Goal: Information Seeking & Learning: Learn about a topic

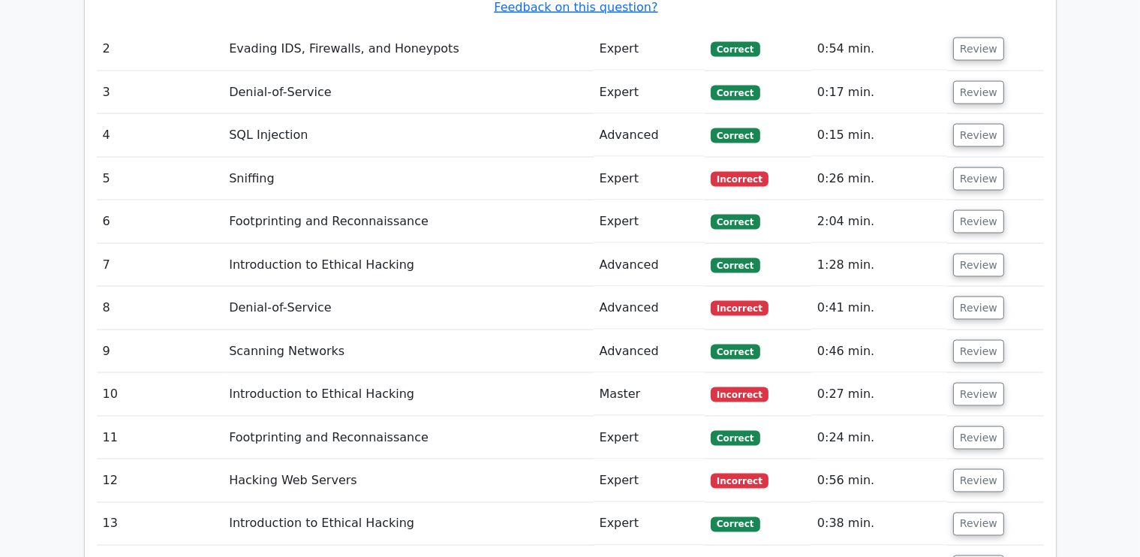
scroll to position [2328, 0]
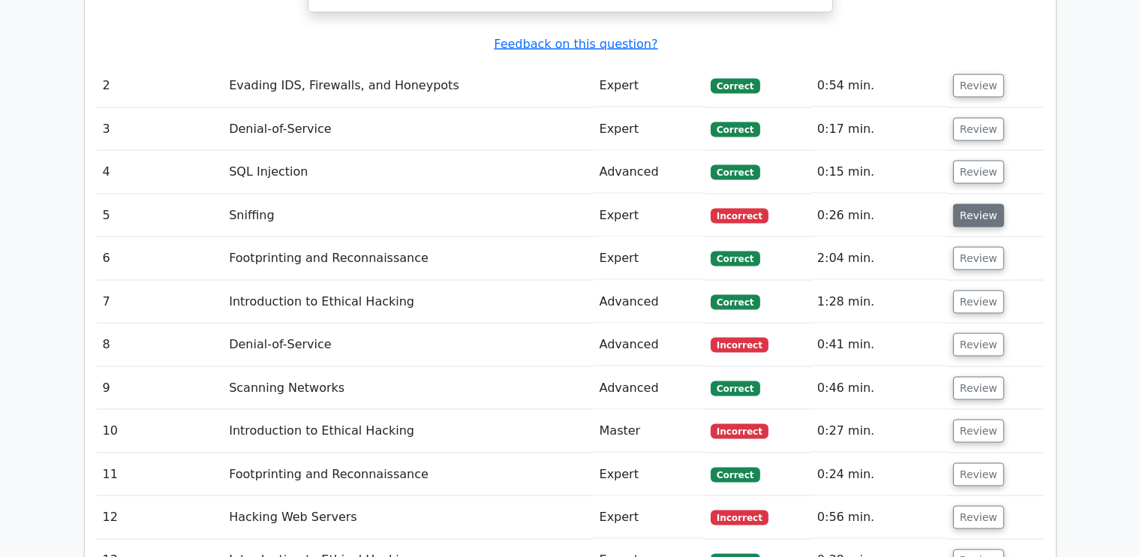
click at [965, 204] on button "Review" at bounding box center [978, 215] width 51 height 23
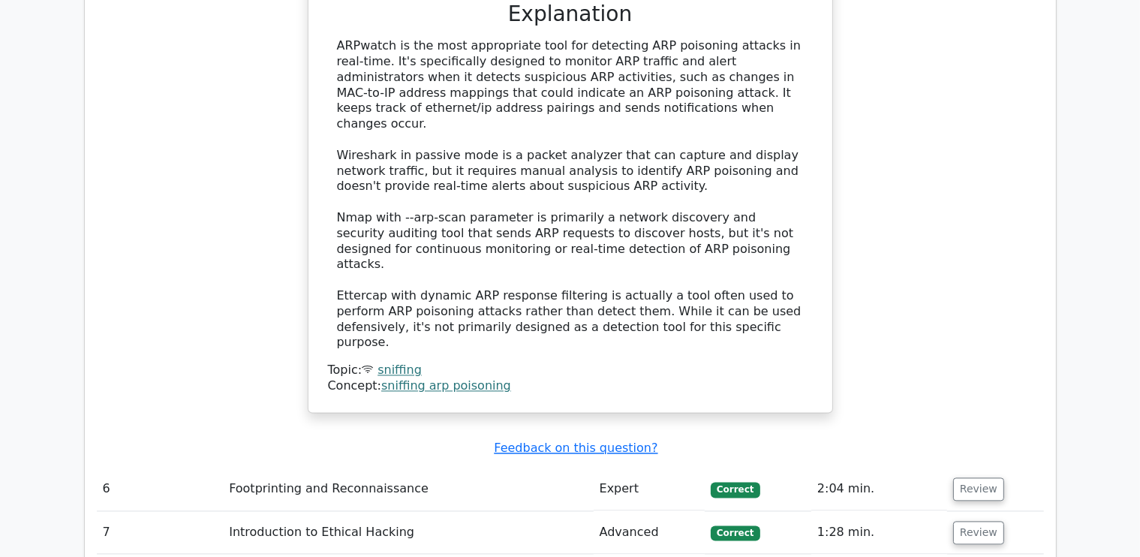
scroll to position [2907, 0]
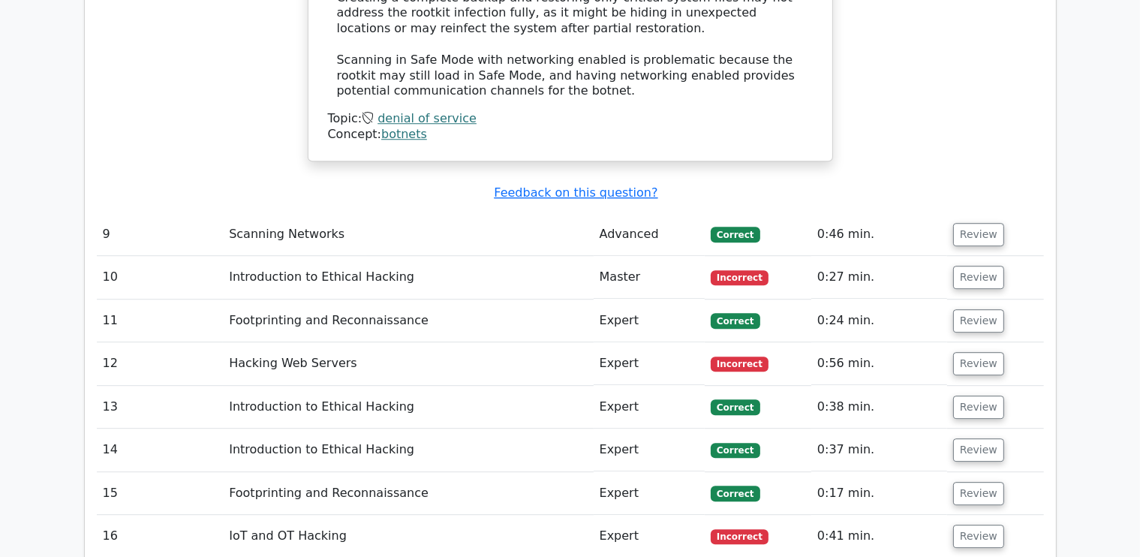
scroll to position [4189, 0]
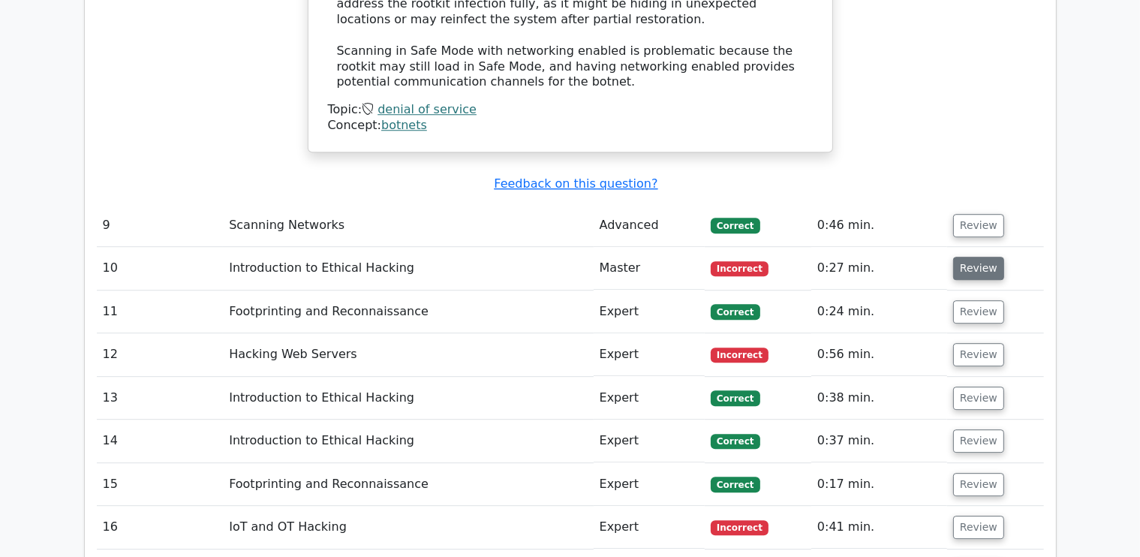
click at [990, 257] on button "Review" at bounding box center [978, 268] width 51 height 23
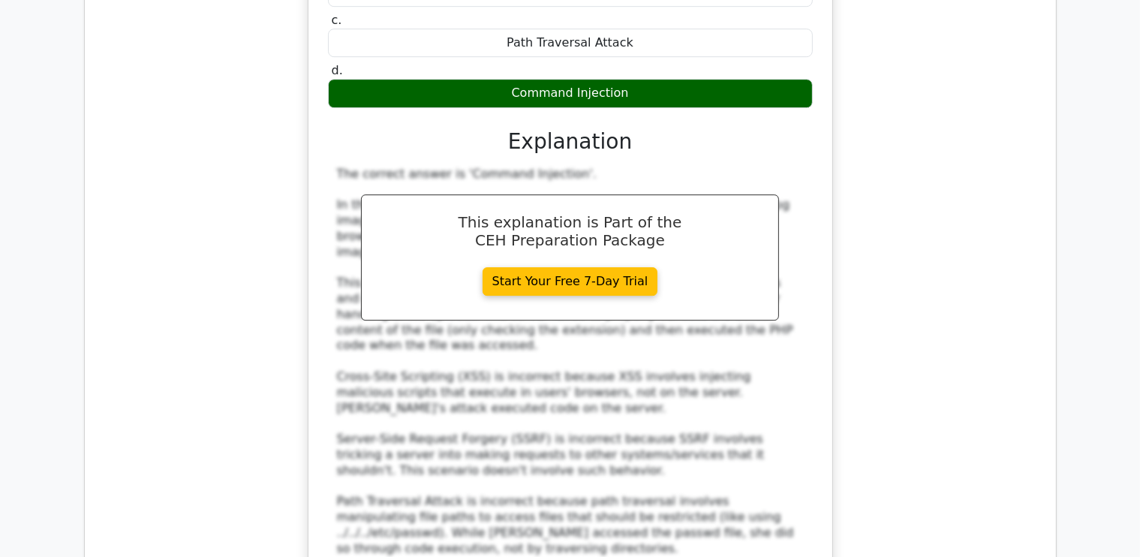
scroll to position [4908, 0]
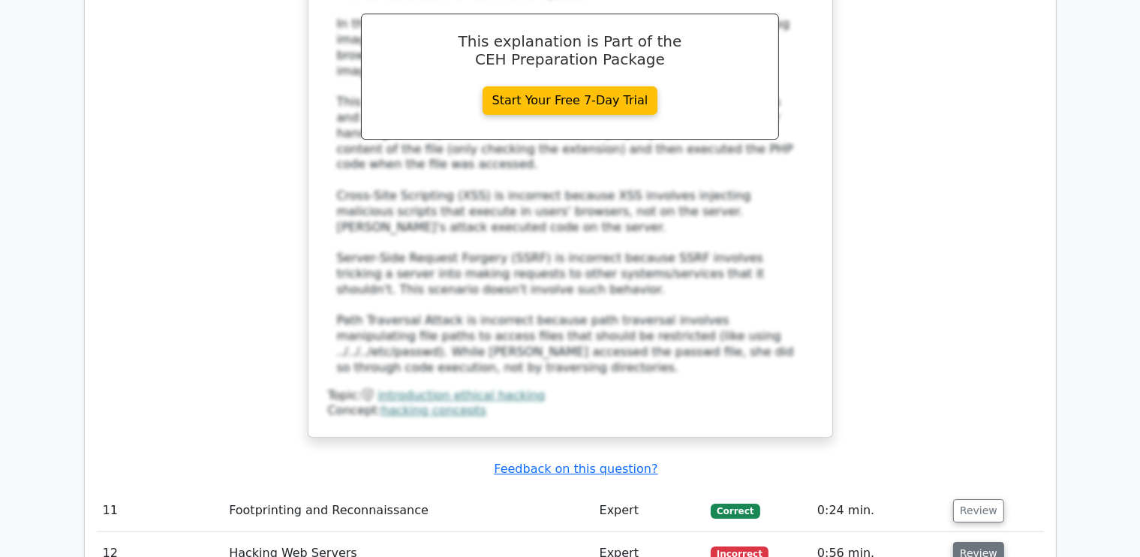
click at [966, 542] on button "Review" at bounding box center [978, 553] width 51 height 23
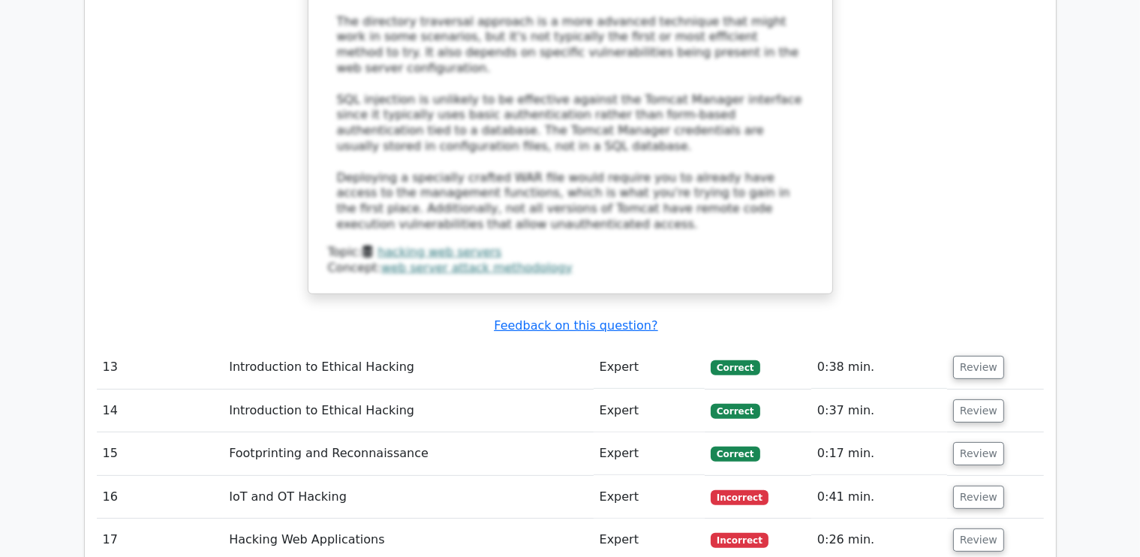
scroll to position [6154, 0]
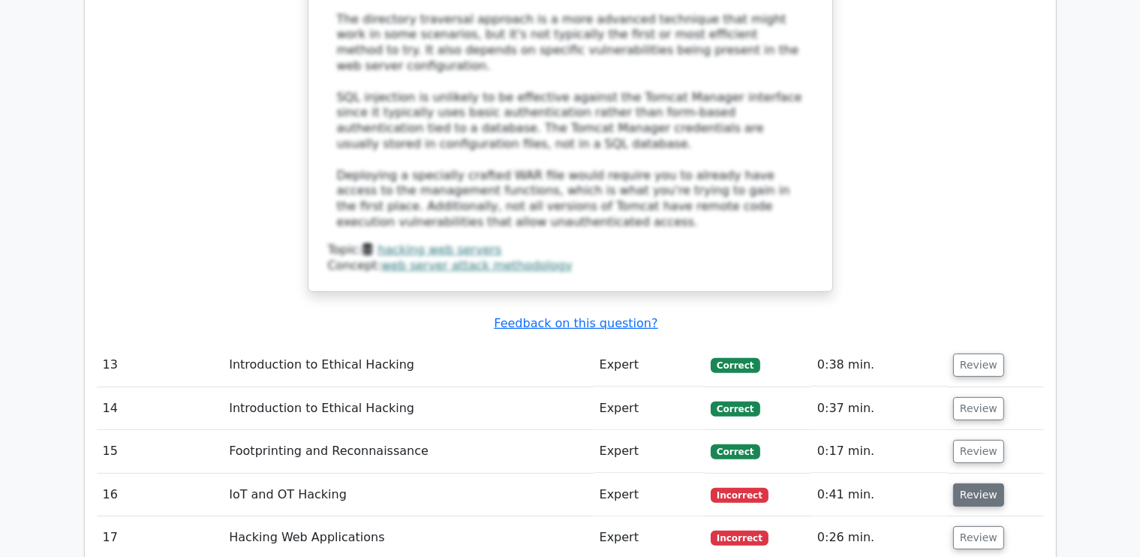
click at [963, 483] on button "Review" at bounding box center [978, 494] width 51 height 23
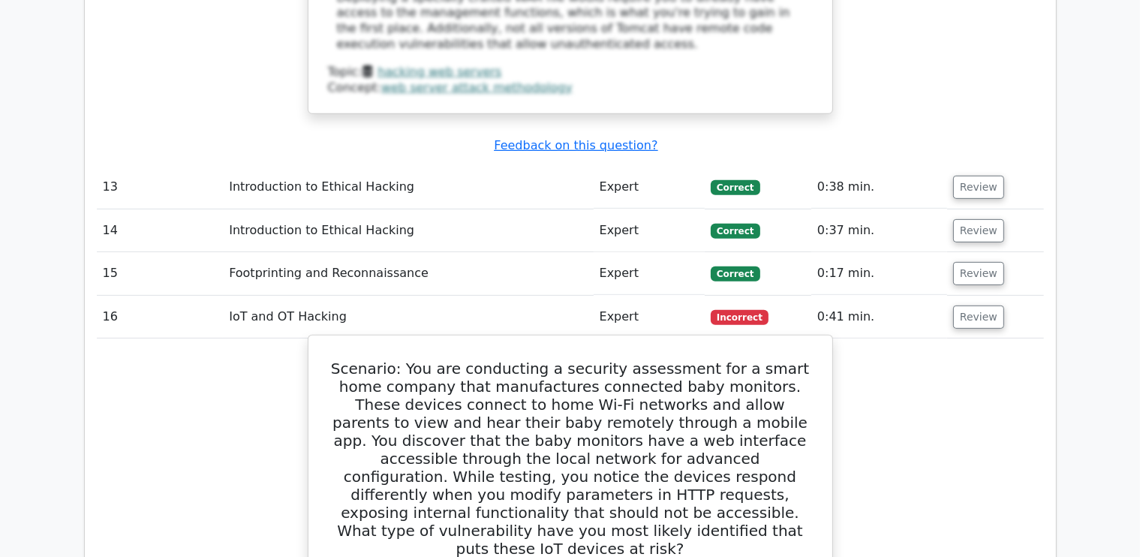
scroll to position [6334, 0]
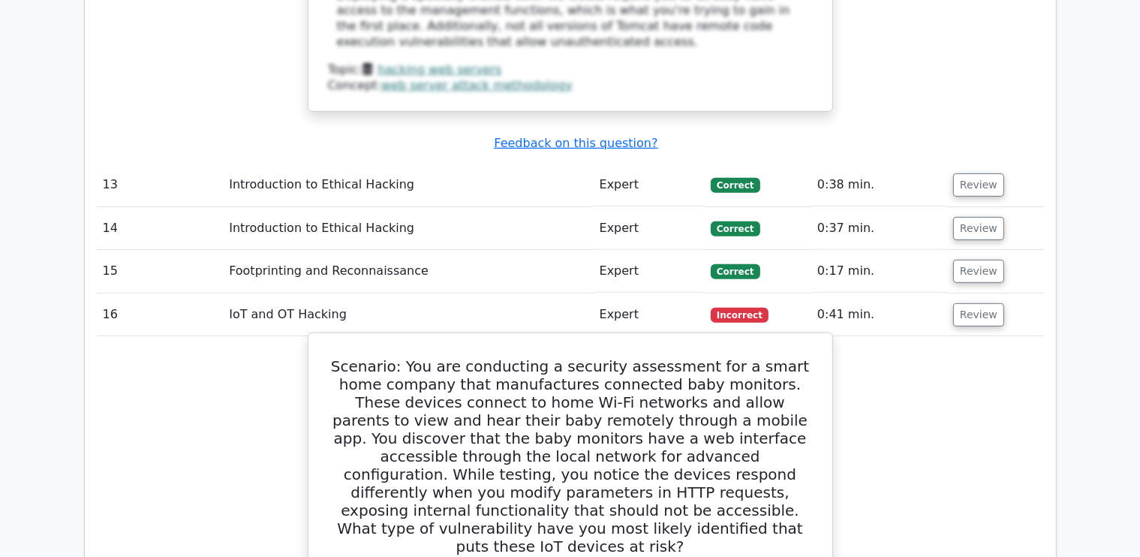
drag, startPoint x: 335, startPoint y: 44, endPoint x: 663, endPoint y: 415, distance: 495.4
copy div "Scenario: You are conducting a security assessment for a smart home company tha…"
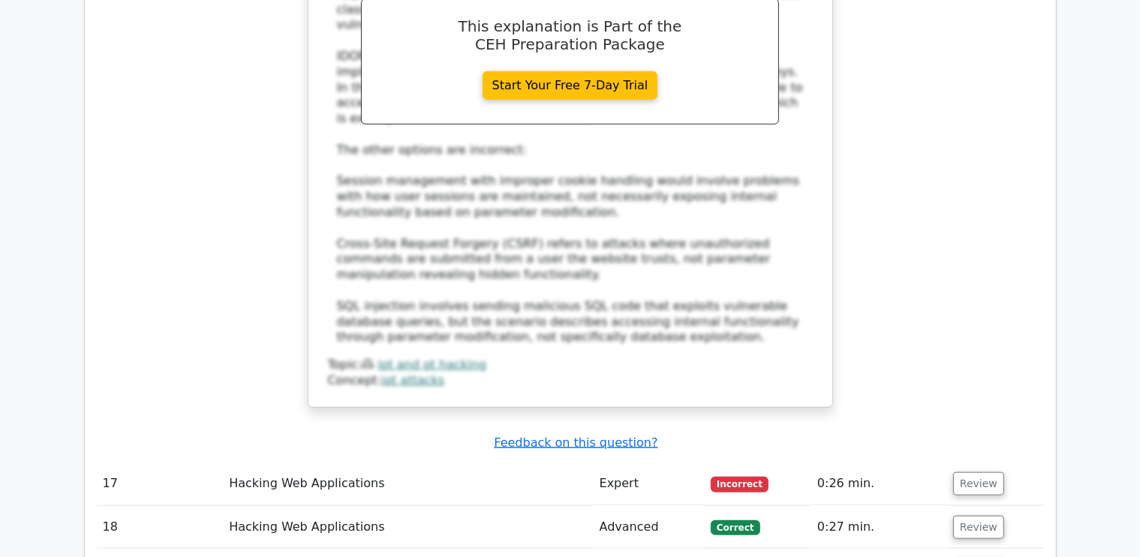
scroll to position [7199, 0]
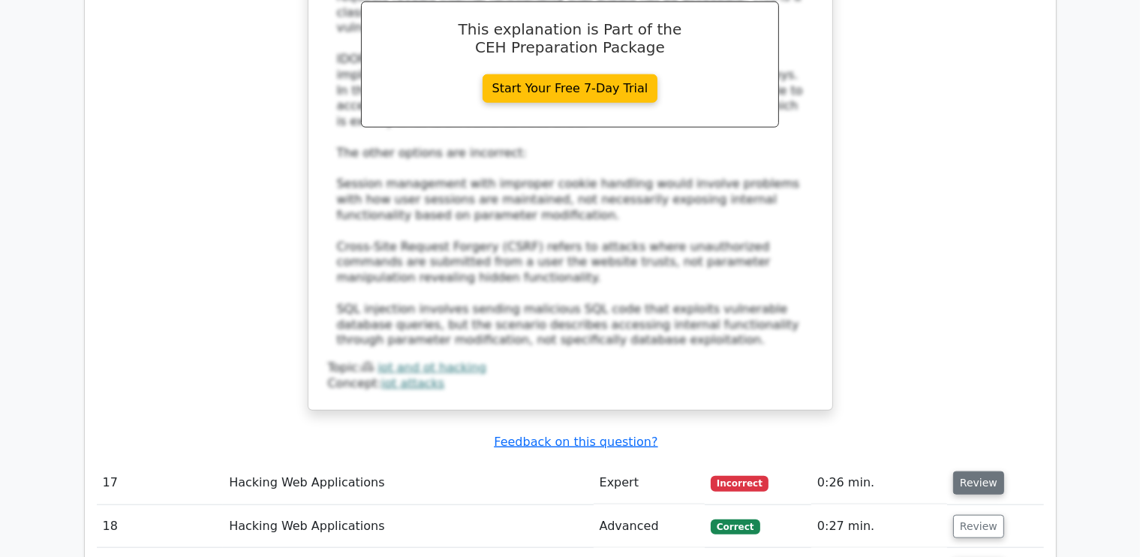
click at [983, 471] on button "Review" at bounding box center [978, 482] width 51 height 23
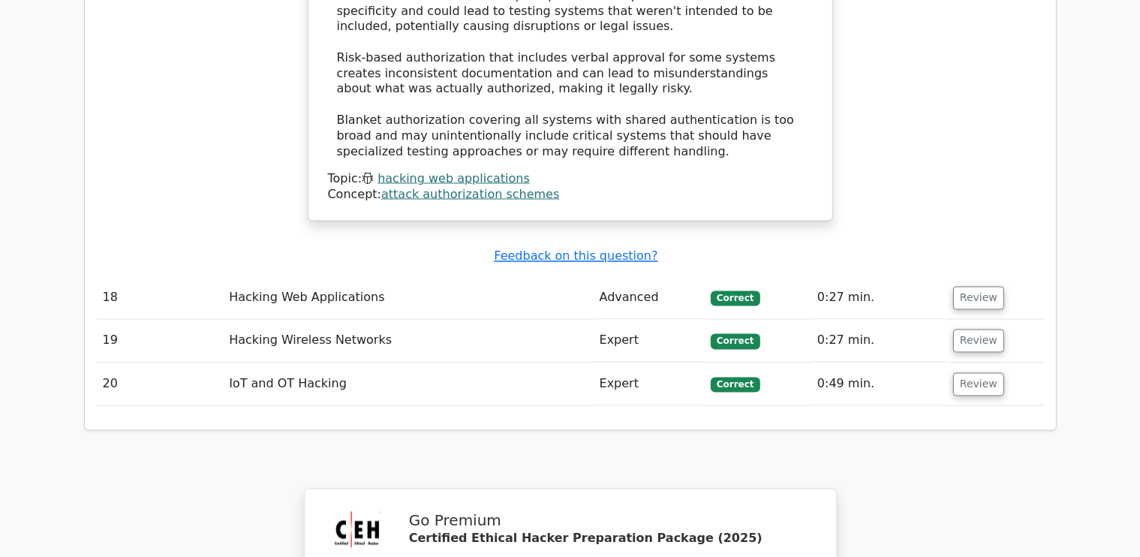
scroll to position [8397, 0]
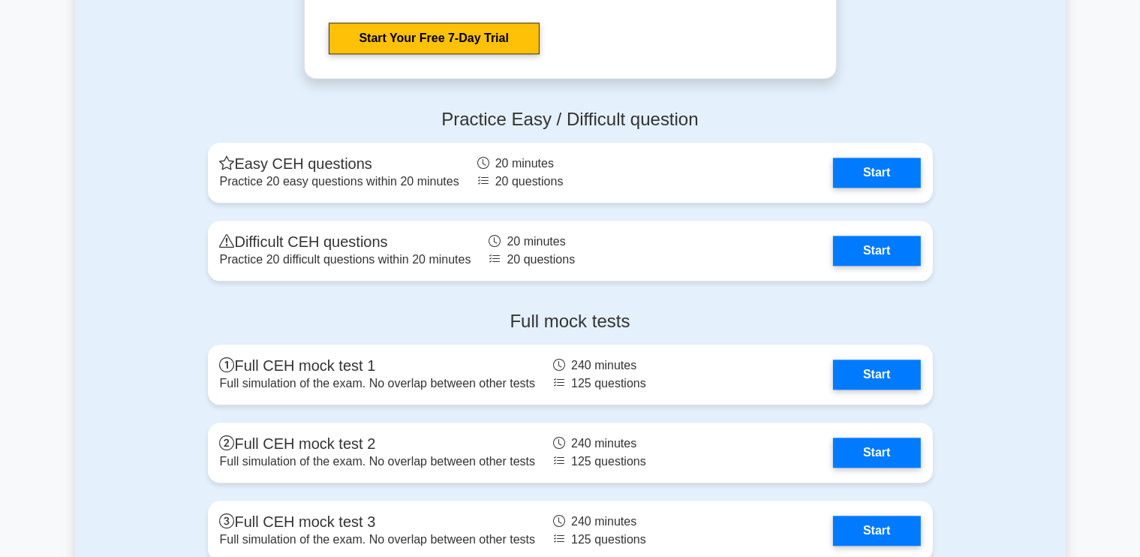
scroll to position [3484, 0]
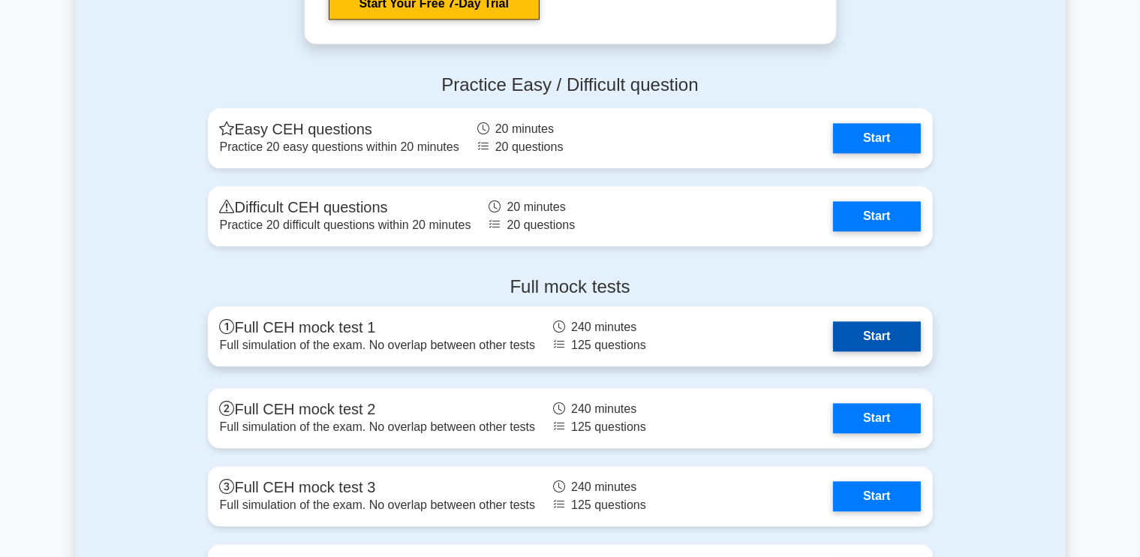
click at [845, 337] on link "Start" at bounding box center [876, 336] width 87 height 30
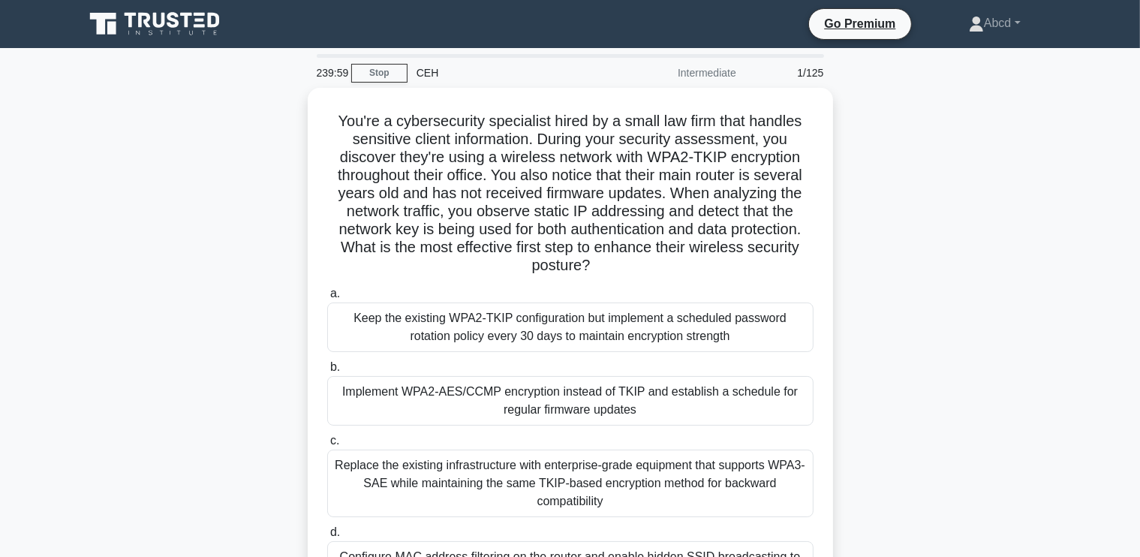
click at [170, 258] on div "You're a cybersecurity specialist hired by a small law firm that handles sensit…" at bounding box center [570, 371] width 990 height 566
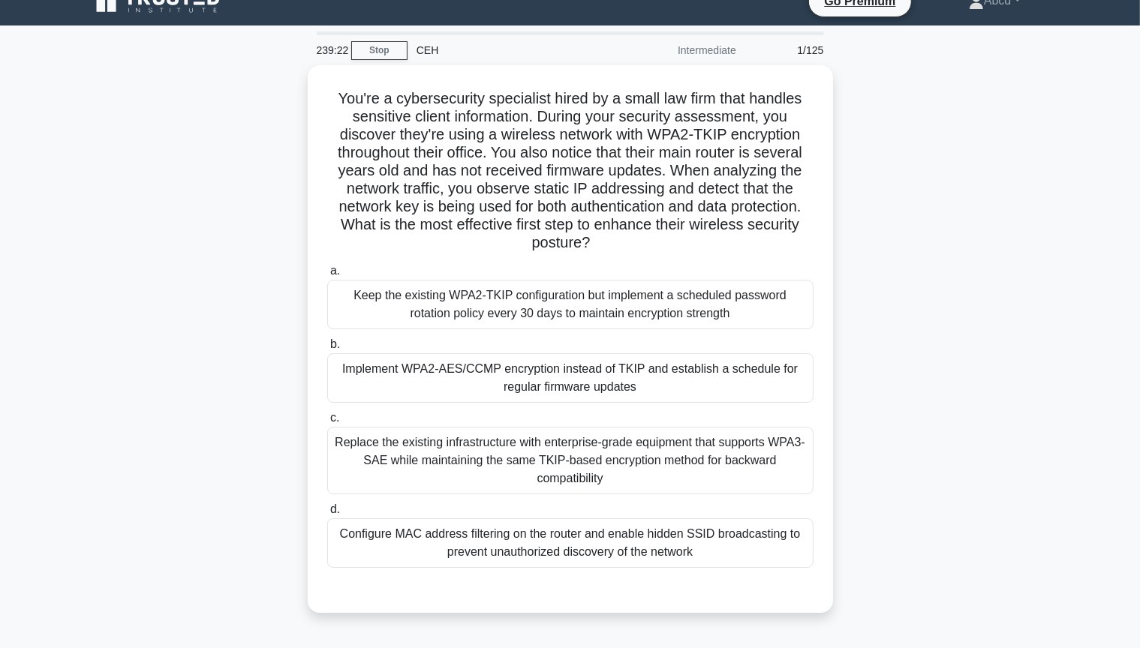
scroll to position [23, 0]
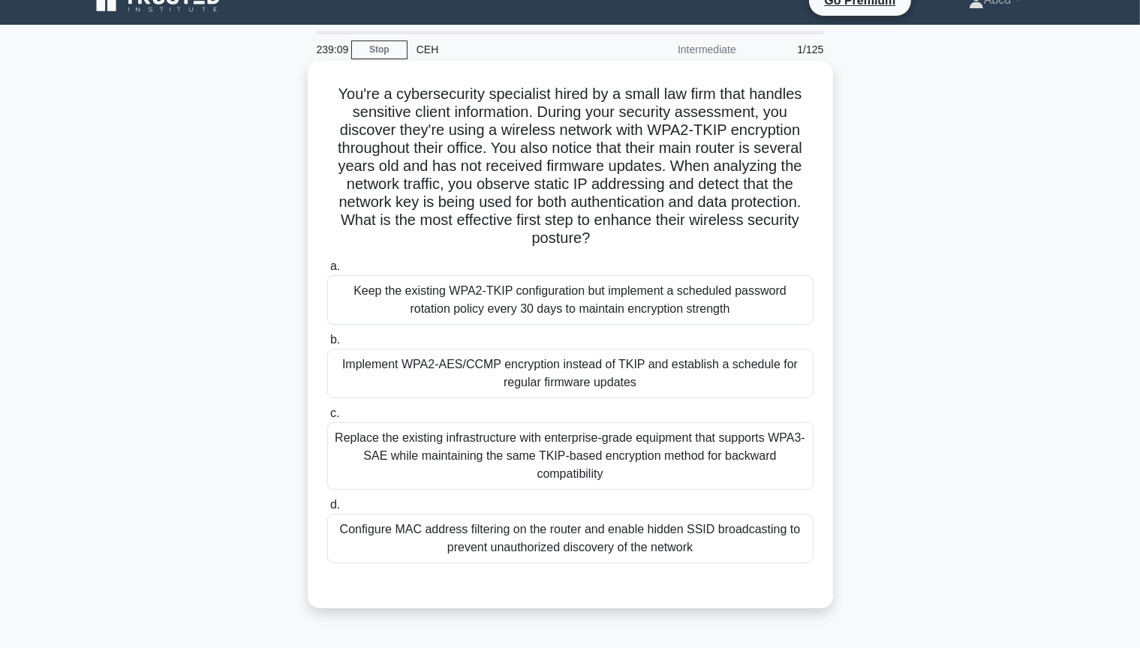
click at [402, 480] on div "Replace the existing infrastructure with enterprise-grade equipment that suppor…" at bounding box center [570, 456] width 486 height 68
click at [327, 419] on input "c. Replace the existing infrastructure with enterprise-grade equipment that sup…" at bounding box center [327, 414] width 0 height 10
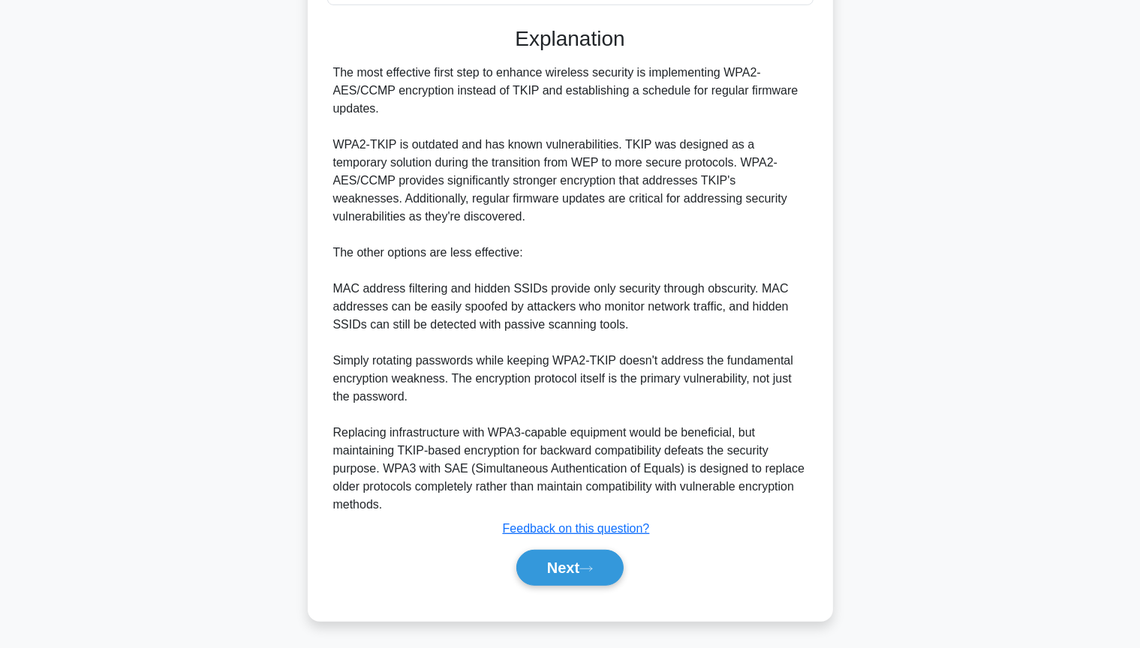
scroll to position [582, 0]
click at [555, 556] on button "Next" at bounding box center [569, 569] width 107 height 36
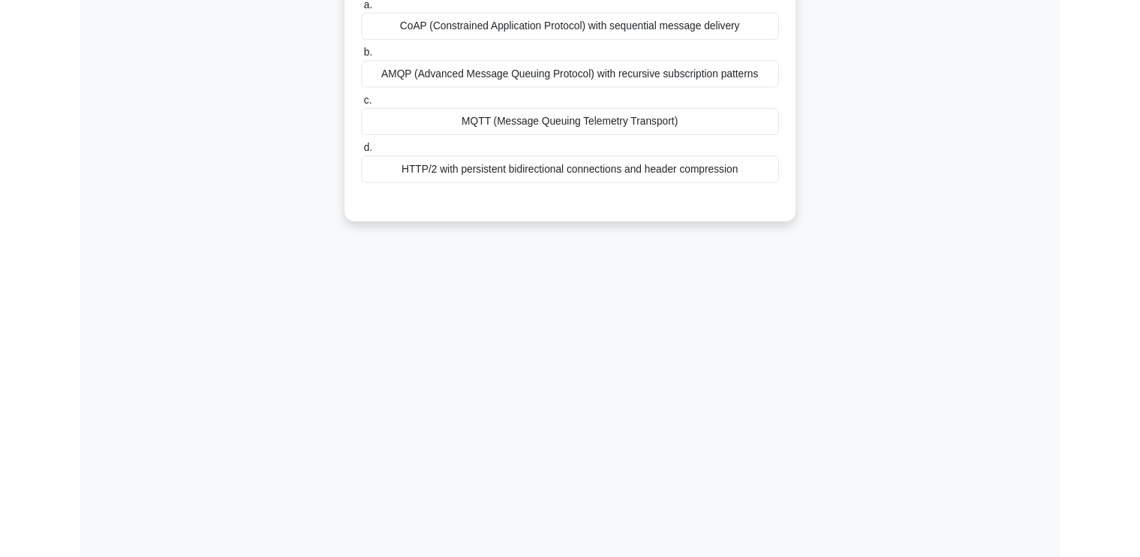
scroll to position [0, 0]
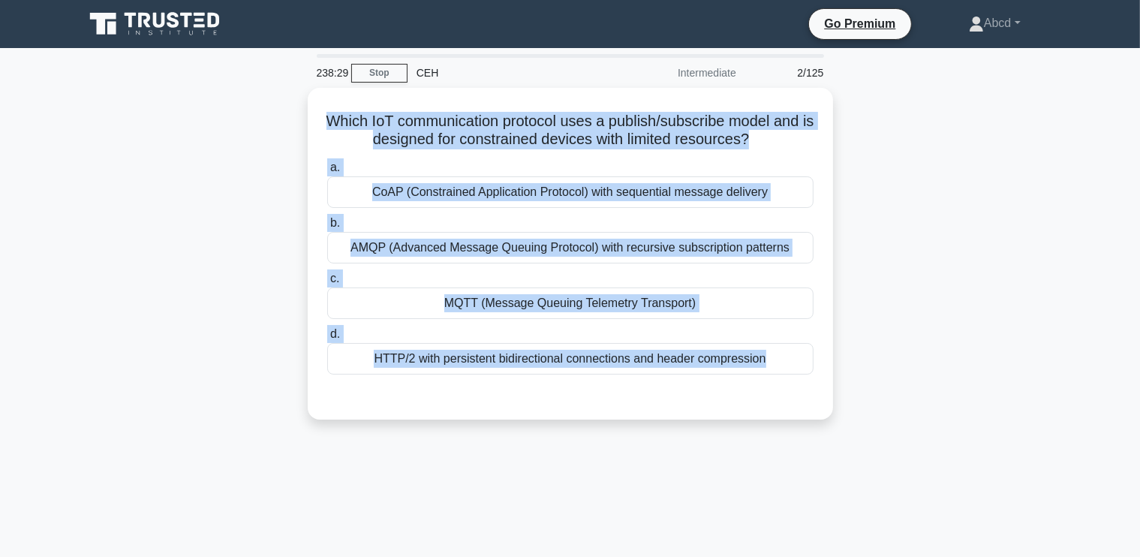
drag, startPoint x: 326, startPoint y: 116, endPoint x: 839, endPoint y: 404, distance: 588.9
click at [839, 404] on div "Which IoT communication protocol uses a publish/subscribe model and is designed…" at bounding box center [570, 263] width 990 height 350
copy div "Which IoT communication protocol uses a publish/subscribe model and is designed…"
click at [258, 281] on div "Which IoT communication protocol uses a publish/subscribe model and is designed…" at bounding box center [570, 263] width 990 height 350
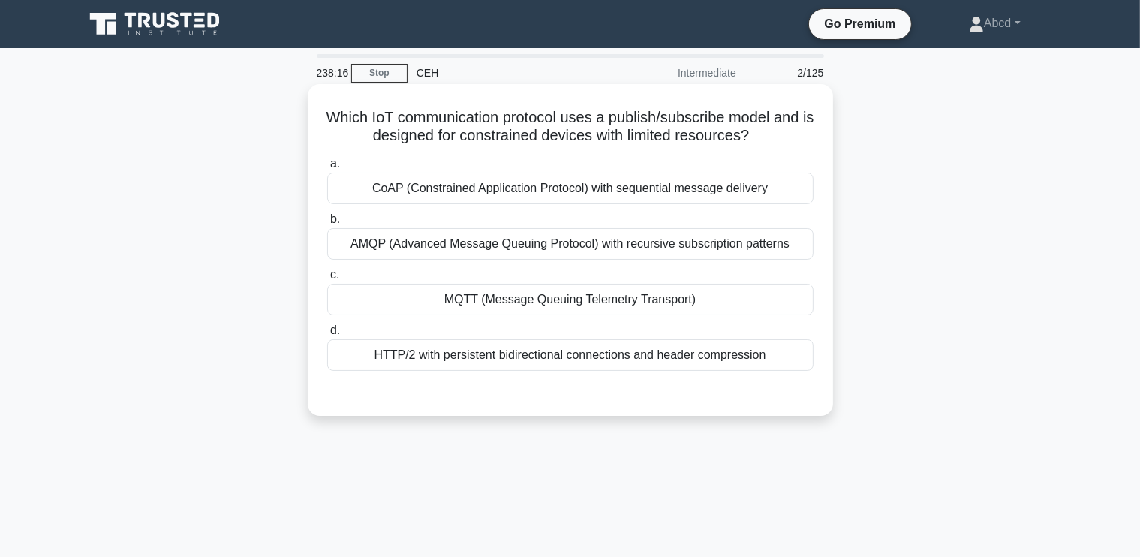
click at [510, 302] on div "MQTT (Message Queuing Telemetry Transport)" at bounding box center [570, 300] width 486 height 32
click at [327, 280] on input "c. MQTT (Message Queuing Telemetry Transport)" at bounding box center [327, 275] width 0 height 10
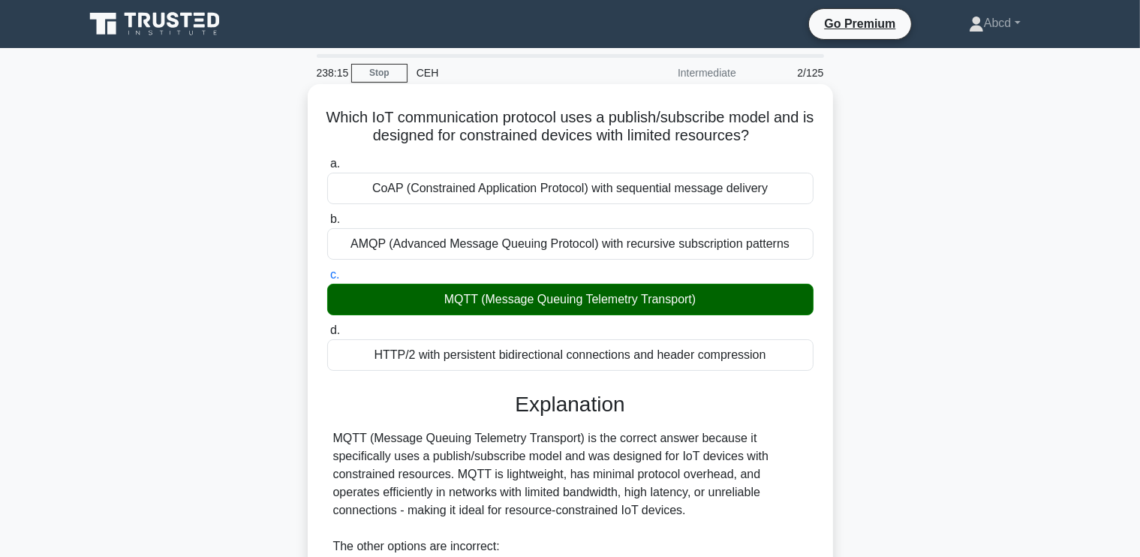
scroll to position [349, 0]
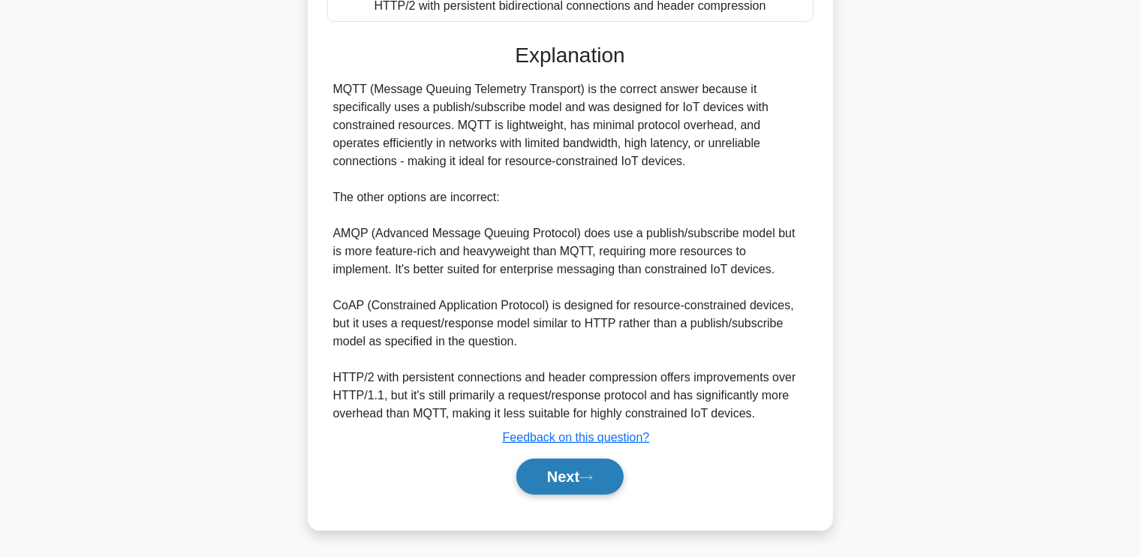
click at [573, 467] on button "Next" at bounding box center [569, 476] width 107 height 36
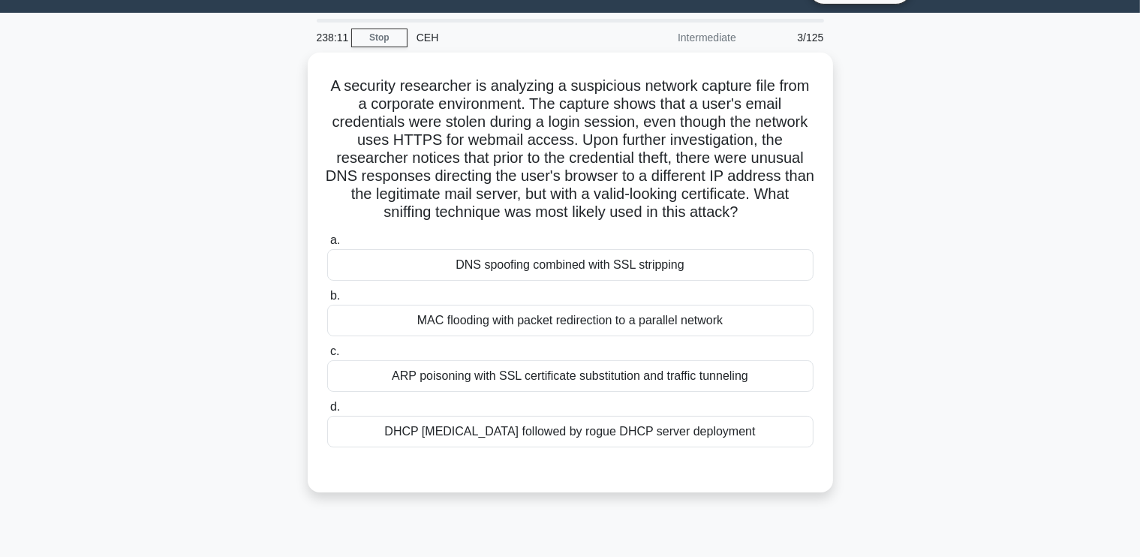
scroll to position [32, 0]
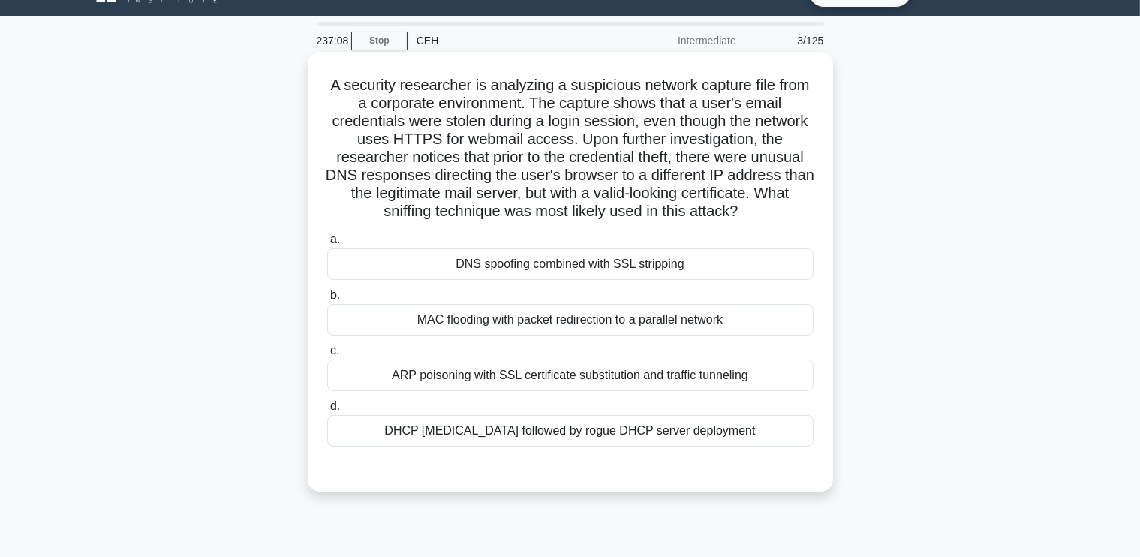
click at [687, 257] on div "DNS spoofing combined with SSL stripping" at bounding box center [570, 264] width 486 height 32
click at [327, 245] on input "a. DNS spoofing combined with SSL stripping" at bounding box center [327, 240] width 0 height 10
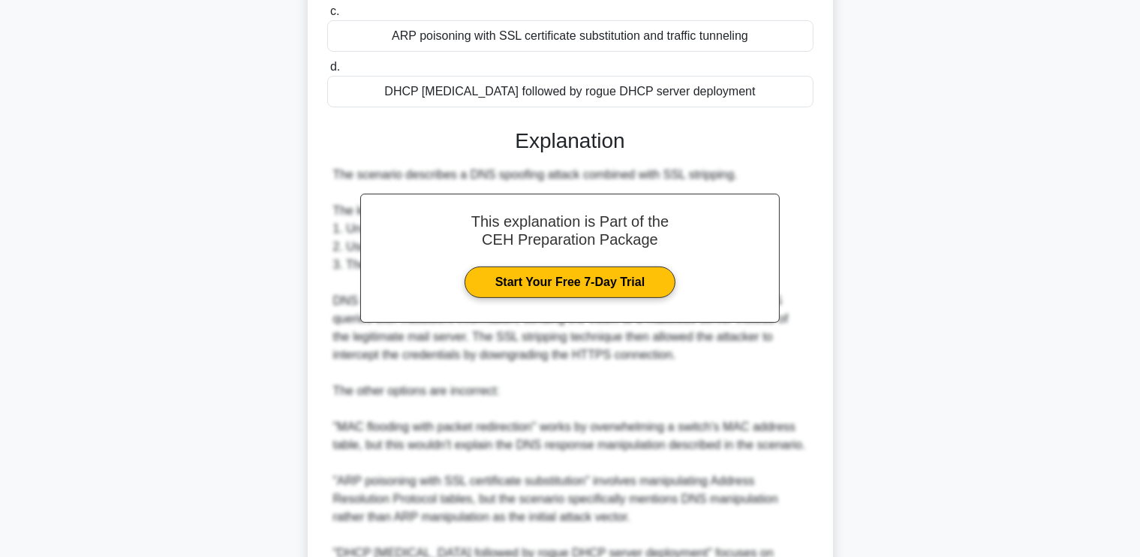
scroll to position [547, 0]
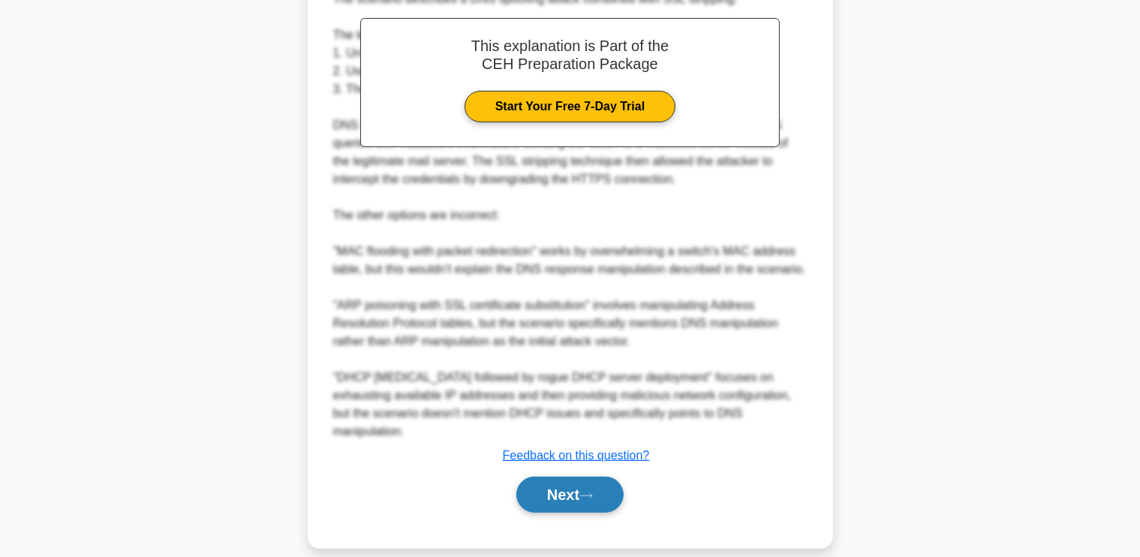
click at [534, 487] on button "Next" at bounding box center [569, 494] width 107 height 36
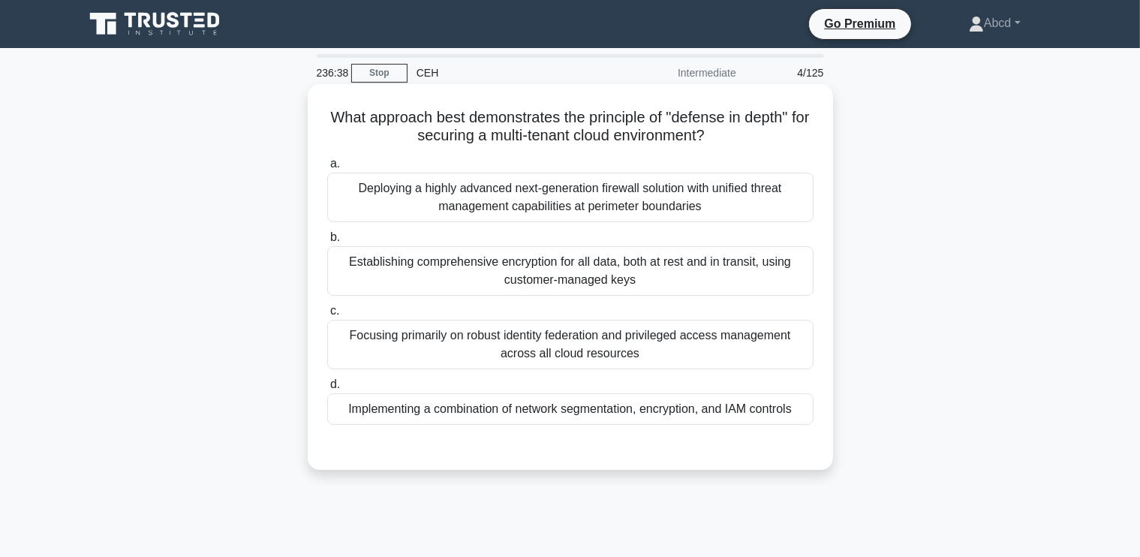
click at [596, 410] on div "Implementing a combination of network segmentation, encryption, and IAM controls" at bounding box center [570, 409] width 486 height 32
click at [327, 389] on input "d. Implementing a combination of network segmentation, encryption, and IAM cont…" at bounding box center [327, 385] width 0 height 10
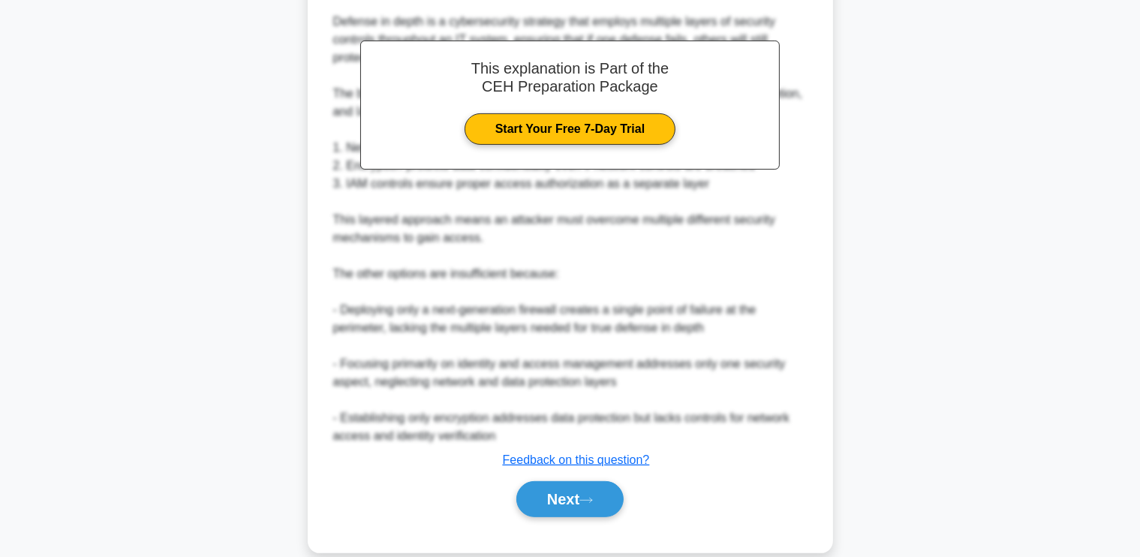
scroll to position [493, 0]
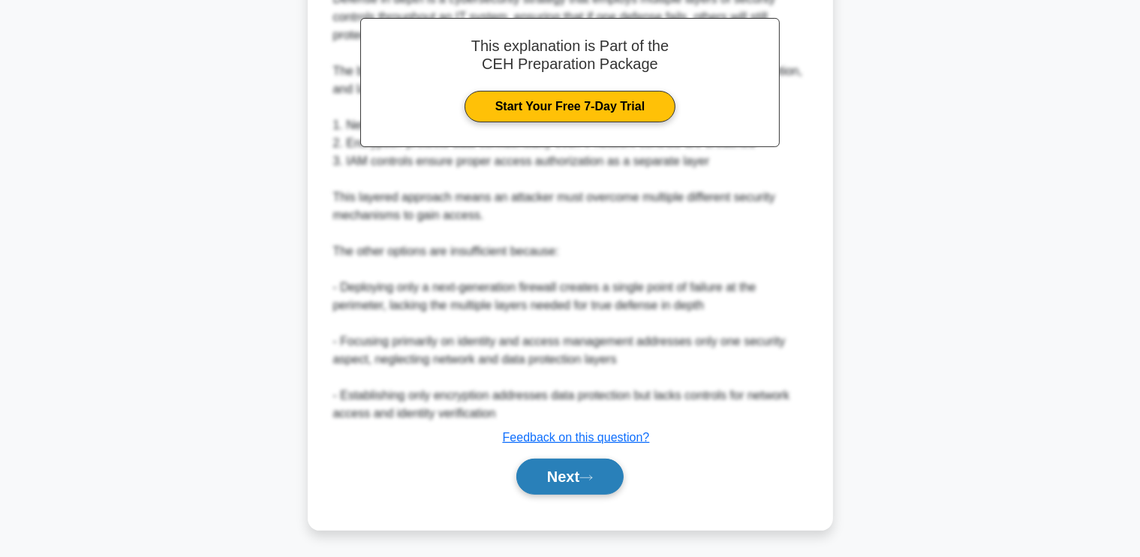
click at [561, 485] on button "Next" at bounding box center [569, 476] width 107 height 36
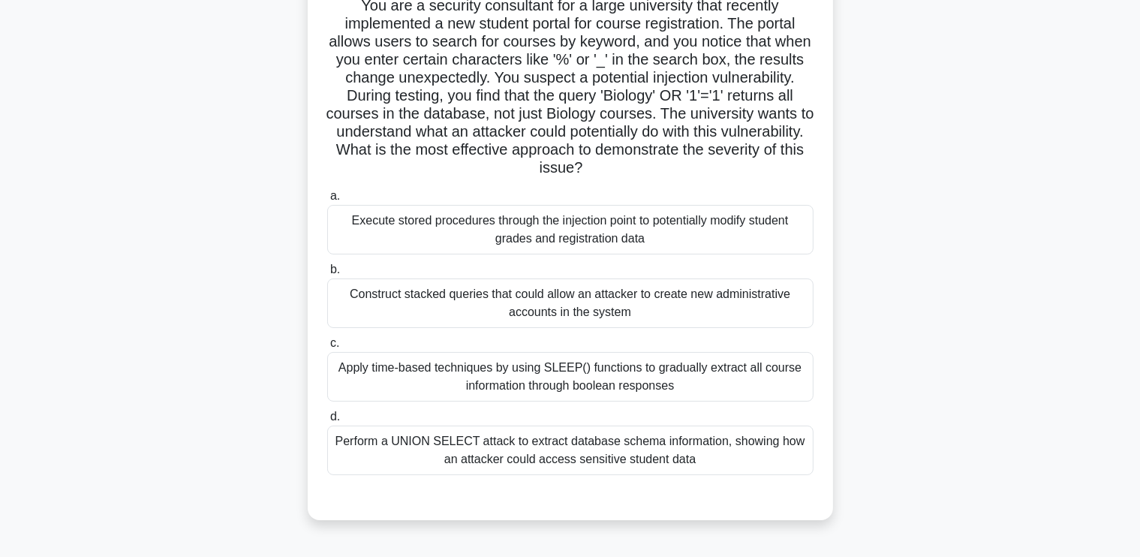
scroll to position [122, 0]
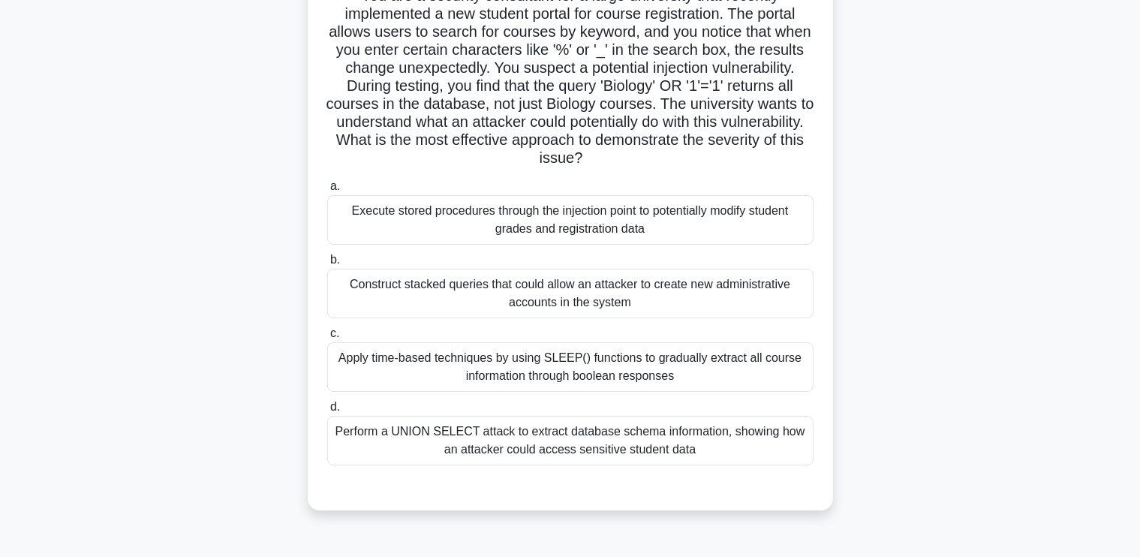
click at [620, 455] on div "Perform a UNION SELECT attack to extract database schema information, showing h…" at bounding box center [570, 441] width 486 height 50
click at [327, 412] on input "d. Perform a UNION SELECT attack to extract database schema information, showin…" at bounding box center [327, 407] width 0 height 10
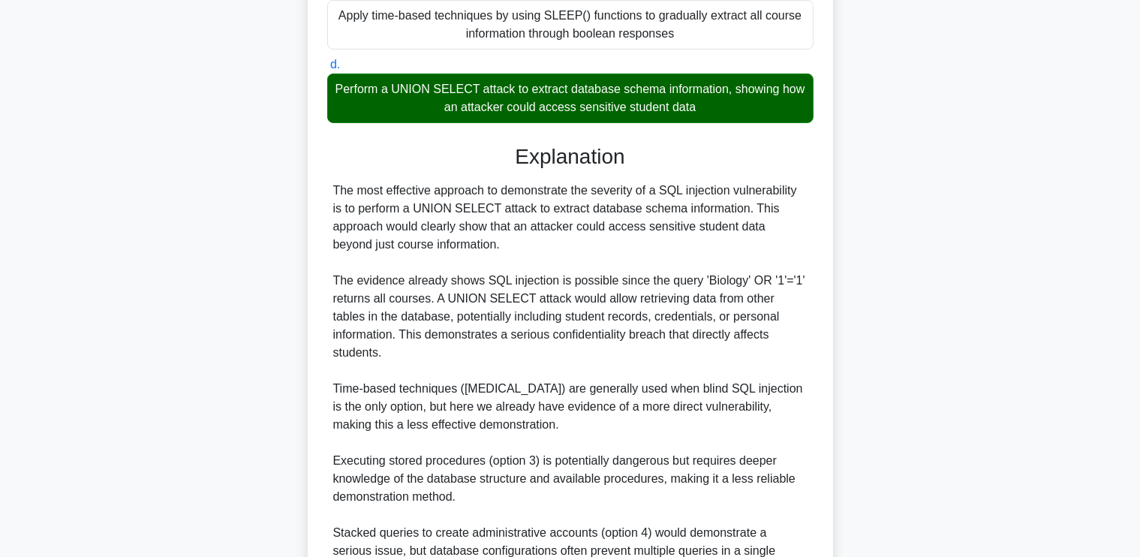
scroll to position [637, 0]
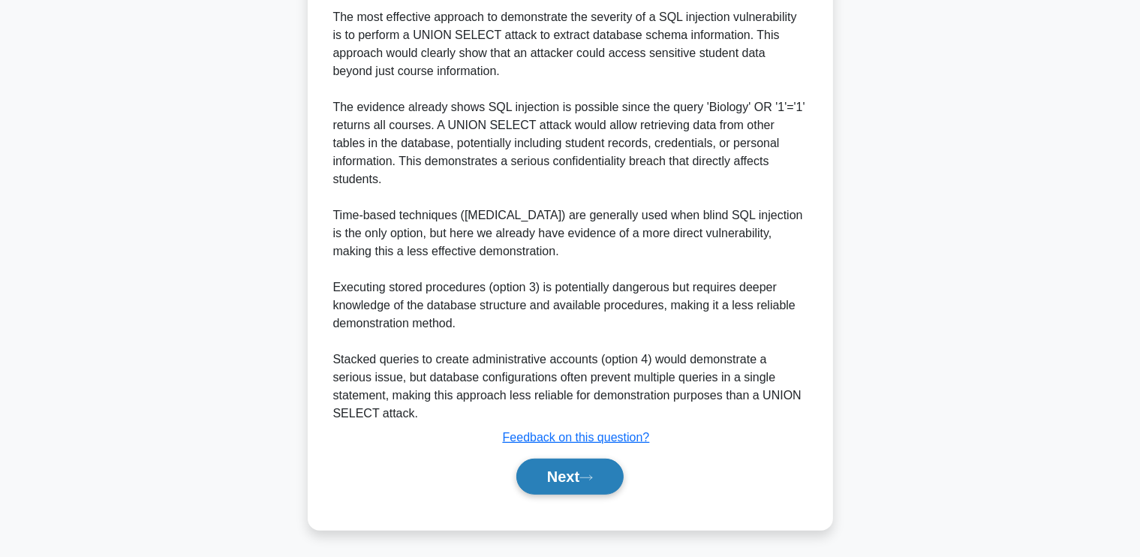
click at [560, 477] on button "Next" at bounding box center [569, 476] width 107 height 36
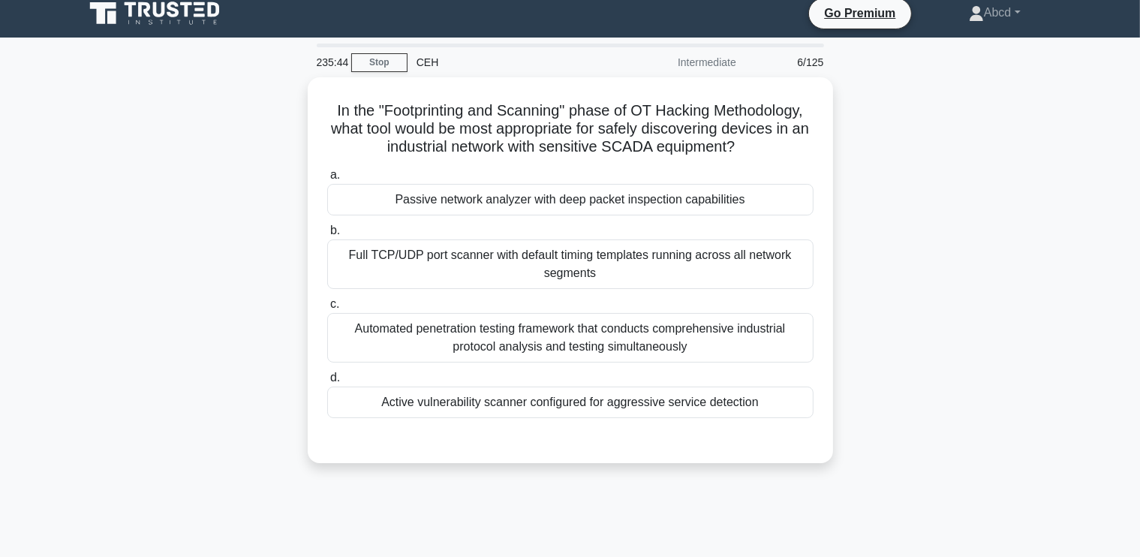
scroll to position [14, 0]
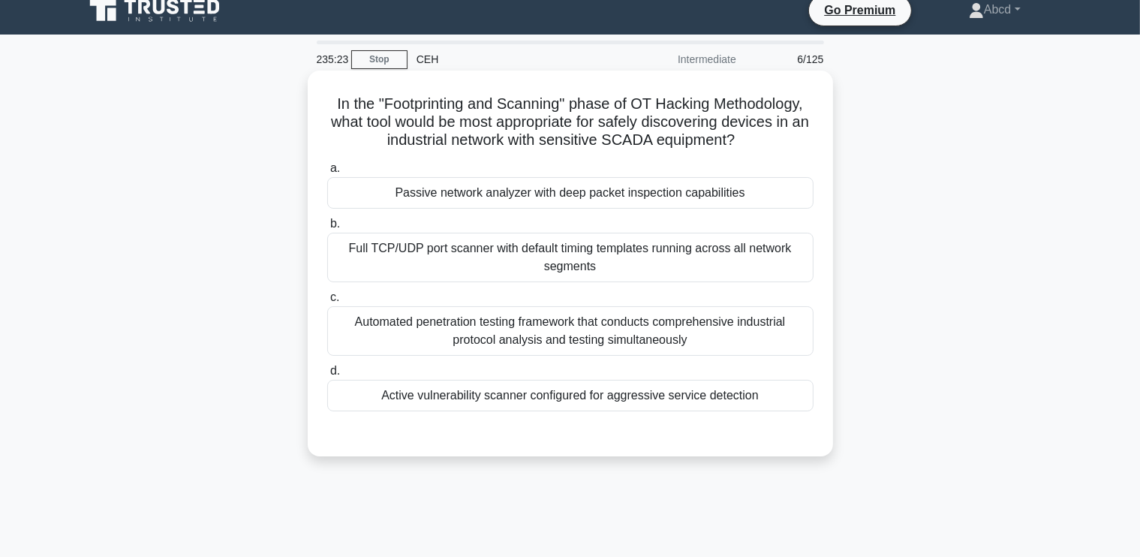
click at [721, 319] on div "Automated penetration testing framework that conducts comprehensive industrial …" at bounding box center [570, 331] width 486 height 50
click at [327, 302] on input "c. Automated penetration testing framework that conducts comprehensive industri…" at bounding box center [327, 298] width 0 height 10
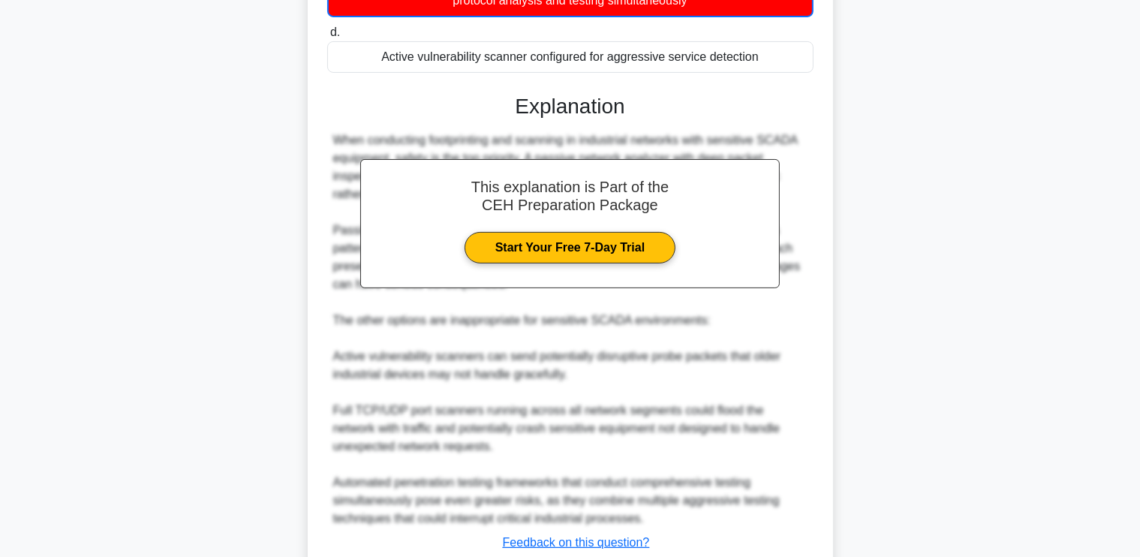
scroll to position [458, 0]
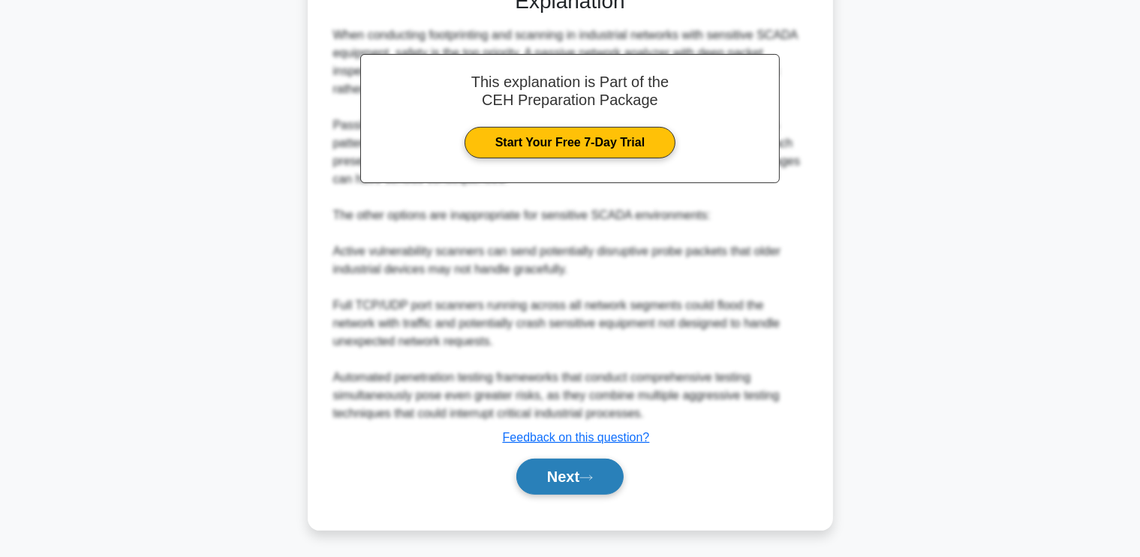
click at [551, 478] on button "Next" at bounding box center [569, 476] width 107 height 36
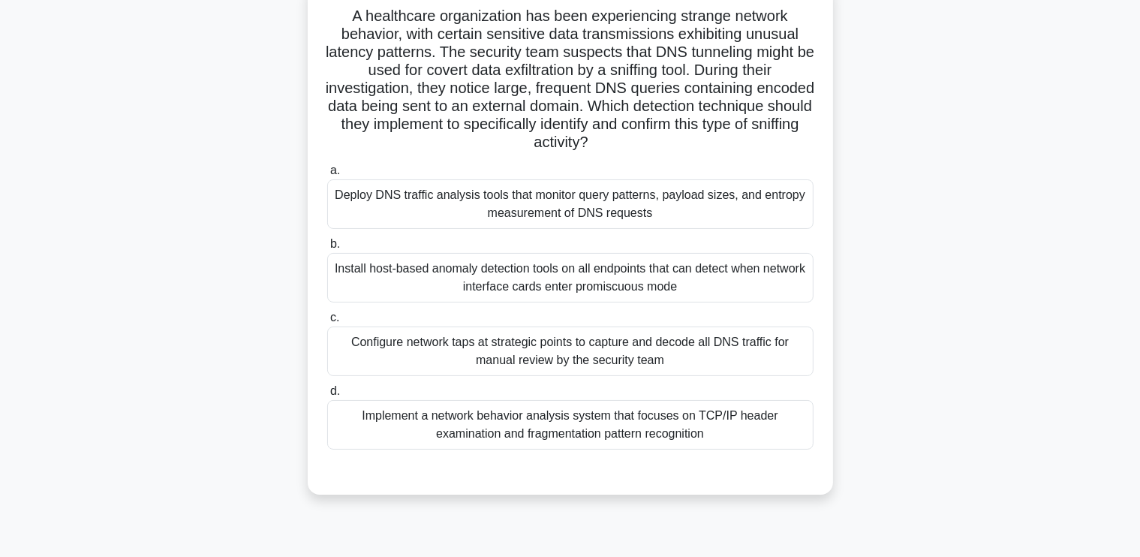
scroll to position [104, 0]
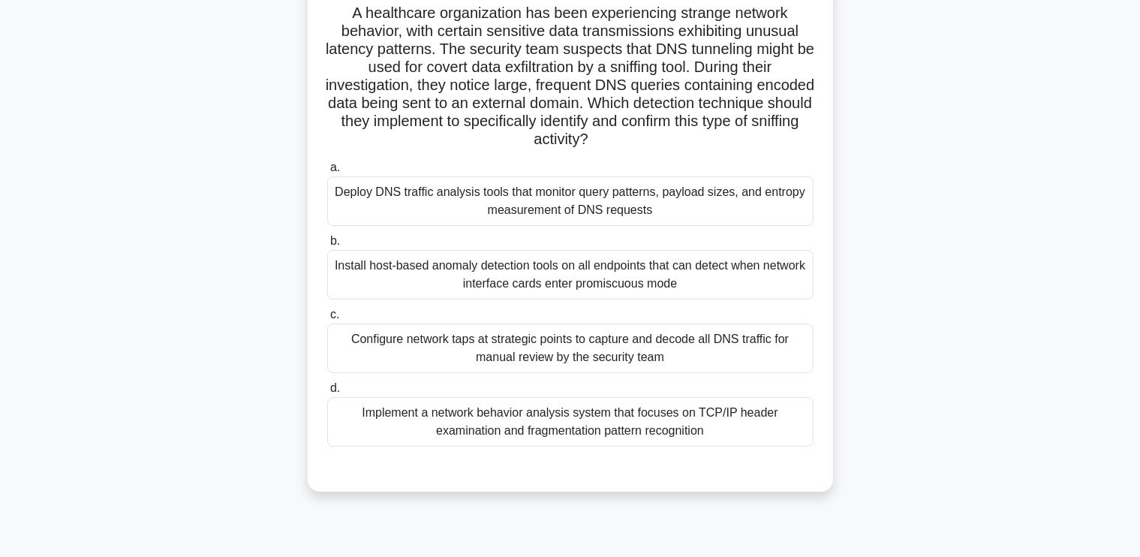
click at [654, 195] on div "Deploy DNS traffic analysis tools that monitor query patterns, payload sizes, a…" at bounding box center [570, 201] width 486 height 50
click at [327, 173] on input "a. Deploy DNS traffic analysis tools that monitor query patterns, payload sizes…" at bounding box center [327, 168] width 0 height 10
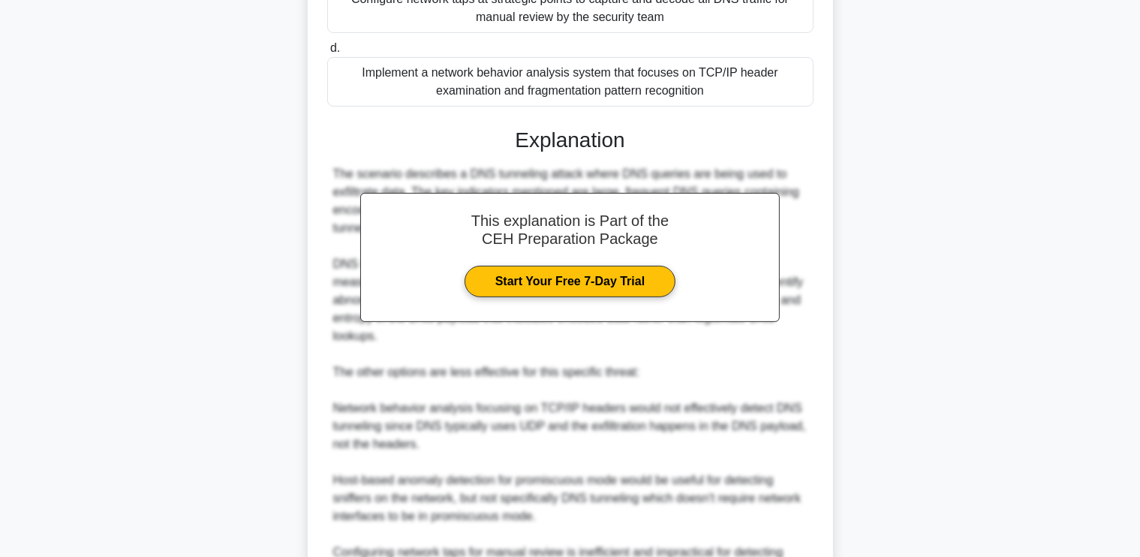
scroll to position [601, 0]
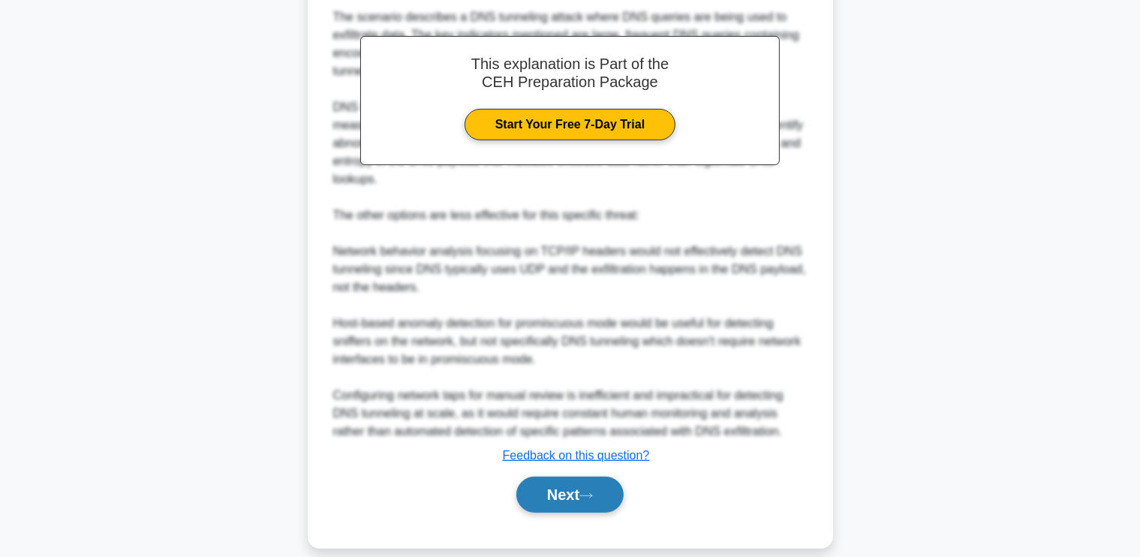
click at [590, 491] on icon at bounding box center [586, 495] width 14 height 8
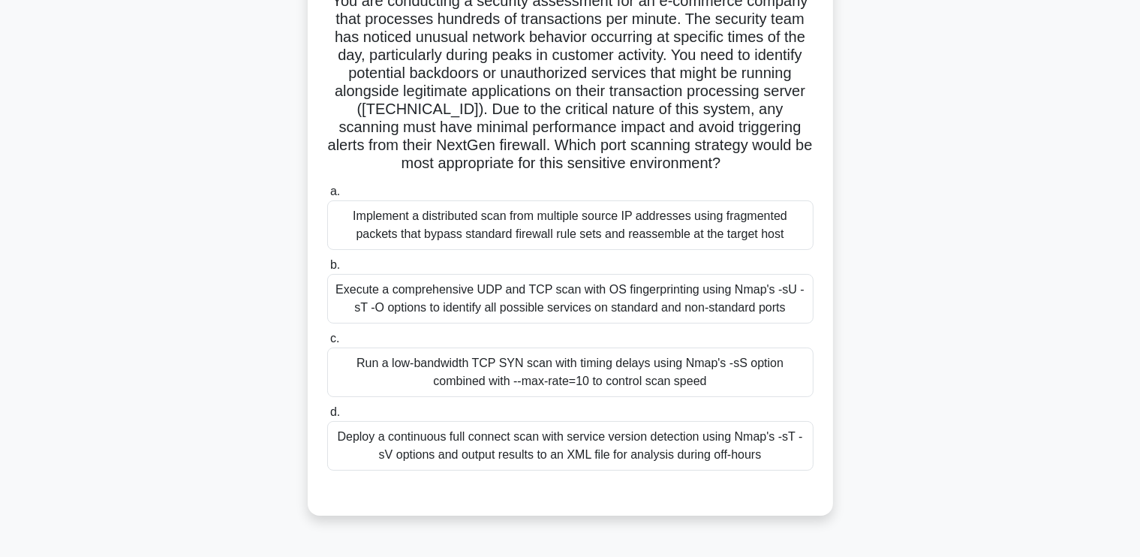
scroll to position [122, 0]
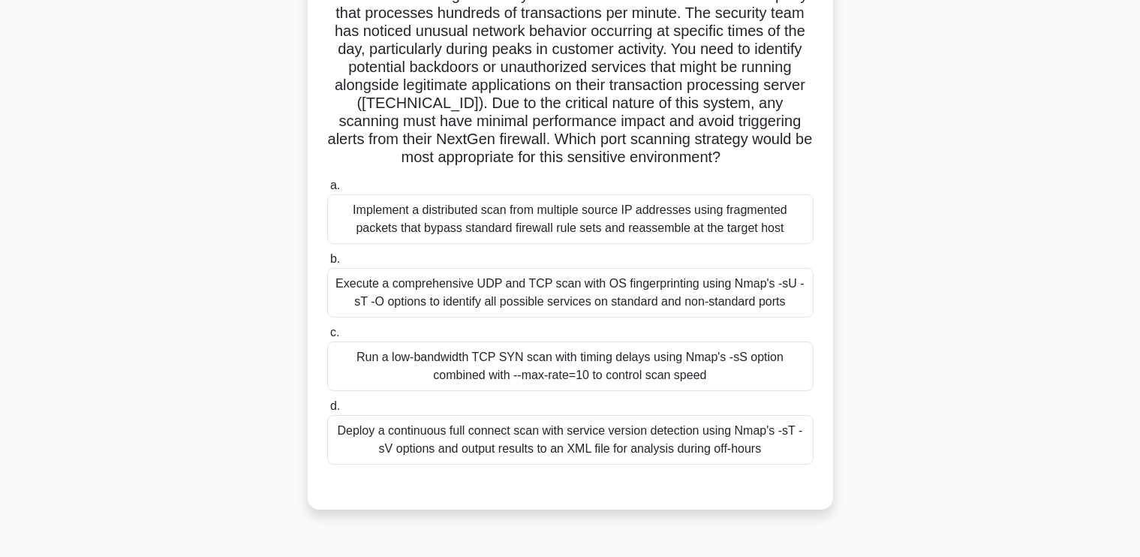
click at [577, 356] on div "Run a low-bandwidth TCP SYN scan with timing delays using Nmap's -sS option com…" at bounding box center [570, 366] width 486 height 50
click at [327, 338] on input "c. Run a low-bandwidth TCP SYN scan with timing delays using Nmap's -sS option …" at bounding box center [327, 333] width 0 height 10
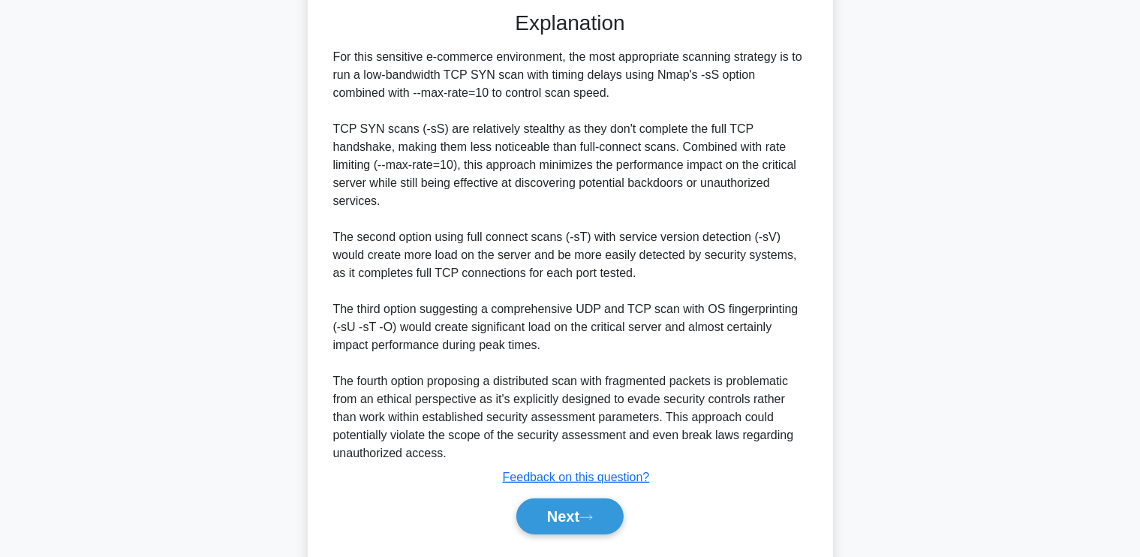
scroll to position [603, 0]
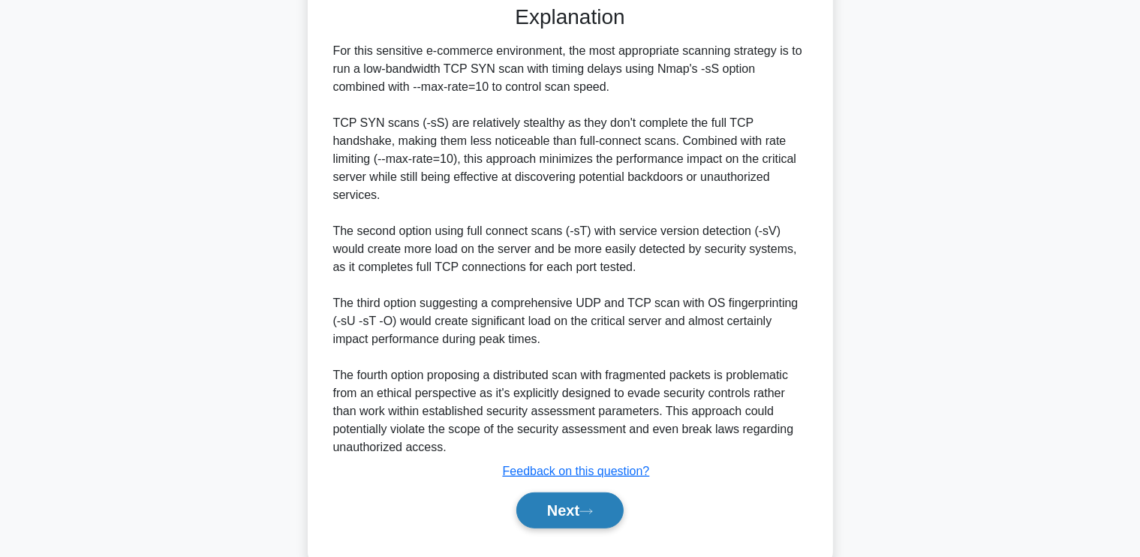
click at [554, 492] on button "Next" at bounding box center [569, 510] width 107 height 36
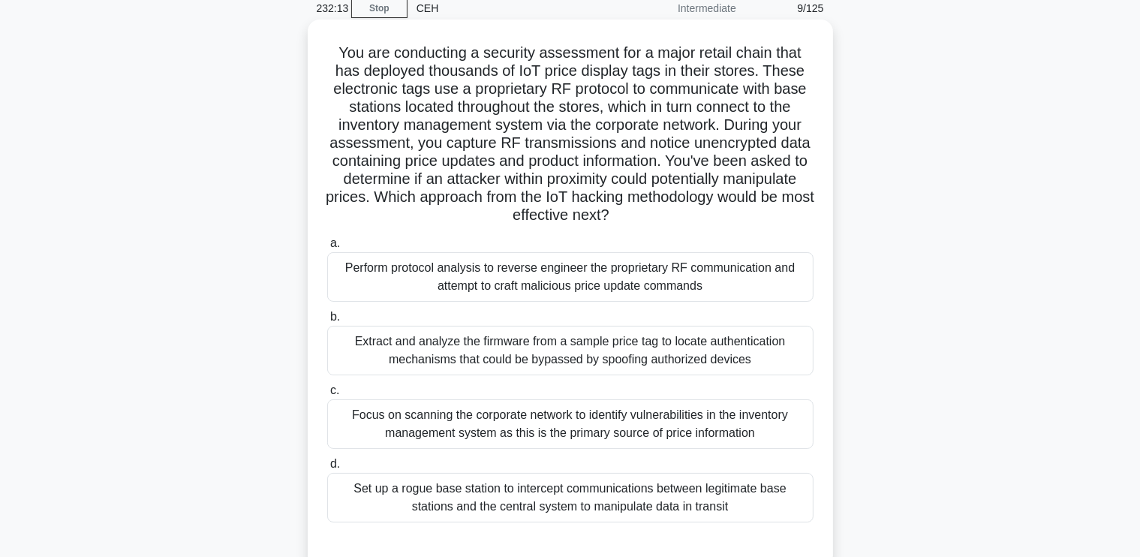
scroll to position [64, 0]
click at [475, 297] on div "Perform protocol analysis to reverse engineer the proprietary RF communication …" at bounding box center [570, 278] width 486 height 50
click at [327, 249] on input "a. Perform protocol analysis to reverse engineer the proprietary RF communicati…" at bounding box center [327, 244] width 0 height 10
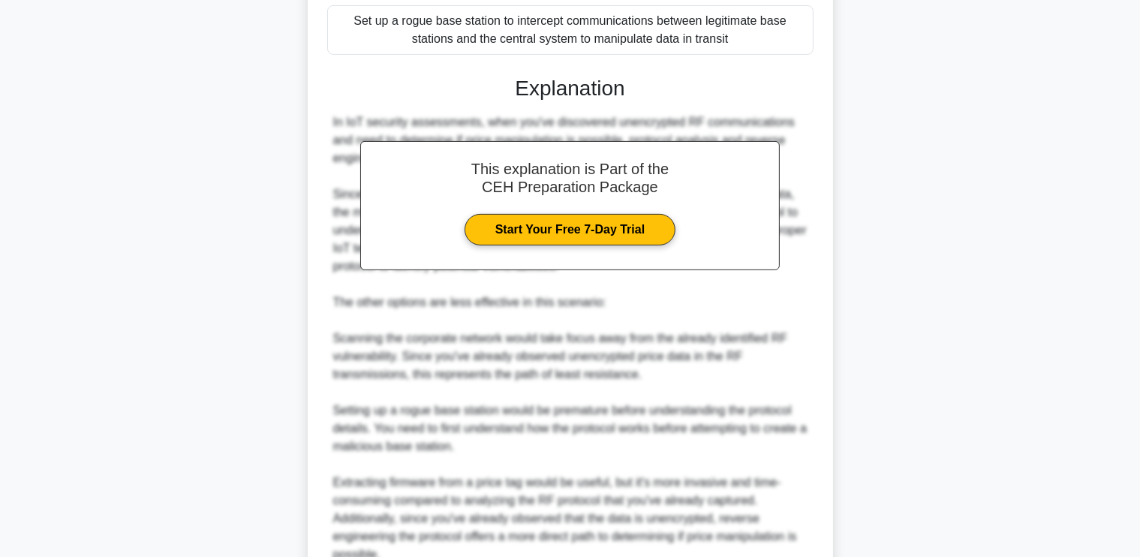
scroll to position [673, 0]
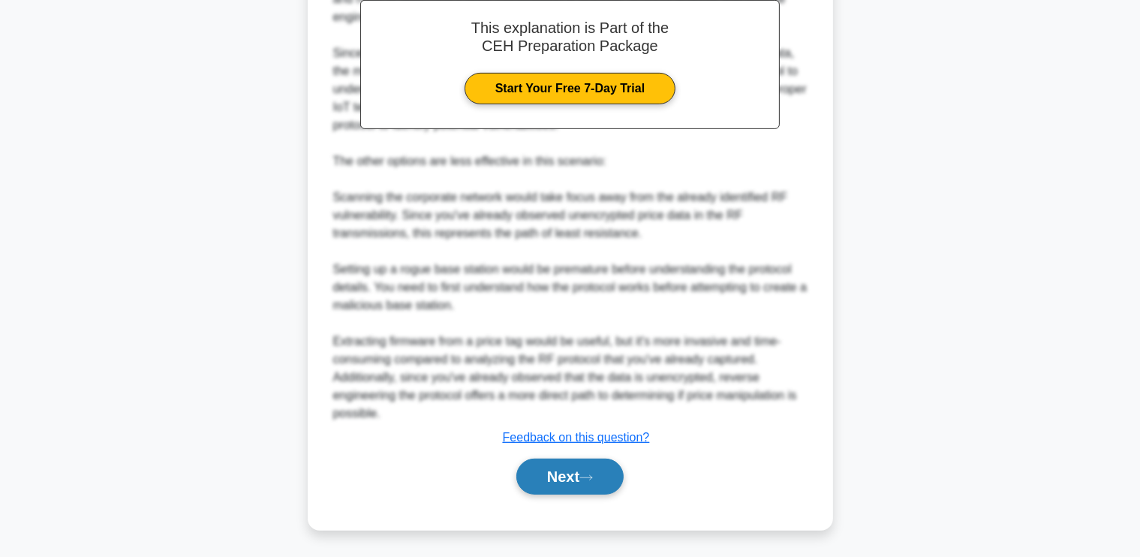
click at [548, 468] on button "Next" at bounding box center [569, 476] width 107 height 36
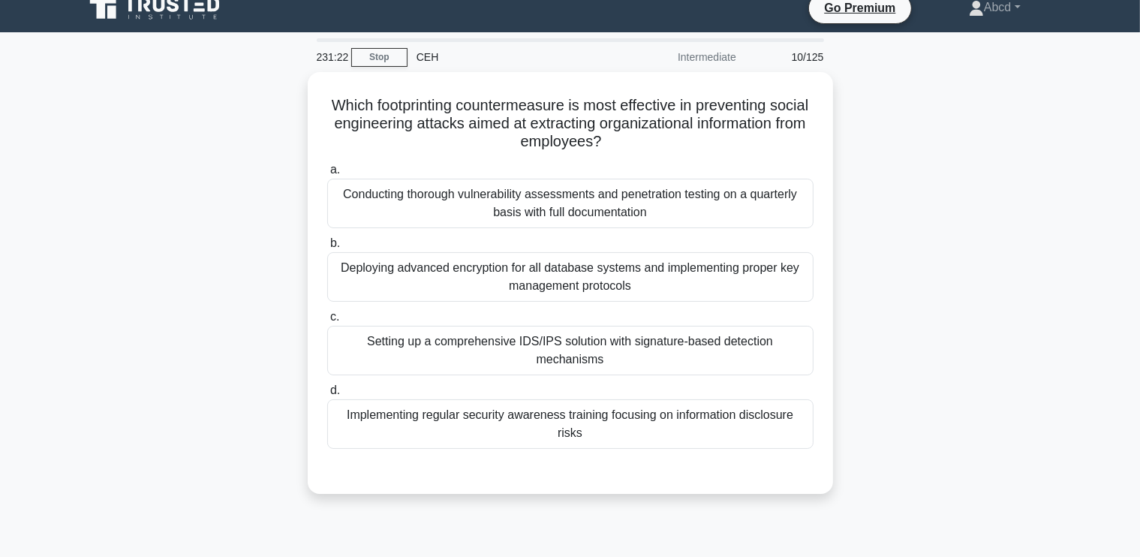
scroll to position [0, 0]
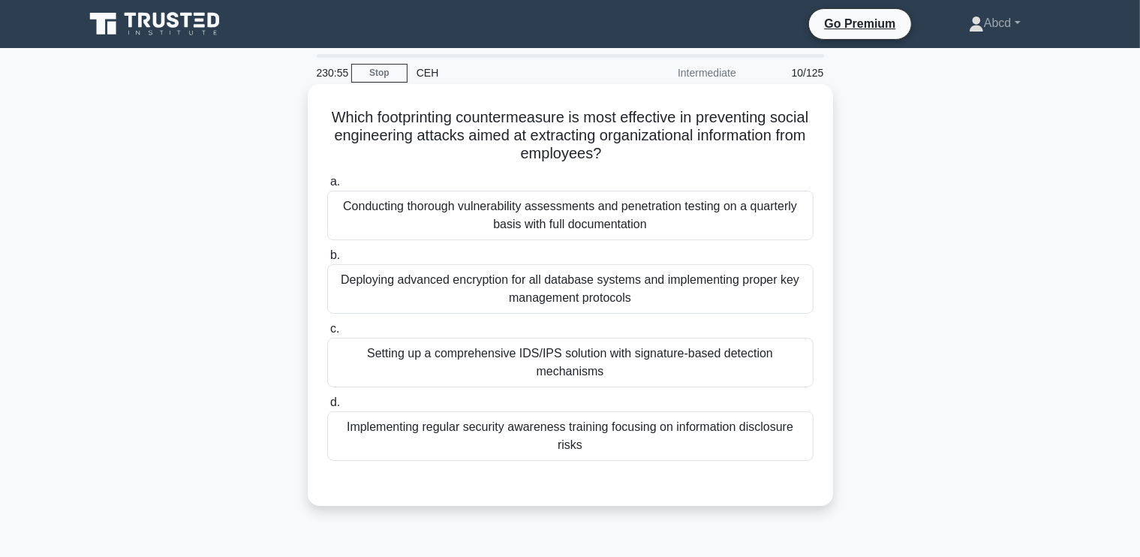
click at [640, 426] on div "Implementing regular security awareness training focusing on information disclo…" at bounding box center [570, 436] width 486 height 50
click at [327, 407] on input "d. Implementing regular security awareness training focusing on information dis…" at bounding box center [327, 403] width 0 height 10
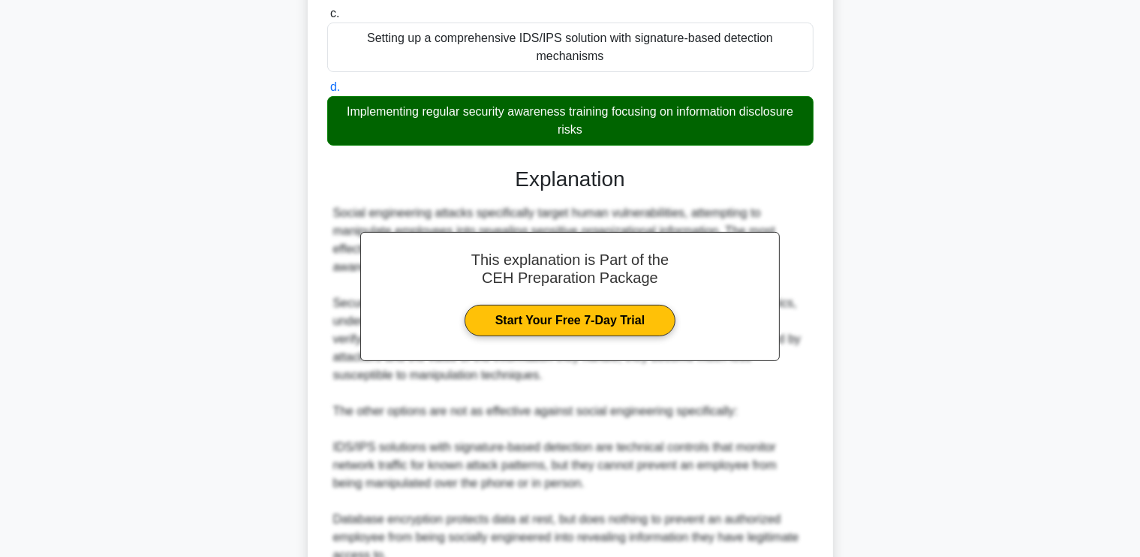
scroll to position [529, 0]
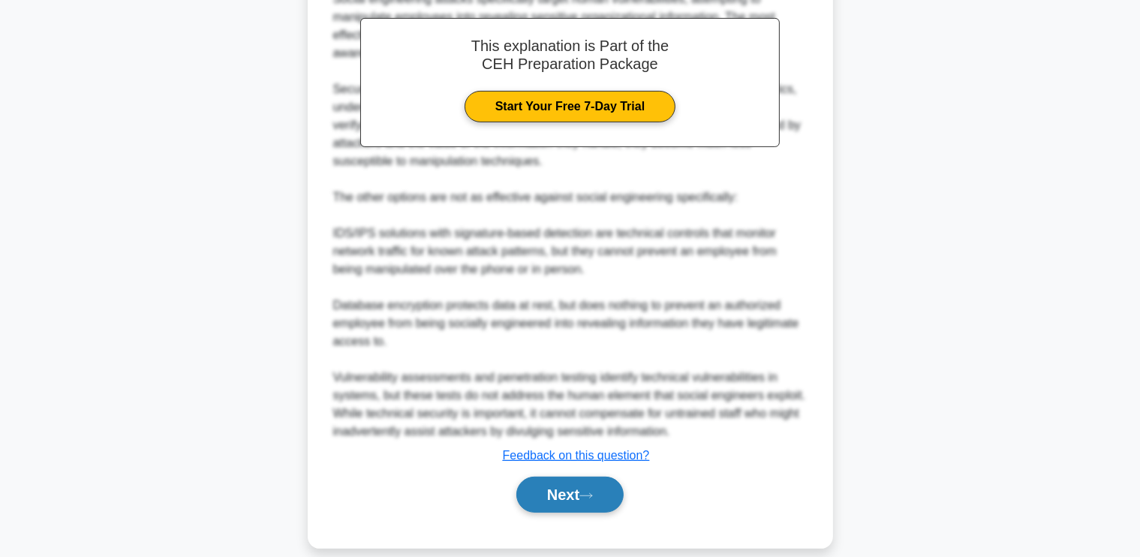
click at [571, 485] on button "Next" at bounding box center [569, 494] width 107 height 36
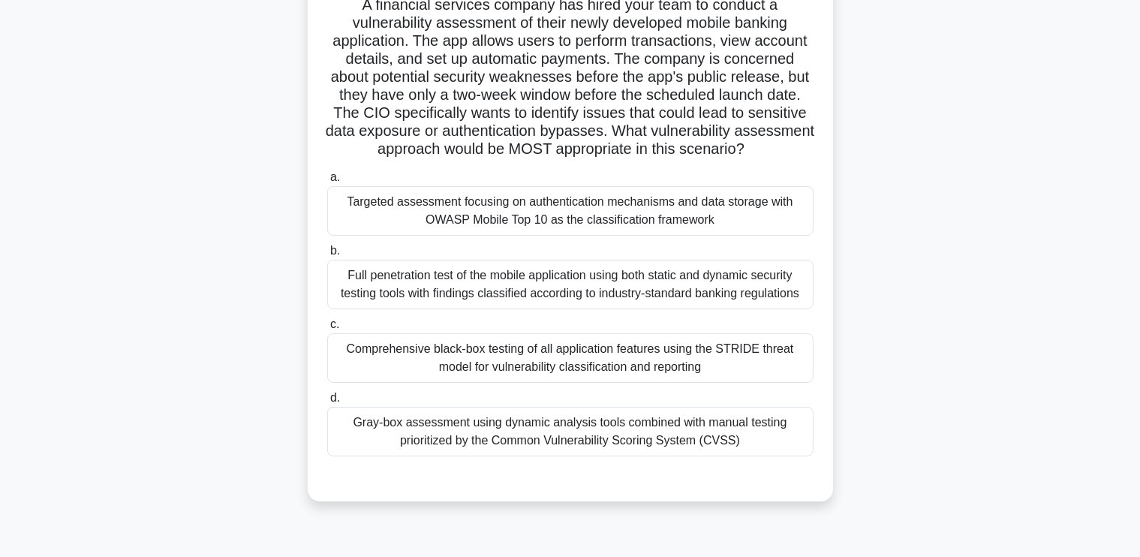
scroll to position [117, 0]
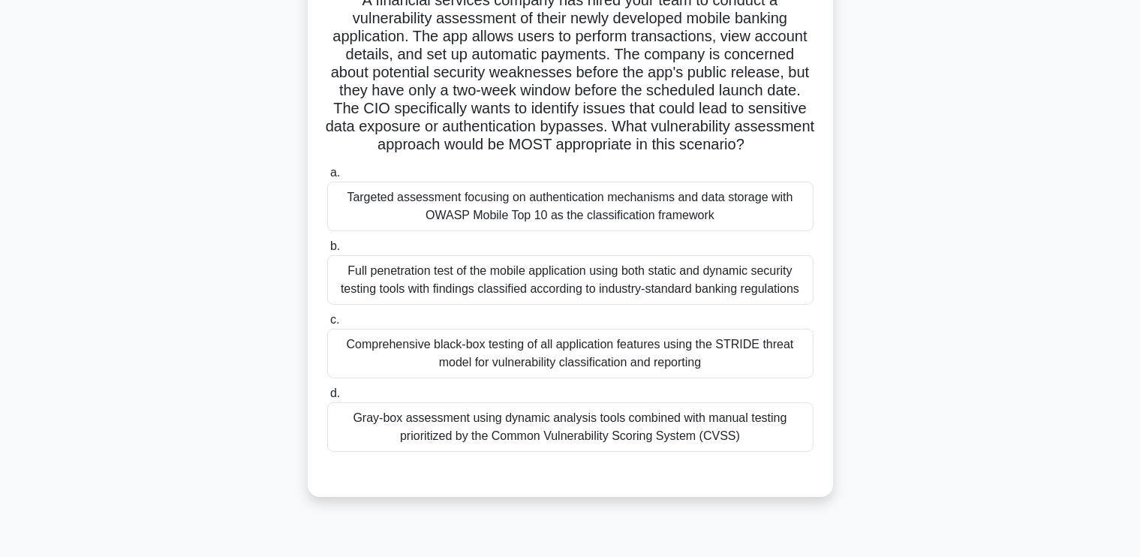
click at [554, 291] on div "Full penetration test of the mobile application using both static and dynamic s…" at bounding box center [570, 280] width 486 height 50
click at [327, 251] on input "b. Full penetration test of the mobile application using both static and dynami…" at bounding box center [327, 247] width 0 height 10
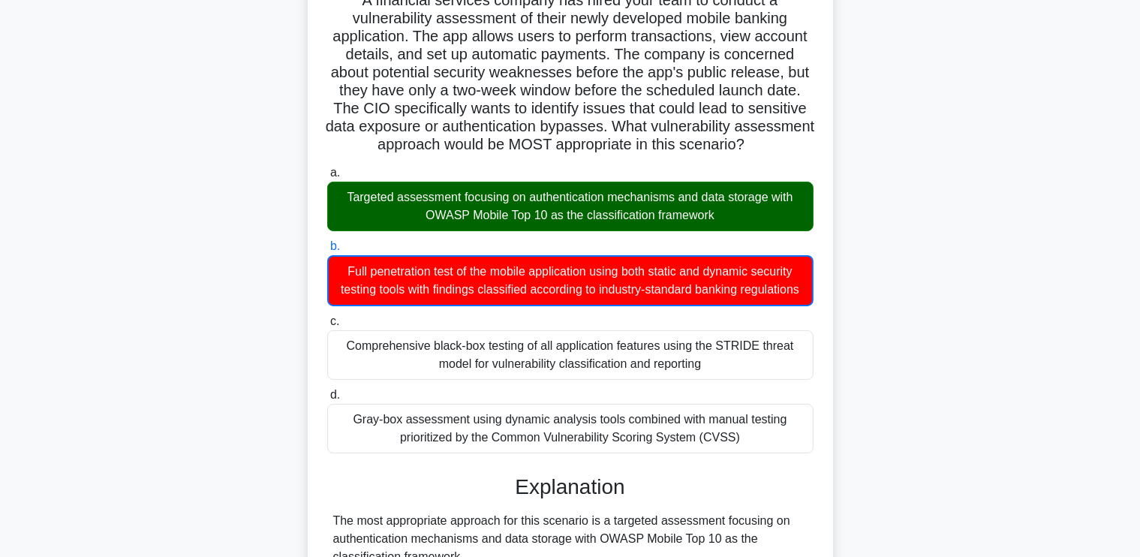
click at [525, 206] on div "Targeted assessment focusing on authentication mechanisms and data storage with…" at bounding box center [570, 207] width 486 height 50
click at [327, 178] on input "a. Targeted assessment focusing on authentication mechanisms and data storage w…" at bounding box center [327, 173] width 0 height 10
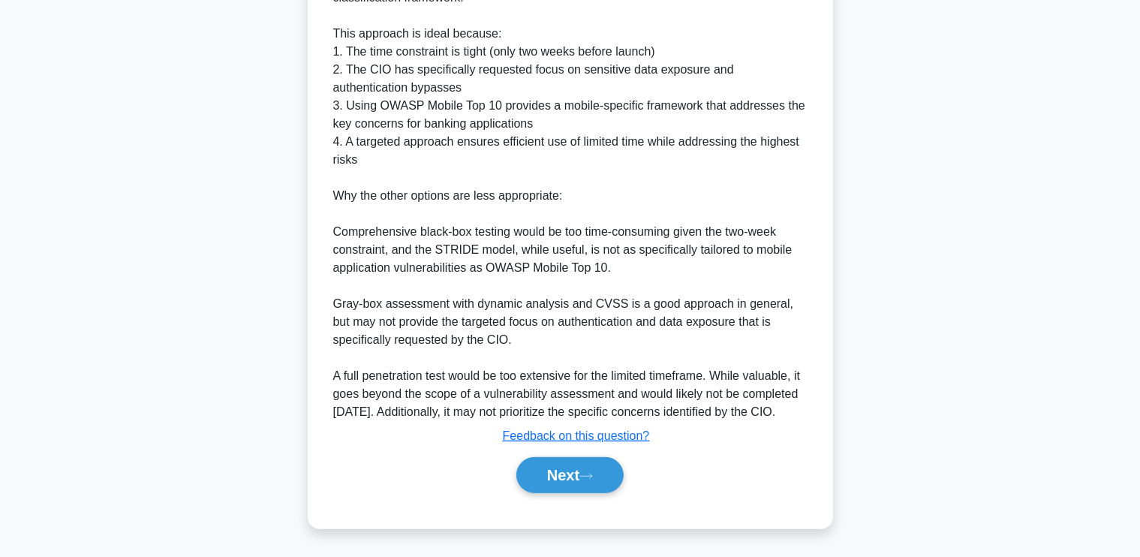
scroll to position [709, 0]
click at [551, 482] on button "Next" at bounding box center [569, 475] width 107 height 36
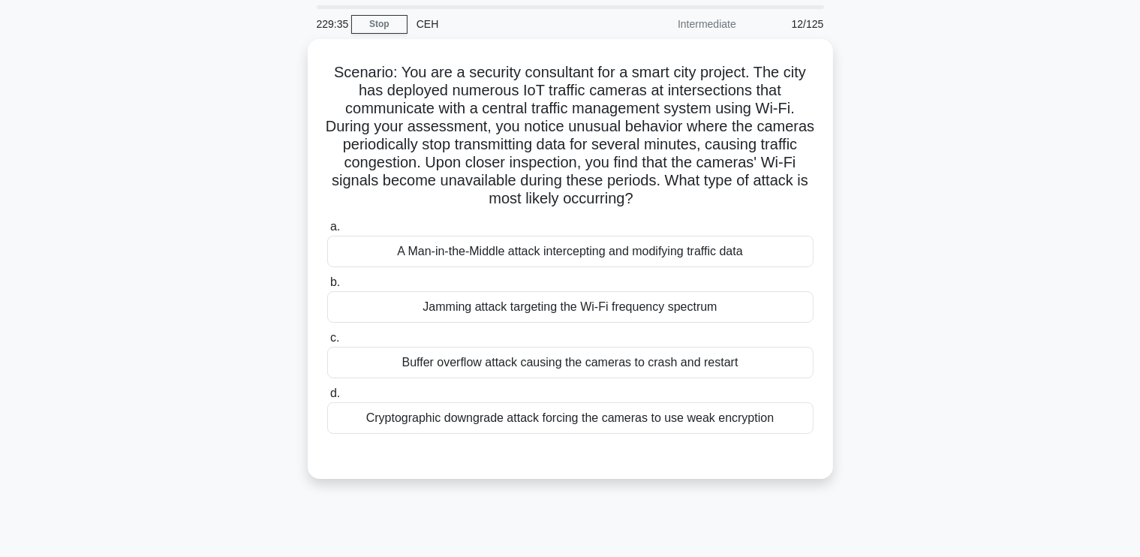
scroll to position [50, 0]
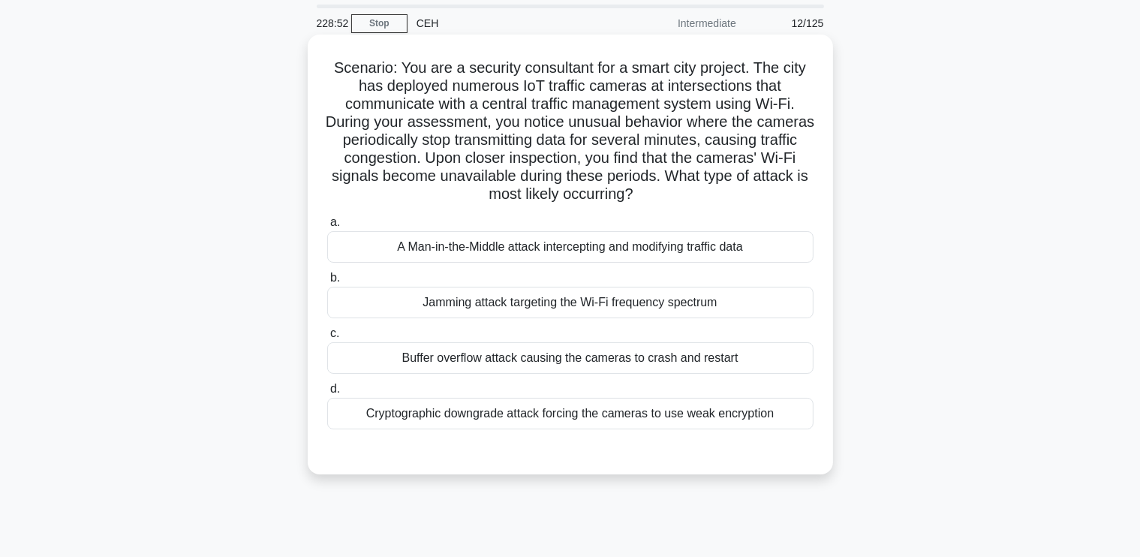
click at [635, 296] on div "Jamming attack targeting the Wi-Fi frequency spectrum" at bounding box center [570, 303] width 486 height 32
click at [327, 283] on input "b. Jamming attack targeting the Wi-Fi frequency spectrum" at bounding box center [327, 278] width 0 height 10
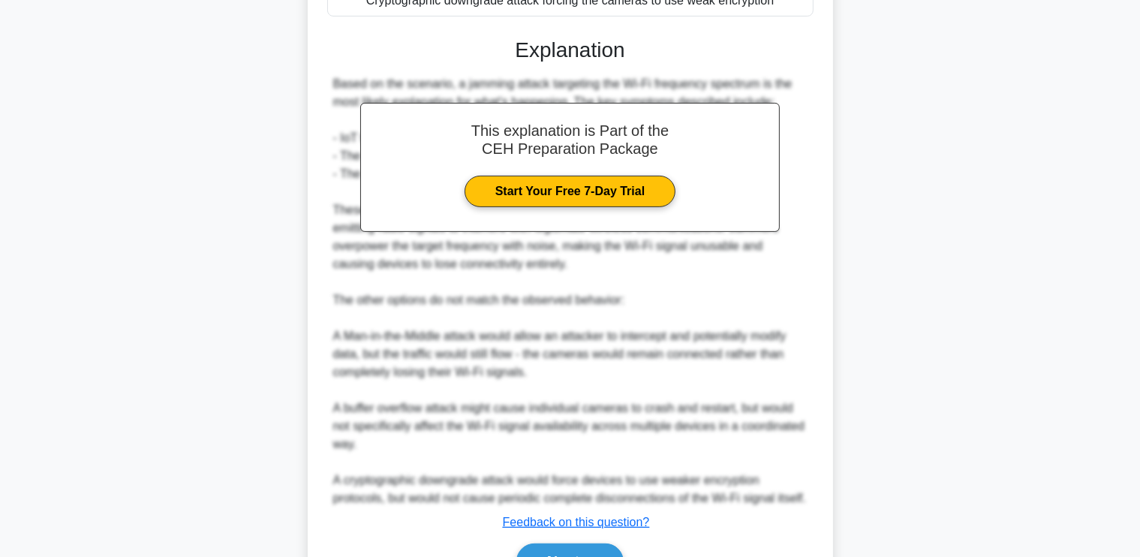
scroll to position [565, 0]
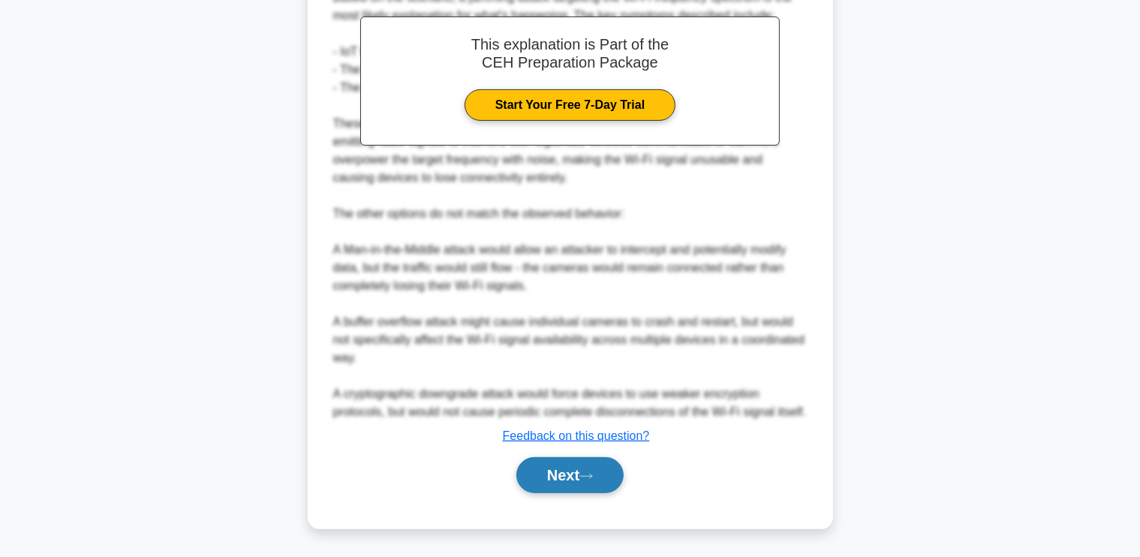
click at [558, 472] on button "Next" at bounding box center [569, 475] width 107 height 36
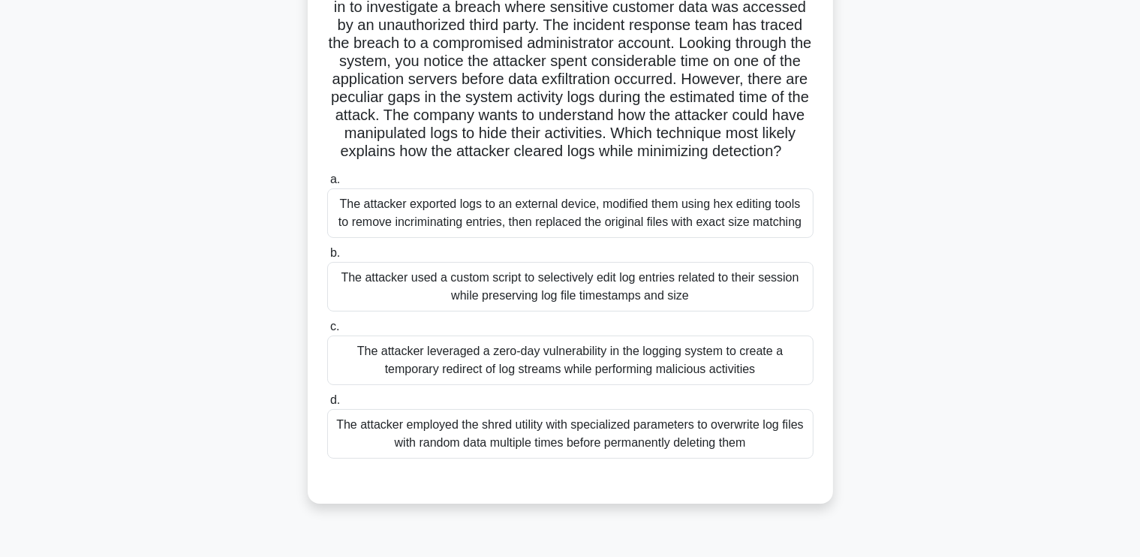
scroll to position [140, 0]
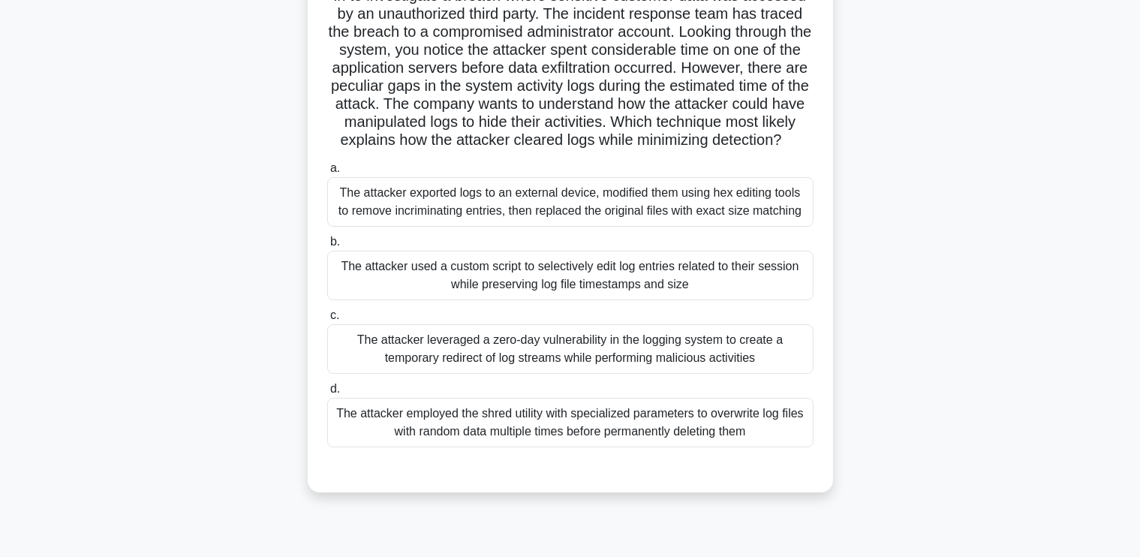
click at [663, 221] on div "The attacker exported logs to an external device, modified them using hex editi…" at bounding box center [570, 202] width 486 height 50
click at [327, 173] on input "a. The attacker exported logs to an external device, modified them using hex ed…" at bounding box center [327, 169] width 0 height 10
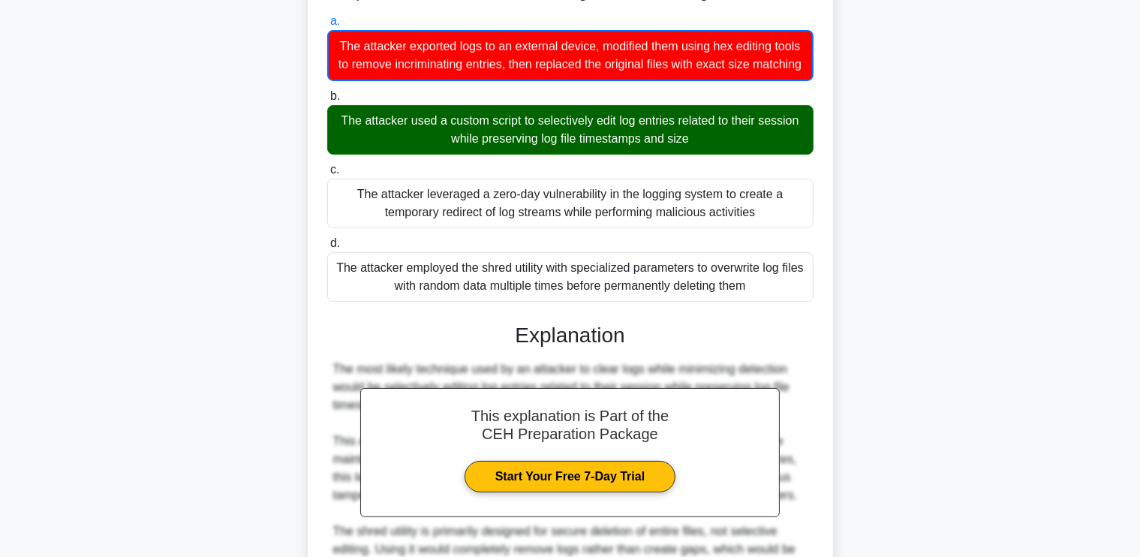
scroll to position [638, 0]
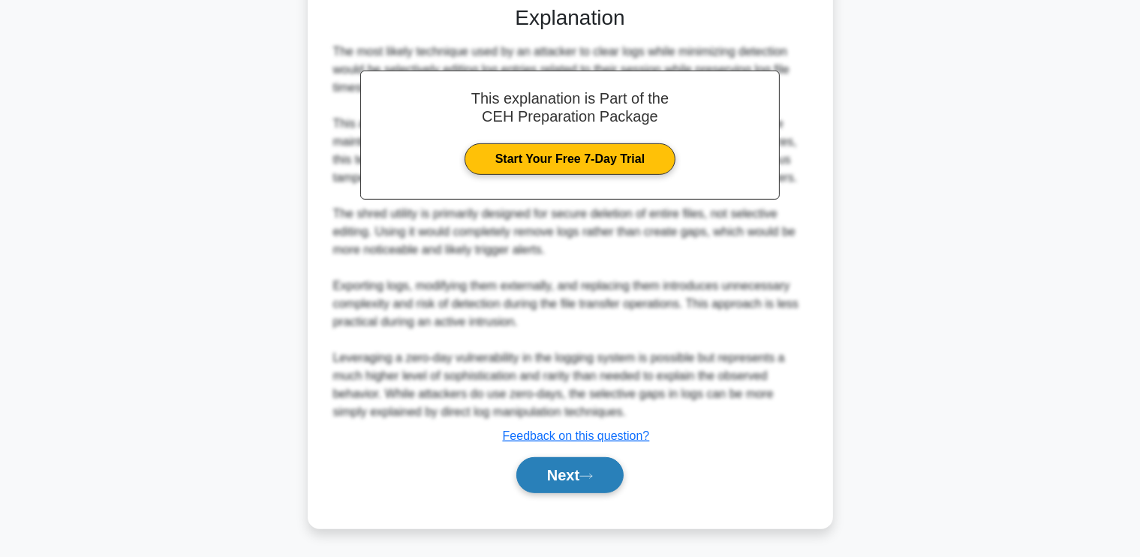
click at [534, 464] on button "Next" at bounding box center [569, 475] width 107 height 36
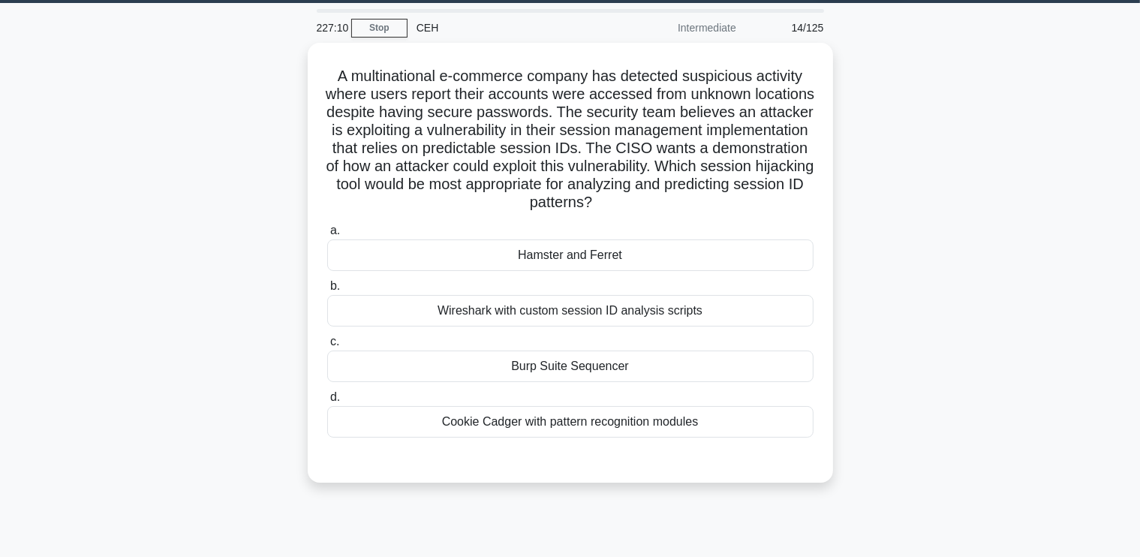
scroll to position [44, 0]
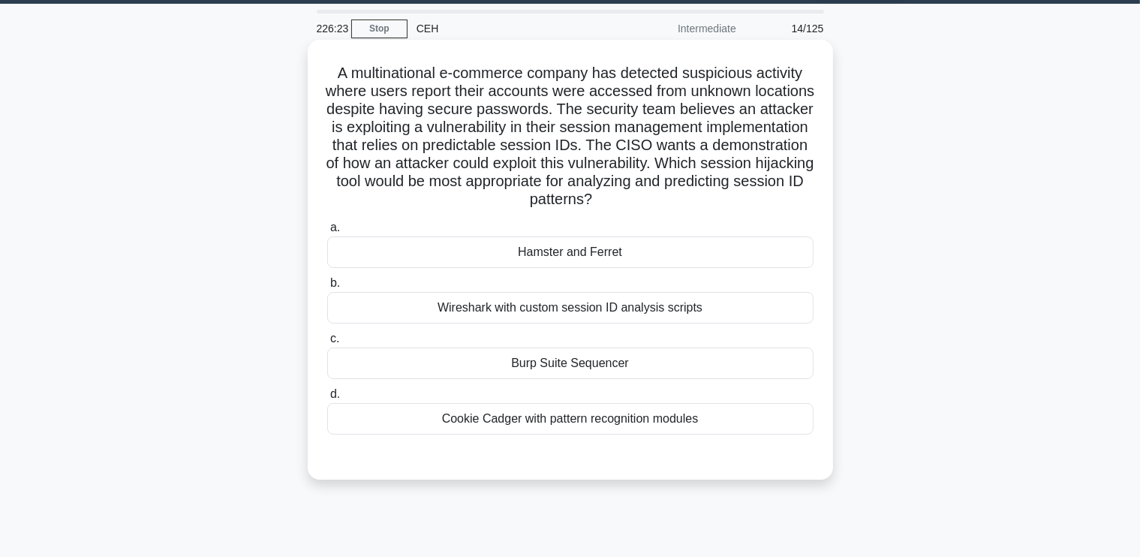
click at [633, 365] on div "Burp Suite Sequencer" at bounding box center [570, 363] width 486 height 32
click at [327, 344] on input "c. Burp Suite Sequencer" at bounding box center [327, 339] width 0 height 10
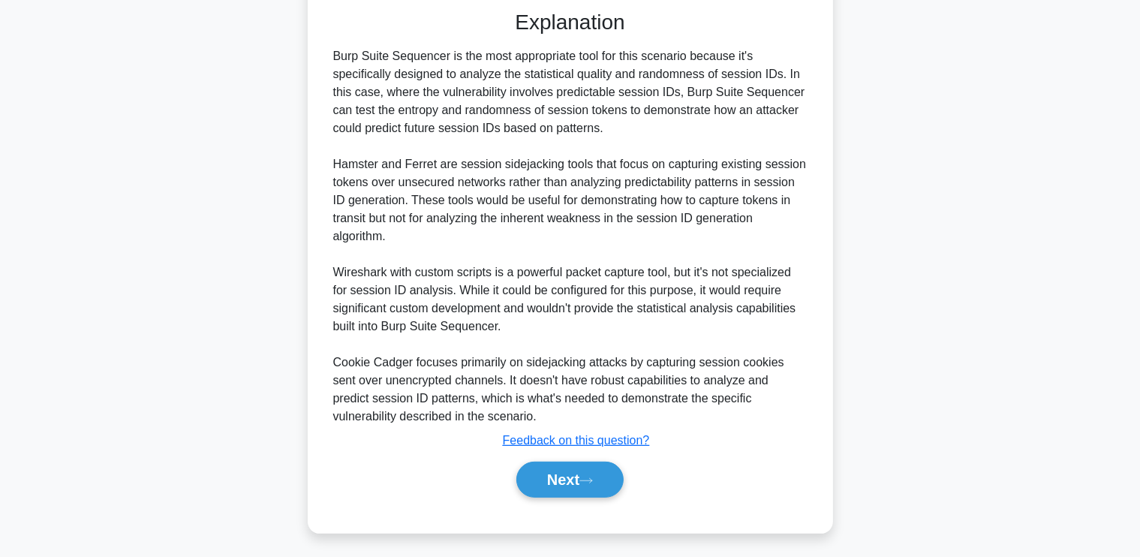
scroll to position [489, 0]
click at [550, 477] on button "Next" at bounding box center [569, 480] width 107 height 36
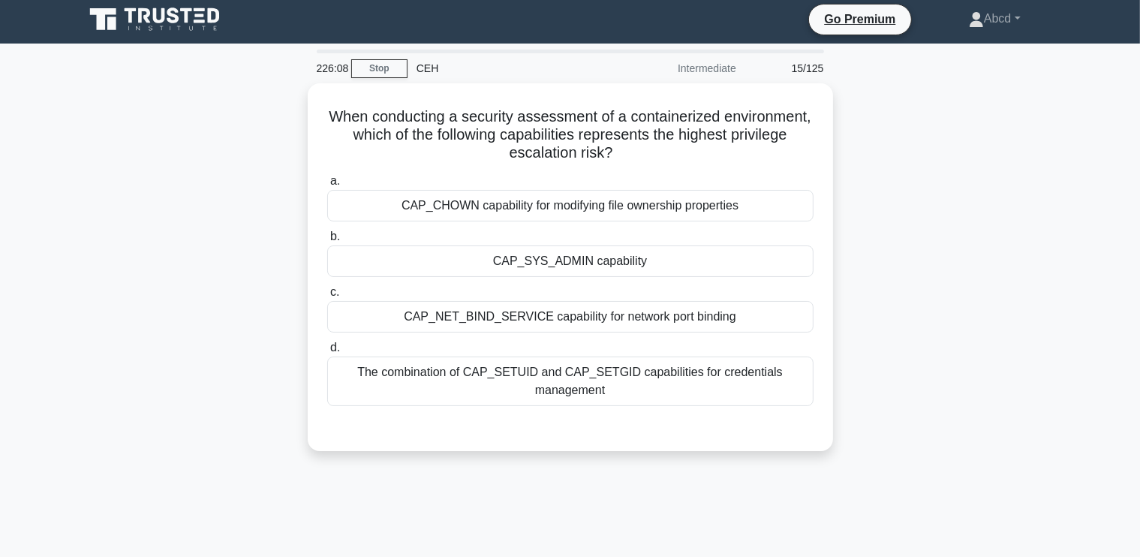
scroll to position [5, 0]
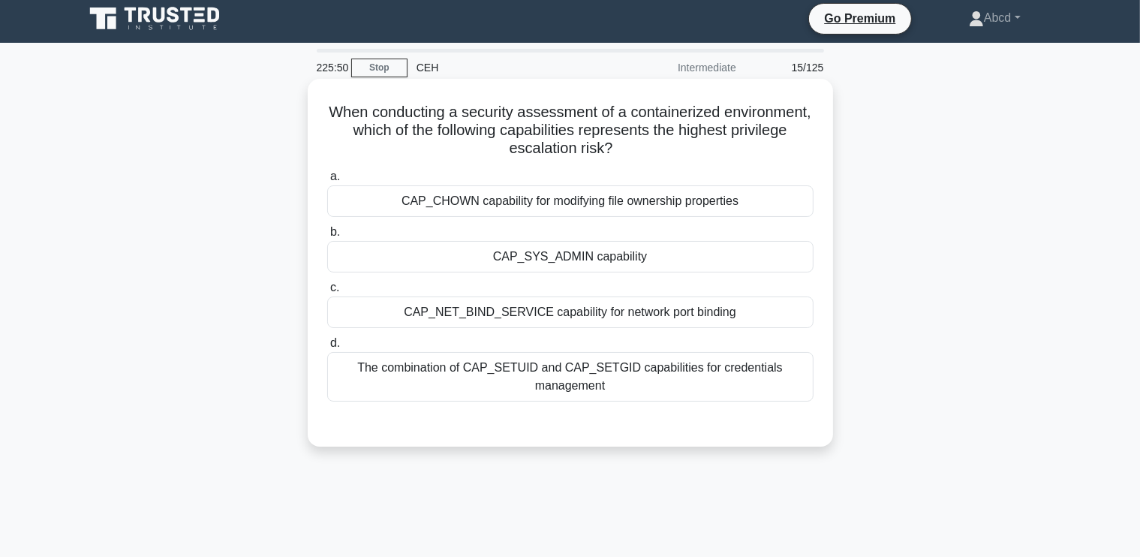
click at [666, 267] on div "CAP_SYS_ADMIN capability" at bounding box center [570, 257] width 486 height 32
click at [327, 237] on input "b. CAP_SYS_ADMIN capability" at bounding box center [327, 232] width 0 height 10
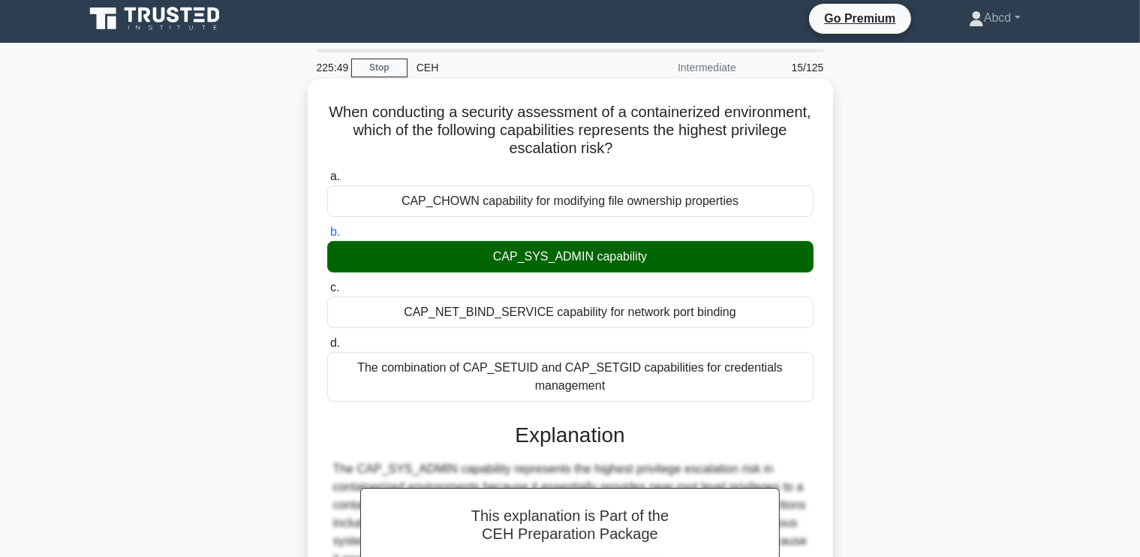
scroll to position [385, 0]
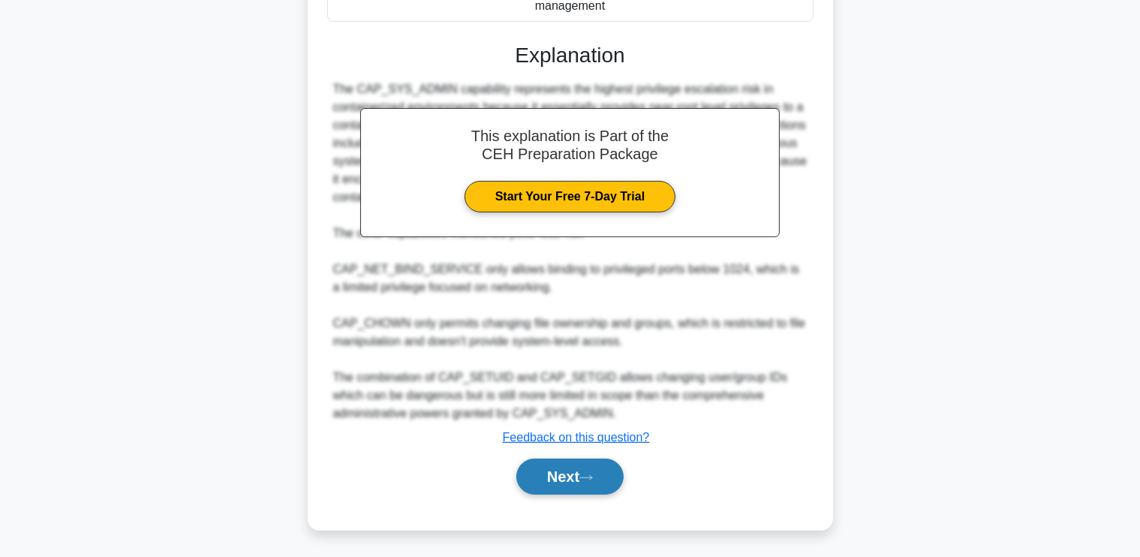
click at [603, 471] on button "Next" at bounding box center [569, 476] width 107 height 36
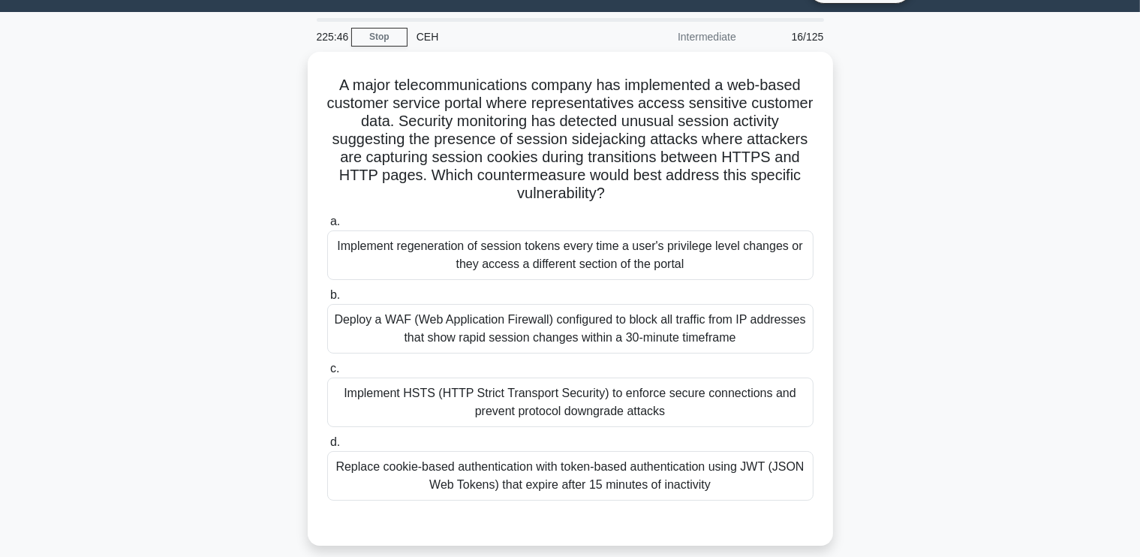
scroll to position [44, 0]
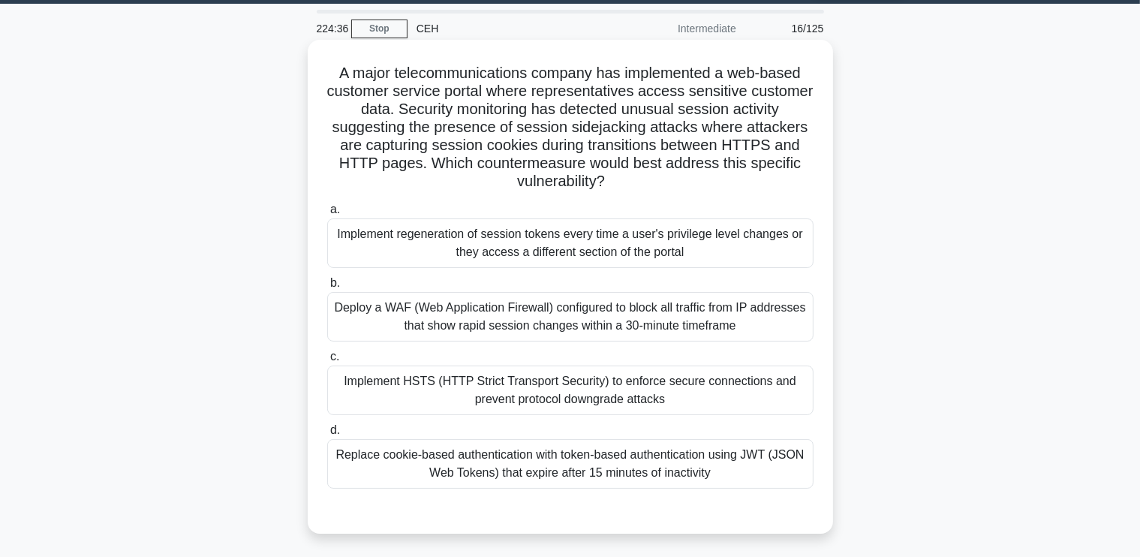
click at [569, 398] on div "Implement HSTS (HTTP Strict Transport Security) to enforce secure connections a…" at bounding box center [570, 390] width 486 height 50
click at [327, 362] on input "c. Implement HSTS (HTTP Strict Transport Security) to enforce secure connection…" at bounding box center [327, 357] width 0 height 10
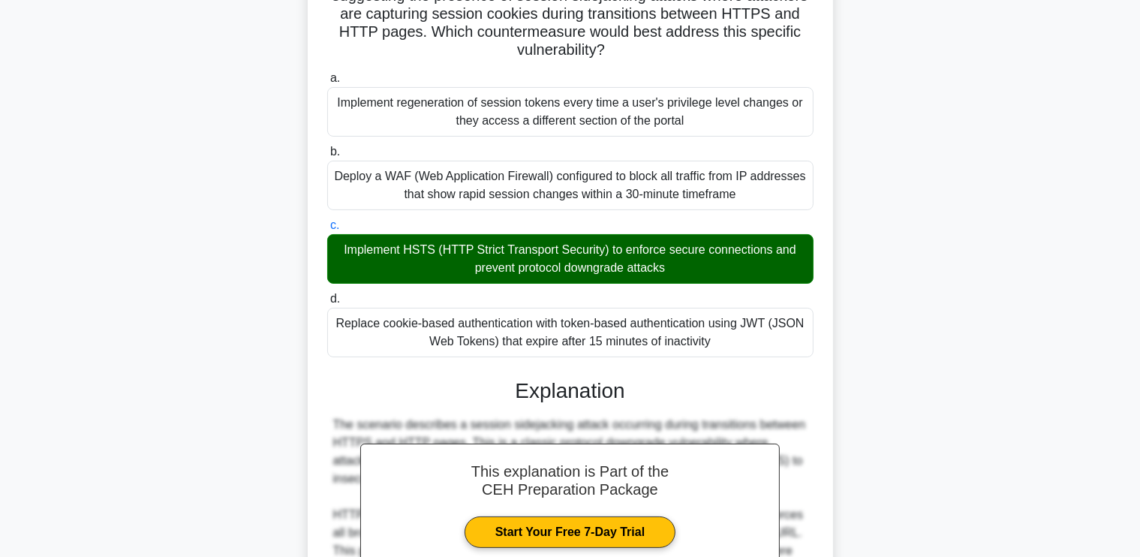
scroll to position [511, 0]
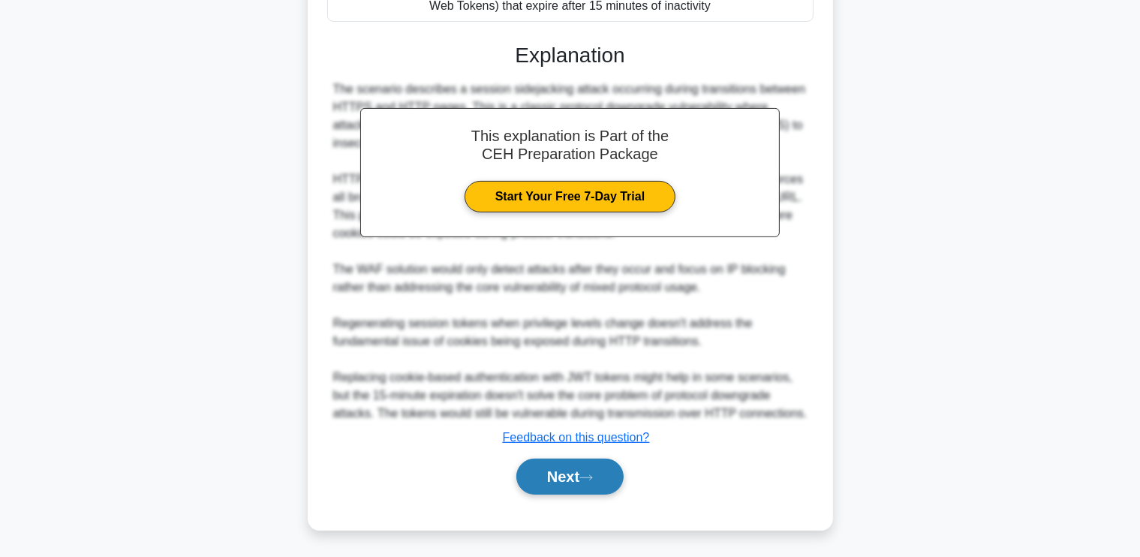
click at [573, 484] on button "Next" at bounding box center [569, 476] width 107 height 36
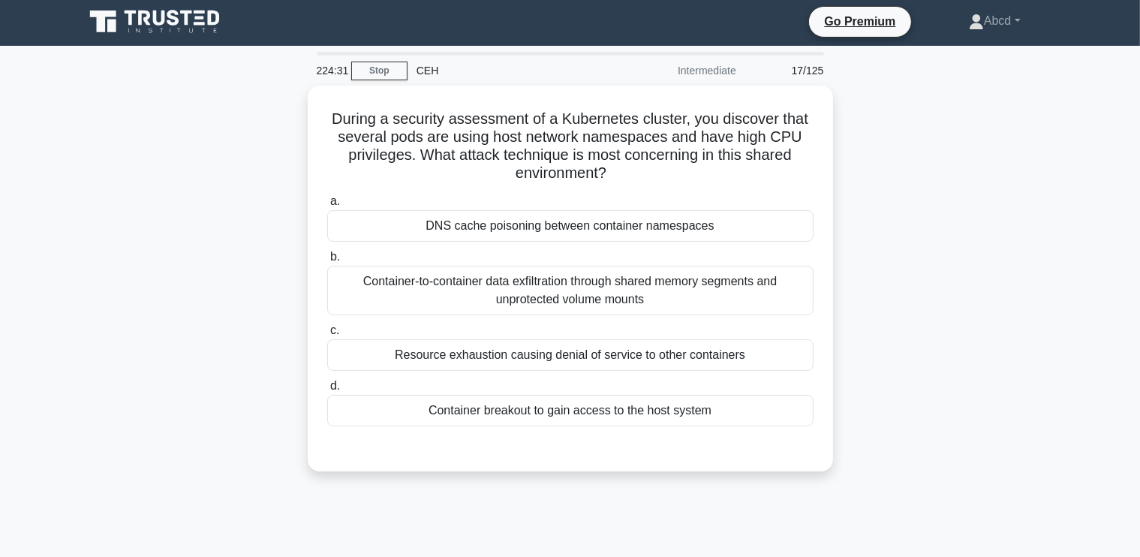
scroll to position [0, 0]
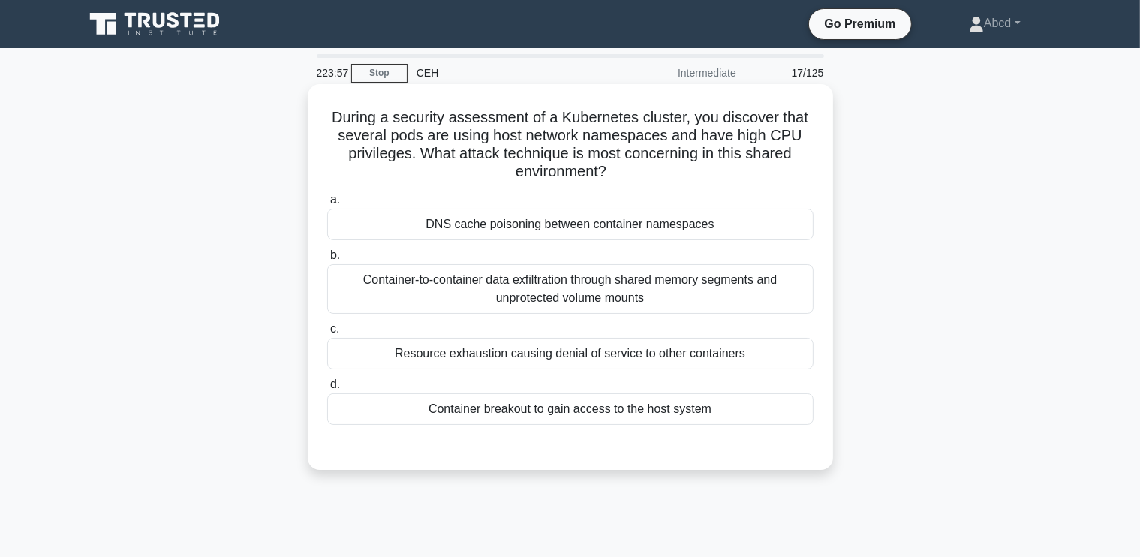
click at [626, 286] on div "Container-to-container data exfiltration through shared memory segments and unp…" at bounding box center [570, 289] width 486 height 50
click at [327, 260] on input "b. Container-to-container data exfiltration through shared memory segments and …" at bounding box center [327, 256] width 0 height 10
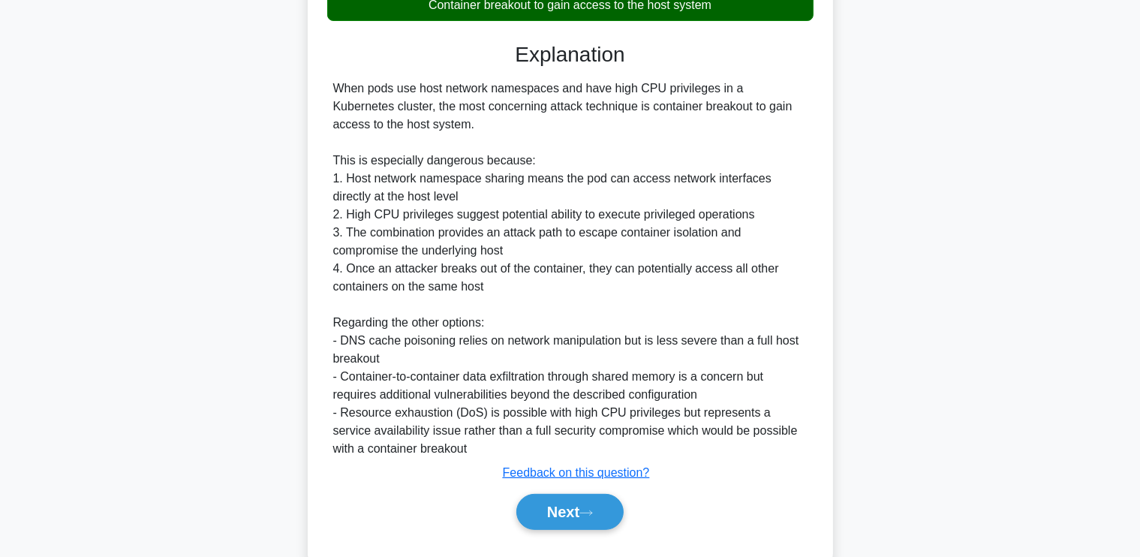
scroll to position [440, 0]
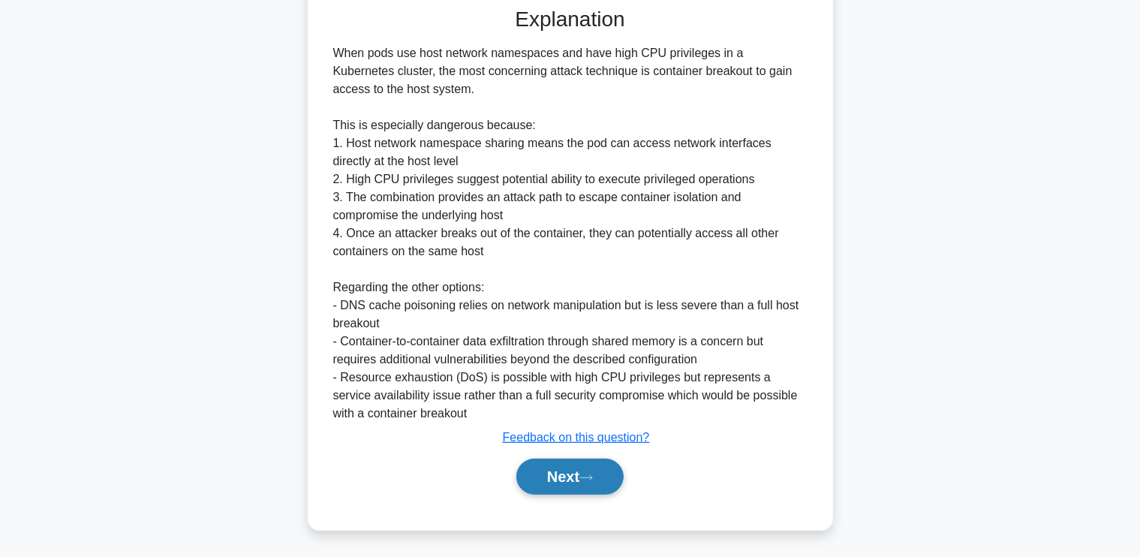
click at [561, 465] on button "Next" at bounding box center [569, 476] width 107 height 36
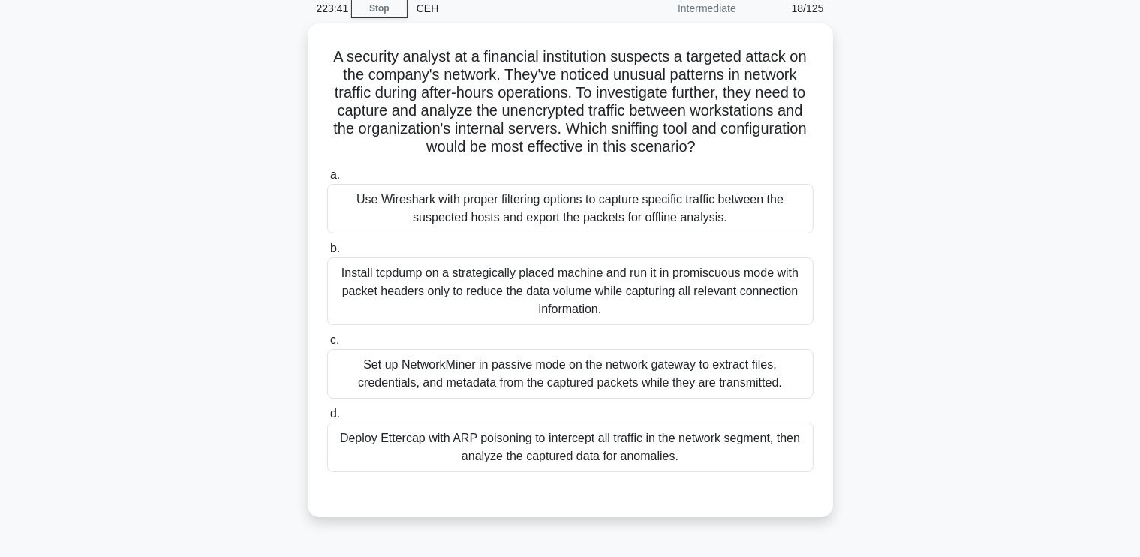
scroll to position [63, 0]
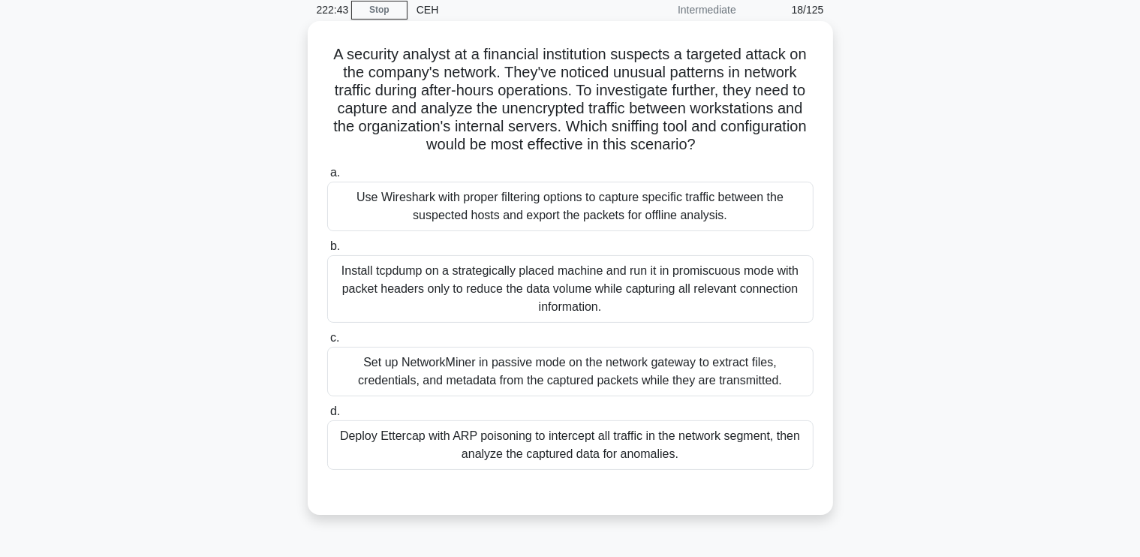
click at [716, 203] on div "Use Wireshark with proper filtering options to capture specific traffic between…" at bounding box center [570, 207] width 486 height 50
click at [327, 178] on input "a. Use Wireshark with proper filtering options to capture specific traffic betw…" at bounding box center [327, 173] width 0 height 10
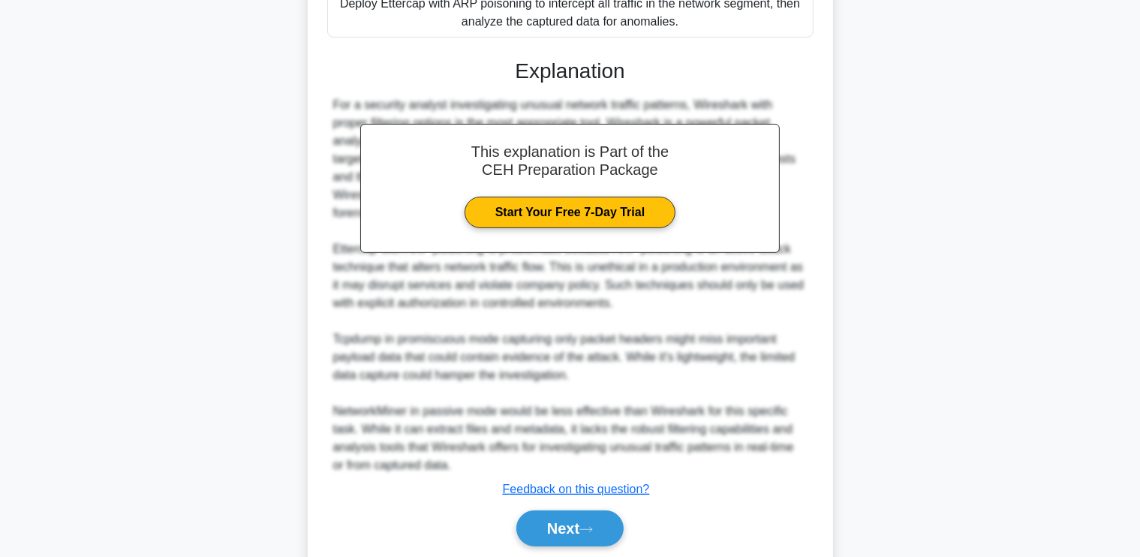
scroll to position [547, 0]
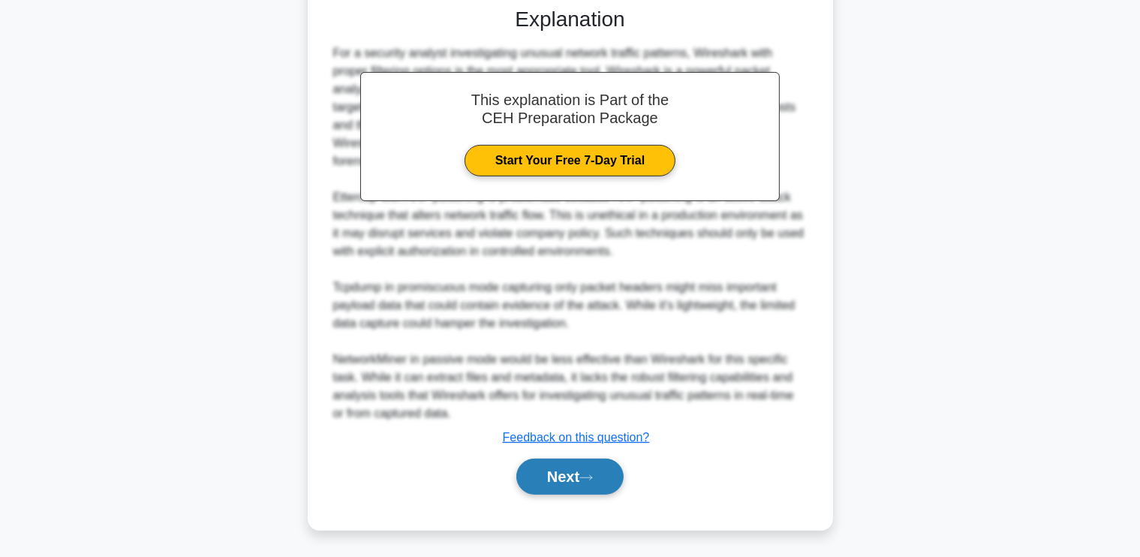
click at [548, 473] on button "Next" at bounding box center [569, 476] width 107 height 36
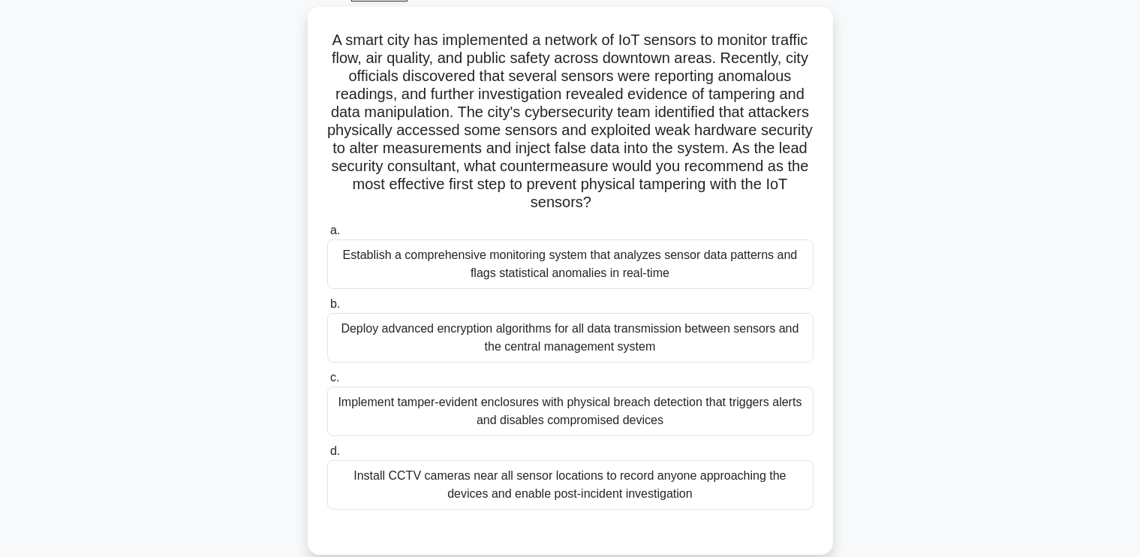
scroll to position [84, 0]
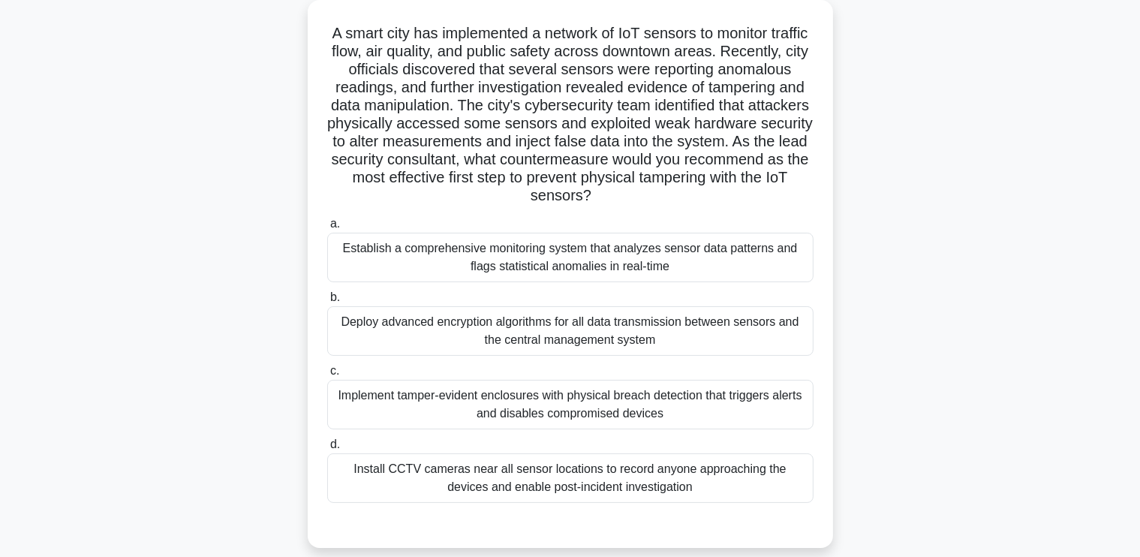
click at [749, 410] on div "Implement tamper-evident enclosures with physical breach detection that trigger…" at bounding box center [570, 405] width 486 height 50
click at [327, 376] on input "c. Implement tamper-evident enclosures with physical breach detection that trig…" at bounding box center [327, 371] width 0 height 10
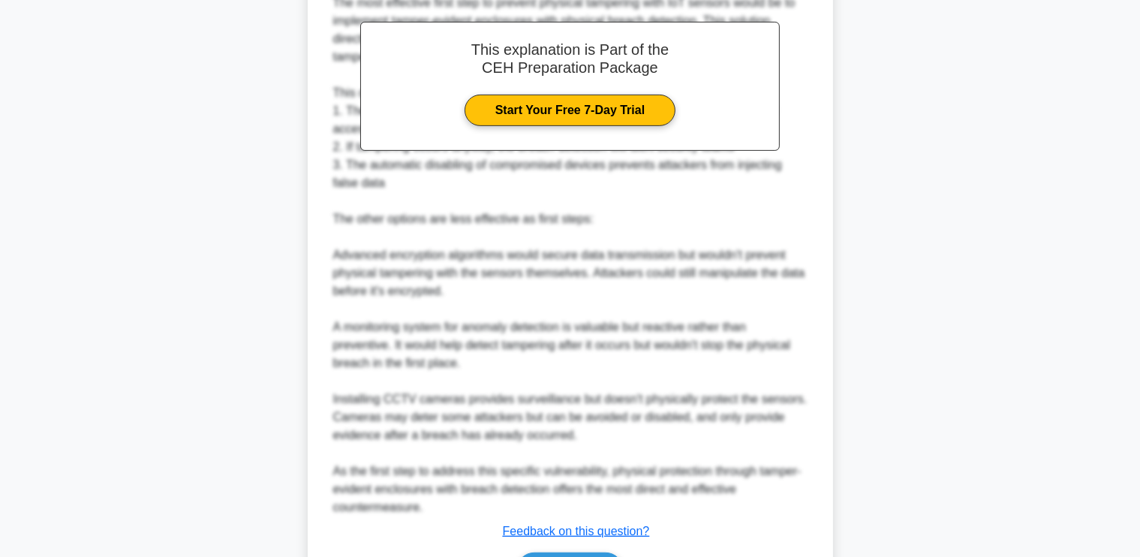
scroll to position [745, 0]
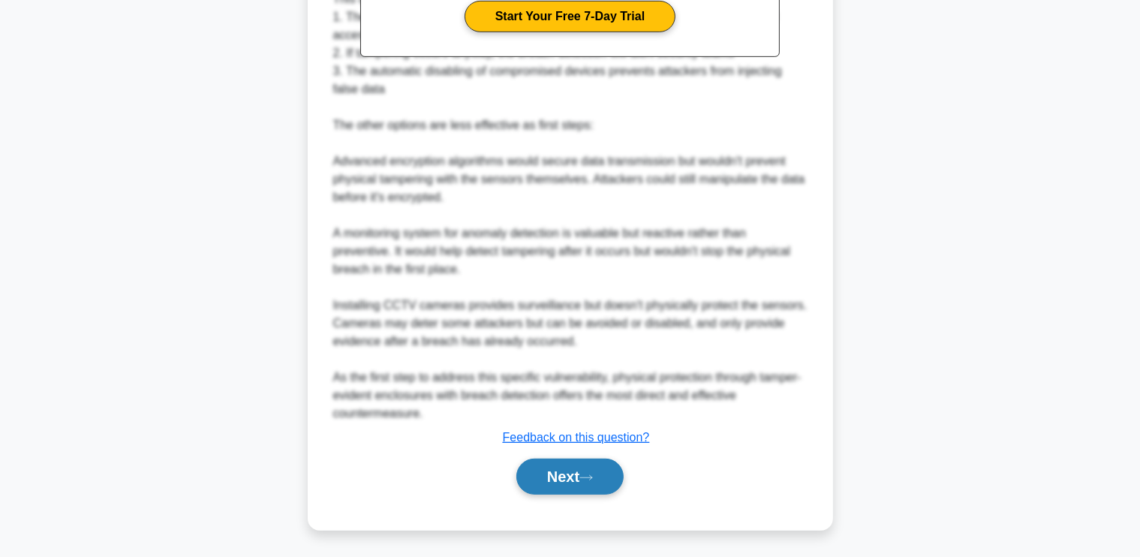
click at [606, 465] on button "Next" at bounding box center [569, 476] width 107 height 36
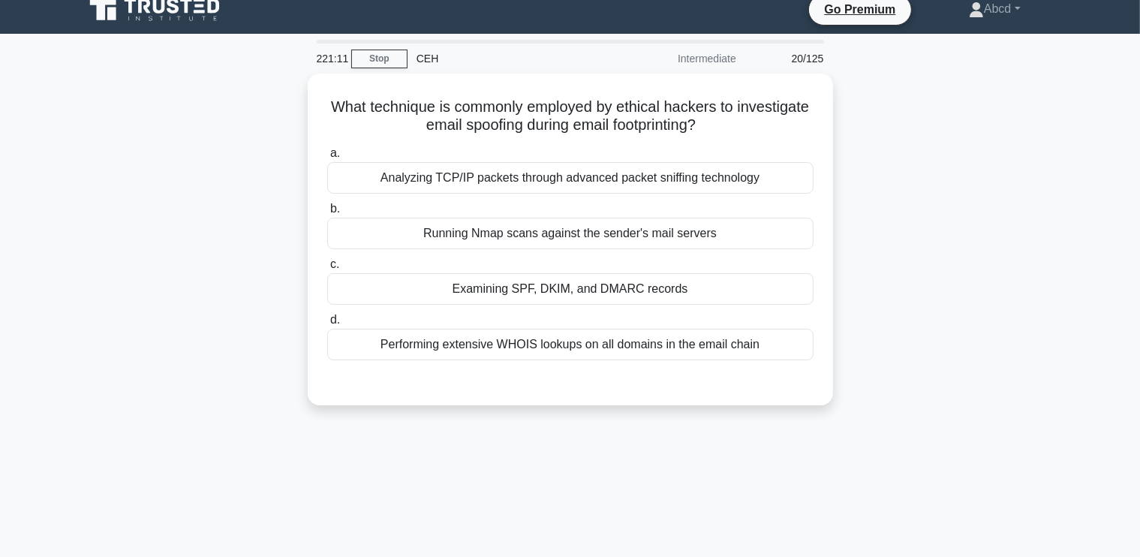
scroll to position [15, 0]
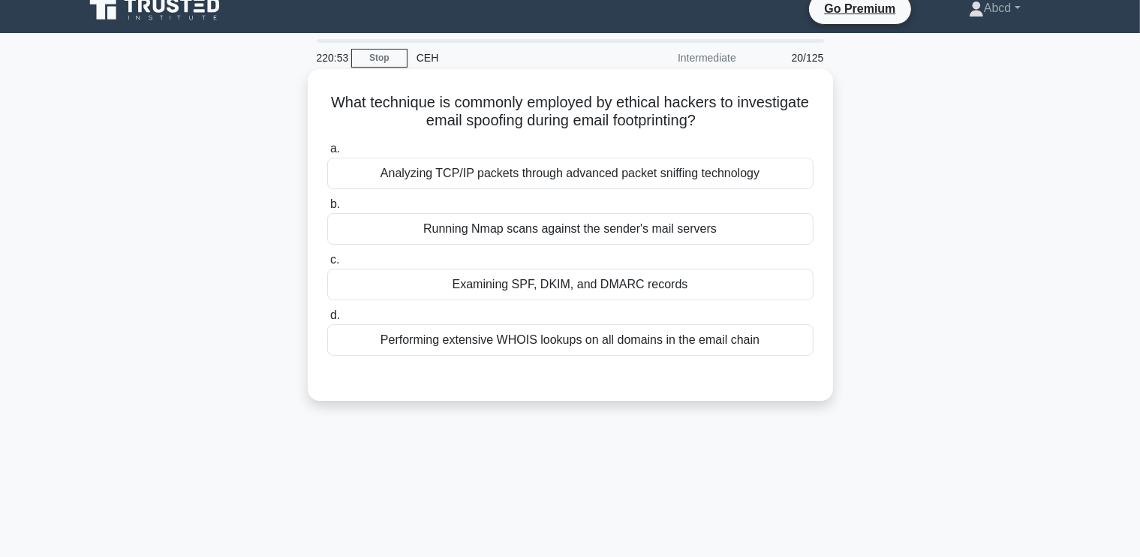
click at [683, 272] on div "Examining SPF, DKIM, and DMARC records" at bounding box center [570, 285] width 486 height 32
click at [327, 265] on input "c. Examining SPF, DKIM, and DMARC records" at bounding box center [327, 260] width 0 height 10
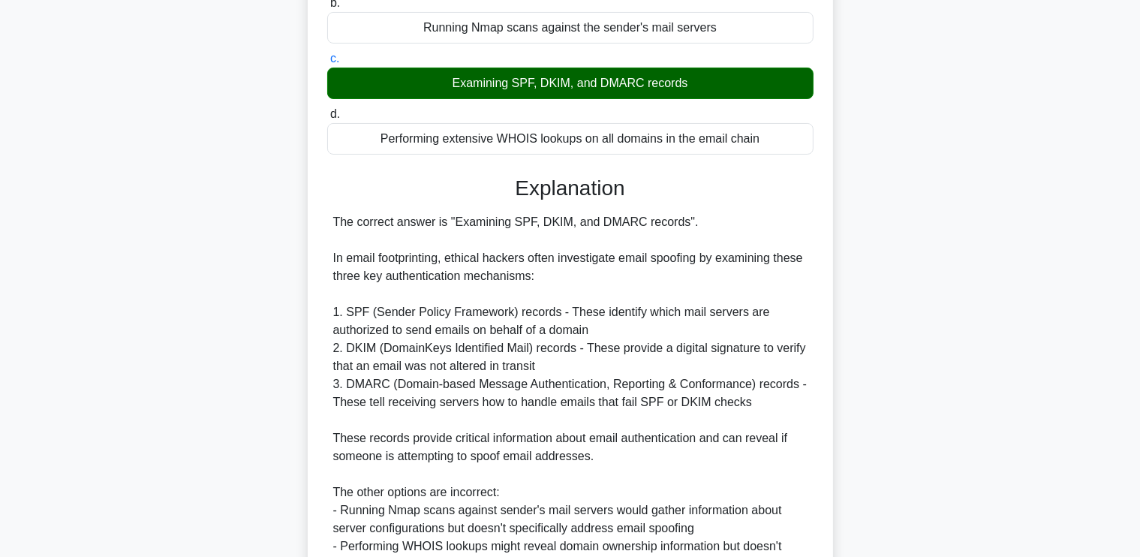
scroll to position [421, 0]
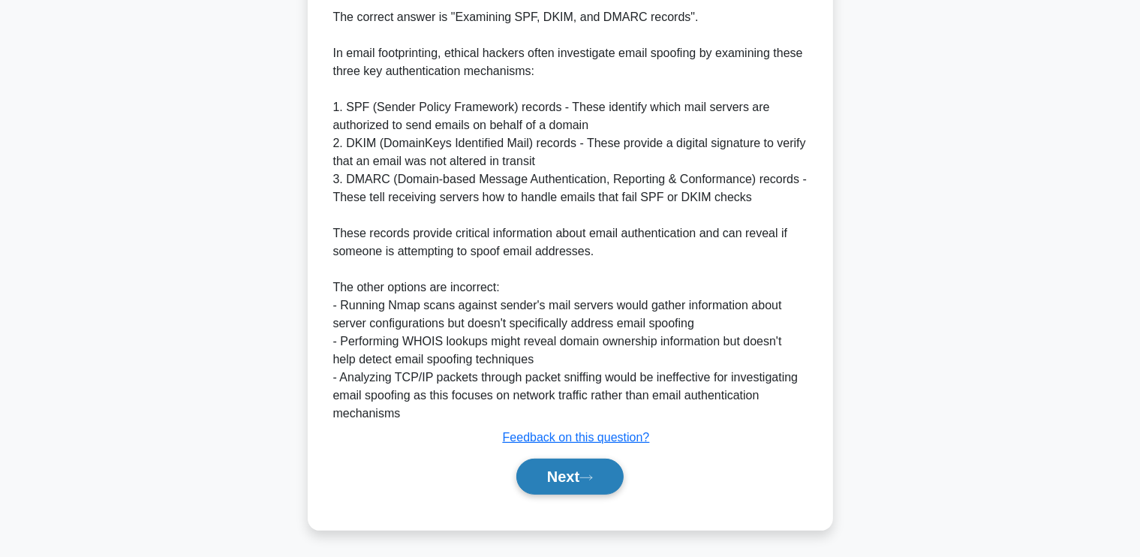
click at [556, 473] on button "Next" at bounding box center [569, 476] width 107 height 36
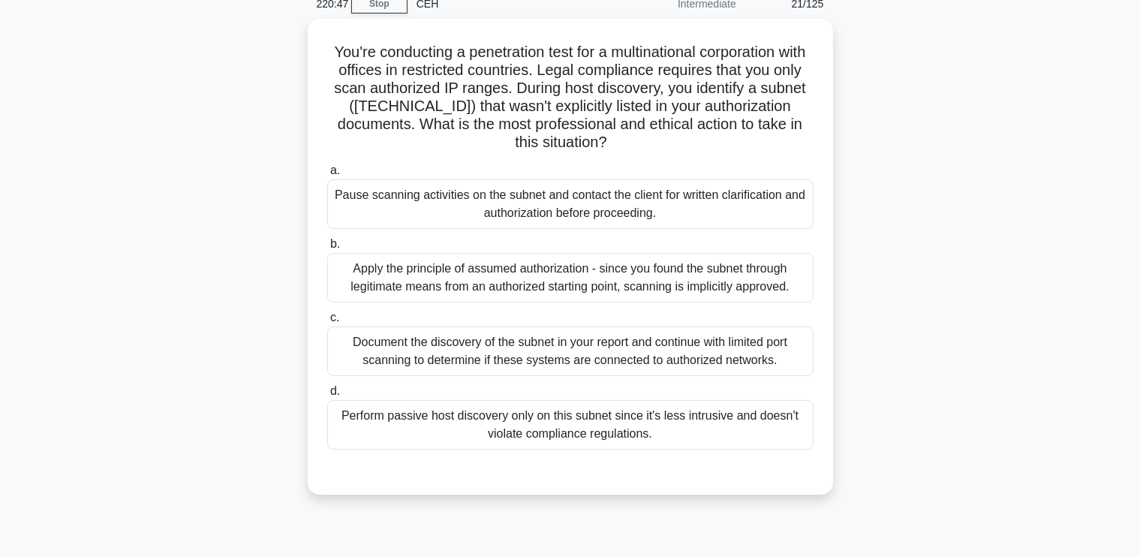
scroll to position [68, 0]
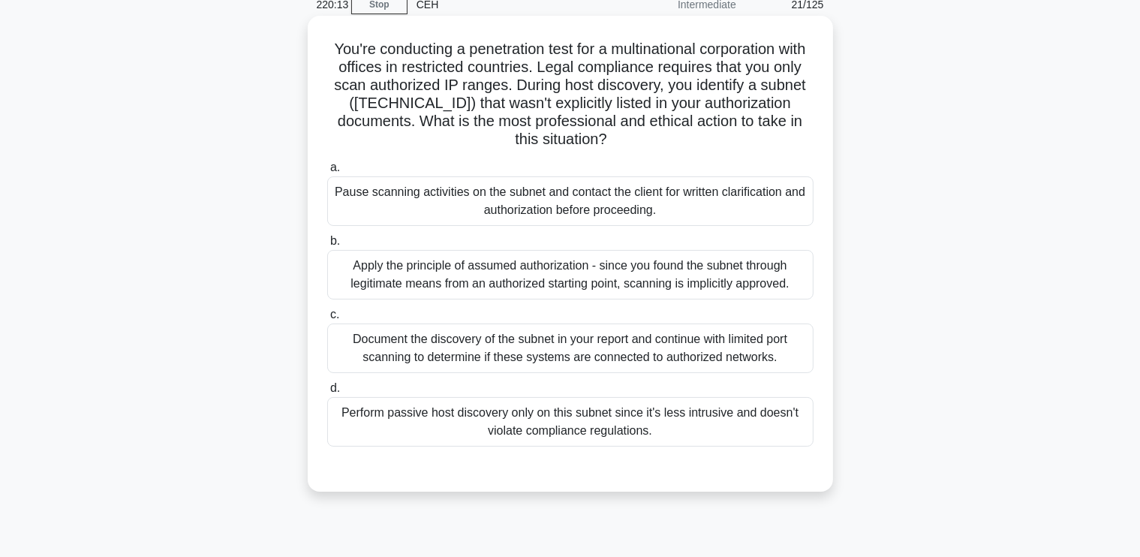
click at [546, 197] on div "Pause scanning activities on the subnet and contact the client for written clar…" at bounding box center [570, 201] width 486 height 50
click at [327, 173] on input "a. Pause scanning activities on the subnet and contact the client for written c…" at bounding box center [327, 168] width 0 height 10
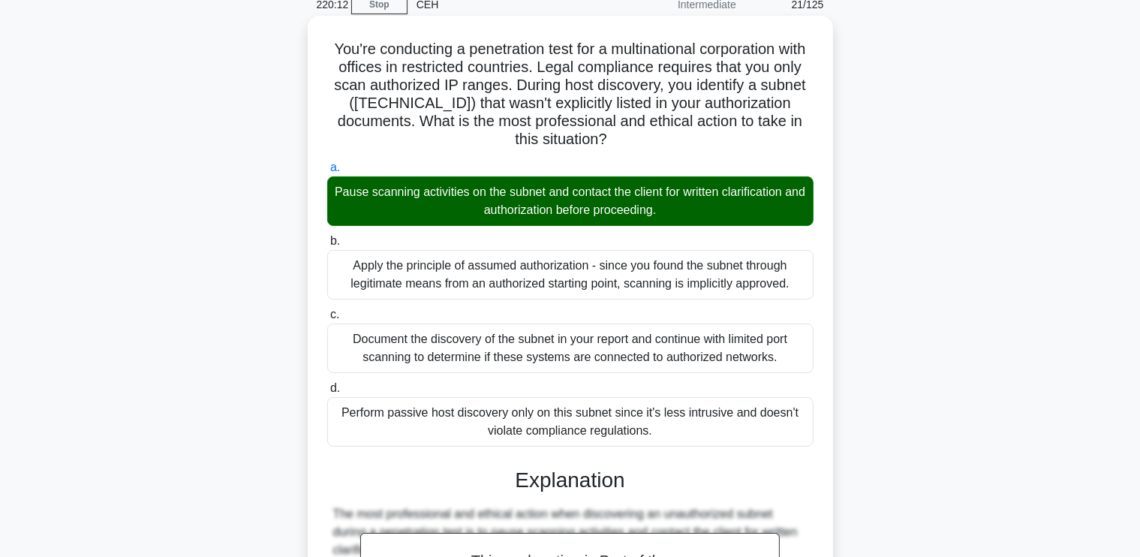
scroll to position [601, 0]
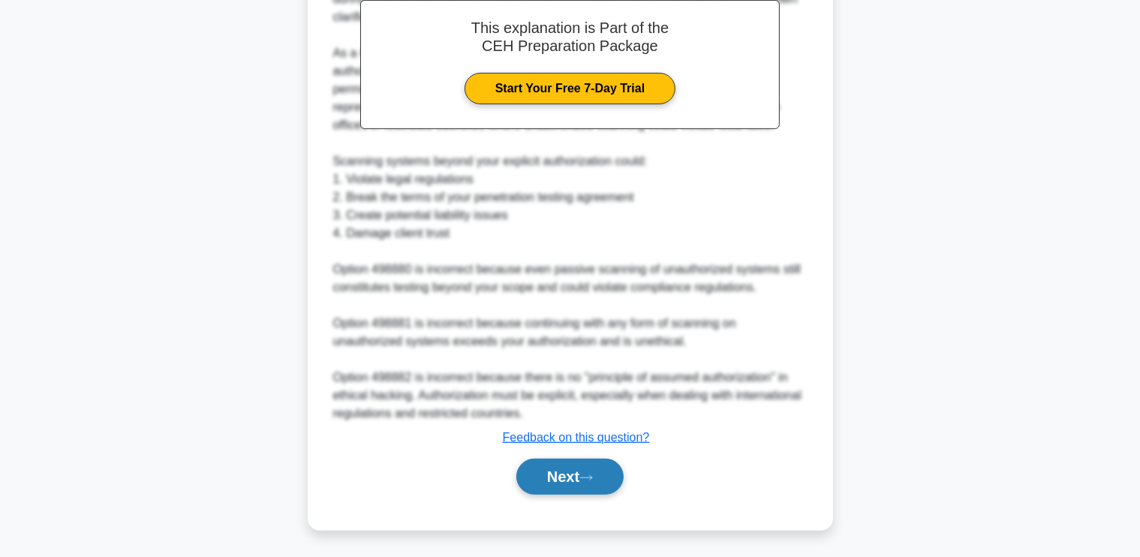
click at [542, 461] on button "Next" at bounding box center [569, 476] width 107 height 36
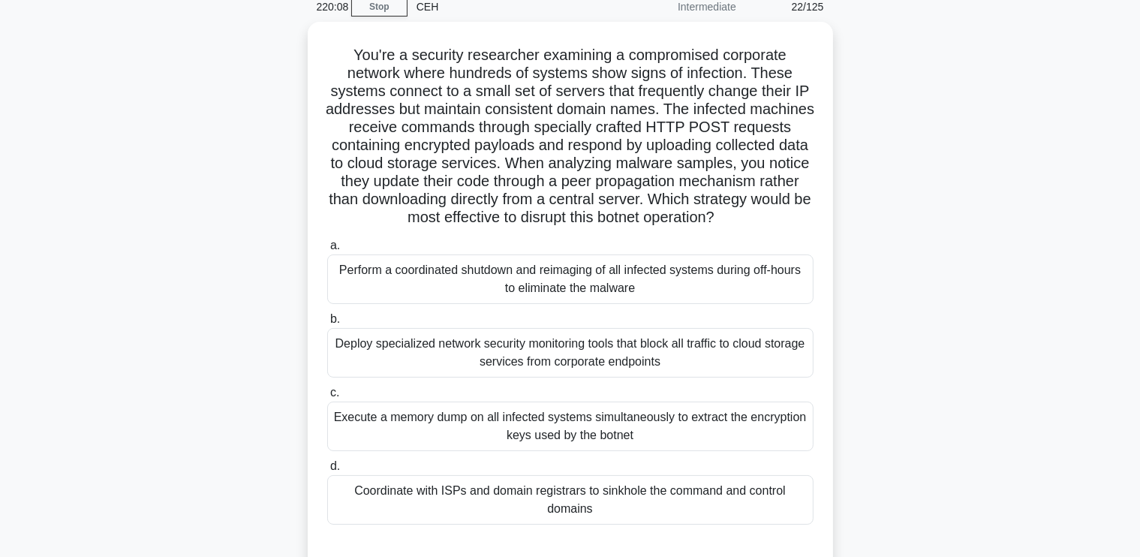
scroll to position [66, 0]
click at [861, 347] on div "You're a security researcher examining a compromised corporate network where hu…" at bounding box center [570, 305] width 990 height 566
click at [854, 407] on div "You're a security researcher examining a compromised corporate network where hu…" at bounding box center [570, 305] width 990 height 566
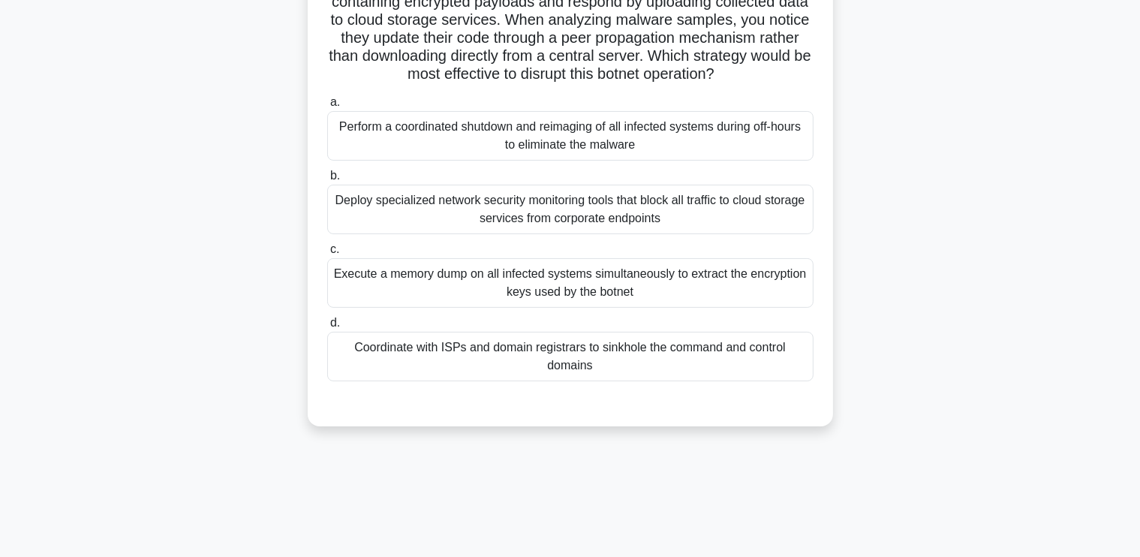
scroll to position [215, 0]
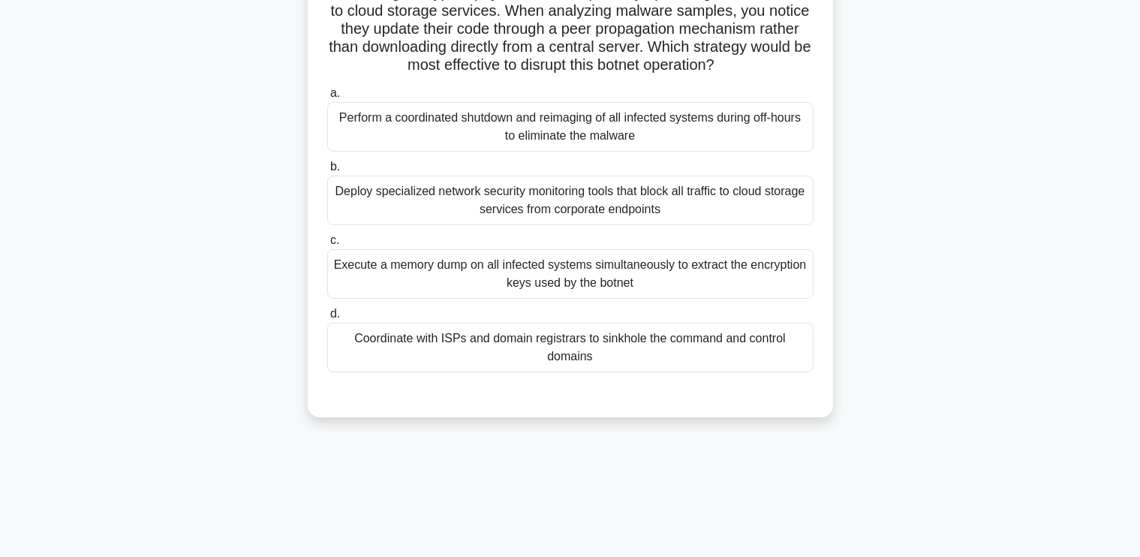
click at [582, 146] on div "Perform a coordinated shutdown and reimaging of all infected systems during off…" at bounding box center [570, 127] width 486 height 50
click at [327, 98] on input "a. Perform a coordinated shutdown and reimaging of all infected systems during …" at bounding box center [327, 94] width 0 height 10
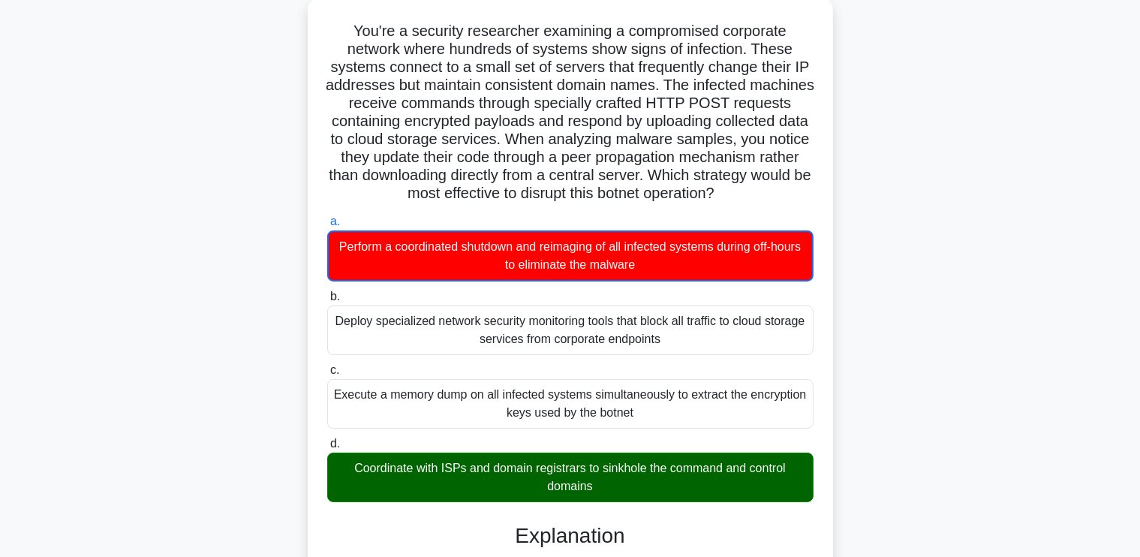
scroll to position [86, 0]
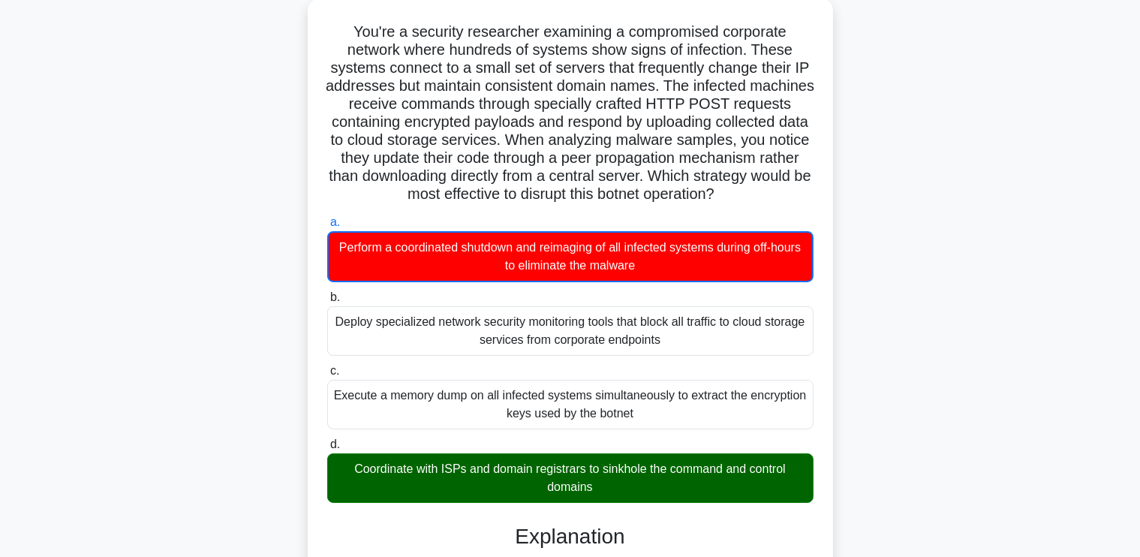
drag, startPoint x: 350, startPoint y: 31, endPoint x: 627, endPoint y: 523, distance: 565.1
click at [627, 523] on div "You're a security researcher examining a compromised corporate network where hu…" at bounding box center [570, 505] width 513 height 1000
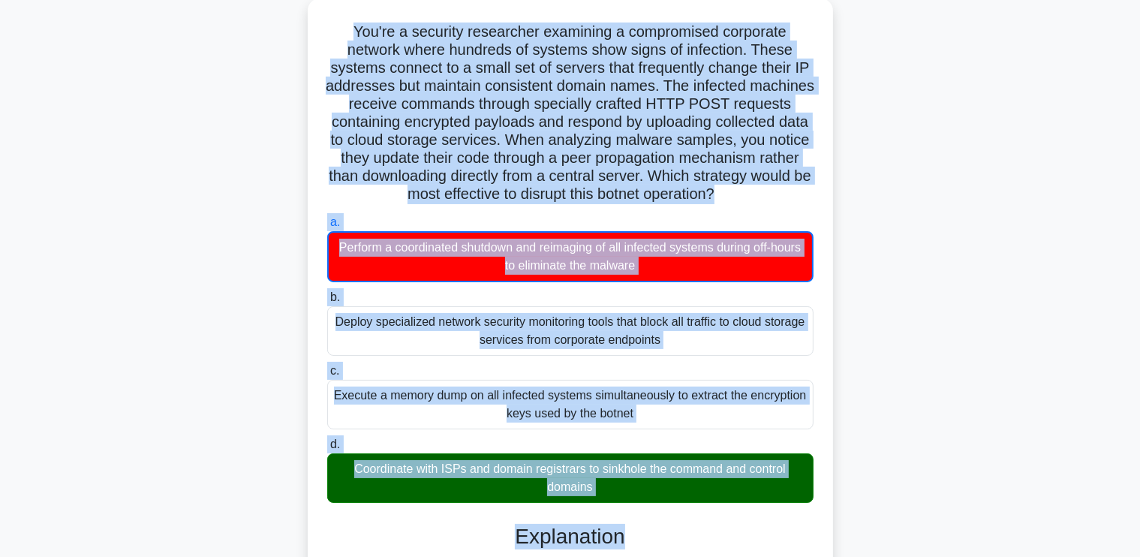
copy div "You're a security researcher examining a compromised corporate network where hu…"
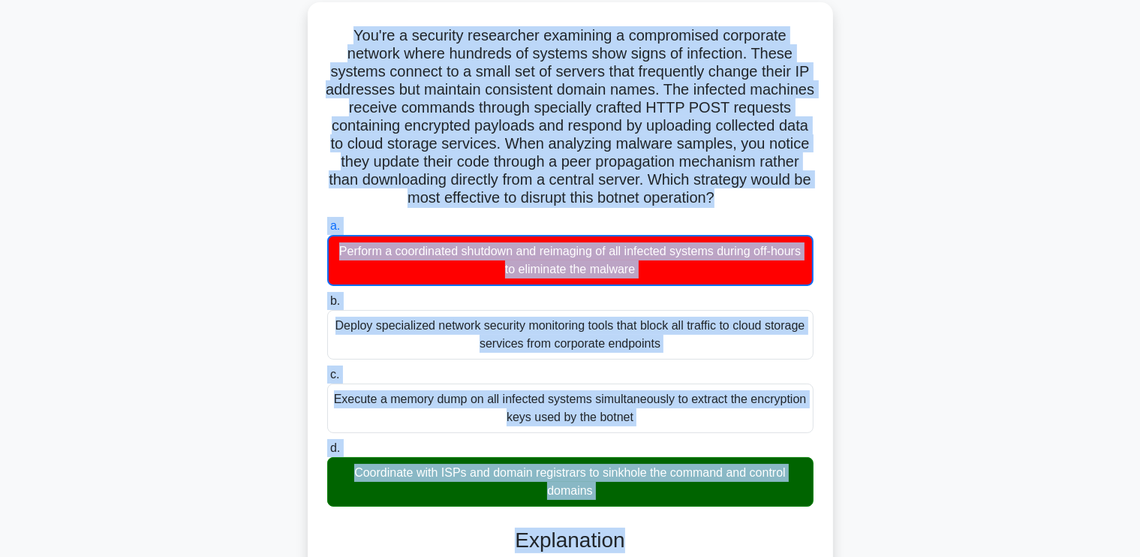
click at [220, 152] on div "You're a security researcher examining a compromised corporate network where hu…" at bounding box center [570, 517] width 990 height 1030
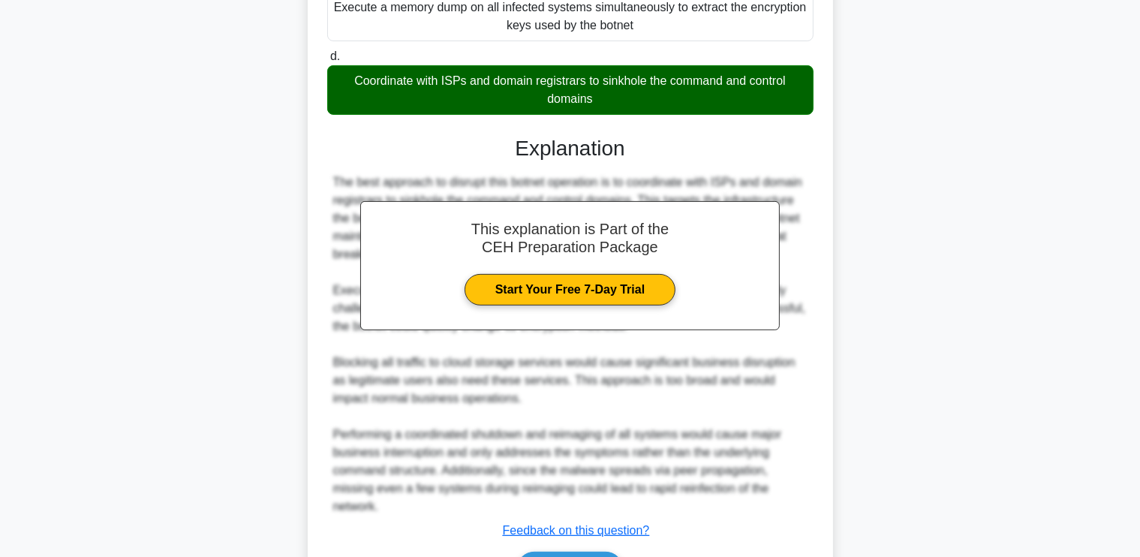
scroll to position [584, 0]
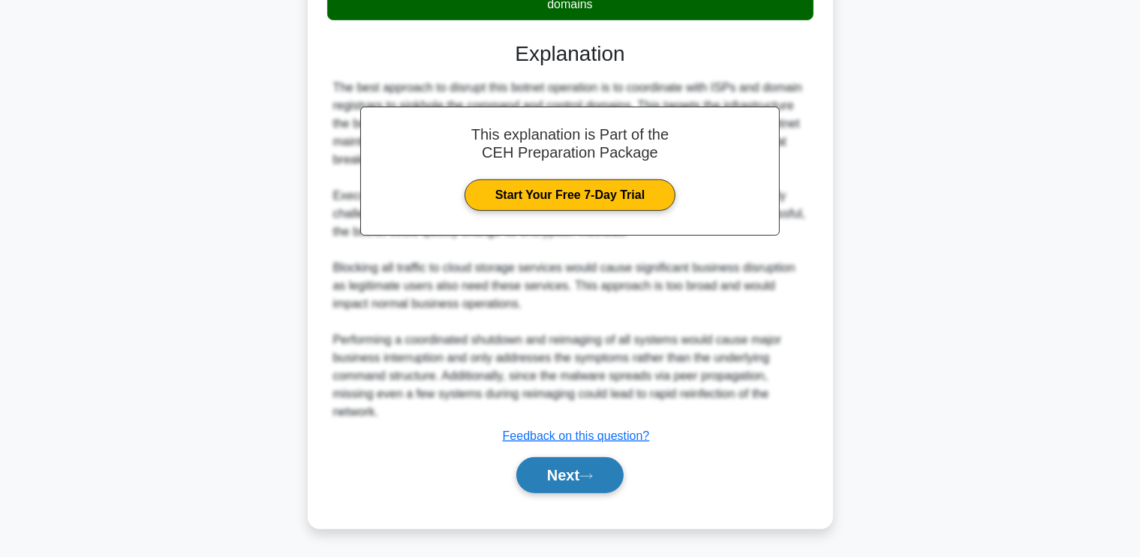
click at [583, 471] on button "Next" at bounding box center [569, 475] width 107 height 36
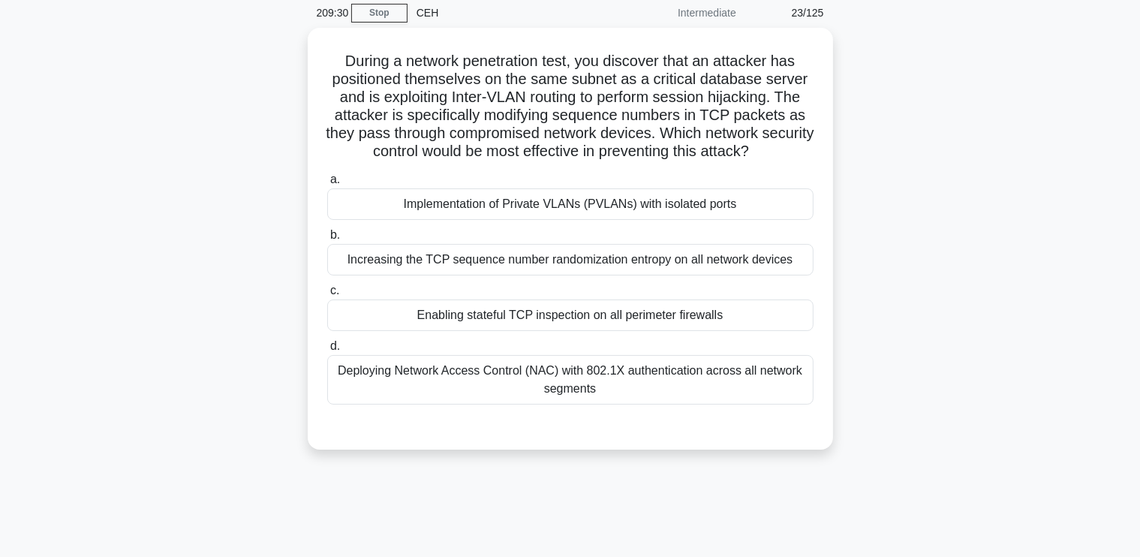
scroll to position [59, 0]
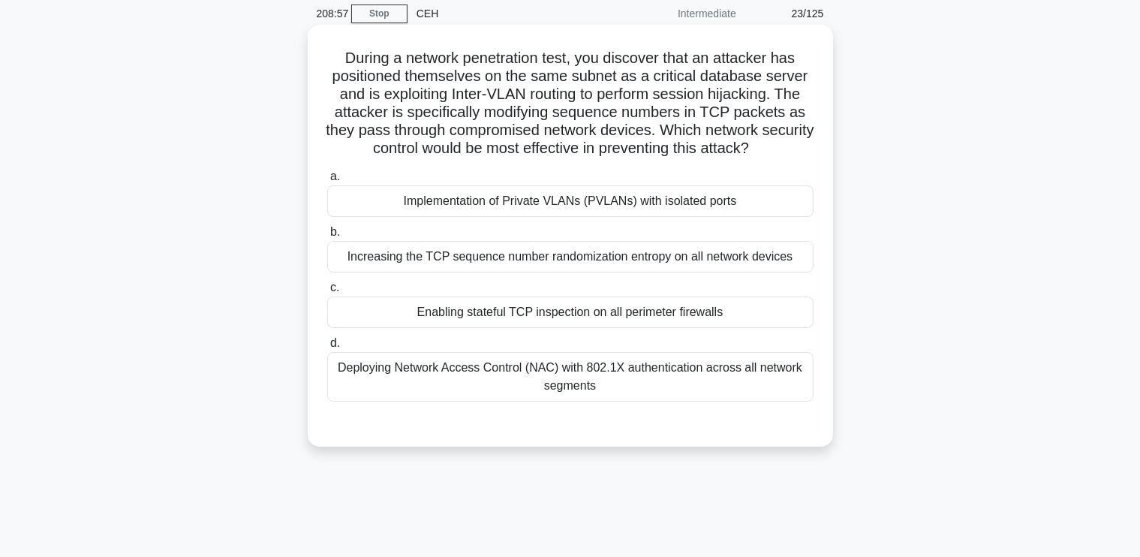
click at [566, 255] on div "Increasing the TCP sequence number randomization entropy on all network devices" at bounding box center [570, 257] width 486 height 32
click at [327, 237] on input "b. Increasing the TCP sequence number randomization entropy on all network devi…" at bounding box center [327, 232] width 0 height 10
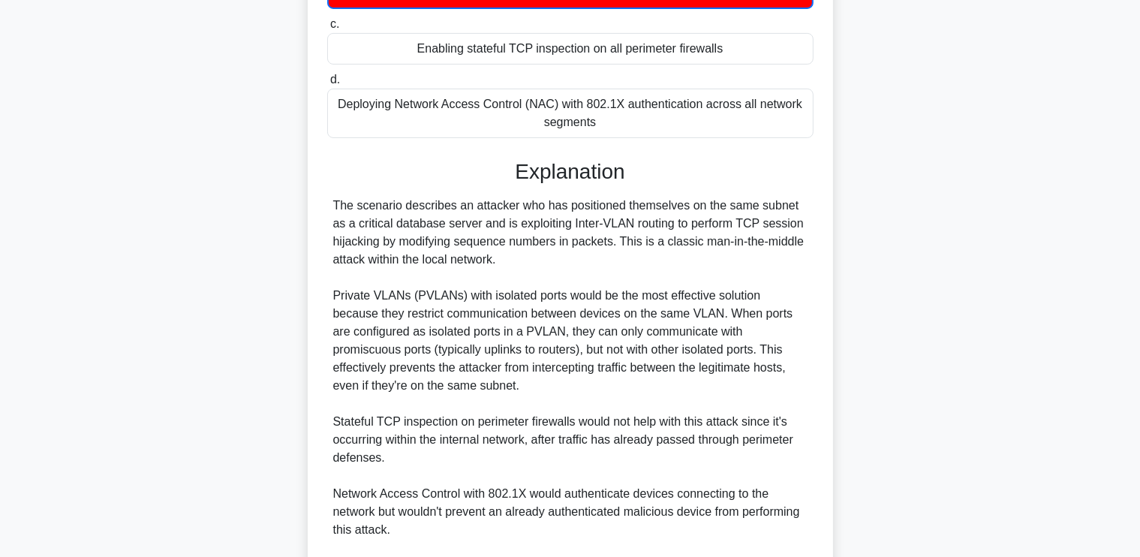
scroll to position [512, 0]
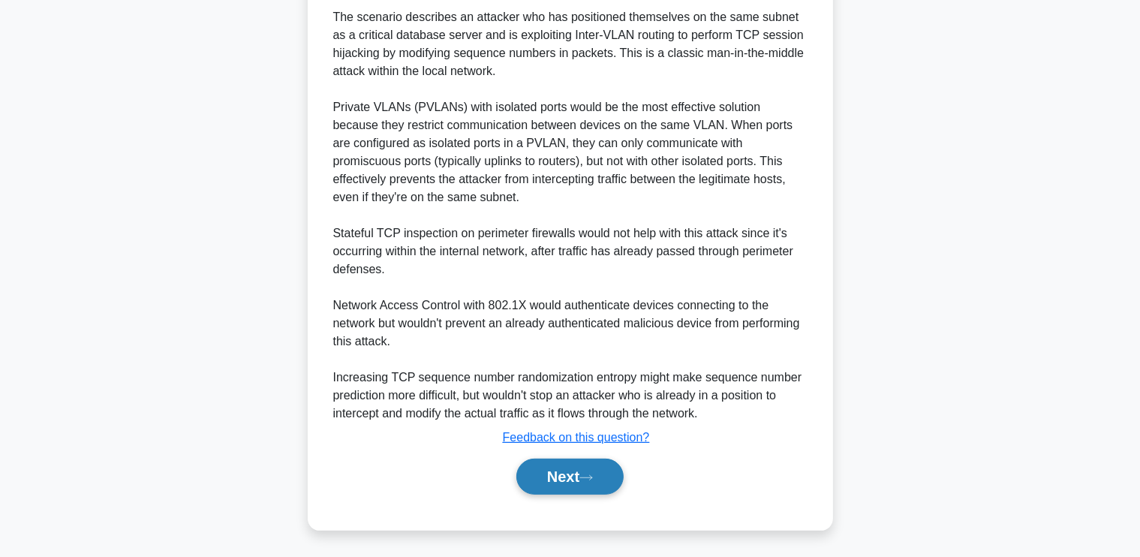
click at [560, 479] on button "Next" at bounding box center [569, 476] width 107 height 36
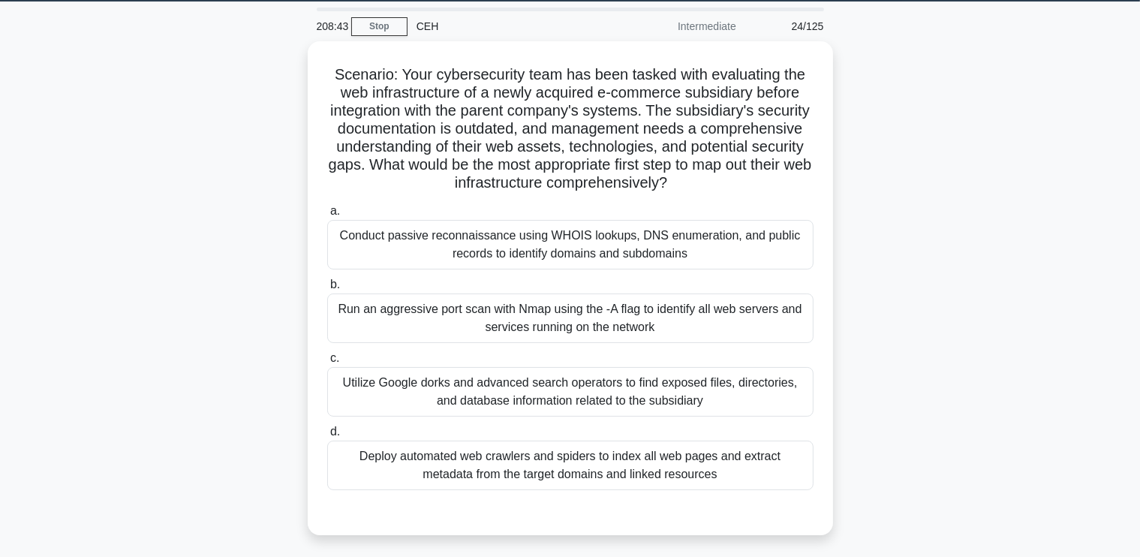
scroll to position [47, 0]
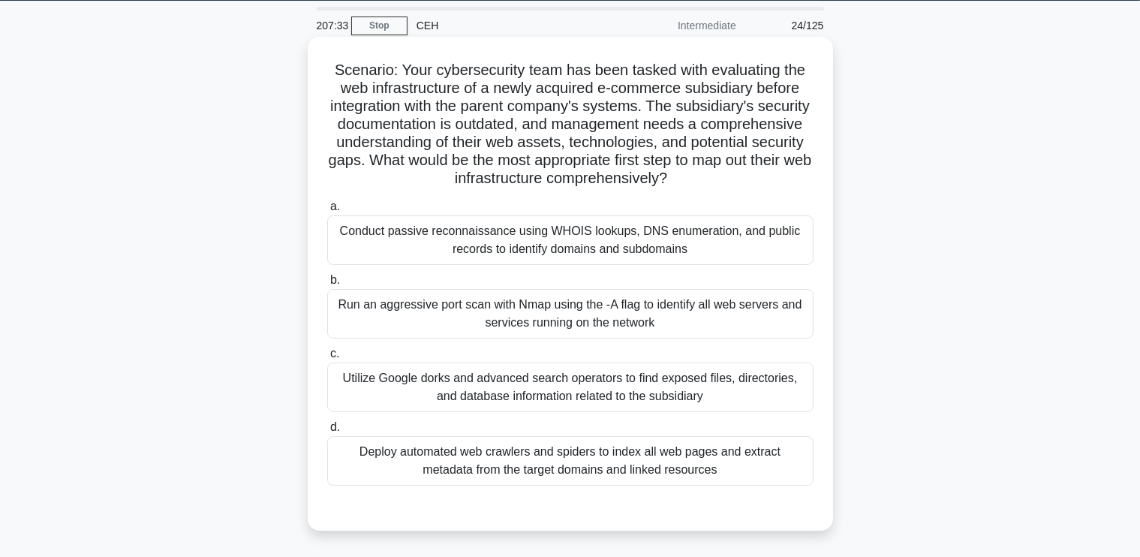
click at [696, 473] on div "Deploy automated web crawlers and spiders to index all web pages and extract me…" at bounding box center [570, 461] width 486 height 50
click at [327, 432] on input "d. Deploy automated web crawlers and spiders to index all web pages and extract…" at bounding box center [327, 427] width 0 height 10
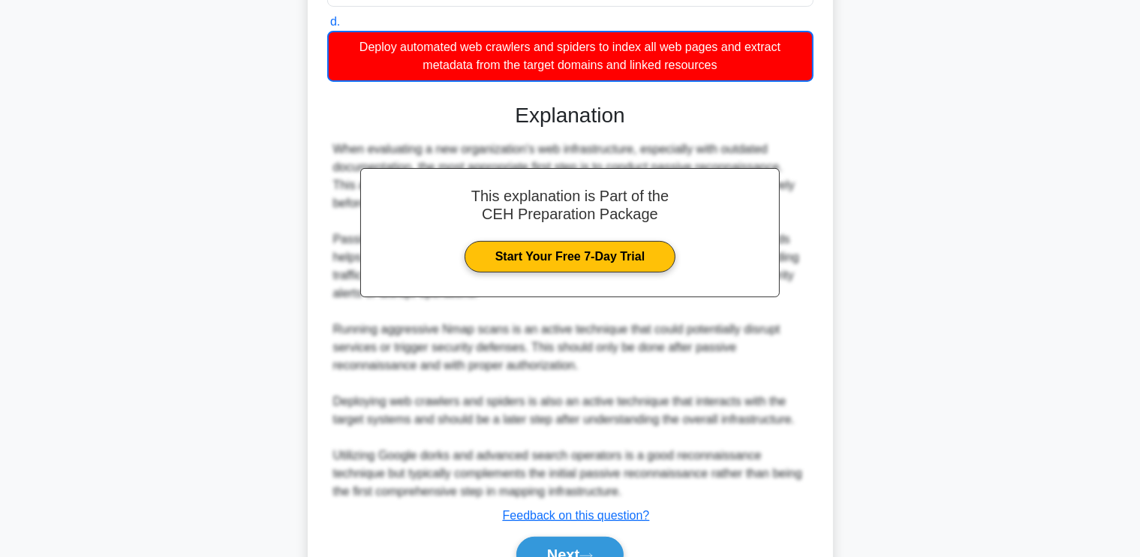
scroll to position [530, 0]
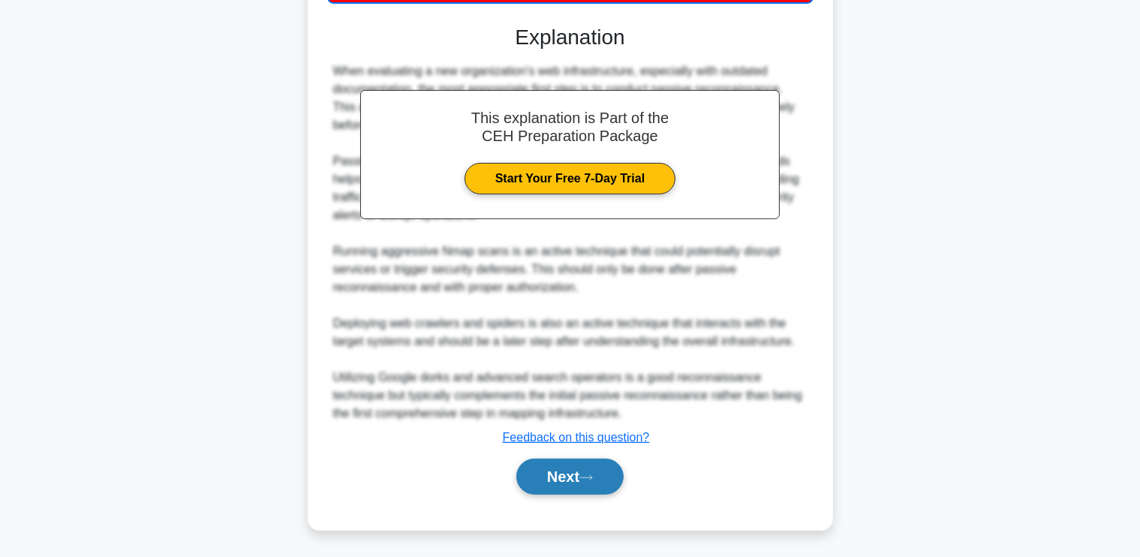
click at [599, 473] on button "Next" at bounding box center [569, 476] width 107 height 36
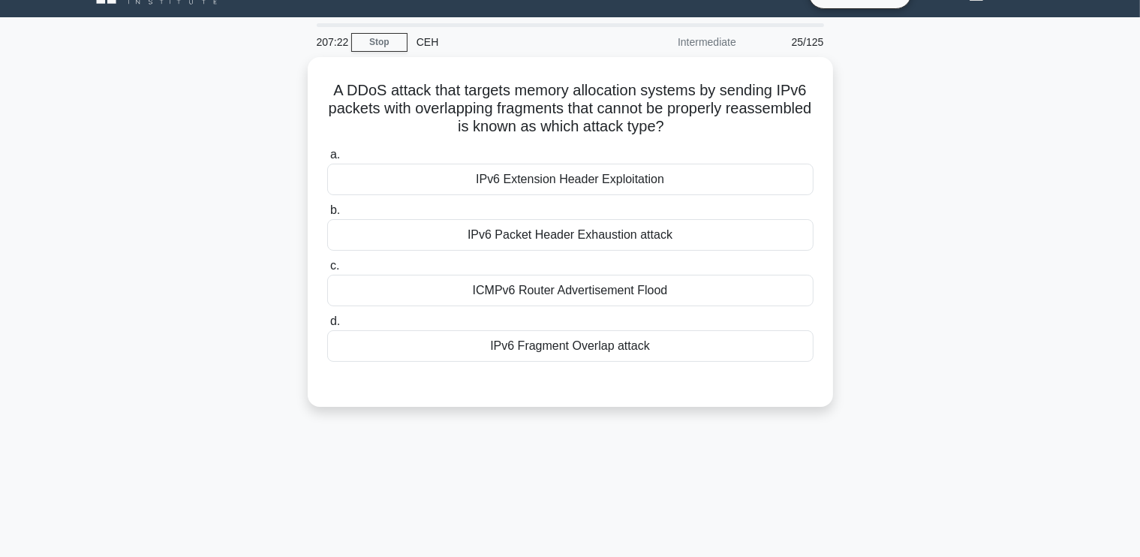
scroll to position [0, 0]
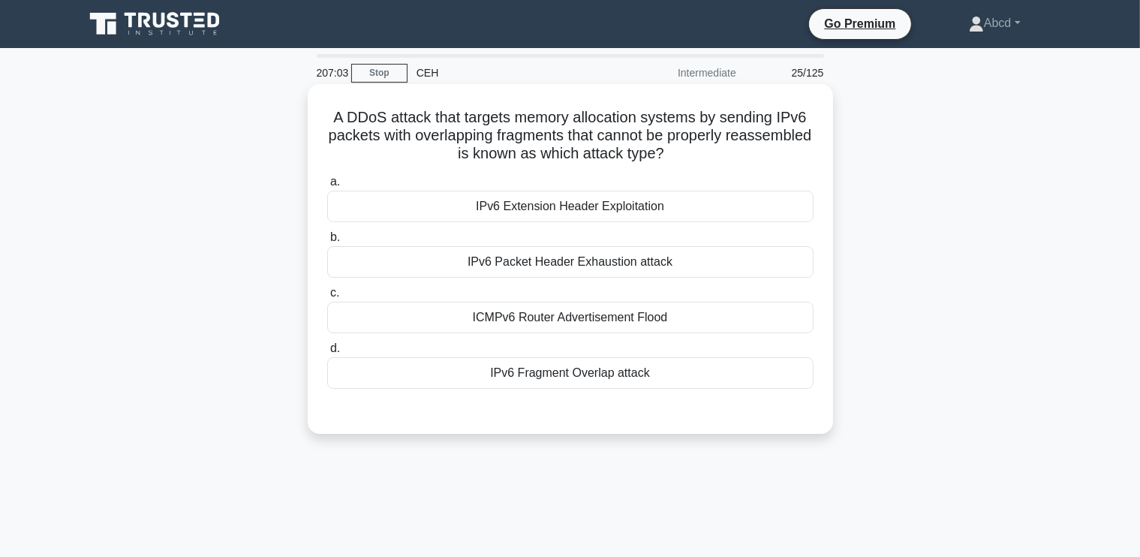
drag, startPoint x: 324, startPoint y: 113, endPoint x: 681, endPoint y: 389, distance: 451.4
click at [681, 389] on div "A DDoS attack that targets memory allocation systems by sending IPv6 packets wi…" at bounding box center [570, 259] width 513 height 338
copy div "A DDoS attack that targets memory allocation systems by sending IPv6 packets wi…"
click at [475, 374] on div "IPv6 Fragment Overlap attack" at bounding box center [570, 373] width 486 height 32
click at [327, 353] on input "d. IPv6 Fragment Overlap attack" at bounding box center [327, 349] width 0 height 10
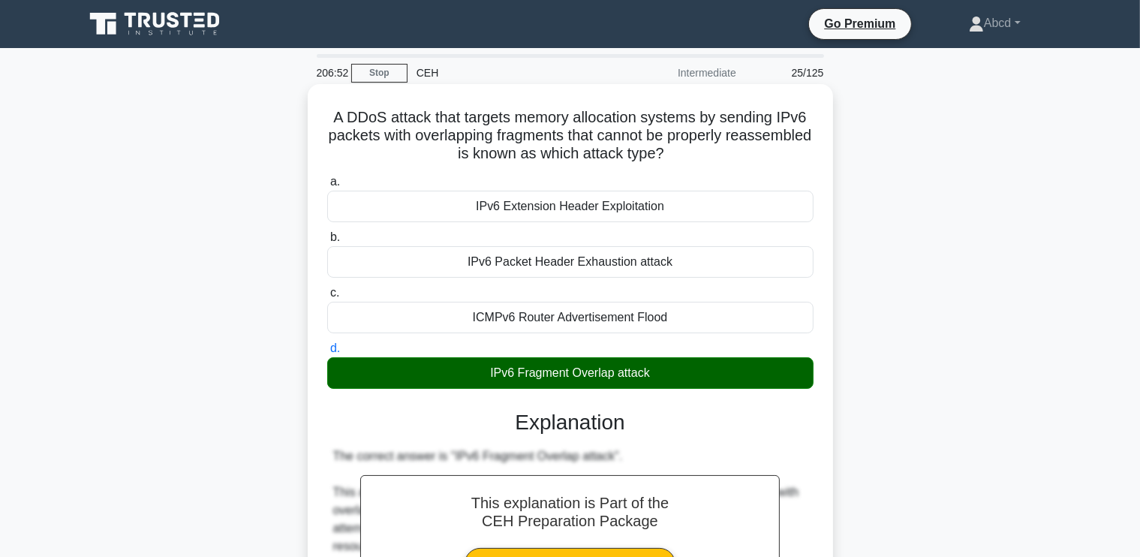
scroll to position [331, 0]
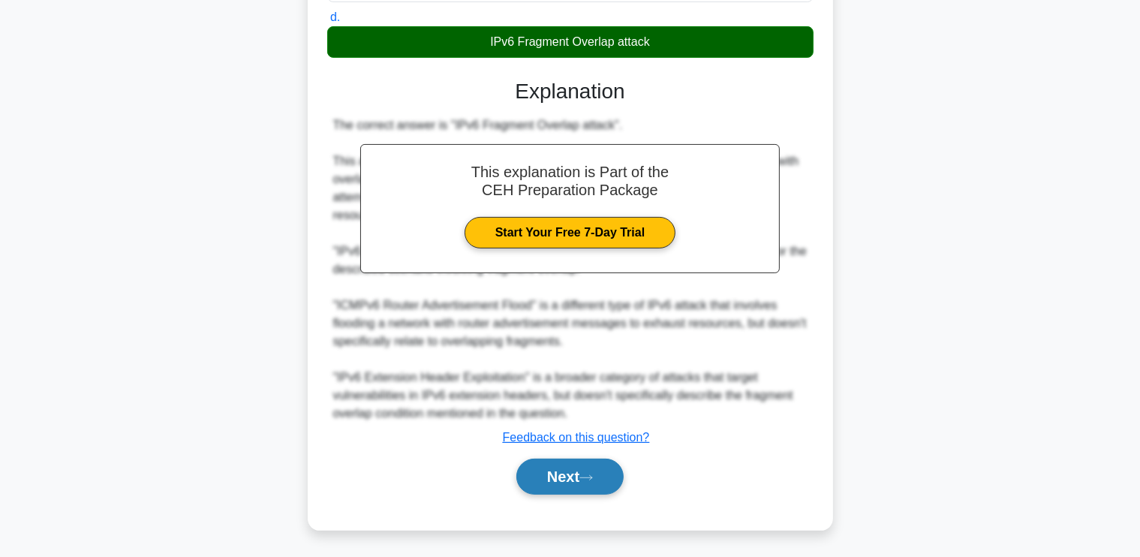
click at [562, 492] on button "Next" at bounding box center [569, 476] width 107 height 36
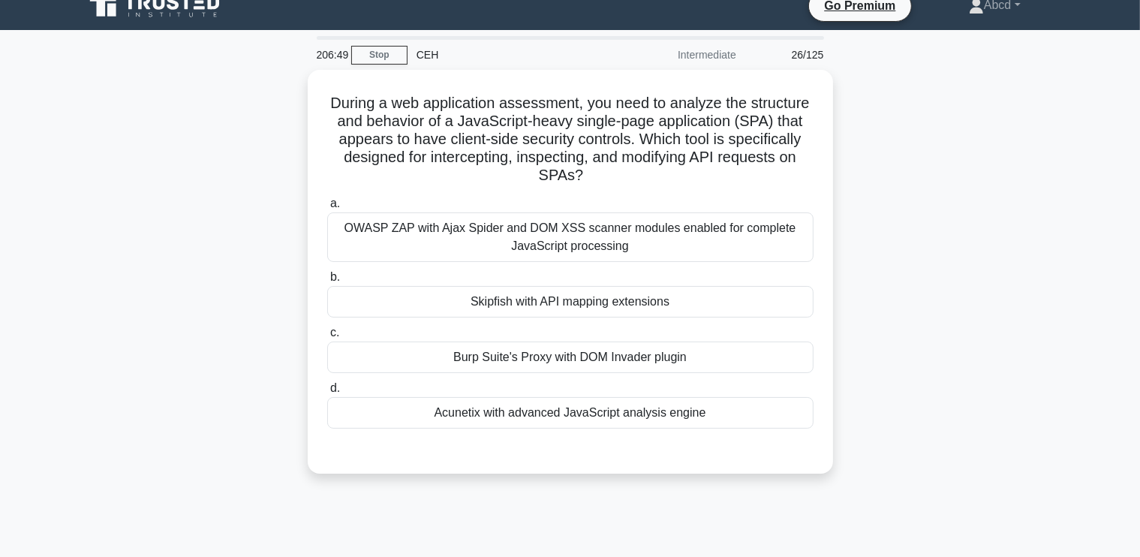
scroll to position [20, 0]
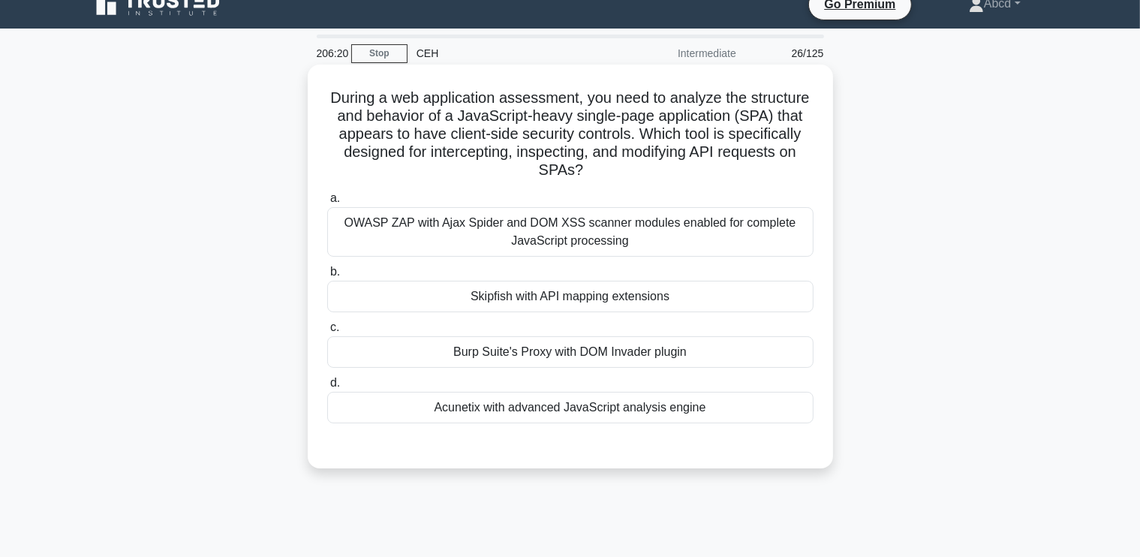
drag, startPoint x: 329, startPoint y: 95, endPoint x: 732, endPoint y: 419, distance: 518.1
click at [732, 419] on div "During a web application assessment, you need to analyze the structure and beha…" at bounding box center [570, 267] width 513 height 392
copy div "During a web application assessment, you need to analyze the structure and beha…"
click at [555, 353] on div "Burp Suite's Proxy with DOM Invader plugin" at bounding box center [570, 352] width 486 height 32
click at [327, 332] on input "c. Burp Suite's Proxy with DOM Invader plugin" at bounding box center [327, 328] width 0 height 10
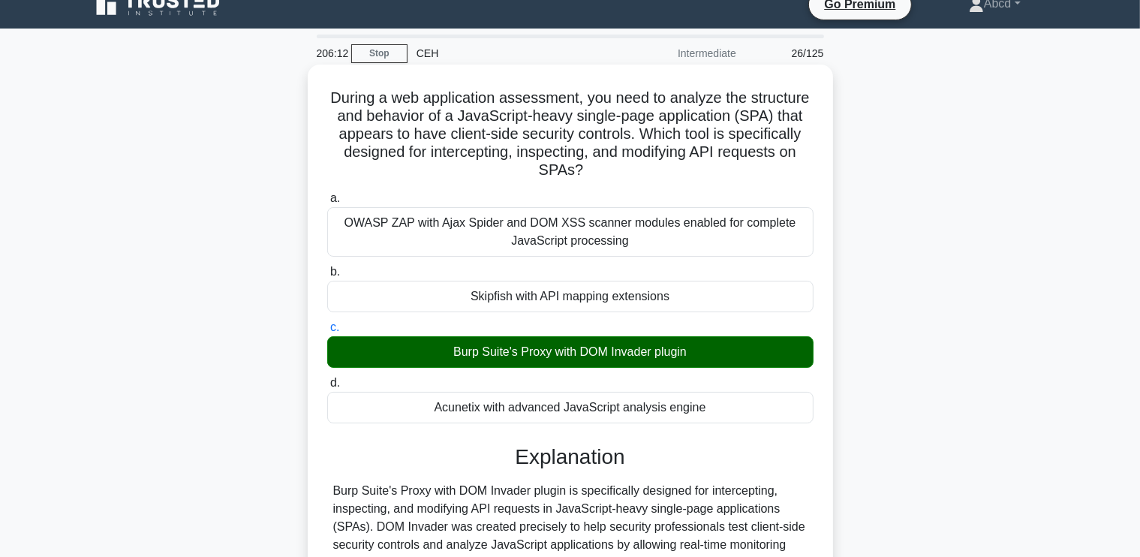
scroll to position [421, 0]
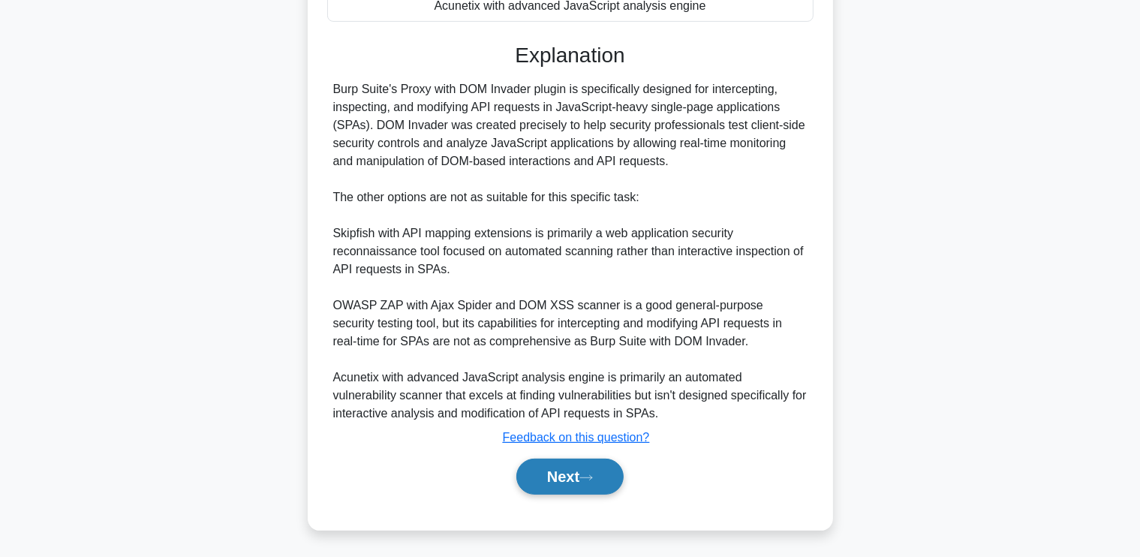
click at [576, 476] on button "Next" at bounding box center [569, 476] width 107 height 36
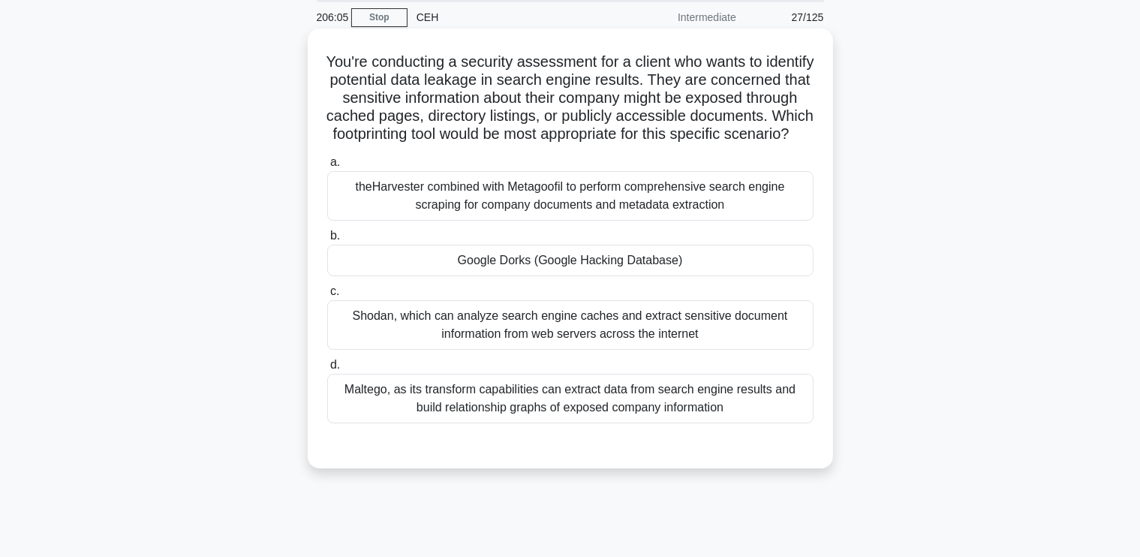
scroll to position [55, 0]
click at [648, 277] on div "Google Dorks (Google Hacking Database)" at bounding box center [570, 261] width 486 height 32
click at [327, 242] on input "b. Google Dorks (Google Hacking Database)" at bounding box center [327, 237] width 0 height 10
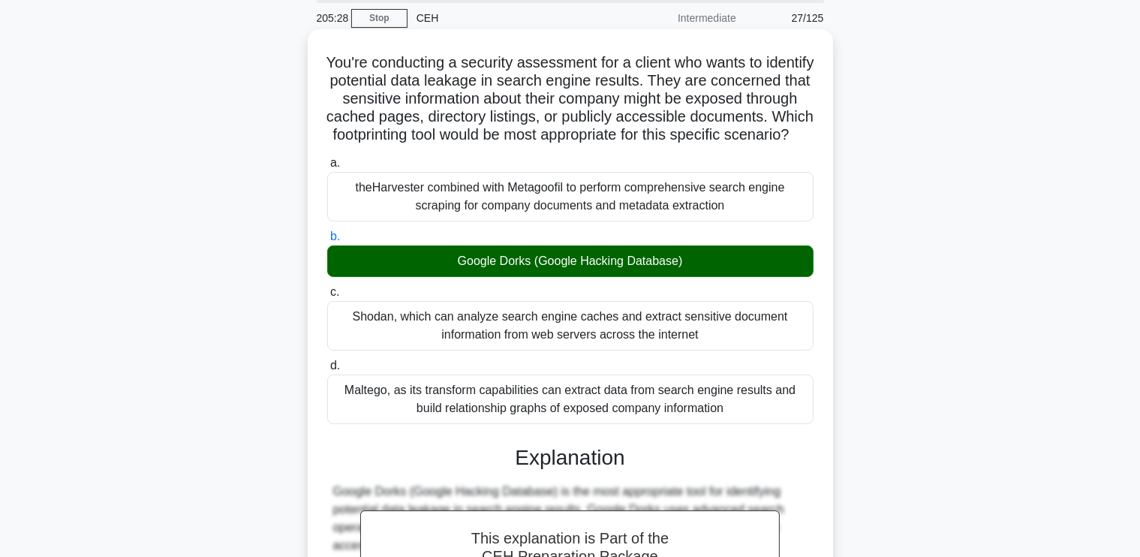
scroll to position [547, 0]
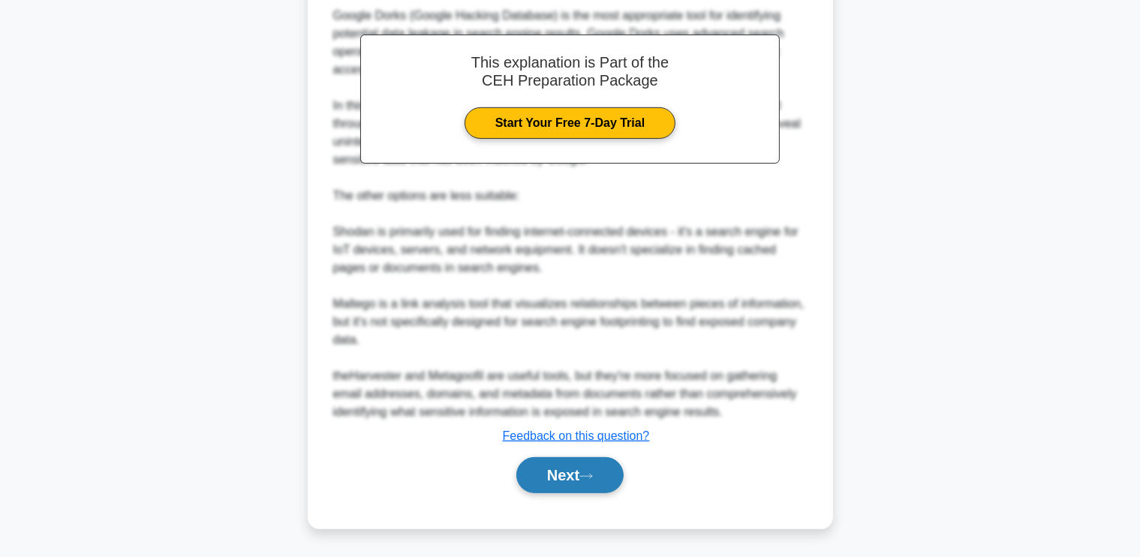
click at [584, 472] on button "Next" at bounding box center [569, 475] width 107 height 36
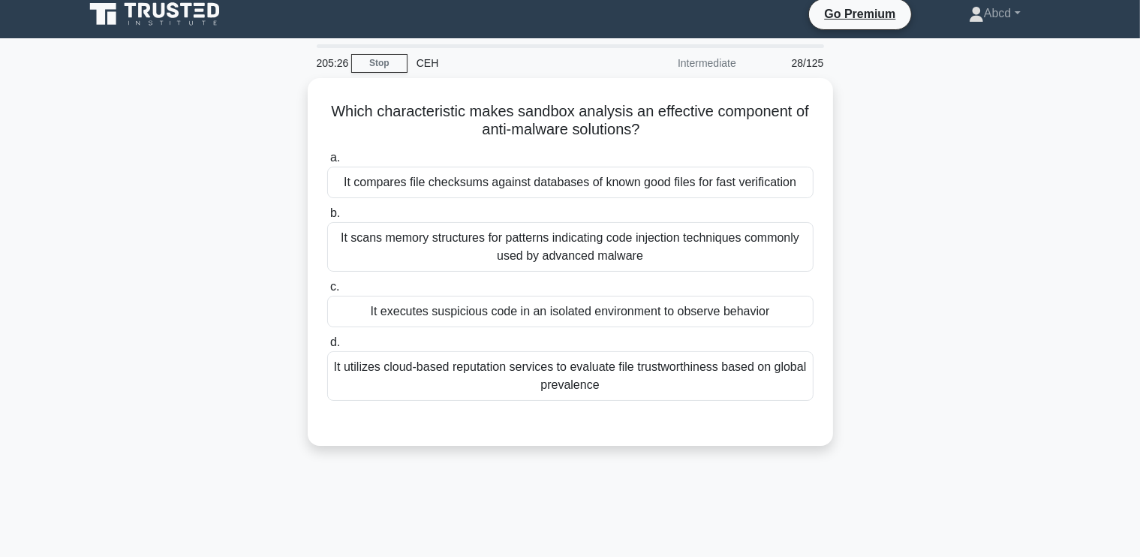
scroll to position [9, 0]
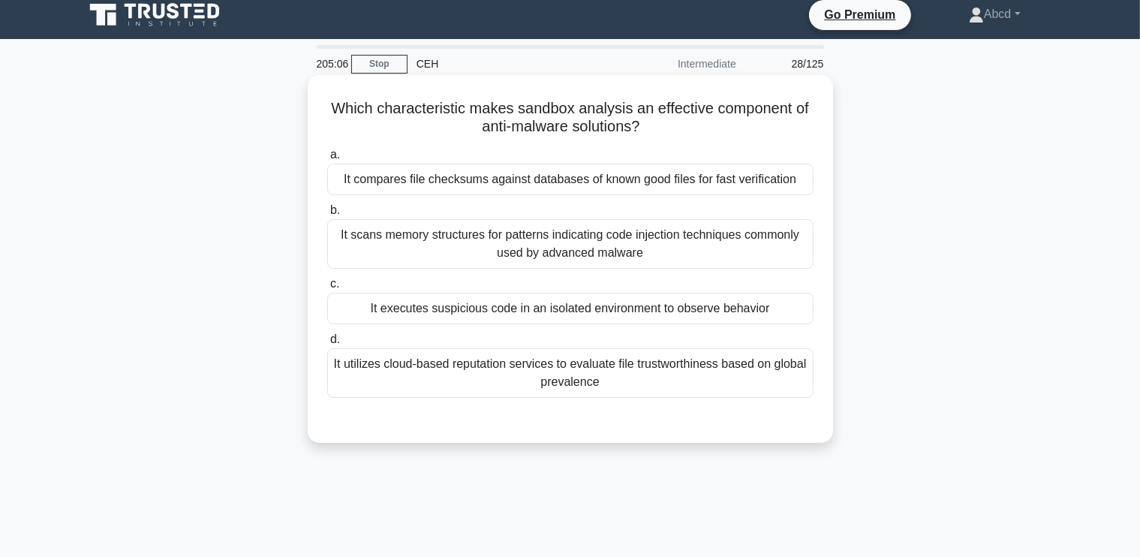
click at [591, 317] on div "It executes suspicious code in an isolated environment to observe behavior" at bounding box center [570, 309] width 486 height 32
click at [327, 289] on input "c. It executes suspicious code in an isolated environment to observe behavior" at bounding box center [327, 284] width 0 height 10
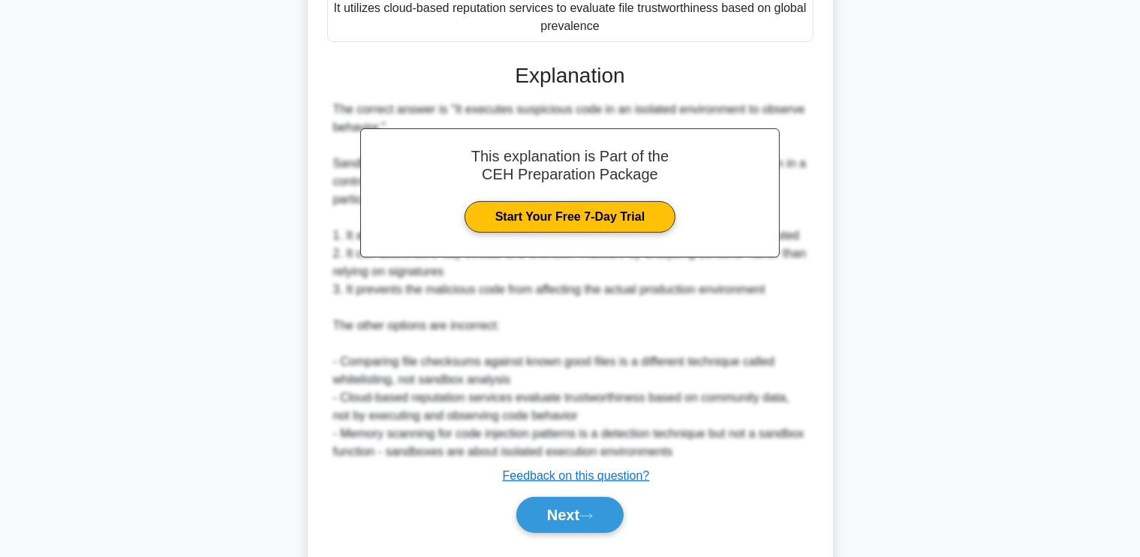
scroll to position [403, 0]
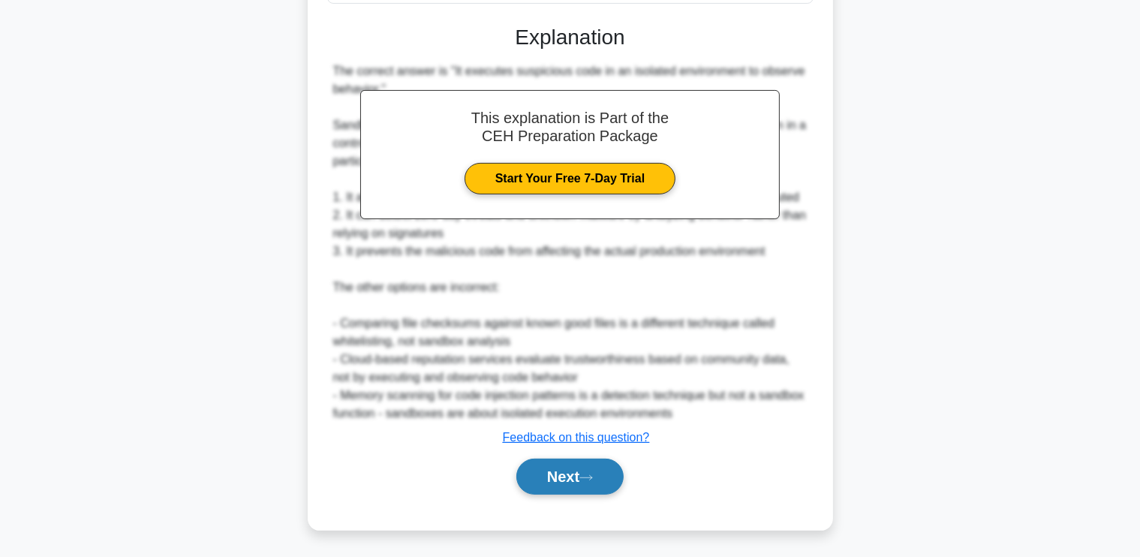
click at [567, 476] on button "Next" at bounding box center [569, 476] width 107 height 36
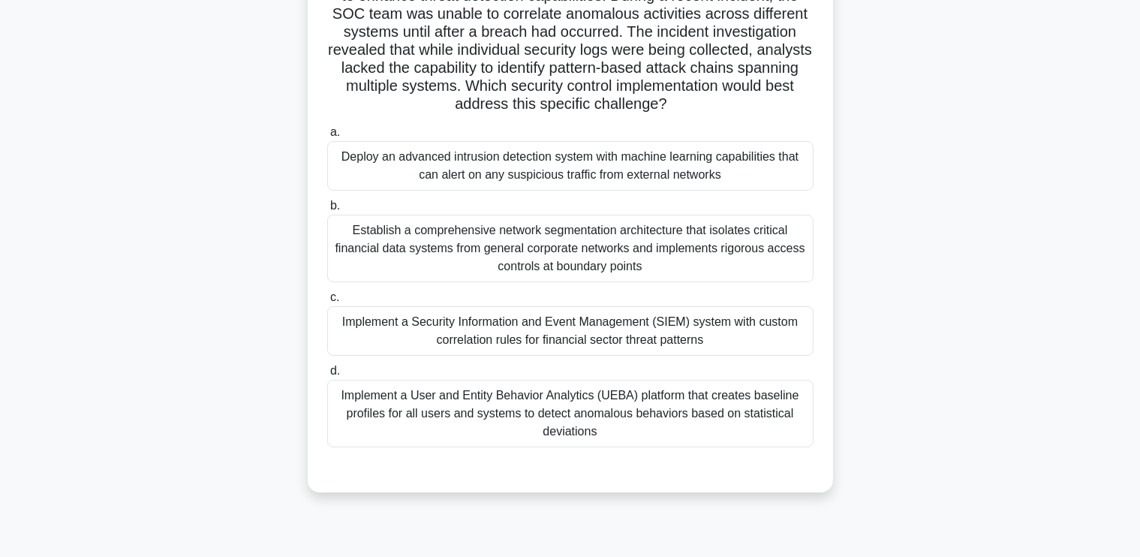
scroll to position [147, 0]
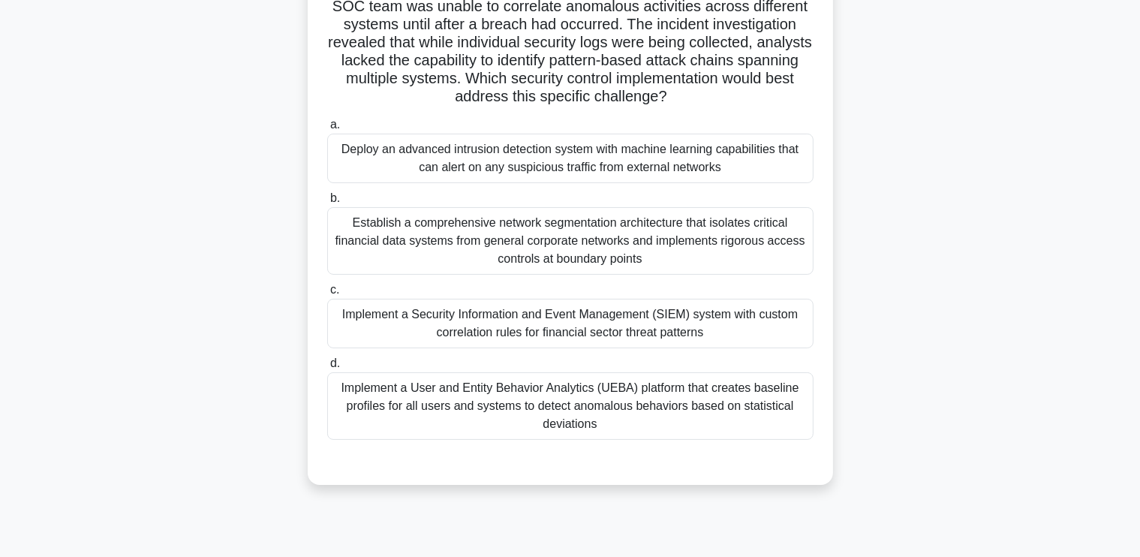
click at [599, 272] on div "Establish a comprehensive network segmentation architecture that isolates criti…" at bounding box center [570, 241] width 486 height 68
click at [327, 203] on input "b. Establish a comprehensive network segmentation architecture that isolates cr…" at bounding box center [327, 199] width 0 height 10
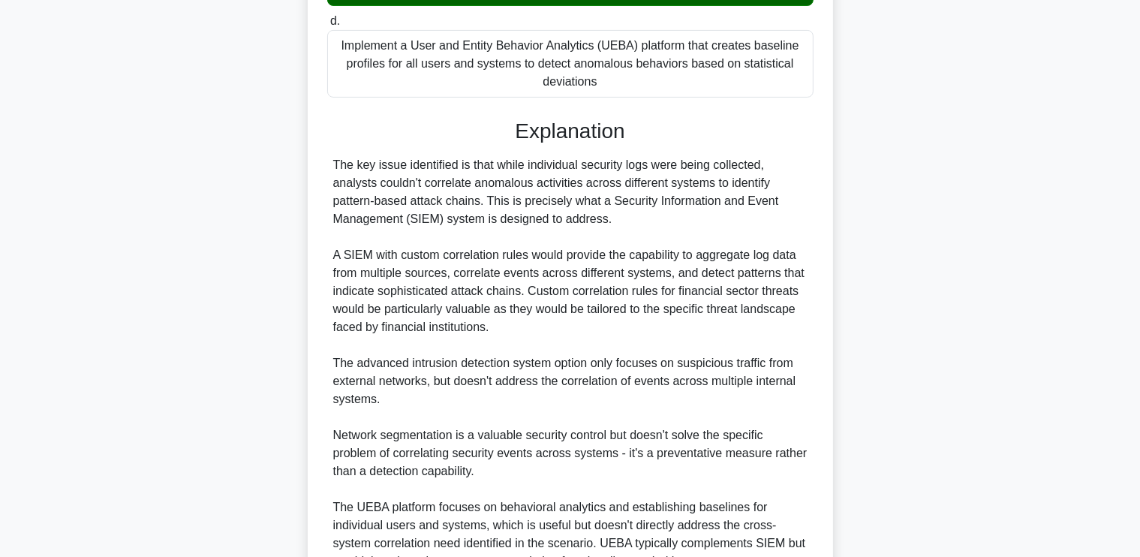
scroll to position [638, 0]
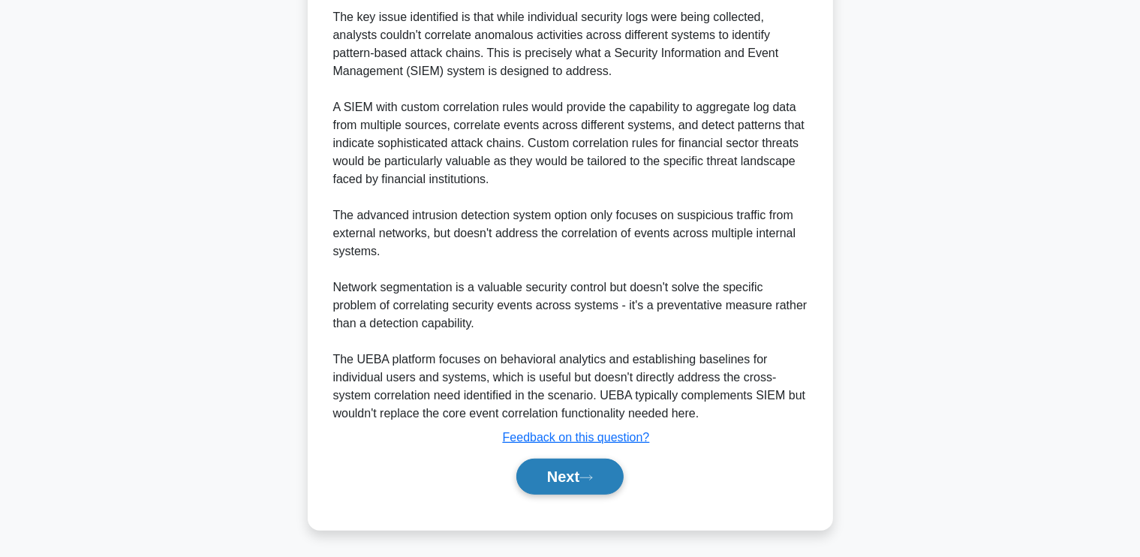
click at [582, 470] on button "Next" at bounding box center [569, 476] width 107 height 36
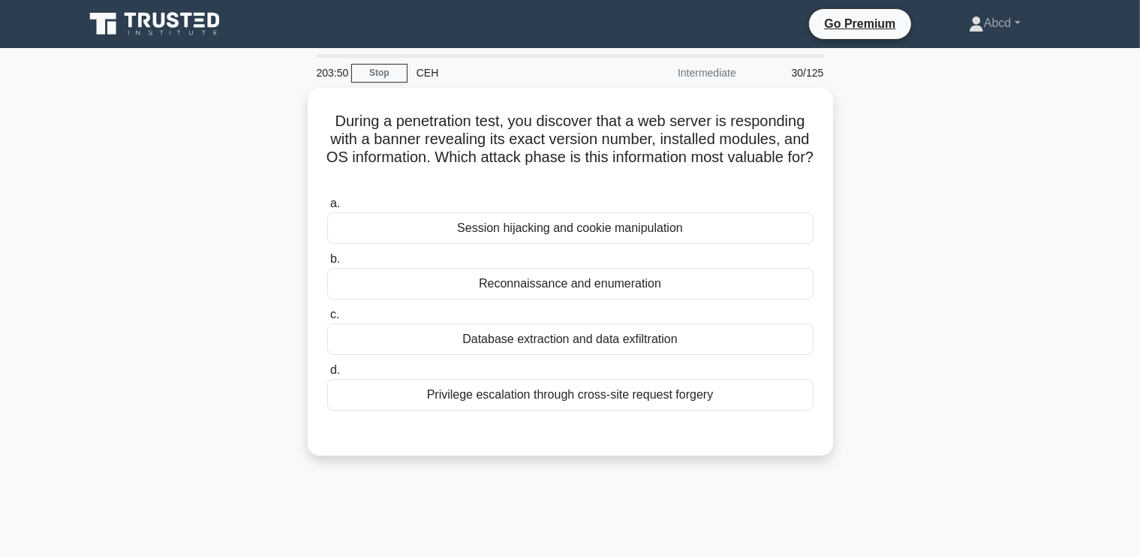
scroll to position [0, 0]
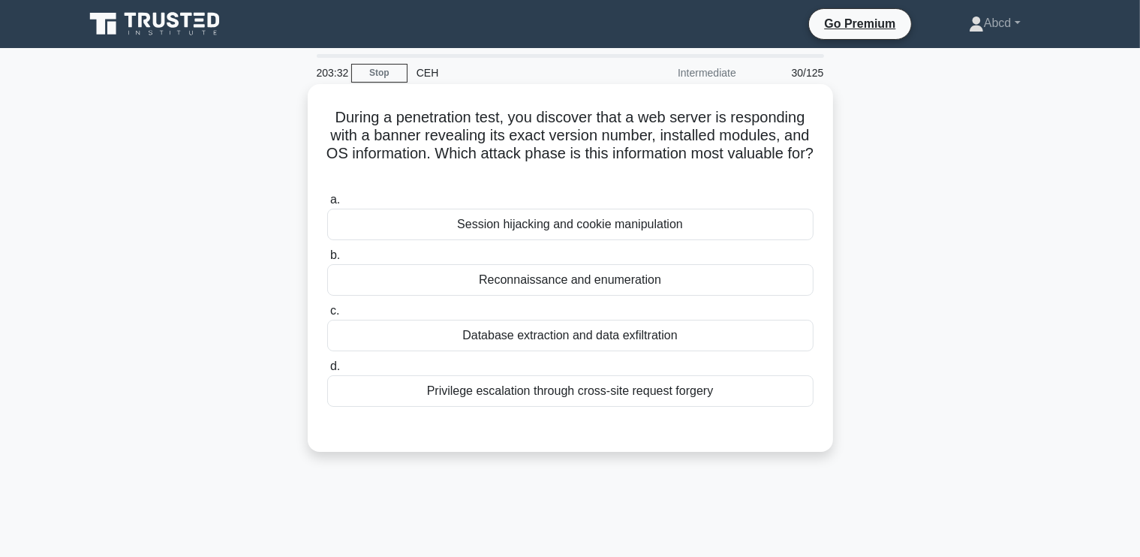
click at [731, 276] on div "Reconnaissance and enumeration" at bounding box center [570, 280] width 486 height 32
click at [327, 260] on input "b. Reconnaissance and enumeration" at bounding box center [327, 256] width 0 height 10
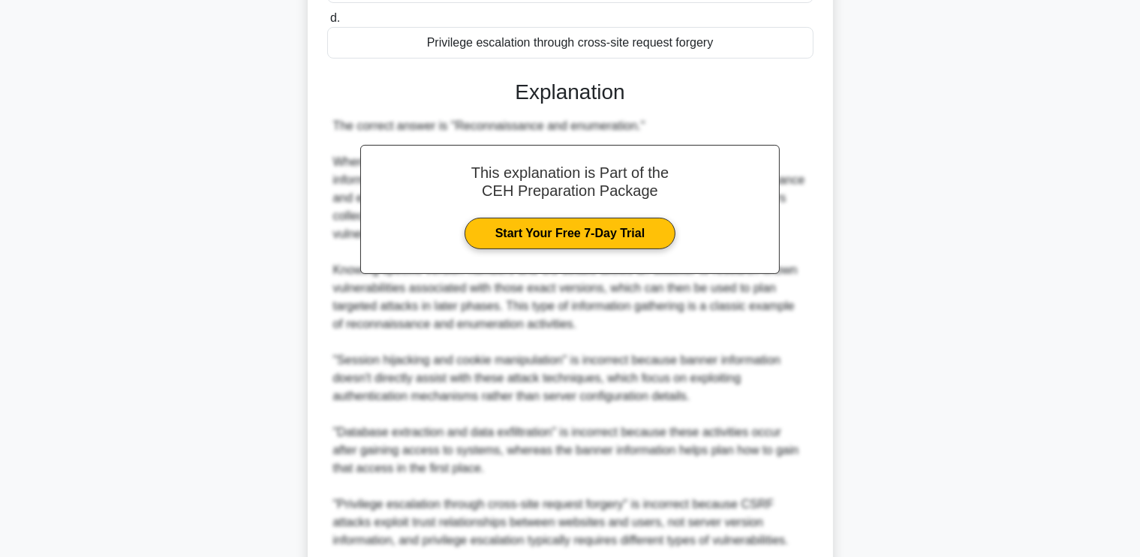
scroll to position [475, 0]
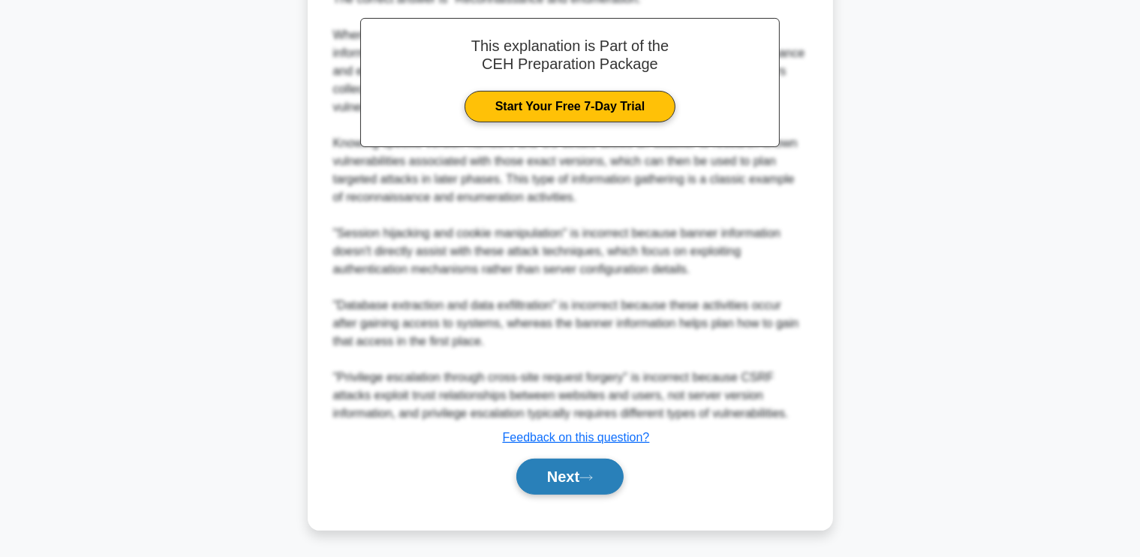
click at [564, 473] on button "Next" at bounding box center [569, 476] width 107 height 36
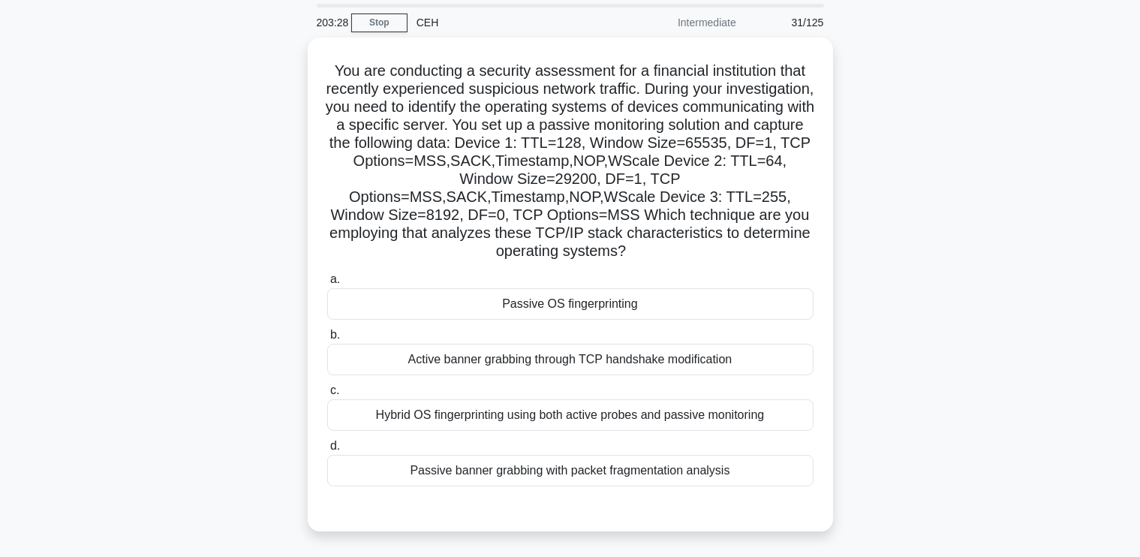
scroll to position [52, 0]
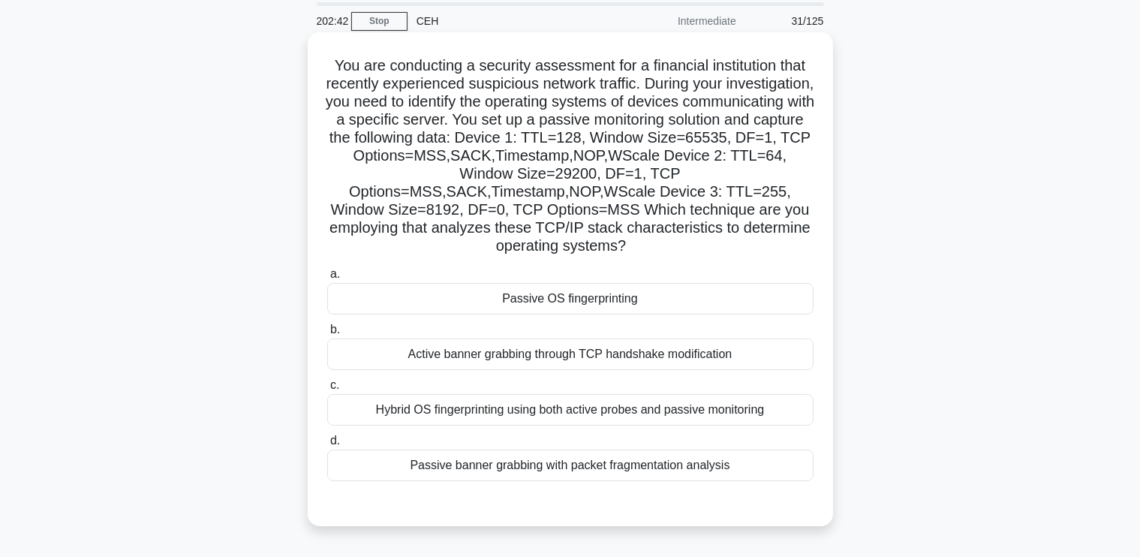
click at [633, 356] on div "Active banner grabbing through TCP handshake modification" at bounding box center [570, 354] width 486 height 32
click at [327, 335] on input "b. Active banner grabbing through TCP handshake modification" at bounding box center [327, 330] width 0 height 10
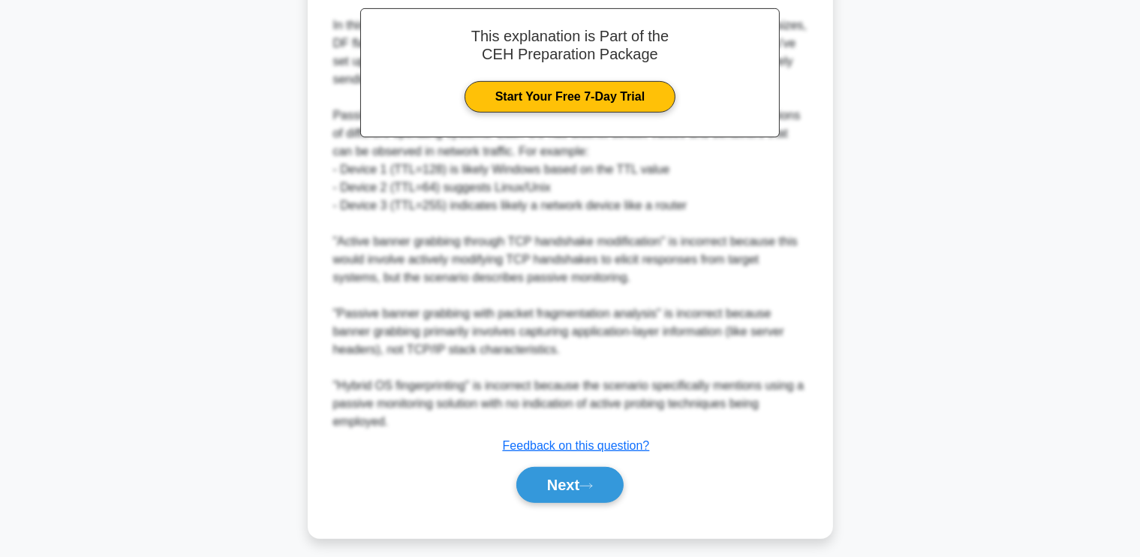
scroll to position [620, 0]
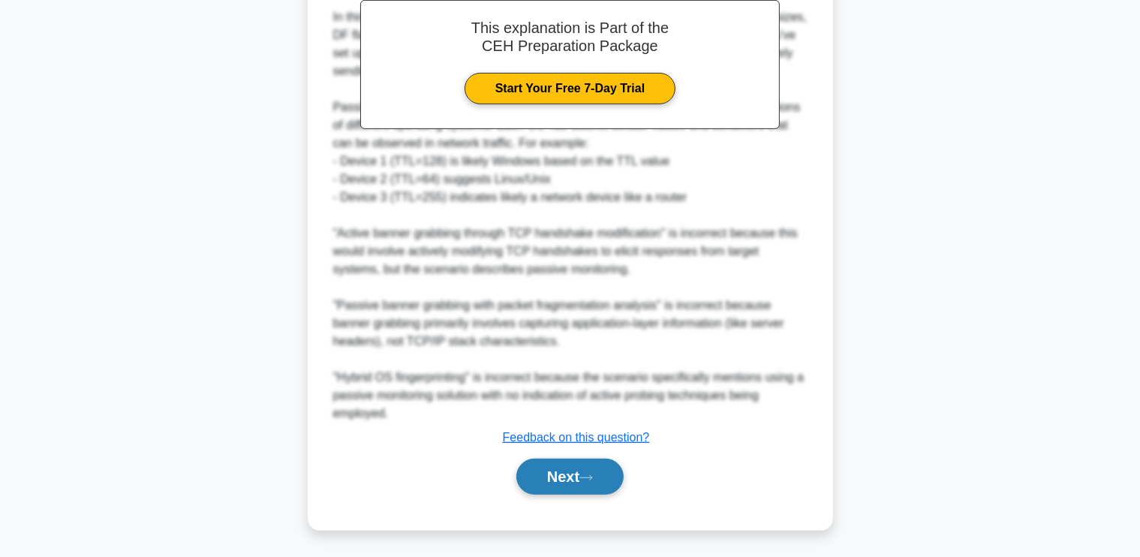
click at [564, 468] on button "Next" at bounding box center [569, 476] width 107 height 36
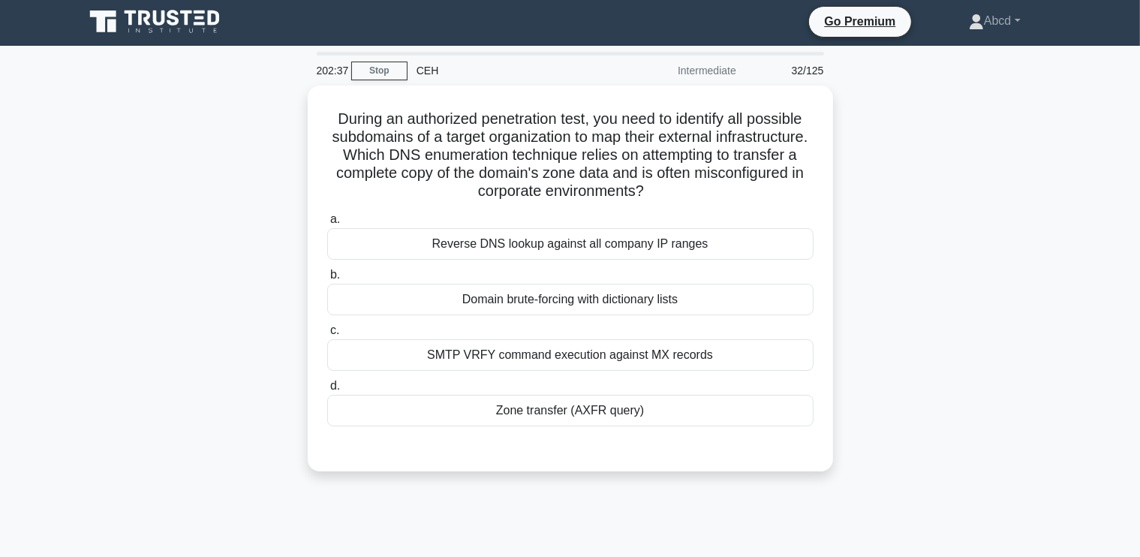
scroll to position [3, 0]
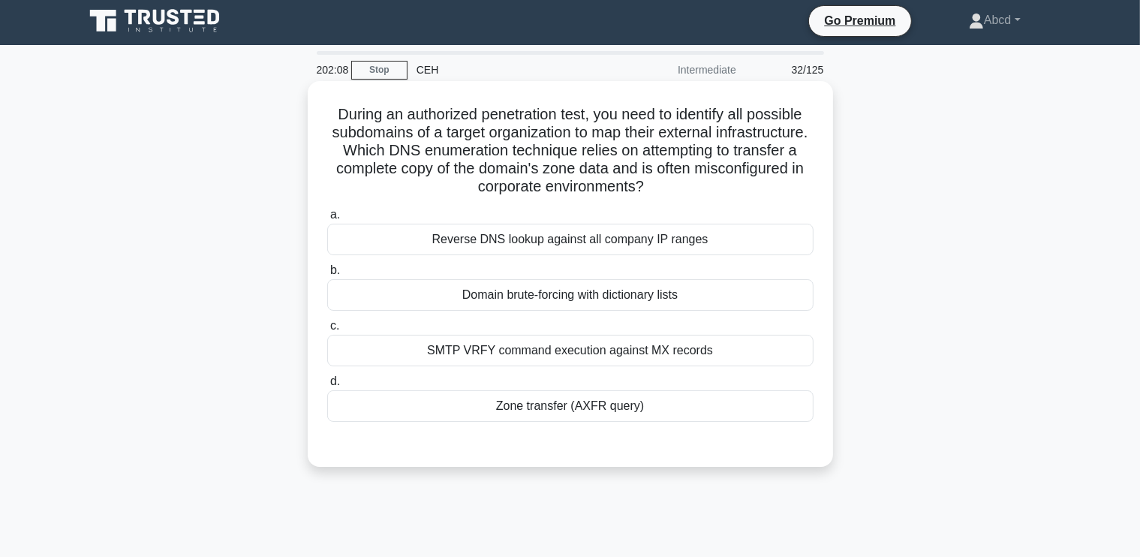
click at [545, 409] on div "Zone transfer (AXFR query)" at bounding box center [570, 406] width 486 height 32
click at [327, 386] on input "d. Zone transfer (AXFR query)" at bounding box center [327, 382] width 0 height 10
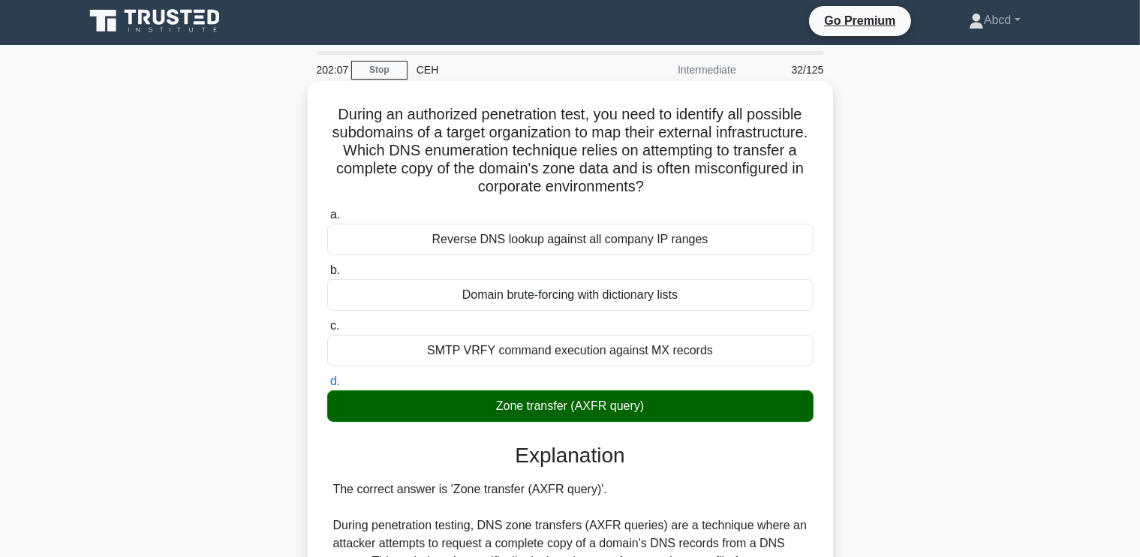
scroll to position [511, 0]
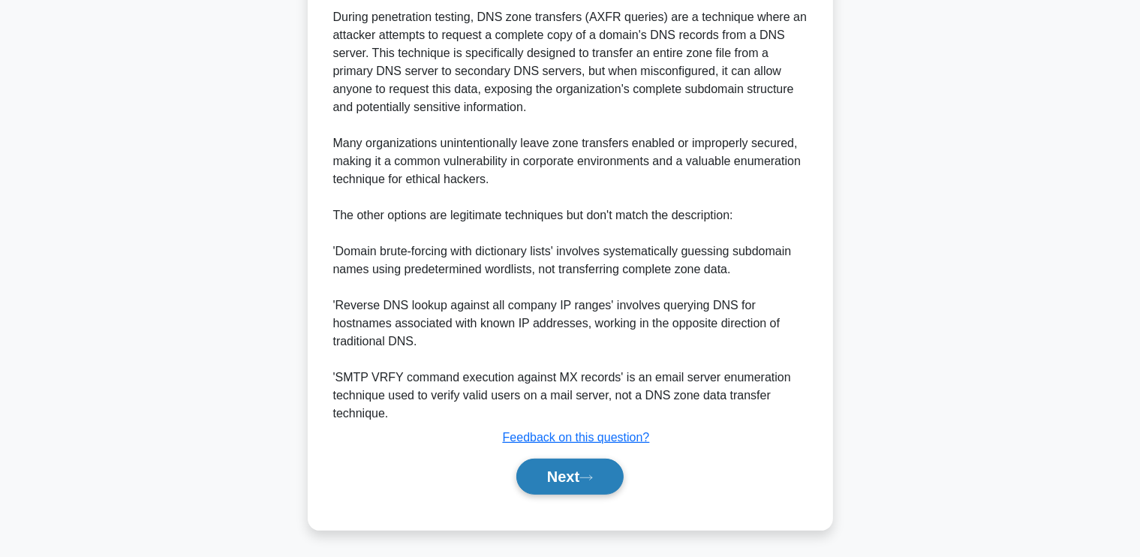
drag, startPoint x: 550, startPoint y: 452, endPoint x: 551, endPoint y: 460, distance: 7.5
click at [551, 460] on div "Next" at bounding box center [570, 476] width 486 height 48
click at [551, 460] on button "Next" at bounding box center [569, 476] width 107 height 36
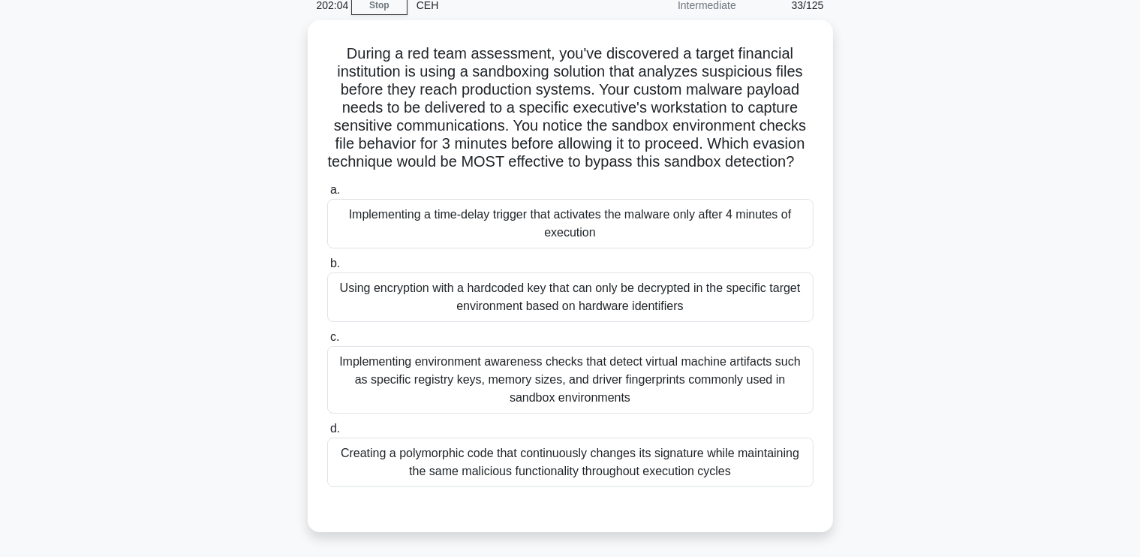
scroll to position [69, 0]
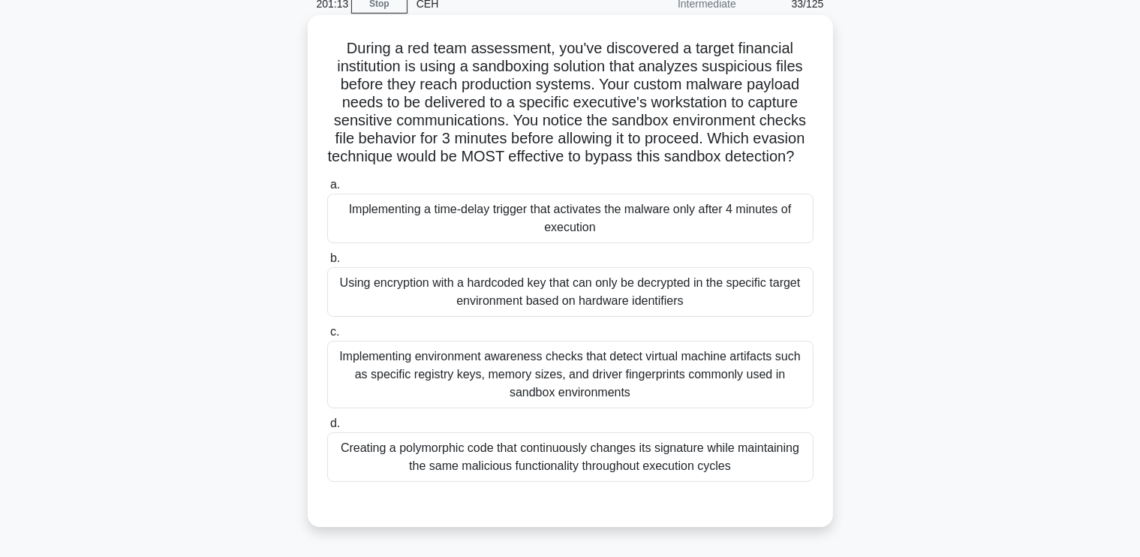
click at [488, 240] on div "Implementing a time-delay trigger that activates the malware only after 4 minut…" at bounding box center [570, 219] width 486 height 50
click at [327, 190] on input "a. Implementing a time-delay trigger that activates the malware only after 4 mi…" at bounding box center [327, 185] width 0 height 10
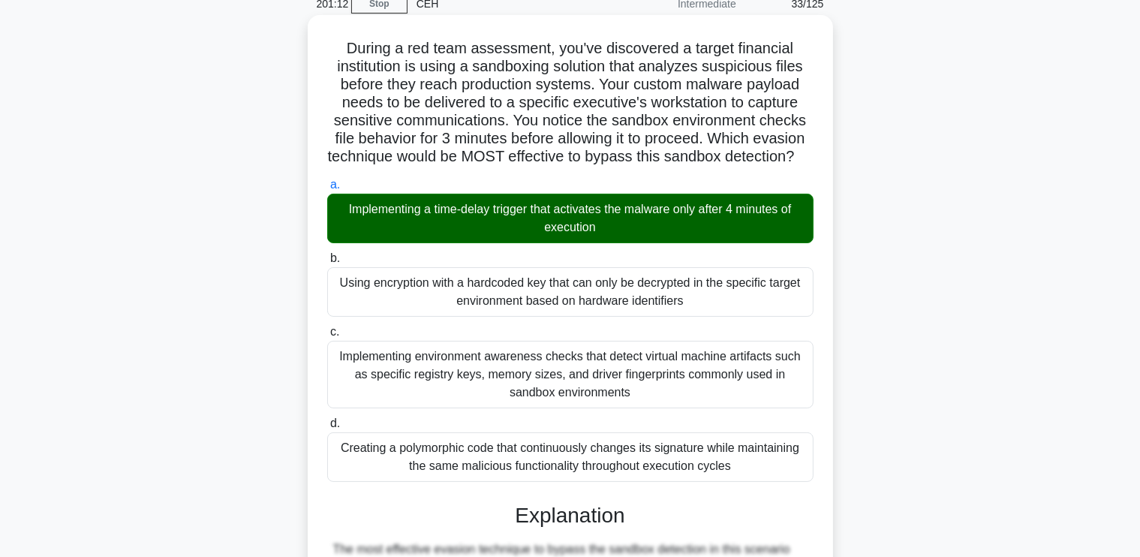
scroll to position [511, 0]
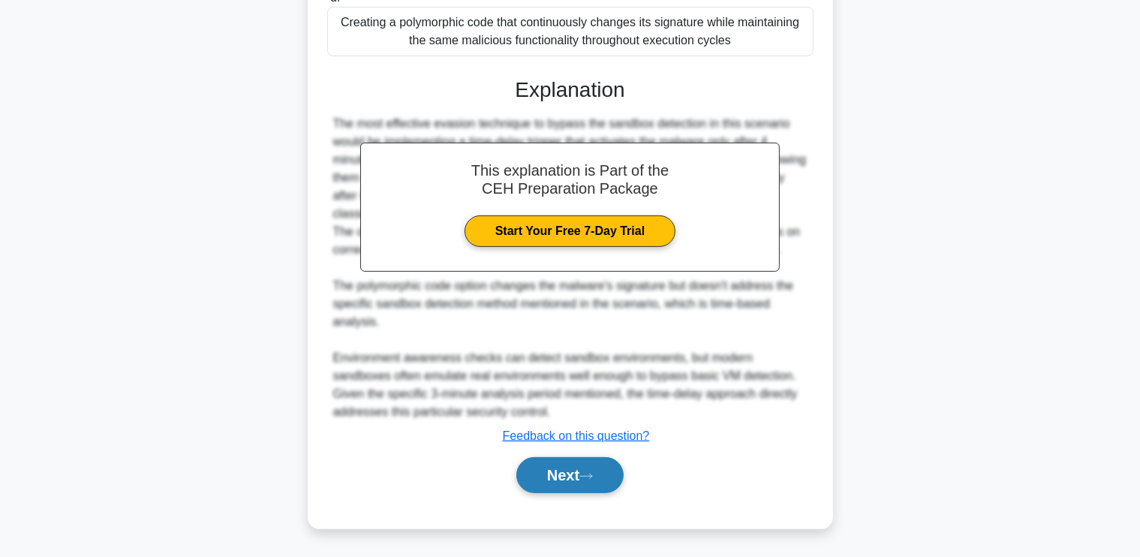
click at [545, 468] on button "Next" at bounding box center [569, 475] width 107 height 36
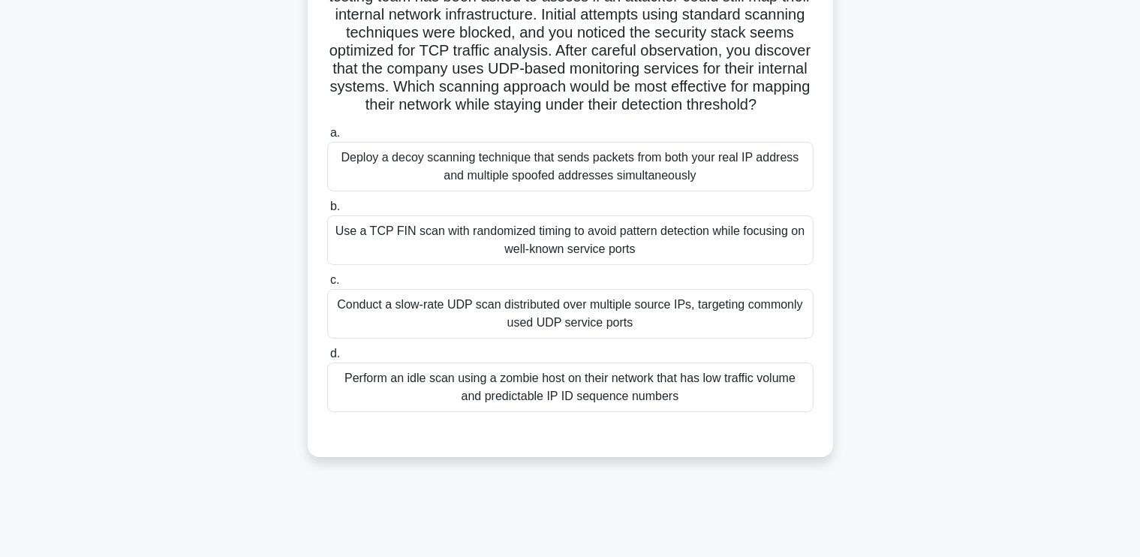
scroll to position [216, 0]
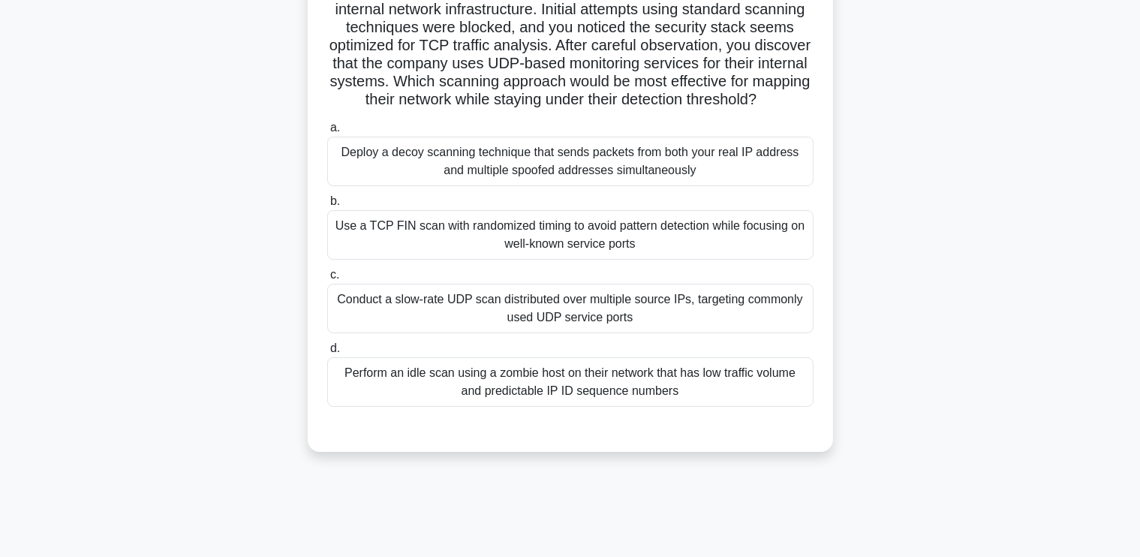
click at [543, 400] on div "Perform an idle scan using a zombie host on their network that has low traffic …" at bounding box center [570, 382] width 486 height 50
click at [327, 353] on input "d. Perform an idle scan using a zombie host on their network that has low traff…" at bounding box center [327, 349] width 0 height 10
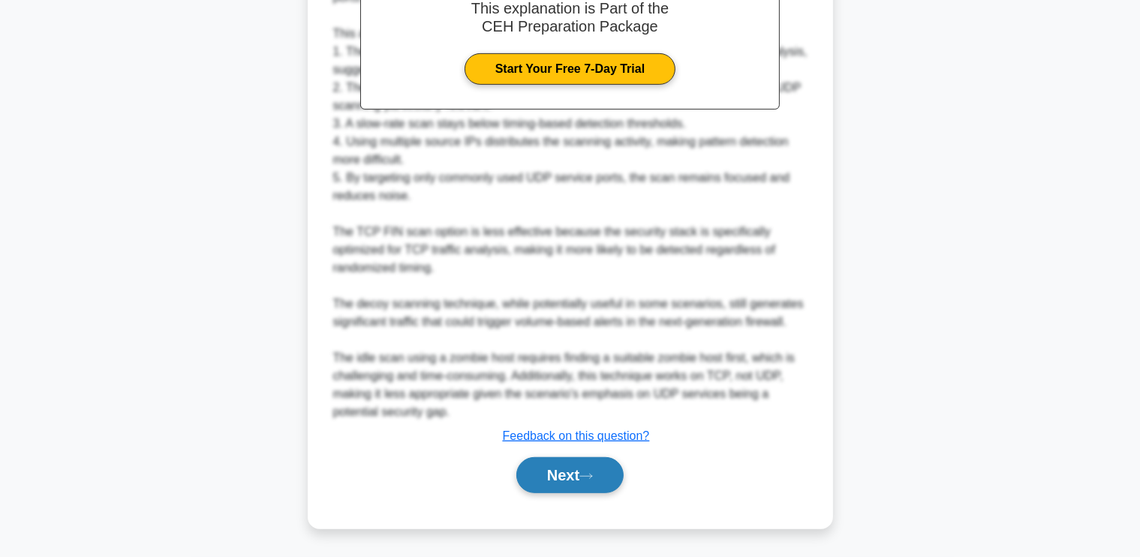
scroll to position [746, 0]
click at [591, 482] on button "Next" at bounding box center [569, 475] width 107 height 36
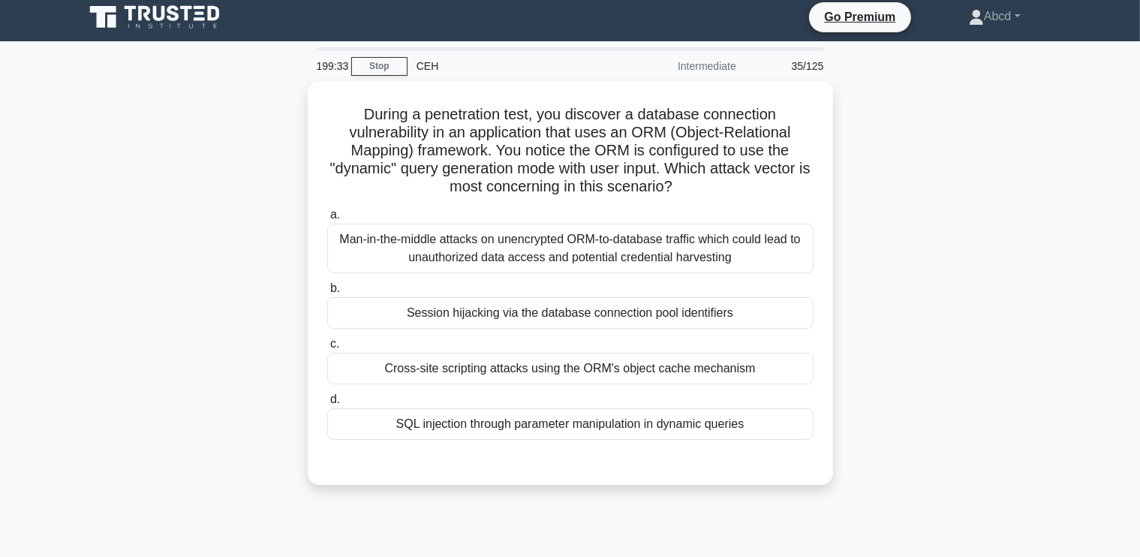
scroll to position [0, 0]
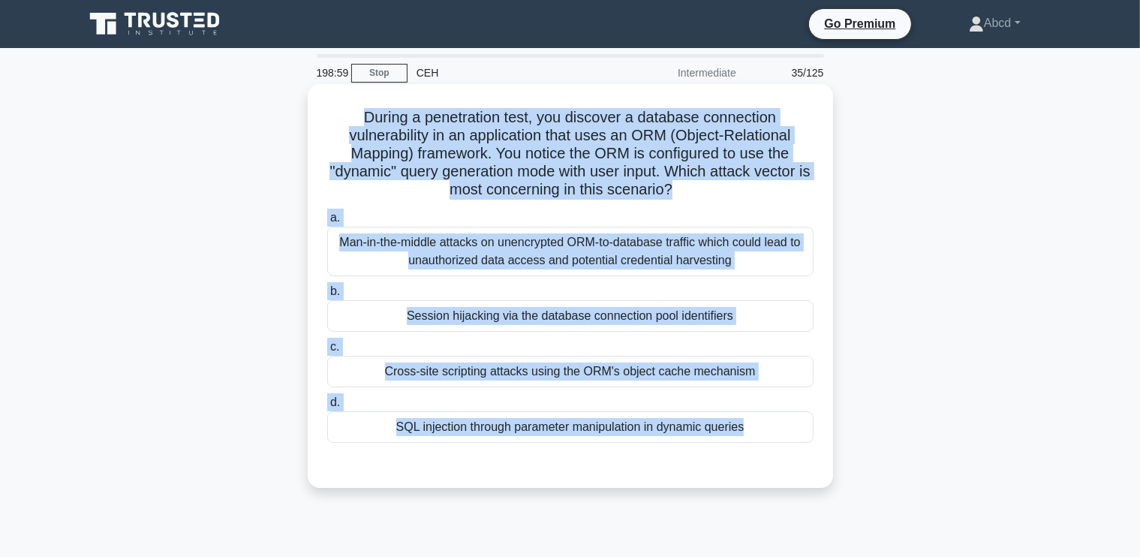
drag, startPoint x: 351, startPoint y: 117, endPoint x: 804, endPoint y: 452, distance: 562.7
click at [804, 452] on div "During a penetration test, you discover a database connection vulnerability in …" at bounding box center [570, 286] width 513 height 392
copy div "During a penetration test, you discover a database connection vulnerability in …"
click at [617, 434] on div "SQL injection through parameter manipulation in dynamic queries" at bounding box center [570, 427] width 486 height 32
click at [327, 407] on input "d. SQL injection through parameter manipulation in dynamic queries" at bounding box center [327, 403] width 0 height 10
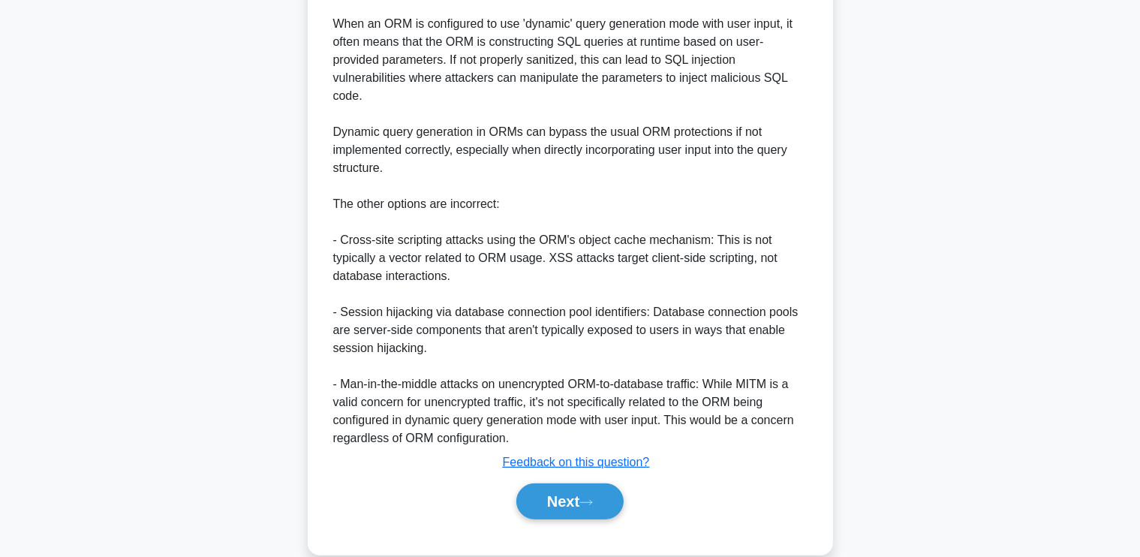
scroll to position [540, 0]
click at [567, 494] on button "Next" at bounding box center [569, 501] width 107 height 36
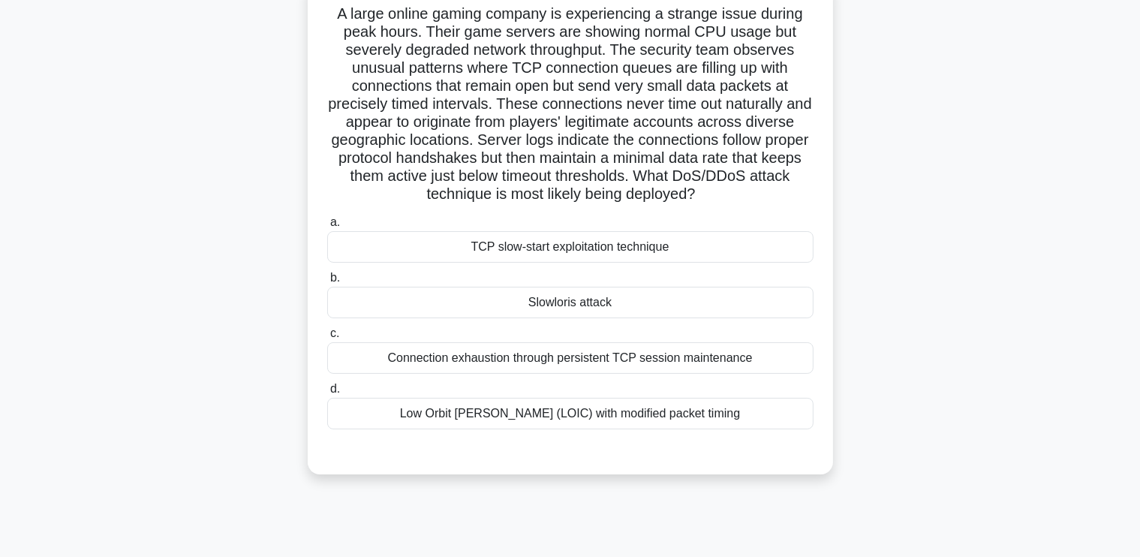
scroll to position [107, 0]
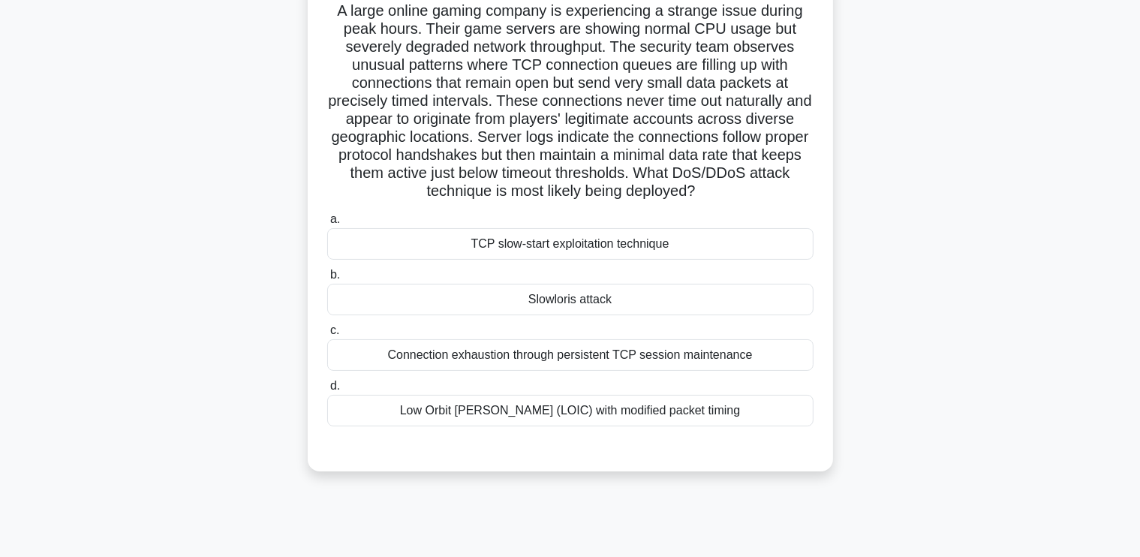
click at [611, 299] on div "Slowloris attack" at bounding box center [570, 300] width 486 height 32
click at [327, 280] on input "b. Slowloris attack" at bounding box center [327, 275] width 0 height 10
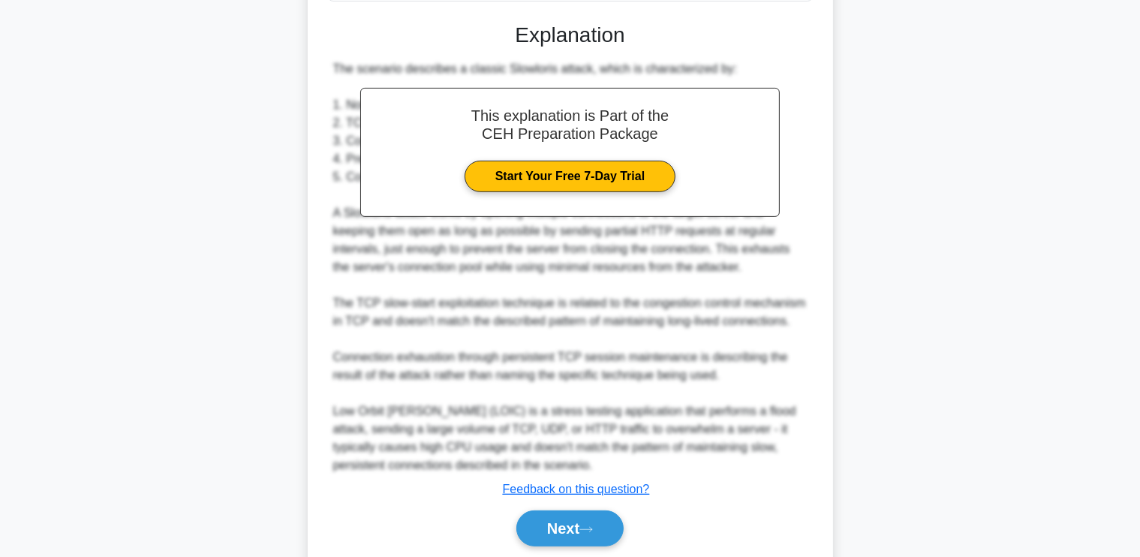
scroll to position [583, 0]
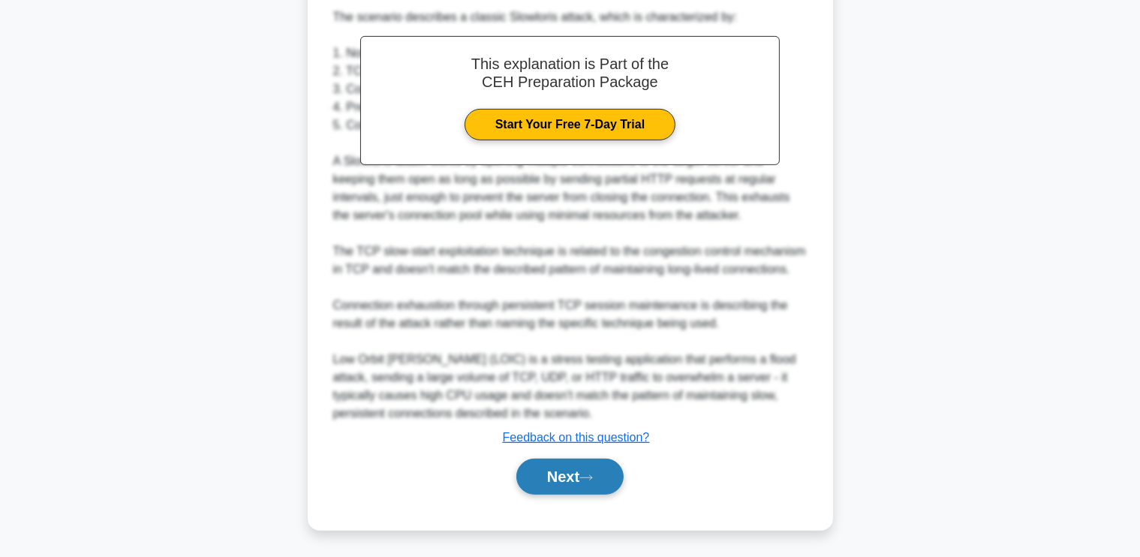
click at [545, 476] on button "Next" at bounding box center [569, 476] width 107 height 36
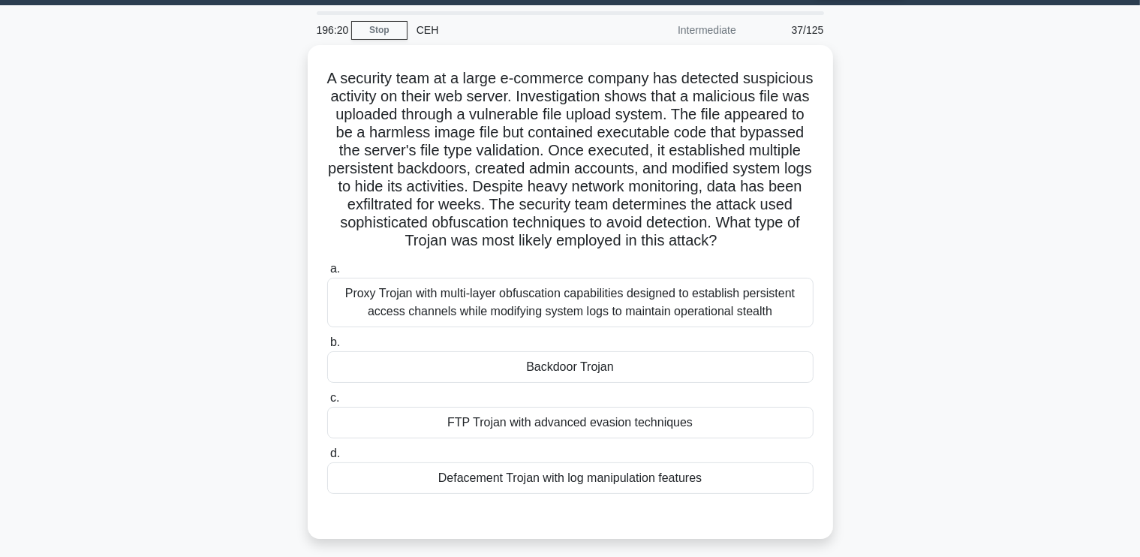
scroll to position [50, 0]
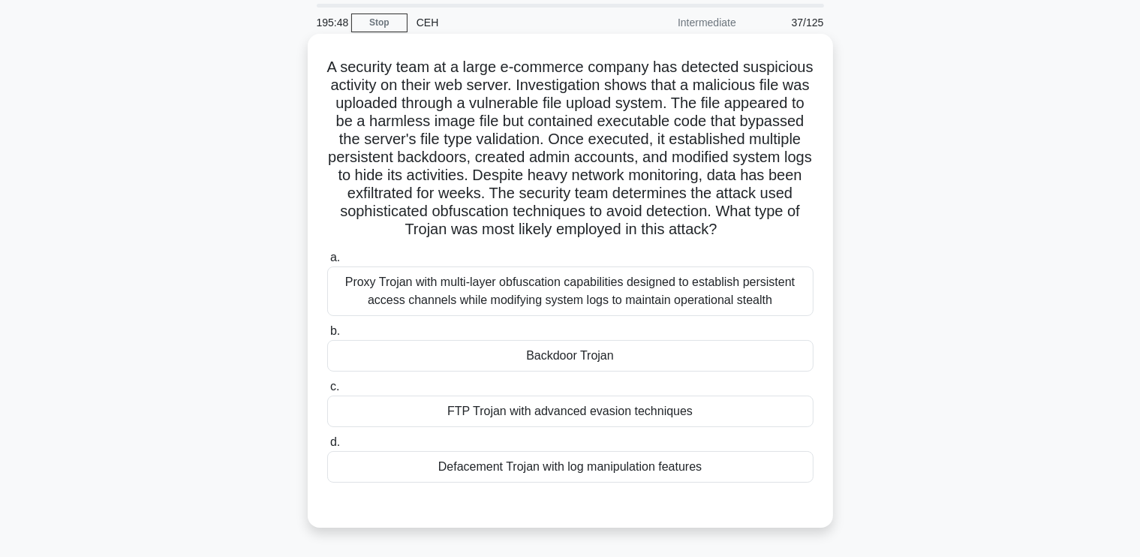
drag, startPoint x: 359, startPoint y: 66, endPoint x: 753, endPoint y: 479, distance: 571.0
click at [753, 479] on div "A security team at a large e-commerce company has detected suspicious activity …" at bounding box center [570, 281] width 513 height 482
copy div "A security team at a large e-commerce company has detected suspicious activity …"
click at [495, 371] on div "Backdoor Trojan" at bounding box center [570, 356] width 486 height 32
click at [327, 336] on input "b. Backdoor Trojan" at bounding box center [327, 331] width 0 height 10
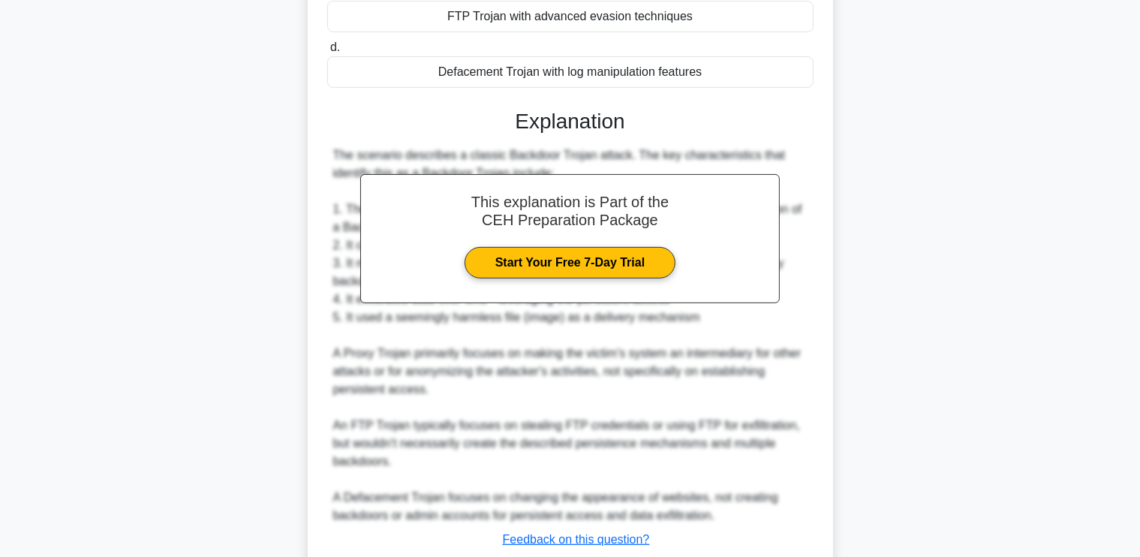
scroll to position [565, 0]
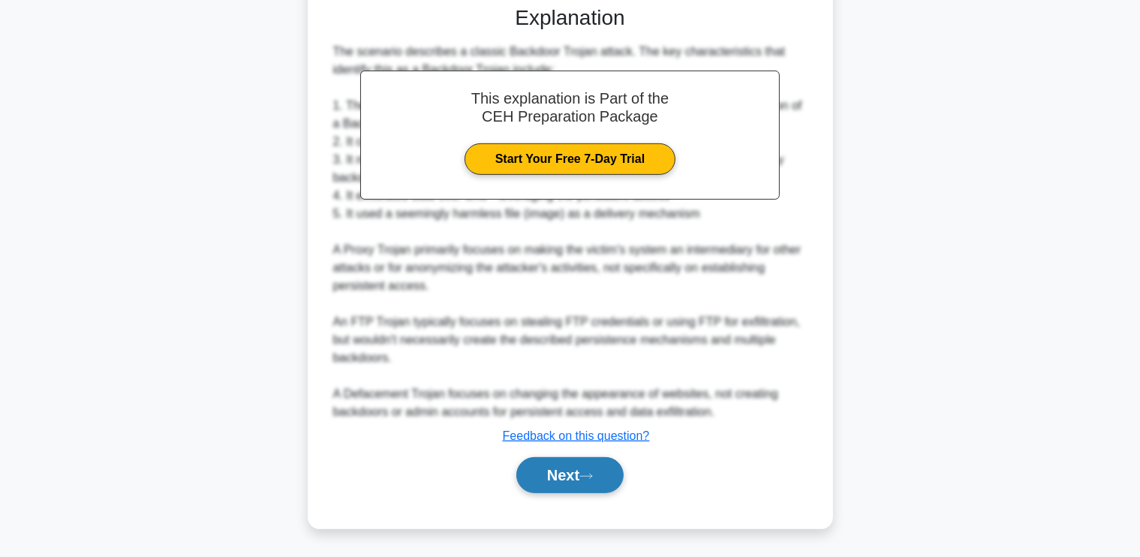
click at [547, 477] on button "Next" at bounding box center [569, 475] width 107 height 36
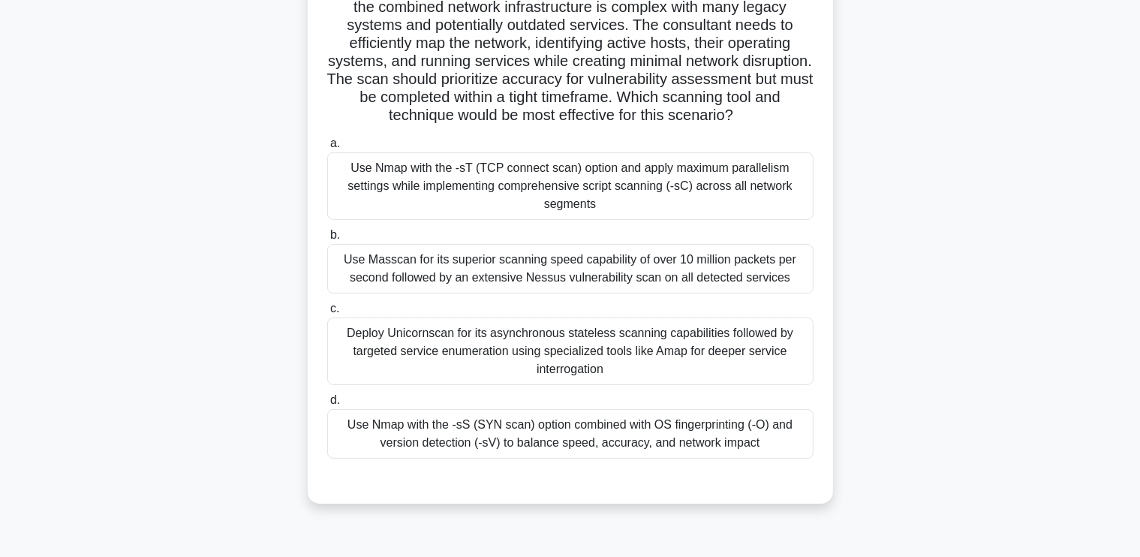
scroll to position [152, 0]
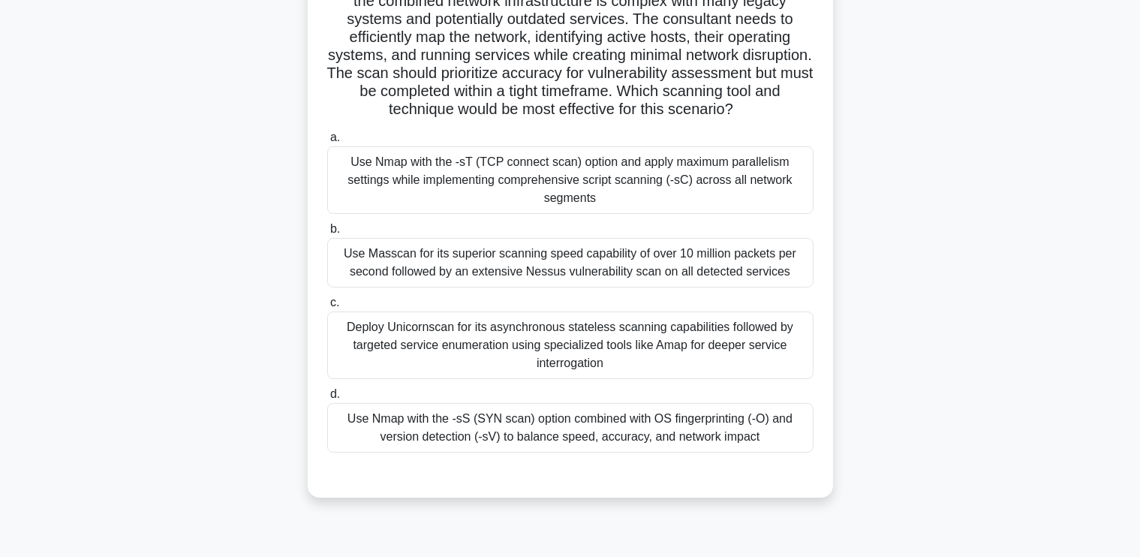
click at [630, 452] on div "Use Nmap with the -sS (SYN scan) option combined with OS fingerprinting (-O) an…" at bounding box center [570, 428] width 486 height 50
click at [327, 399] on input "d. Use Nmap with the -sS (SYN scan) option combined with OS fingerprinting (-O)…" at bounding box center [327, 394] width 0 height 10
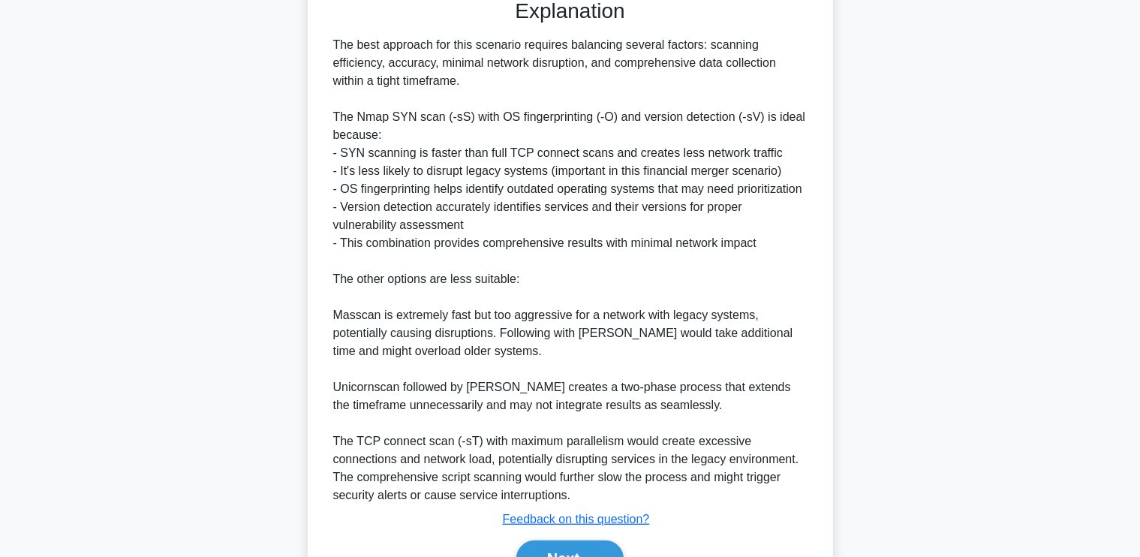
scroll to position [745, 0]
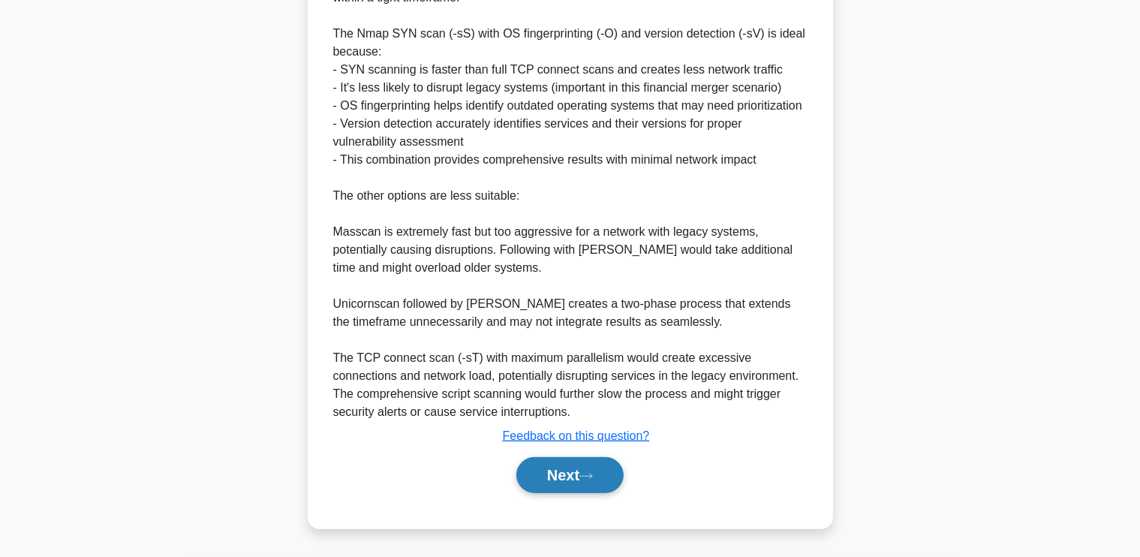
click at [567, 465] on button "Next" at bounding box center [569, 475] width 107 height 36
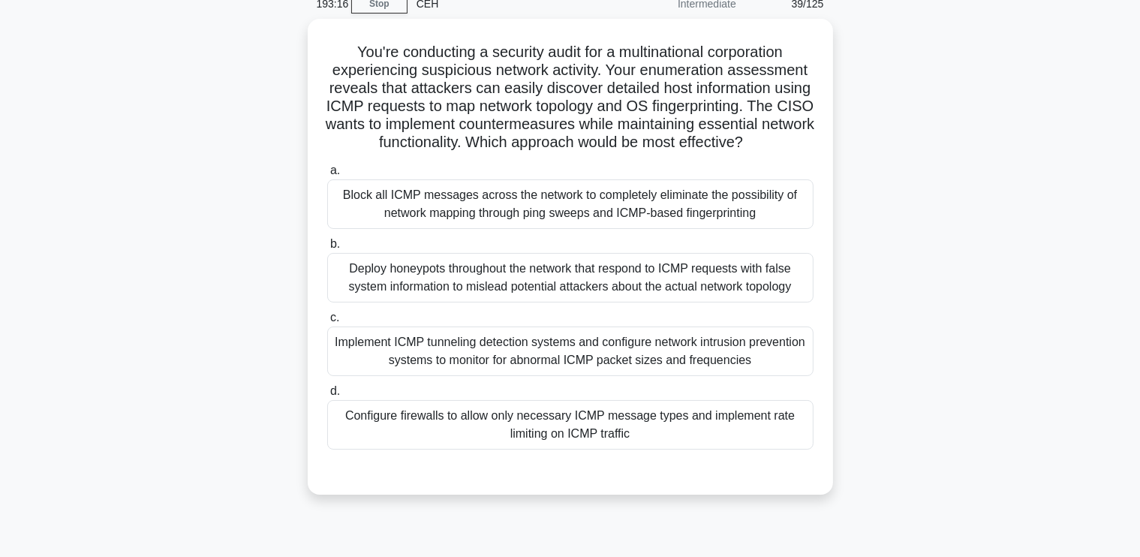
scroll to position [72, 0]
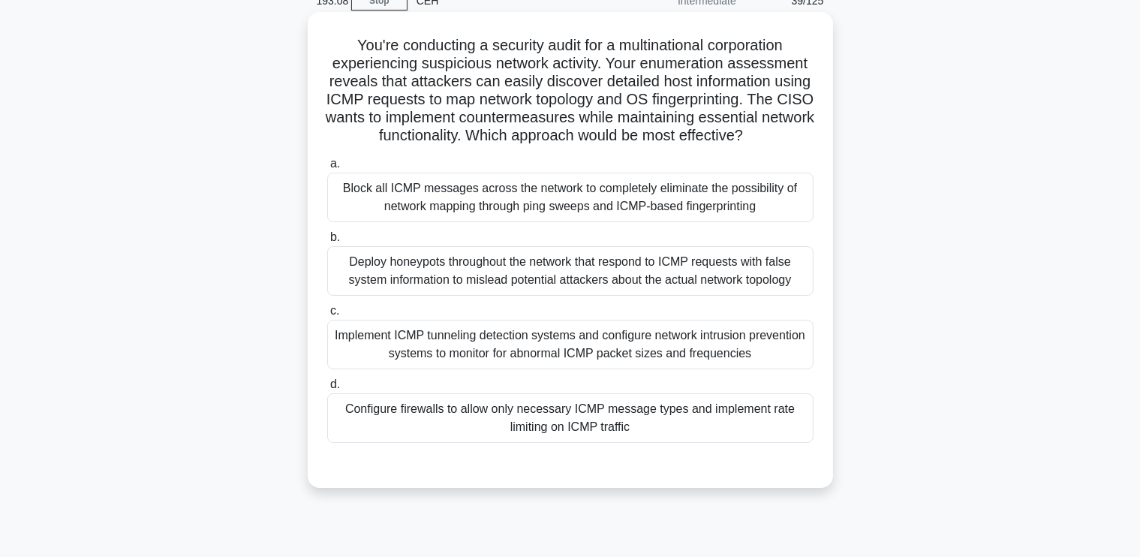
click at [592, 438] on div "Configure firewalls to allow only necessary ICMP message types and implement ra…" at bounding box center [570, 418] width 486 height 50
click at [327, 389] on input "d. Configure firewalls to allow only necessary ICMP message types and implement…" at bounding box center [327, 385] width 0 height 10
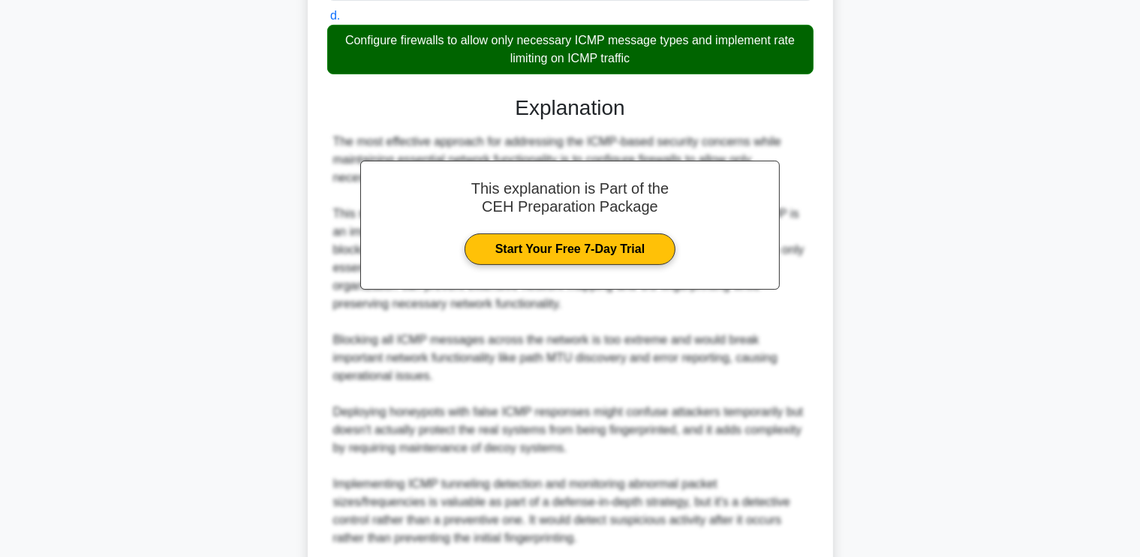
scroll to position [583, 0]
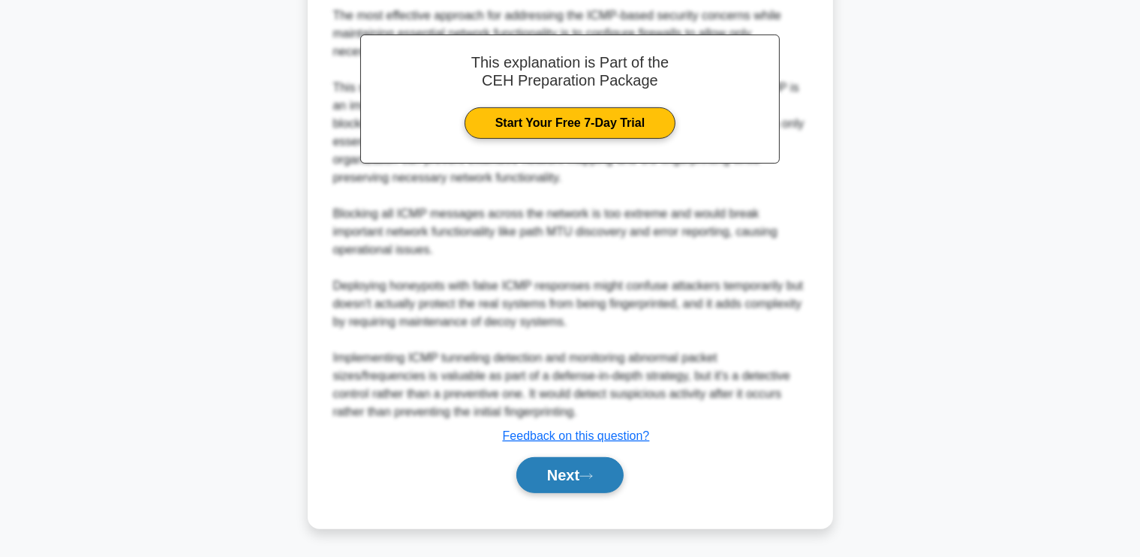
click at [555, 480] on button "Next" at bounding box center [569, 475] width 107 height 36
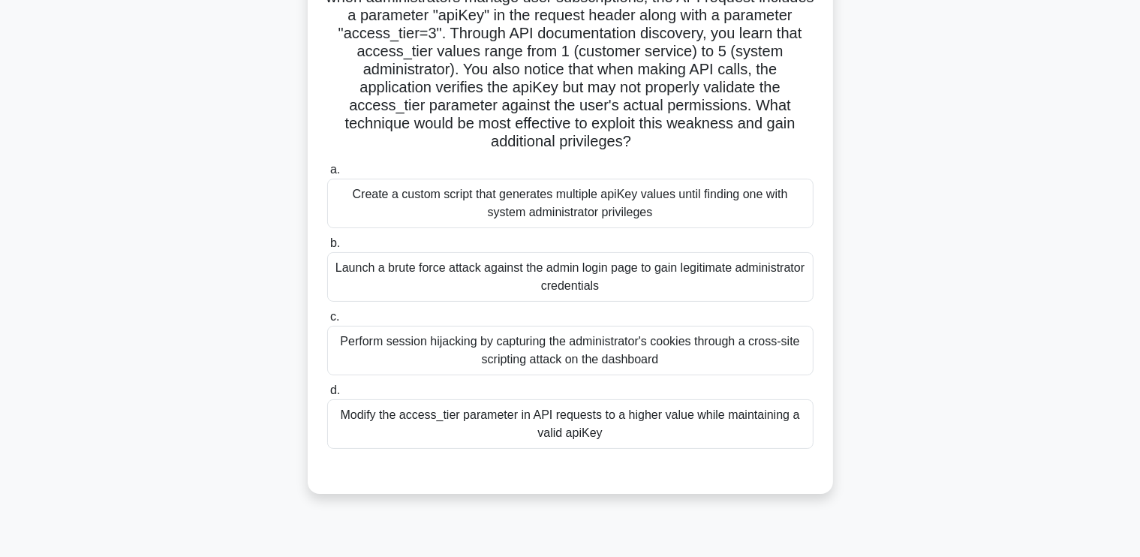
scroll to position [194, 0]
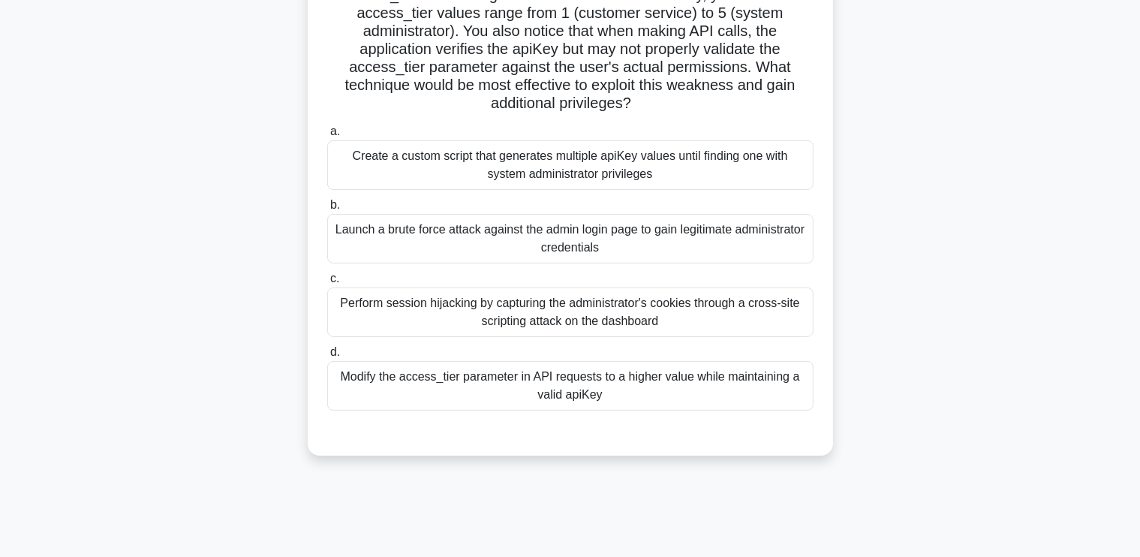
click at [613, 373] on div "Modify the access_tier parameter in API requests to a higher value while mainta…" at bounding box center [570, 386] width 486 height 50
click at [327, 357] on input "d. Modify the access_tier parameter in API requests to a higher value while mai…" at bounding box center [327, 352] width 0 height 10
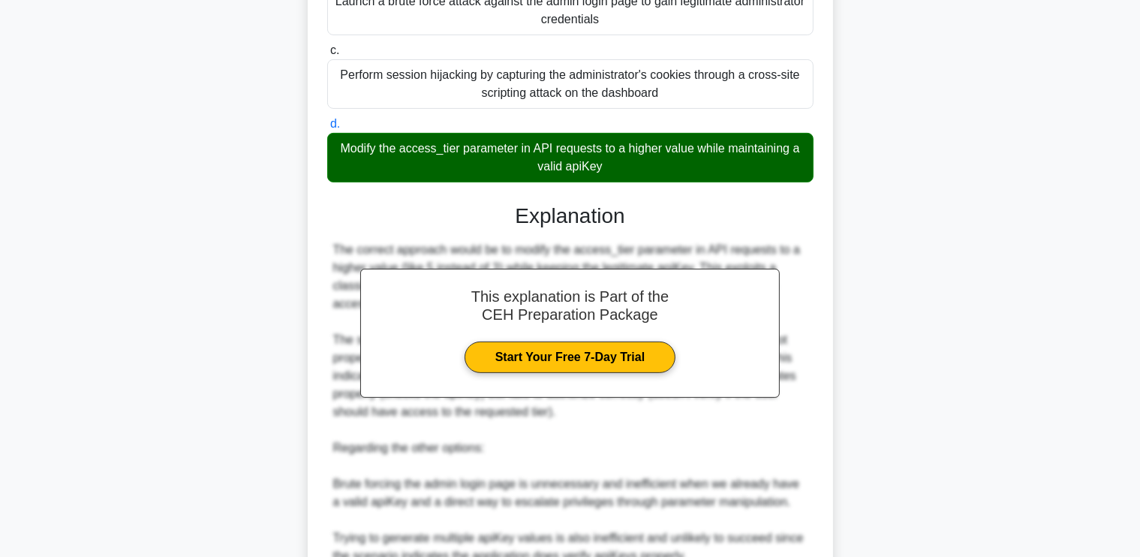
scroll to position [637, 0]
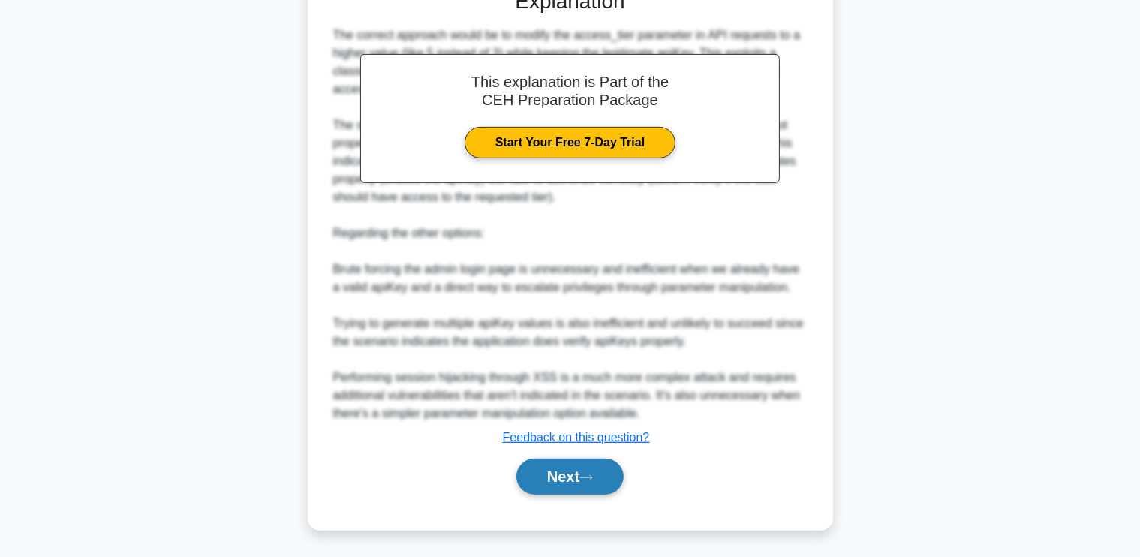
click at [603, 471] on button "Next" at bounding box center [569, 476] width 107 height 36
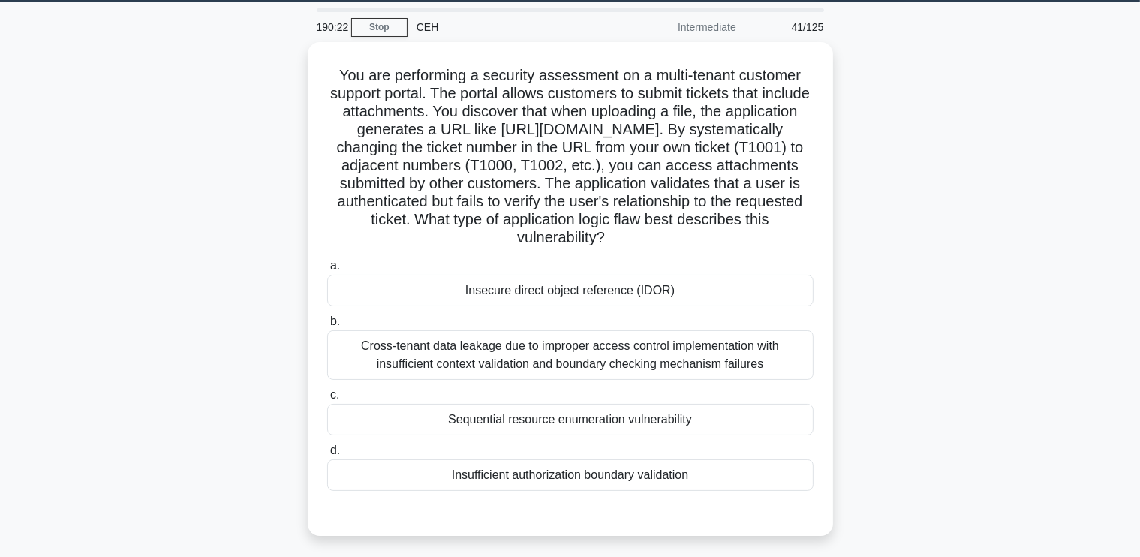
scroll to position [48, 0]
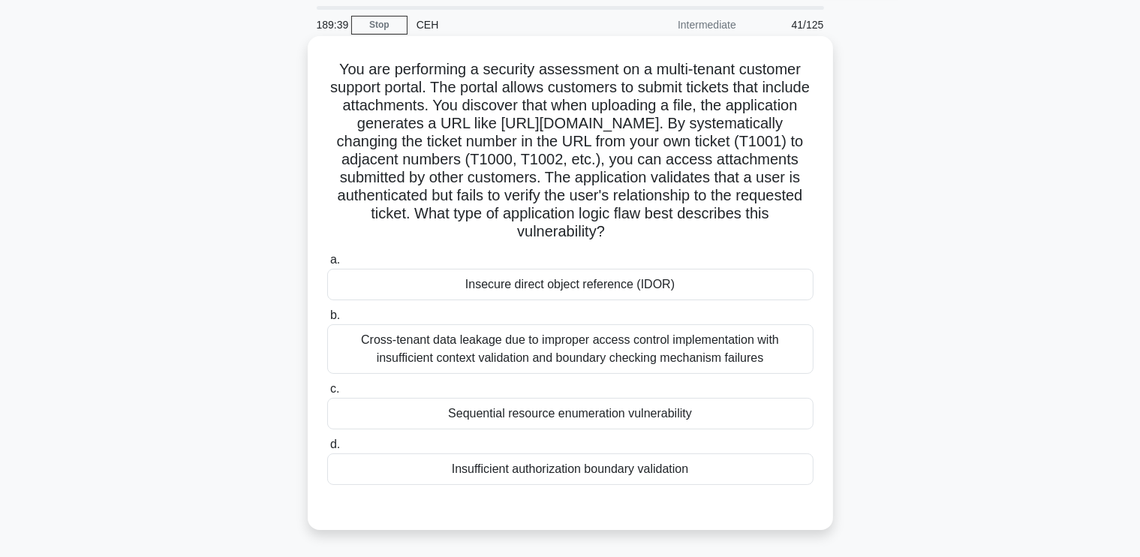
drag, startPoint x: 334, startPoint y: 65, endPoint x: 717, endPoint y: 488, distance: 570.4
click at [717, 488] on div "You are performing a security assessment on a multi-tenant customer support por…" at bounding box center [570, 283] width 513 height 482
copy div "You are performing a security assessment on a multi-tenant customer support por…"
click at [596, 300] on div "Insecure direct object reference (IDOR)" at bounding box center [570, 285] width 486 height 32
click at [327, 265] on input "a. Insecure direct object reference (IDOR)" at bounding box center [327, 260] width 0 height 10
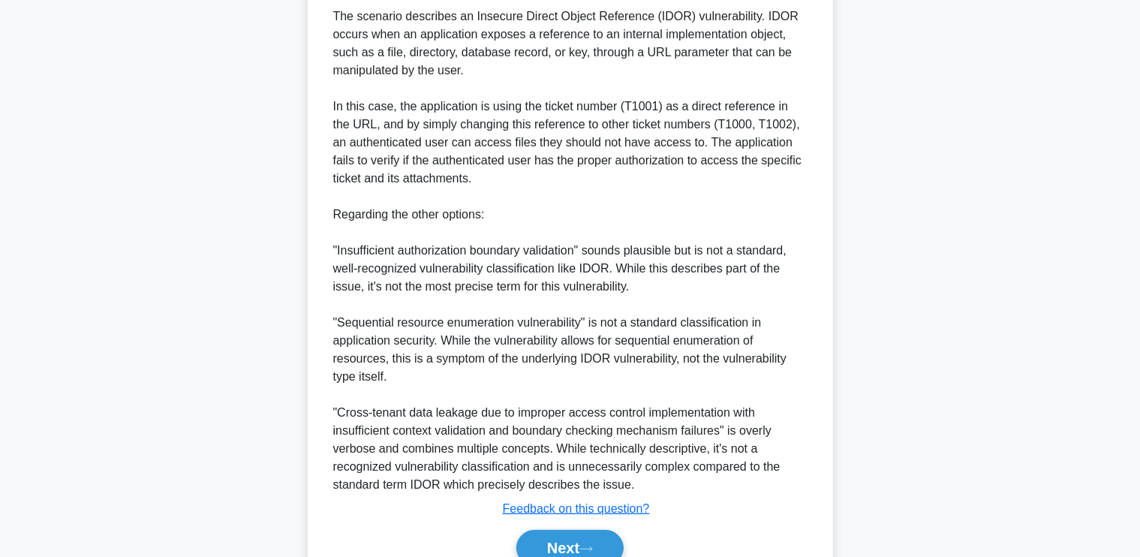
scroll to position [672, 0]
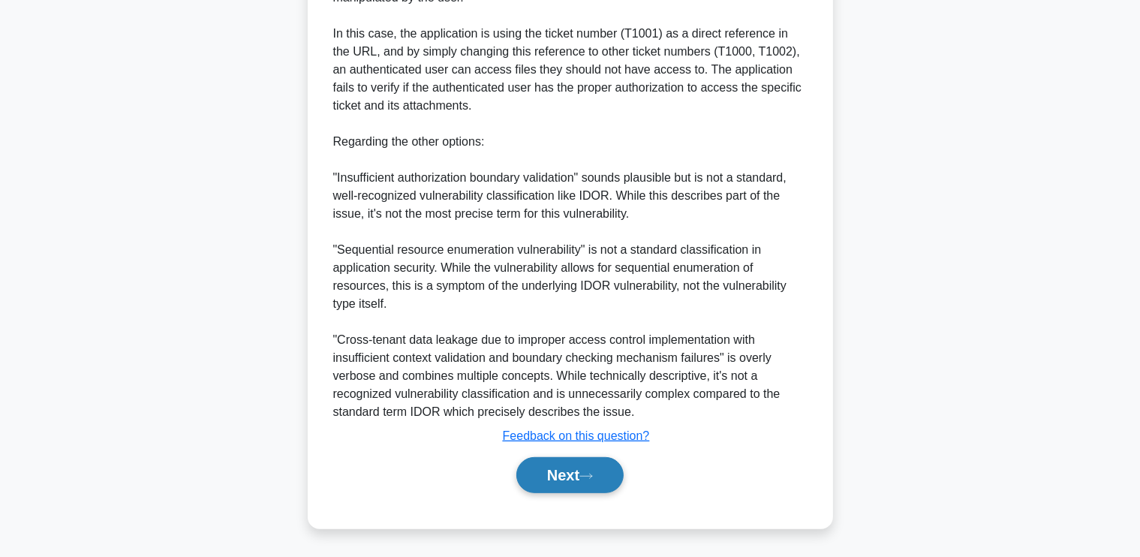
click at [554, 472] on button "Next" at bounding box center [569, 475] width 107 height 36
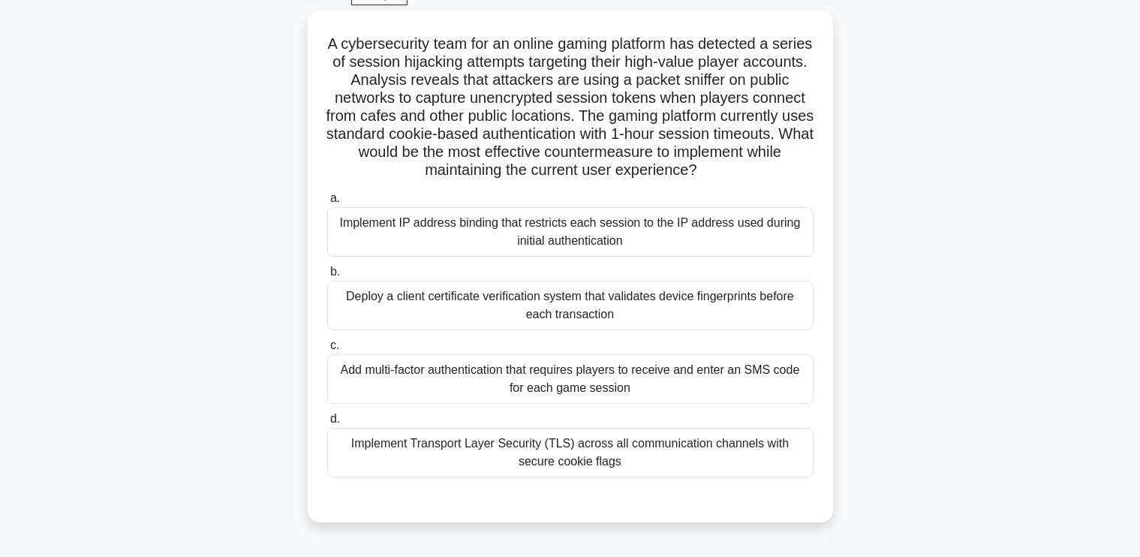
scroll to position [78, 0]
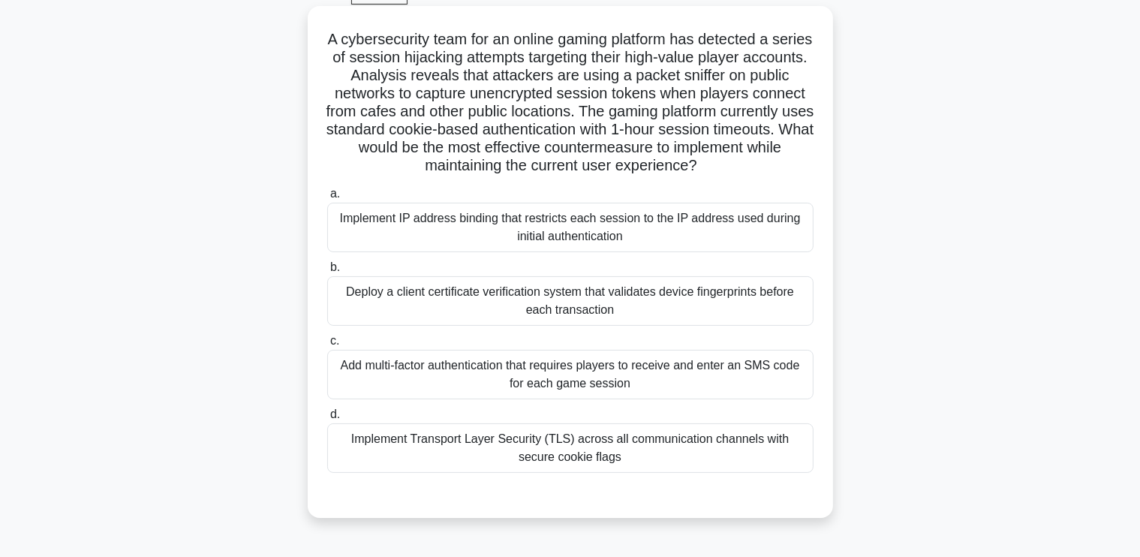
click at [601, 452] on div "Implement Transport Layer Security (TLS) across all communication channels with…" at bounding box center [570, 448] width 486 height 50
click at [327, 419] on input "d. Implement Transport Layer Security (TLS) across all communication channels w…" at bounding box center [327, 415] width 0 height 10
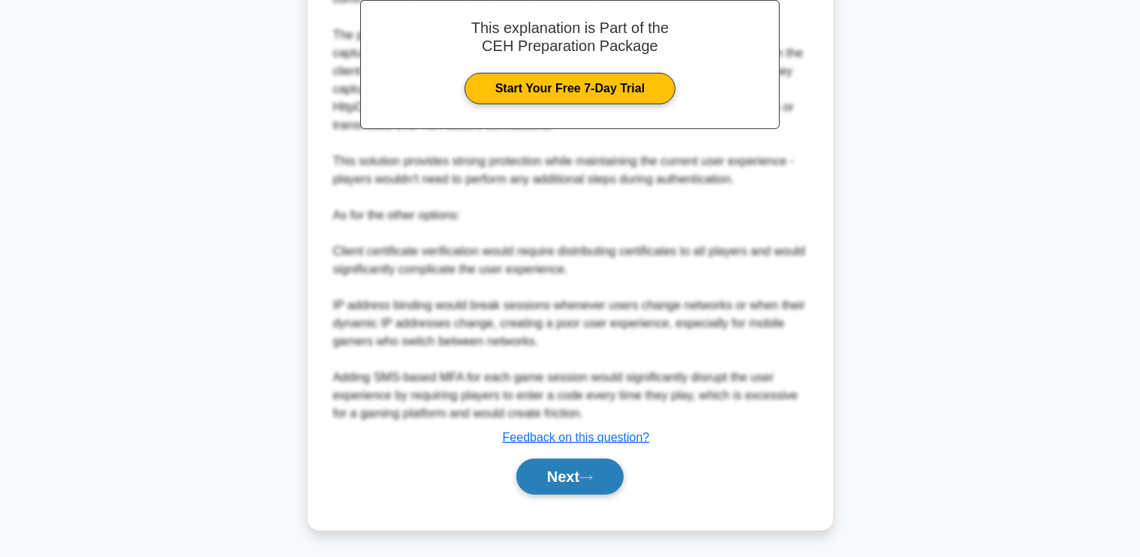
scroll to position [636, 0]
click at [561, 473] on button "Next" at bounding box center [569, 477] width 107 height 36
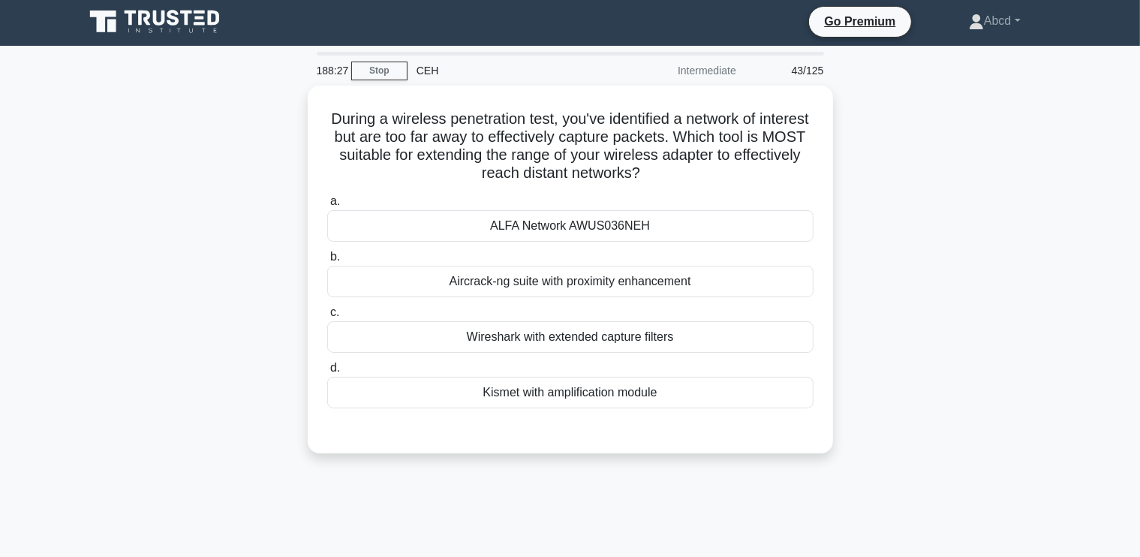
scroll to position [0, 0]
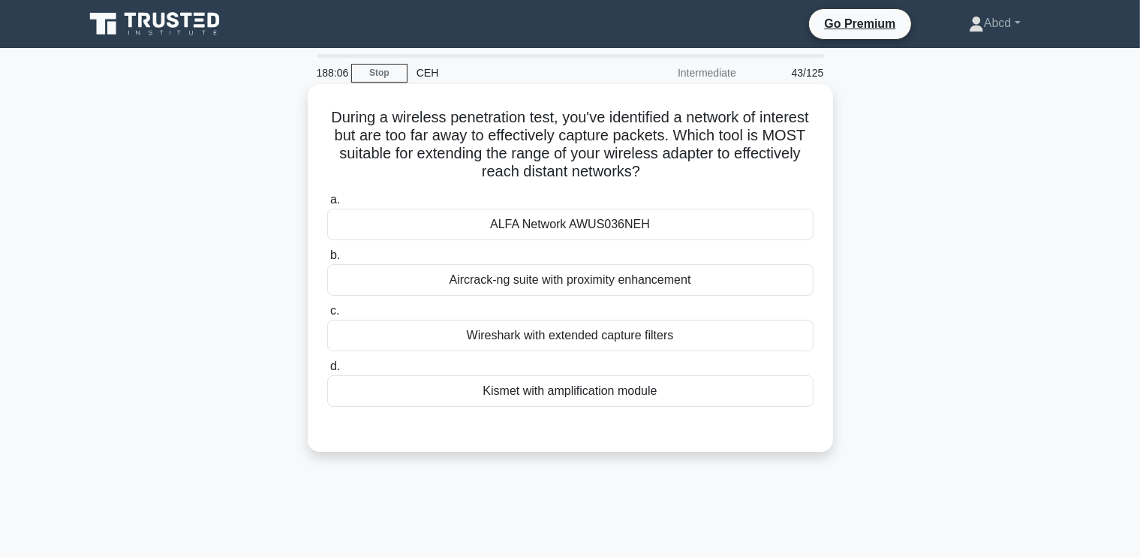
click at [588, 236] on div "ALFA Network AWUS036NEH" at bounding box center [570, 225] width 486 height 32
click at [327, 205] on input "a. ALFA Network AWUS036NEH" at bounding box center [327, 200] width 0 height 10
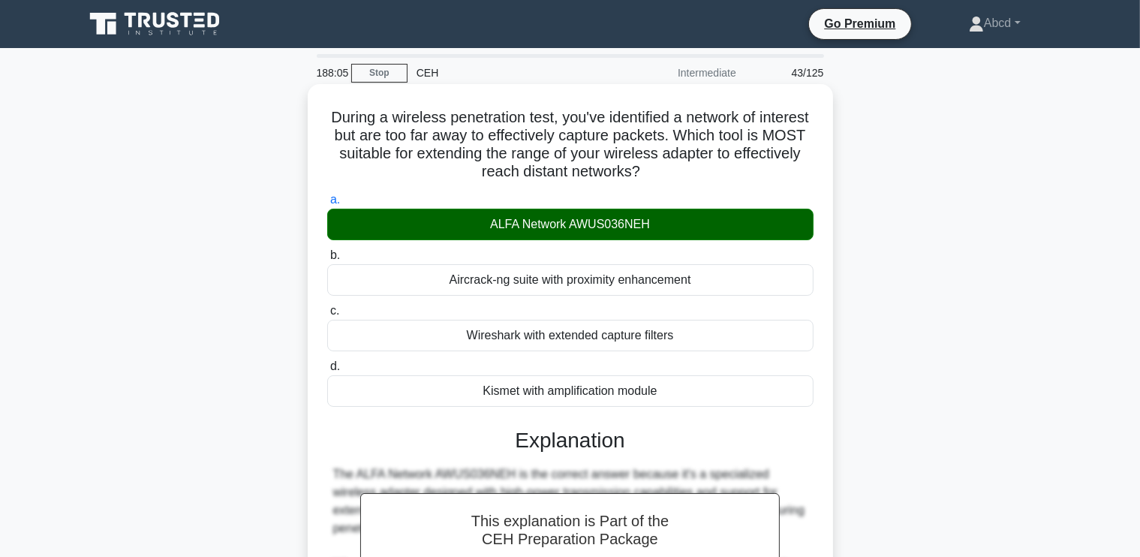
scroll to position [331, 0]
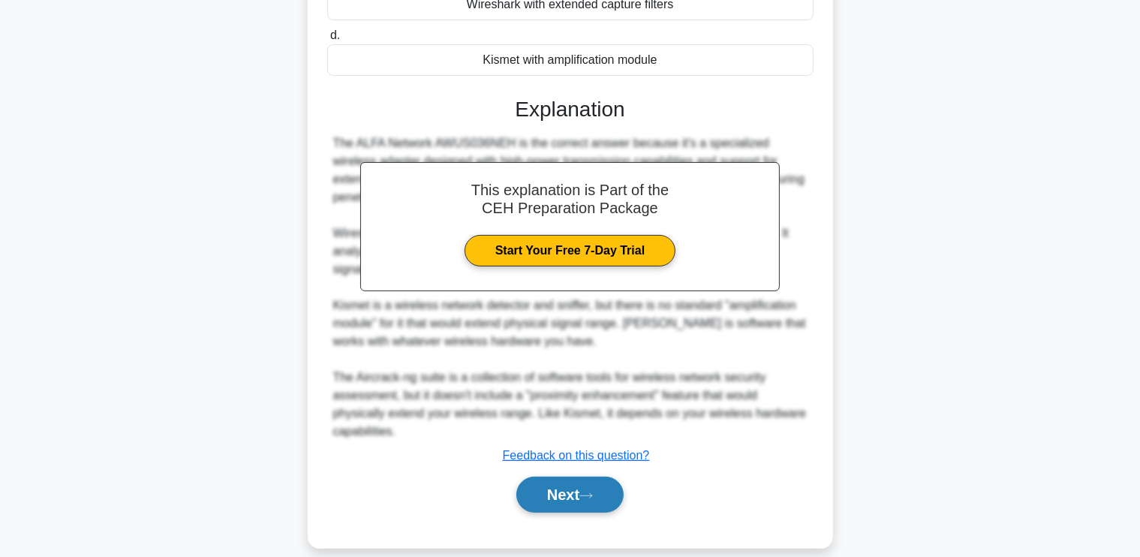
click at [573, 485] on button "Next" at bounding box center [569, 494] width 107 height 36
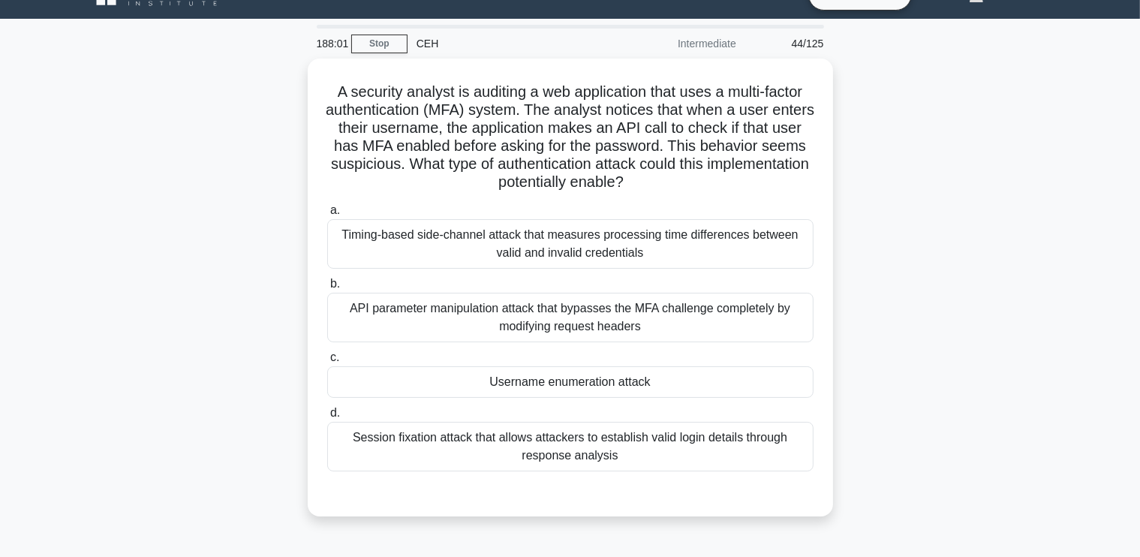
scroll to position [30, 0]
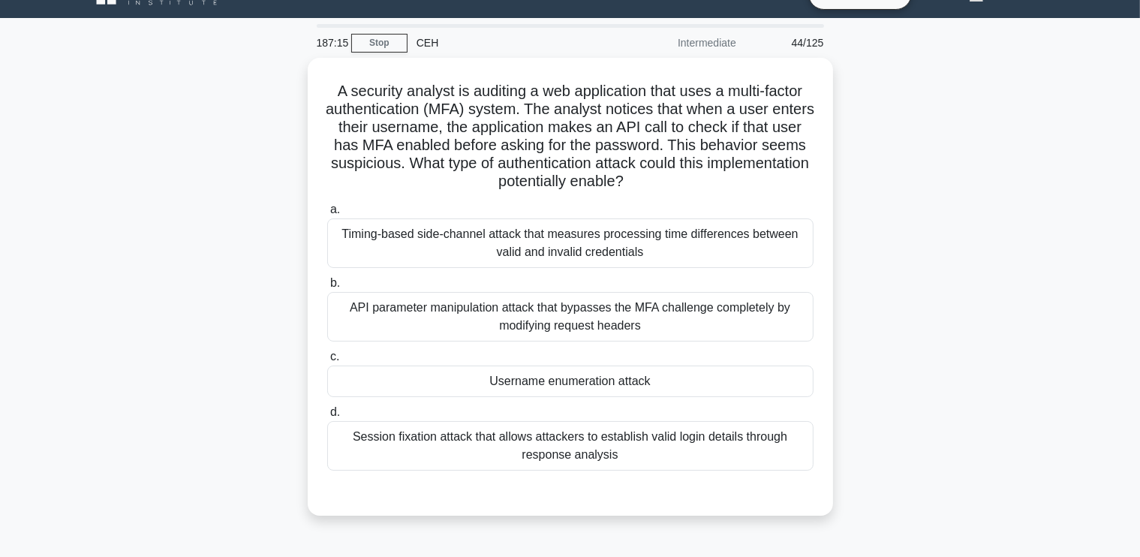
click at [545, 311] on div "API parameter manipulation attack that bypasses the MFA challenge completely by…" at bounding box center [570, 317] width 486 height 50
click at [327, 288] on input "b. API parameter manipulation attack that bypasses the MFA challenge completely…" at bounding box center [327, 283] width 0 height 10
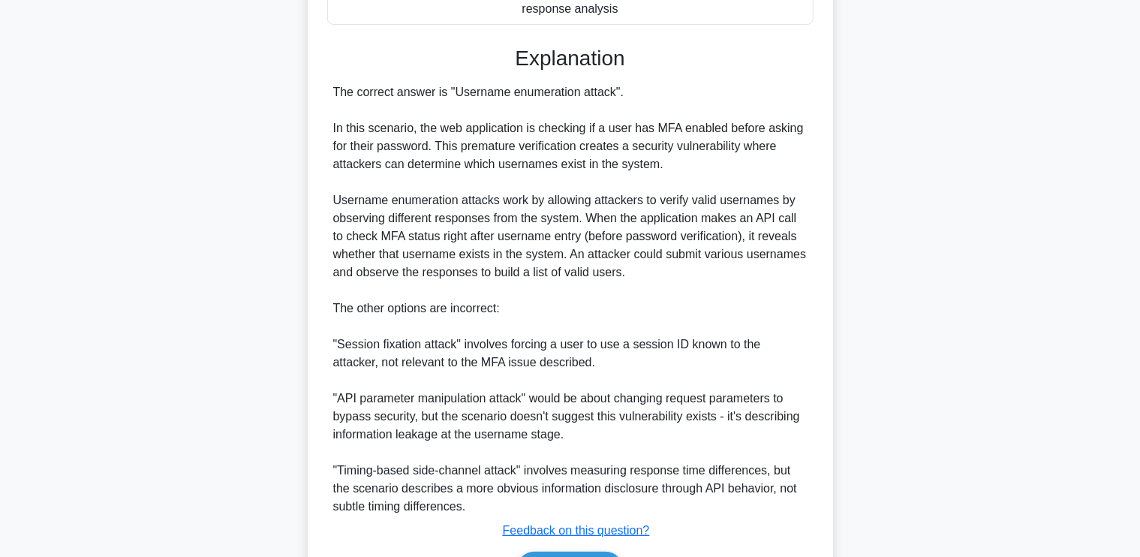
scroll to position [566, 0]
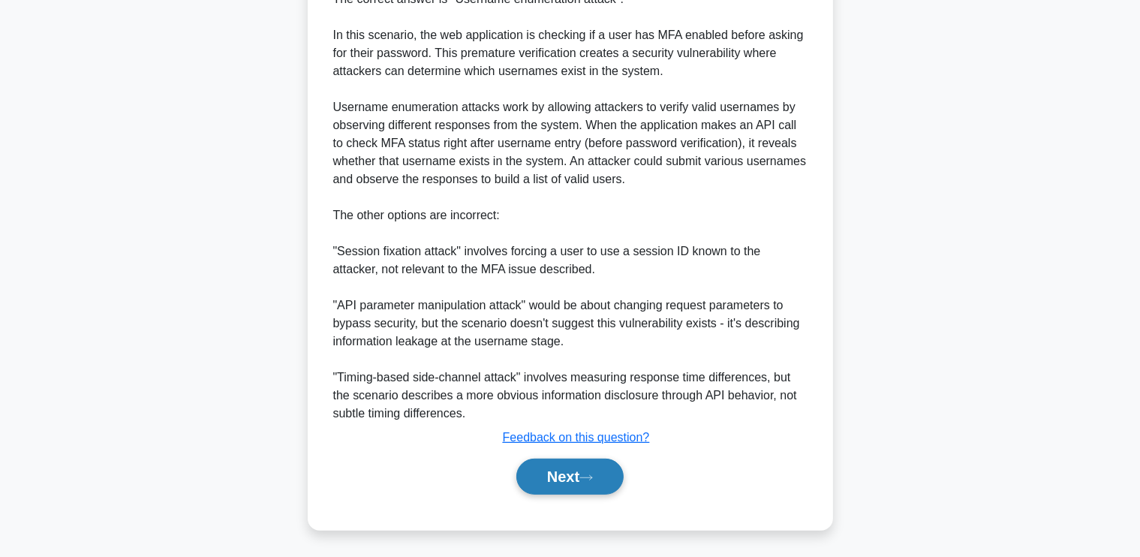
click at [552, 486] on button "Next" at bounding box center [569, 476] width 107 height 36
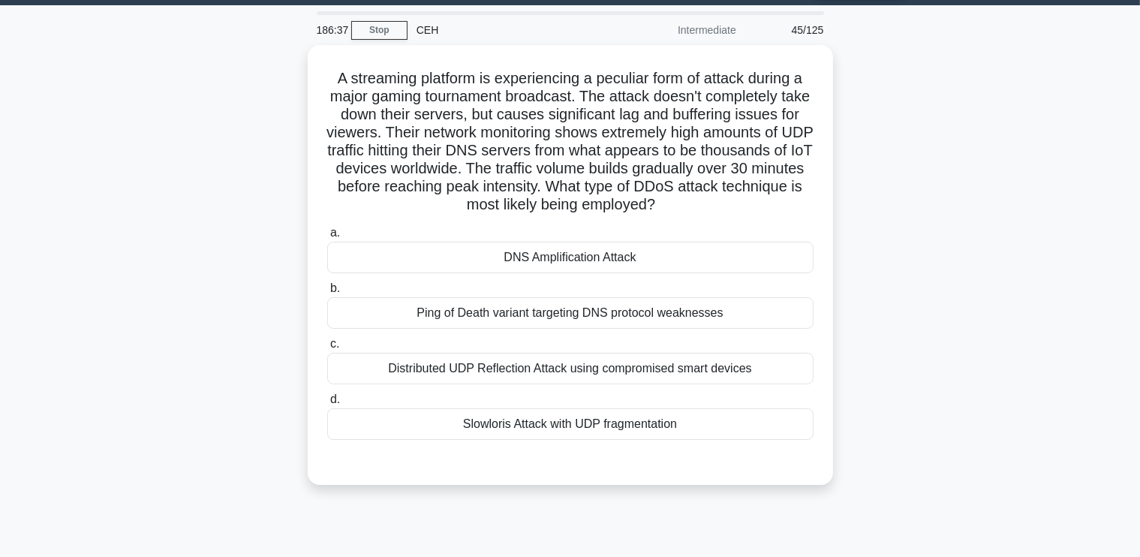
scroll to position [44, 0]
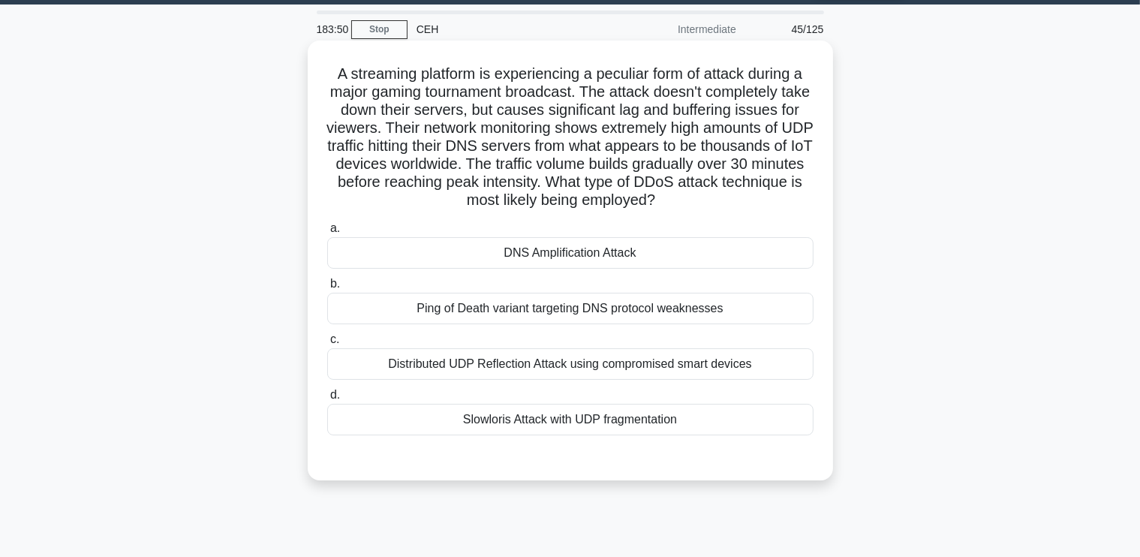
click at [620, 357] on div "Distributed UDP Reflection Attack using compromised smart devices" at bounding box center [570, 364] width 486 height 32
click at [327, 344] on input "c. Distributed UDP Reflection Attack using compromised smart devices" at bounding box center [327, 340] width 0 height 10
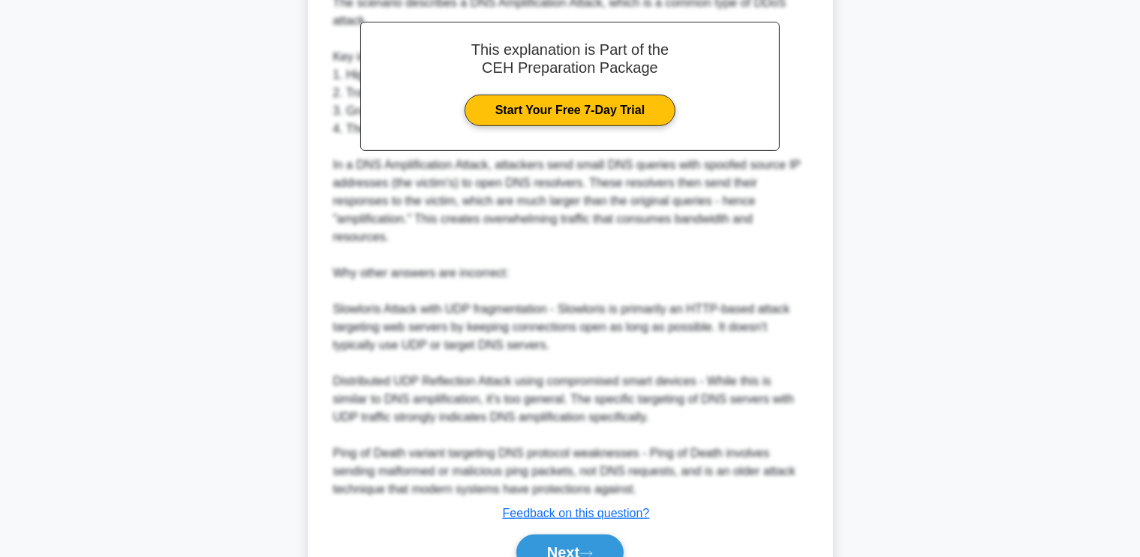
scroll to position [602, 0]
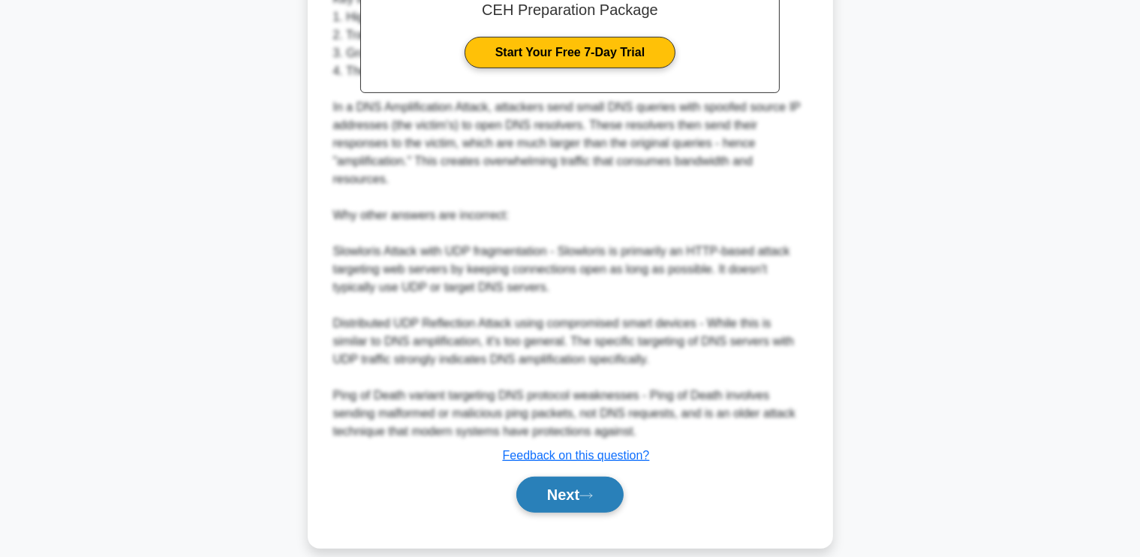
click at [561, 477] on button "Next" at bounding box center [569, 494] width 107 height 36
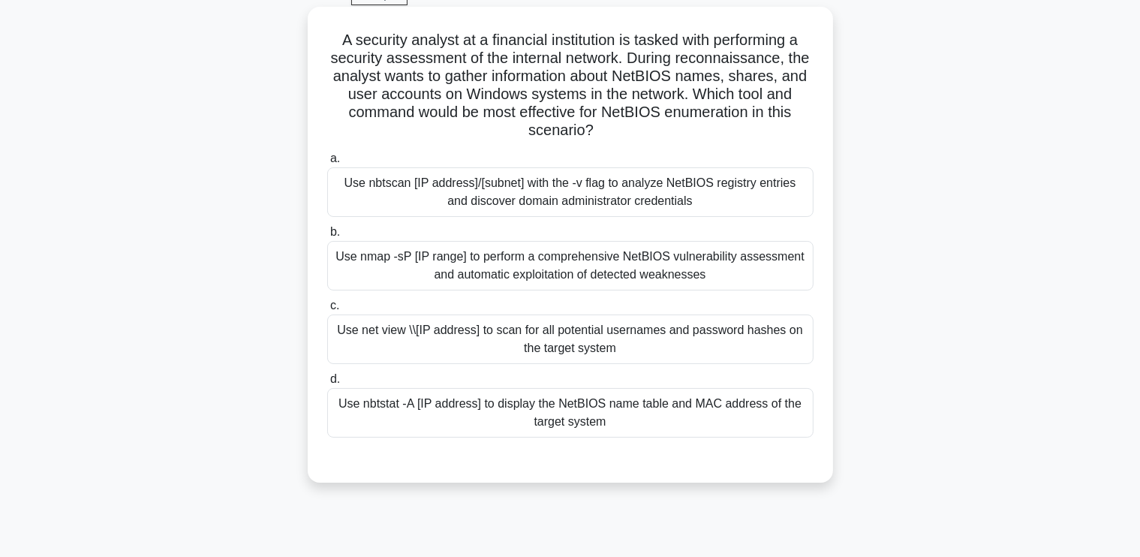
scroll to position [74, 0]
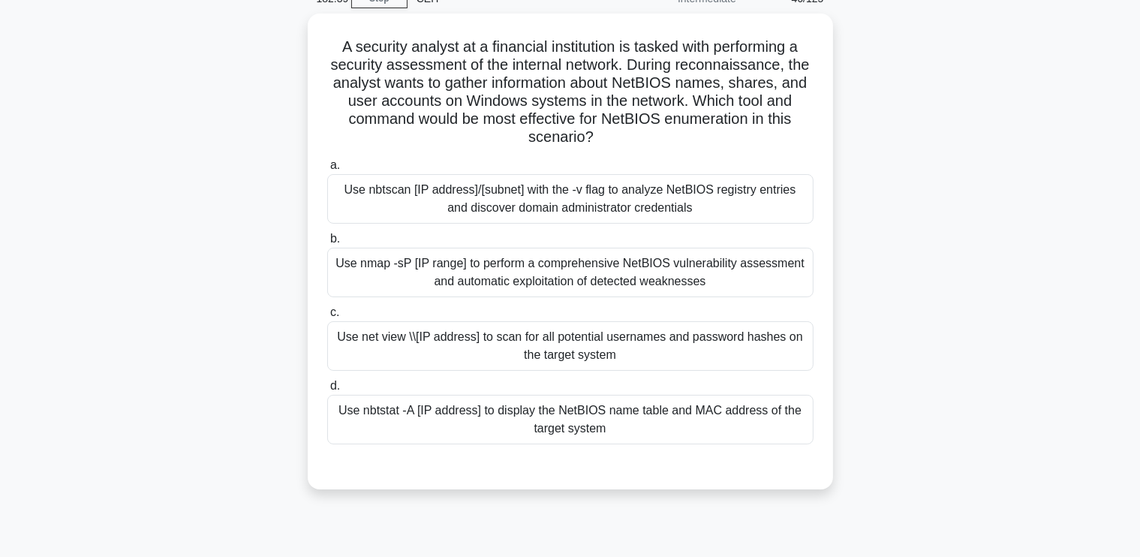
click at [204, 310] on div "A security analyst at a financial institution is tasked with performing a secur…" at bounding box center [570, 261] width 990 height 494
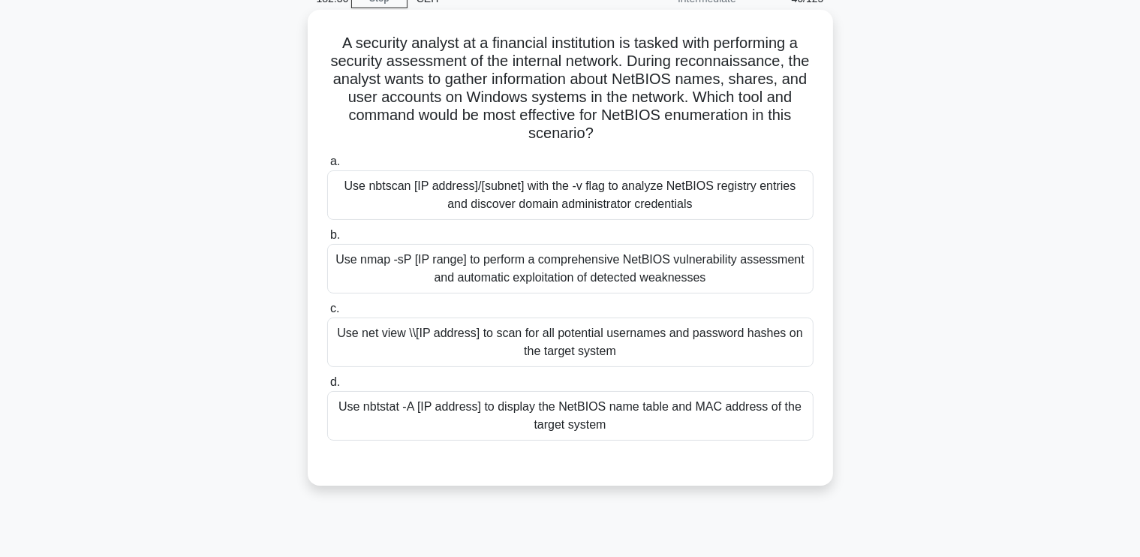
drag, startPoint x: 332, startPoint y: 41, endPoint x: 650, endPoint y: 423, distance: 498.1
click at [650, 423] on div "A security analyst at a financial institution is tasked with performing a secur…" at bounding box center [570, 248] width 513 height 464
copy div "A security analyst at a financial institution is tasked with performing a secur…"
click at [555, 407] on div "Use nbtstat -A [IP address] to display the NetBIOS name table and MAC address o…" at bounding box center [570, 416] width 486 height 50
click at [327, 387] on input "d. Use nbtstat -A [IP address] to display the NetBIOS name table and MAC addres…" at bounding box center [327, 382] width 0 height 10
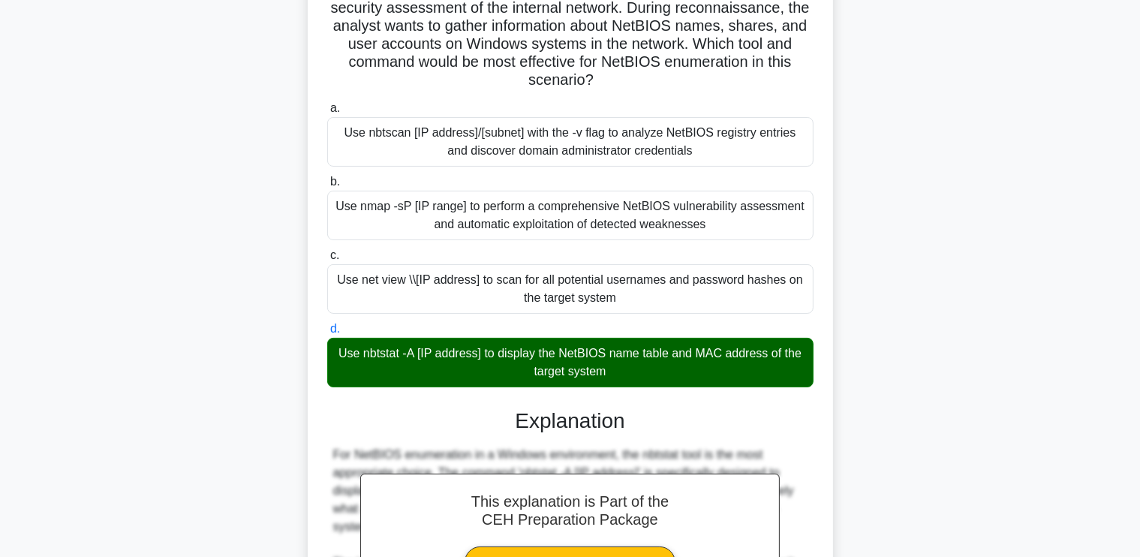
scroll to position [439, 0]
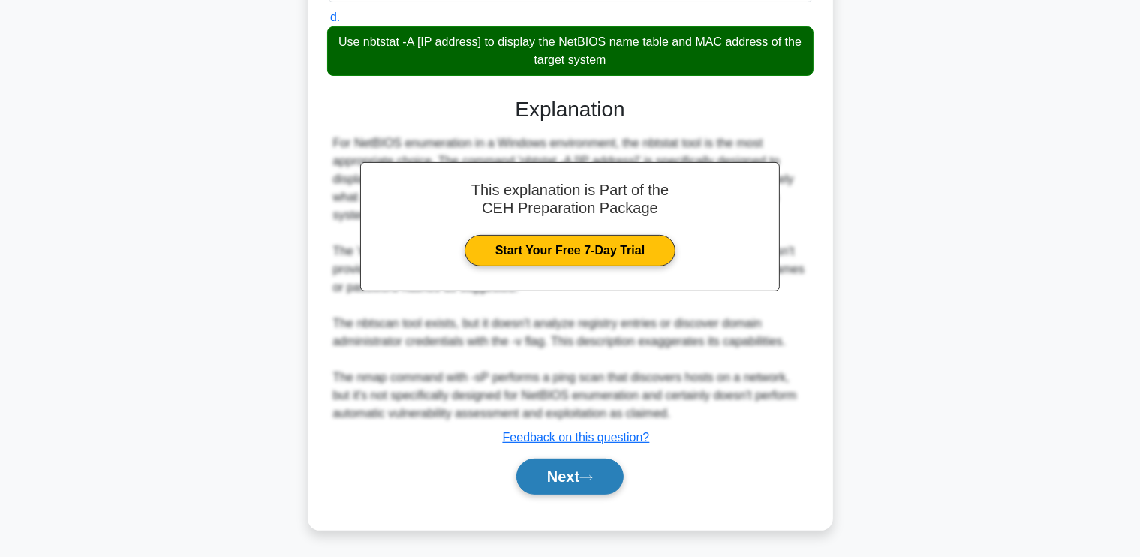
click at [575, 481] on button "Next" at bounding box center [569, 476] width 107 height 36
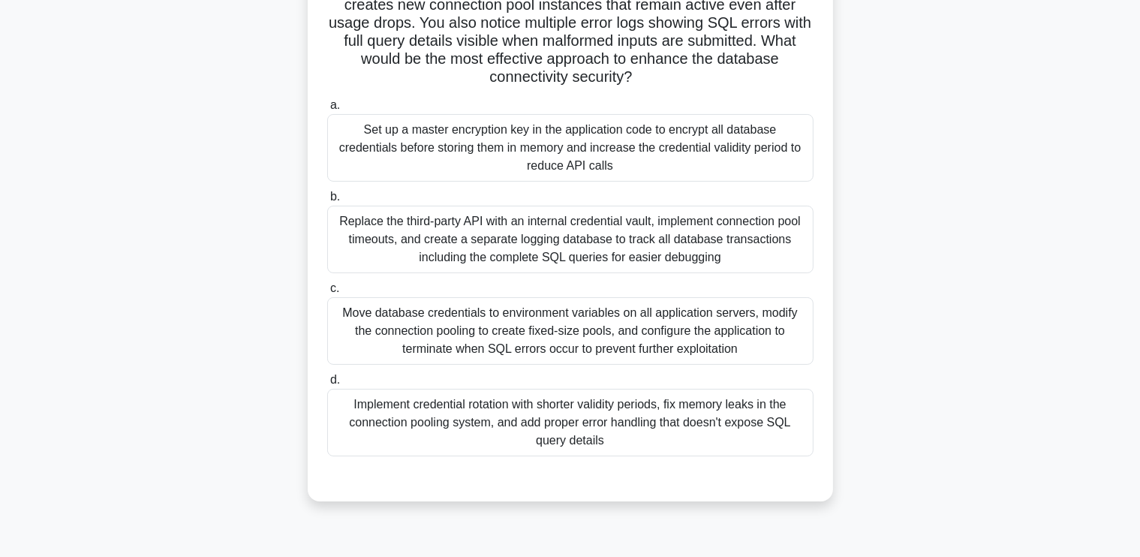
scroll to position [207, 0]
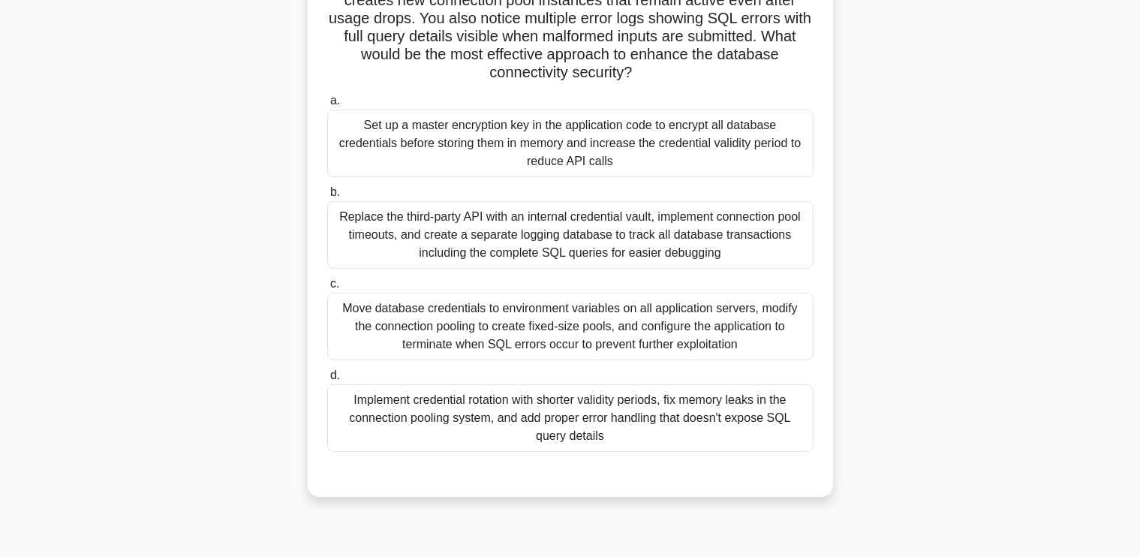
click at [665, 253] on div "Replace the third-party API with an internal credential vault, implement connec…" at bounding box center [570, 235] width 486 height 68
click at [327, 197] on input "b. Replace the third-party API with an internal credential vault, implement con…" at bounding box center [327, 193] width 0 height 10
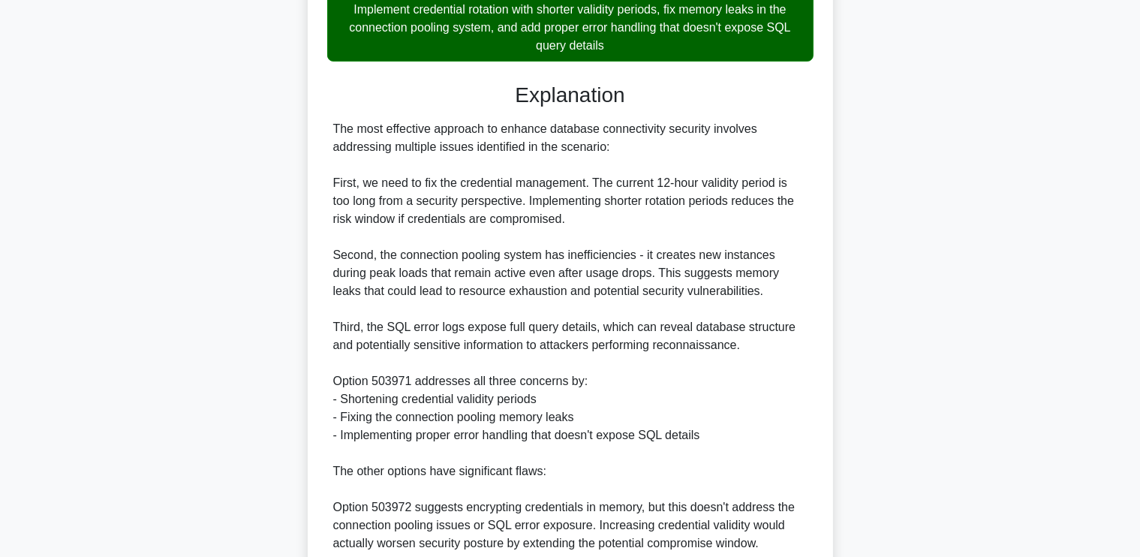
scroll to position [891, 0]
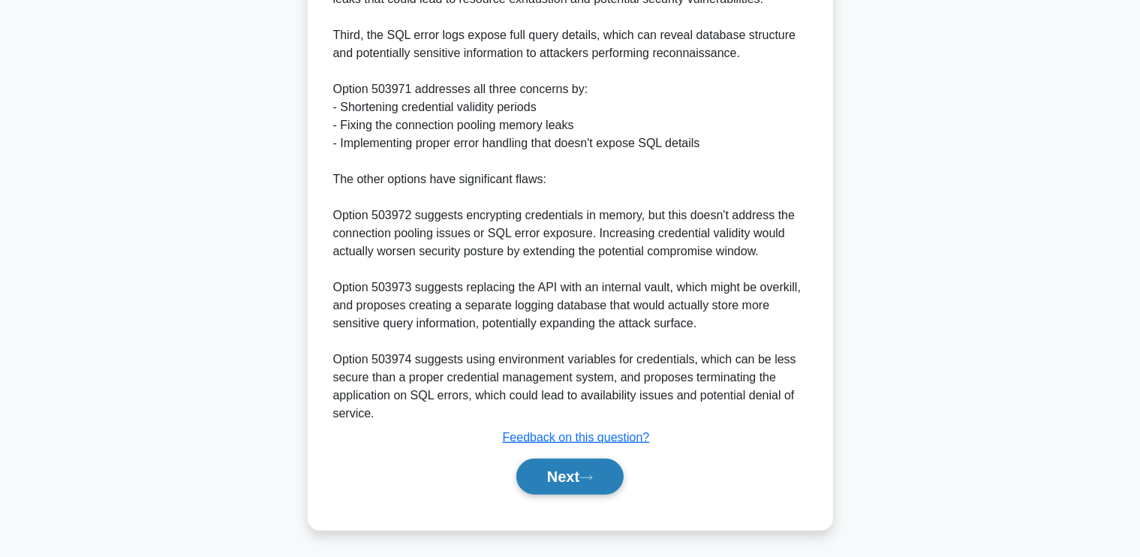
click at [600, 470] on button "Next" at bounding box center [569, 476] width 107 height 36
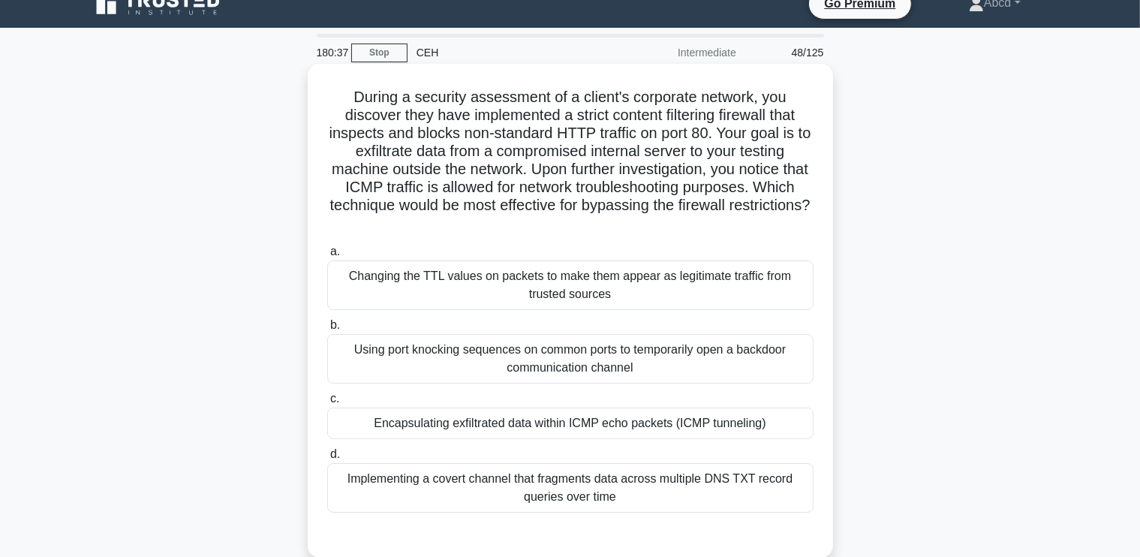
scroll to position [21, 0]
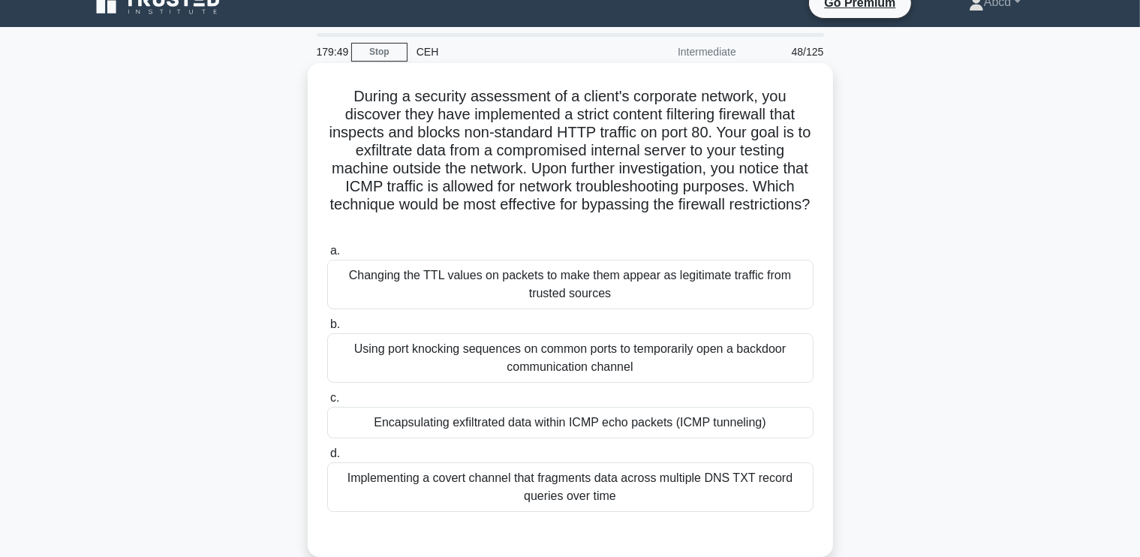
drag, startPoint x: 346, startPoint y: 90, endPoint x: 687, endPoint y: 500, distance: 533.2
click at [687, 500] on div "During a security assessment of a client's corporate network, you discover they…" at bounding box center [570, 310] width 513 height 482
copy div "During a security assessment of a client's corporate network, you discover they…"
click at [395, 414] on div "Encapsulating exfiltrated data within ICMP echo packets (ICMP tunneling)" at bounding box center [570, 423] width 486 height 32
click at [327, 403] on input "c. Encapsulating exfiltrated data within ICMP echo packets (ICMP tunneling)" at bounding box center [327, 398] width 0 height 10
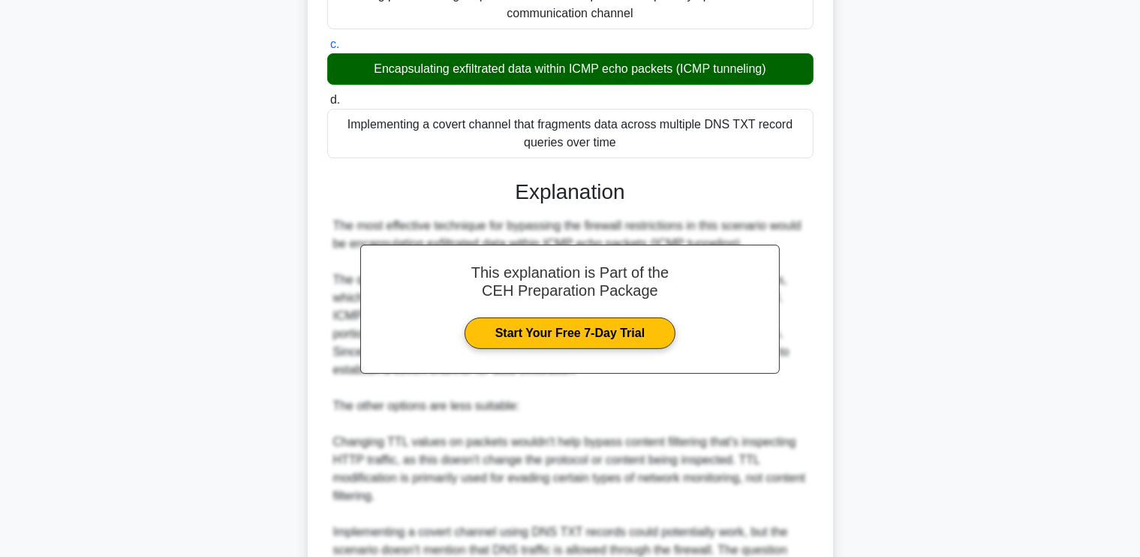
scroll to position [601, 0]
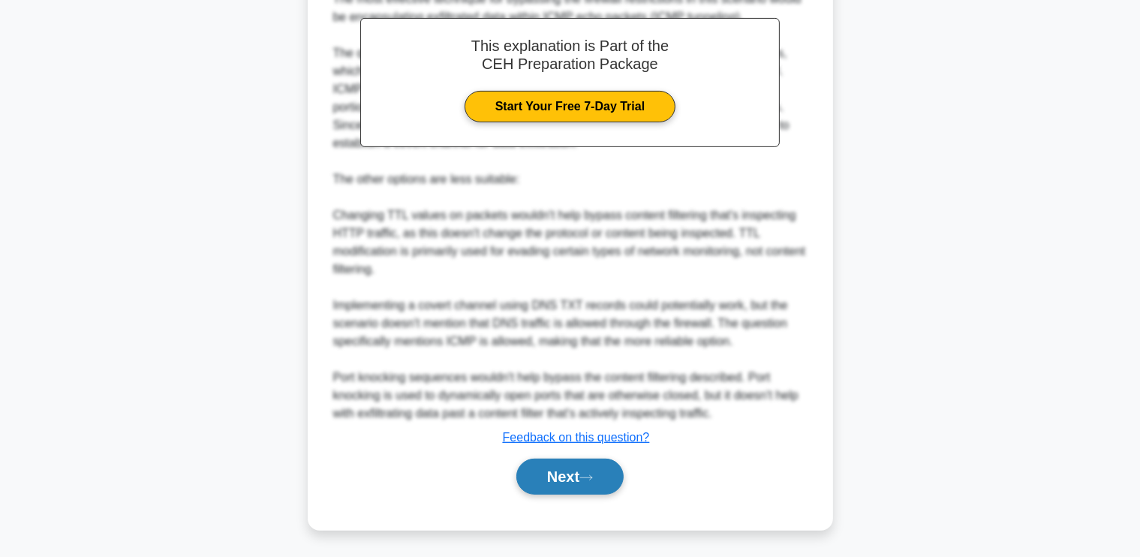
click at [566, 474] on button "Next" at bounding box center [569, 476] width 107 height 36
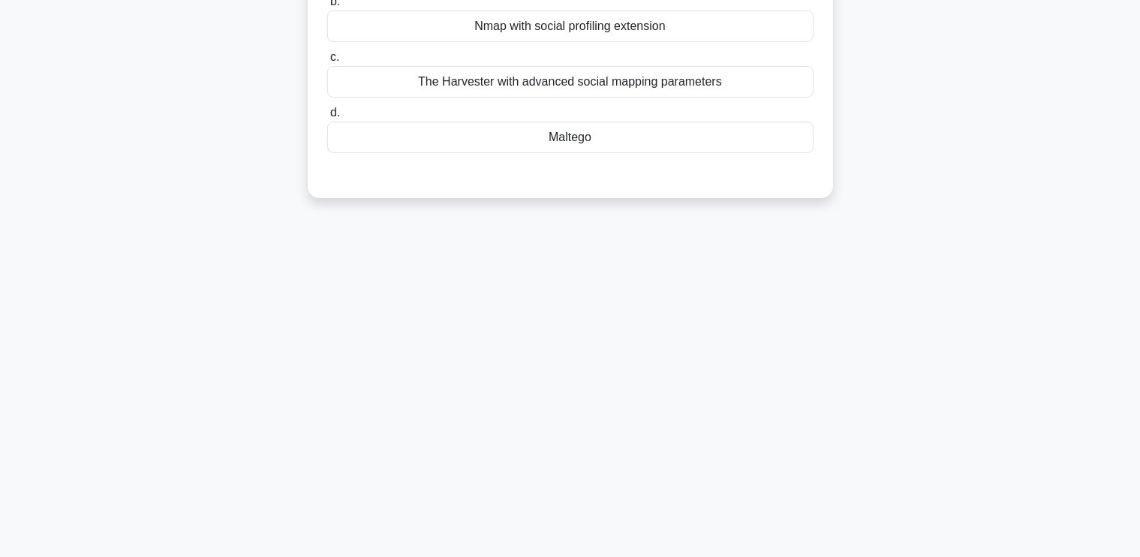
scroll to position [0, 0]
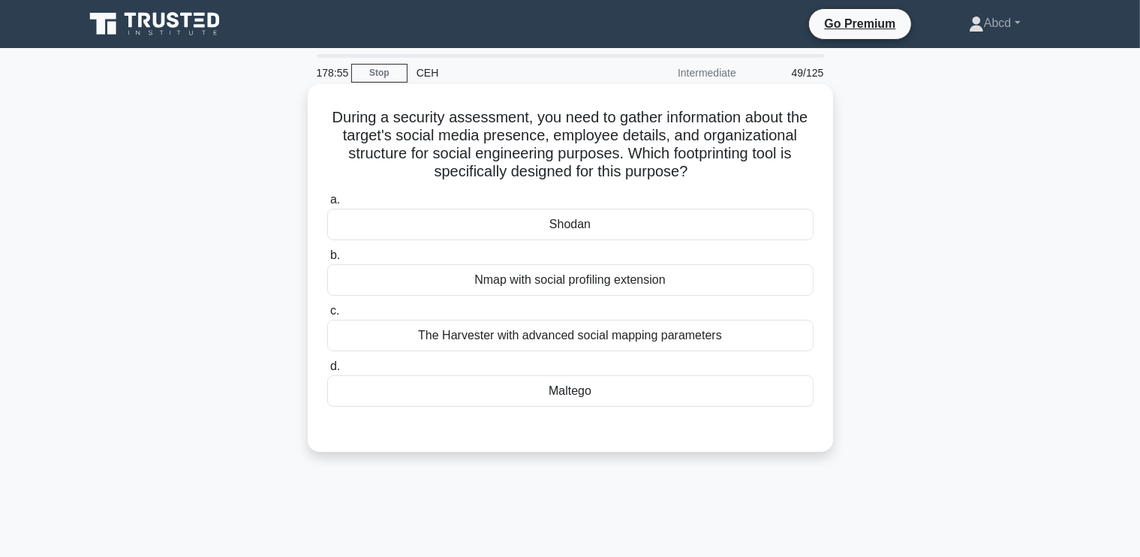
click at [529, 340] on div "The Harvester with advanced social mapping parameters" at bounding box center [570, 336] width 486 height 32
click at [327, 316] on input "c. The Harvester with advanced social mapping parameters" at bounding box center [327, 311] width 0 height 10
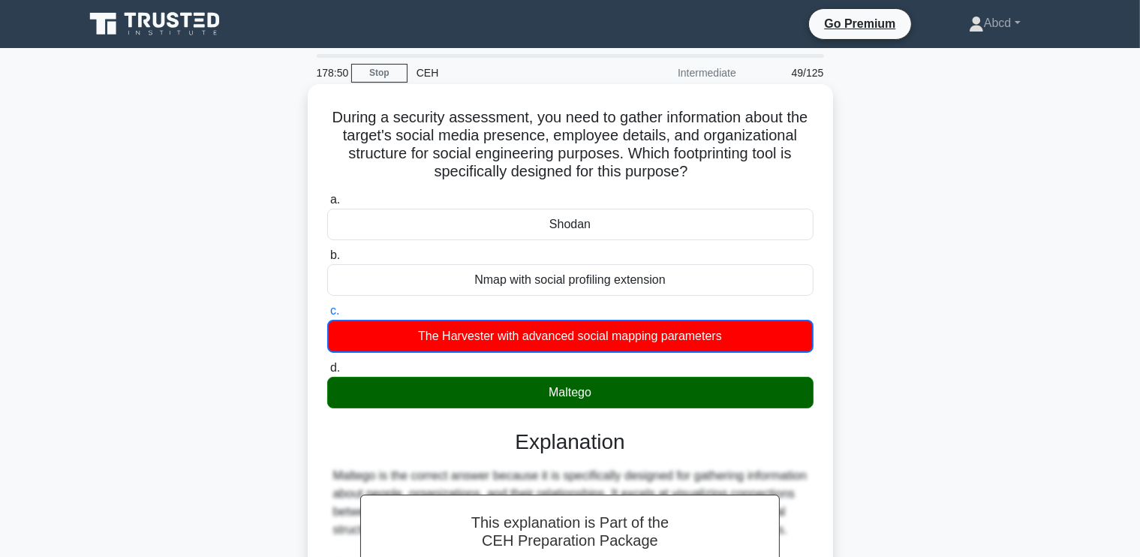
drag, startPoint x: 336, startPoint y: 118, endPoint x: 702, endPoint y: 391, distance: 456.8
click at [702, 391] on div "During a security assessment, you need to gather information about the target's…" at bounding box center [570, 500] width 513 height 820
copy div "During a security assessment, you need to gather information about the target's…"
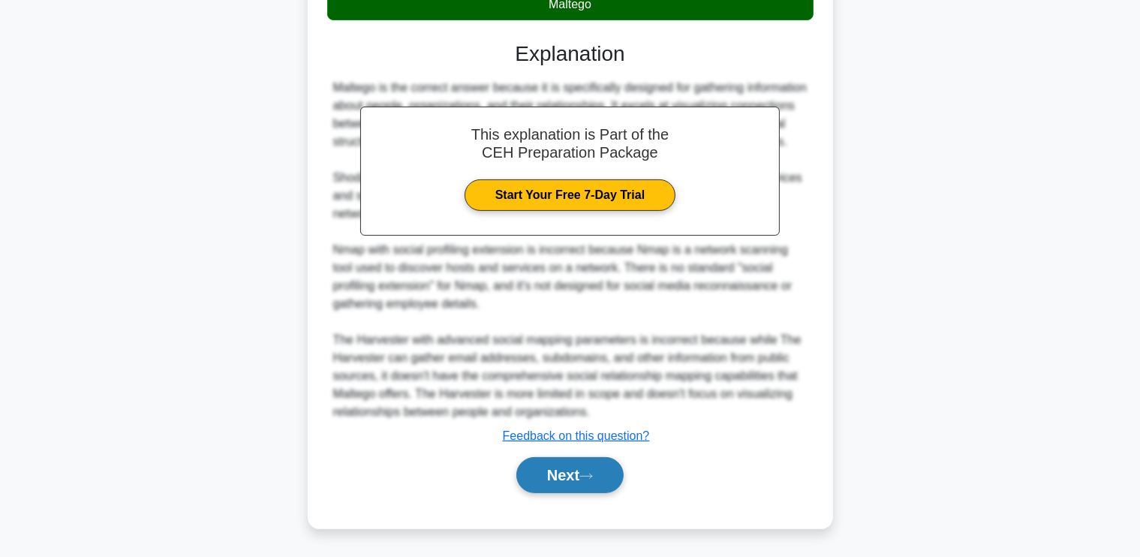
click at [543, 479] on button "Next" at bounding box center [569, 475] width 107 height 36
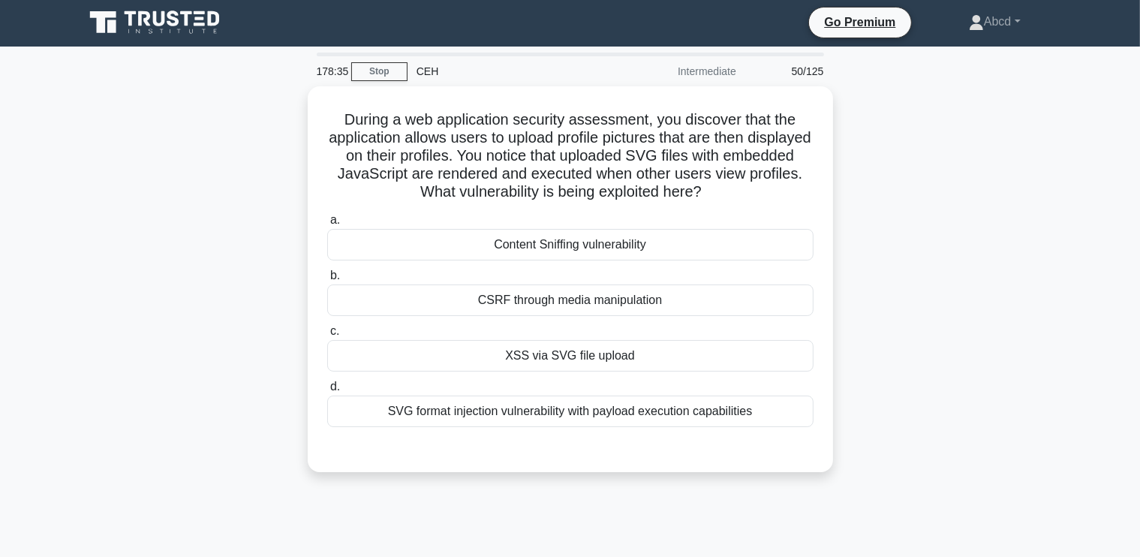
scroll to position [0, 0]
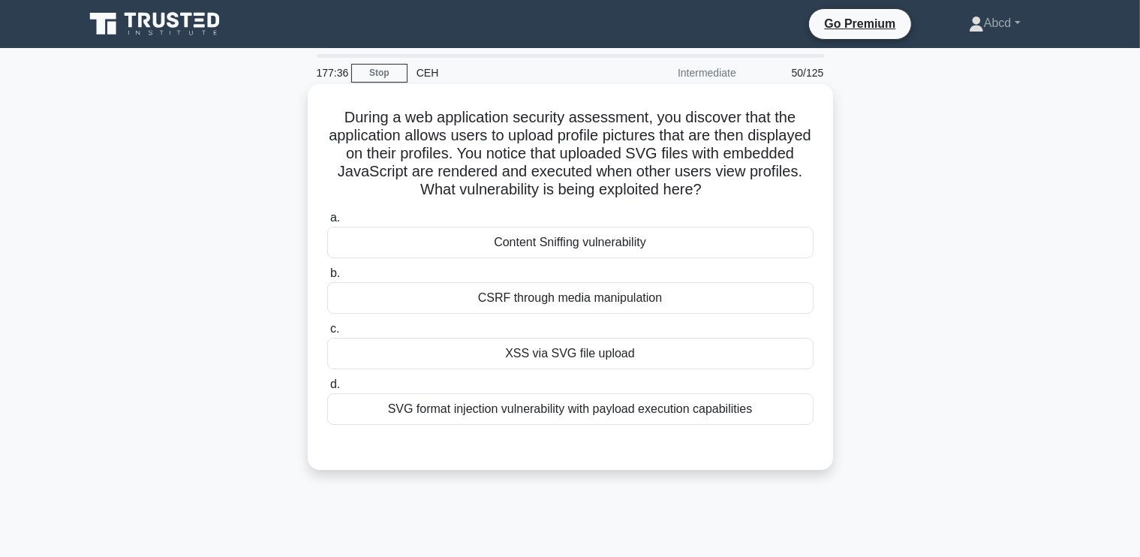
click at [594, 347] on div "XSS via SVG file upload" at bounding box center [570, 354] width 486 height 32
click at [327, 334] on input "c. XSS via SVG file upload" at bounding box center [327, 329] width 0 height 10
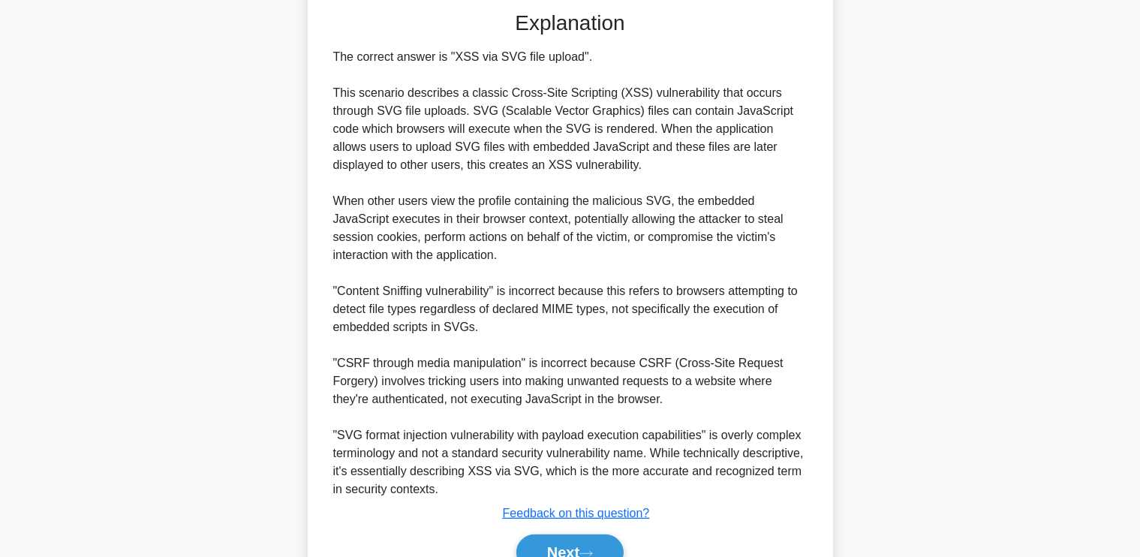
scroll to position [511, 0]
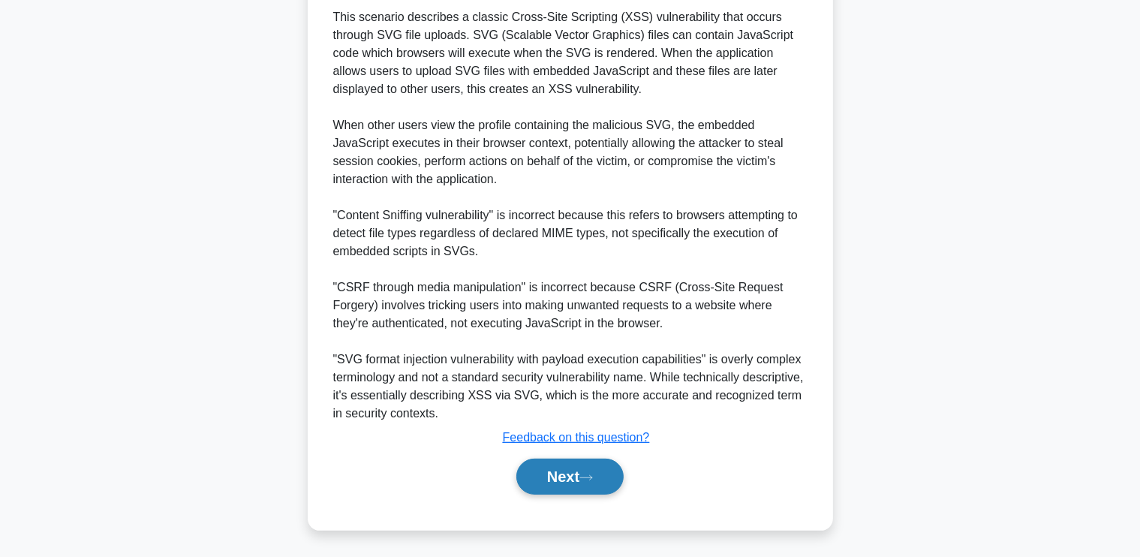
click at [560, 473] on button "Next" at bounding box center [569, 476] width 107 height 36
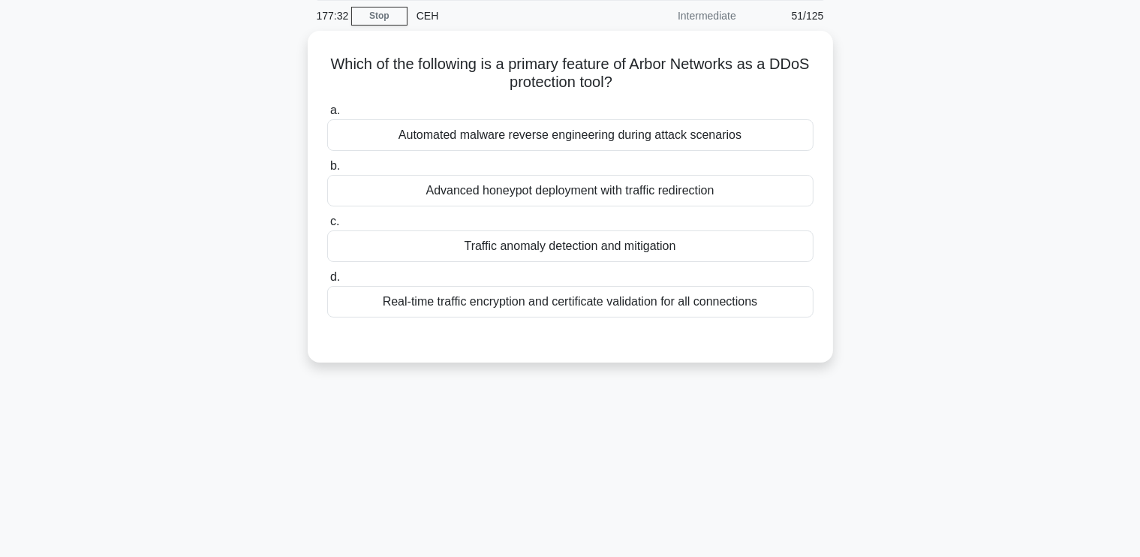
scroll to position [0, 0]
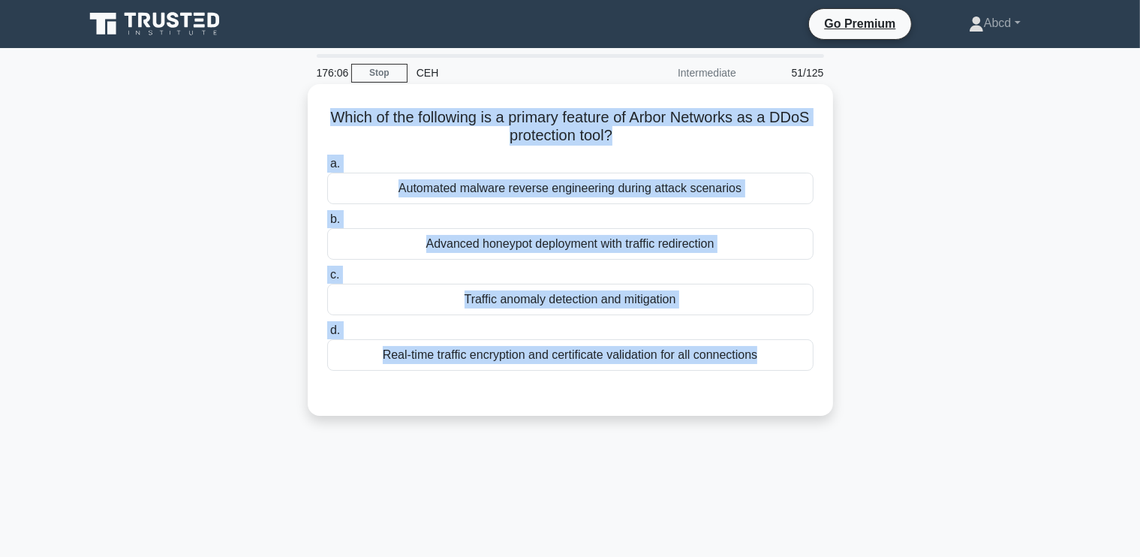
drag, startPoint x: 336, startPoint y: 119, endPoint x: 774, endPoint y: 376, distance: 507.1
click at [774, 376] on div "Which of the following is a primary feature of Arbor Networks as a DDoS protect…" at bounding box center [570, 250] width 513 height 320
click at [447, 292] on div "Traffic anomaly detection and mitigation" at bounding box center [570, 300] width 486 height 32
click at [327, 280] on input "c. Traffic anomaly detection and mitigation" at bounding box center [327, 275] width 0 height 10
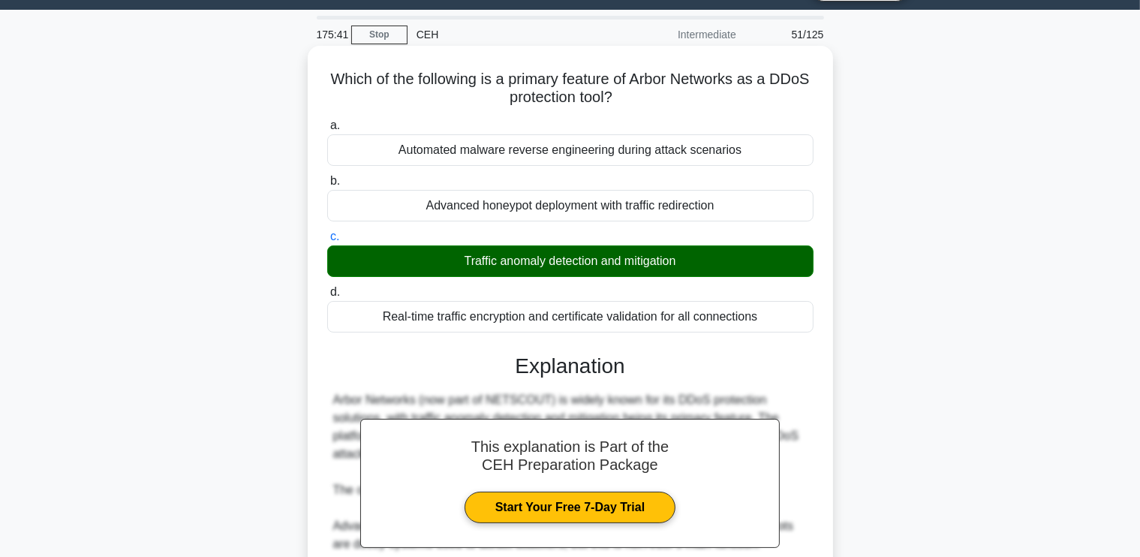
scroll to position [295, 0]
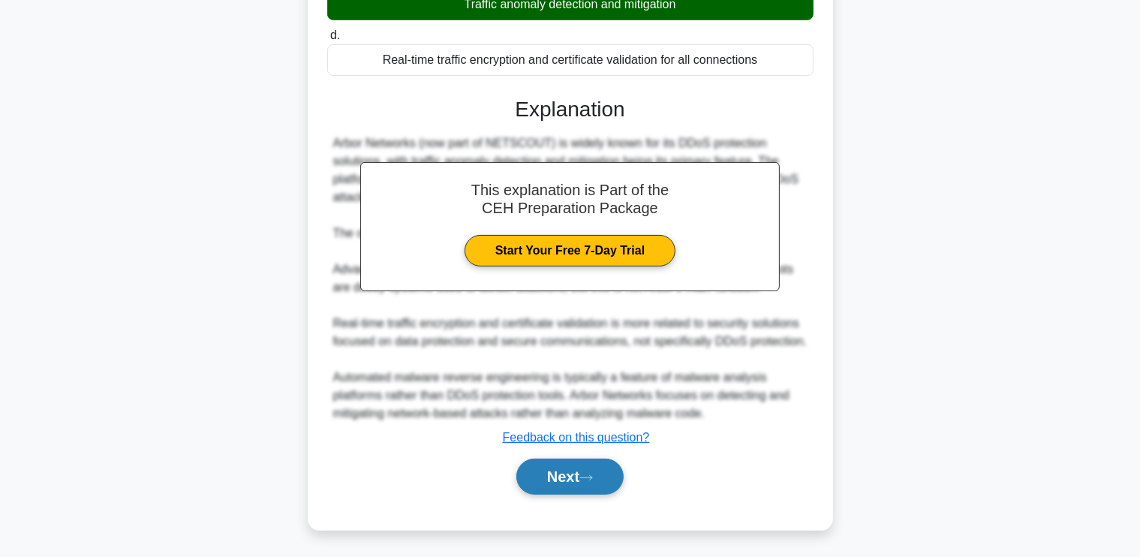
click at [554, 482] on button "Next" at bounding box center [569, 476] width 107 height 36
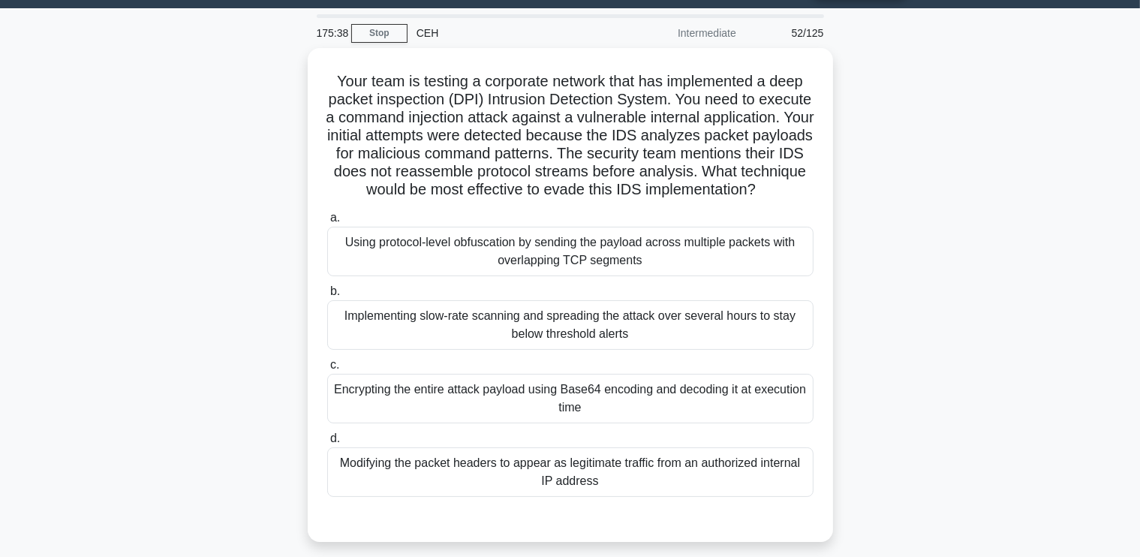
scroll to position [41, 0]
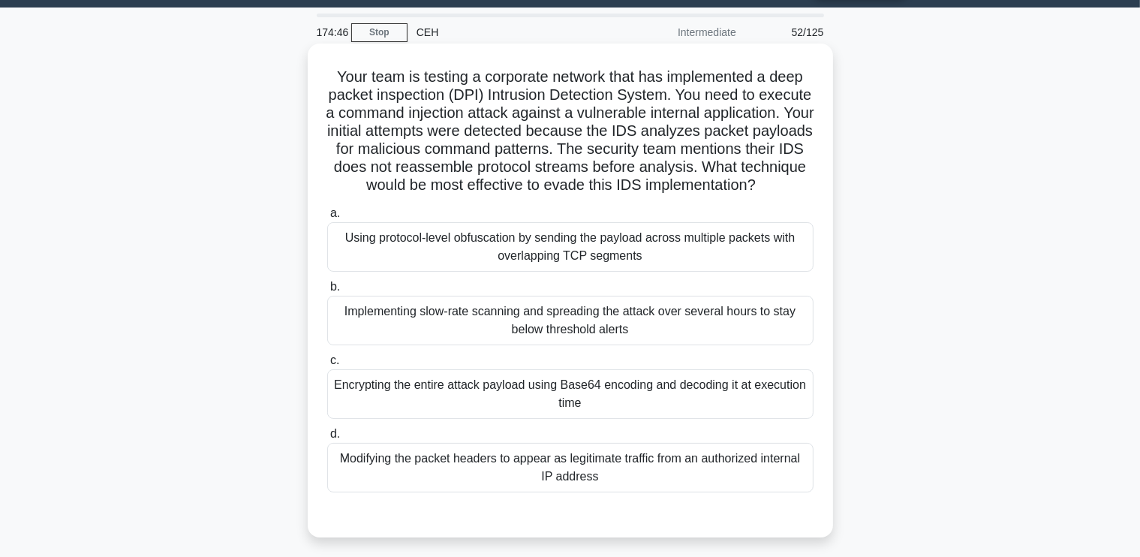
click at [441, 272] on div "Using protocol-level obfuscation by sending the payload across multiple packets…" at bounding box center [570, 247] width 486 height 50
click at [327, 218] on input "a. Using protocol-level obfuscation by sending the payload across multiple pack…" at bounding box center [327, 214] width 0 height 10
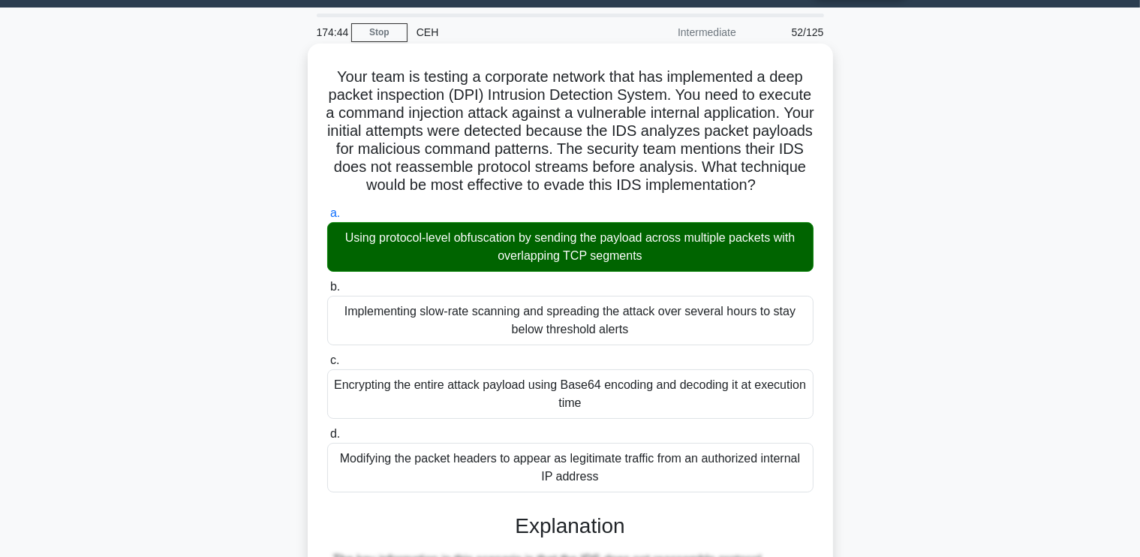
scroll to position [547, 0]
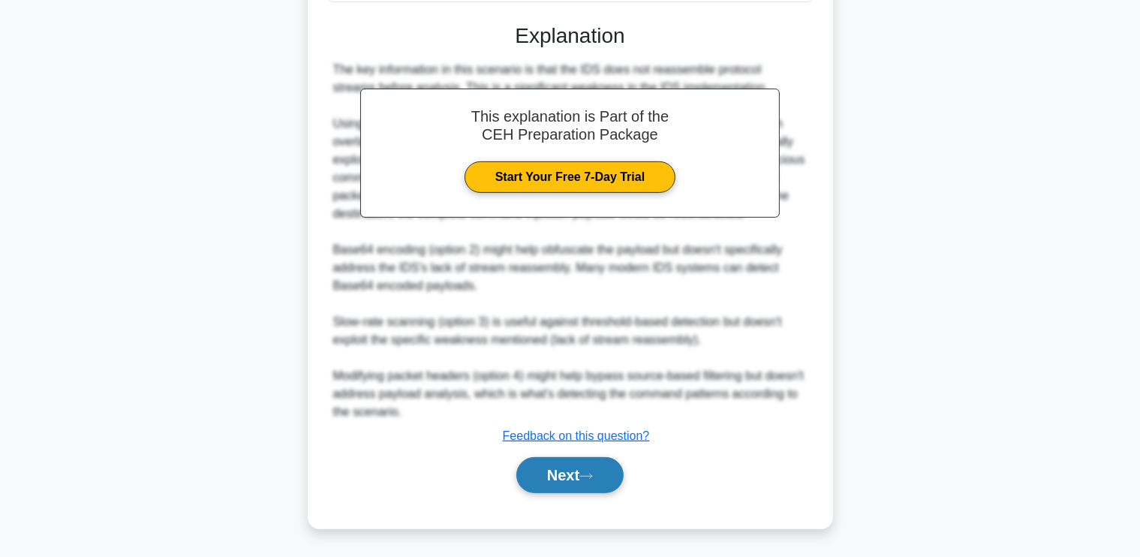
click at [585, 470] on button "Next" at bounding box center [569, 475] width 107 height 36
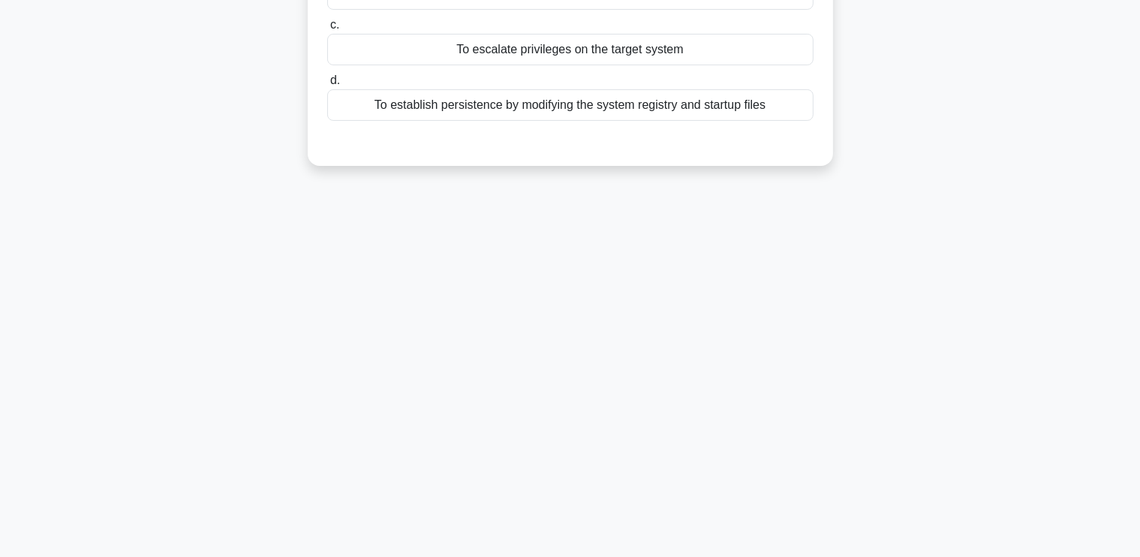
scroll to position [0, 0]
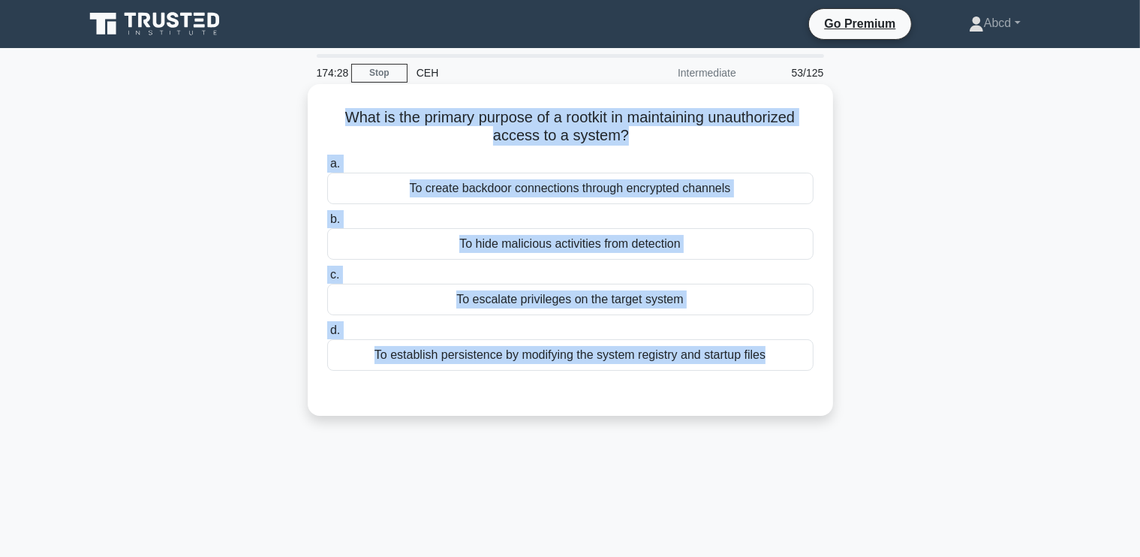
drag, startPoint x: 330, startPoint y: 111, endPoint x: 813, endPoint y: 384, distance: 555.0
click at [813, 384] on div "What is the primary purpose of a rootkit in maintaining unauthorized access to …" at bounding box center [570, 250] width 513 height 320
click at [455, 239] on div "To hide malicious activities from detection" at bounding box center [570, 244] width 486 height 32
click at [327, 224] on input "b. To hide malicious activities from detection" at bounding box center [327, 220] width 0 height 10
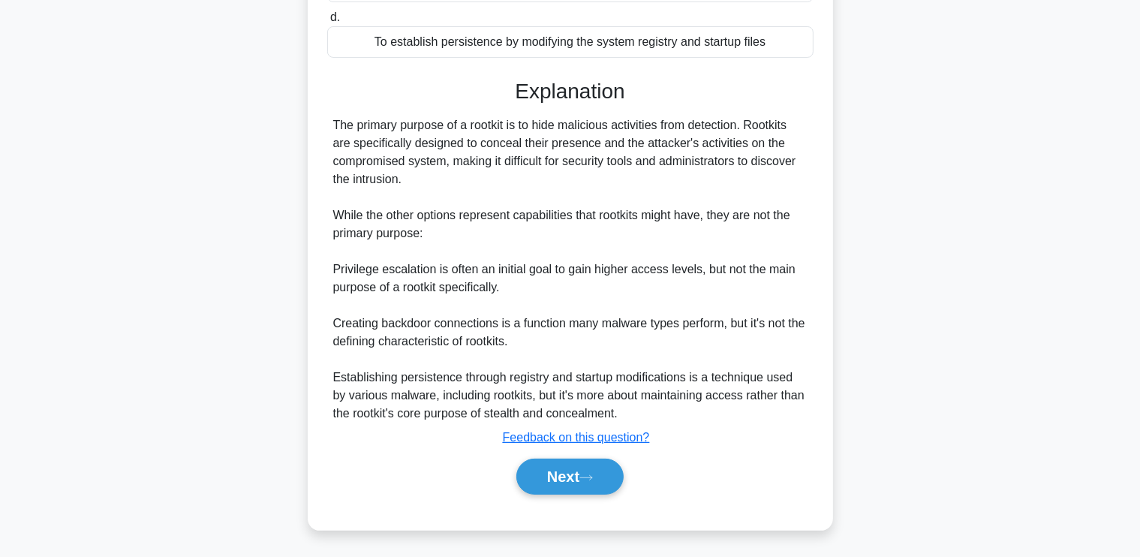
scroll to position [312, 0]
click at [545, 479] on button "Next" at bounding box center [569, 477] width 107 height 36
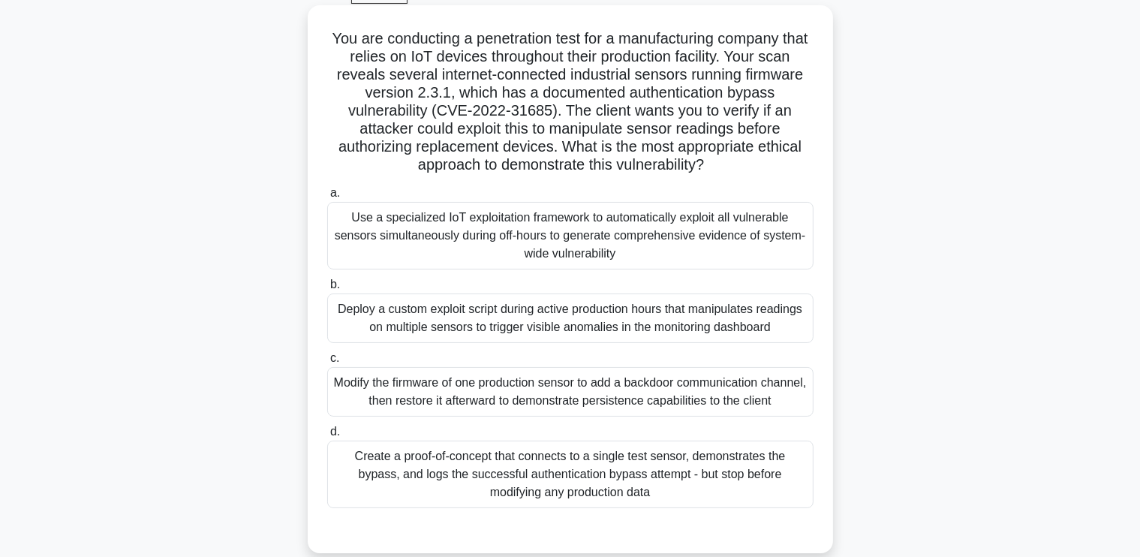
scroll to position [77, 0]
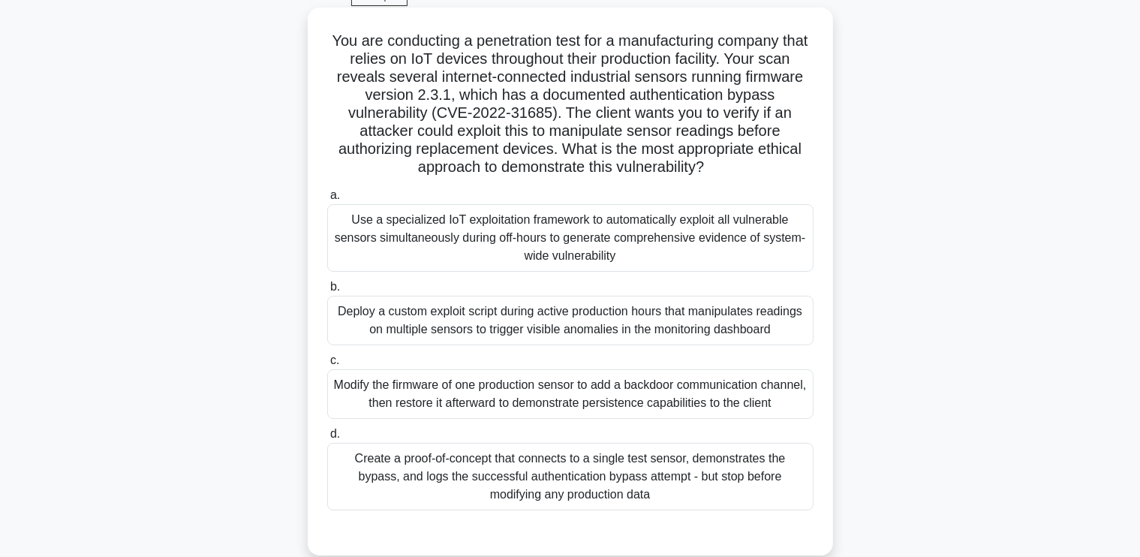
click at [482, 471] on div "Create a proof-of-concept that connects to a single test sensor, demonstrates t…" at bounding box center [570, 477] width 486 height 68
click at [327, 439] on input "d. Create a proof-of-concept that connects to a single test sensor, demonstrate…" at bounding box center [327, 434] width 0 height 10
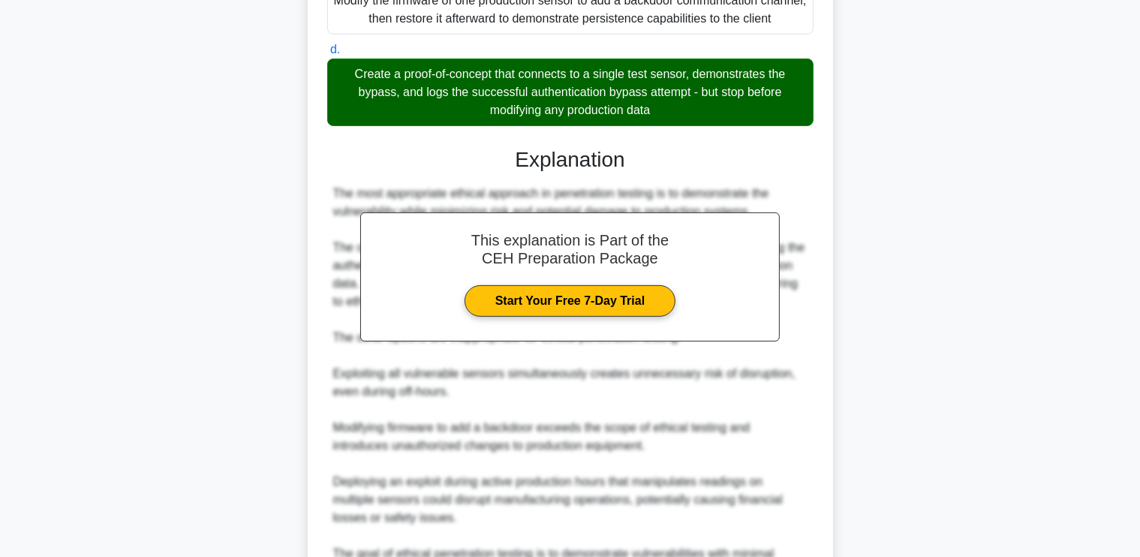
scroll to position [637, 0]
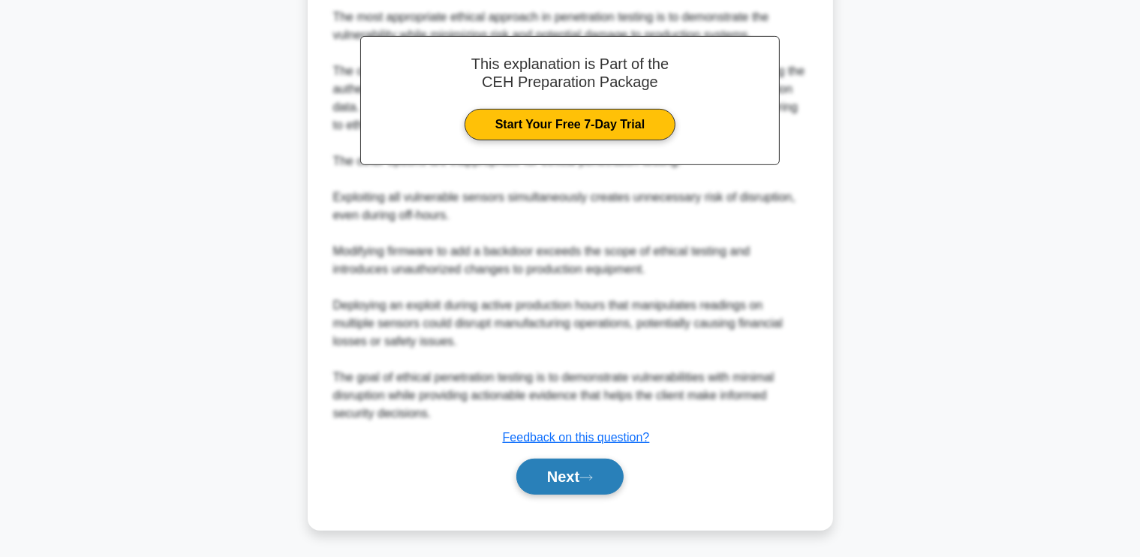
click at [539, 488] on button "Next" at bounding box center [569, 476] width 107 height 36
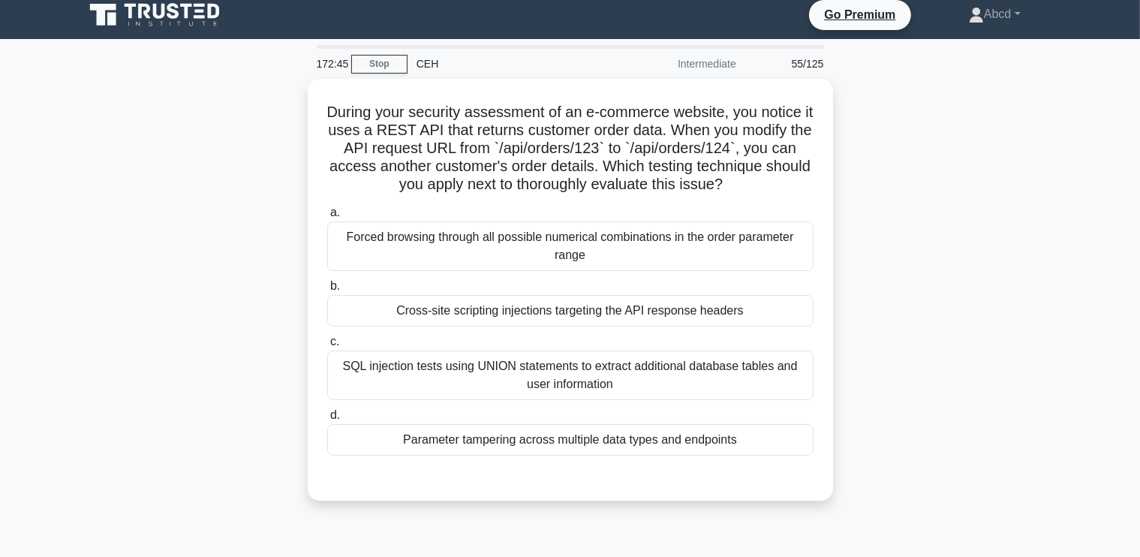
scroll to position [10, 0]
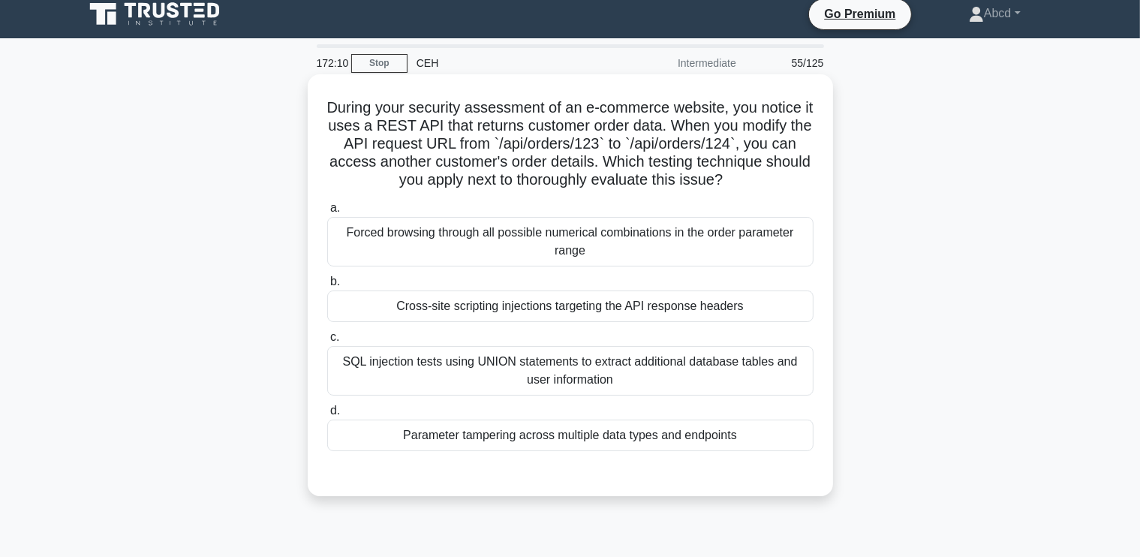
click at [535, 439] on div "Parameter tampering across multiple data types and endpoints" at bounding box center [570, 435] width 486 height 32
click at [327, 416] on input "d. Parameter tampering across multiple data types and endpoints" at bounding box center [327, 411] width 0 height 10
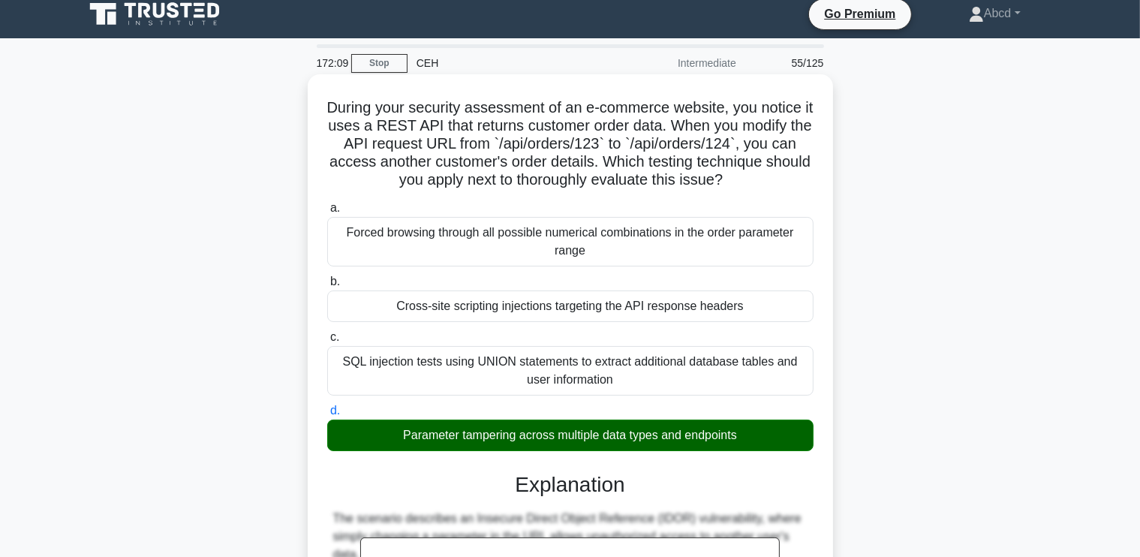
scroll to position [511, 0]
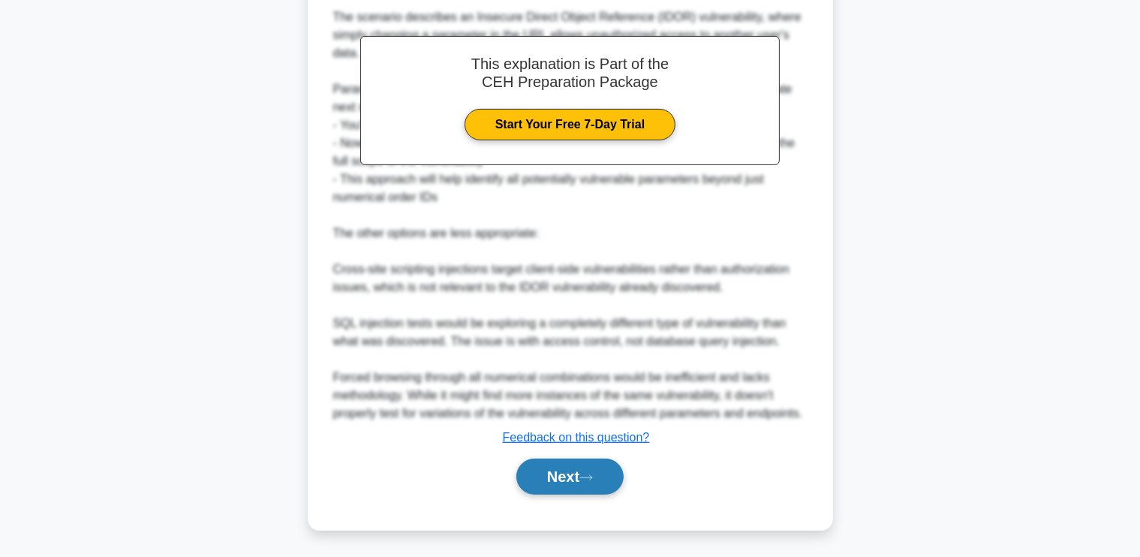
click at [541, 469] on button "Next" at bounding box center [569, 476] width 107 height 36
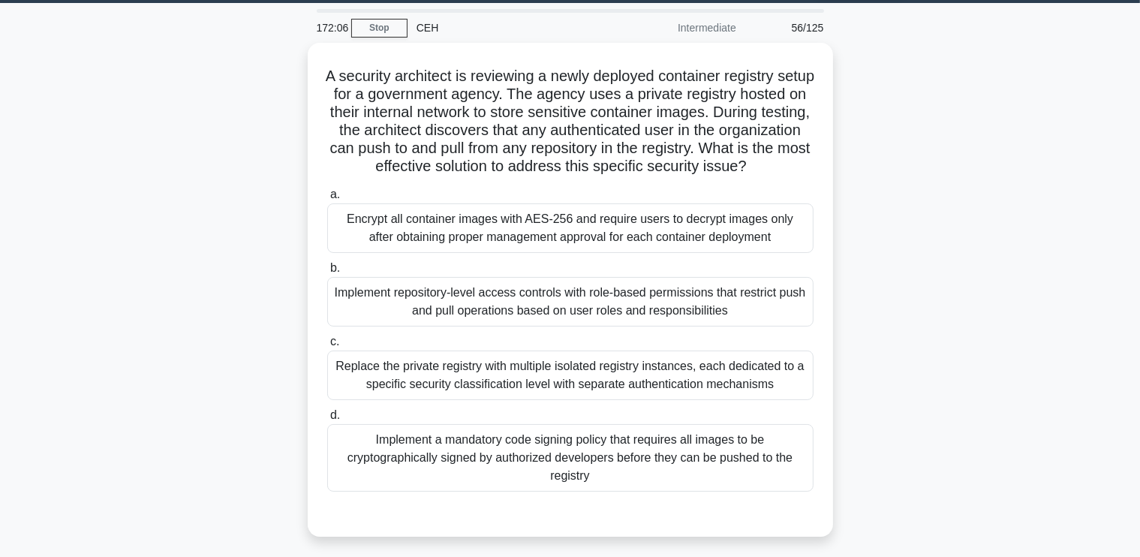
scroll to position [47, 0]
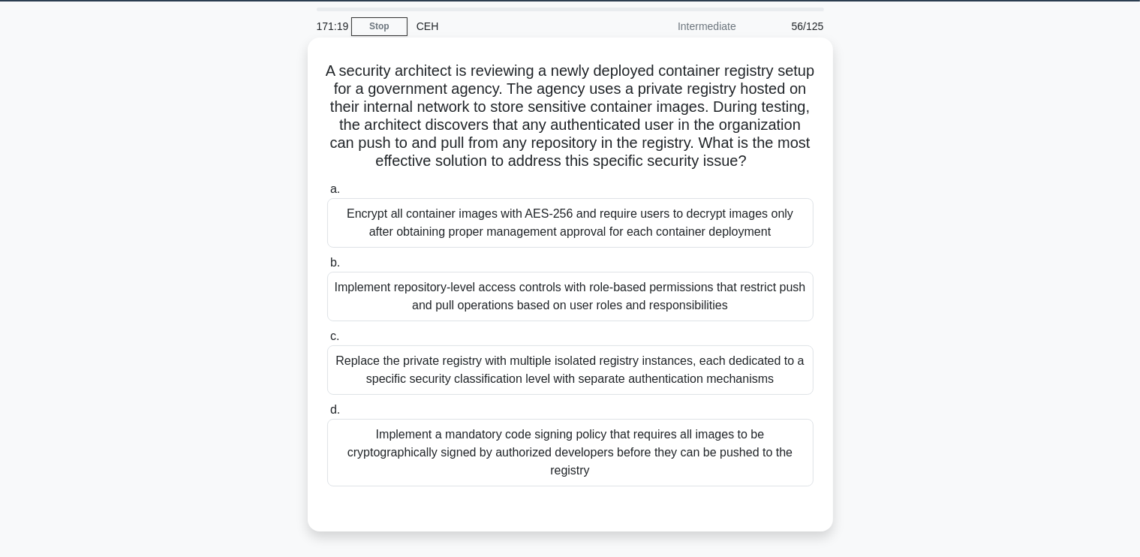
click at [550, 321] on div "Implement repository-level access controls with role-based permissions that res…" at bounding box center [570, 297] width 486 height 50
click at [327, 268] on input "b. Implement repository-level access controls with role-based permissions that …" at bounding box center [327, 263] width 0 height 10
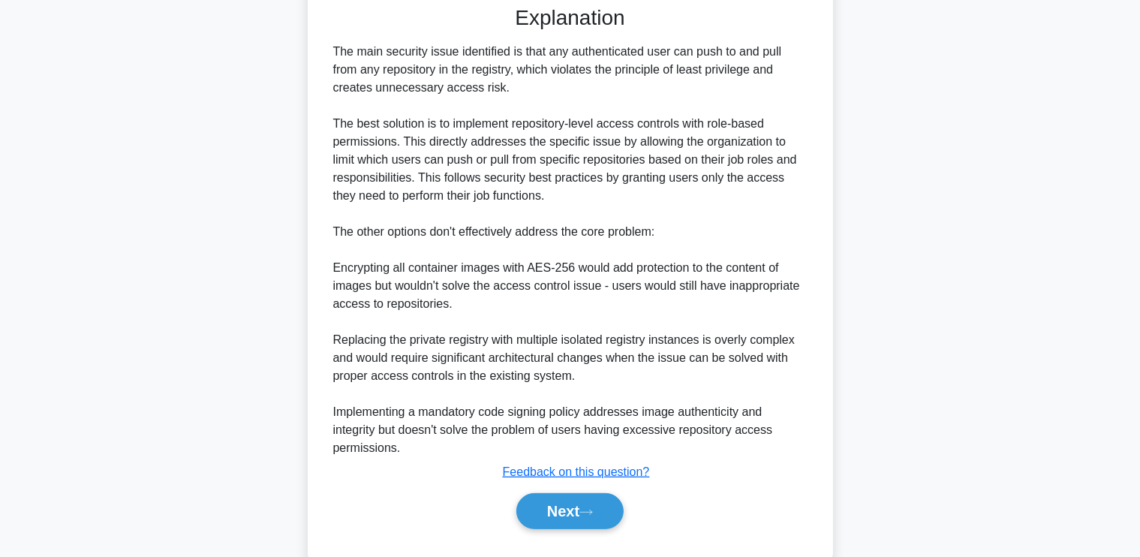
scroll to position [601, 0]
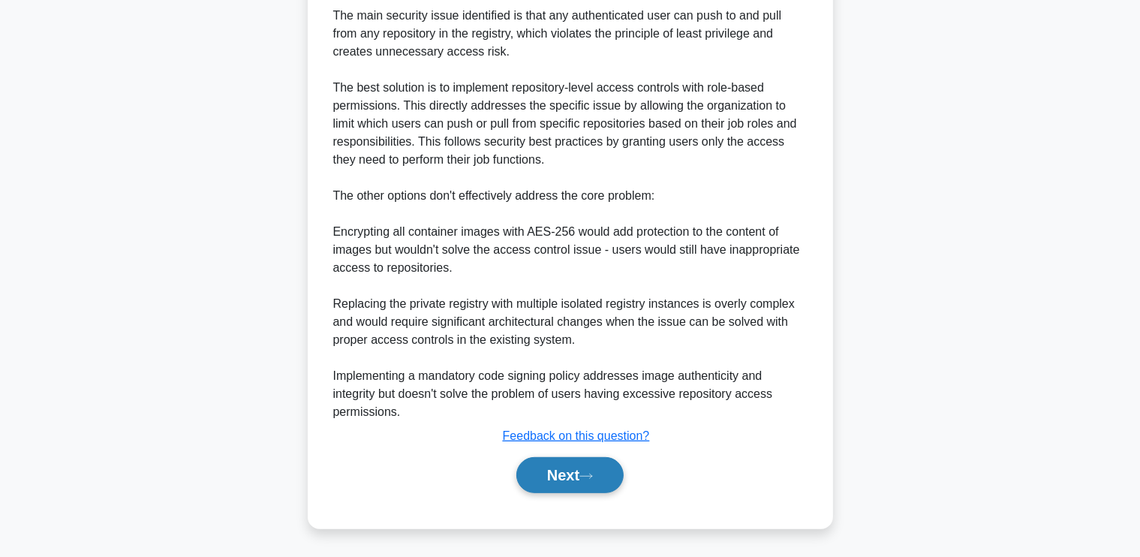
click at [566, 468] on button "Next" at bounding box center [569, 475] width 107 height 36
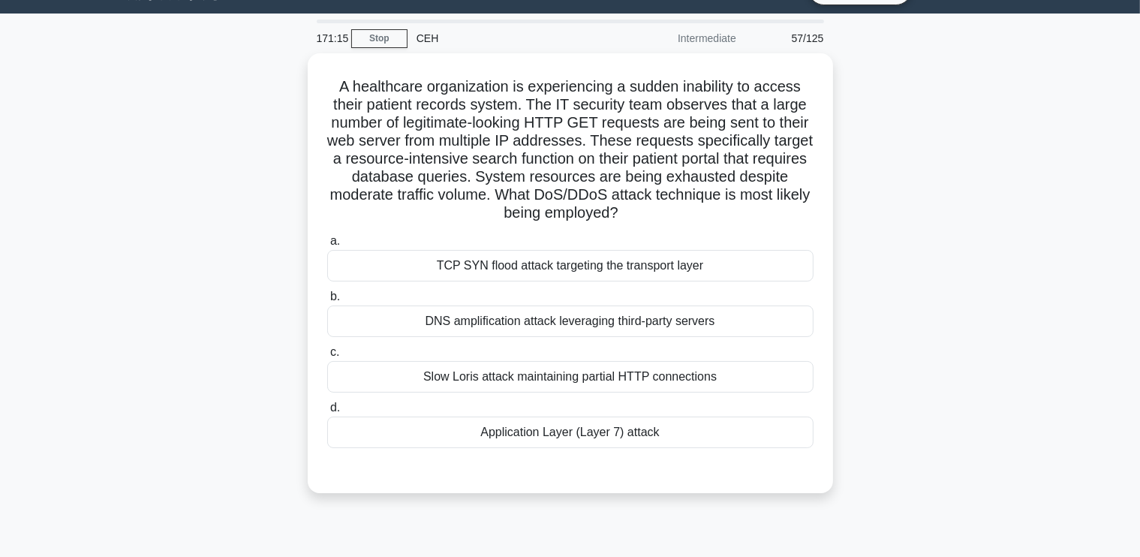
scroll to position [35, 0]
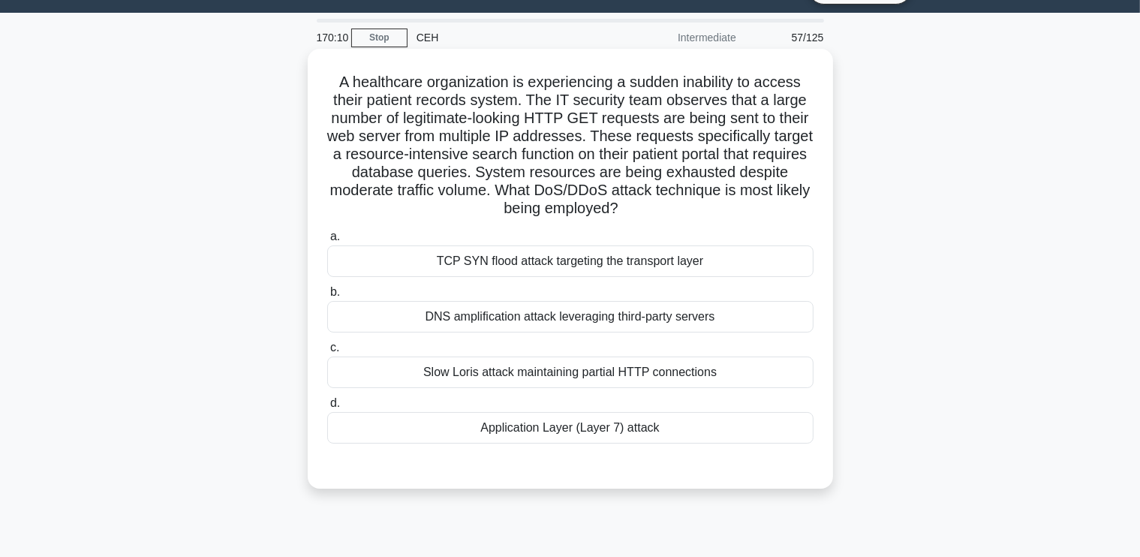
drag, startPoint x: 335, startPoint y: 79, endPoint x: 748, endPoint y: 434, distance: 544.8
click at [748, 434] on div "A healthcare organization is experiencing a sudden inability to access their pa…" at bounding box center [570, 269] width 513 height 428
click at [649, 431] on div "Application Layer (Layer 7) attack" at bounding box center [570, 428] width 486 height 32
click at [327, 408] on input "d. Application Layer (Layer 7) attack" at bounding box center [327, 403] width 0 height 10
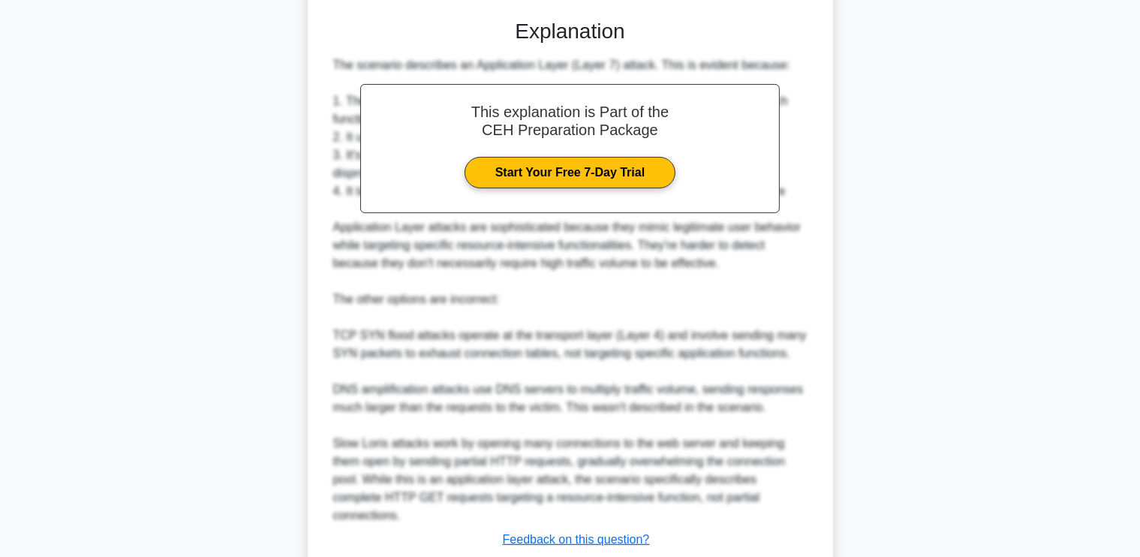
scroll to position [565, 0]
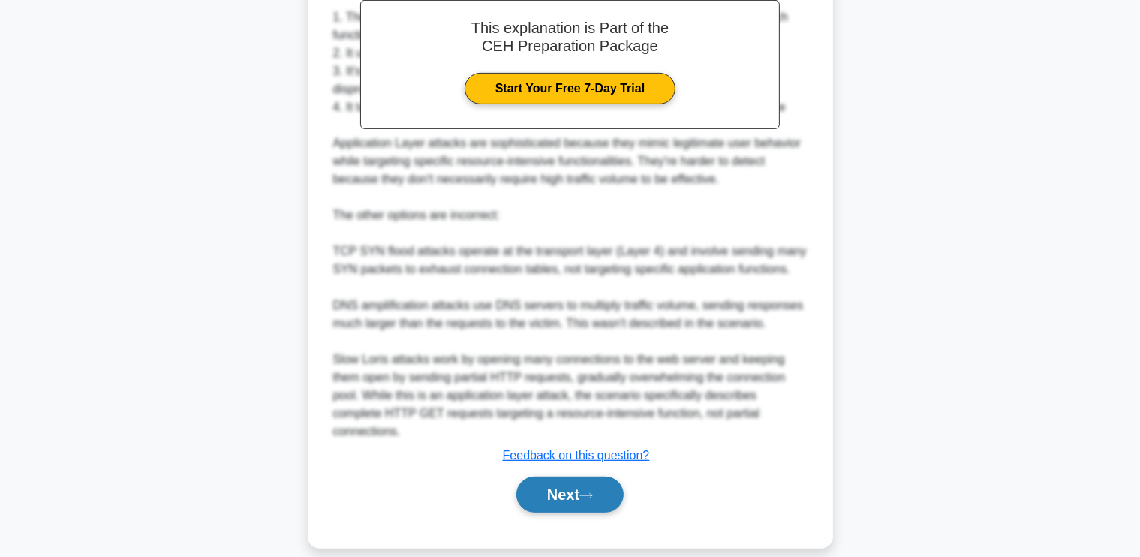
click at [548, 476] on button "Next" at bounding box center [569, 494] width 107 height 36
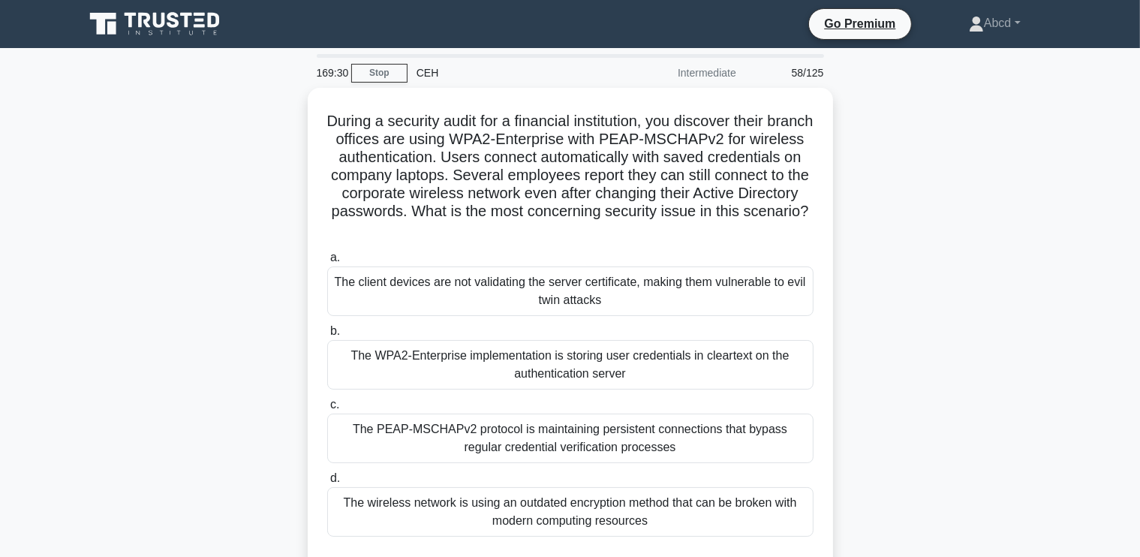
scroll to position [60, 0]
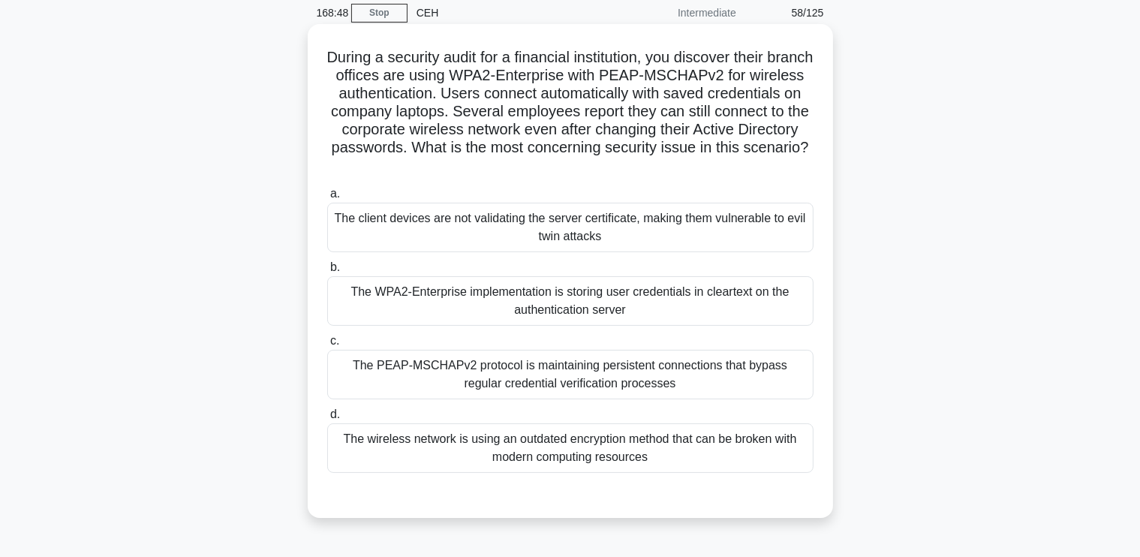
click at [527, 438] on div "The wireless network is using an outdated encryption method that can be broken …" at bounding box center [570, 448] width 486 height 50
click at [327, 419] on input "d. The wireless network is using an outdated encryption method that can be brok…" at bounding box center [327, 415] width 0 height 10
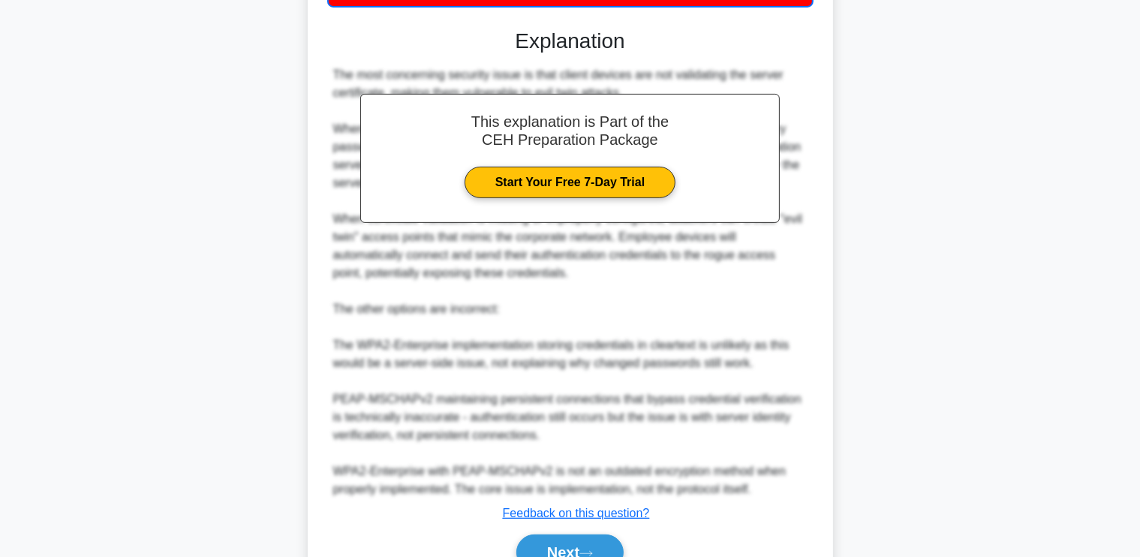
scroll to position [602, 0]
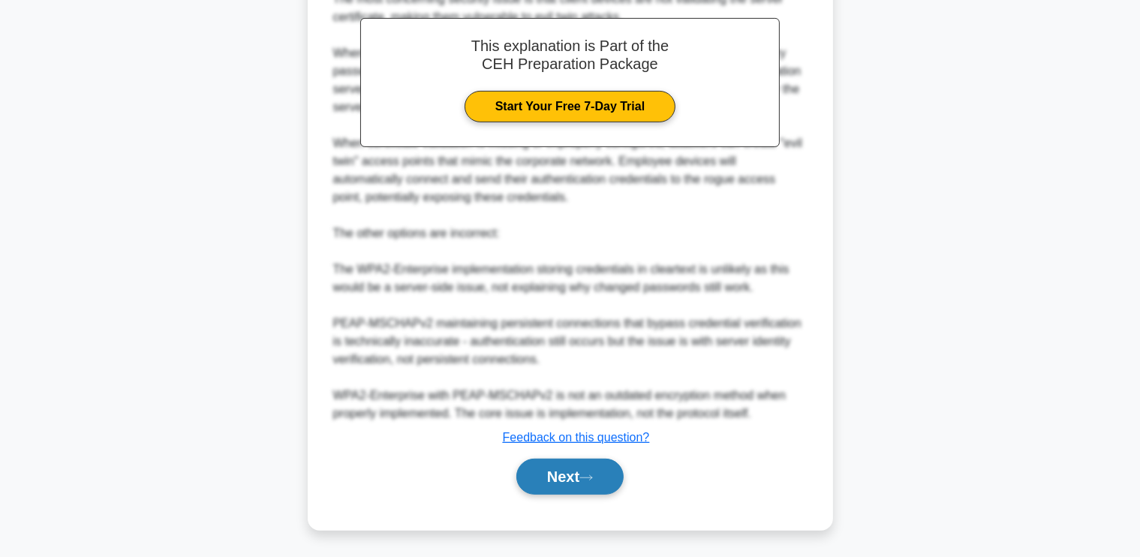
click at [565, 470] on button "Next" at bounding box center [569, 476] width 107 height 36
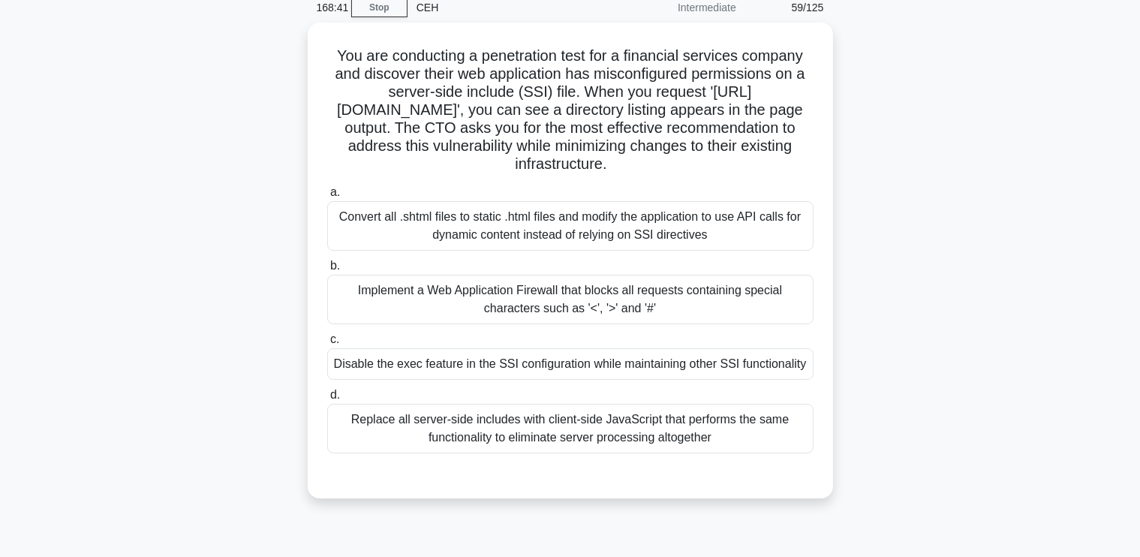
scroll to position [65, 0]
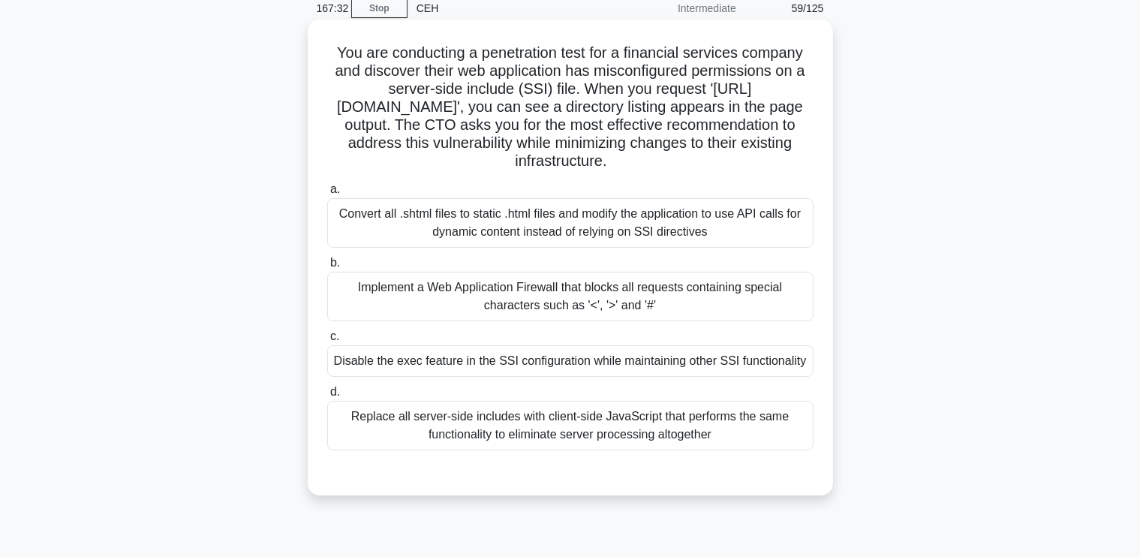
drag, startPoint x: 333, startPoint y: 52, endPoint x: 719, endPoint y: 296, distance: 456.7
click at [719, 296] on div "You are conducting a penetration test for a financial services company and disc…" at bounding box center [570, 258] width 513 height 464
click at [749, 424] on div "Replace all server-side includes with client-side JavaScript that performs the …" at bounding box center [570, 426] width 486 height 50
click at [327, 397] on input "d. Replace all server-side includes with client-side JavaScript that performs t…" at bounding box center [327, 392] width 0 height 10
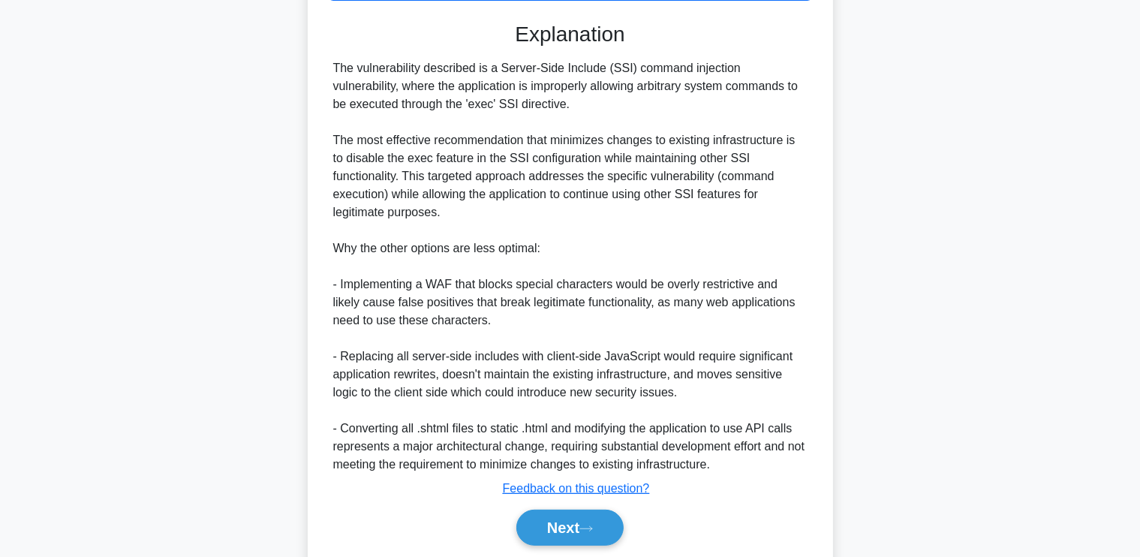
scroll to position [584, 0]
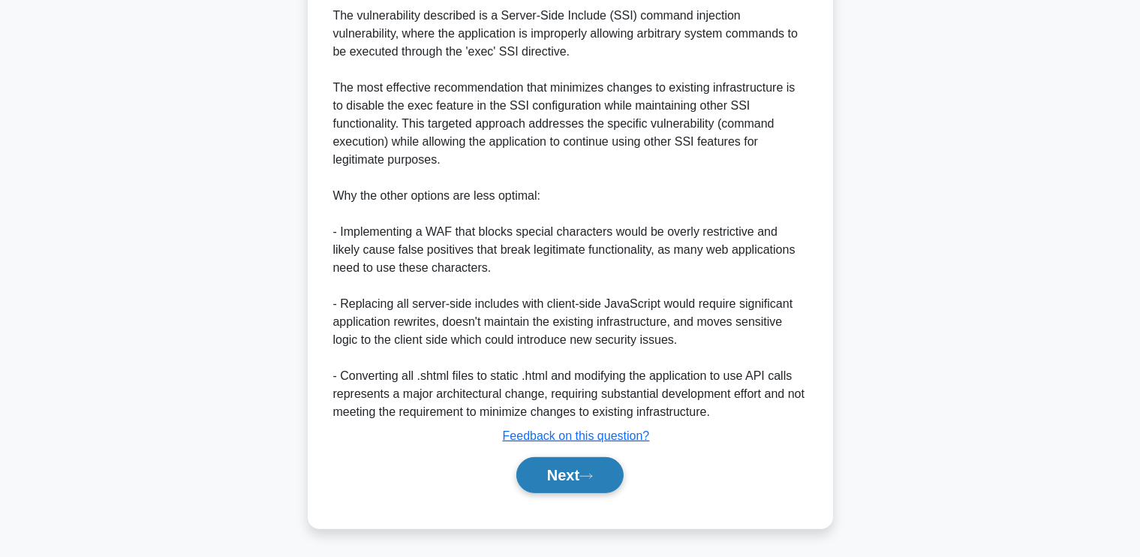
click at [584, 479] on button "Next" at bounding box center [569, 475] width 107 height 36
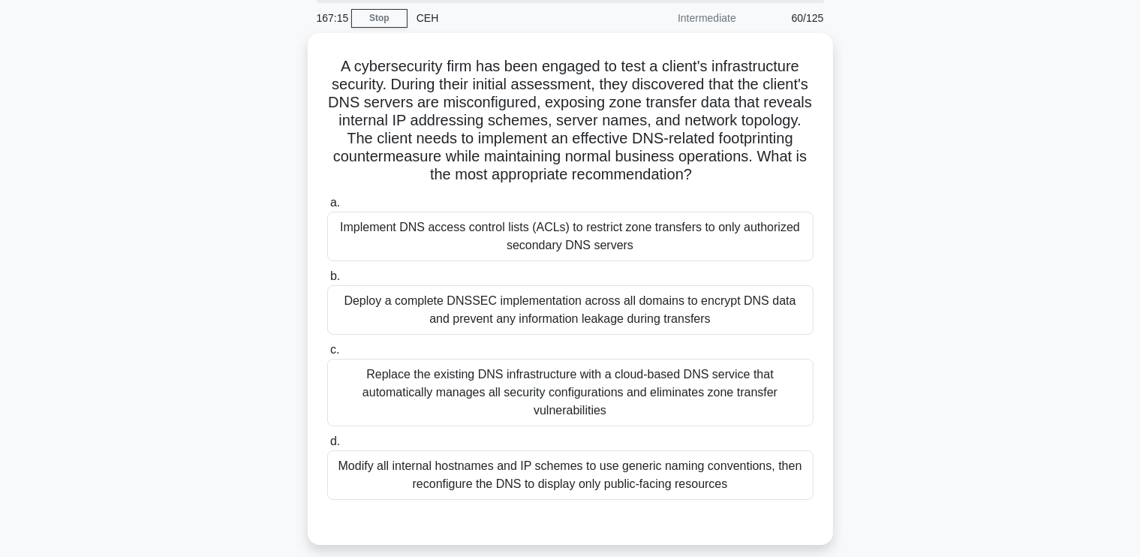
scroll to position [62, 0]
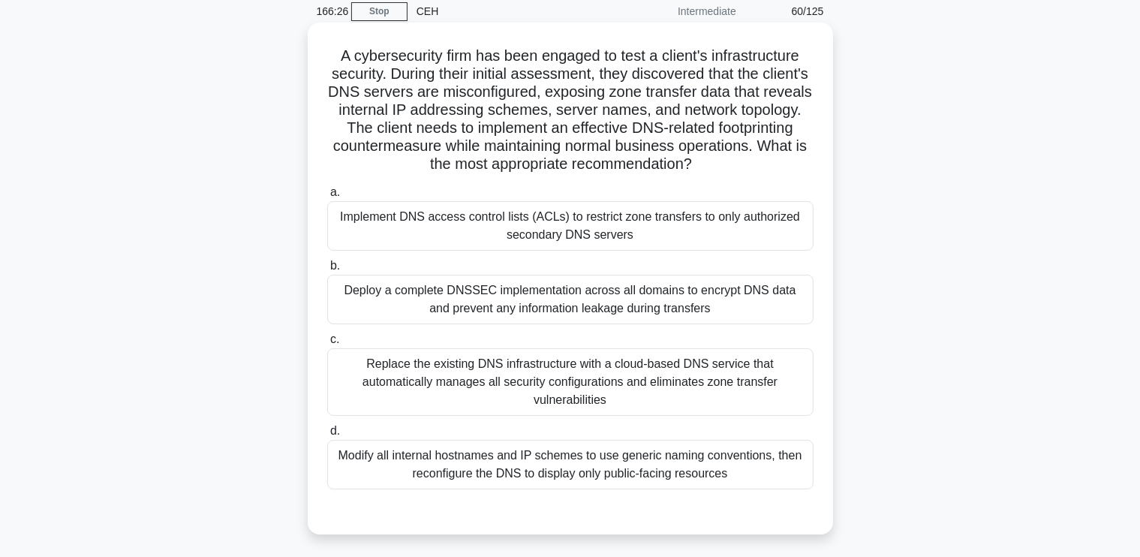
click at [558, 310] on div "Deploy a complete DNSSEC implementation across all domains to encrypt DNS data …" at bounding box center [570, 300] width 486 height 50
click at [327, 271] on input "b. Deploy a complete DNSSEC implementation across all domains to encrypt DNS da…" at bounding box center [327, 266] width 0 height 10
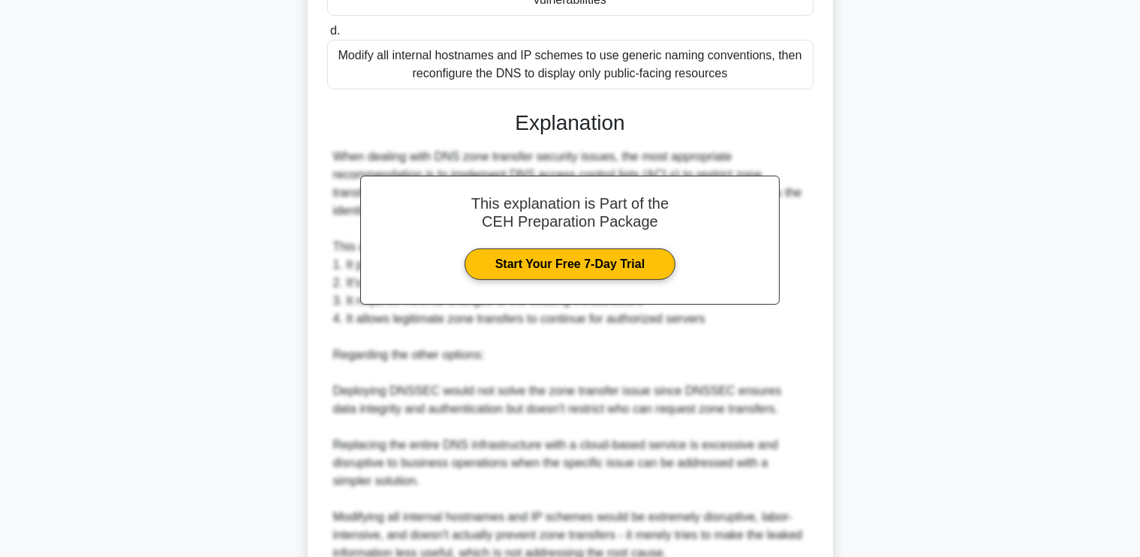
scroll to position [602, 0]
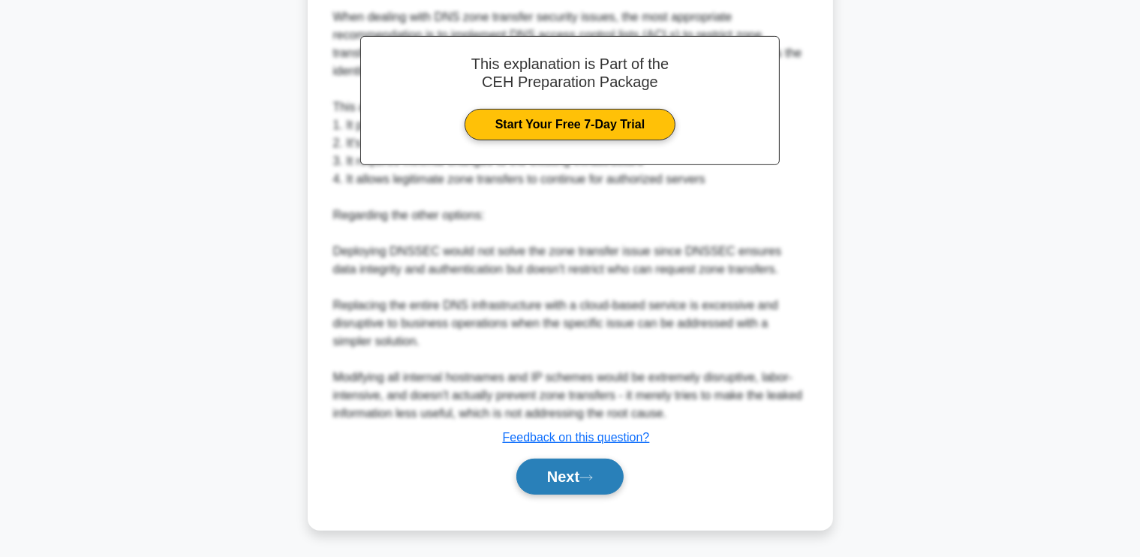
click at [549, 476] on button "Next" at bounding box center [569, 476] width 107 height 36
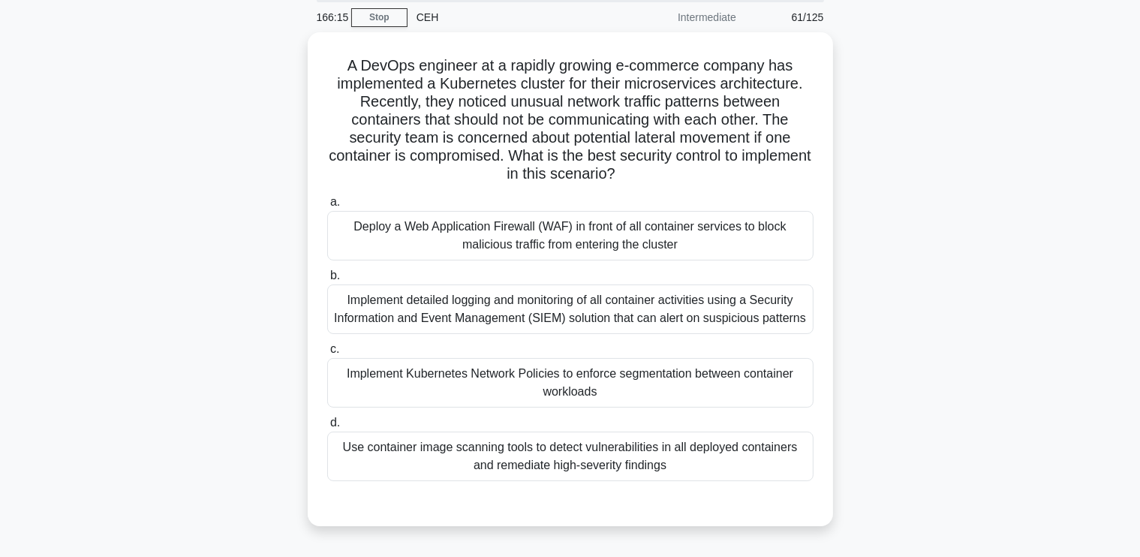
scroll to position [56, 0]
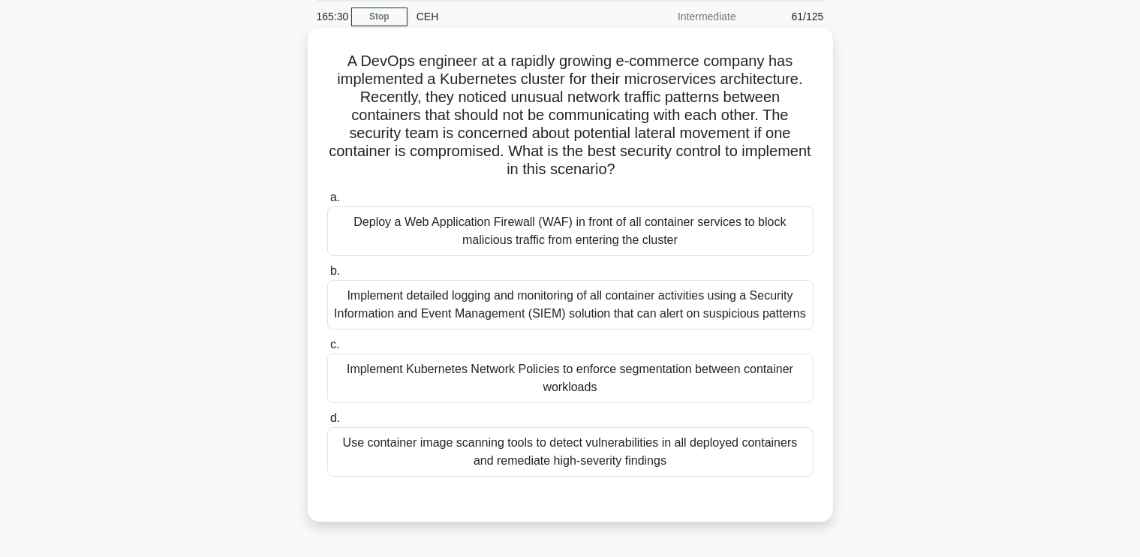
drag, startPoint x: 344, startPoint y: 50, endPoint x: 722, endPoint y: 464, distance: 561.3
click at [722, 464] on div "A DevOps engineer at a rapidly growing e-commerce company has implemented a Kub…" at bounding box center [570, 275] width 513 height 482
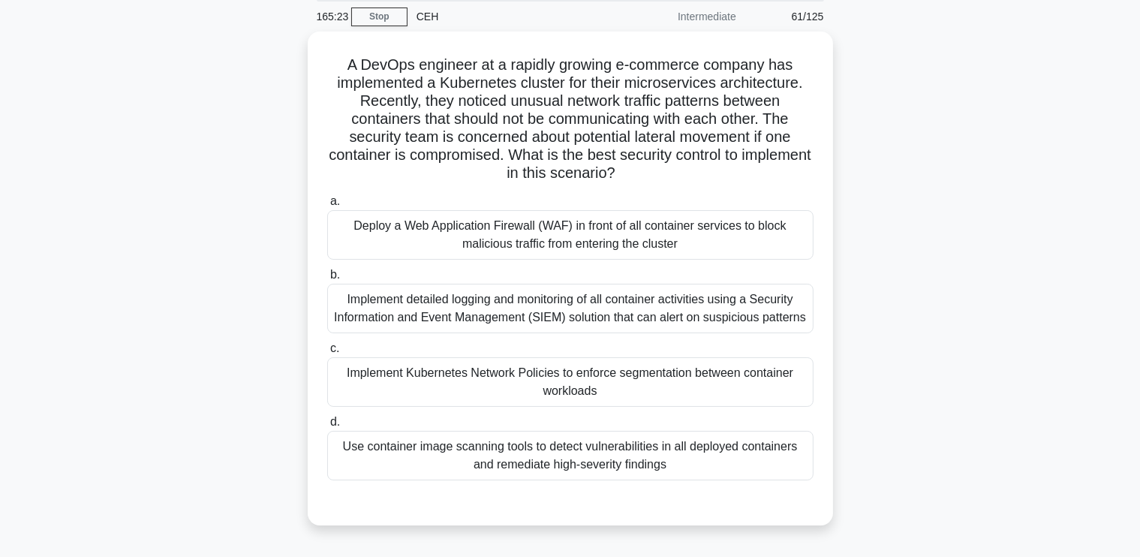
click at [76, 186] on div "A DevOps engineer at a rapidly growing e-commerce company has implemented a Kub…" at bounding box center [570, 288] width 990 height 512
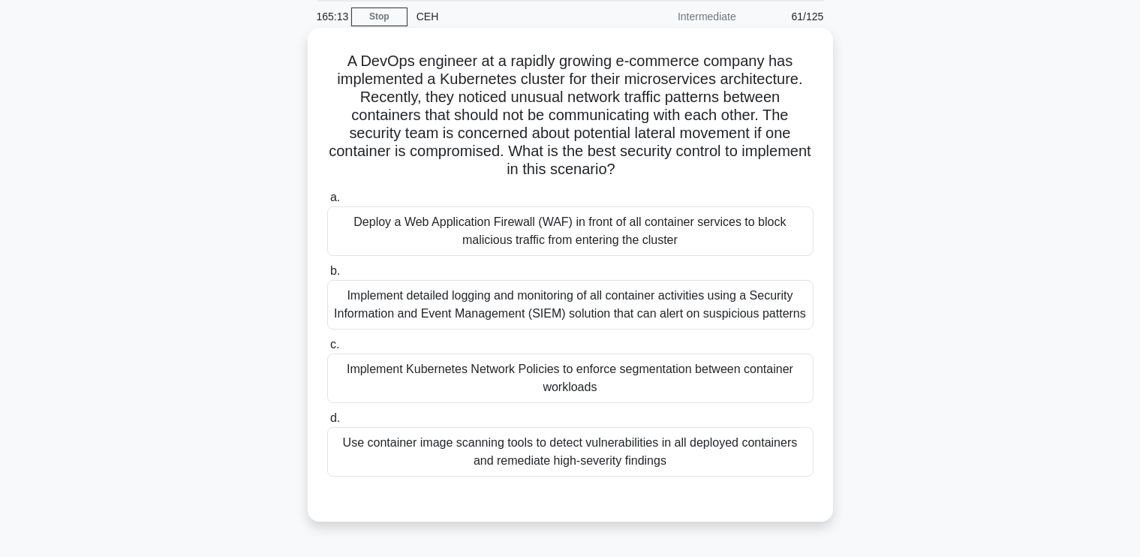
click at [459, 380] on div "Implement Kubernetes Network Policies to enforce segmentation between container…" at bounding box center [570, 378] width 486 height 50
click at [327, 350] on input "c. Implement Kubernetes Network Policies to enforce segmentation between contai…" at bounding box center [327, 345] width 0 height 10
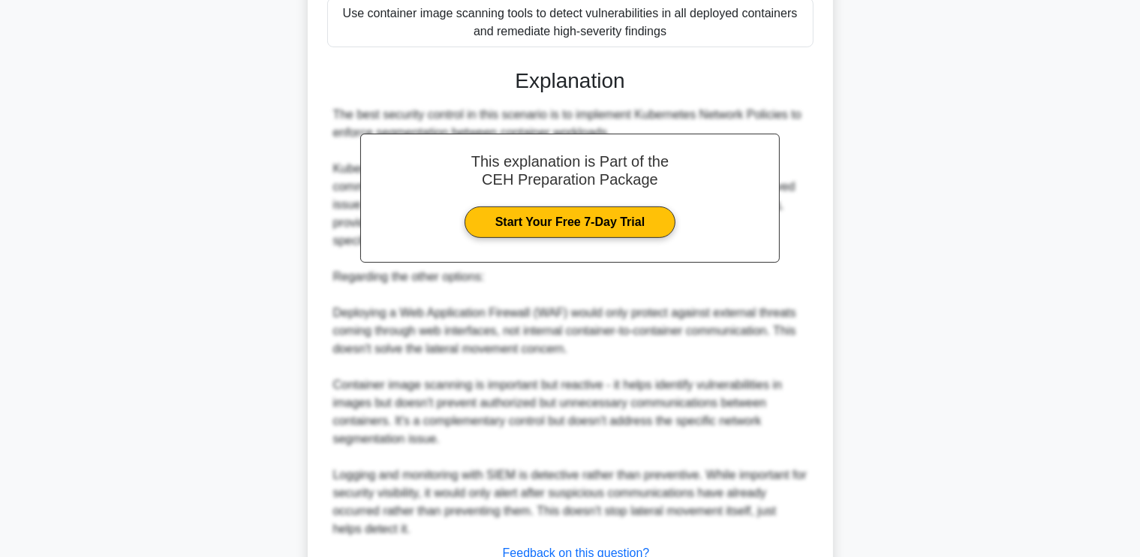
scroll to position [601, 0]
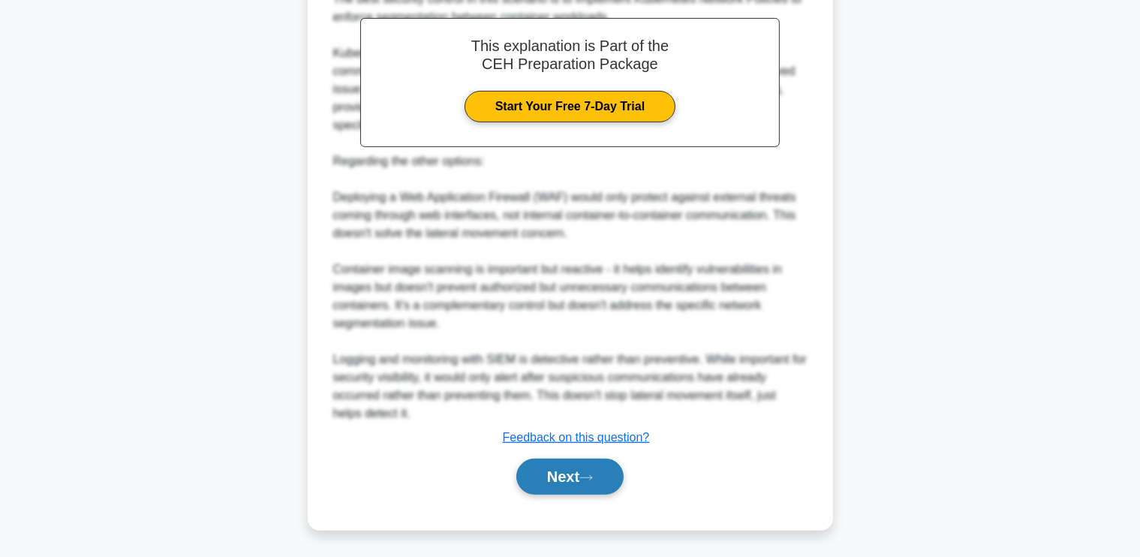
click at [572, 488] on button "Next" at bounding box center [569, 476] width 107 height 36
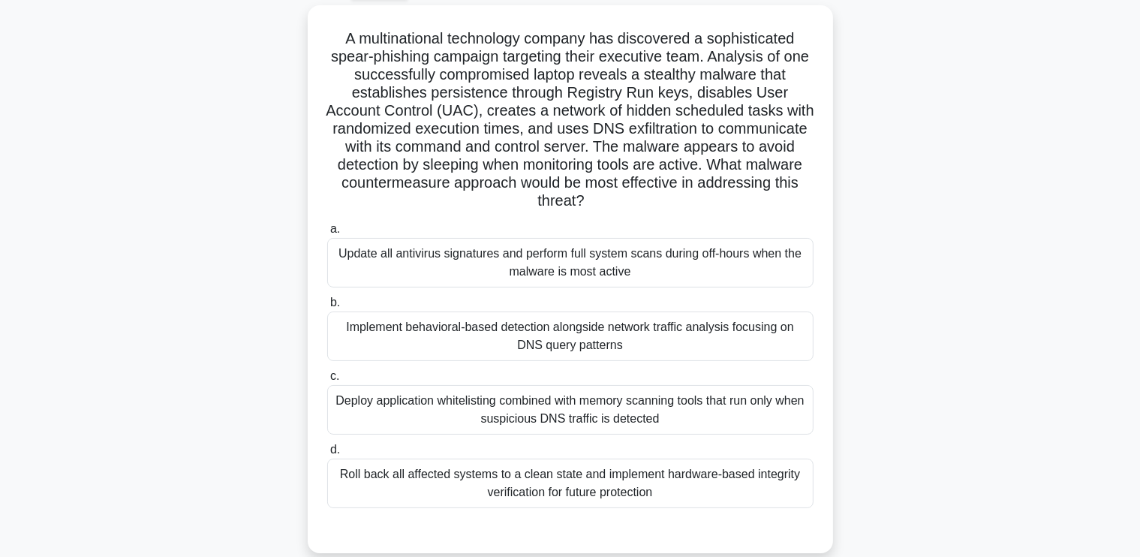
scroll to position [80, 0]
click at [385, 338] on div "Implement behavioral-based detection alongside network traffic analysis focusin…" at bounding box center [570, 336] width 486 height 50
click at [327, 307] on input "b. Implement behavioral-based detection alongside network traffic analysis focu…" at bounding box center [327, 302] width 0 height 10
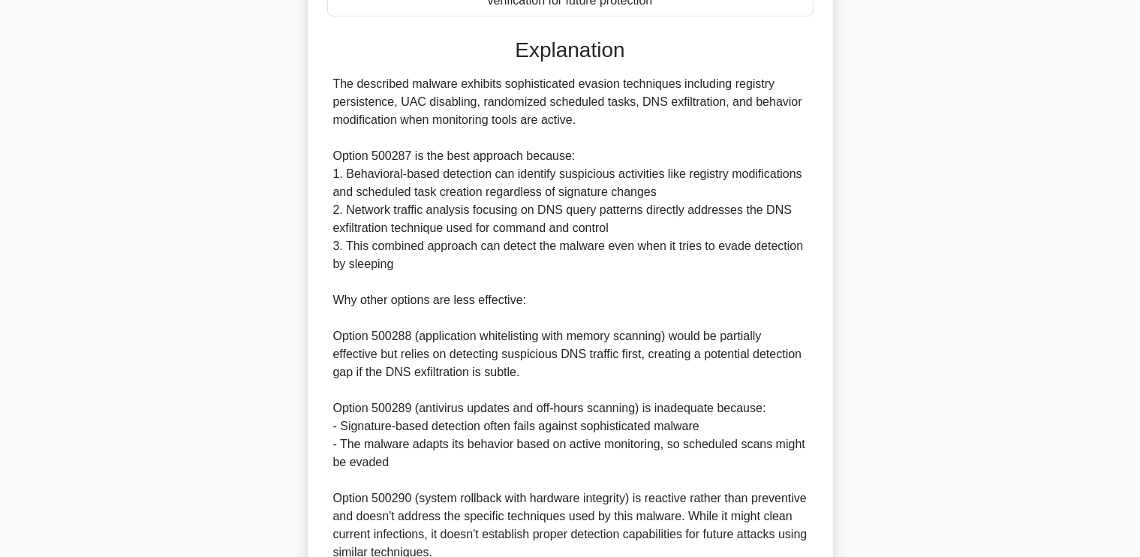
scroll to position [709, 0]
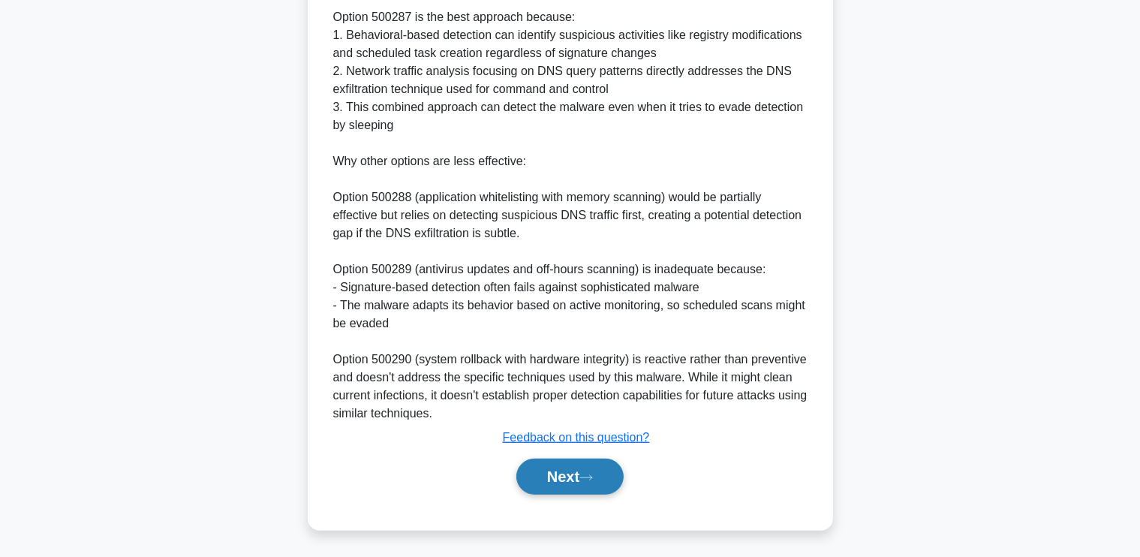
click at [540, 461] on button "Next" at bounding box center [569, 476] width 107 height 36
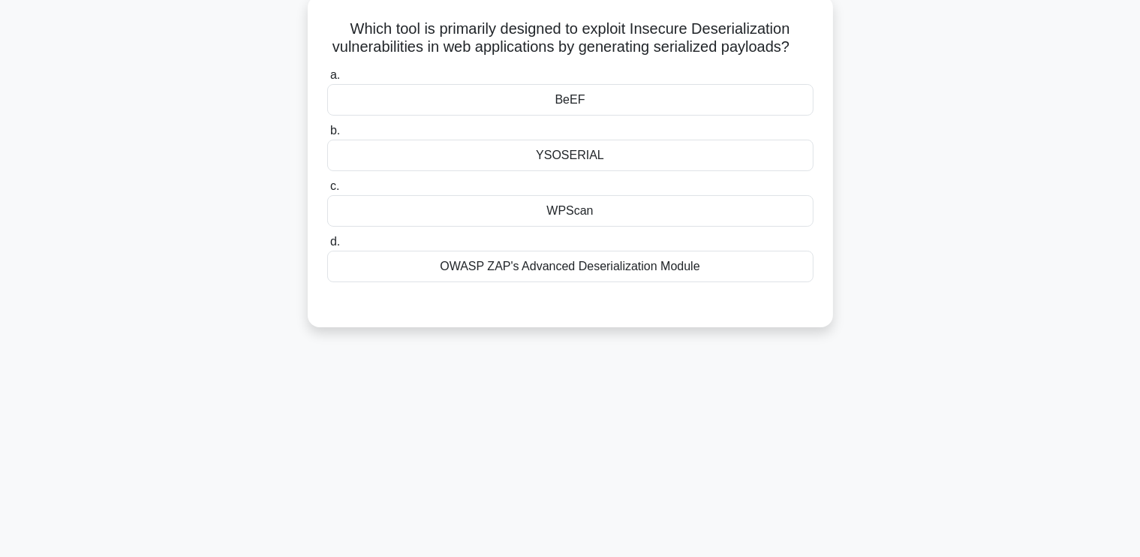
scroll to position [0, 0]
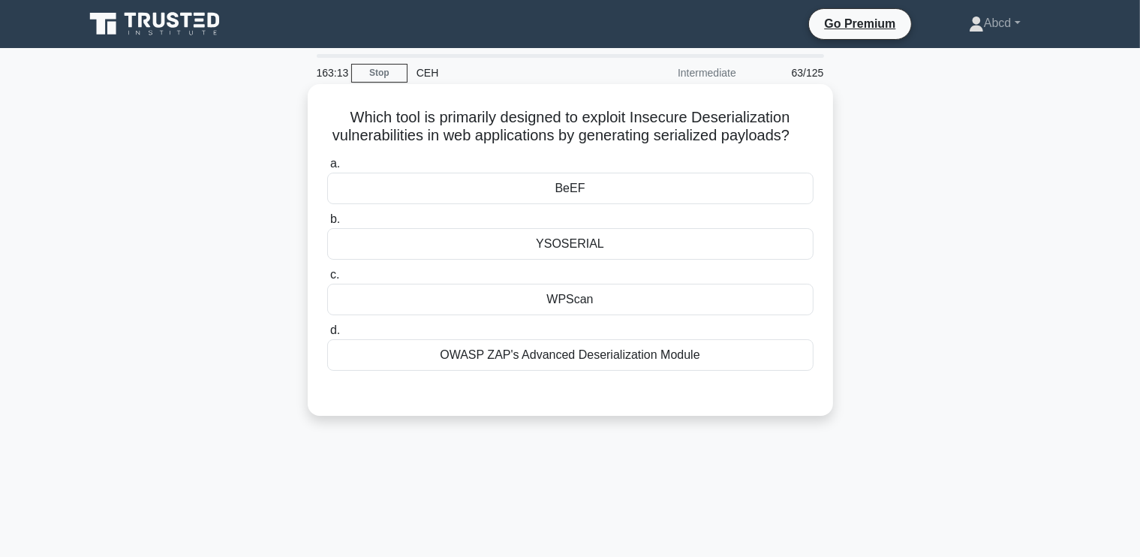
drag, startPoint x: 338, startPoint y: 112, endPoint x: 734, endPoint y: 374, distance: 475.3
click at [734, 374] on div "Which tool is primarily designed to exploit Insecure Deserialization vulnerabil…" at bounding box center [570, 250] width 513 height 320
click at [603, 260] on div "YSOSERIAL" at bounding box center [570, 244] width 486 height 32
click at [327, 224] on input "b. YSOSERIAL" at bounding box center [327, 220] width 0 height 10
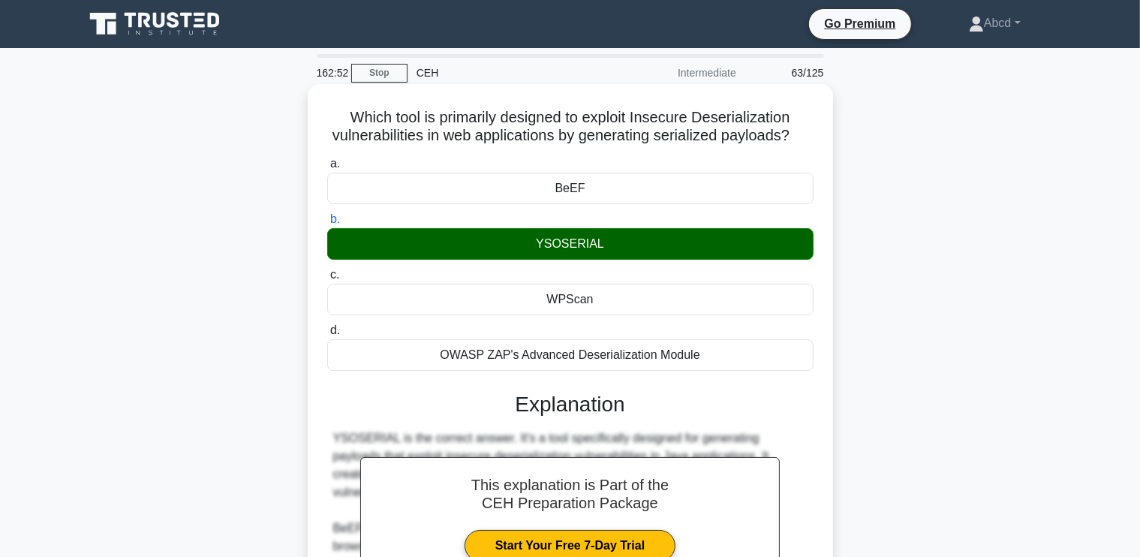
scroll to position [295, 0]
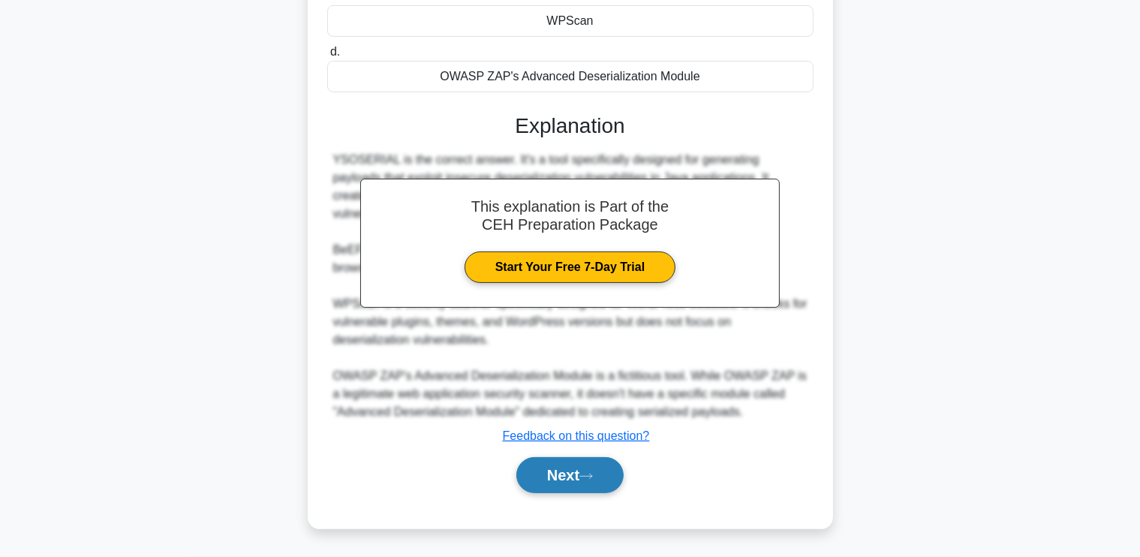
click at [562, 467] on button "Next" at bounding box center [569, 475] width 107 height 36
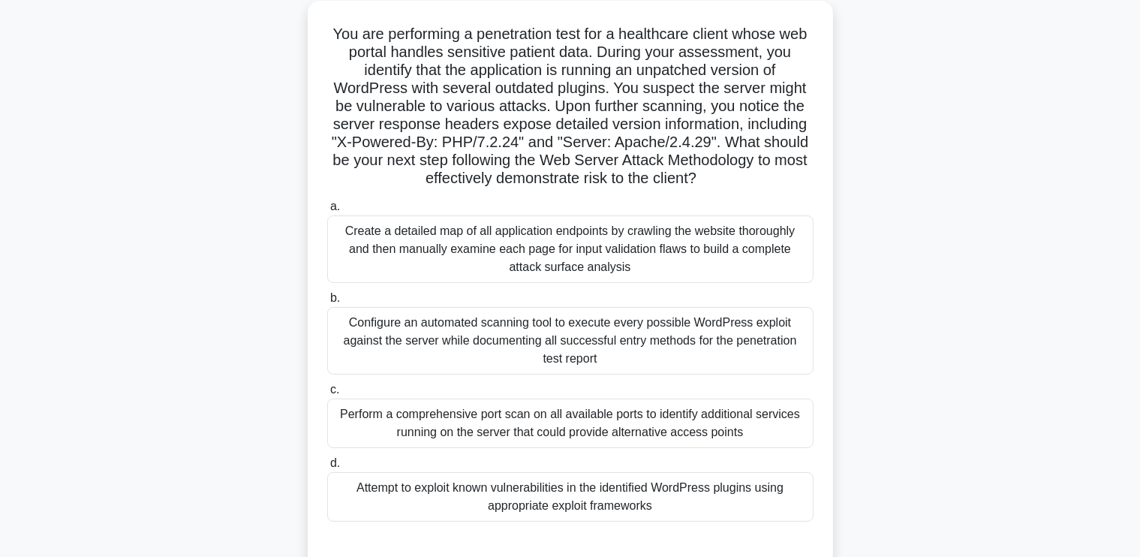
scroll to position [86, 0]
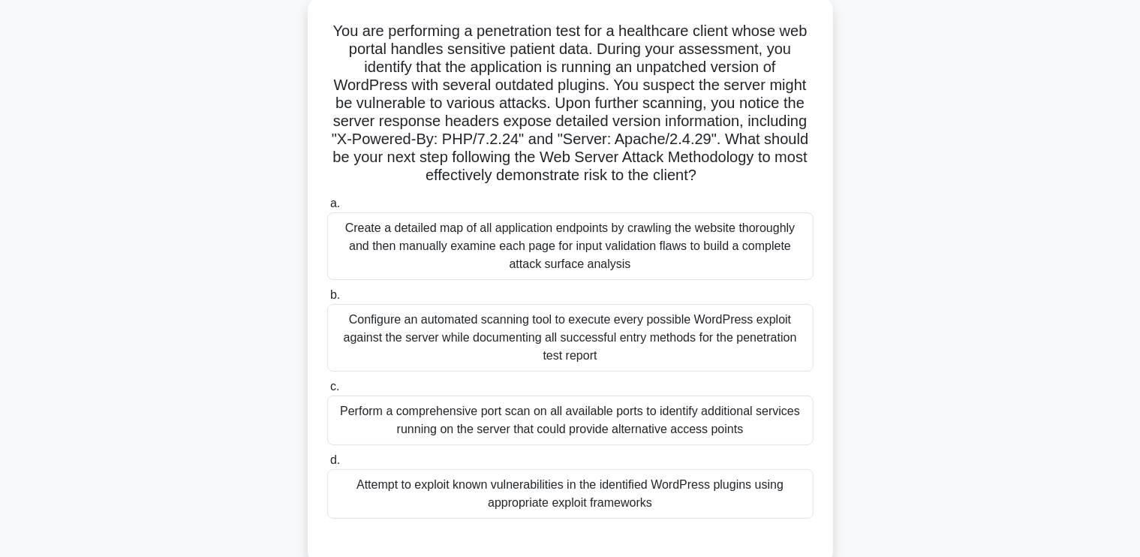
click at [414, 305] on div "Configure an automated scanning tool to execute every possible WordPress exploi…" at bounding box center [570, 338] width 486 height 68
click at [327, 300] on input "b. Configure an automated scanning tool to execute every possible WordPress exp…" at bounding box center [327, 295] width 0 height 10
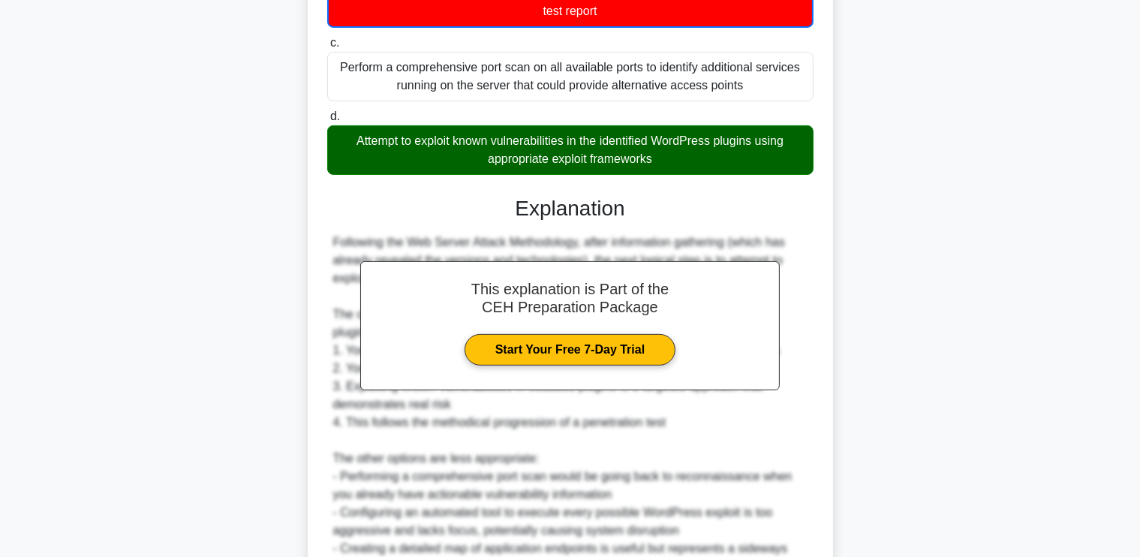
scroll to position [602, 0]
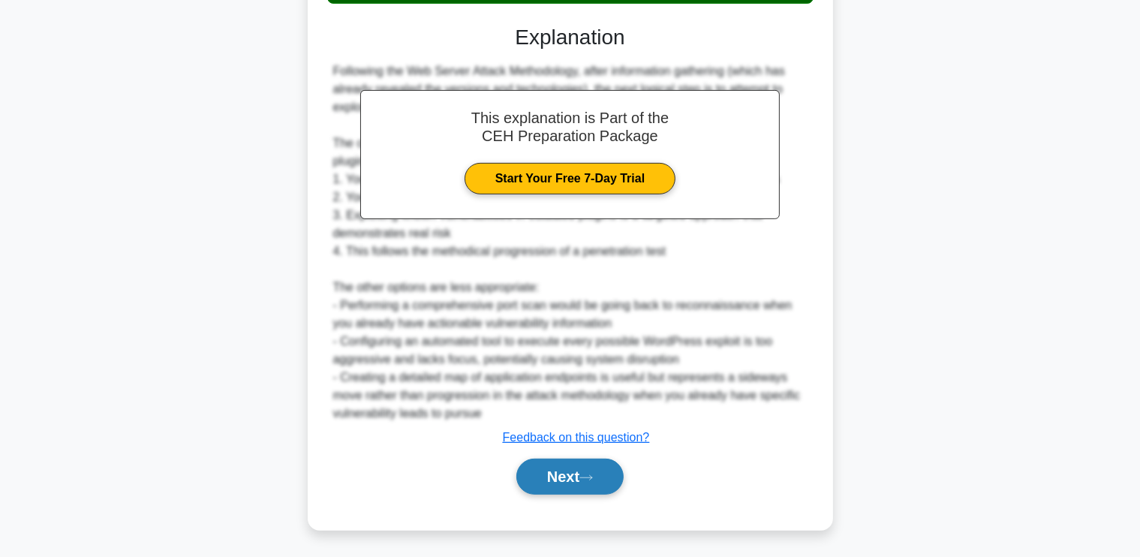
click at [563, 479] on button "Next" at bounding box center [569, 476] width 107 height 36
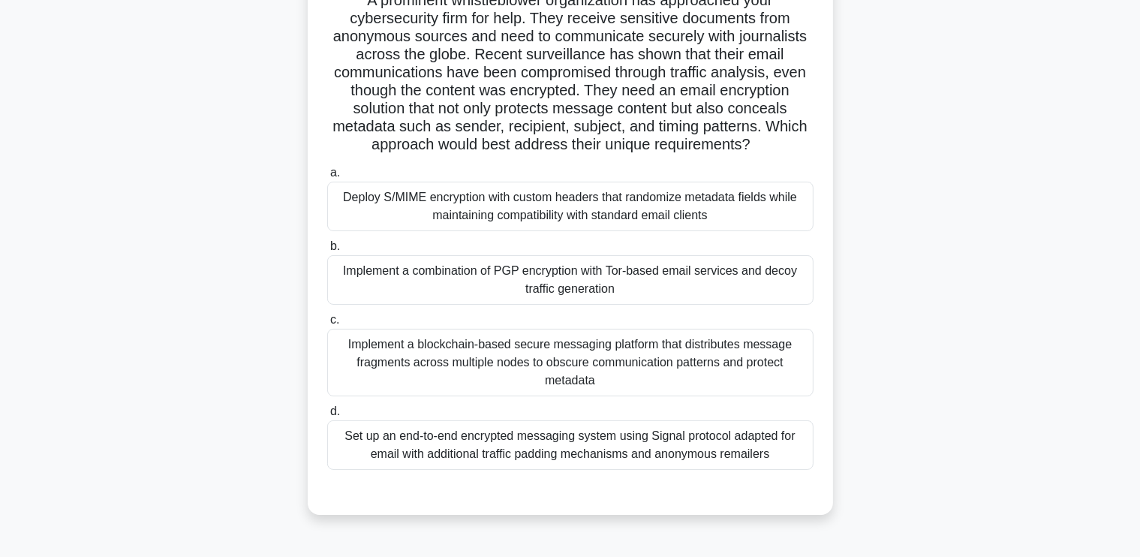
scroll to position [80, 0]
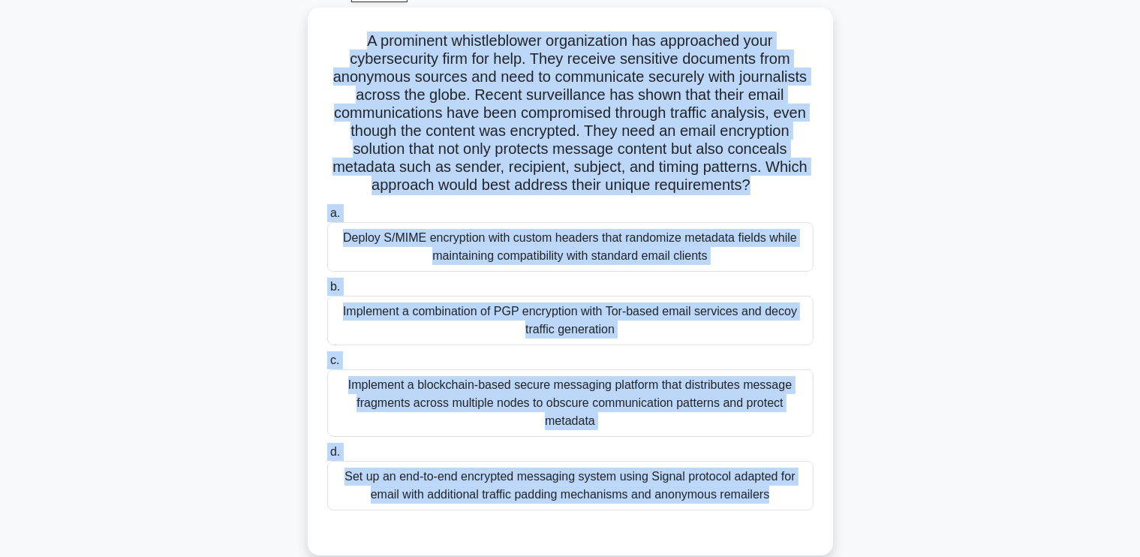
drag, startPoint x: 357, startPoint y: 33, endPoint x: 834, endPoint y: 527, distance: 686.6
click at [834, 527] on div "A prominent whistleblower organization has approached your cybersecurity firm f…" at bounding box center [570, 291] width 990 height 566
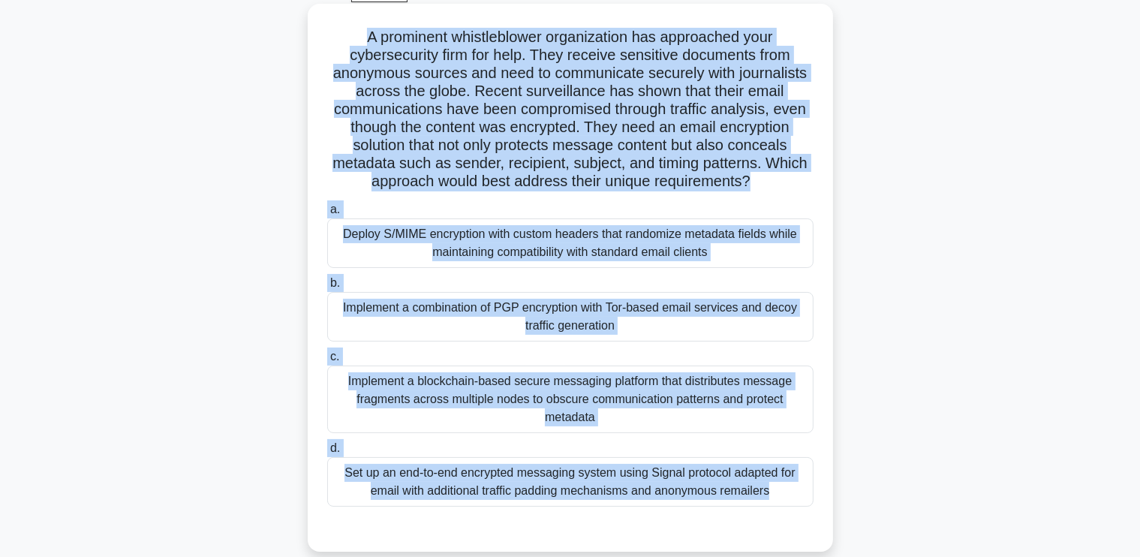
click at [549, 485] on div "Set up an end-to-end encrypted messaging system using Signal protocol adapted f…" at bounding box center [570, 482] width 486 height 50
click at [327, 453] on input "d. Set up an end-to-end encrypted messaging system using Signal protocol adapte…" at bounding box center [327, 448] width 0 height 10
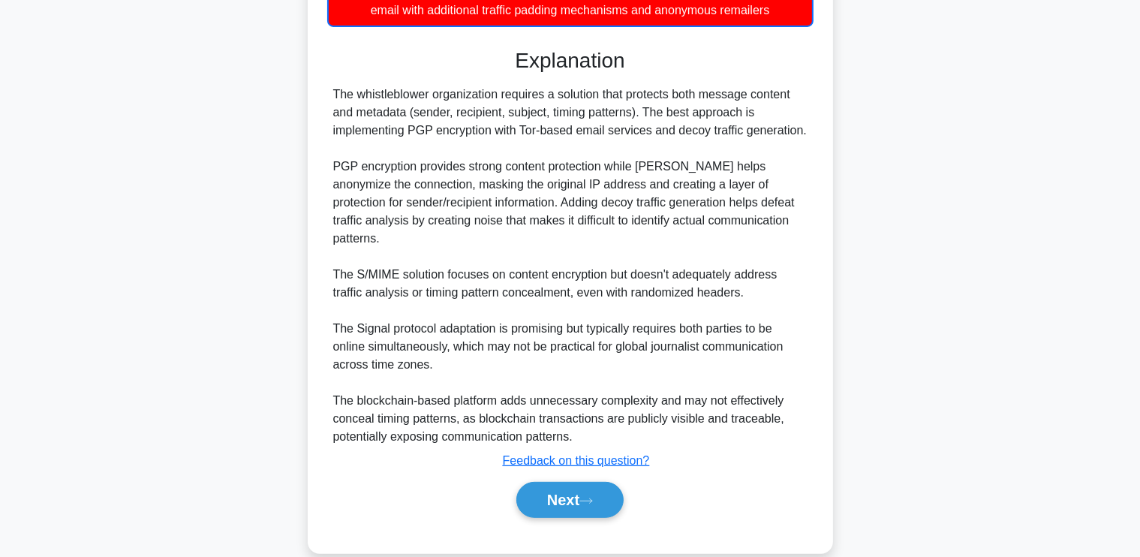
scroll to position [566, 0]
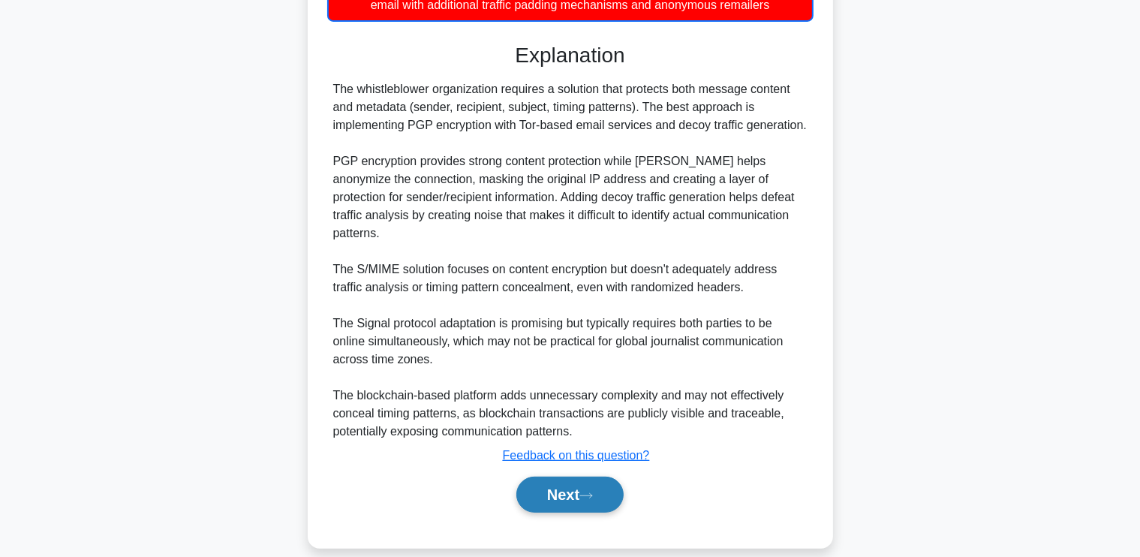
click at [531, 476] on button "Next" at bounding box center [569, 494] width 107 height 36
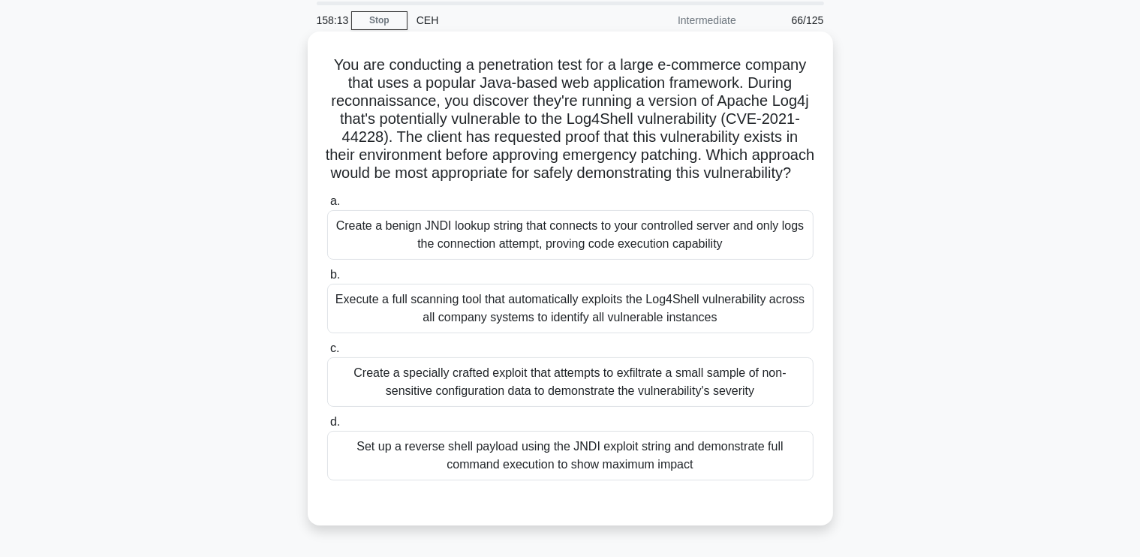
scroll to position [51, 0]
drag, startPoint x: 328, startPoint y: 62, endPoint x: 742, endPoint y: 485, distance: 591.5
click at [742, 485] on div "You are conducting a penetration test for a large e-commerce company that uses …" at bounding box center [570, 280] width 513 height 482
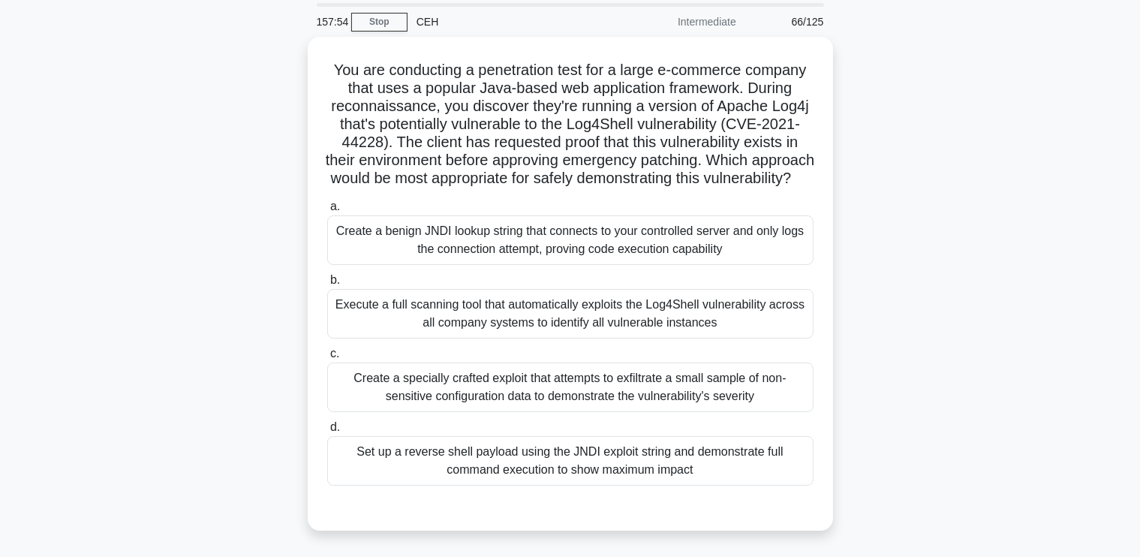
click at [233, 253] on div "You are conducting a penetration test for a large e-commerce company that uses …" at bounding box center [570, 293] width 990 height 512
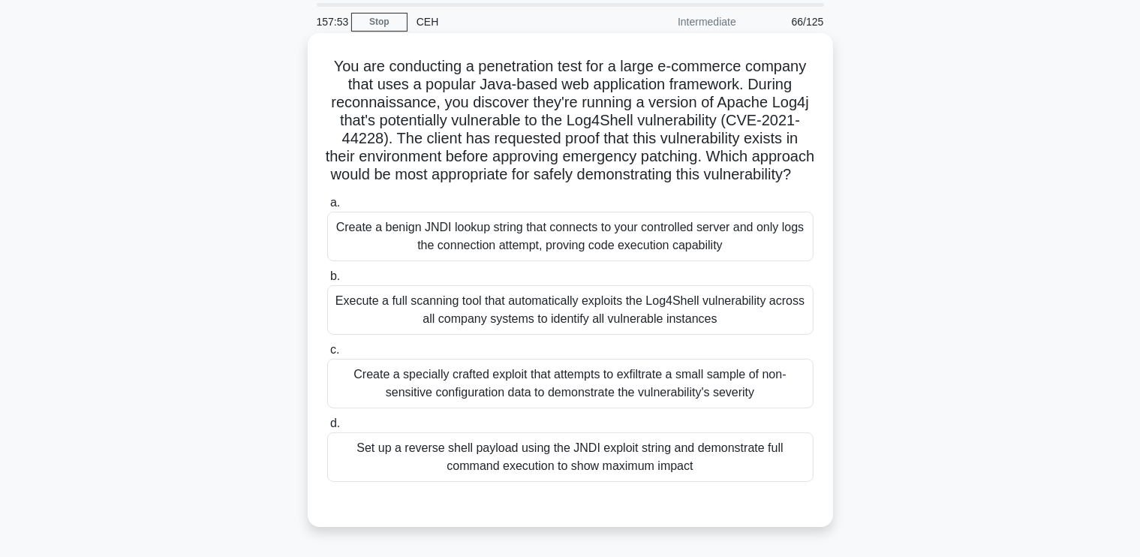
click at [482, 261] on div "Create a benign JNDI lookup string that connects to your controlled server and …" at bounding box center [570, 237] width 486 height 50
click at [327, 208] on input "a. Create a benign JNDI lookup string that connects to your controlled server a…" at bounding box center [327, 203] width 0 height 10
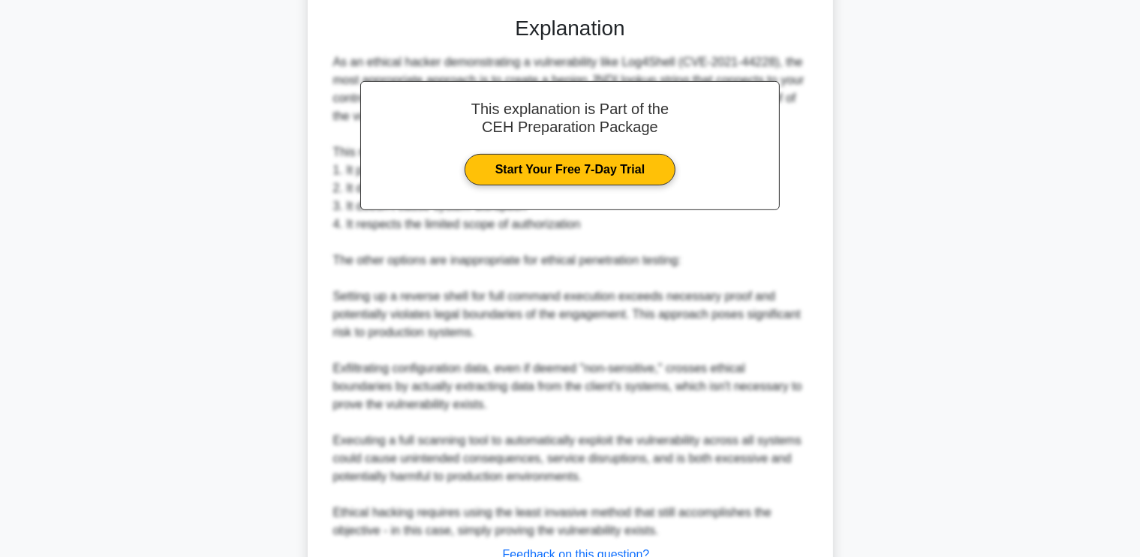
scroll to position [673, 0]
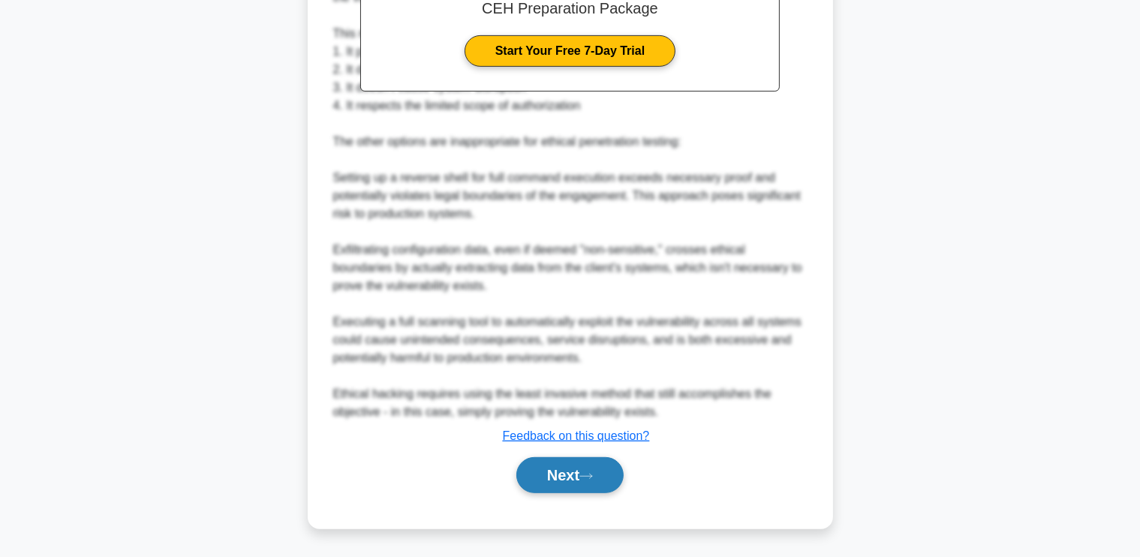
click at [557, 467] on button "Next" at bounding box center [569, 475] width 107 height 36
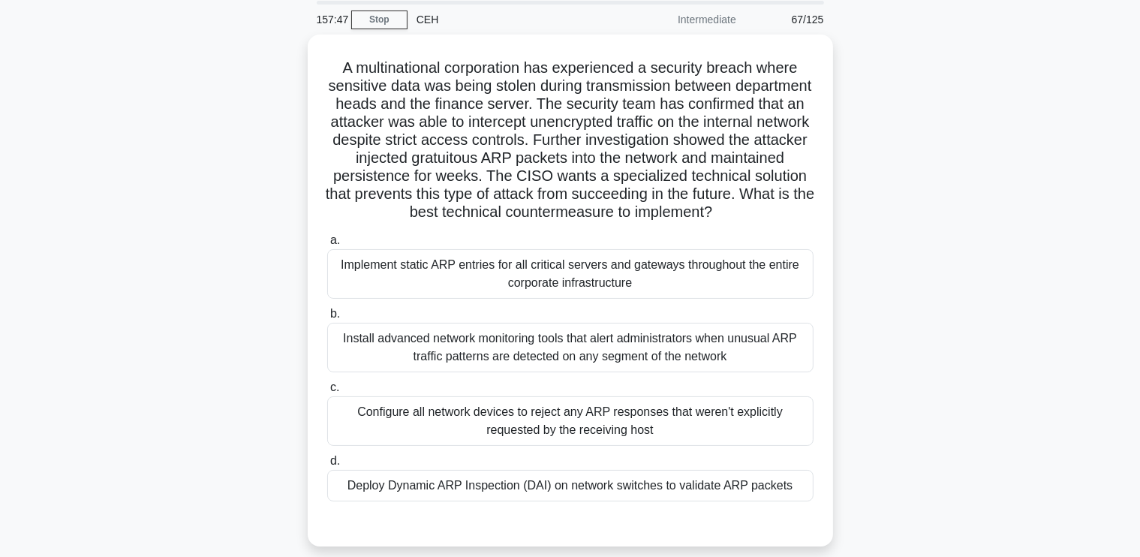
scroll to position [57, 0]
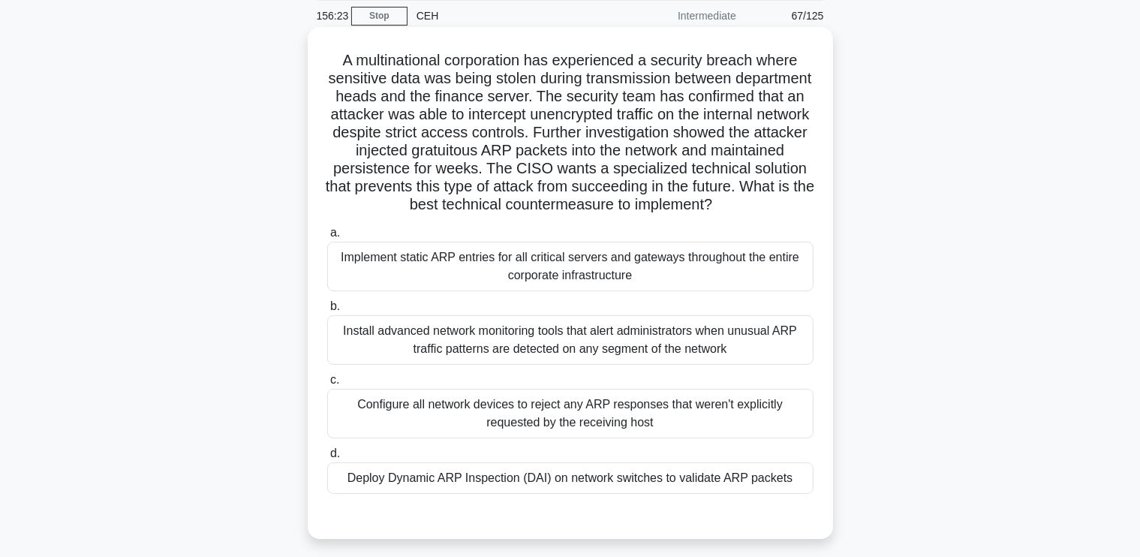
click at [628, 485] on div "Deploy Dynamic ARP Inspection (DAI) on network switches to validate ARP packets" at bounding box center [570, 478] width 486 height 32
click at [327, 458] on input "d. Deploy Dynamic ARP Inspection (DAI) on network switches to validate ARP pack…" at bounding box center [327, 454] width 0 height 10
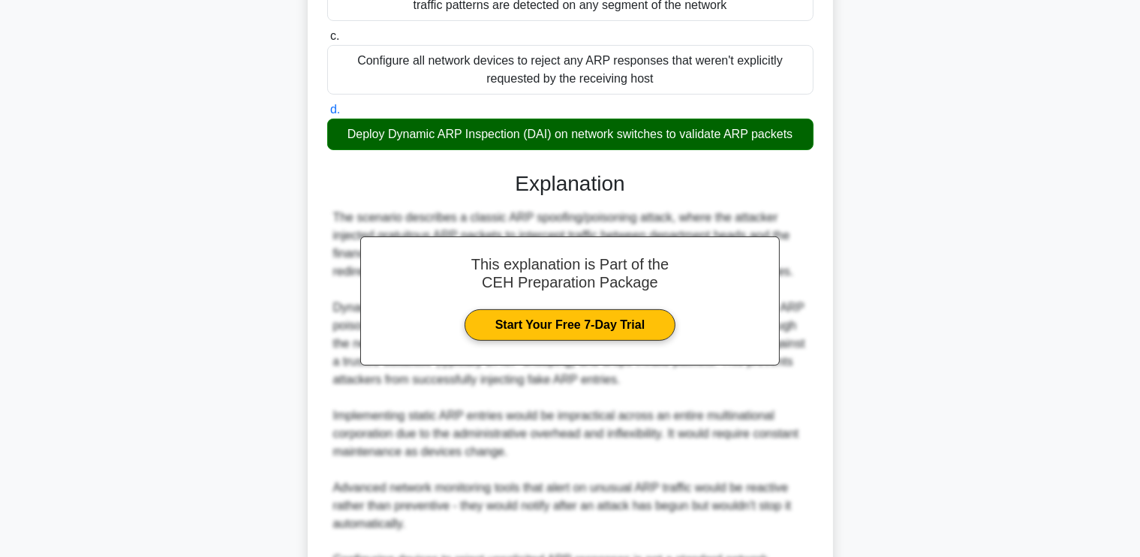
scroll to position [583, 0]
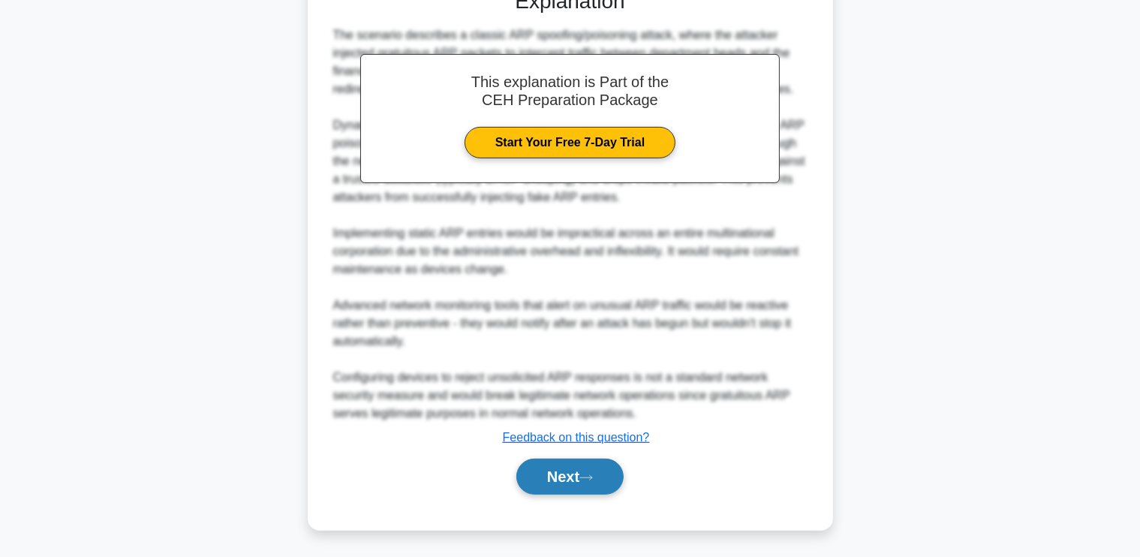
click at [552, 482] on button "Next" at bounding box center [569, 476] width 107 height 36
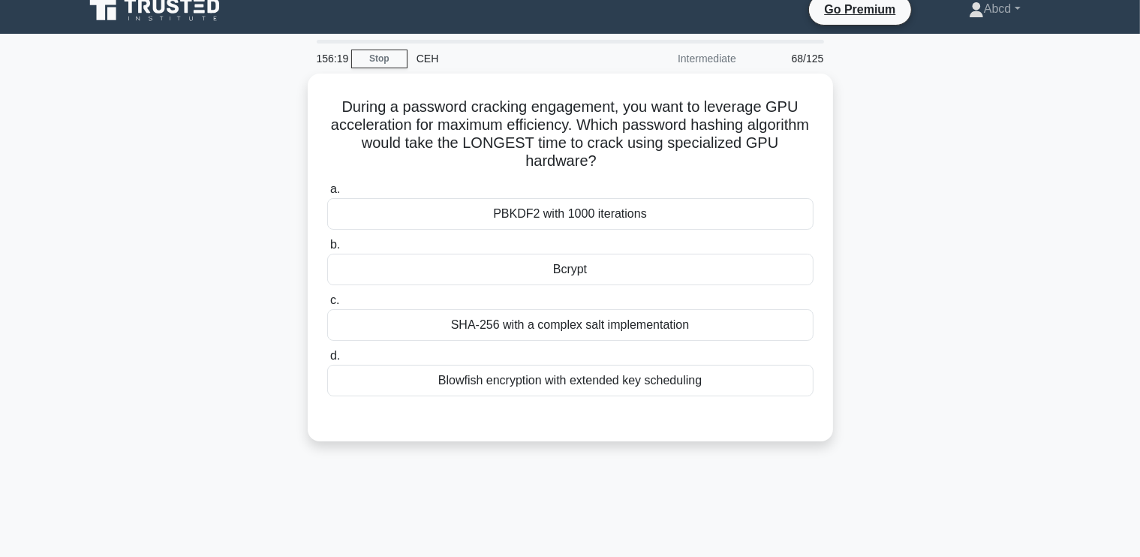
scroll to position [14, 0]
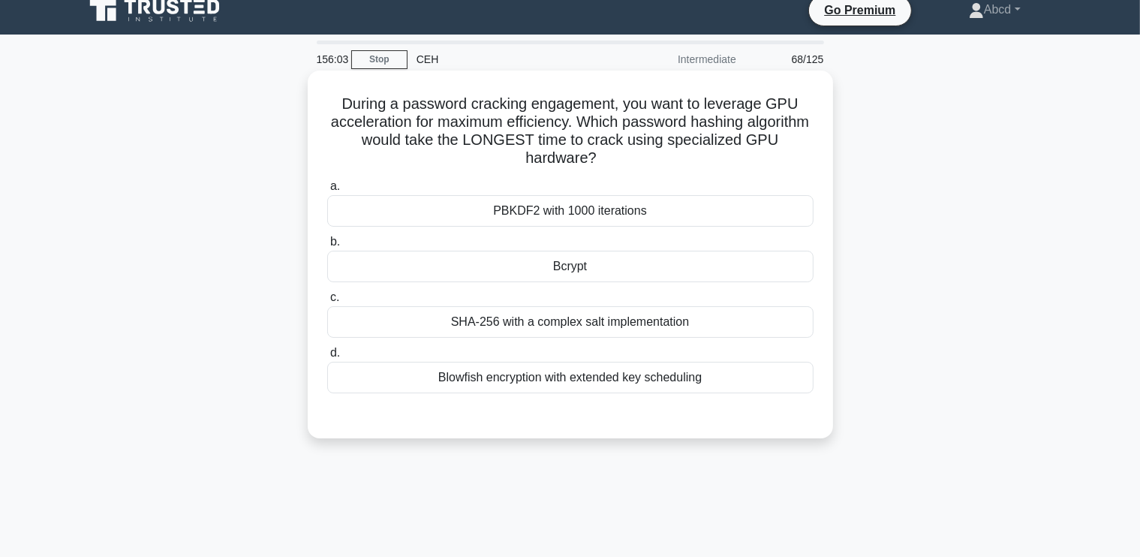
drag, startPoint x: 337, startPoint y: 96, endPoint x: 737, endPoint y: 377, distance: 489.1
click at [737, 377] on div "During a password cracking engagement, you want to leverage GPU acceleration fo…" at bounding box center [570, 255] width 513 height 356
click at [503, 260] on div "Bcrypt" at bounding box center [570, 267] width 486 height 32
click at [327, 247] on input "b. Bcrypt" at bounding box center [327, 242] width 0 height 10
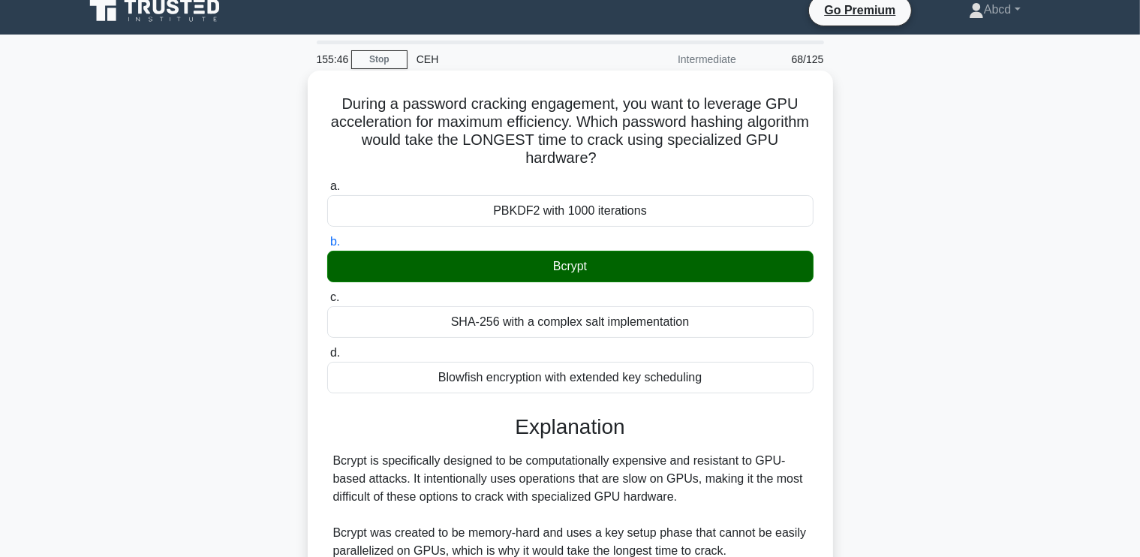
scroll to position [313, 0]
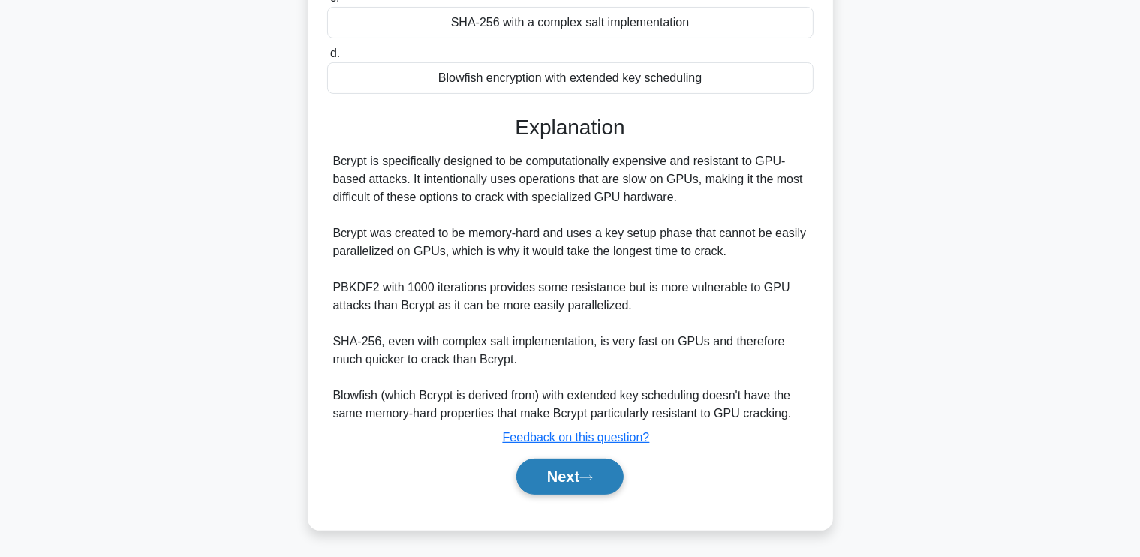
click at [582, 479] on button "Next" at bounding box center [569, 476] width 107 height 36
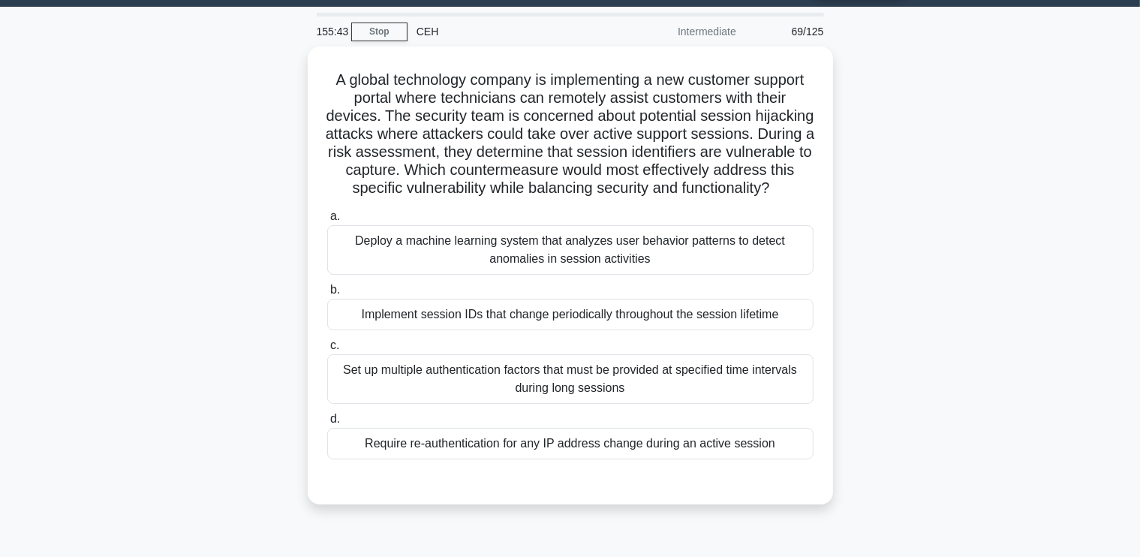
scroll to position [41, 0]
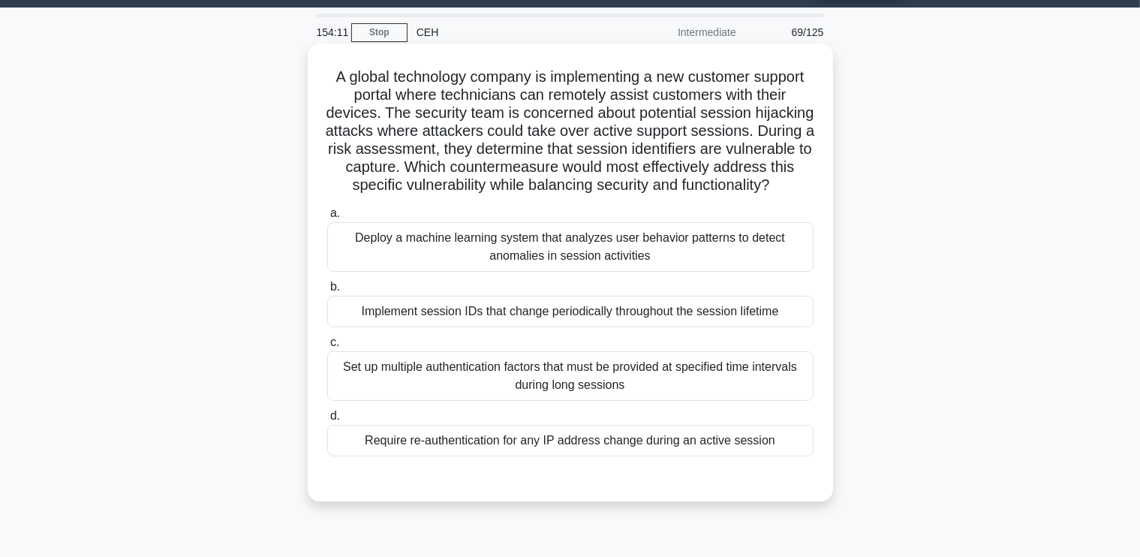
click at [563, 401] on div "Set up multiple authentication factors that must be provided at specified time …" at bounding box center [570, 376] width 486 height 50
click at [327, 347] on input "c. Set up multiple authentication factors that must be provided at specified ti…" at bounding box center [327, 343] width 0 height 10
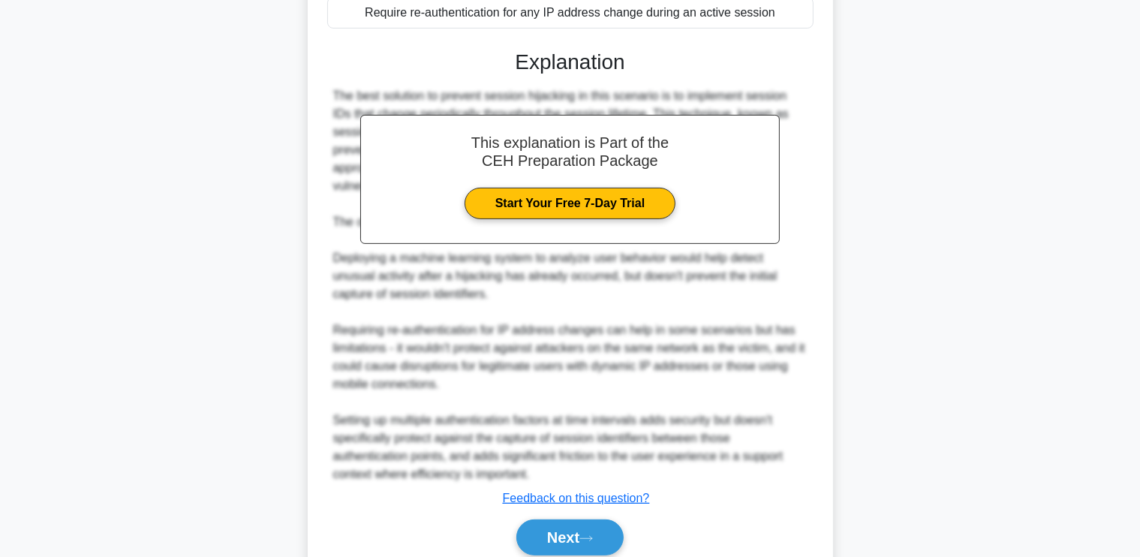
scroll to position [492, 0]
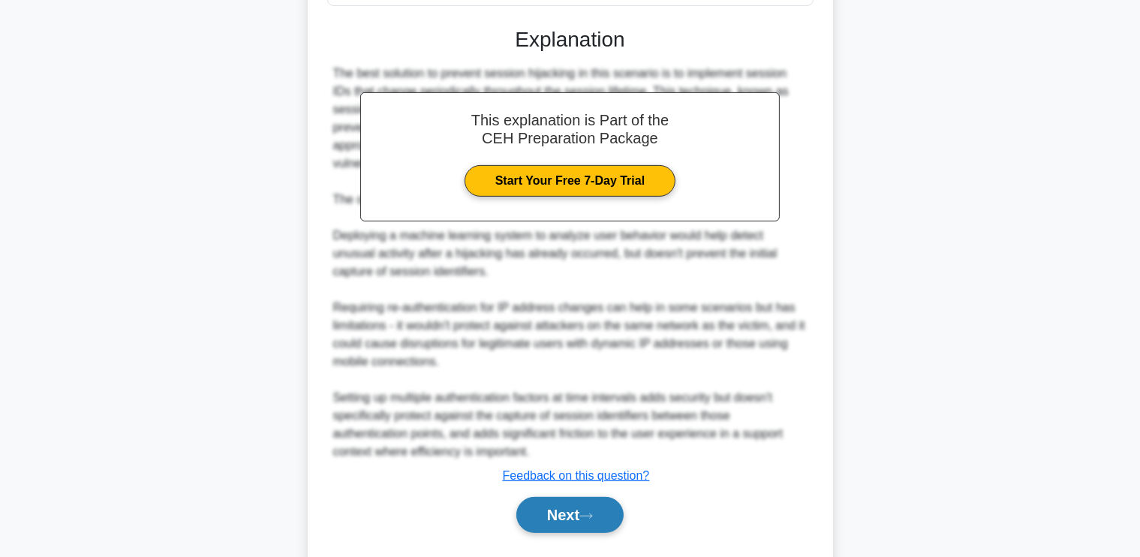
click at [558, 524] on button "Next" at bounding box center [569, 515] width 107 height 36
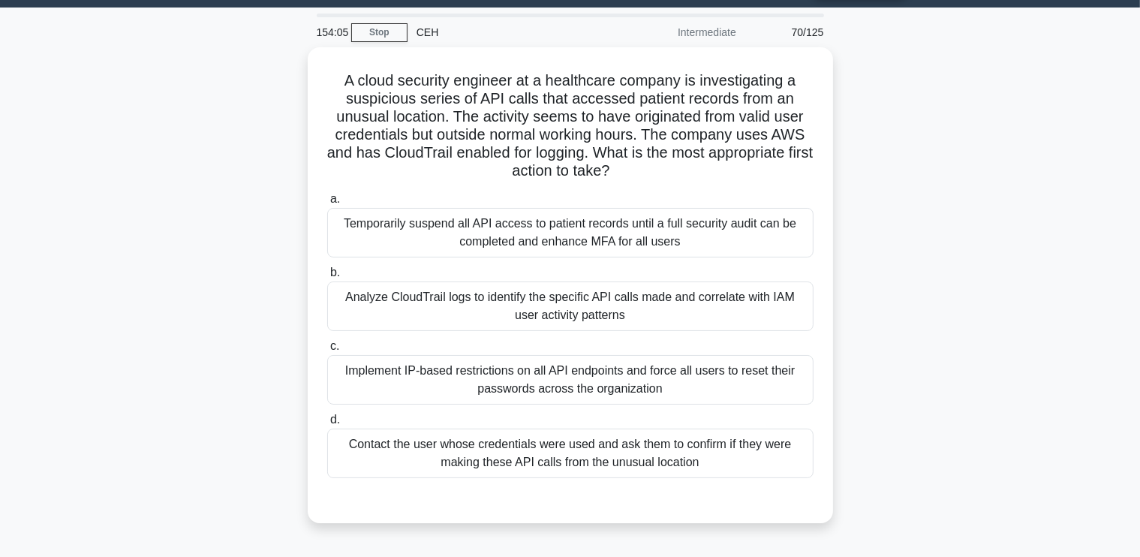
scroll to position [41, 0]
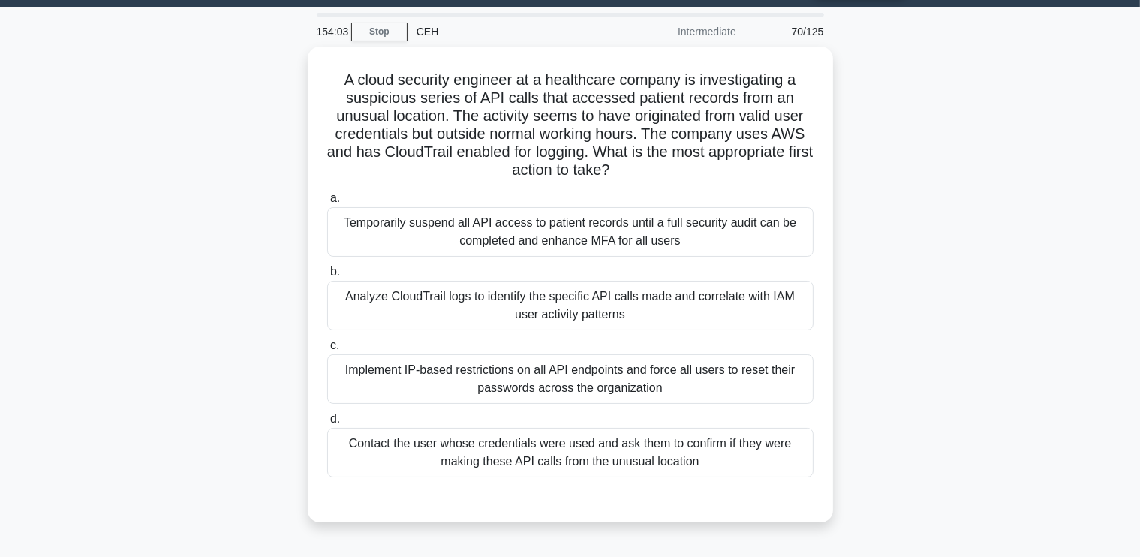
click at [226, 219] on div "A cloud security engineer at a healthcare company is investigating a suspicious…" at bounding box center [570, 294] width 990 height 494
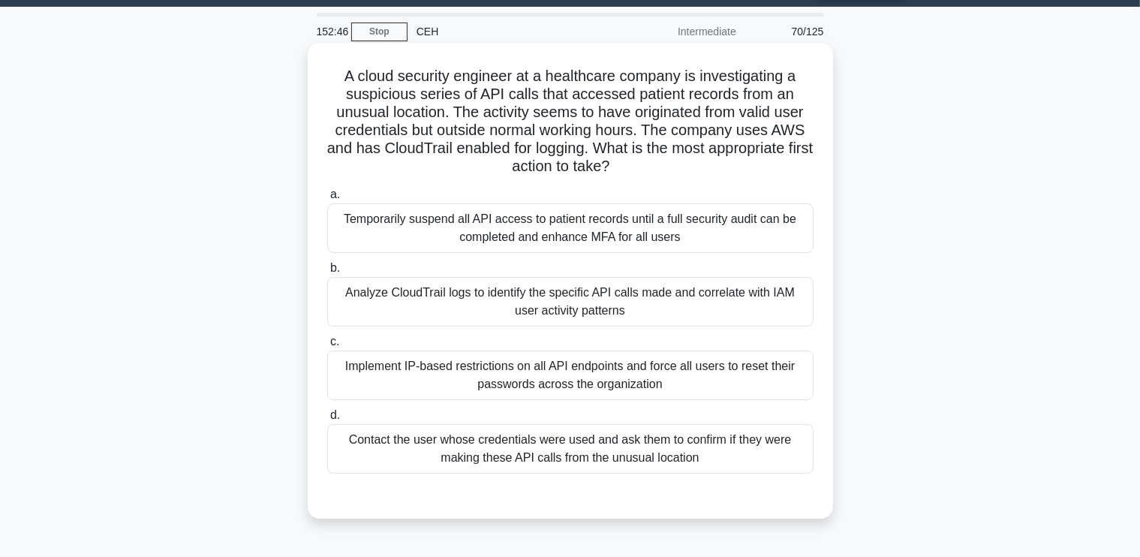
click at [355, 242] on div "Temporarily suspend all API access to patient records until a full security aud…" at bounding box center [570, 228] width 486 height 50
click at [327, 200] on input "a. Temporarily suspend all API access to patient records until a full security …" at bounding box center [327, 195] width 0 height 10
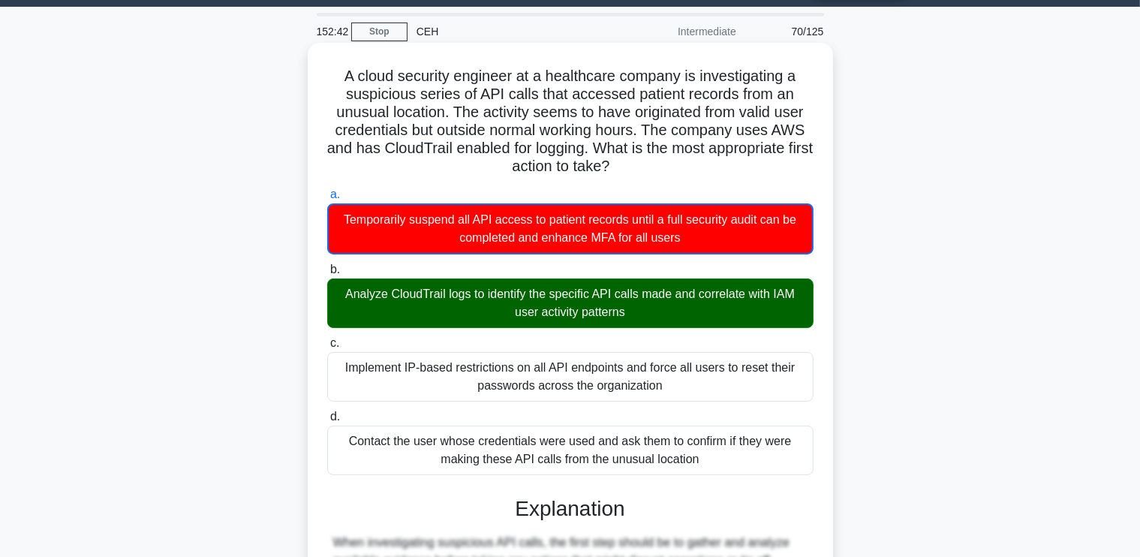
scroll to position [512, 0]
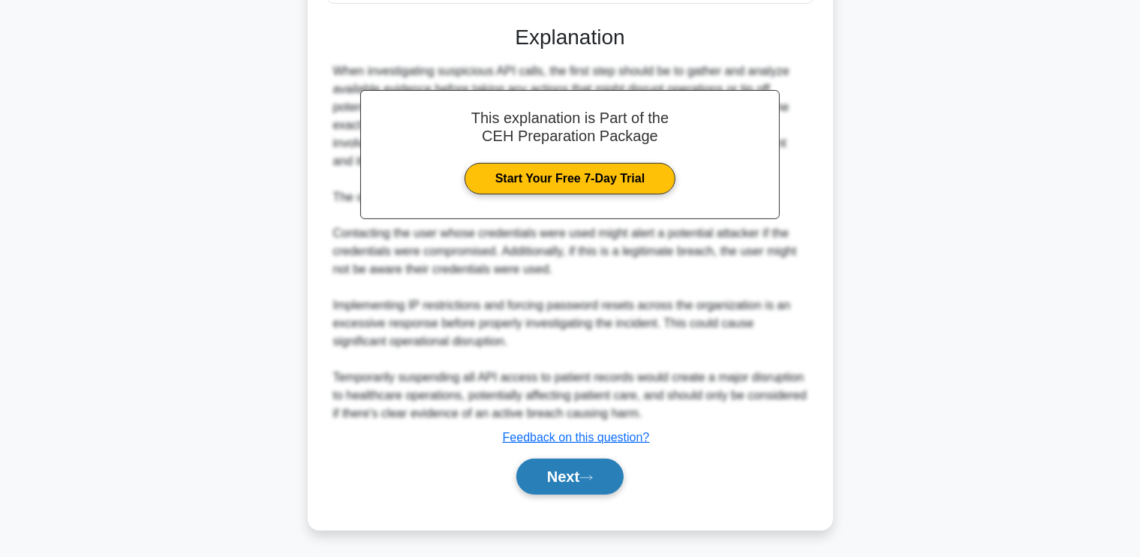
click at [572, 464] on button "Next" at bounding box center [569, 476] width 107 height 36
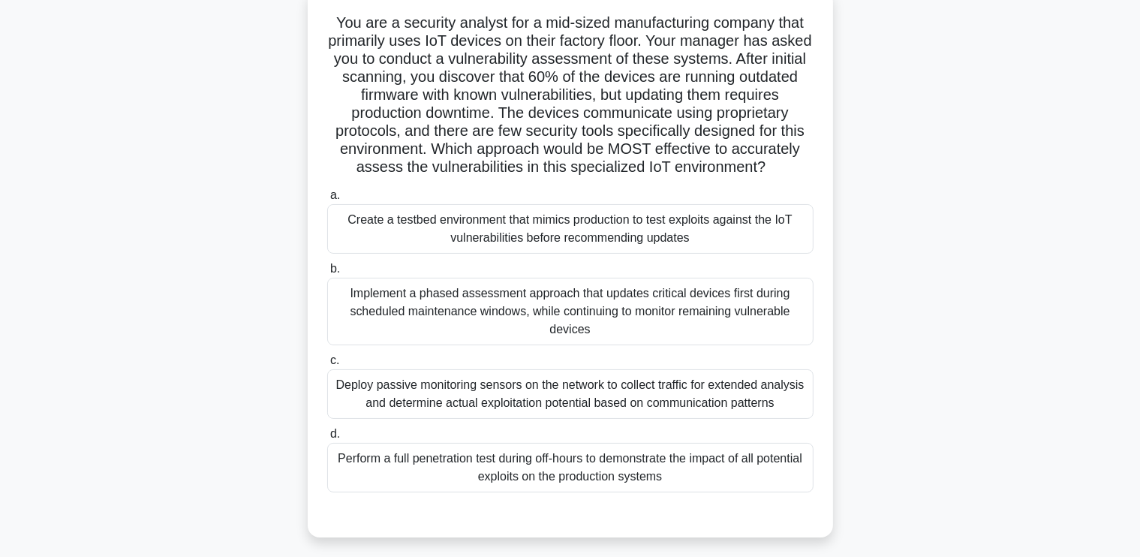
scroll to position [98, 0]
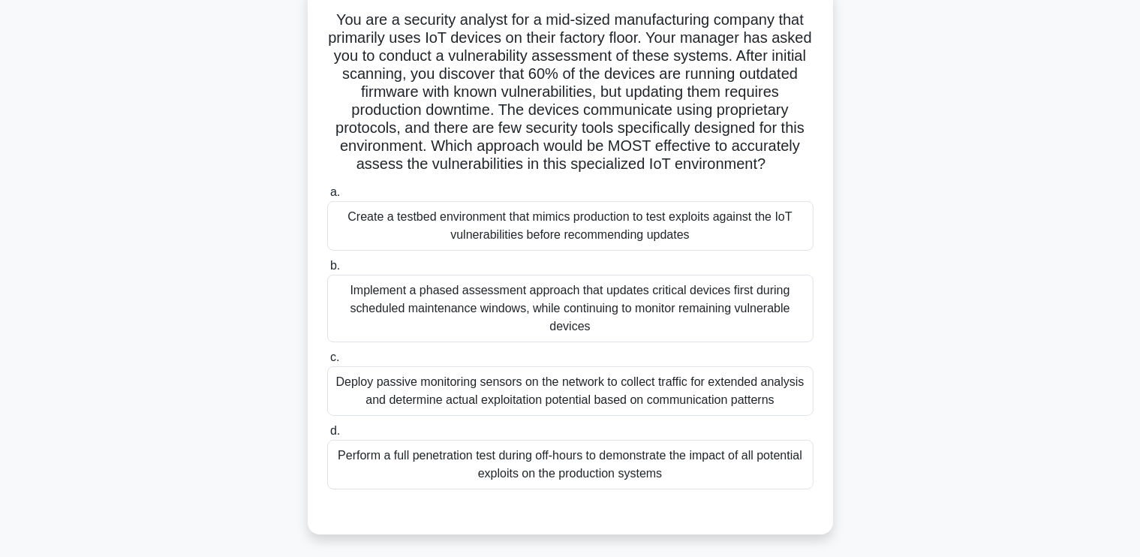
click at [702, 340] on div "Implement a phased assessment approach that updates critical devices first duri…" at bounding box center [570, 309] width 486 height 68
click at [327, 271] on input "b. Implement a phased assessment approach that updates critical devices first d…" at bounding box center [327, 266] width 0 height 10
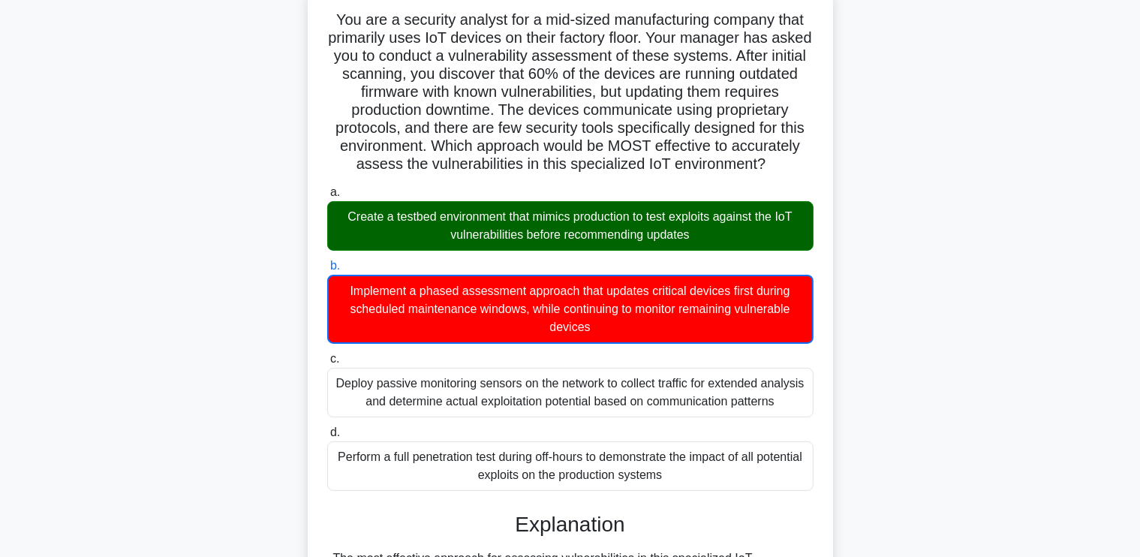
click at [617, 235] on div "Create a testbed environment that mimics production to test exploits against th…" at bounding box center [570, 226] width 486 height 50
click at [327, 197] on input "a. Create a testbed environment that mimics production to test exploits against…" at bounding box center [327, 193] width 0 height 10
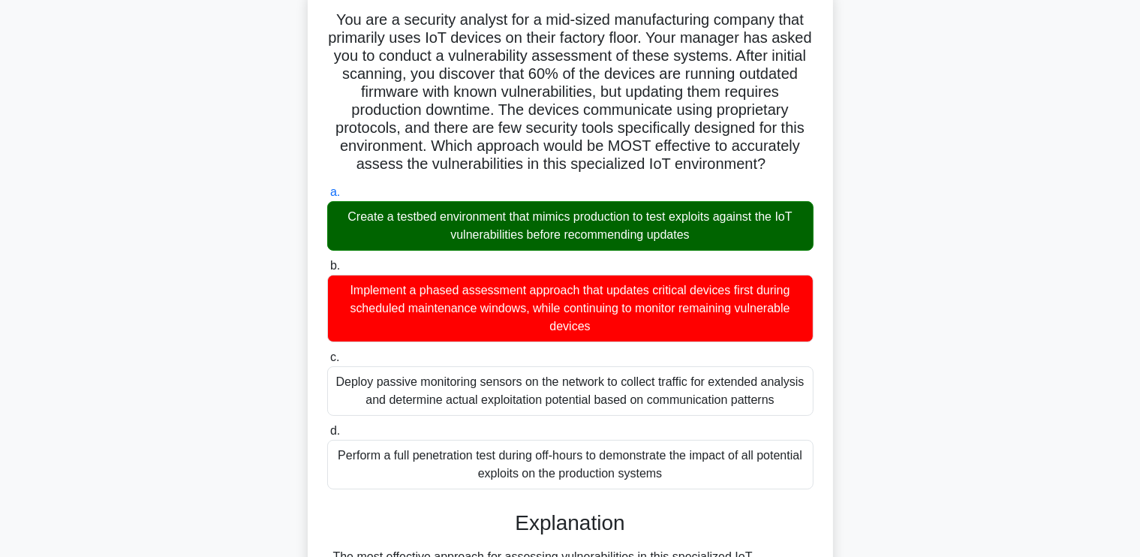
click at [617, 235] on div "Create a testbed environment that mimics production to test exploits against th…" at bounding box center [570, 226] width 486 height 50
click at [327, 197] on input "a. Create a testbed environment that mimics production to test exploits against…" at bounding box center [327, 193] width 0 height 10
click at [617, 235] on div "Create a testbed environment that mimics production to test exploits against th…" at bounding box center [570, 226] width 486 height 50
click at [327, 197] on input "a. Create a testbed environment that mimics production to test exploits against…" at bounding box center [327, 193] width 0 height 10
click at [617, 235] on div "Create a testbed environment that mimics production to test exploits against th…" at bounding box center [570, 226] width 486 height 50
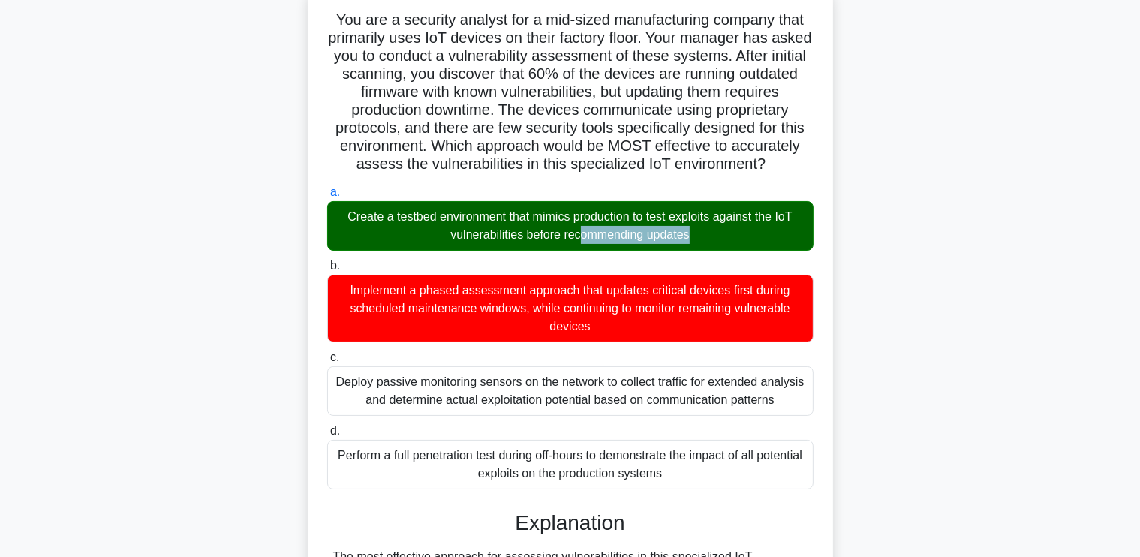
click at [327, 197] on input "a. Create a testbed environment that mimics production to test exploits against…" at bounding box center [327, 193] width 0 height 10
click at [617, 235] on div "Create a testbed environment that mimics production to test exploits against th…" at bounding box center [570, 226] width 486 height 50
click at [327, 197] on input "a. Create a testbed environment that mimics production to test exploits against…" at bounding box center [327, 193] width 0 height 10
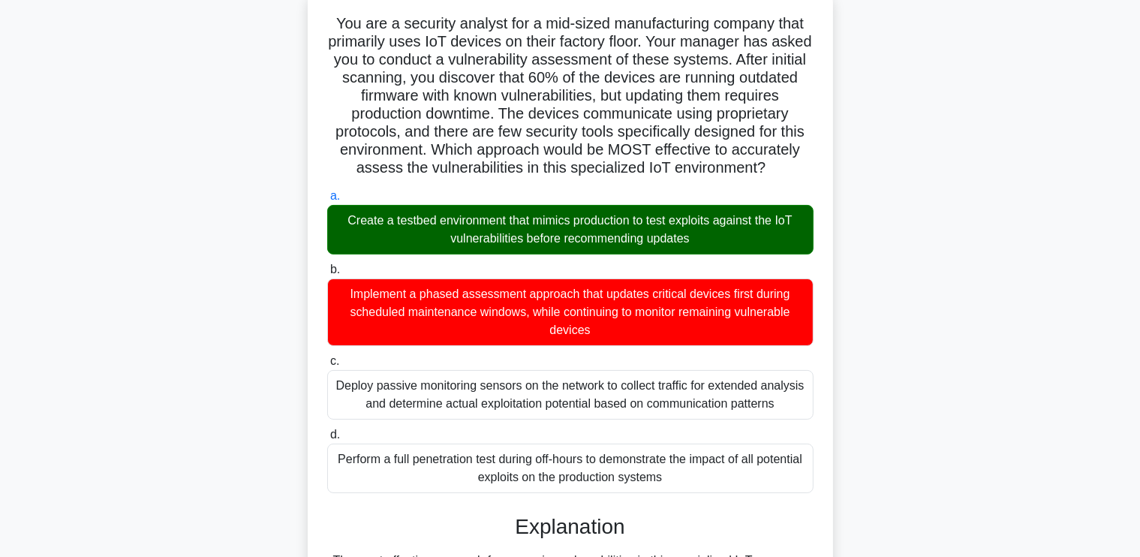
click at [1009, 172] on div "You are a security analyst for a mid-sized manufacturing company that primarily…" at bounding box center [570, 567] width 990 height 1155
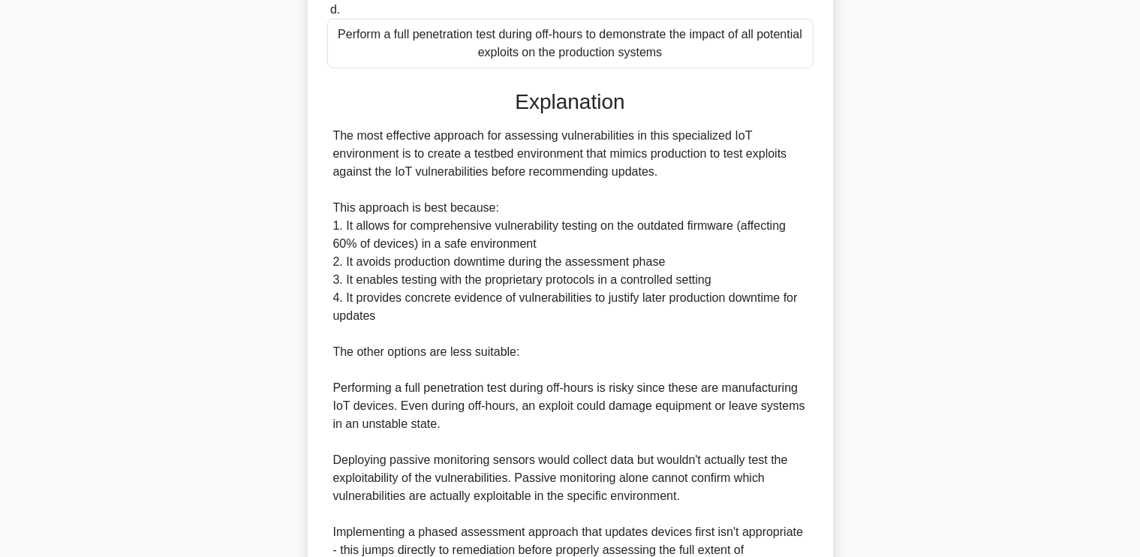
scroll to position [709, 0]
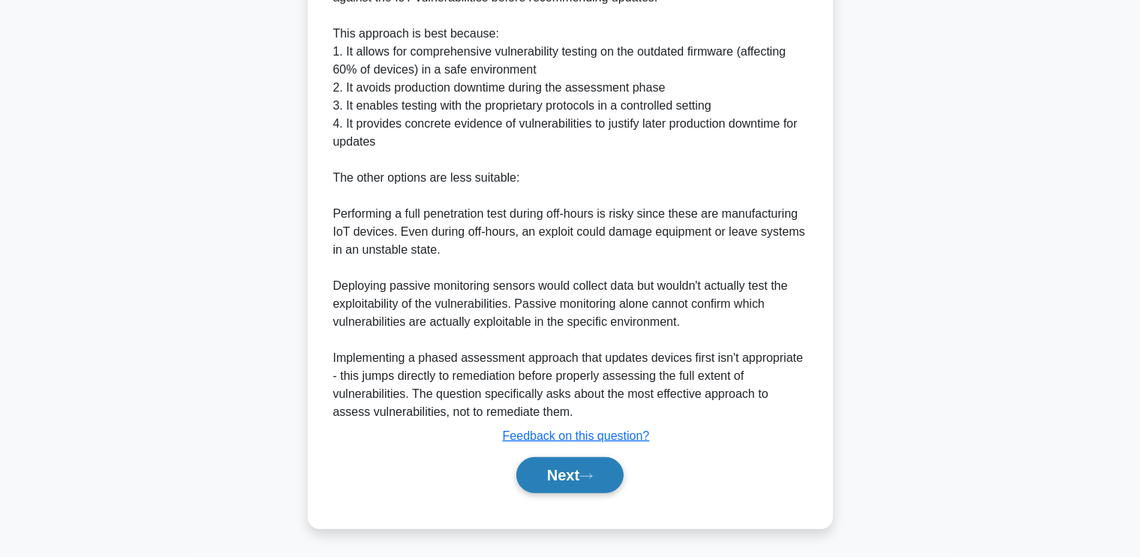
click at [578, 467] on button "Next" at bounding box center [569, 475] width 107 height 36
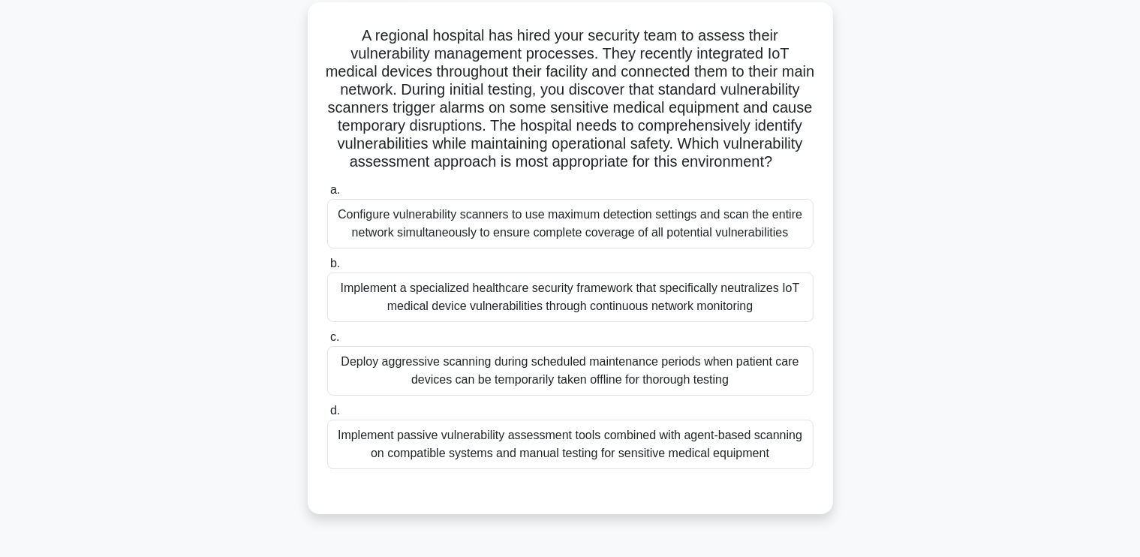
scroll to position [84, 0]
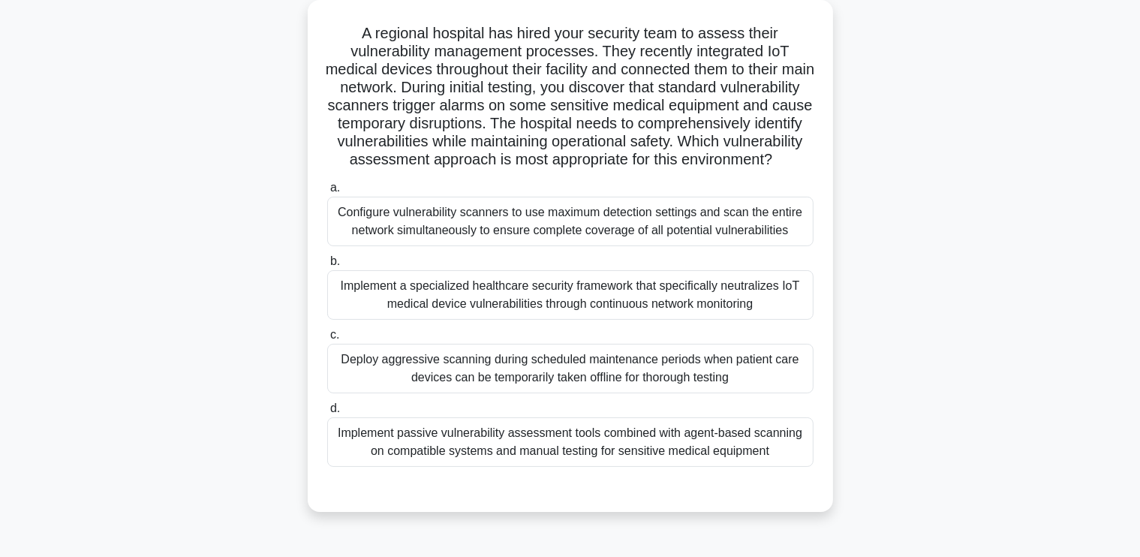
click at [776, 299] on div "Implement a specialized healthcare security framework that specifically neutral…" at bounding box center [570, 295] width 486 height 50
click at [327, 266] on input "b. Implement a specialized healthcare security framework that specifically neut…" at bounding box center [327, 262] width 0 height 10
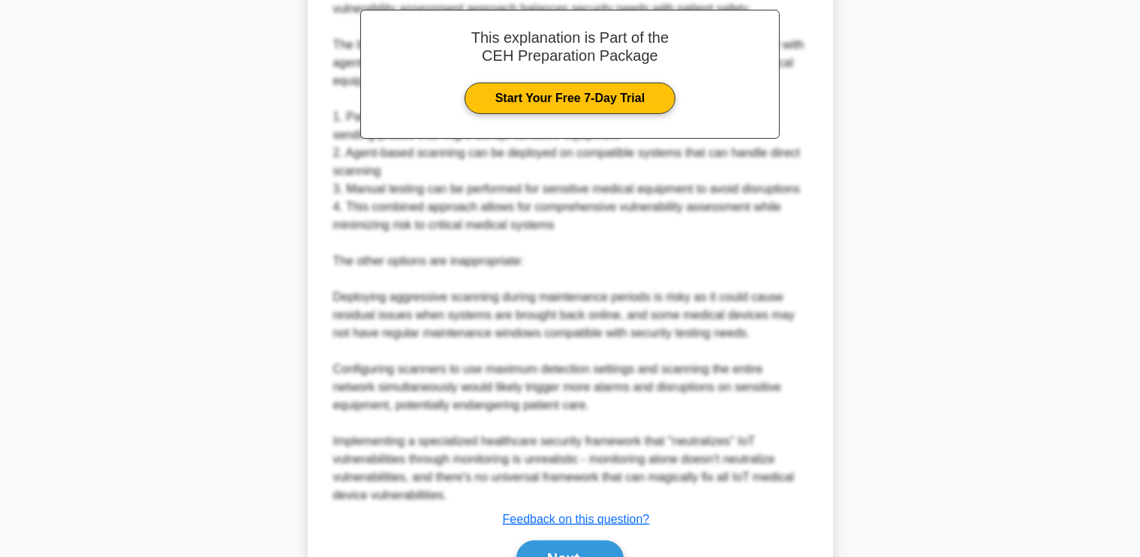
scroll to position [728, 0]
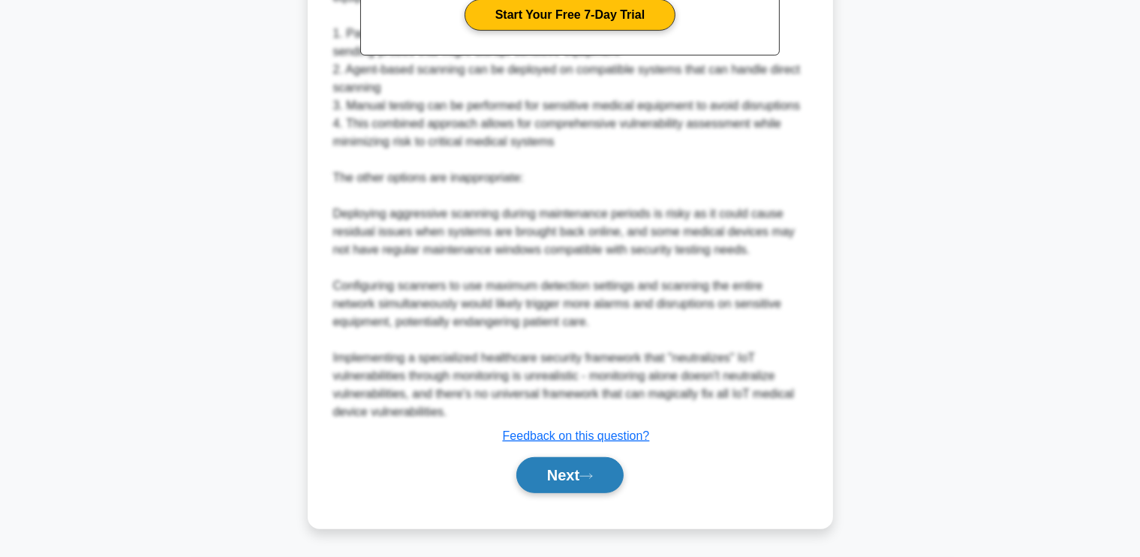
click at [564, 487] on button "Next" at bounding box center [569, 475] width 107 height 36
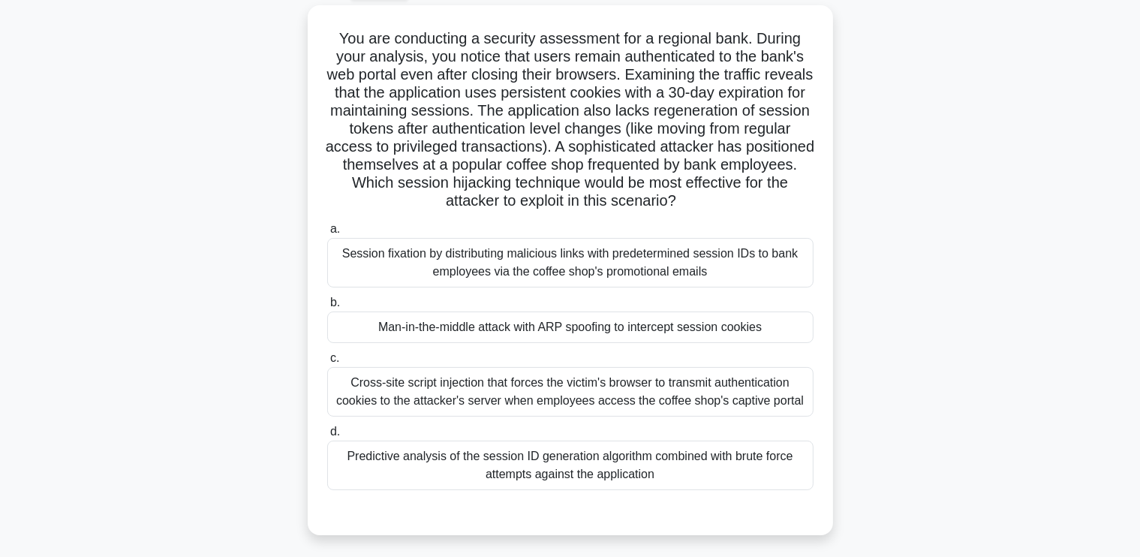
scroll to position [81, 0]
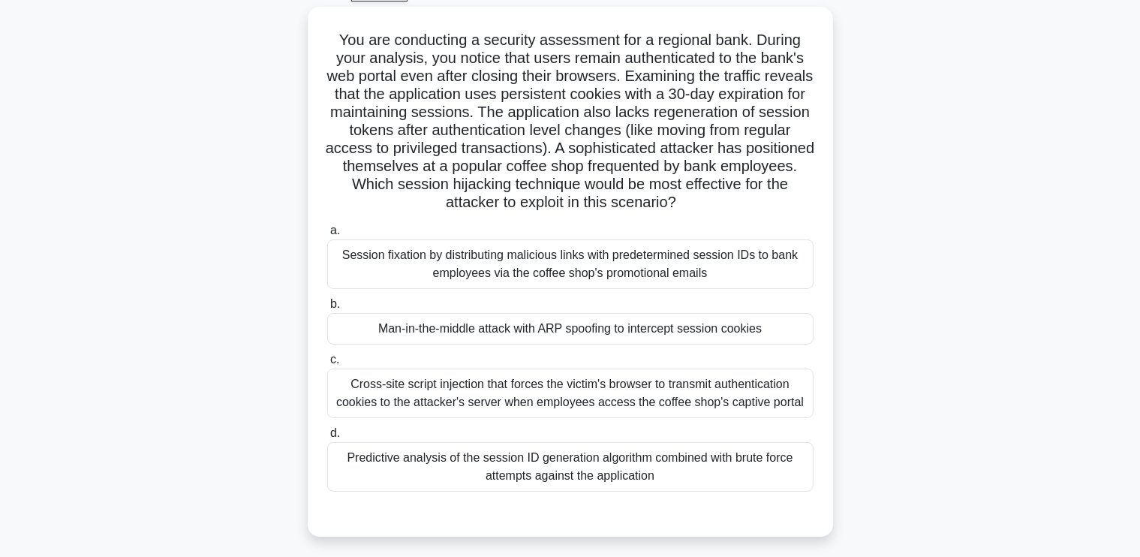
click at [1065, 299] on main "148:35 Stop CEH Intermediate 73/125 .spinner_0XTQ{transform-origin:center;anima…" at bounding box center [570, 348] width 1140 height 762
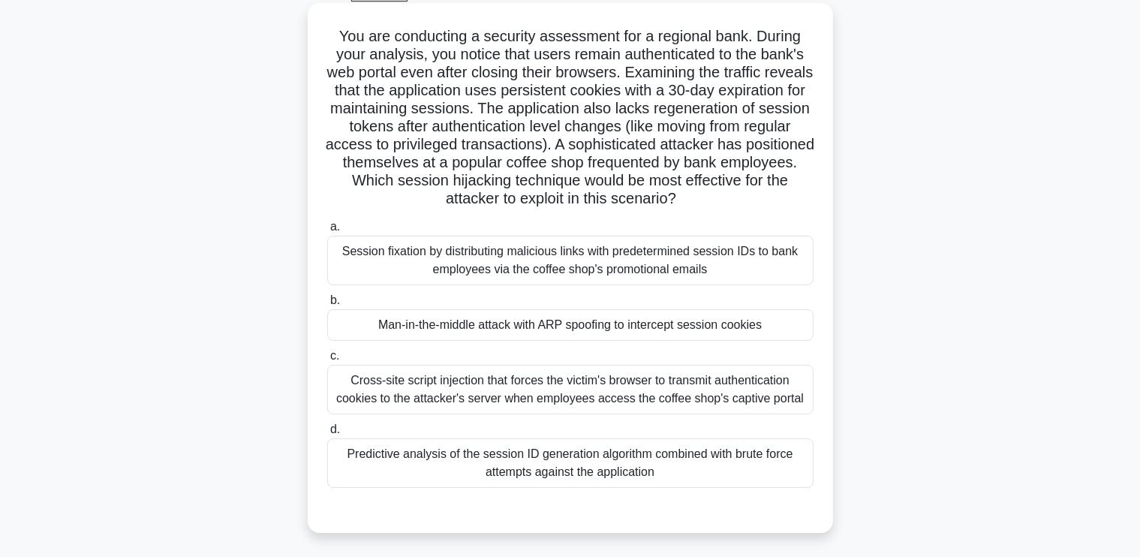
click at [666, 261] on div "Session fixation by distributing malicious links with predetermined session IDs…" at bounding box center [570, 261] width 486 height 50
click at [327, 232] on input "a. Session fixation by distributing malicious links with predetermined session …" at bounding box center [327, 227] width 0 height 10
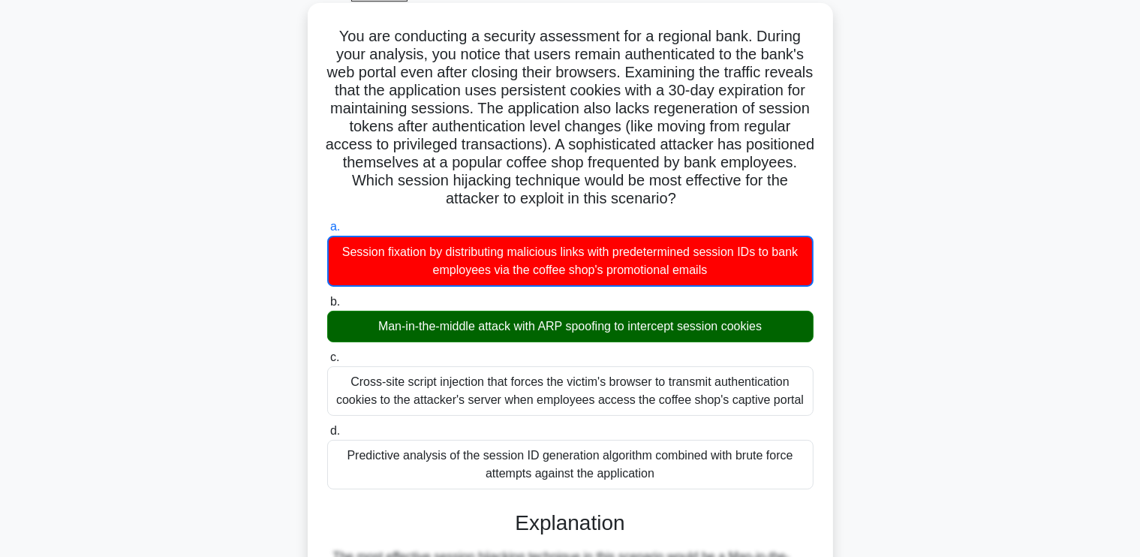
drag, startPoint x: 331, startPoint y: 35, endPoint x: 774, endPoint y: 473, distance: 623.4
click at [774, 473] on div "You are conducting a security assessment for a regional bank. During your analy…" at bounding box center [570, 563] width 513 height 1108
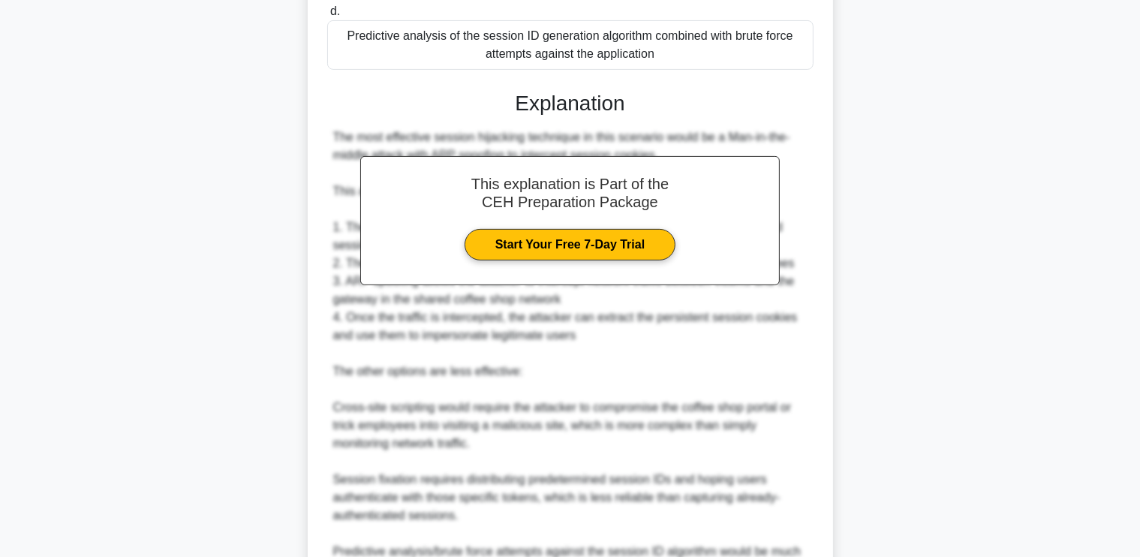
scroll to position [674, 0]
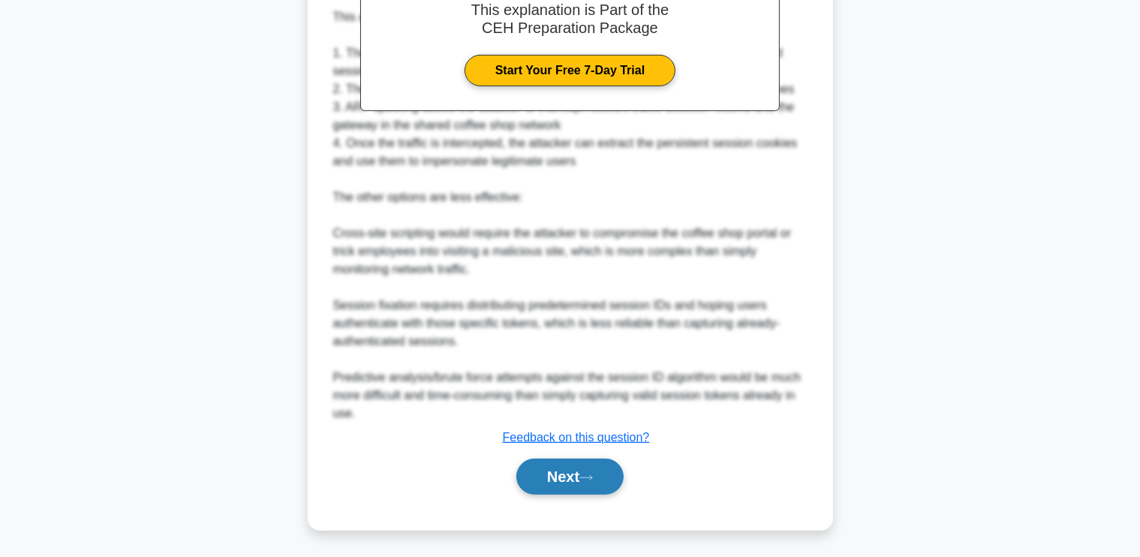
click at [545, 467] on button "Next" at bounding box center [569, 476] width 107 height 36
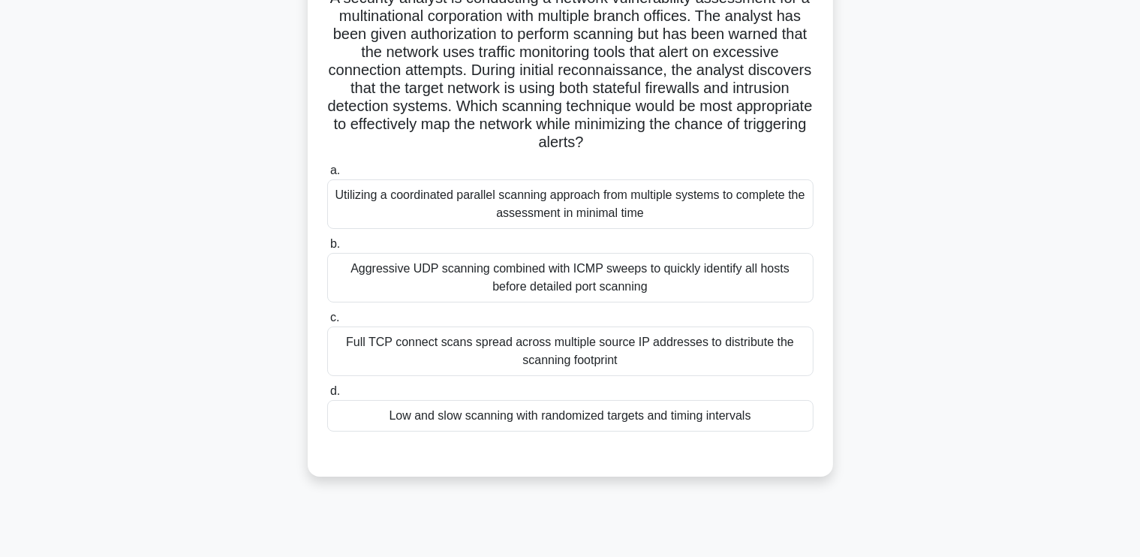
scroll to position [123, 0]
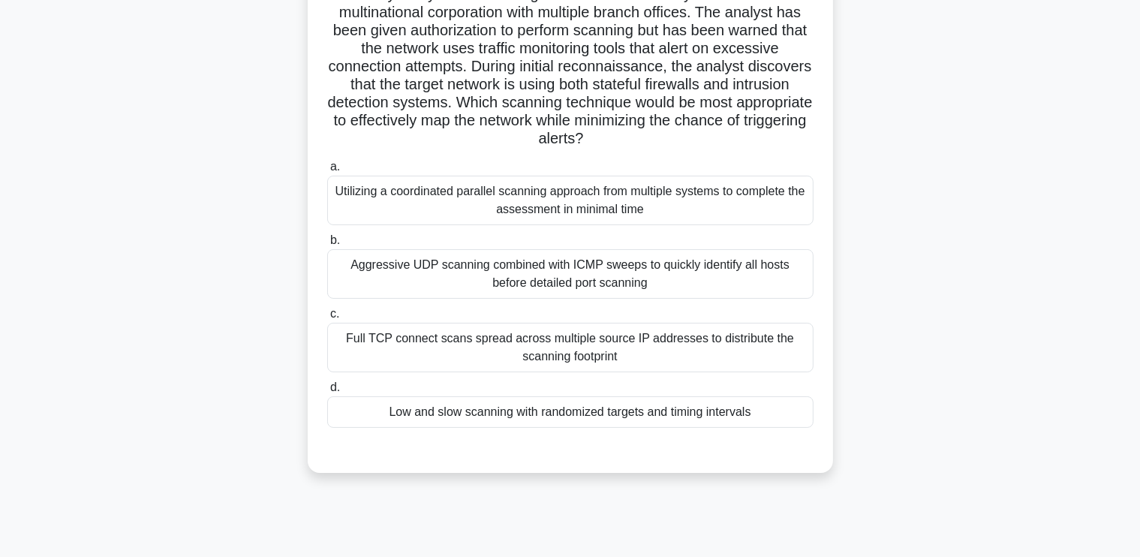
click at [635, 409] on div "Low and slow scanning with randomized targets and timing intervals" at bounding box center [570, 412] width 486 height 32
click at [327, 392] on input "d. Low and slow scanning with randomized targets and timing intervals" at bounding box center [327, 388] width 0 height 10
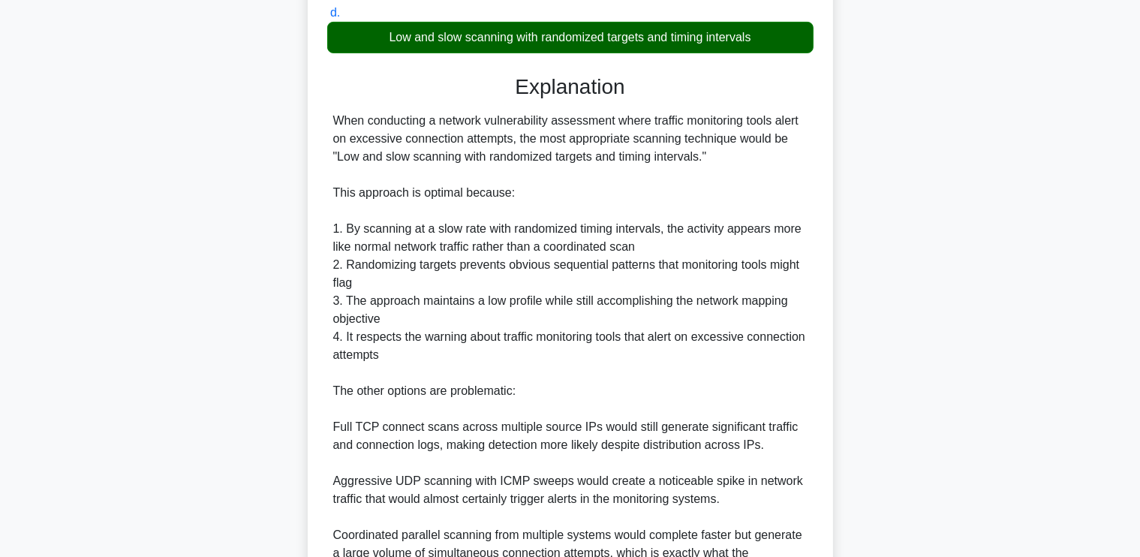
scroll to position [655, 0]
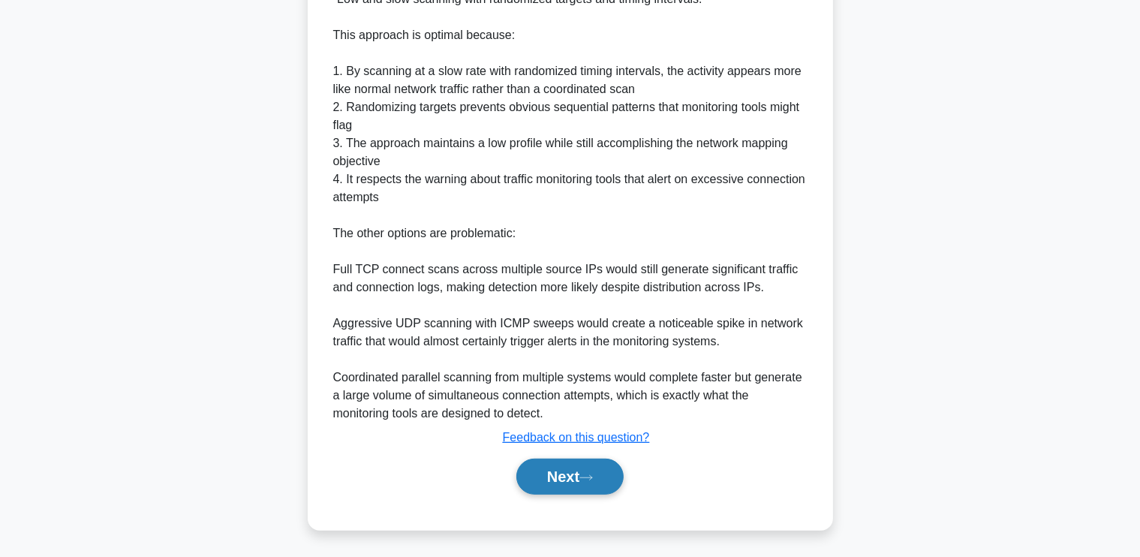
click at [582, 474] on button "Next" at bounding box center [569, 476] width 107 height 36
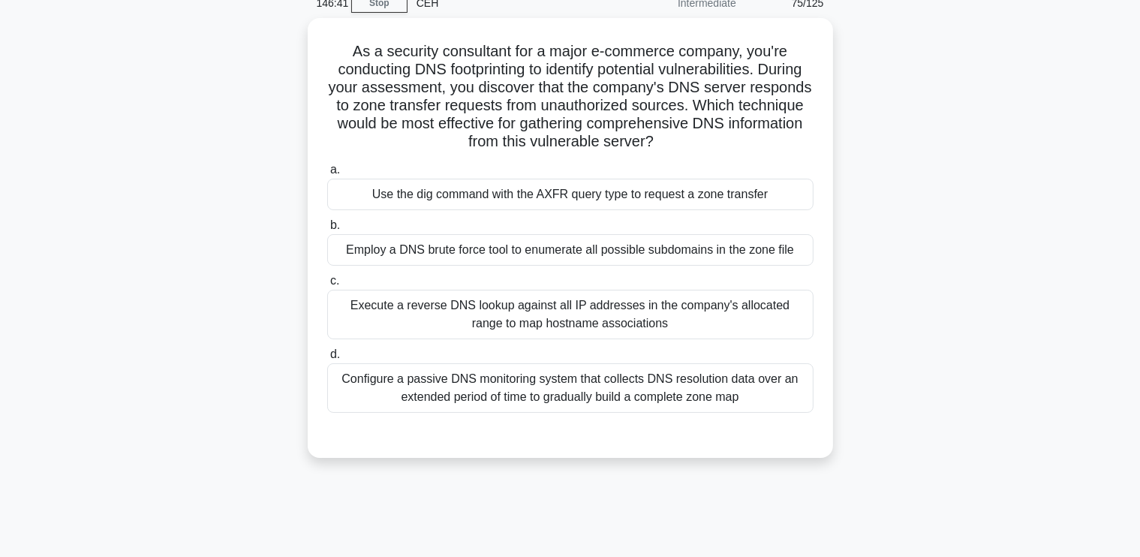
scroll to position [68, 0]
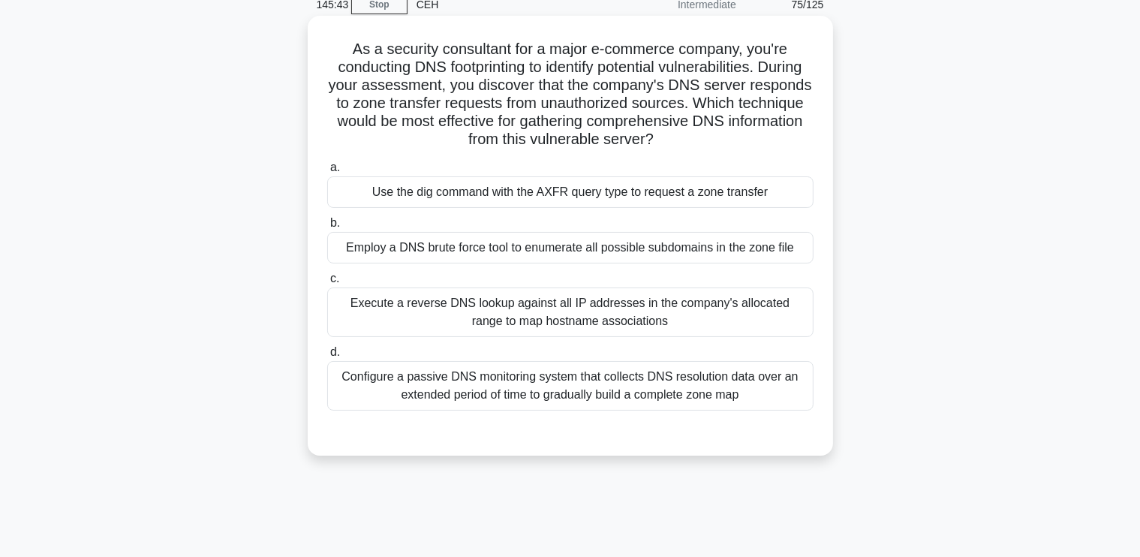
drag, startPoint x: 345, startPoint y: 38, endPoint x: 773, endPoint y: 400, distance: 560.0
click at [773, 400] on div "As a security consultant for a major e-commerce company, you're conducting DNS …" at bounding box center [570, 236] width 513 height 428
click at [421, 201] on div "Use the dig command with the AXFR query type to request a zone transfer" at bounding box center [570, 192] width 486 height 32
click at [327, 173] on input "a. Use the dig command with the AXFR query type to request a zone transfer" at bounding box center [327, 168] width 0 height 10
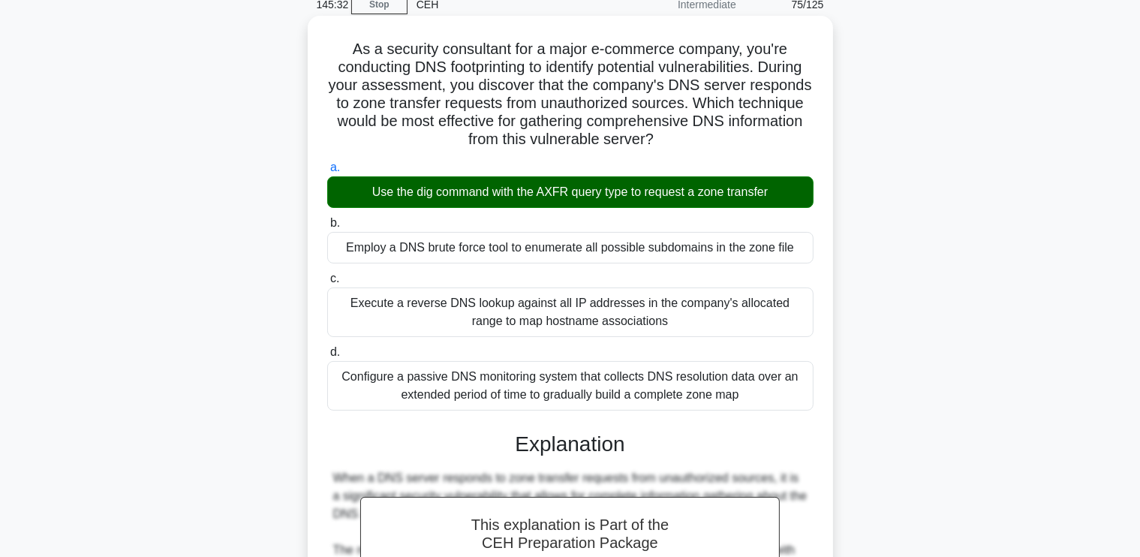
scroll to position [475, 0]
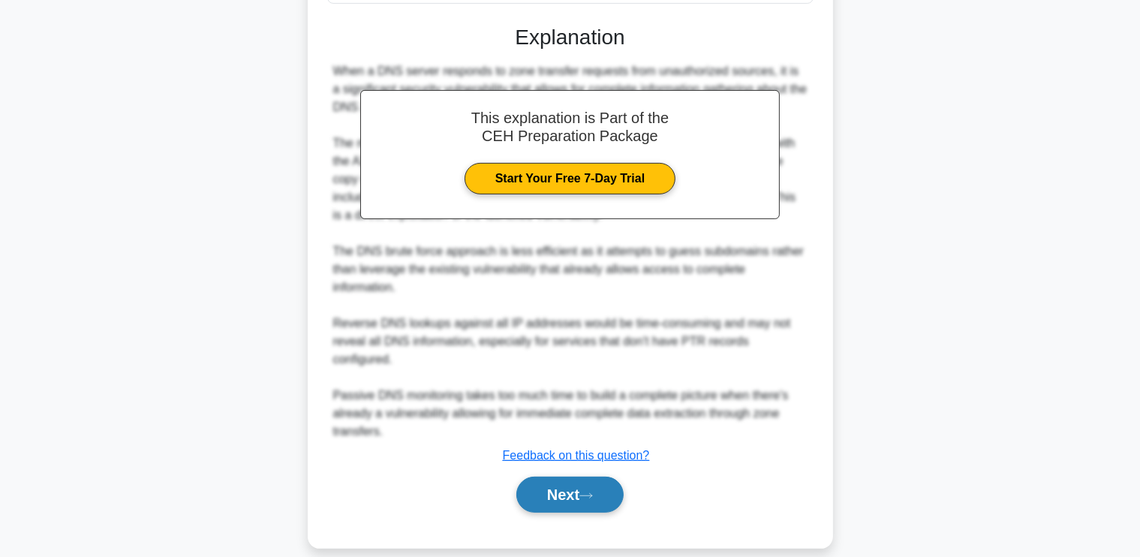
click at [575, 482] on button "Next" at bounding box center [569, 494] width 107 height 36
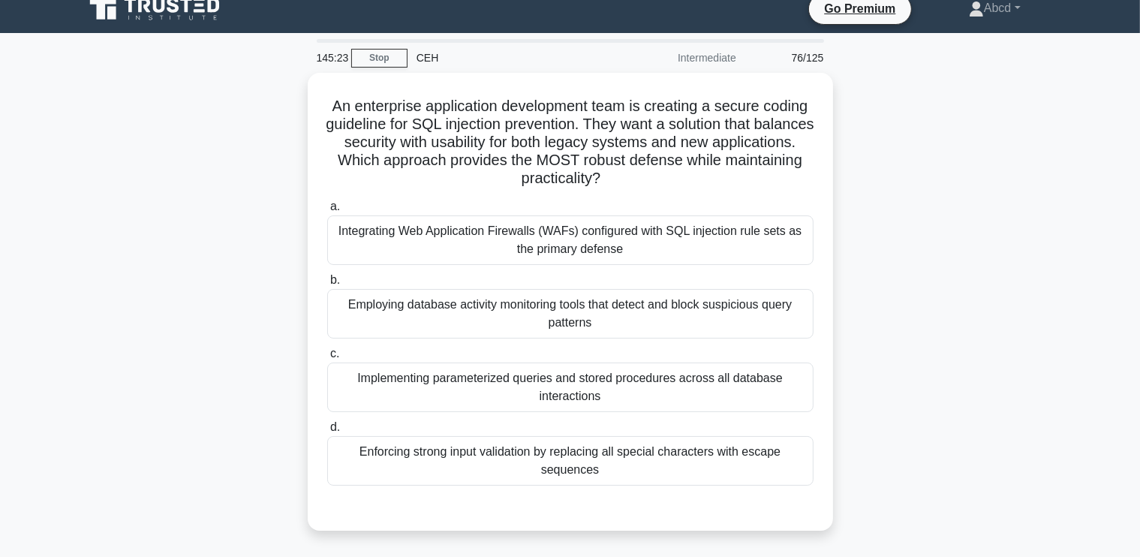
scroll to position [15, 0]
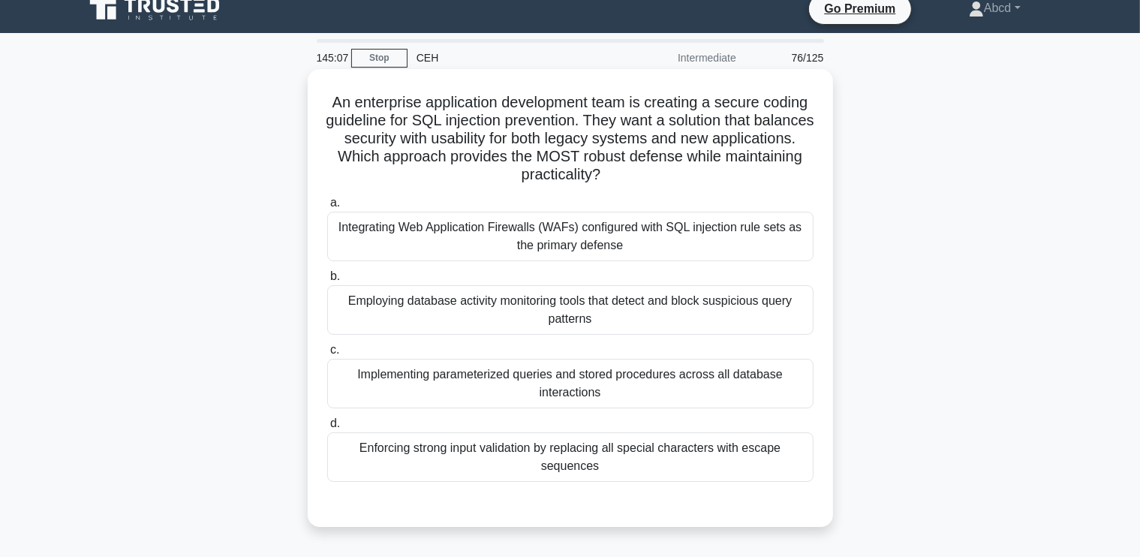
click at [595, 390] on div "Implementing parameterized queries and stored procedures across all database in…" at bounding box center [570, 384] width 486 height 50
click at [327, 355] on input "c. Implementing parameterized queries and stored procedures across all database…" at bounding box center [327, 350] width 0 height 10
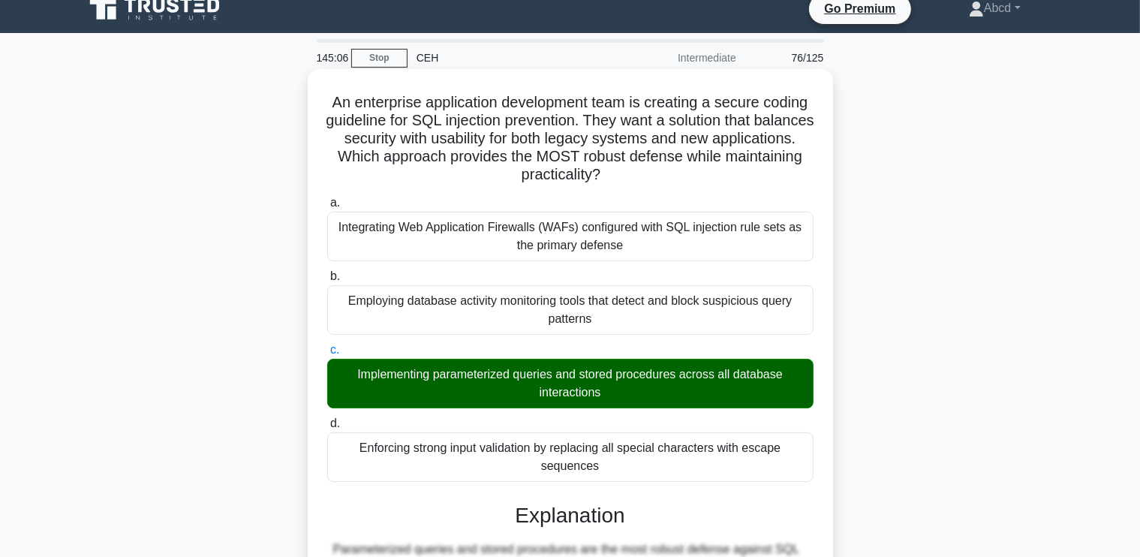
scroll to position [493, 0]
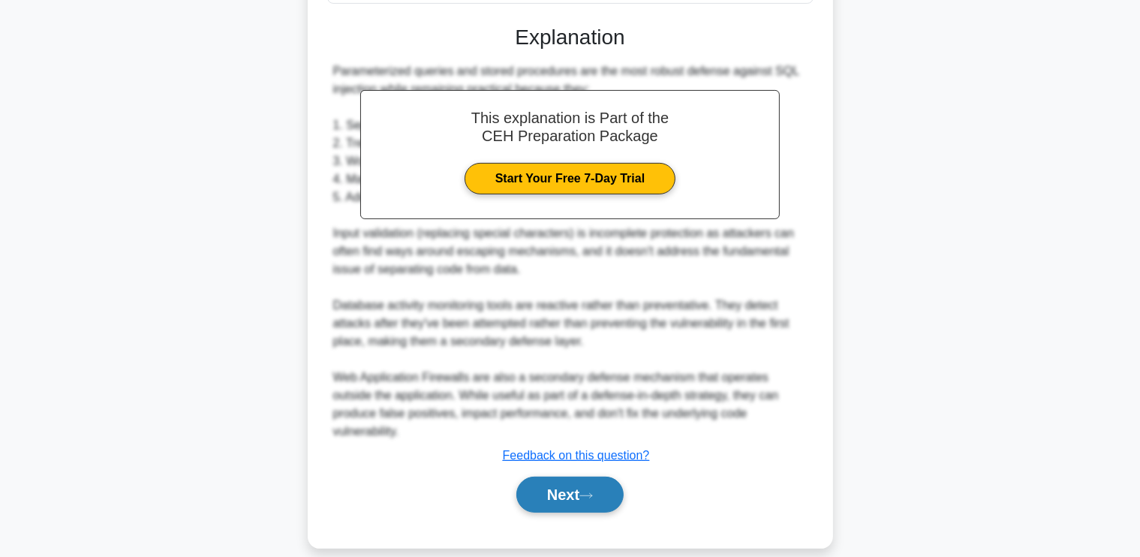
click at [548, 487] on button "Next" at bounding box center [569, 494] width 107 height 36
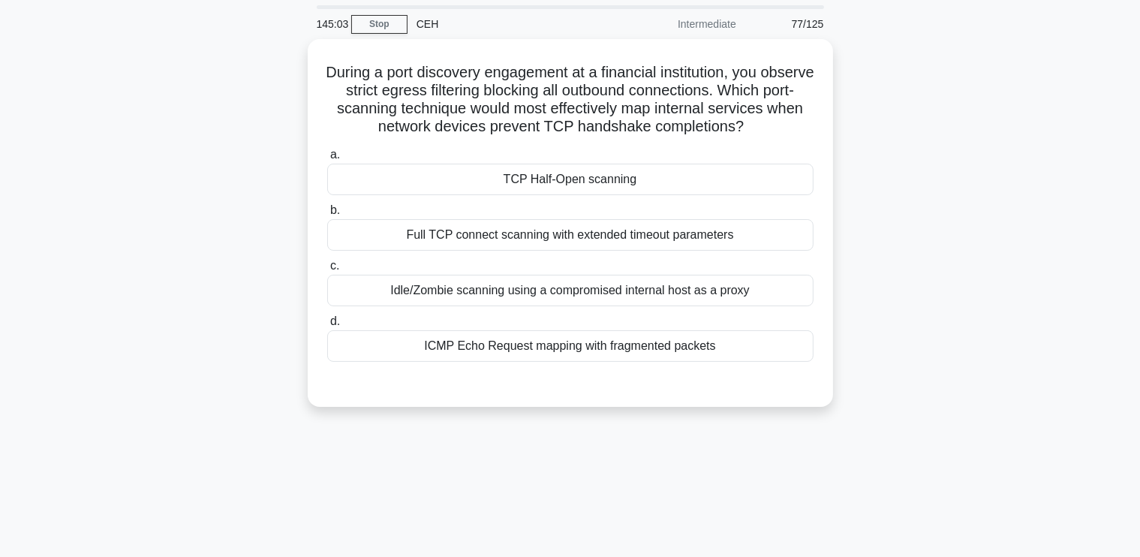
scroll to position [48, 0]
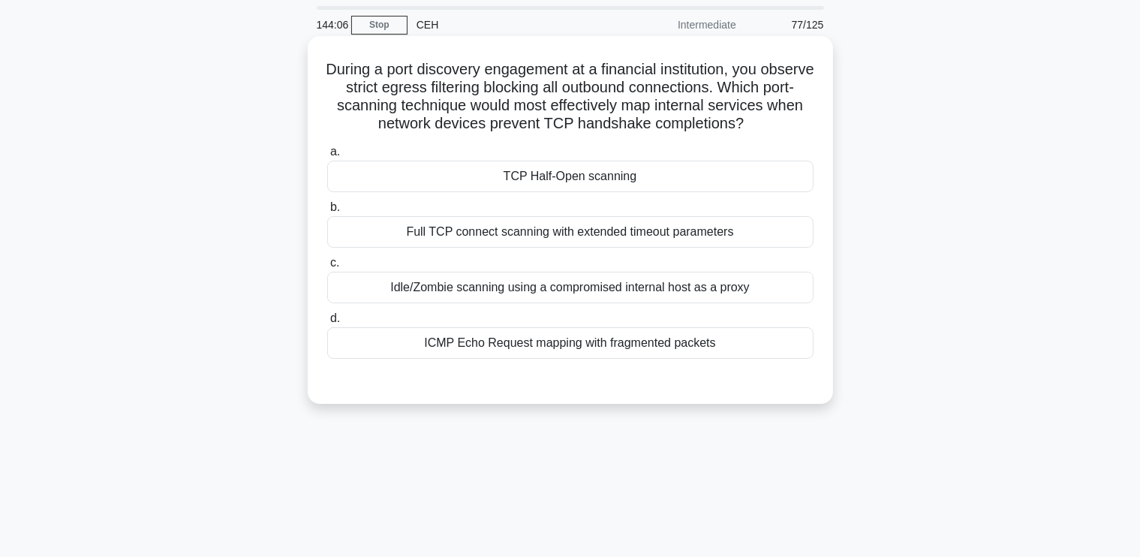
click at [687, 180] on div "TCP Half-Open scanning" at bounding box center [570, 177] width 486 height 32
click at [327, 157] on input "a. TCP Half-Open scanning" at bounding box center [327, 152] width 0 height 10
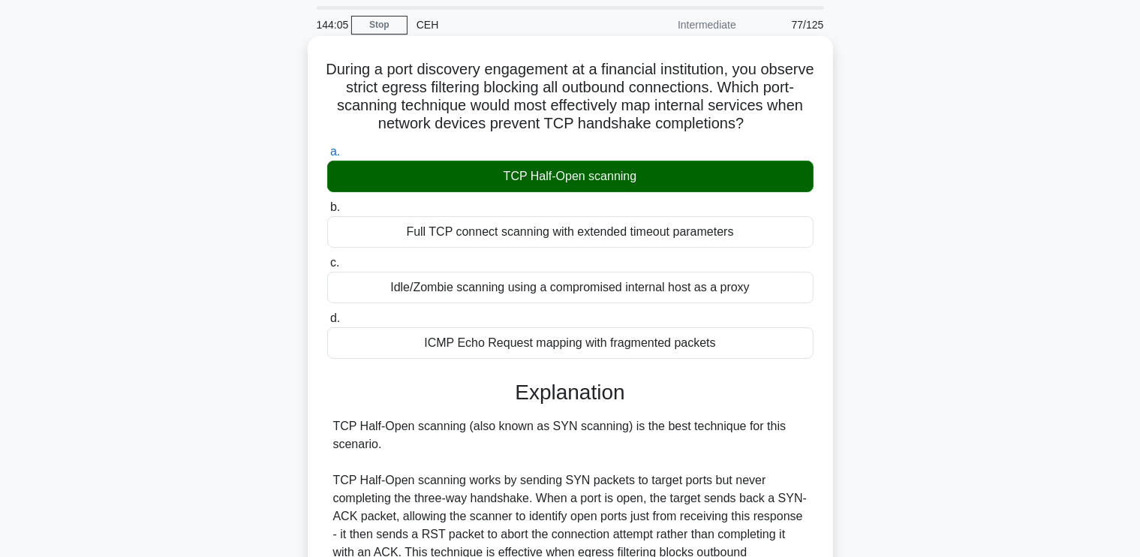
scroll to position [439, 0]
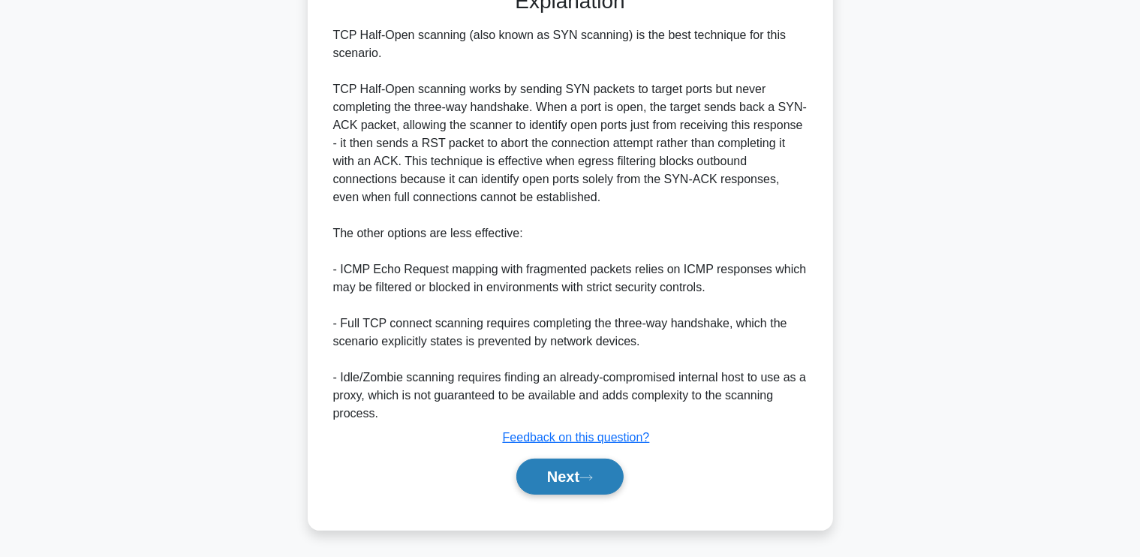
click at [593, 469] on button "Next" at bounding box center [569, 476] width 107 height 36
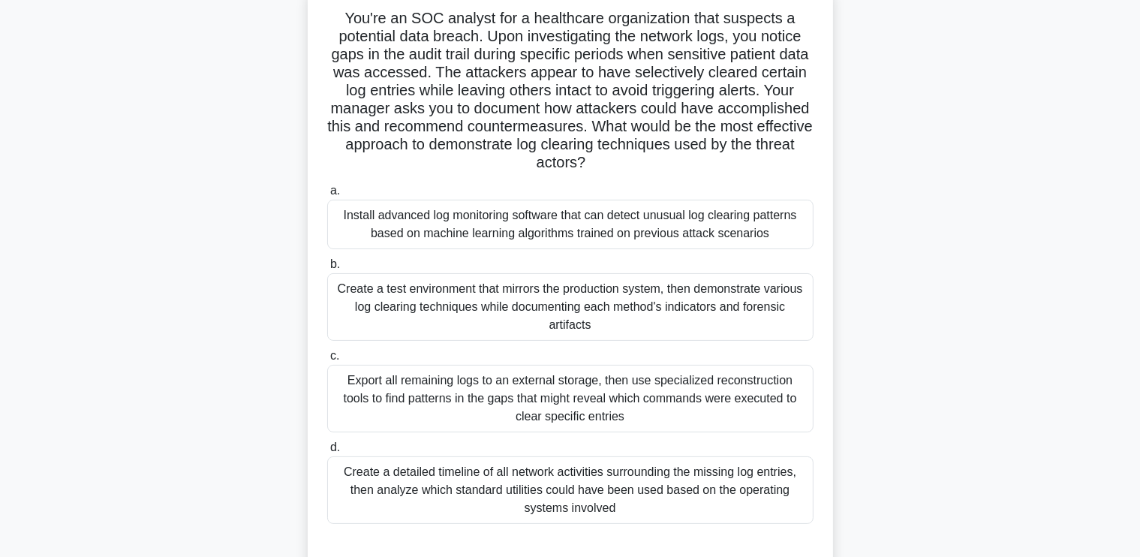
scroll to position [98, 0]
click at [634, 327] on div "Create a test environment that mirrors the production system, then demonstrate …" at bounding box center [570, 308] width 486 height 68
click at [327, 270] on input "b. Create a test environment that mirrors the production system, then demonstra…" at bounding box center [327, 265] width 0 height 10
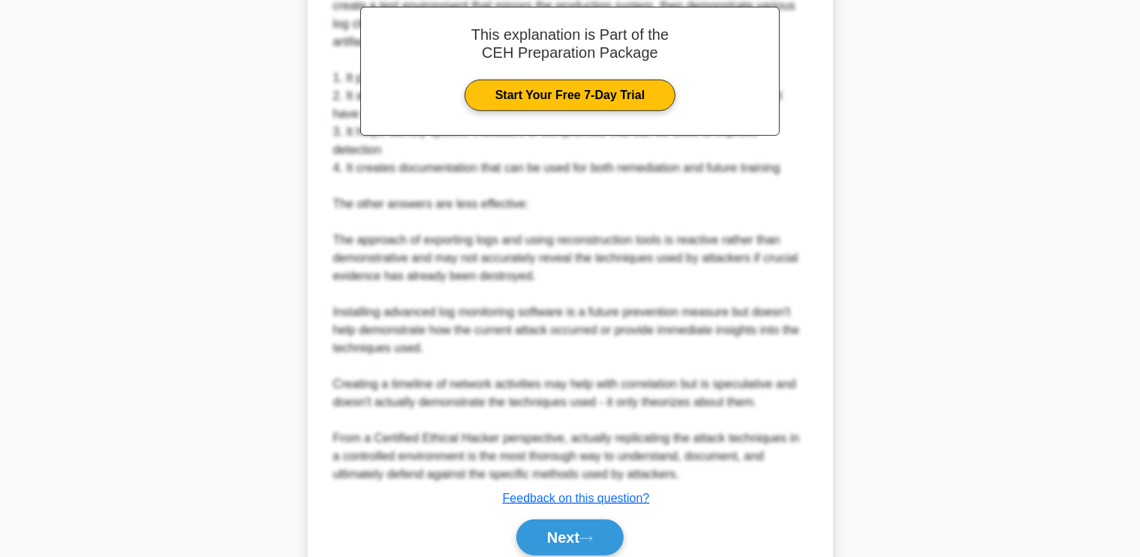
scroll to position [763, 0]
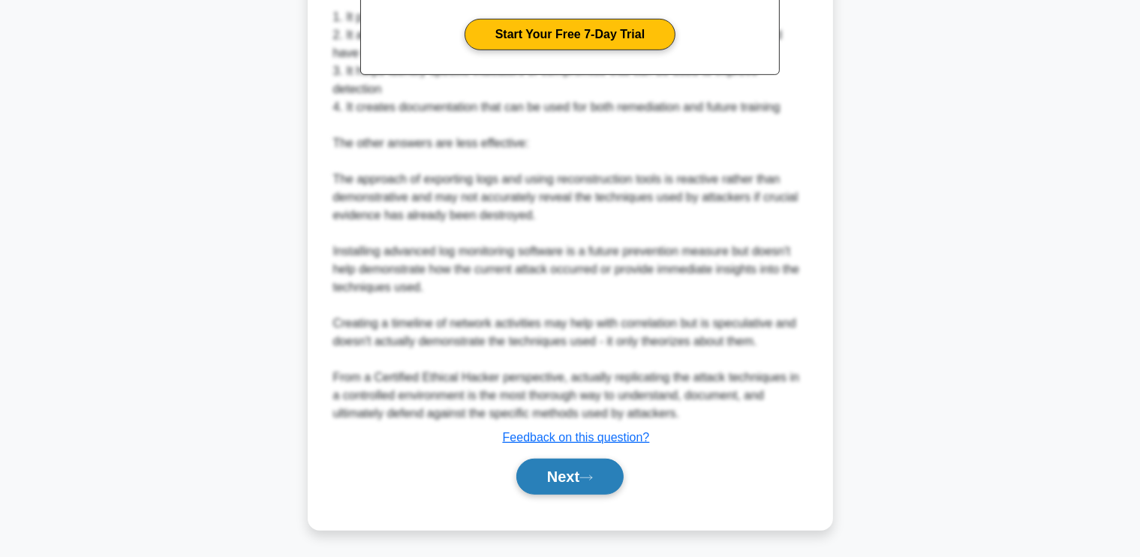
click at [563, 473] on button "Next" at bounding box center [569, 476] width 107 height 36
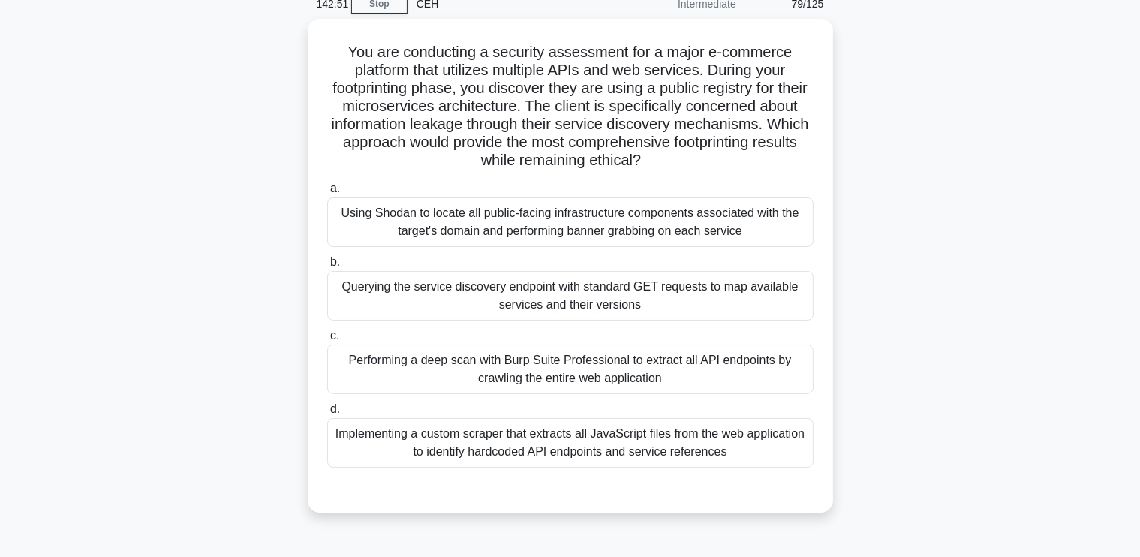
scroll to position [69, 0]
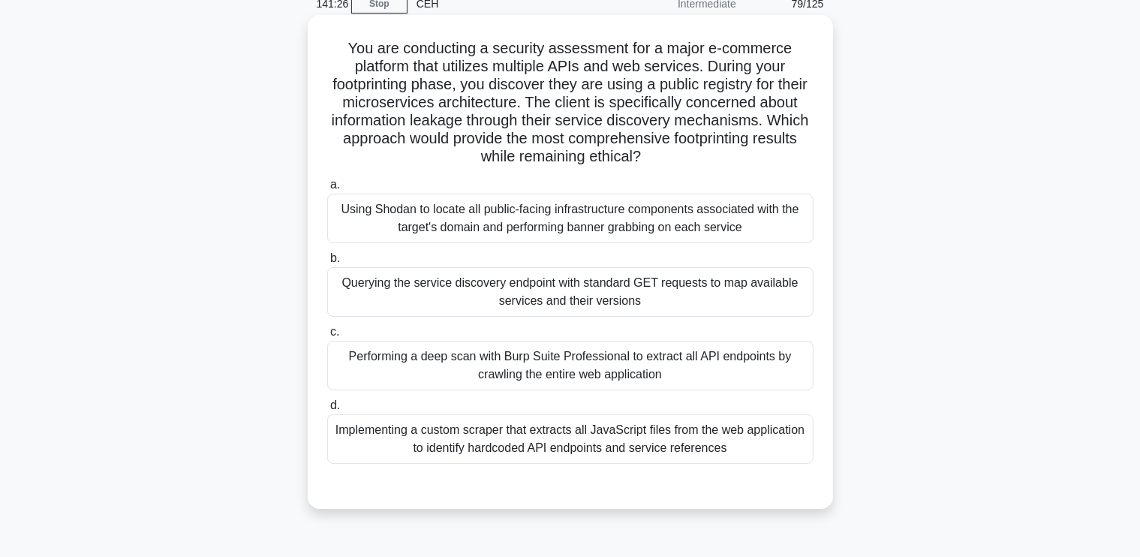
click at [459, 282] on div "Querying the service discovery endpoint with standard GET requests to map avail…" at bounding box center [570, 292] width 486 height 50
click at [327, 263] on input "b. Querying the service discovery endpoint with standard GET requests to map av…" at bounding box center [327, 259] width 0 height 10
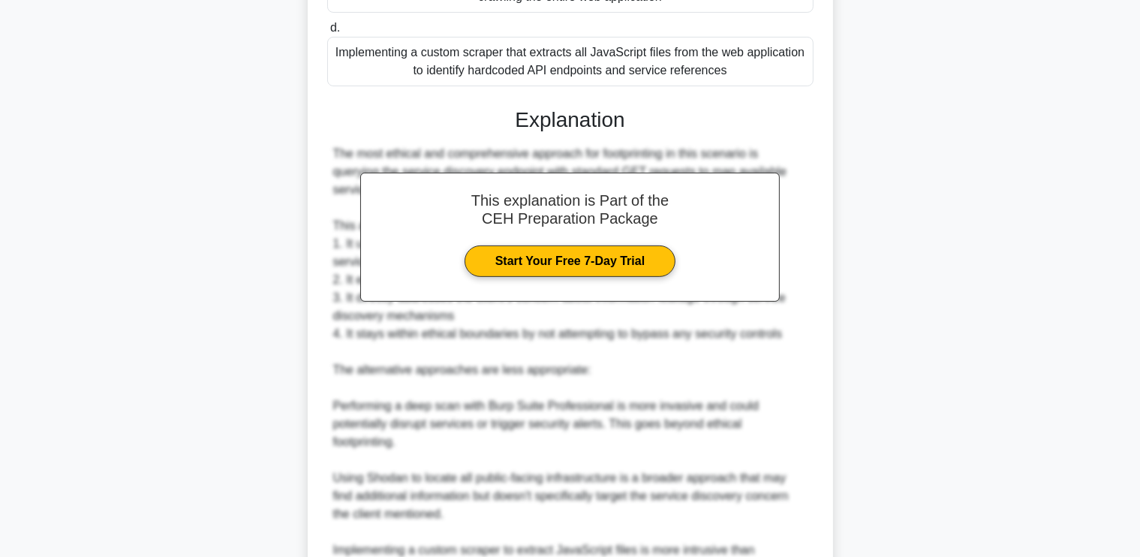
scroll to position [601, 0]
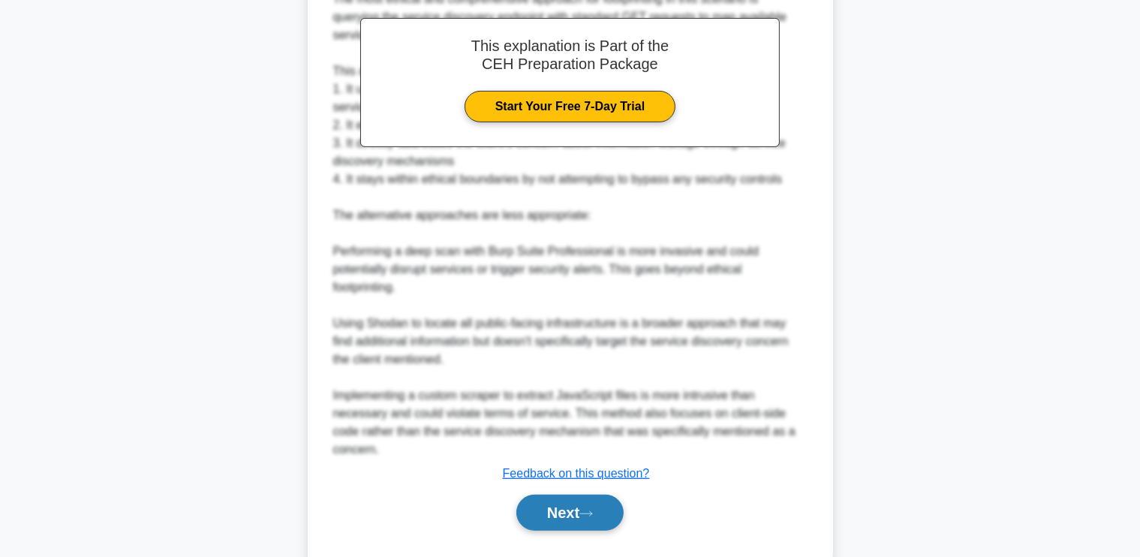
click at [539, 494] on button "Next" at bounding box center [569, 512] width 107 height 36
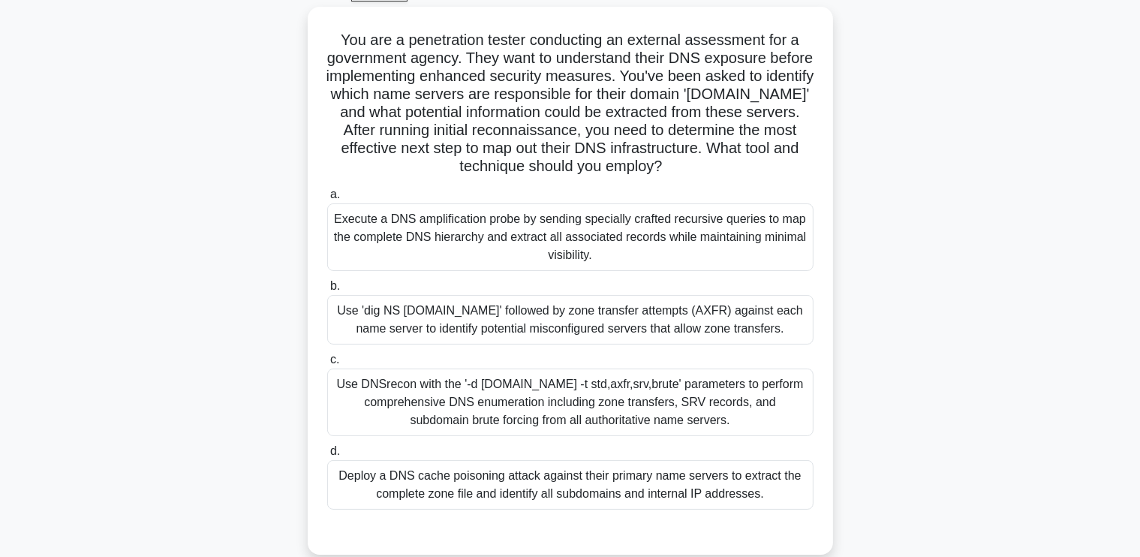
scroll to position [86, 0]
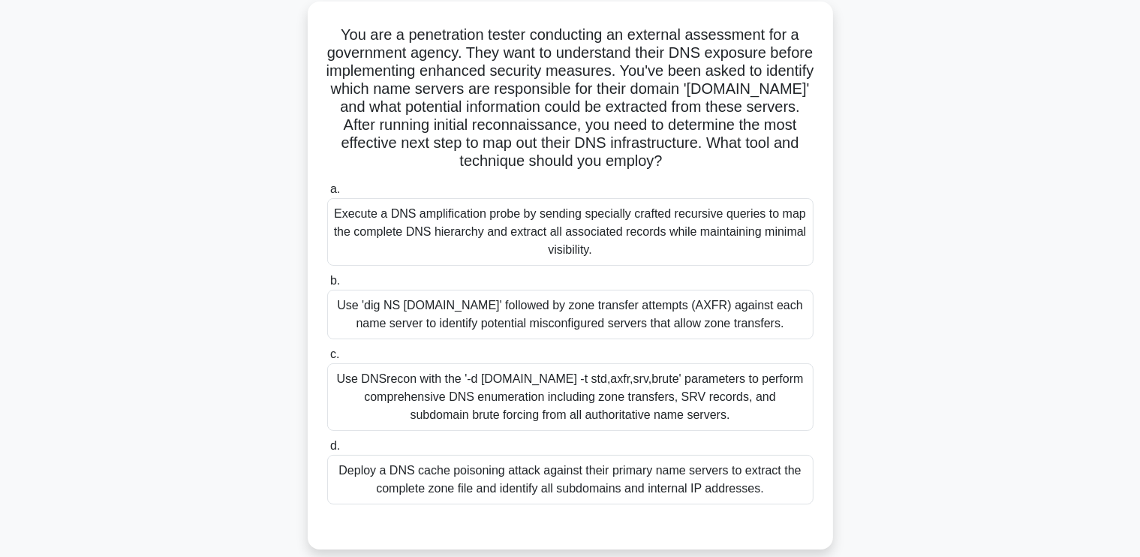
click at [563, 227] on div "Execute a DNS amplification probe by sending specially crafted recursive querie…" at bounding box center [570, 232] width 486 height 68
click at [327, 194] on input "a. Execute a DNS amplification probe by sending specially crafted recursive que…" at bounding box center [327, 190] width 0 height 10
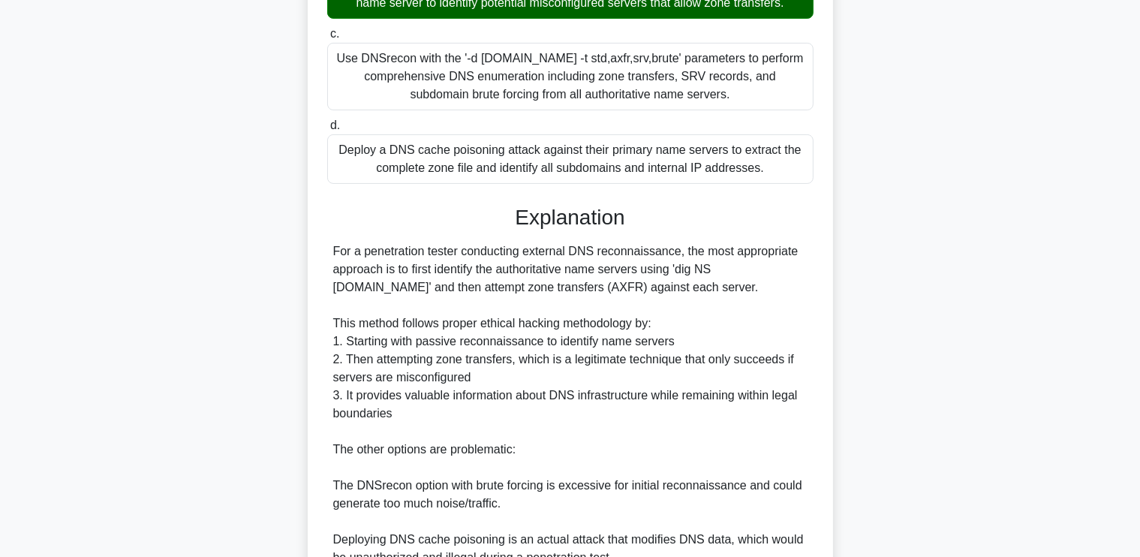
scroll to position [692, 0]
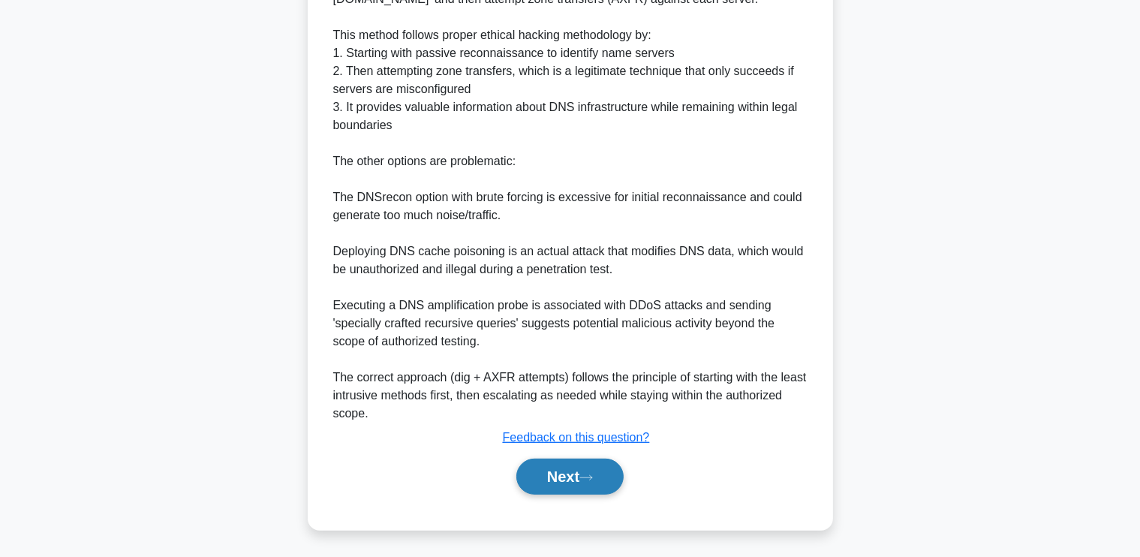
click at [546, 482] on button "Next" at bounding box center [569, 476] width 107 height 36
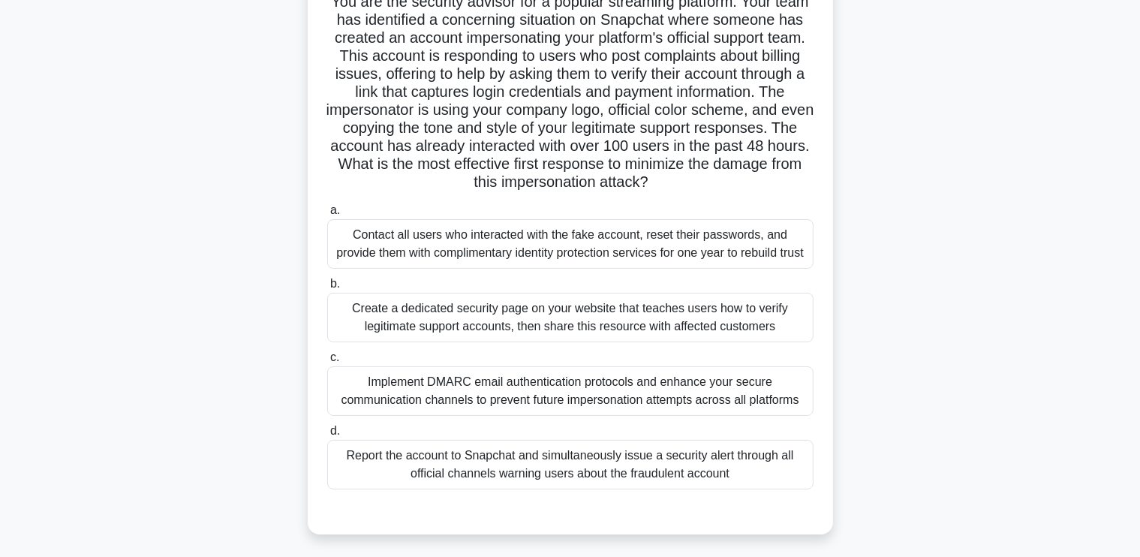
scroll to position [119, 0]
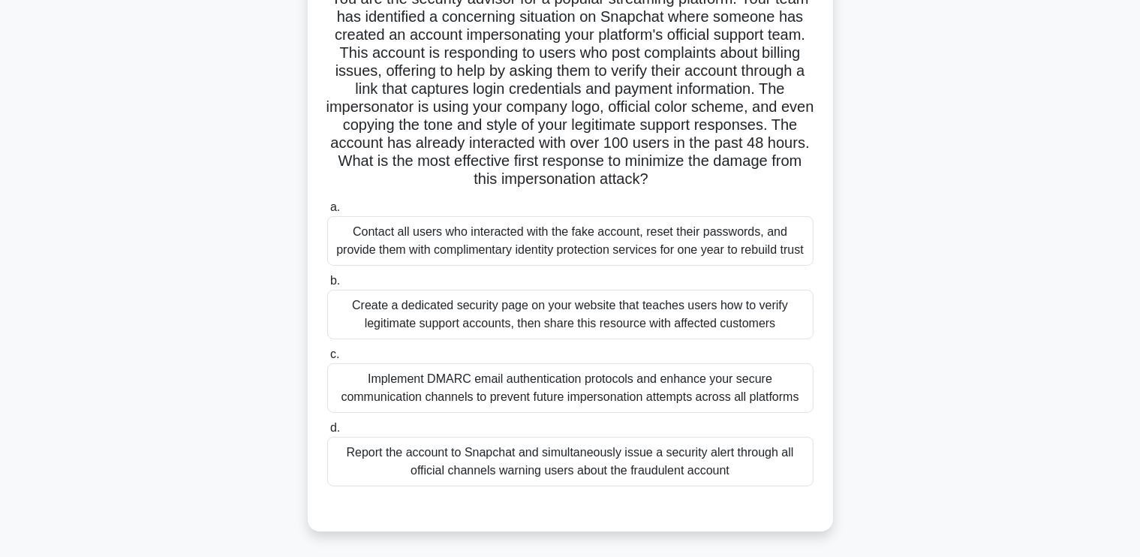
click at [665, 470] on div "Report the account to Snapchat and simultaneously issue a security alert throug…" at bounding box center [570, 462] width 486 height 50
click at [327, 433] on input "d. Report the account to Snapchat and simultaneously issue a security alert thr…" at bounding box center [327, 428] width 0 height 10
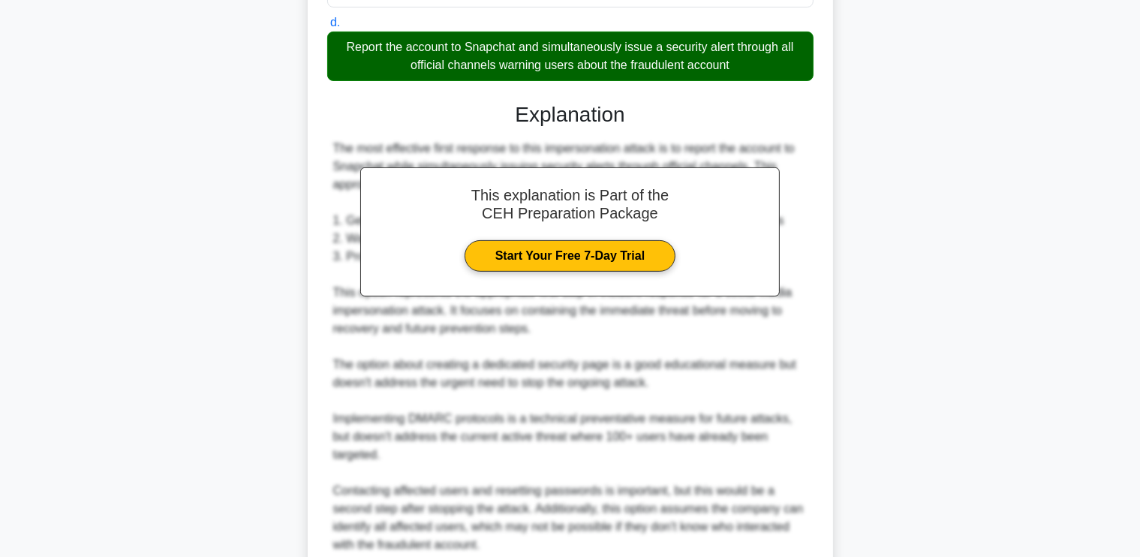
scroll to position [673, 0]
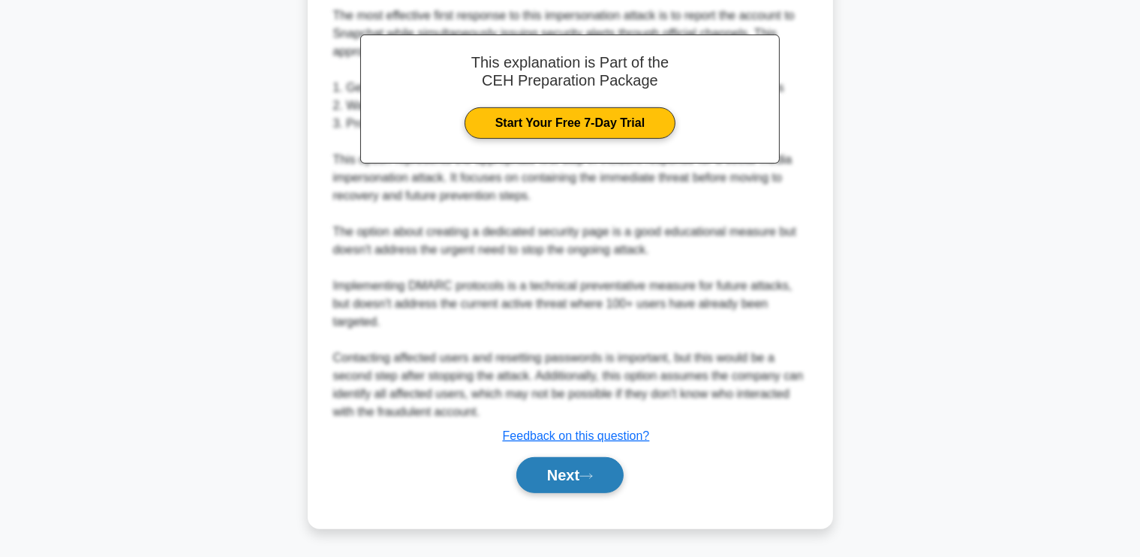
click at [570, 476] on button "Next" at bounding box center [569, 475] width 107 height 36
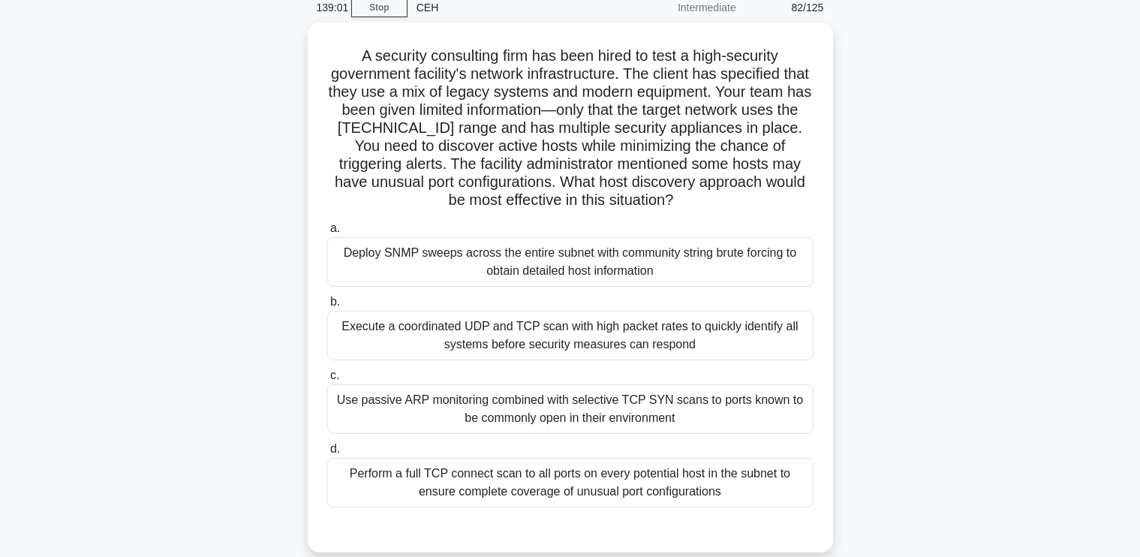
scroll to position [66, 0]
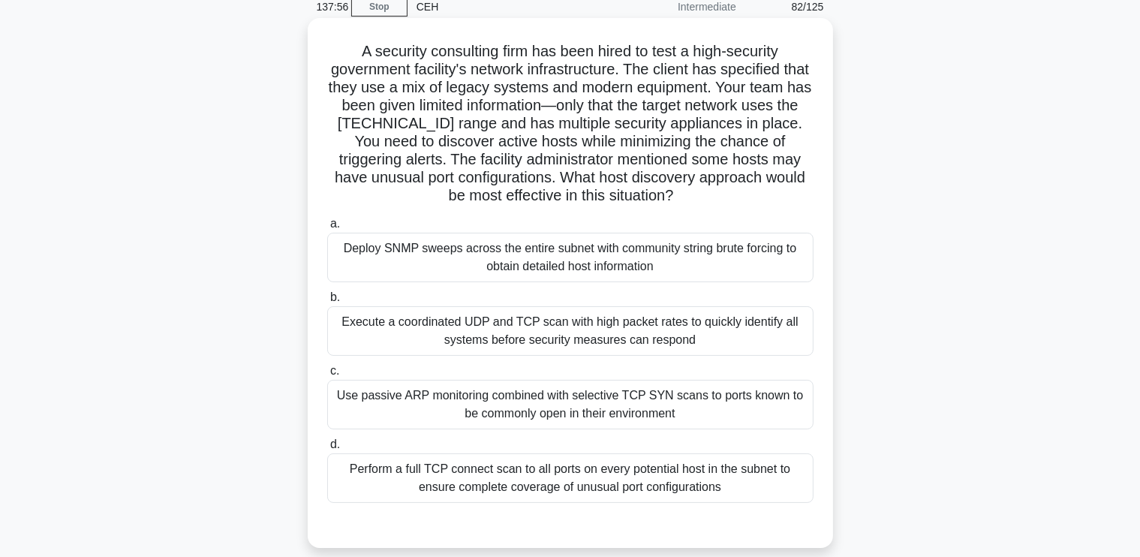
click at [656, 393] on div "Use passive ARP monitoring combined with selective TCP SYN scans to ports known…" at bounding box center [570, 405] width 486 height 50
click at [327, 376] on input "c. Use passive ARP monitoring combined with selective TCP SYN scans to ports kn…" at bounding box center [327, 371] width 0 height 10
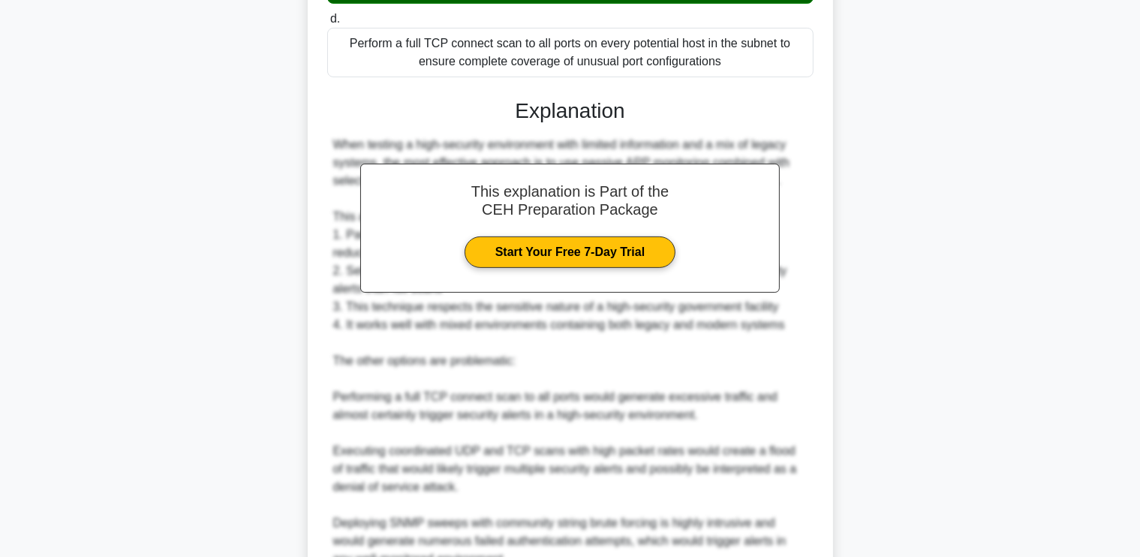
scroll to position [637, 0]
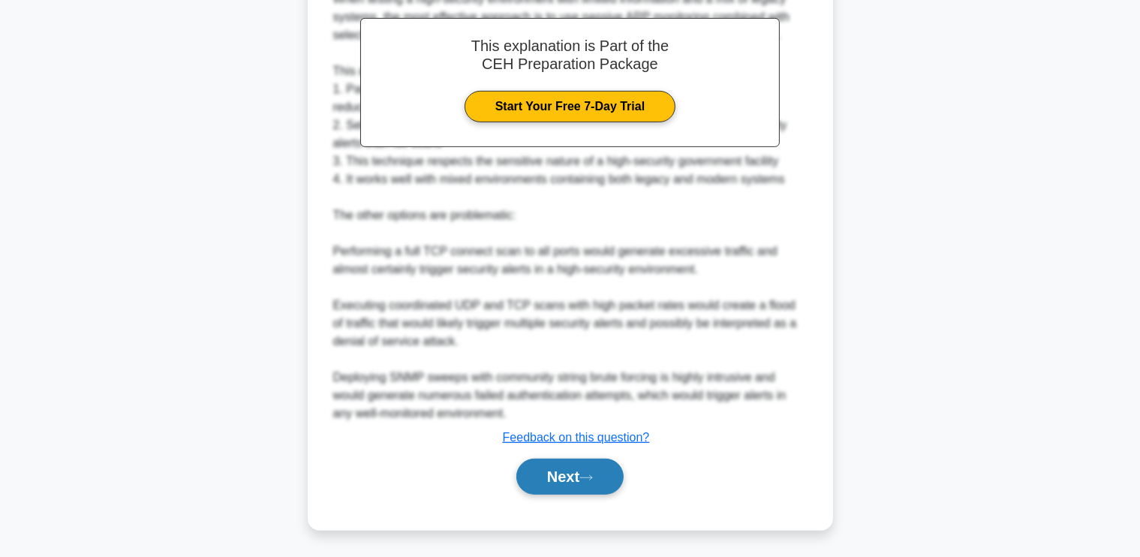
click at [593, 473] on icon at bounding box center [586, 477] width 14 height 8
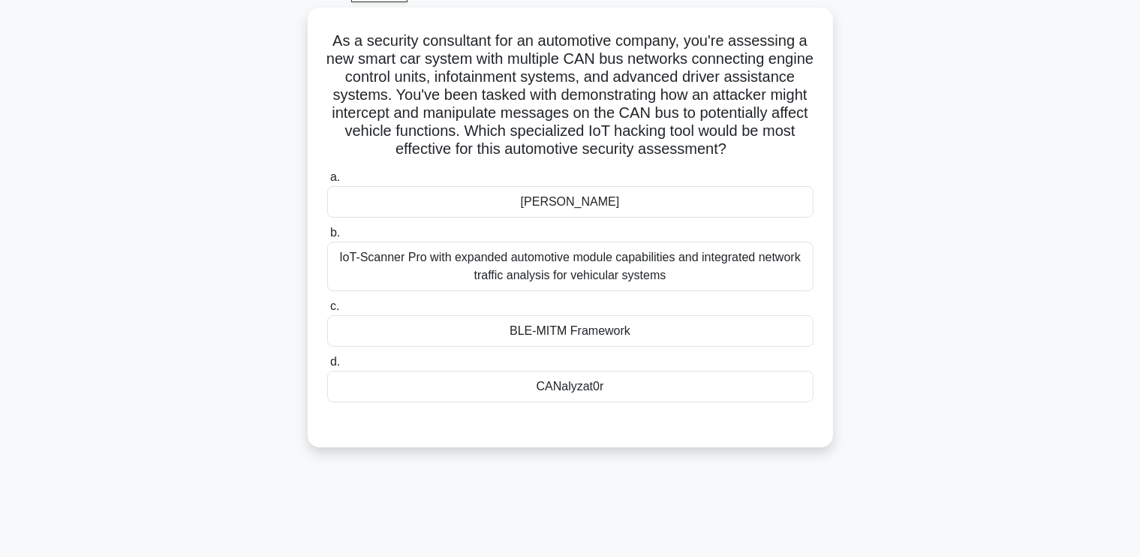
scroll to position [83, 0]
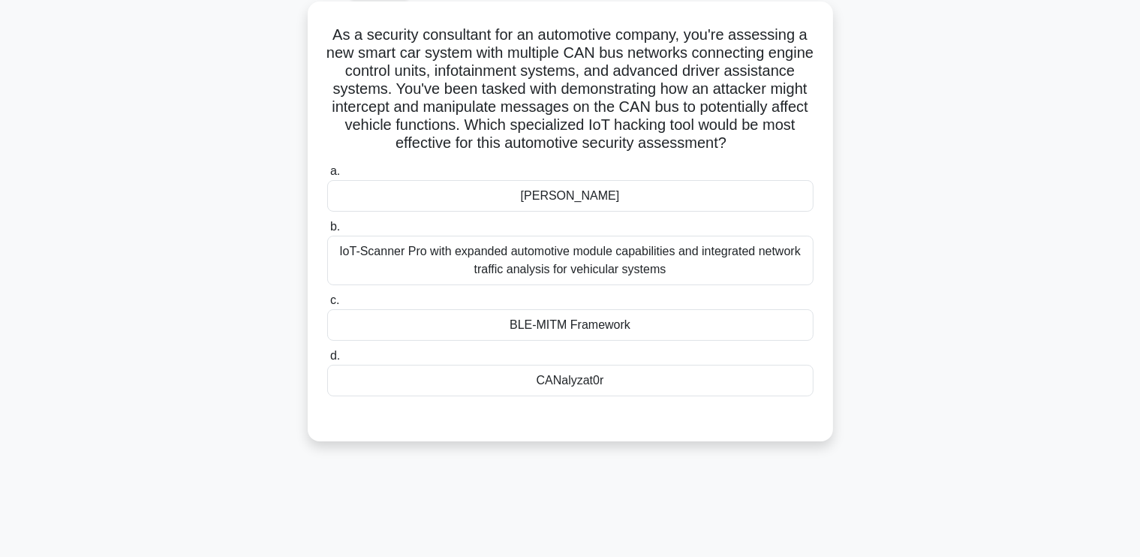
click at [572, 380] on div "CANalyzat0r" at bounding box center [570, 381] width 486 height 32
click at [327, 361] on input "d. CANalyzat0r" at bounding box center [327, 356] width 0 height 10
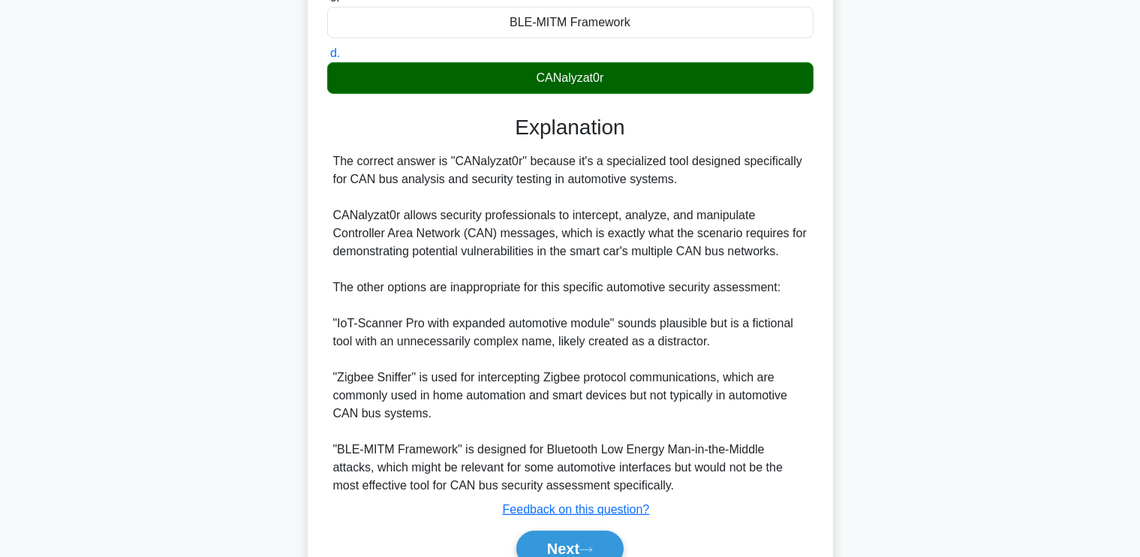
scroll to position [457, 0]
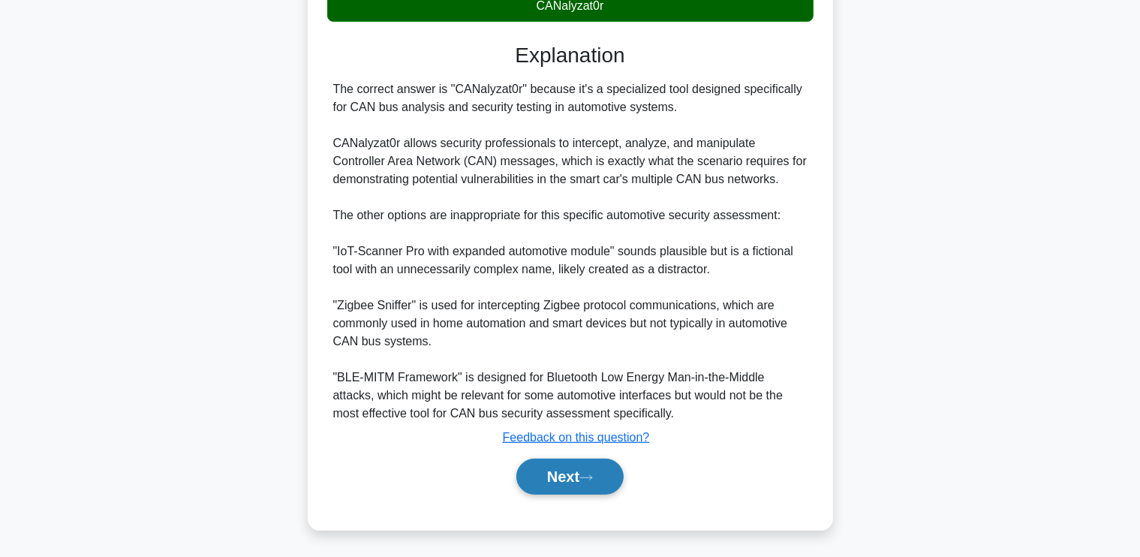
click at [542, 468] on button "Next" at bounding box center [569, 476] width 107 height 36
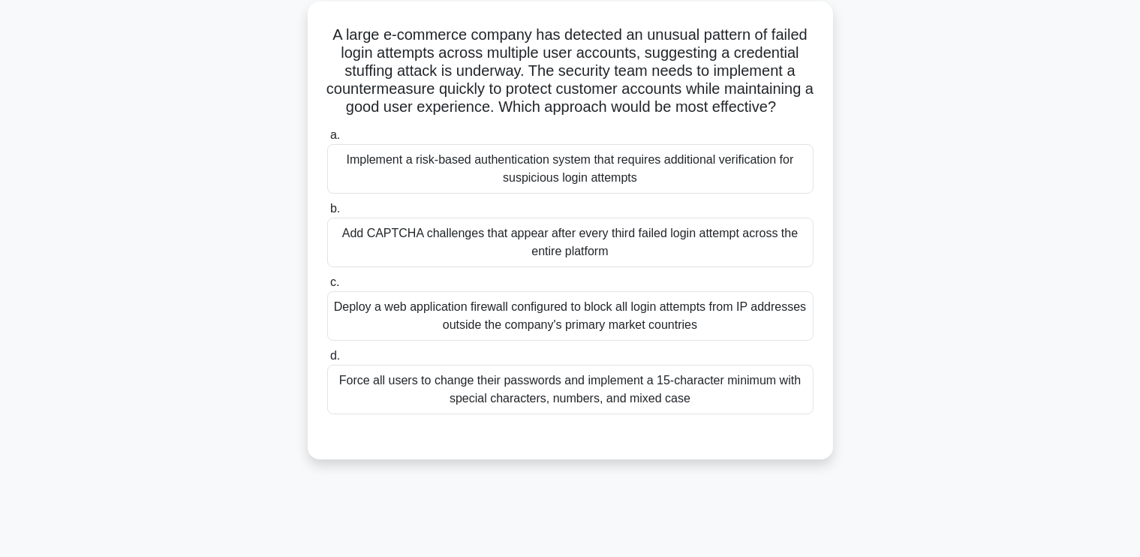
scroll to position [86, 0]
click at [552, 239] on div "Add CAPTCHA challenges that appear after every third failed login attempt acros…" at bounding box center [570, 243] width 486 height 50
click at [327, 215] on input "b. Add CAPTCHA challenges that appear after every third failed login attempt ac…" at bounding box center [327, 210] width 0 height 10
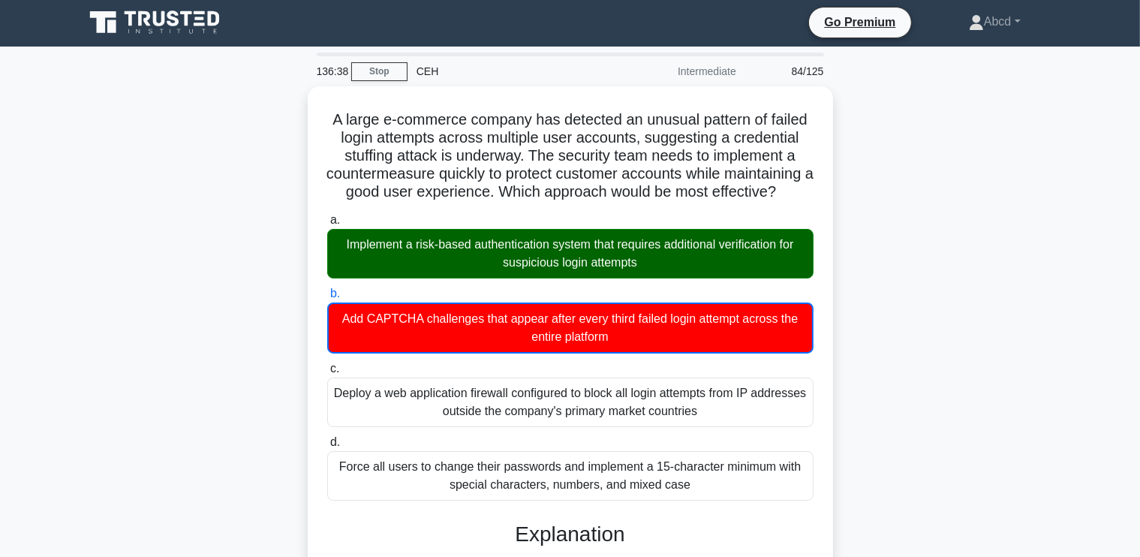
scroll to position [2, 0]
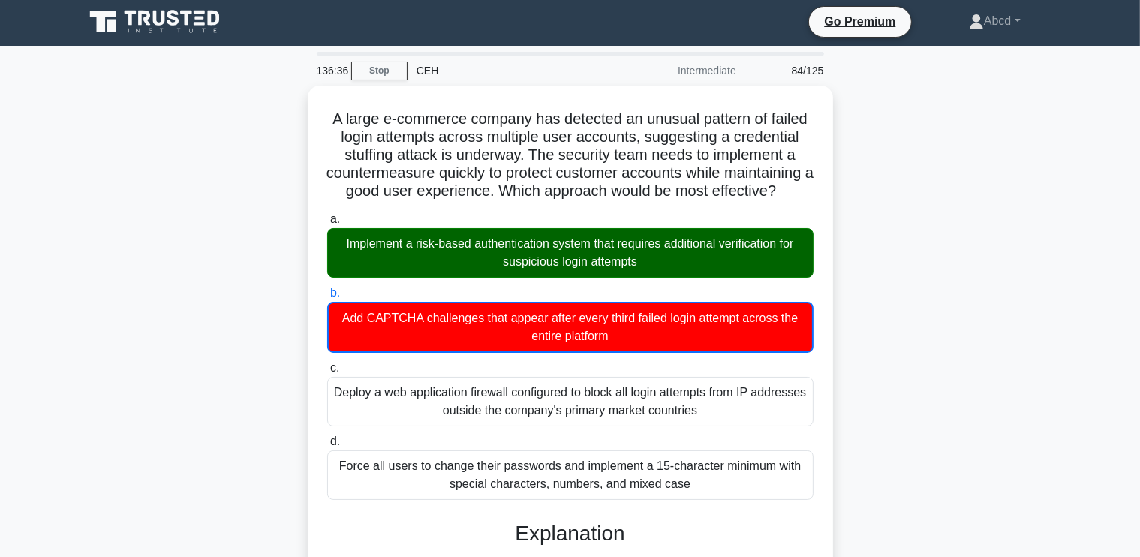
click at [847, 253] on div "A large e-commerce company has detected an unusual pattern of failed login atte…" at bounding box center [570, 556] width 990 height 940
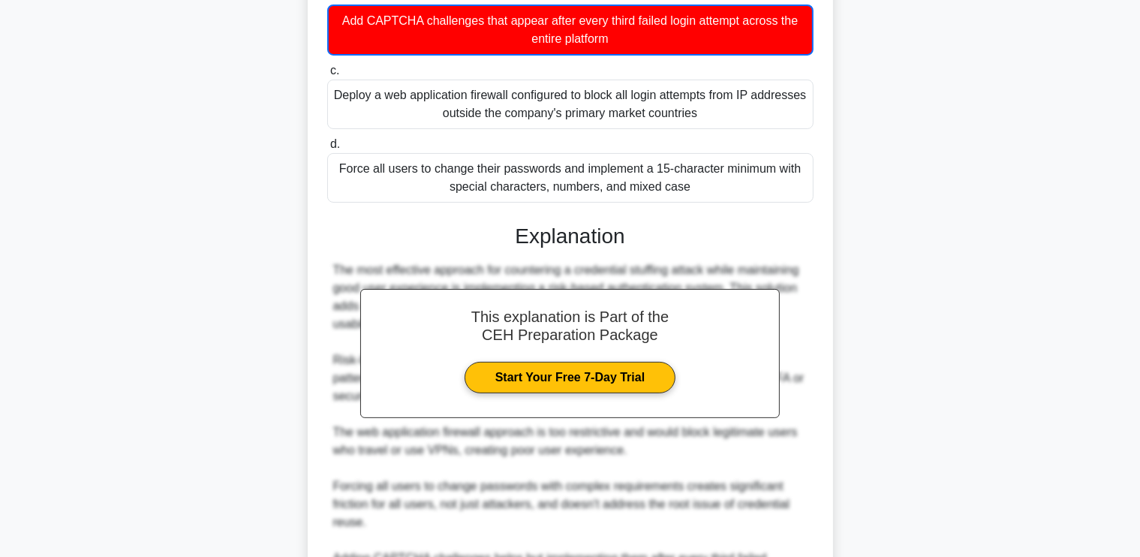
scroll to position [494, 0]
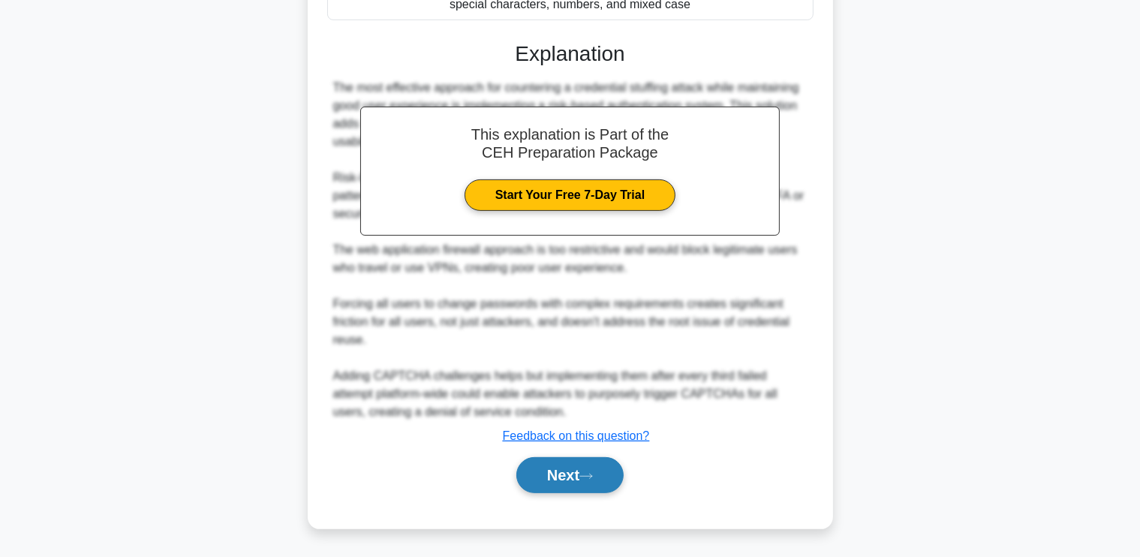
click at [543, 465] on button "Next" at bounding box center [569, 475] width 107 height 36
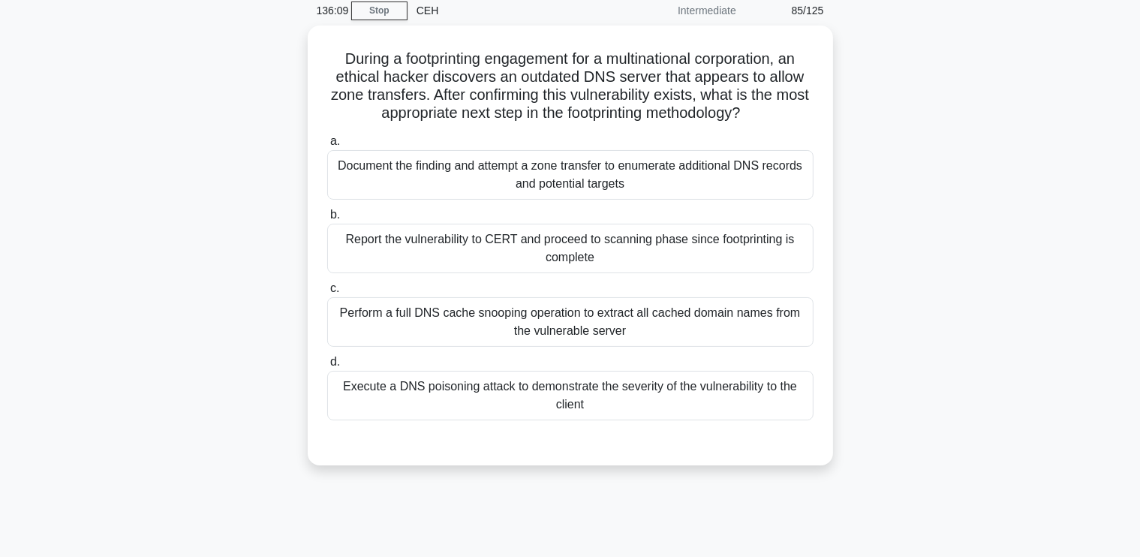
scroll to position [46, 0]
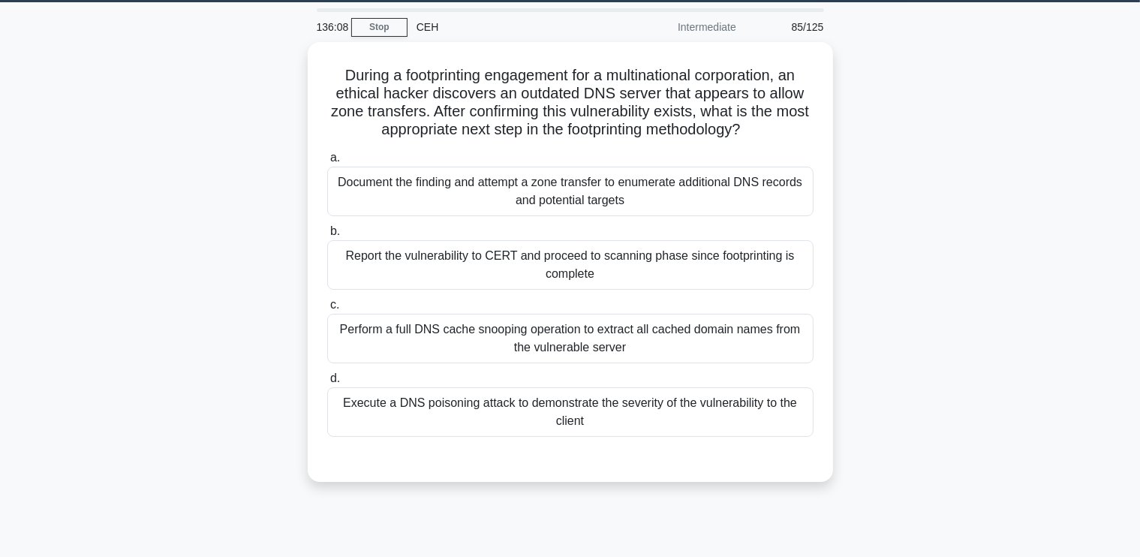
click at [885, 236] on div "During a footprinting engagement for a multinational corporation, an ethical ha…" at bounding box center [570, 271] width 990 height 458
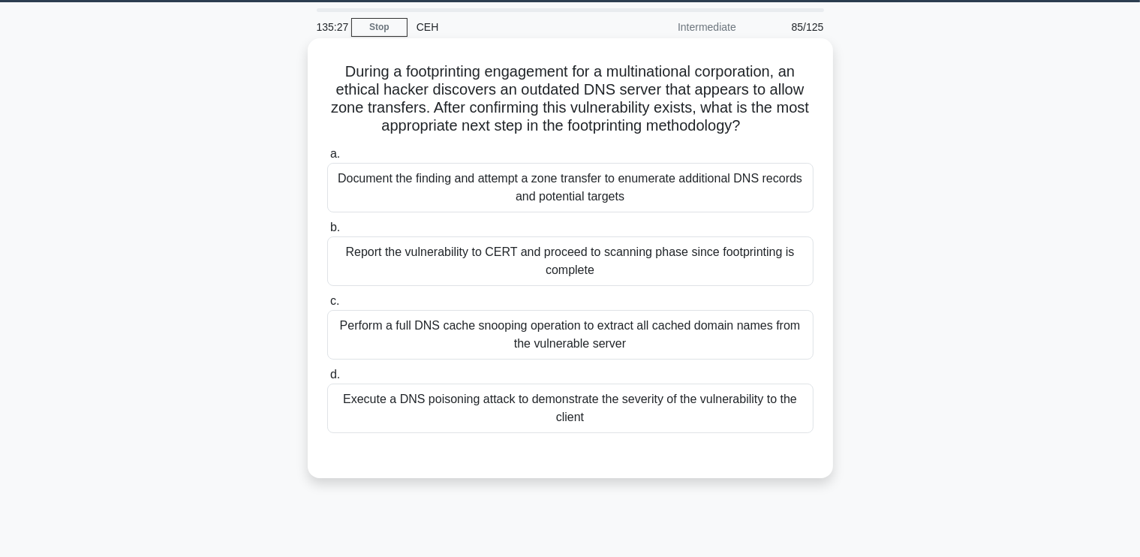
click at [583, 270] on div "Report the vulnerability to CERT and proceed to scanning phase since footprinti…" at bounding box center [570, 261] width 486 height 50
click at [327, 233] on input "b. Report the vulnerability to CERT and proceed to scanning phase since footpri…" at bounding box center [327, 228] width 0 height 10
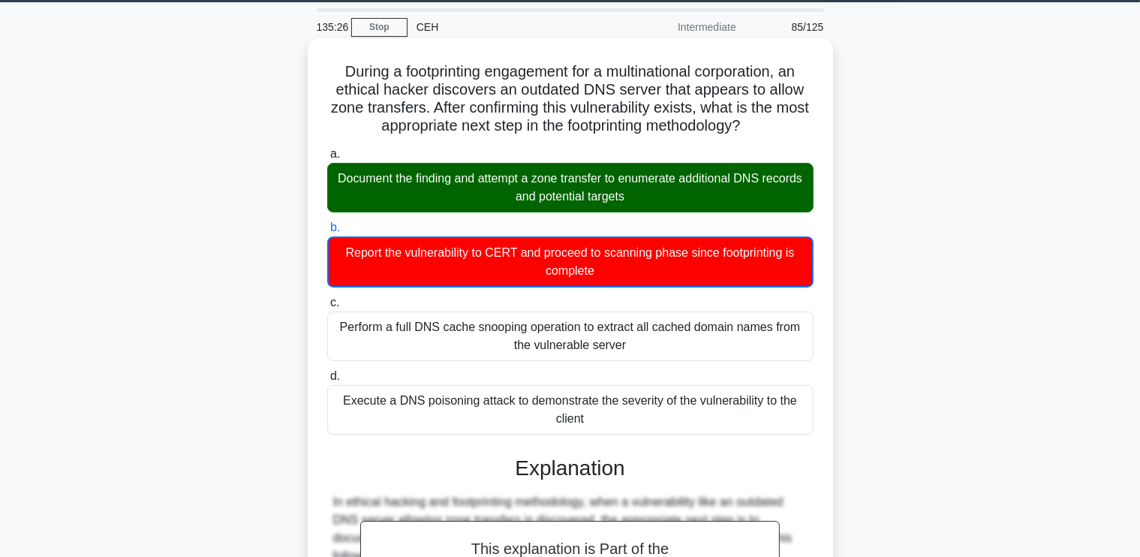
scroll to position [494, 0]
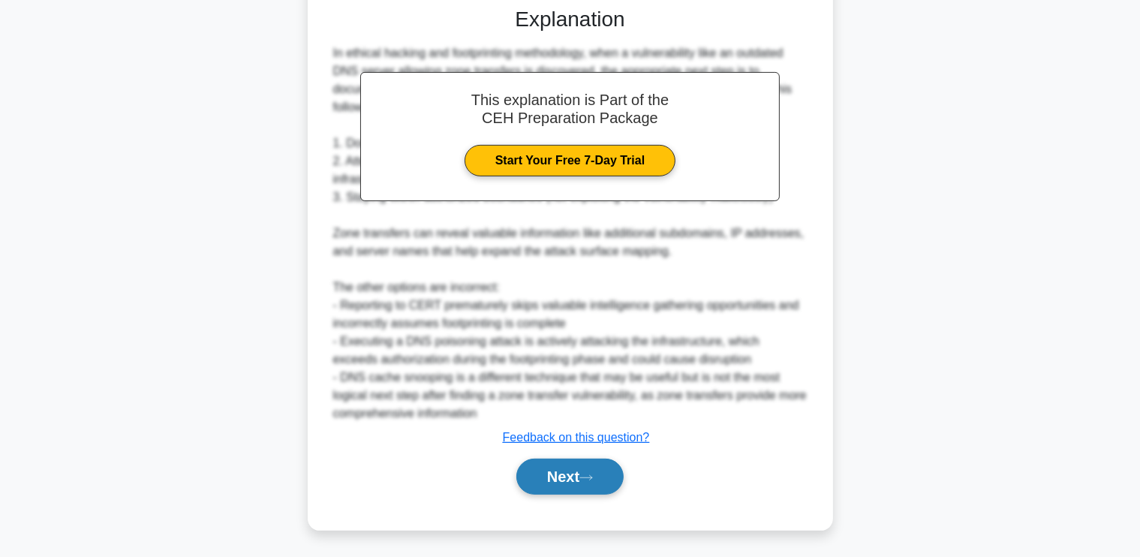
click at [546, 476] on button "Next" at bounding box center [569, 476] width 107 height 36
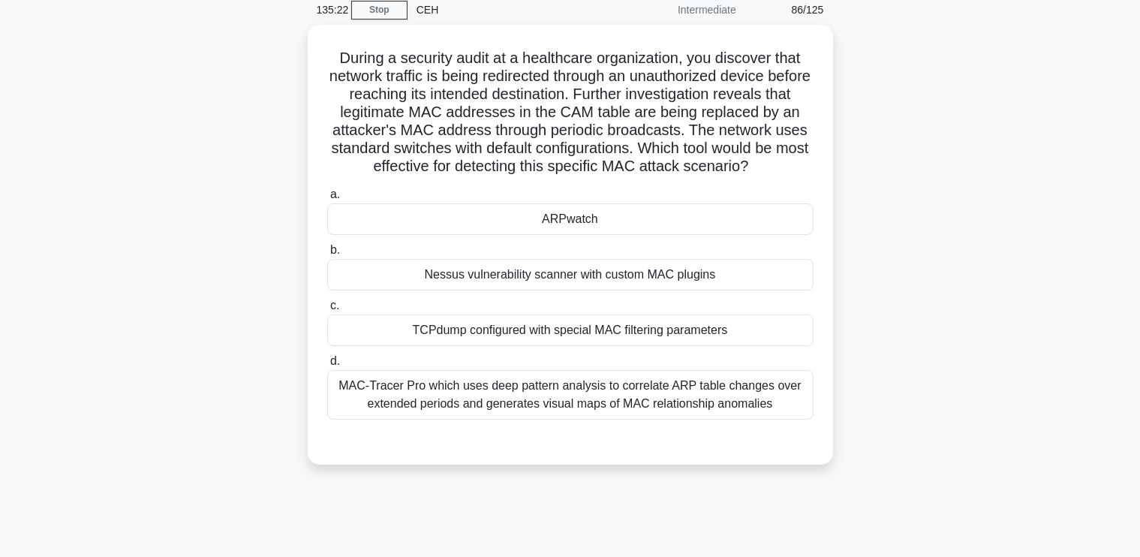
scroll to position [62, 0]
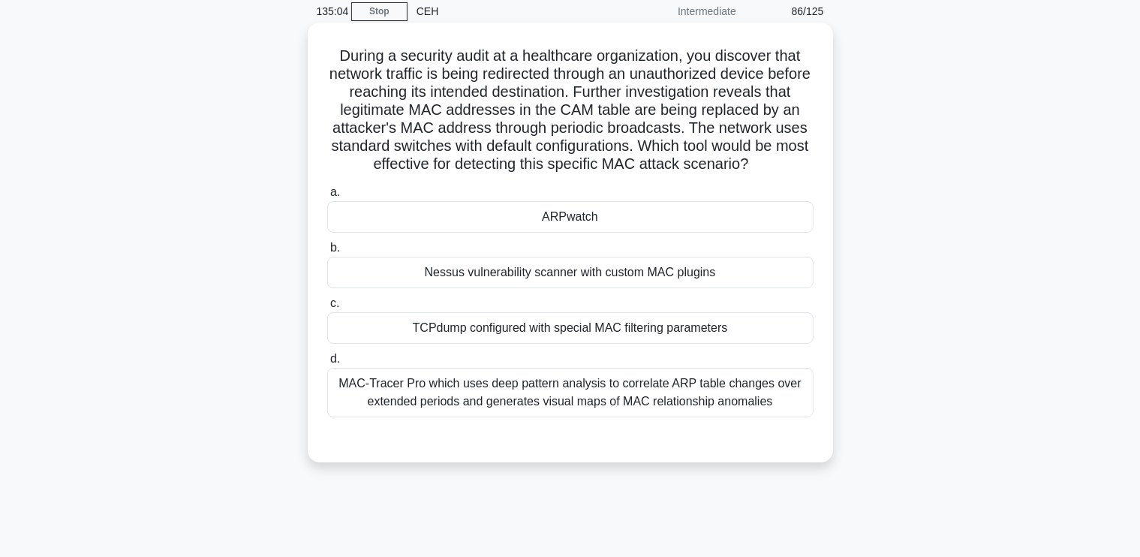
click at [734, 217] on div "ARPwatch" at bounding box center [570, 217] width 486 height 32
click at [327, 197] on input "a. ARPwatch" at bounding box center [327, 193] width 0 height 10
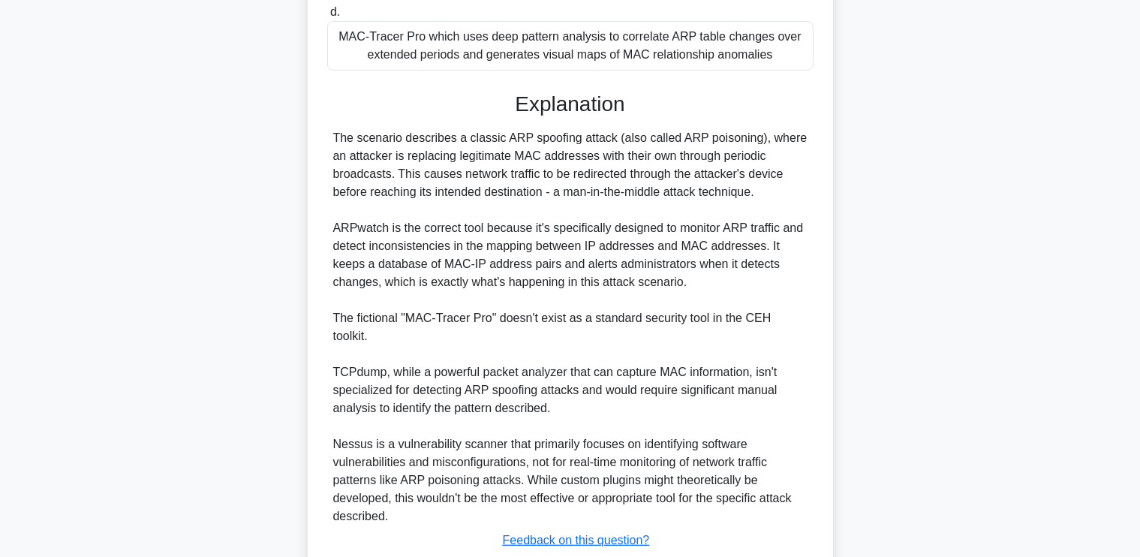
scroll to position [493, 0]
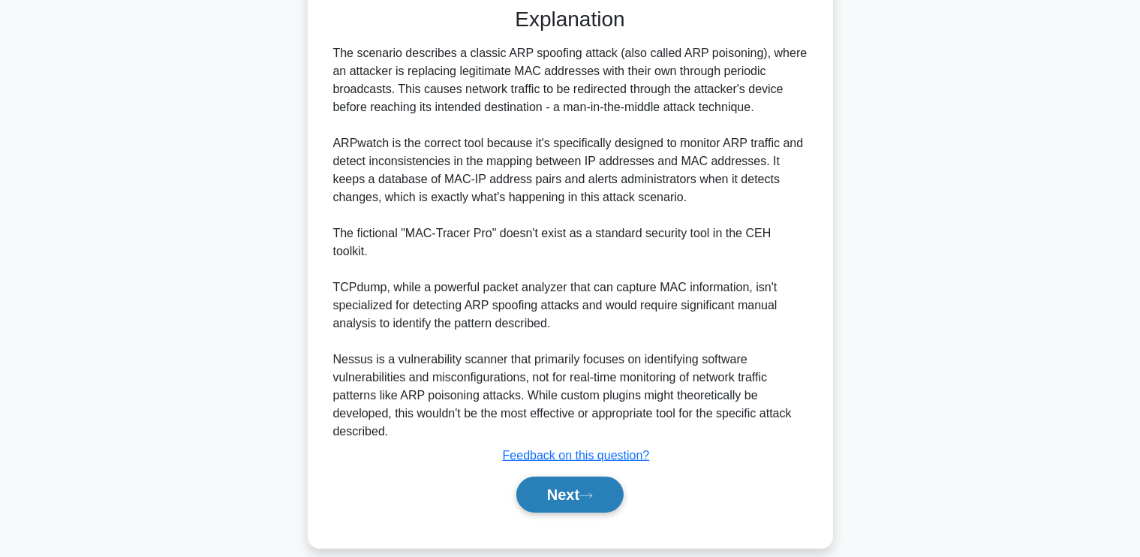
click at [586, 476] on button "Next" at bounding box center [569, 494] width 107 height 36
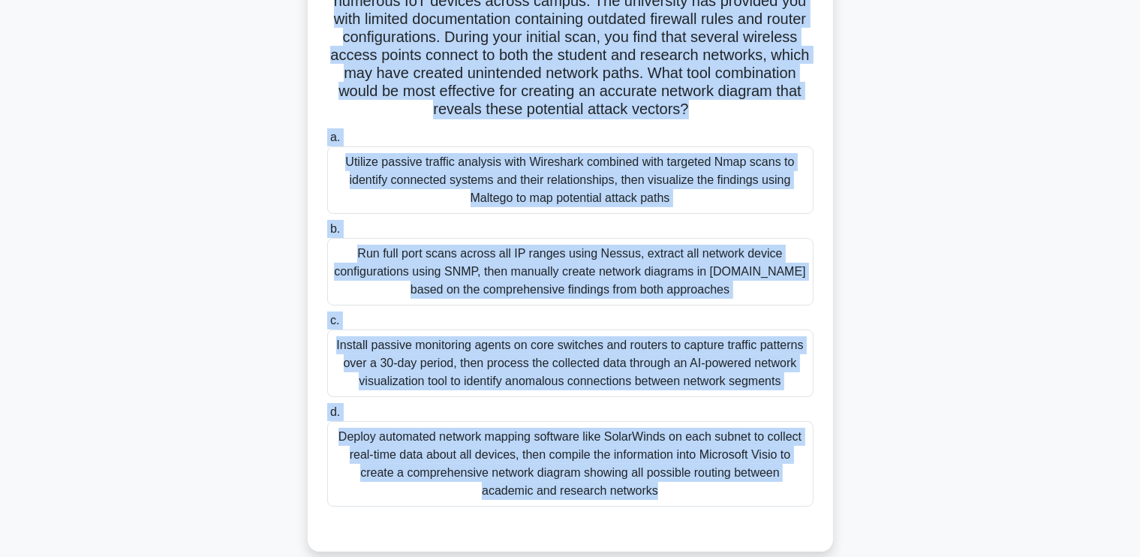
scroll to position [254, 0]
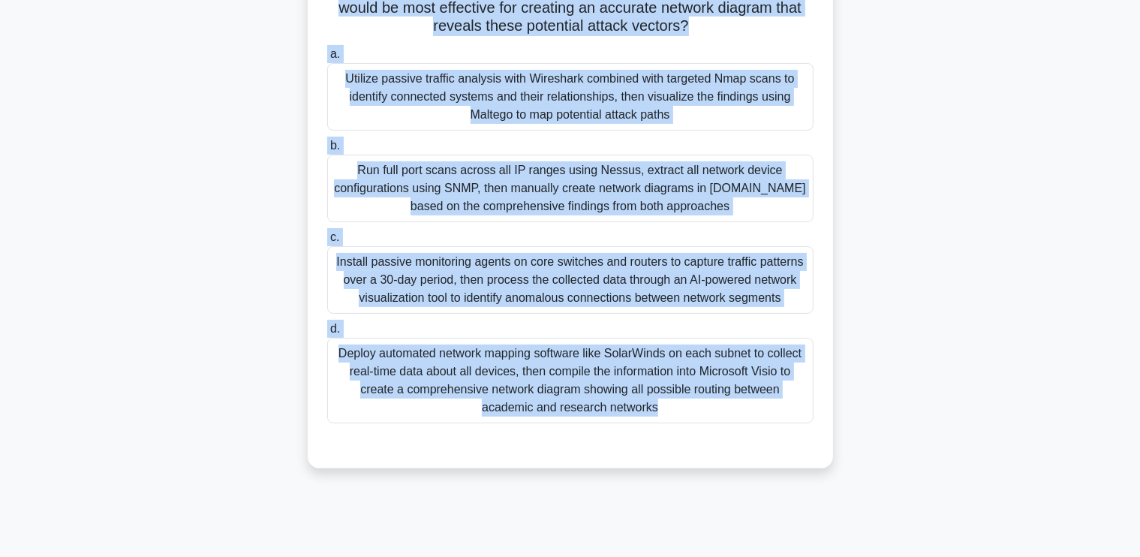
drag, startPoint x: 332, startPoint y: 30, endPoint x: 680, endPoint y: 433, distance: 532.4
click at [680, 433] on div "You are conducting a security review for a university that has reported unautho…" at bounding box center [570, 149] width 513 height 626
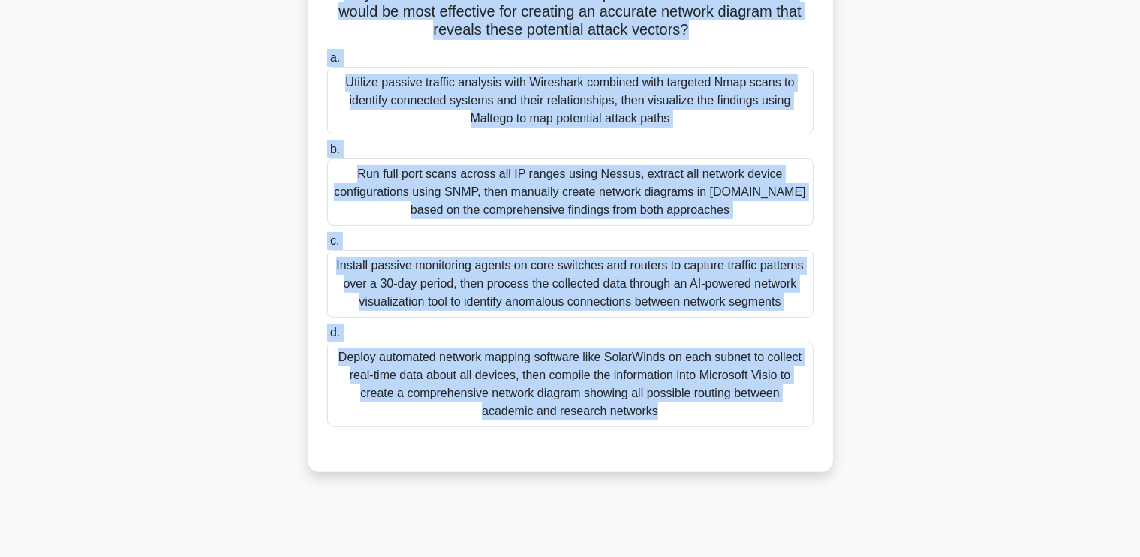
click at [86, 260] on div "You are conducting a security review for a university that has reported unautho…" at bounding box center [570, 162] width 990 height 656
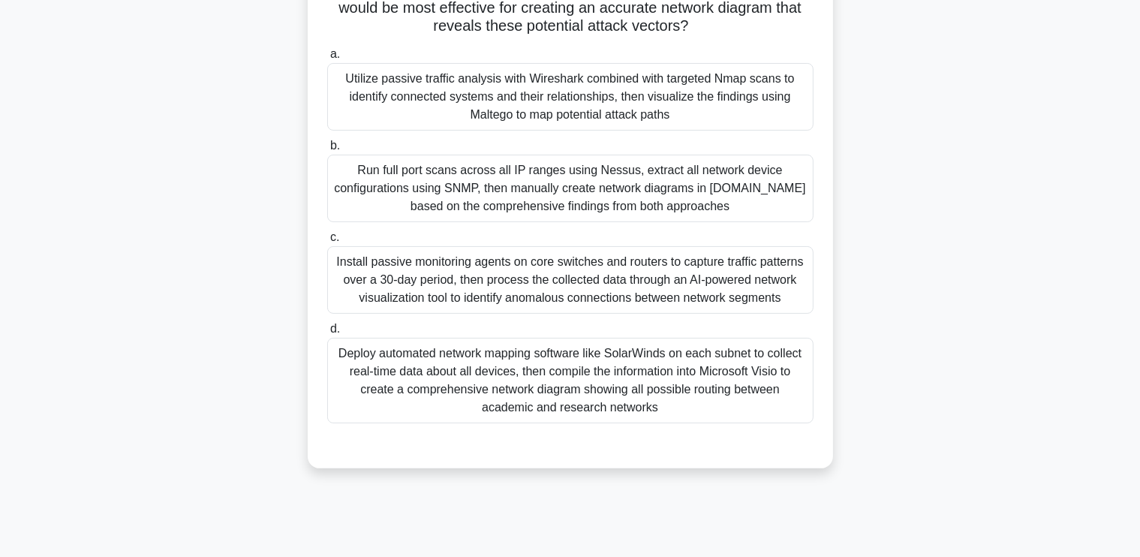
click at [530, 119] on div "Utilize passive traffic analysis with Wireshark combined with targeted Nmap sca…" at bounding box center [570, 97] width 486 height 68
click at [327, 59] on input "a. Utilize passive traffic analysis with Wireshark combined with targeted Nmap …" at bounding box center [327, 55] width 0 height 10
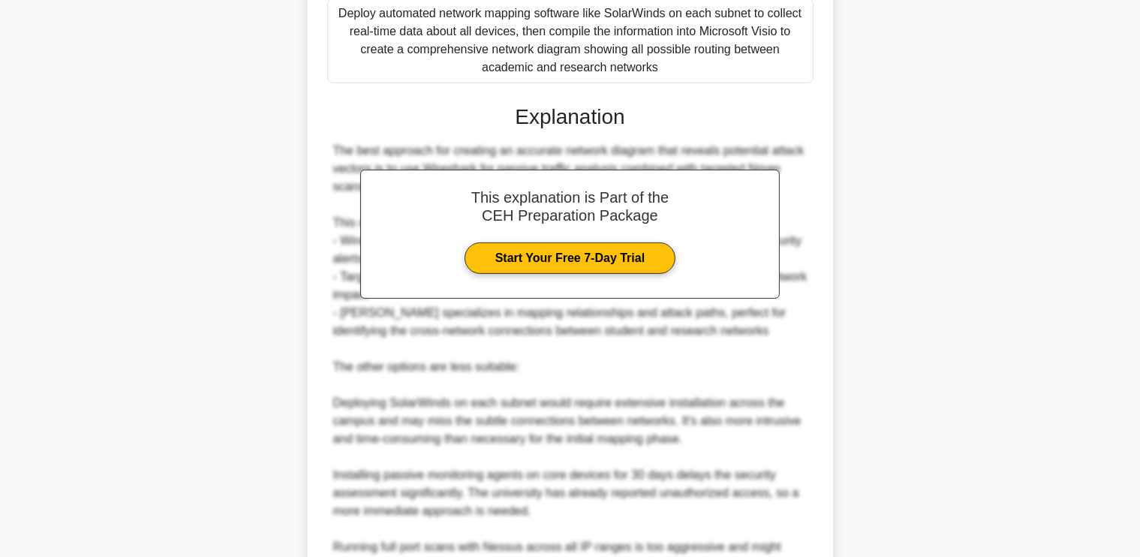
scroll to position [781, 0]
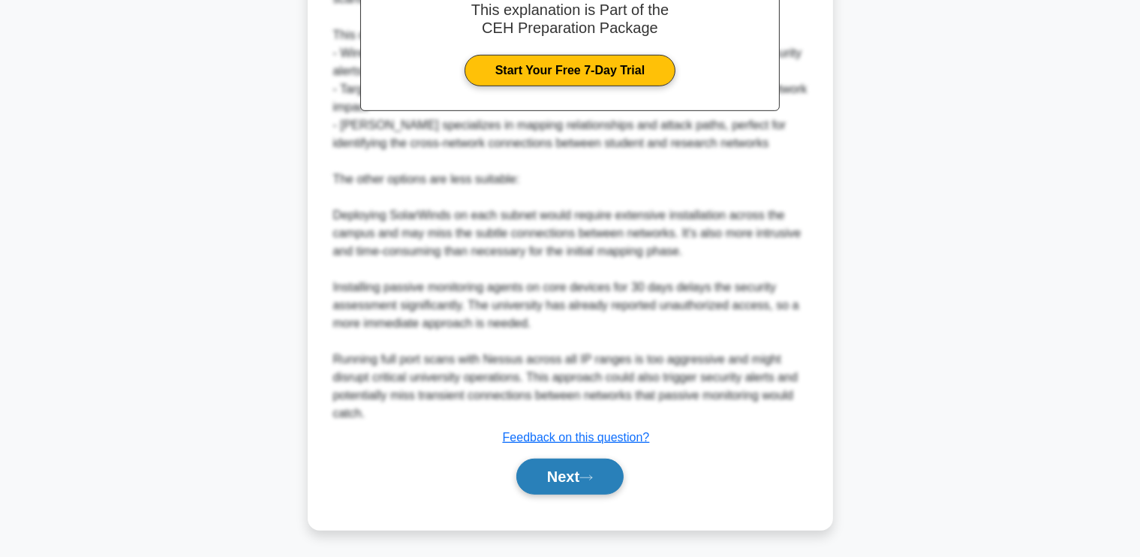
click at [581, 482] on button "Next" at bounding box center [569, 476] width 107 height 36
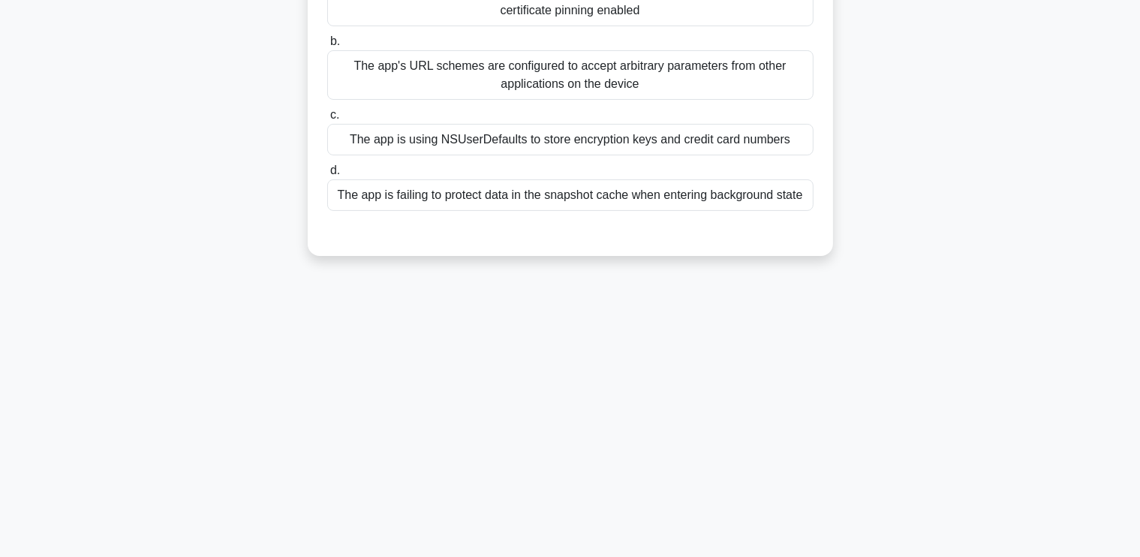
scroll to position [0, 0]
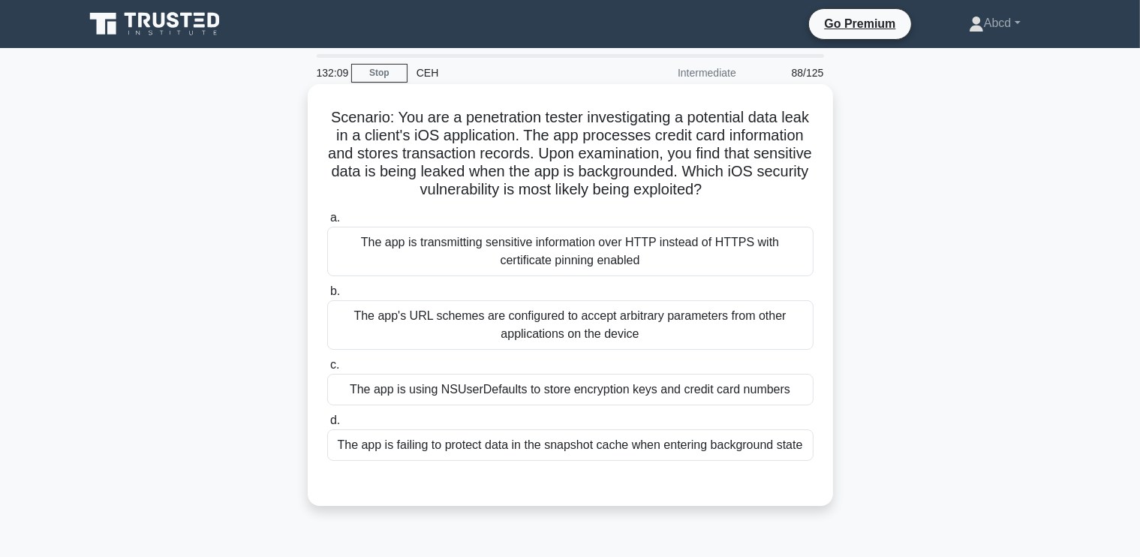
click at [723, 392] on div "The app is using NSUserDefaults to store encryption keys and credit card numbers" at bounding box center [570, 390] width 486 height 32
click at [327, 370] on input "c. The app is using NSUserDefaults to store encryption keys and credit card num…" at bounding box center [327, 365] width 0 height 10
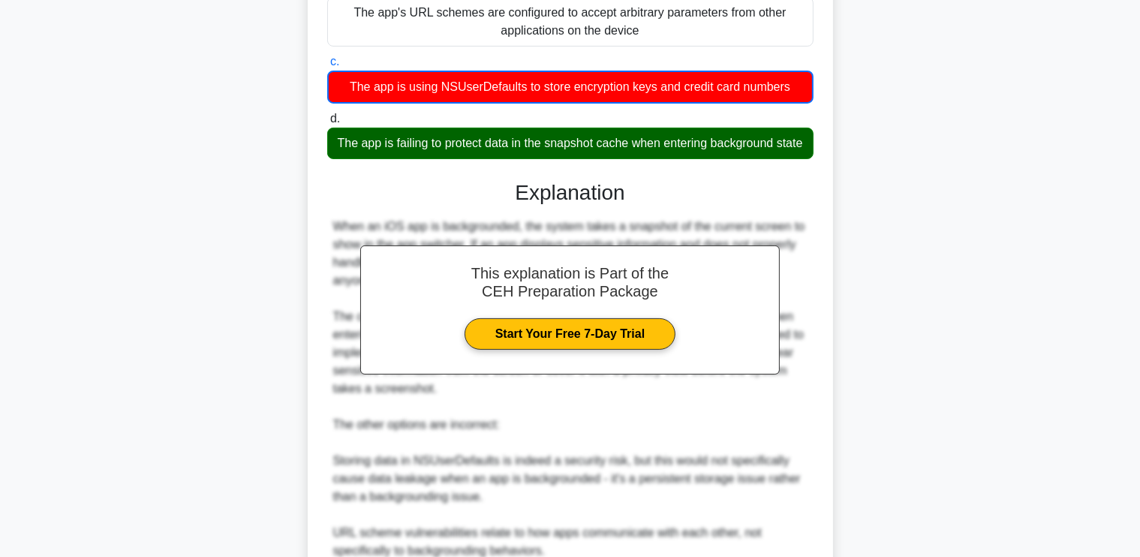
scroll to position [512, 0]
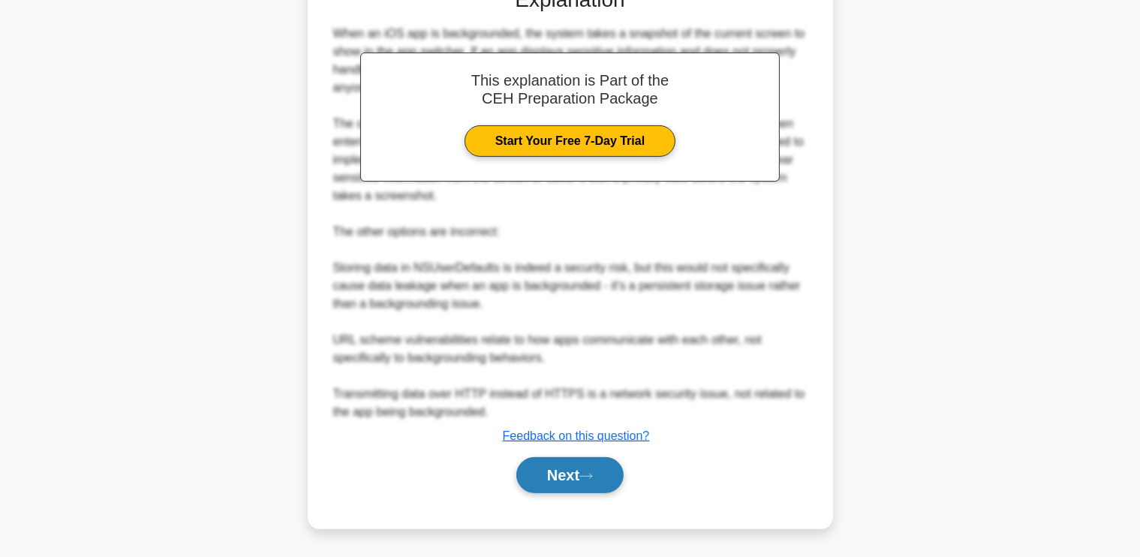
click at [574, 465] on button "Next" at bounding box center [569, 475] width 107 height 36
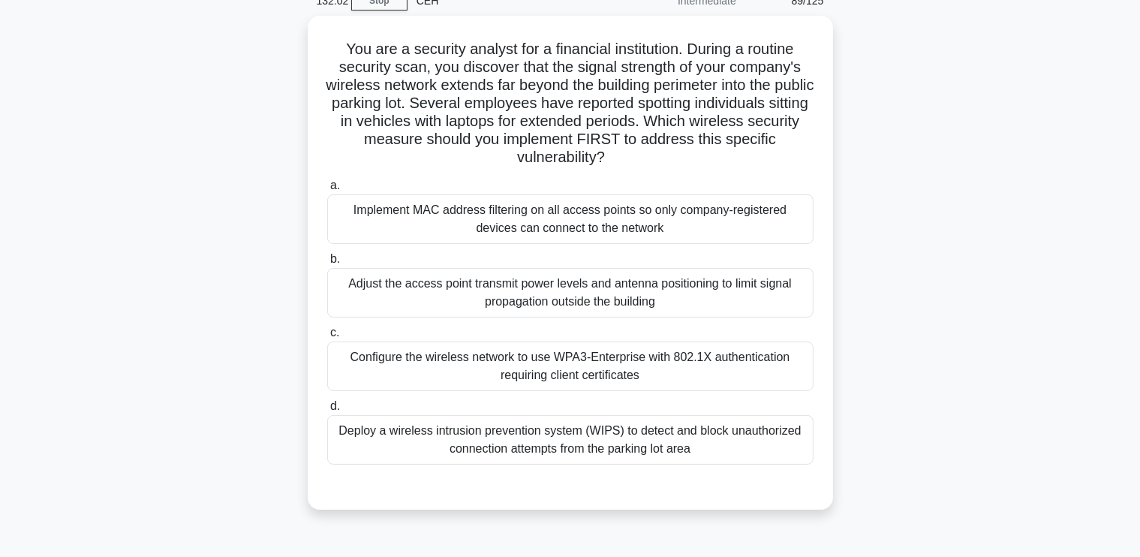
scroll to position [74, 0]
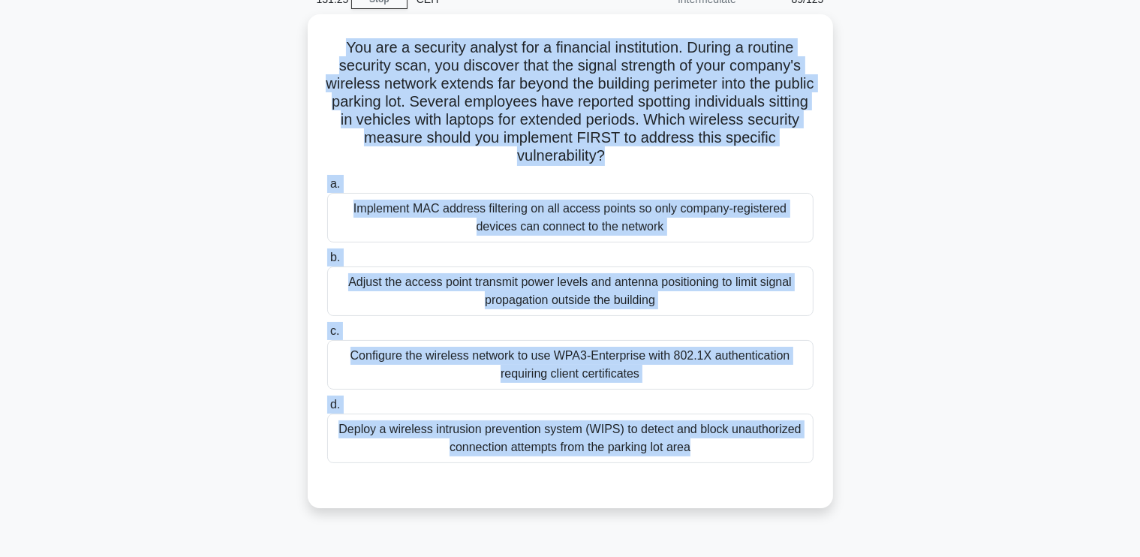
drag, startPoint x: 339, startPoint y: 38, endPoint x: 868, endPoint y: 535, distance: 725.6
click at [868, 535] on div "131:25 Stop CEH Intermediate 89/125 .spinner_0XTQ{transform-origin:center;anima…" at bounding box center [570, 355] width 990 height 750
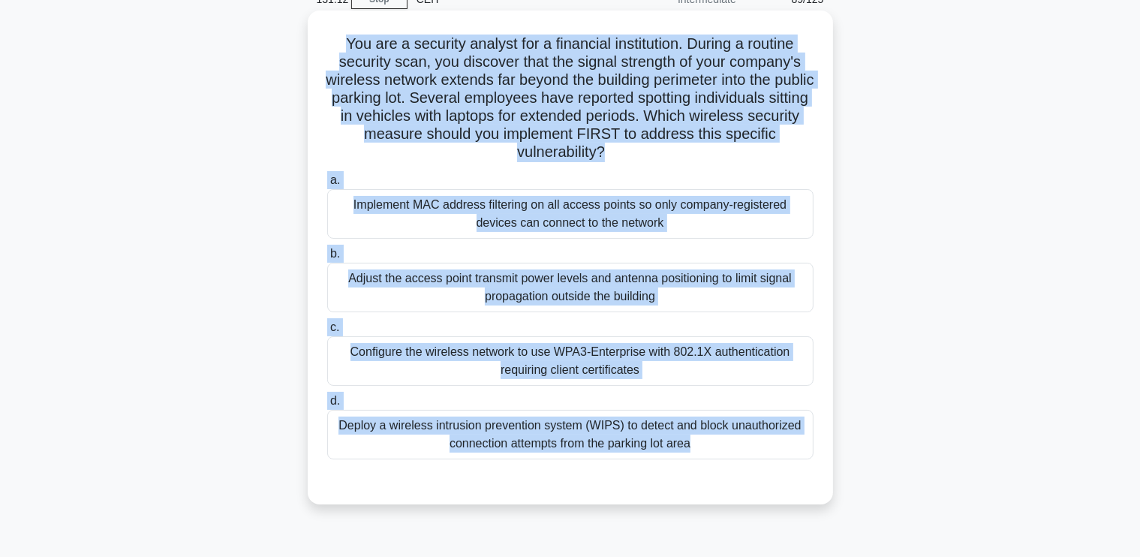
click at [531, 296] on div "Adjust the access point transmit power levels and antenna positioning to limit …" at bounding box center [570, 288] width 486 height 50
click at [327, 259] on input "b. Adjust the access point transmit power levels and antenna positioning to lim…" at bounding box center [327, 254] width 0 height 10
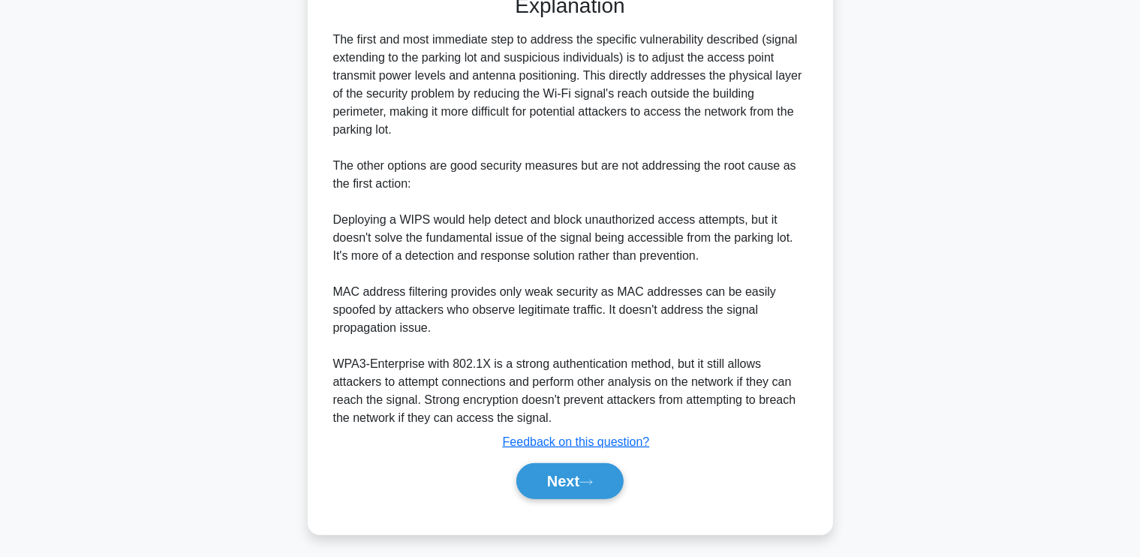
scroll to position [565, 0]
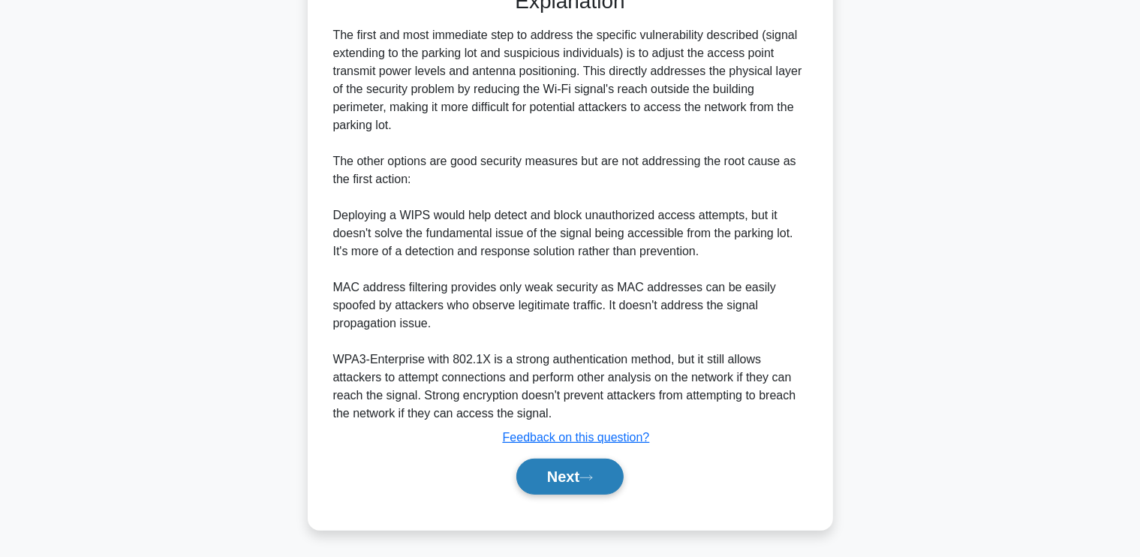
click at [580, 470] on button "Next" at bounding box center [569, 476] width 107 height 36
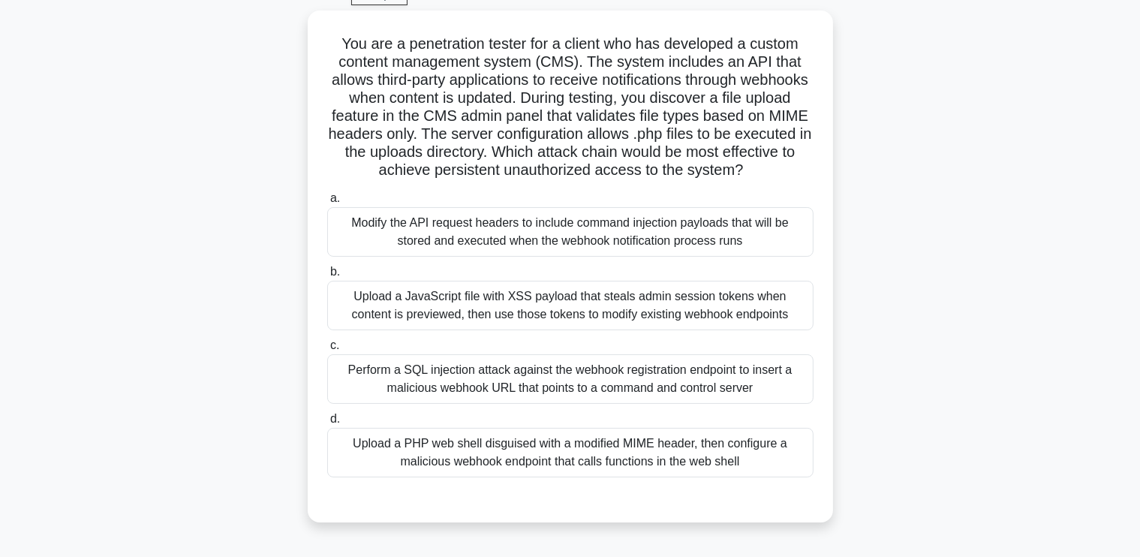
scroll to position [79, 0]
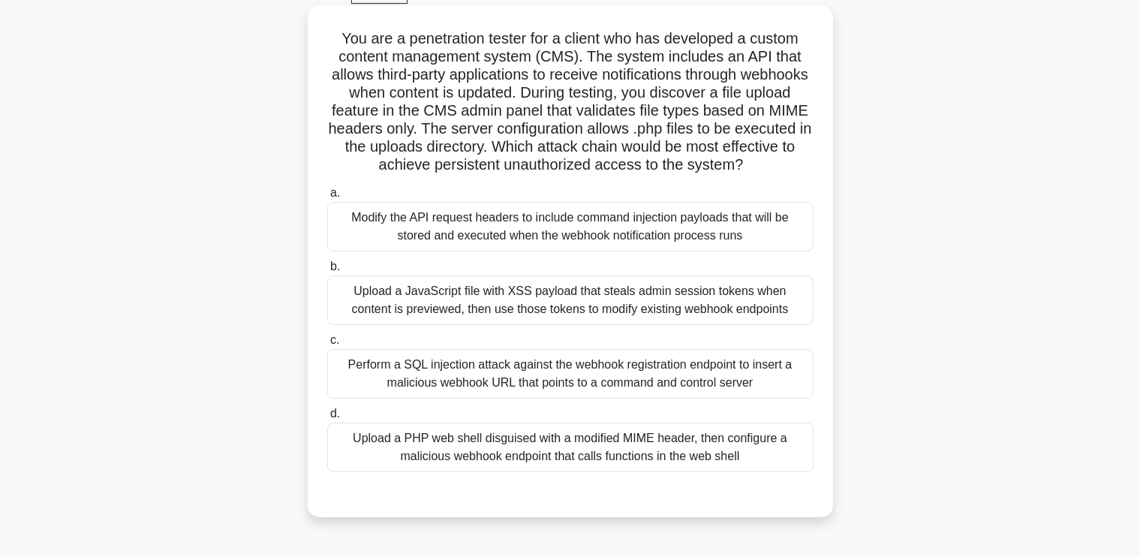
click at [673, 434] on div "Upload a PHP web shell disguised with a modified MIME header, then configure a …" at bounding box center [570, 447] width 486 height 50
click at [327, 419] on input "d. Upload a PHP web shell disguised with a modified MIME header, then configure…" at bounding box center [327, 414] width 0 height 10
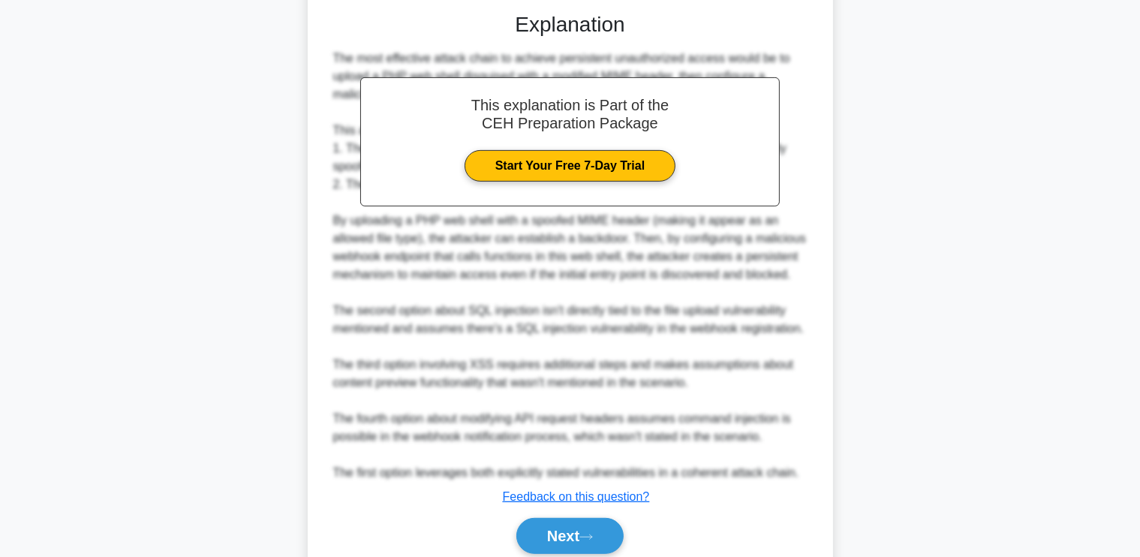
scroll to position [619, 0]
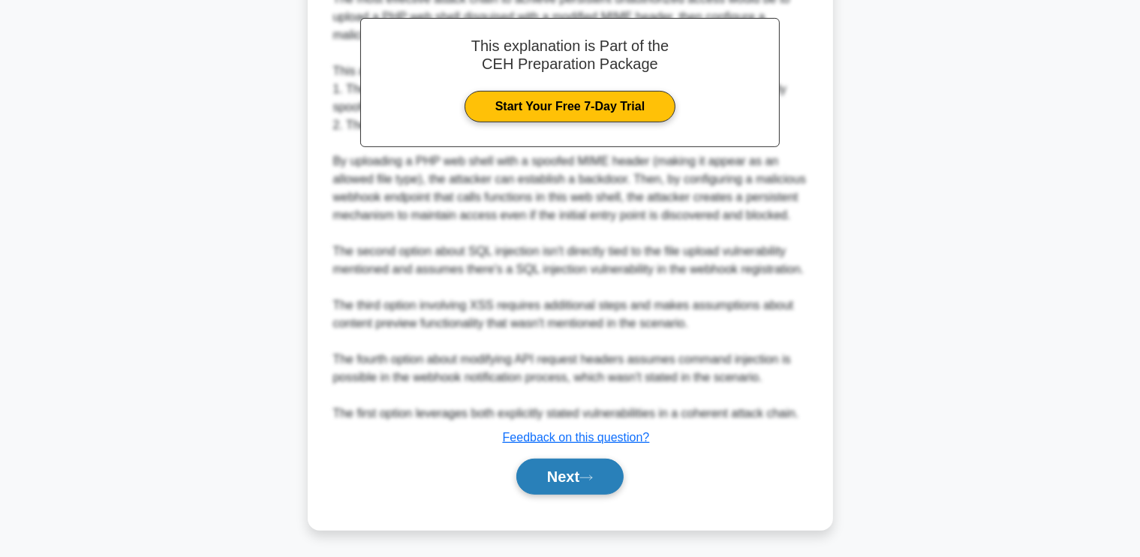
click at [593, 467] on button "Next" at bounding box center [569, 476] width 107 height 36
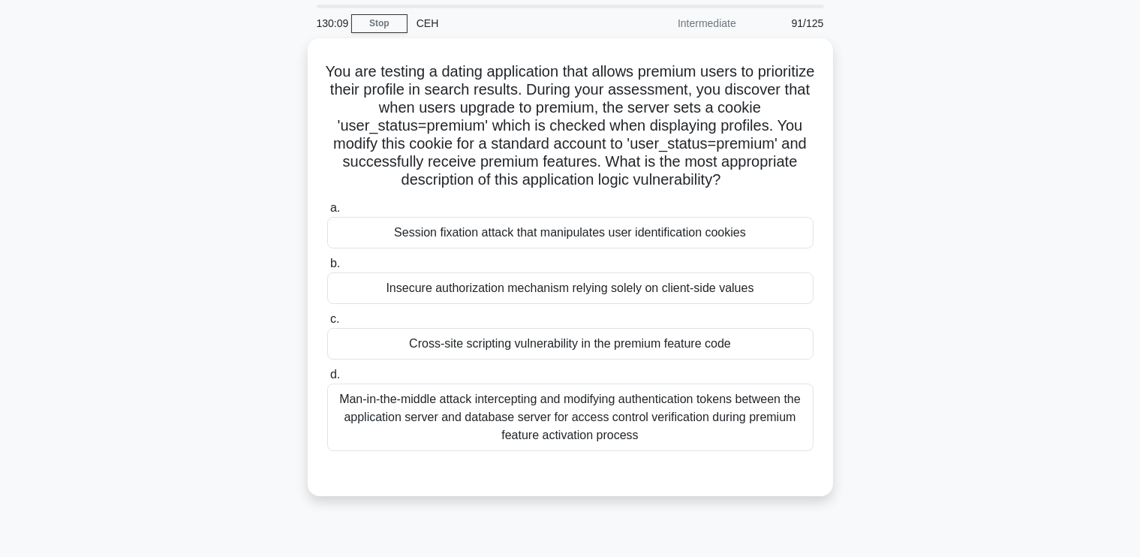
scroll to position [50, 0]
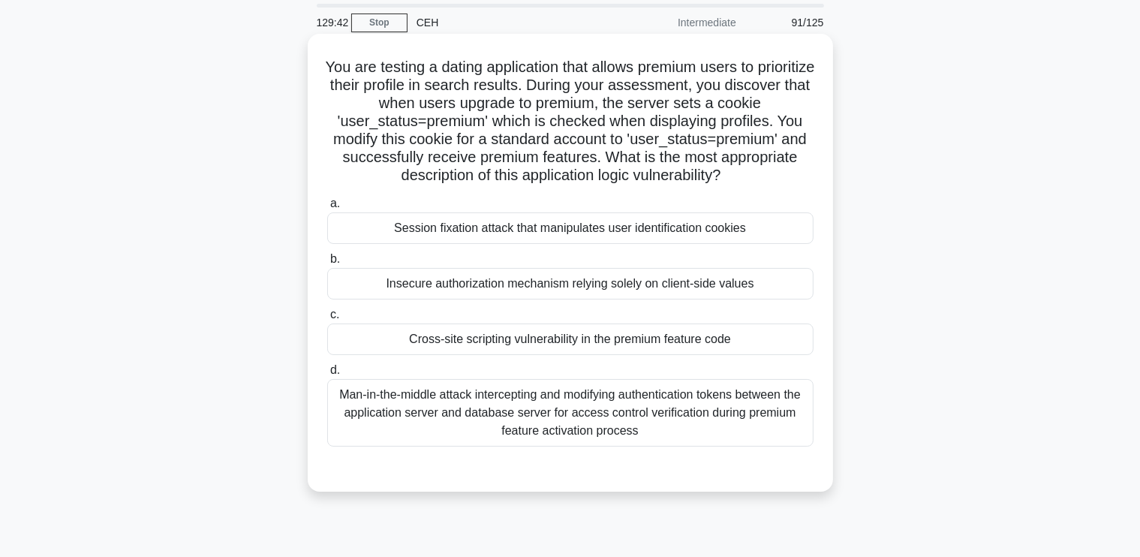
click at [647, 425] on div "Man-in-the-middle attack intercepting and modifying authentication tokens betwe…" at bounding box center [570, 413] width 486 height 68
click at [327, 375] on input "d. Man-in-the-middle attack intercepting and modifying authentication tokens be…" at bounding box center [327, 370] width 0 height 10
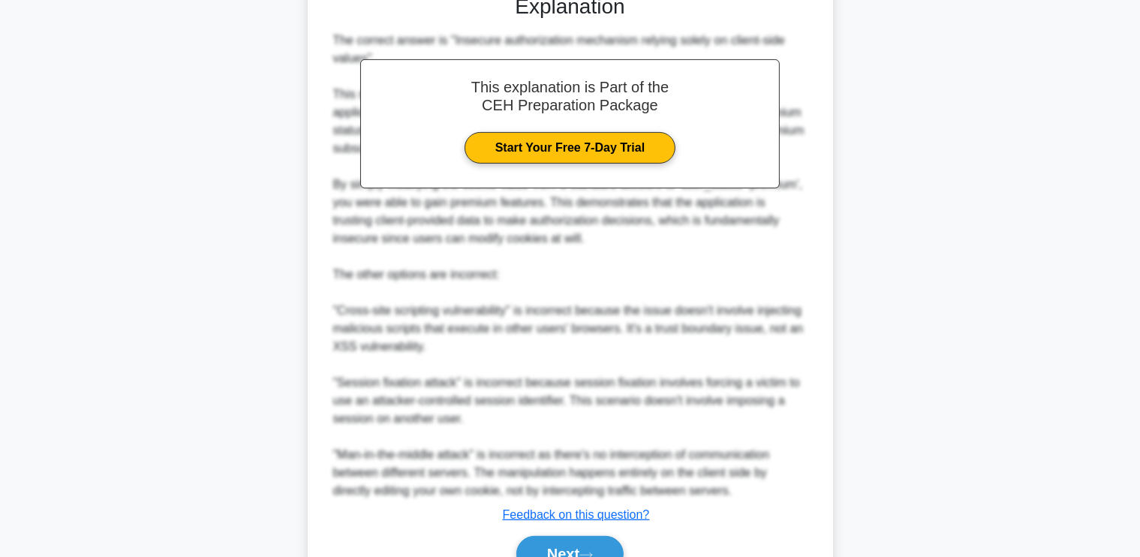
scroll to position [553, 0]
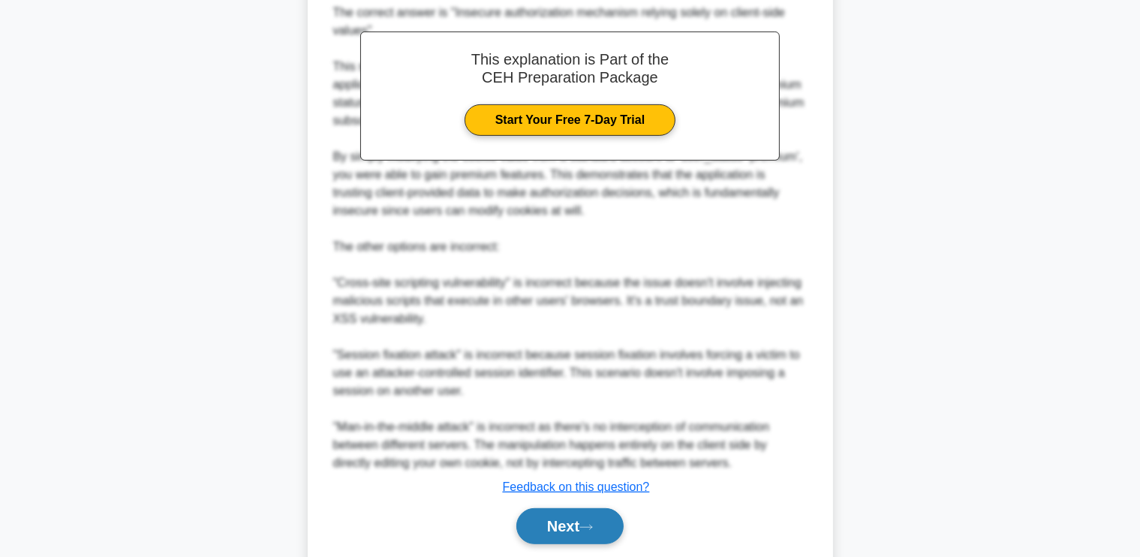
click at [559, 512] on button "Next" at bounding box center [569, 526] width 107 height 36
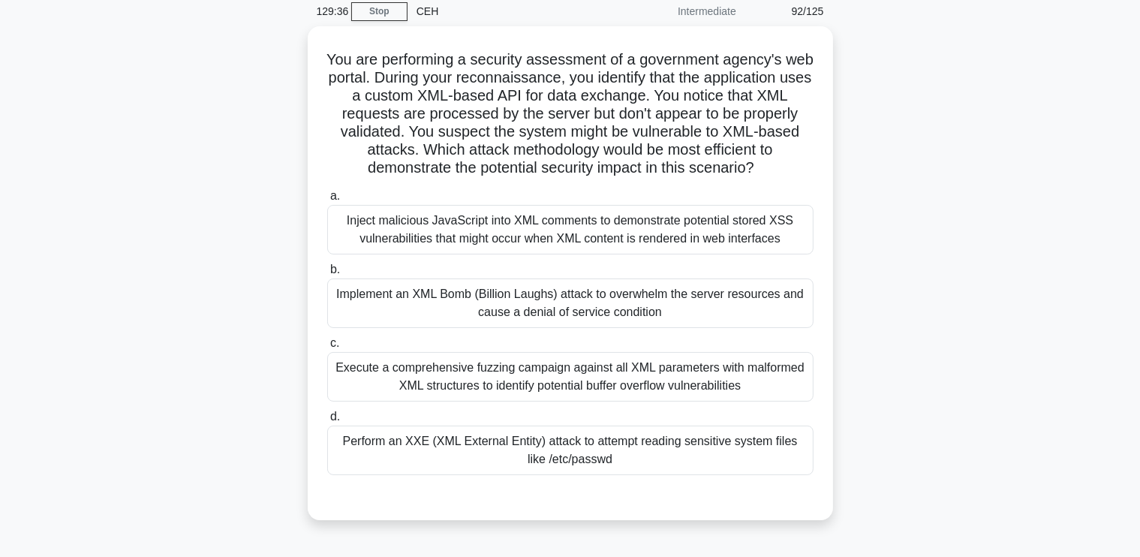
scroll to position [68, 0]
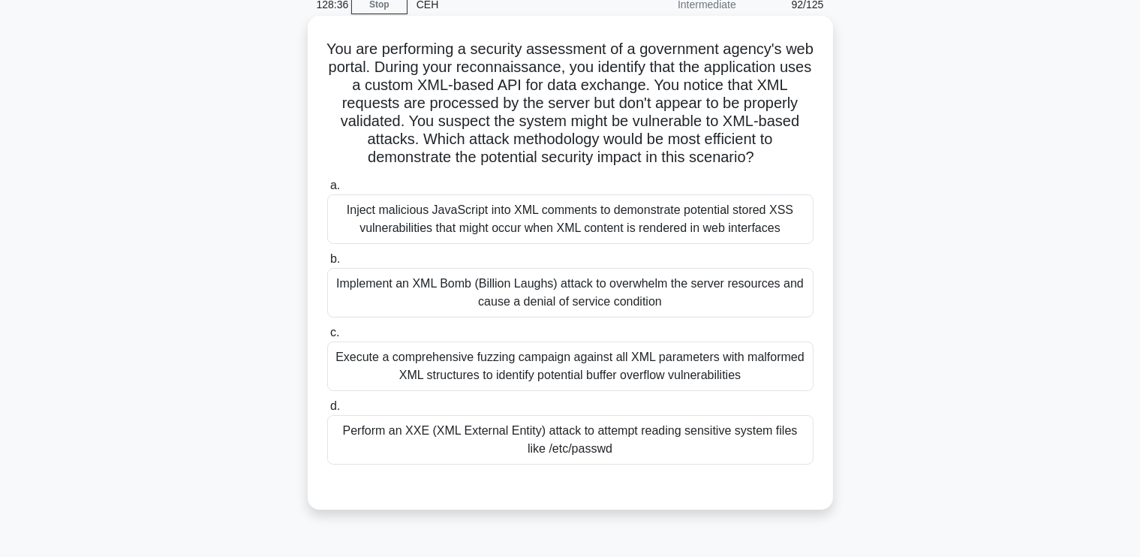
click at [650, 437] on div "Perform an XXE (XML External Entity) attack to attempt reading sensitive system…" at bounding box center [570, 440] width 486 height 50
click at [327, 411] on input "d. Perform an XXE (XML External Entity) attack to attempt reading sensitive sys…" at bounding box center [327, 406] width 0 height 10
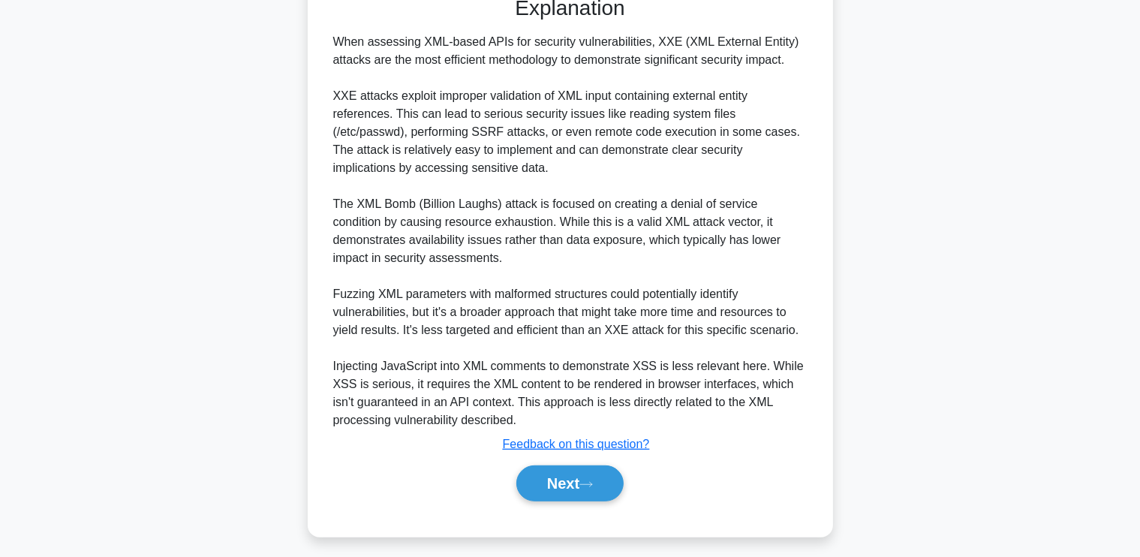
scroll to position [565, 0]
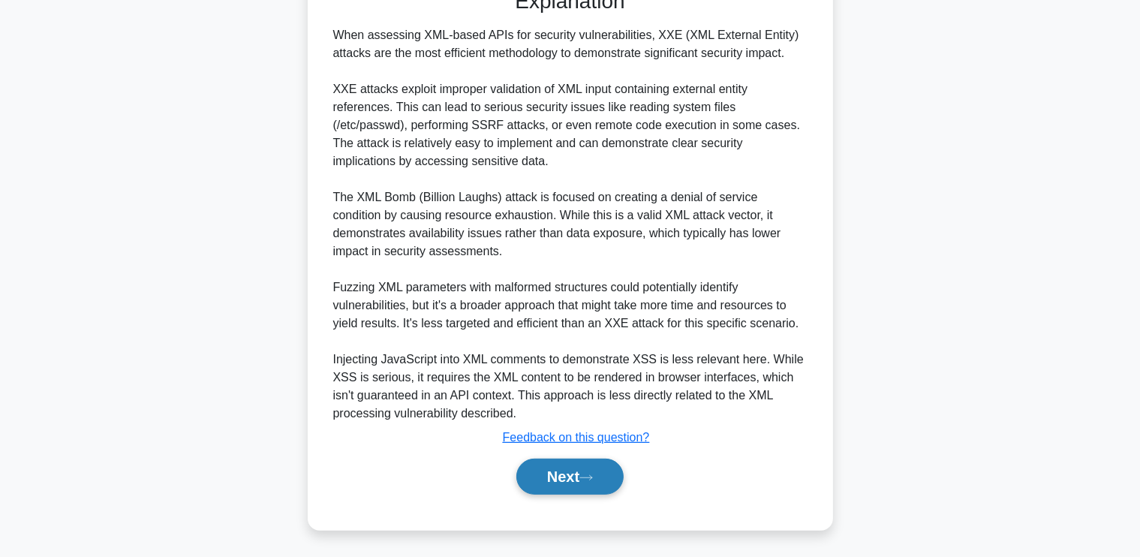
click at [596, 467] on button "Next" at bounding box center [569, 476] width 107 height 36
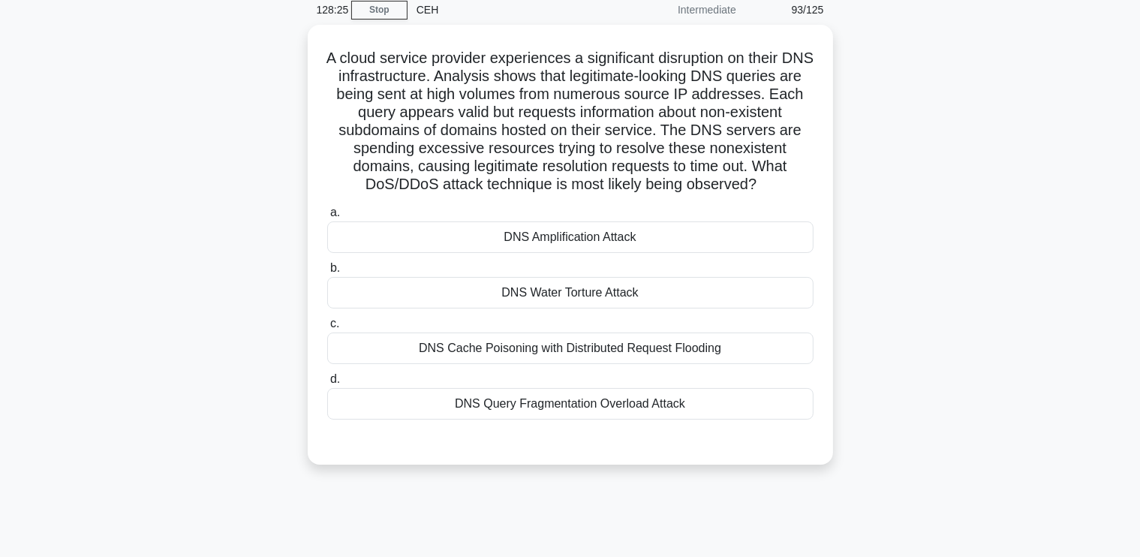
scroll to position [64, 0]
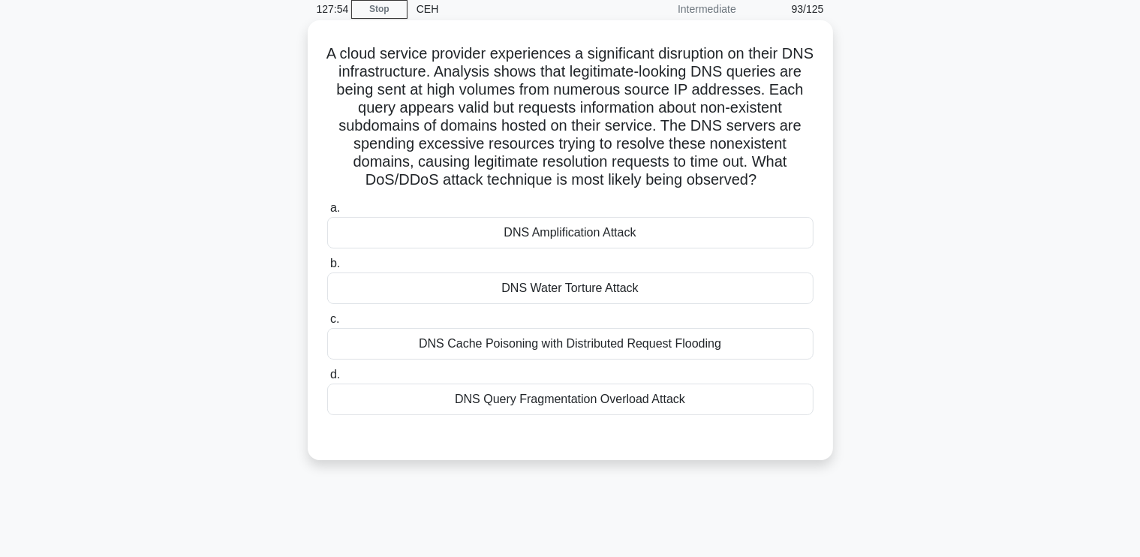
click at [726, 237] on div "DNS Amplification Attack" at bounding box center [570, 233] width 486 height 32
click at [327, 213] on input "a. DNS Amplification Attack" at bounding box center [327, 208] width 0 height 10
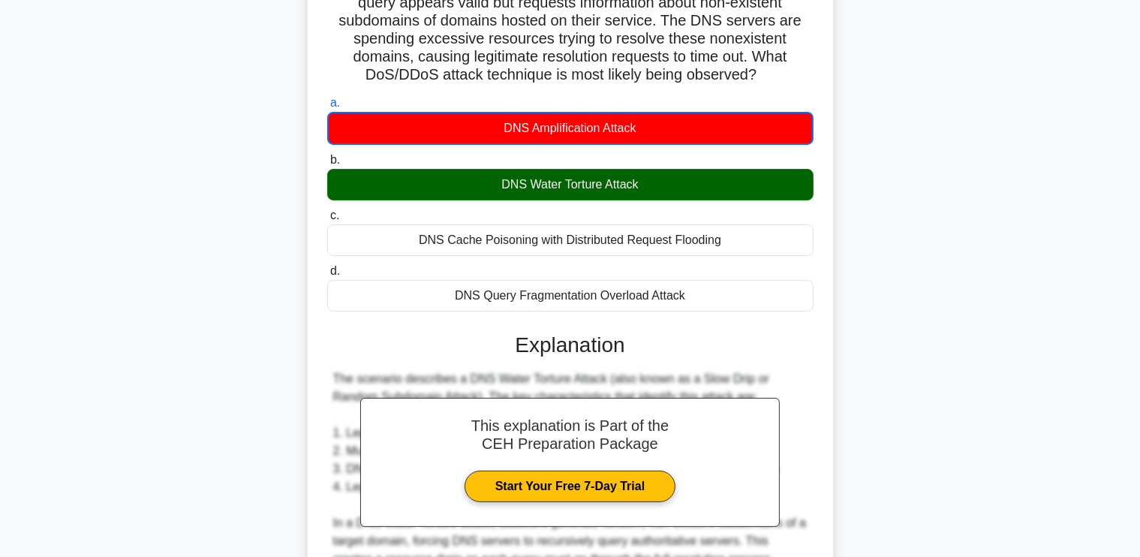
scroll to position [86, 0]
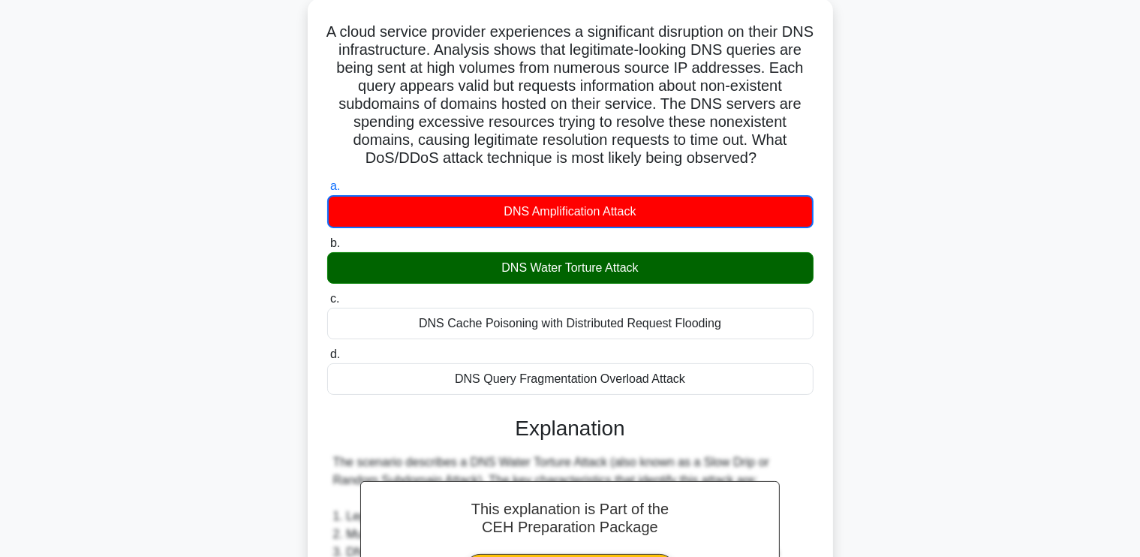
drag, startPoint x: 329, startPoint y: 32, endPoint x: 734, endPoint y: 374, distance: 531.3
click at [734, 374] on div "A cloud service provider experiences a significant disruption on their DNS infr…" at bounding box center [570, 496] width 513 height 982
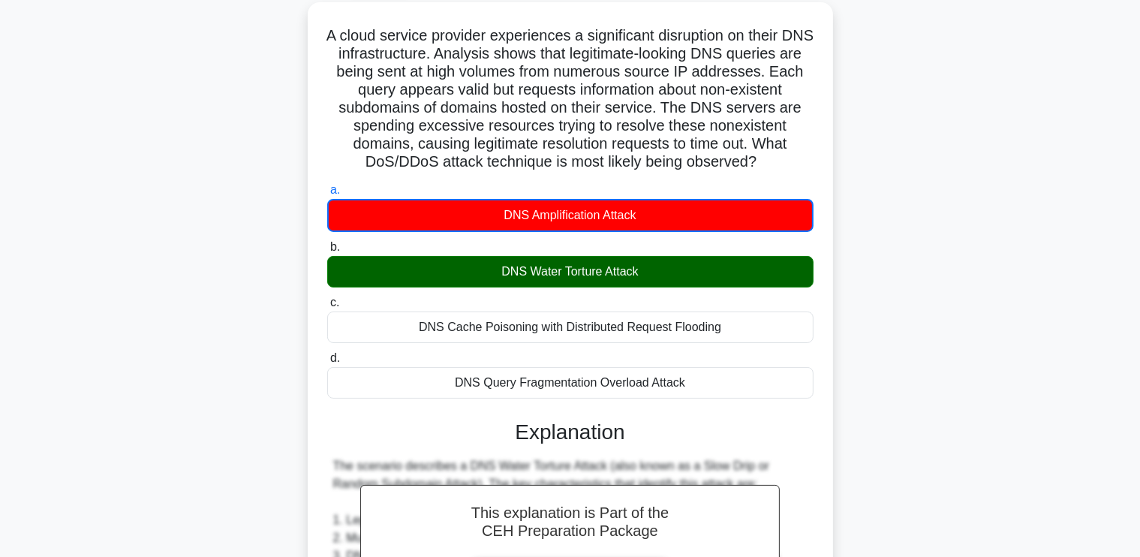
click at [267, 244] on div "A cloud service provider experiences a significant disruption on their DNS infr…" at bounding box center [570, 508] width 990 height 1012
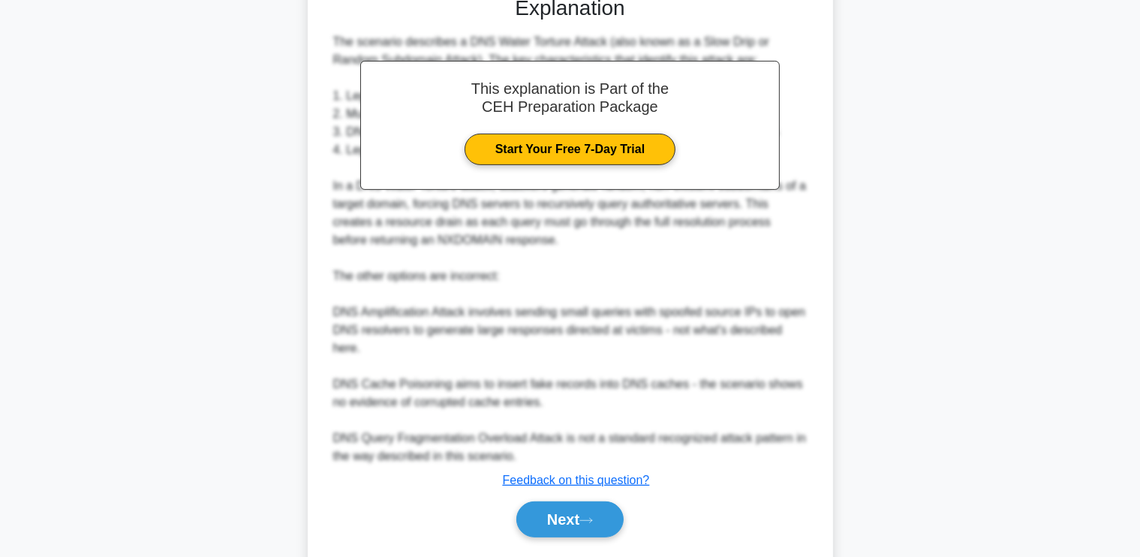
scroll to position [548, 0]
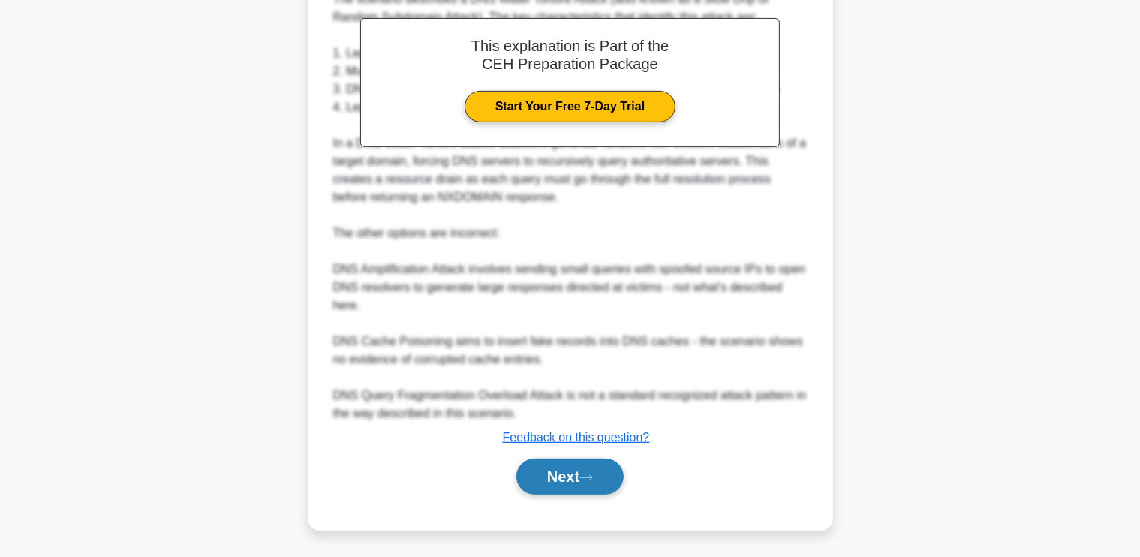
click at [590, 485] on button "Next" at bounding box center [569, 476] width 107 height 36
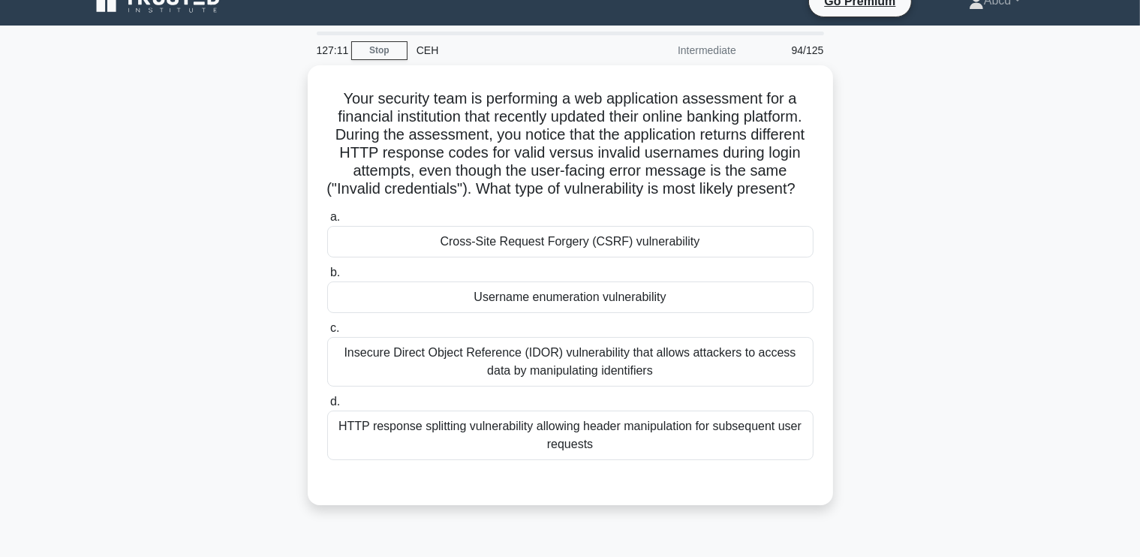
scroll to position [30, 0]
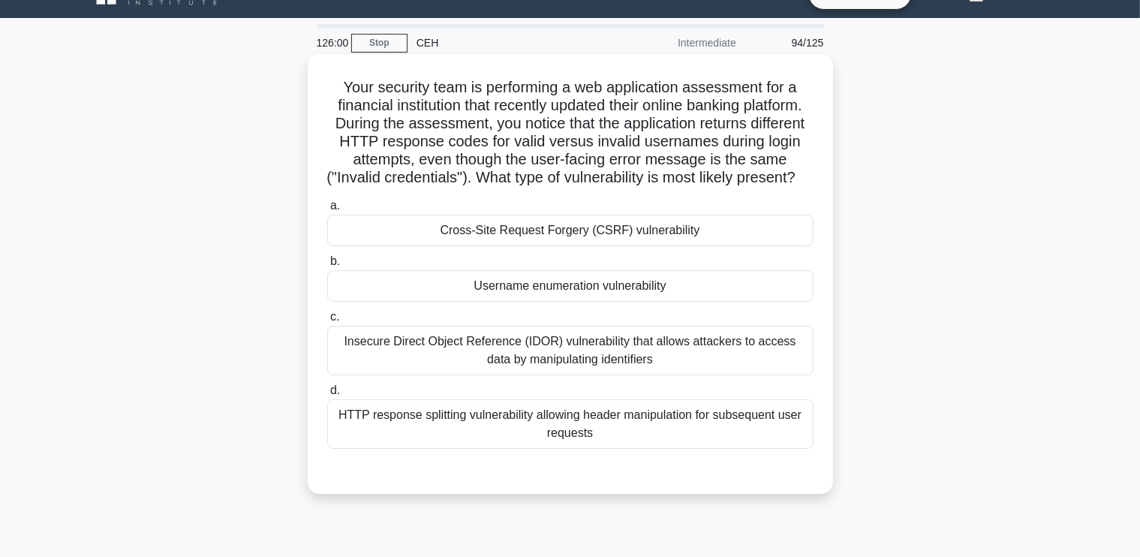
click at [713, 302] on div "Username enumeration vulnerability" at bounding box center [570, 286] width 486 height 32
click at [327, 266] on input "b. Username enumeration vulnerability" at bounding box center [327, 262] width 0 height 10
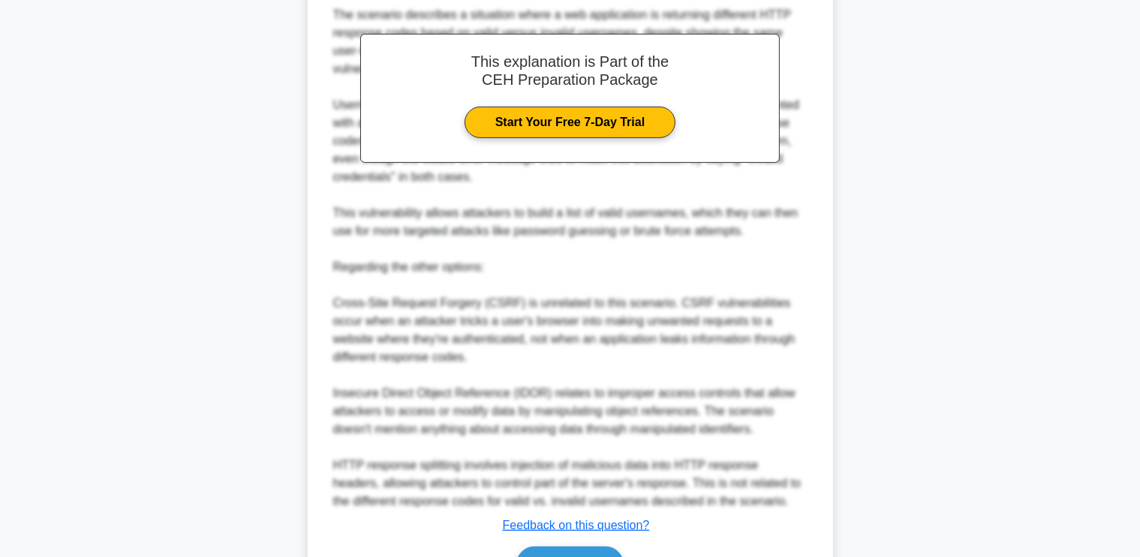
scroll to position [619, 0]
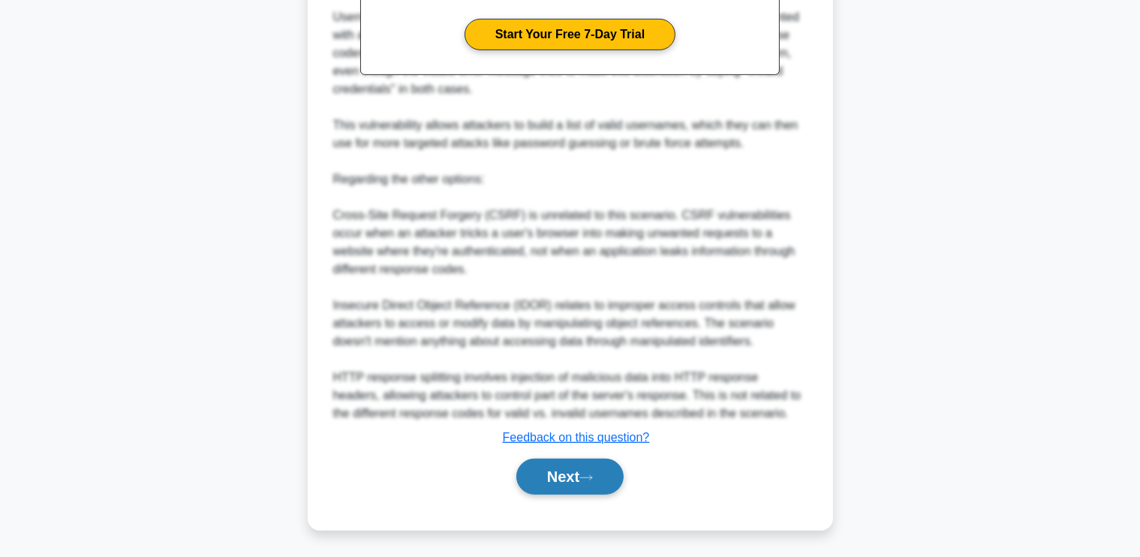
click at [592, 476] on icon at bounding box center [586, 477] width 12 height 5
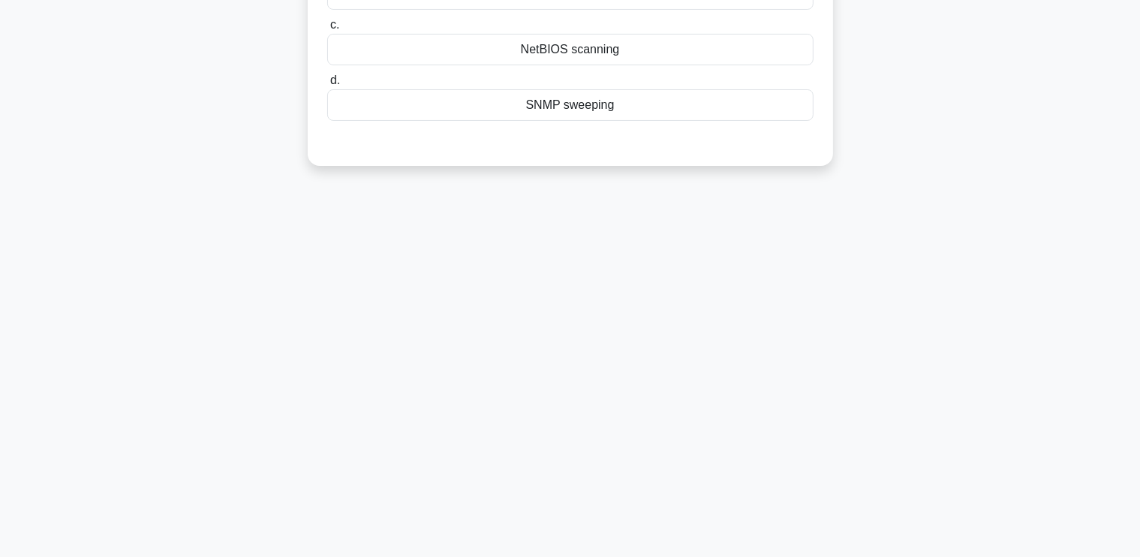
scroll to position [0, 0]
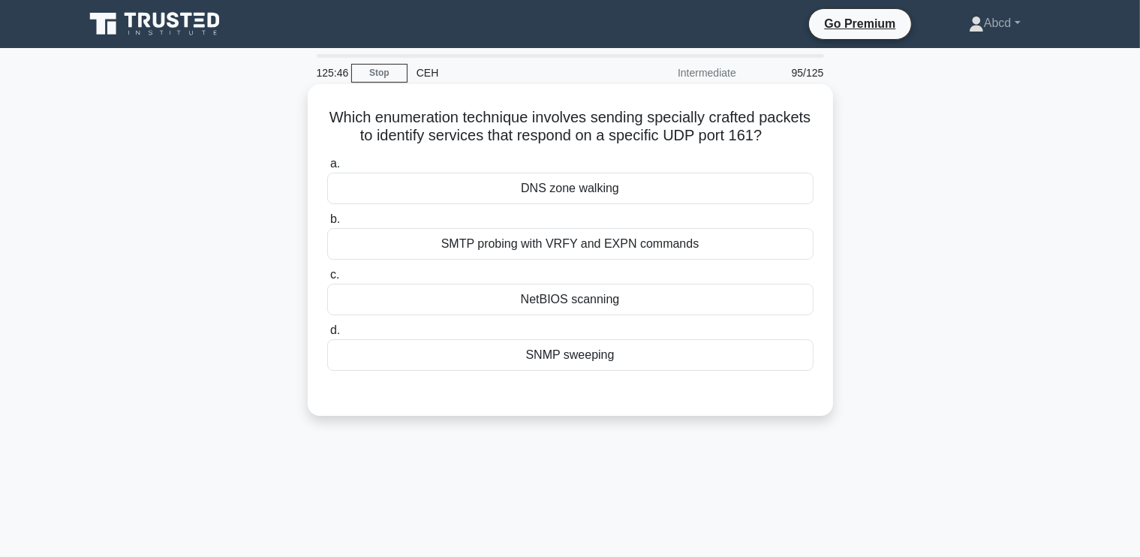
click at [666, 349] on div "SNMP sweeping" at bounding box center [570, 355] width 486 height 32
click at [327, 335] on input "d. SNMP sweeping" at bounding box center [327, 331] width 0 height 10
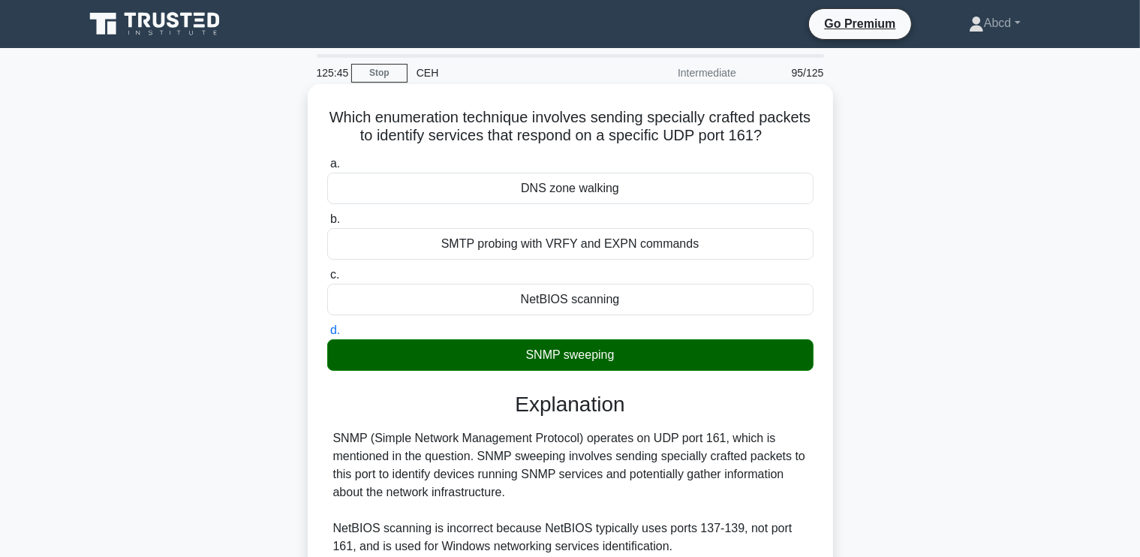
scroll to position [259, 0]
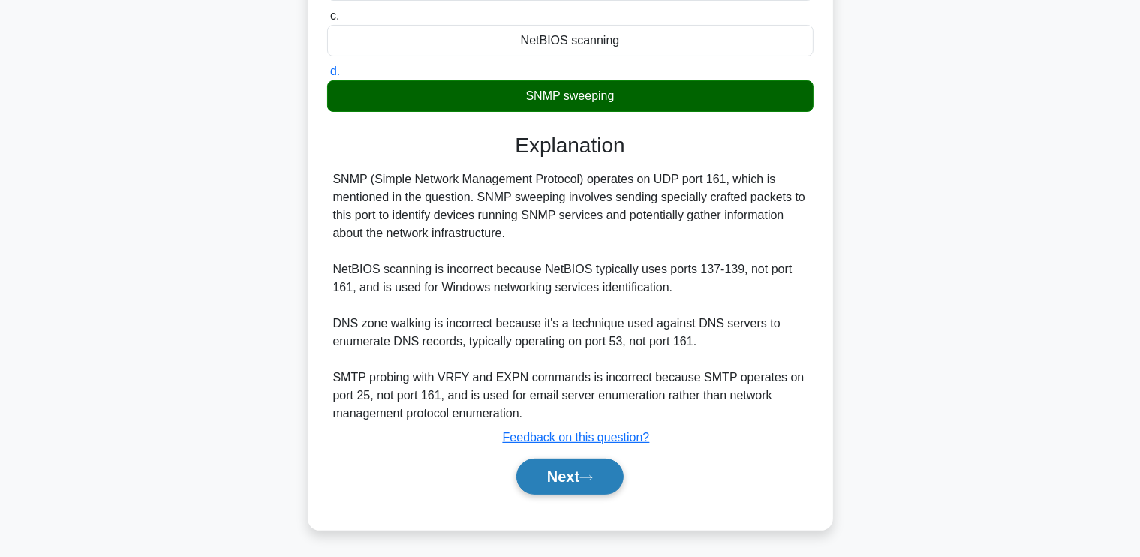
click at [563, 468] on button "Next" at bounding box center [569, 476] width 107 height 36
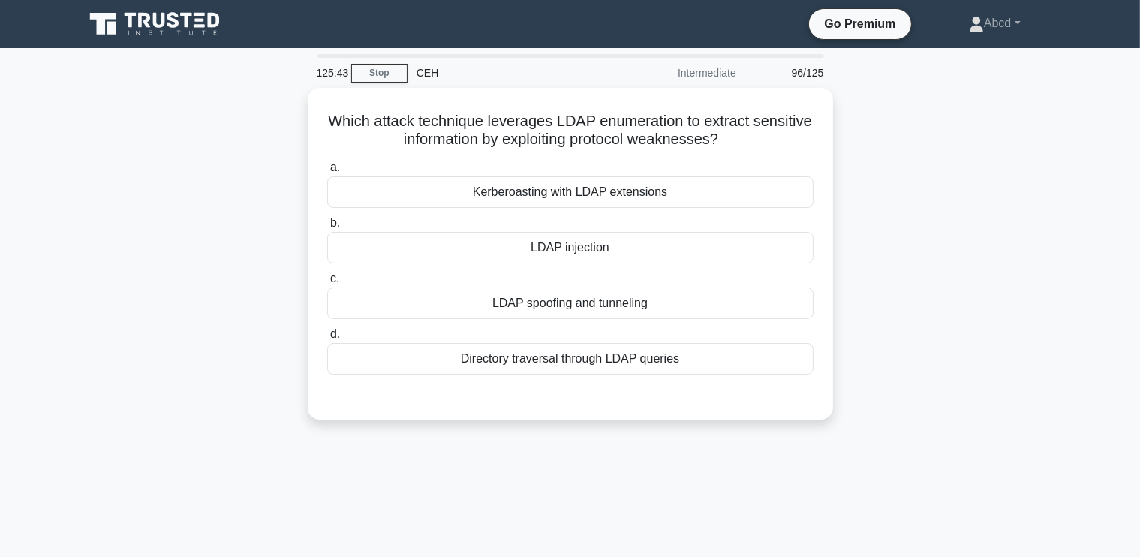
scroll to position [8, 0]
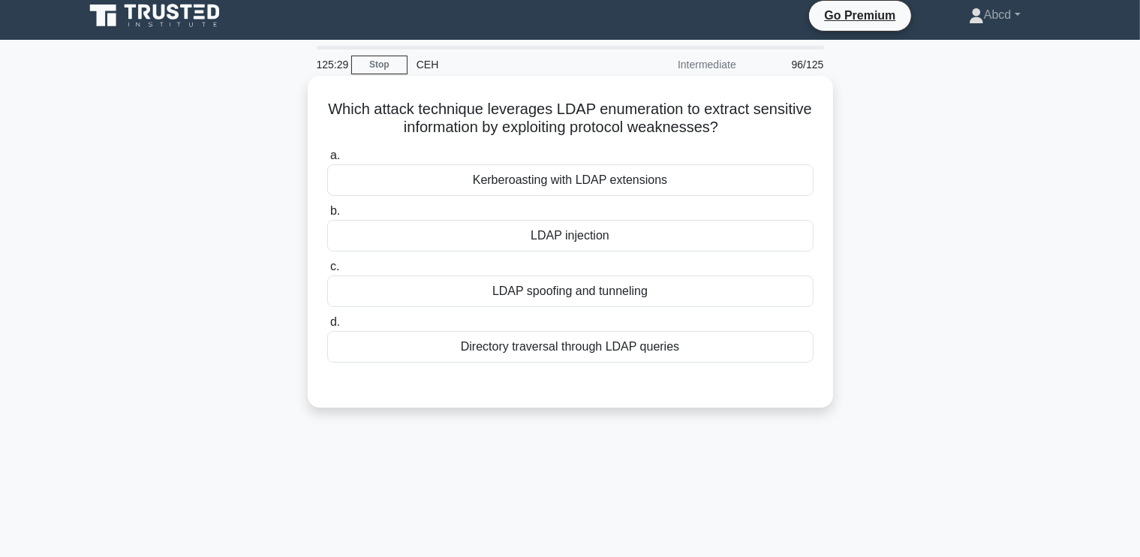
drag, startPoint x: 359, startPoint y: 104, endPoint x: 738, endPoint y: 360, distance: 458.2
click at [738, 360] on div "Which attack technique leverages LDAP enumeration to extract sensitive informat…" at bounding box center [570, 242] width 513 height 320
click at [556, 236] on div "LDAP injection" at bounding box center [570, 236] width 486 height 32
click at [327, 216] on input "b. LDAP injection" at bounding box center [327, 211] width 0 height 10
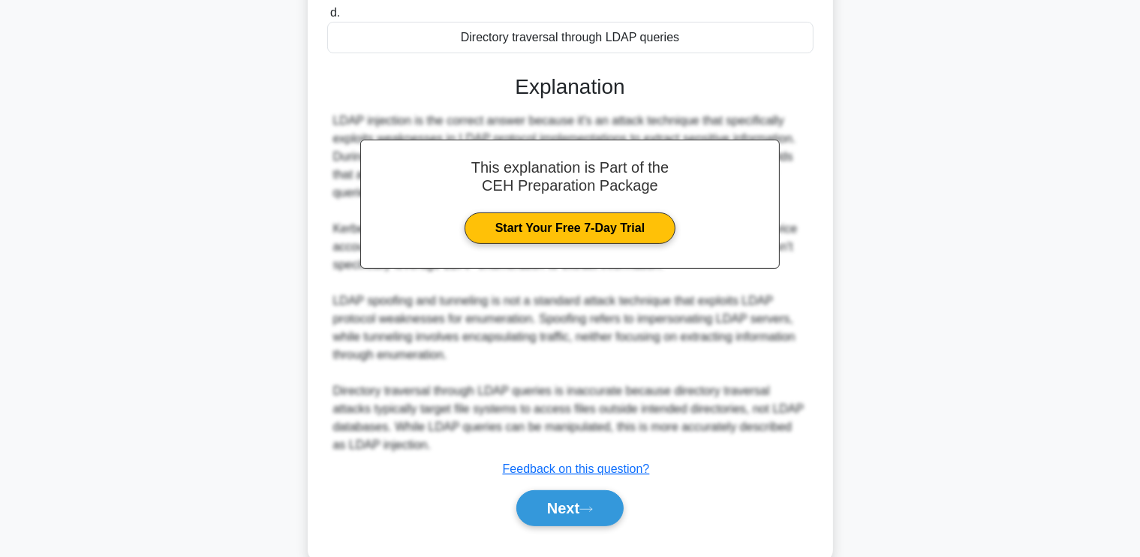
scroll to position [349, 0]
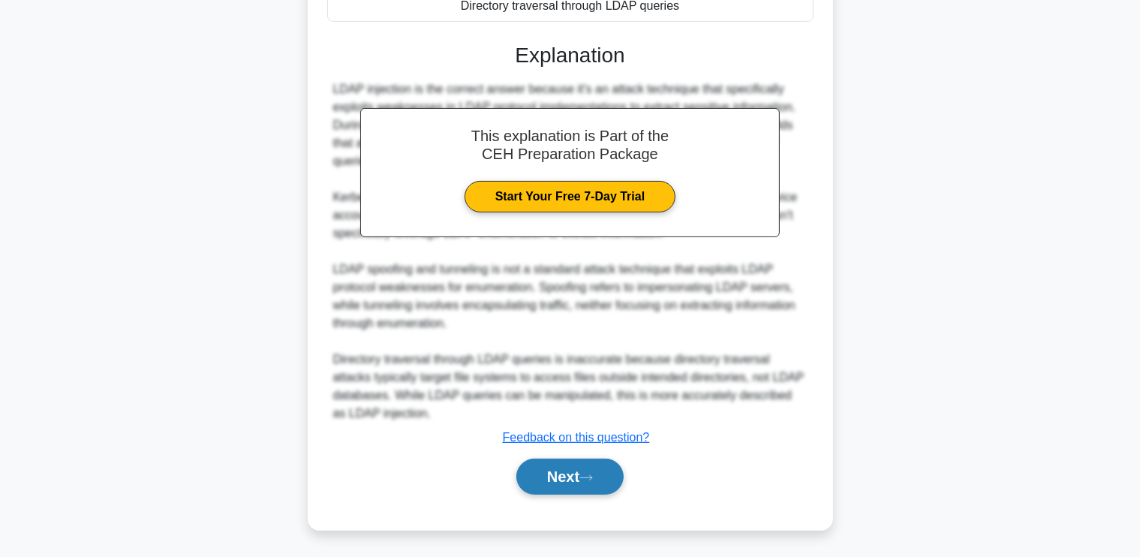
click at [548, 463] on button "Next" at bounding box center [569, 476] width 107 height 36
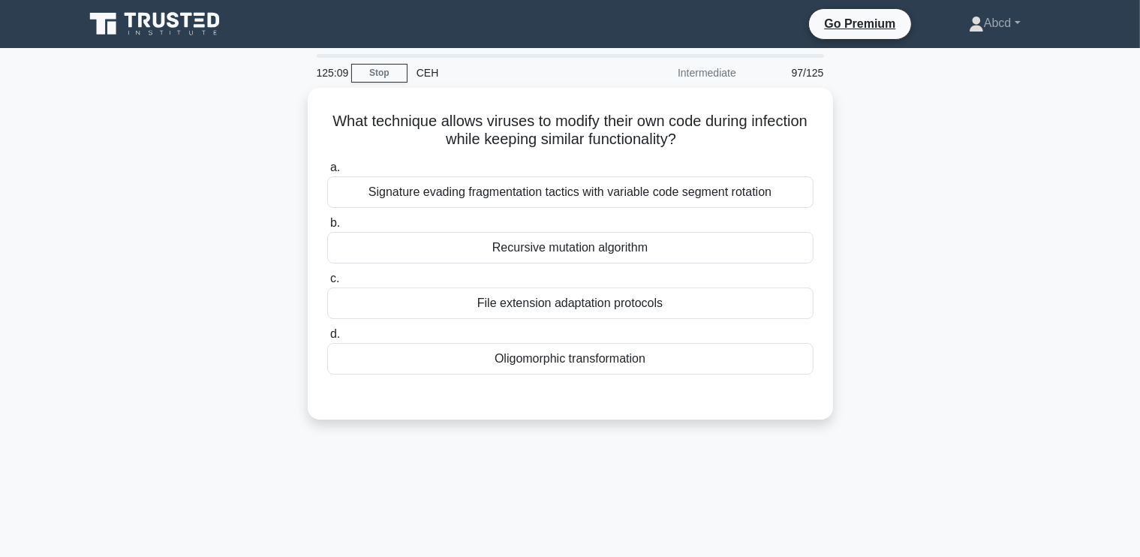
scroll to position [0, 0]
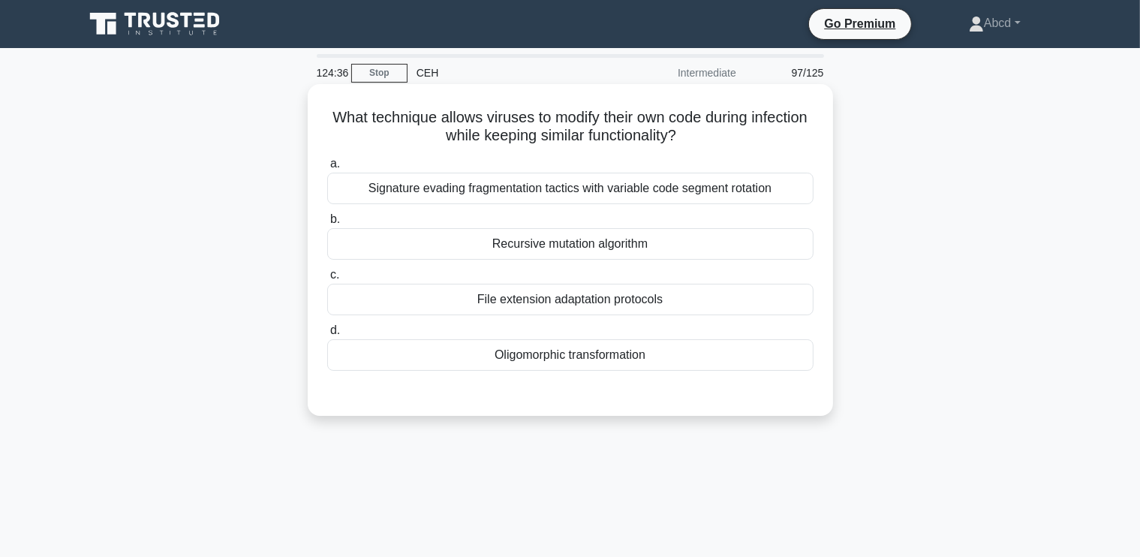
click at [528, 365] on div "Oligomorphic transformation" at bounding box center [570, 355] width 486 height 32
click at [327, 335] on input "d. Oligomorphic transformation" at bounding box center [327, 331] width 0 height 10
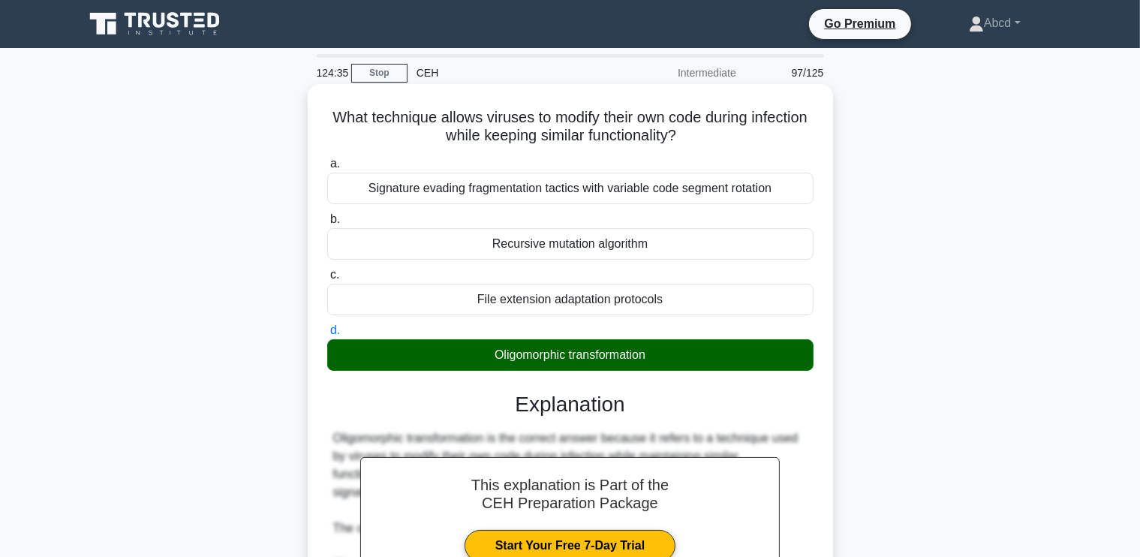
scroll to position [331, 0]
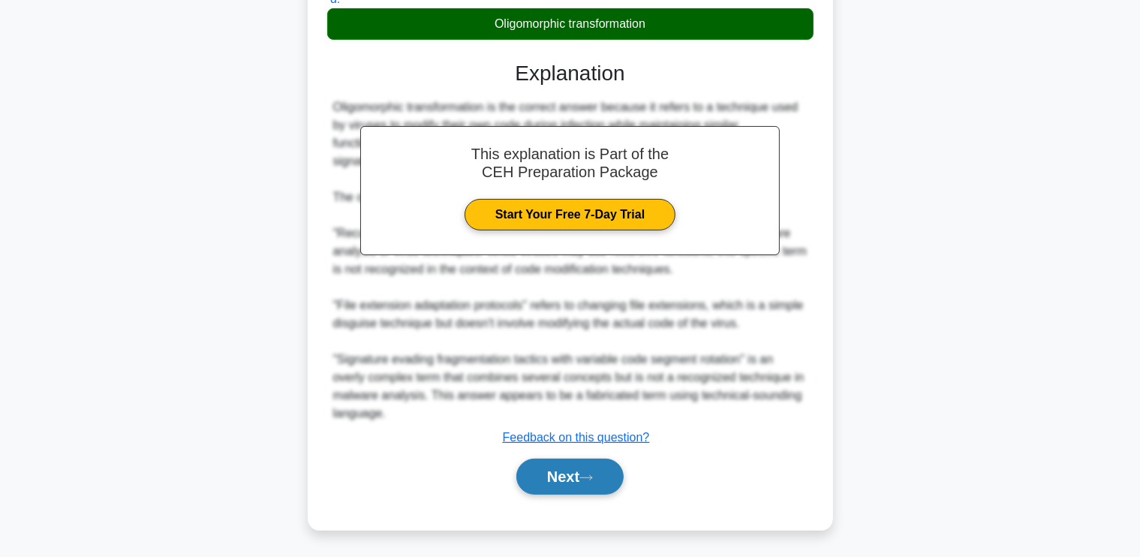
click at [536, 464] on button "Next" at bounding box center [569, 476] width 107 height 36
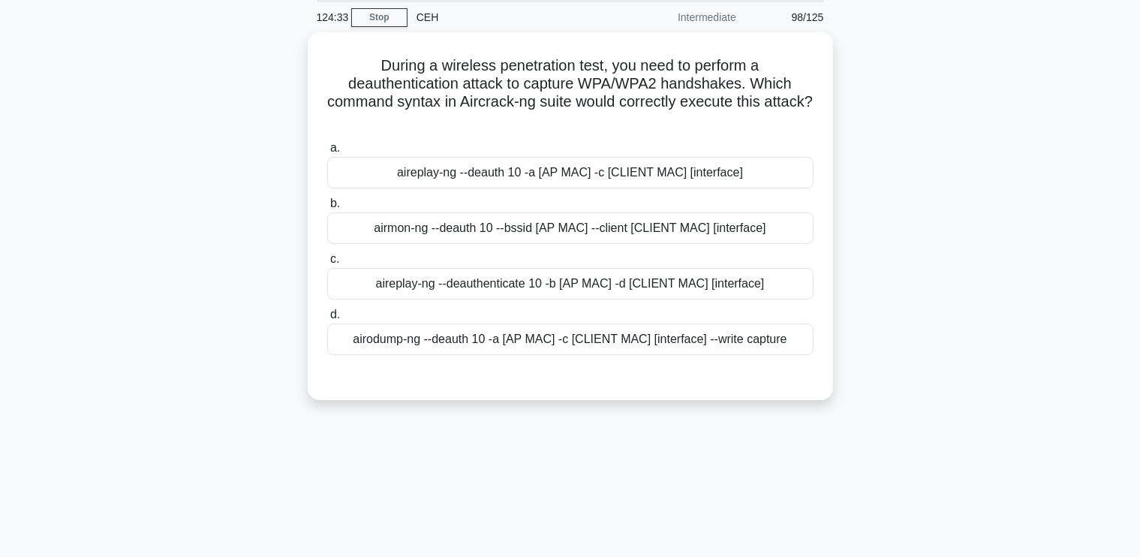
scroll to position [54, 0]
click at [494, 179] on div "aireplay-ng --deauth 10 -a [AP MAC] -c [CLIENT MAC] [interface]" at bounding box center [570, 171] width 486 height 32
click at [327, 151] on input "a. aireplay-ng --deauth 10 -a [AP MAC] -c [CLIENT MAC] [interface]" at bounding box center [327, 146] width 0 height 10
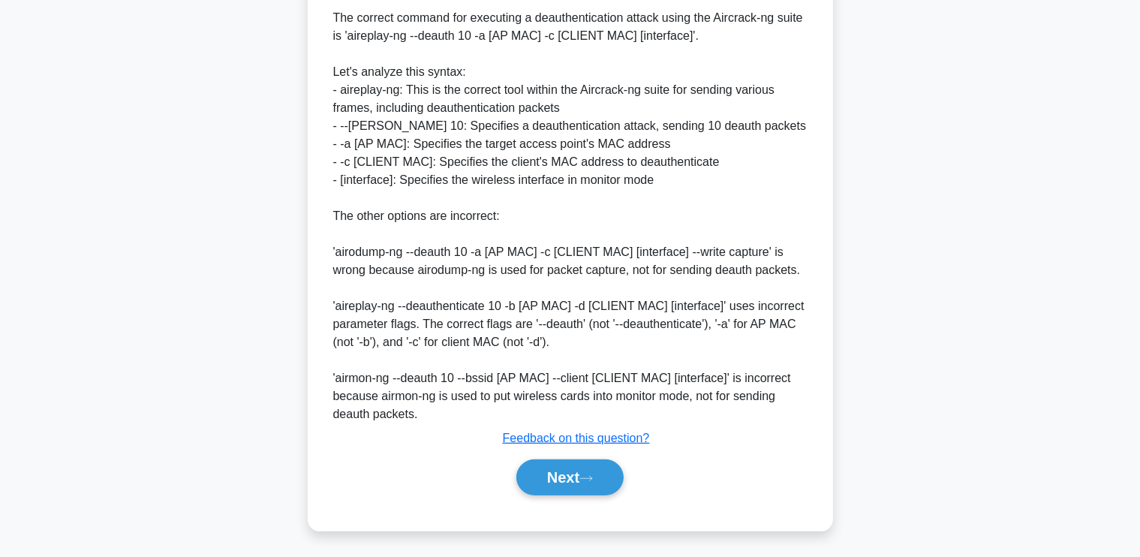
scroll to position [457, 0]
click at [582, 479] on button "Next" at bounding box center [569, 476] width 107 height 36
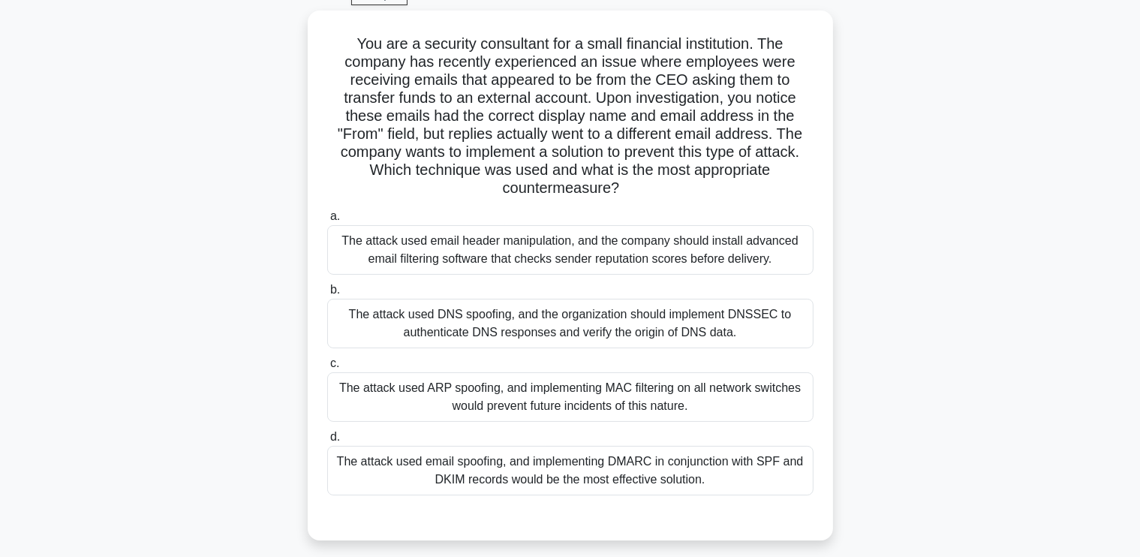
scroll to position [78, 0]
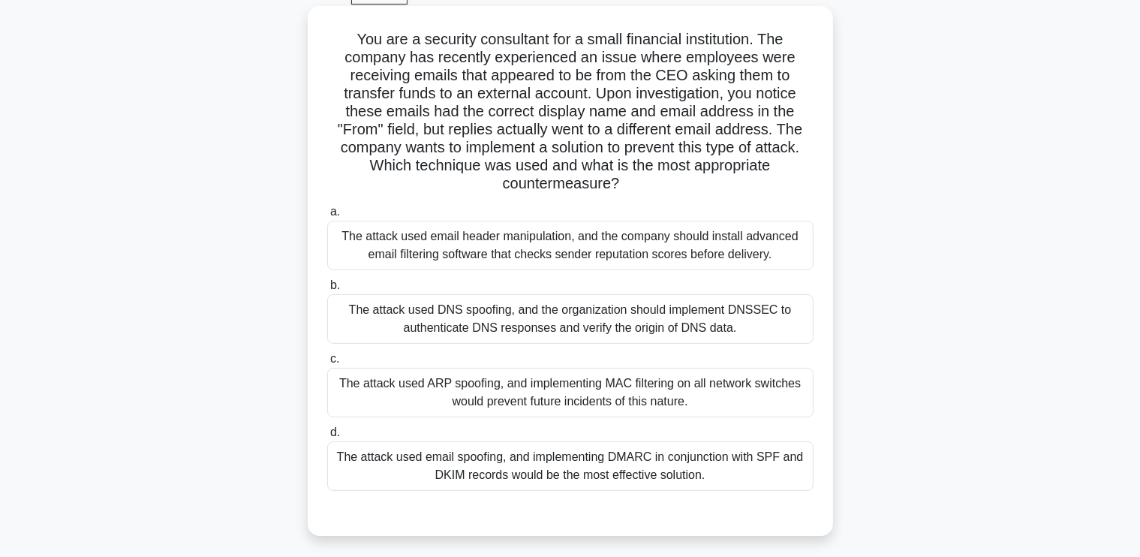
click at [712, 250] on div "The attack used email header manipulation, and the company should install advan…" at bounding box center [570, 246] width 486 height 50
click at [327, 217] on input "a. The attack used email header manipulation, and the company should install ad…" at bounding box center [327, 212] width 0 height 10
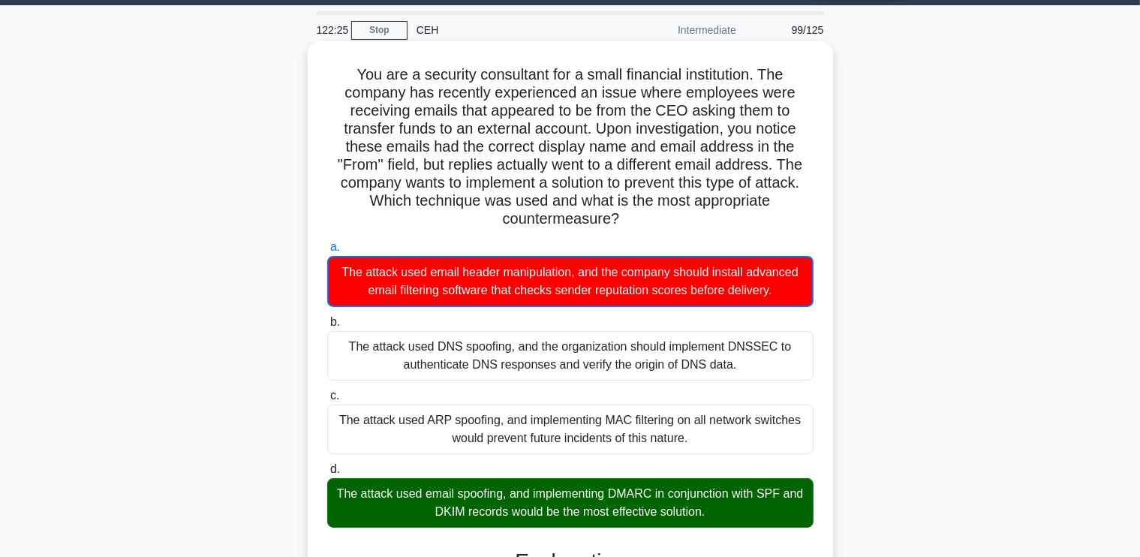
scroll to position [23, 0]
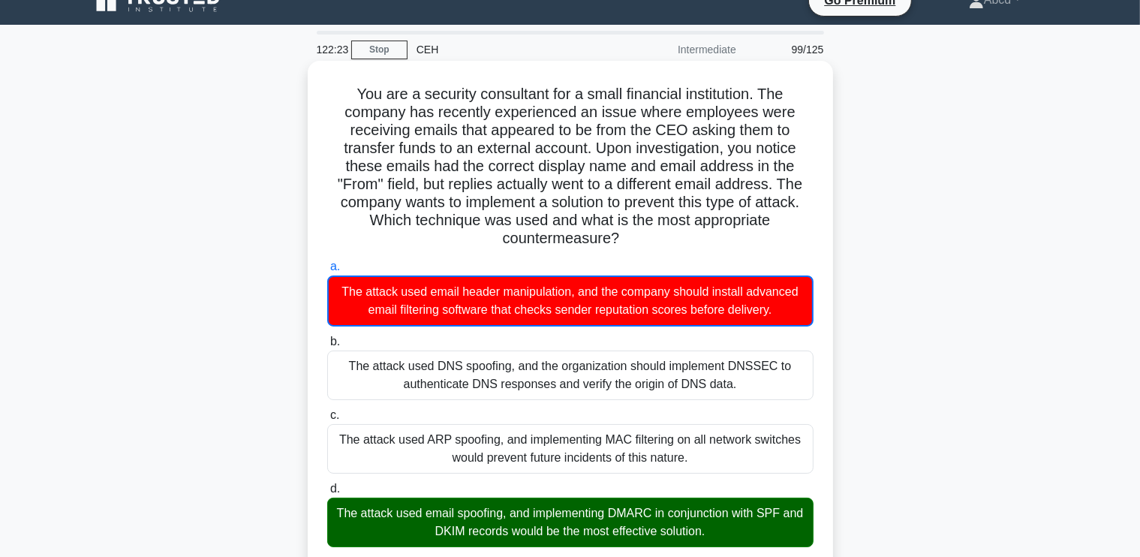
drag, startPoint x: 345, startPoint y: 92, endPoint x: 759, endPoint y: 527, distance: 600.2
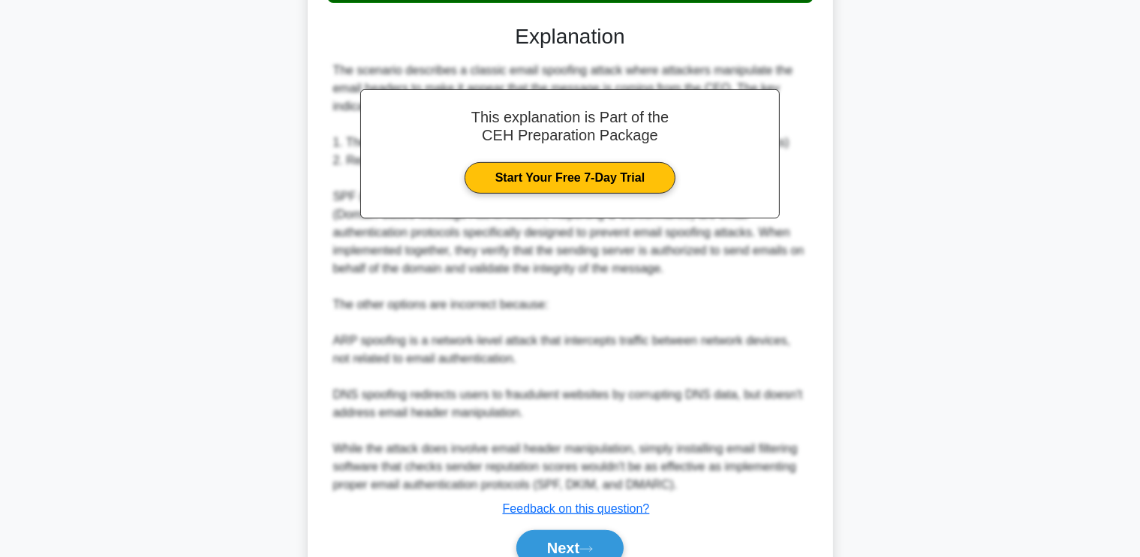
scroll to position [638, 0]
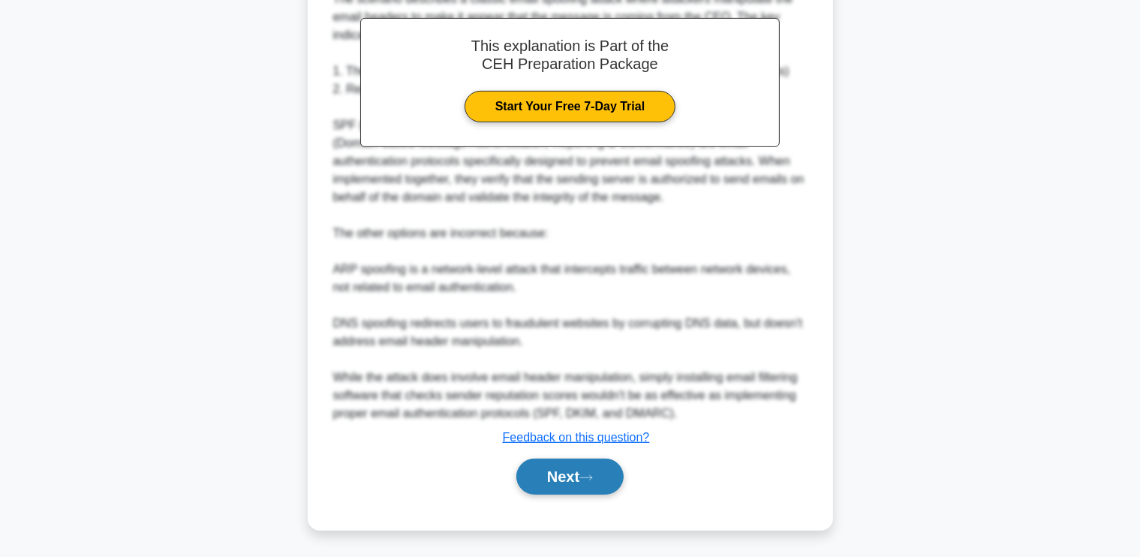
click at [543, 483] on button "Next" at bounding box center [569, 476] width 107 height 36
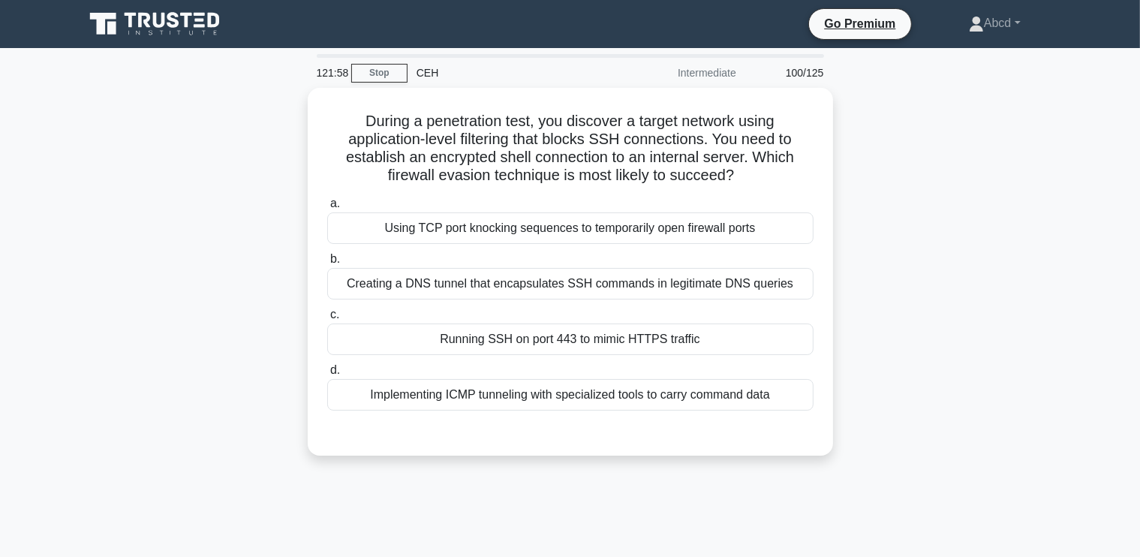
scroll to position [0, 0]
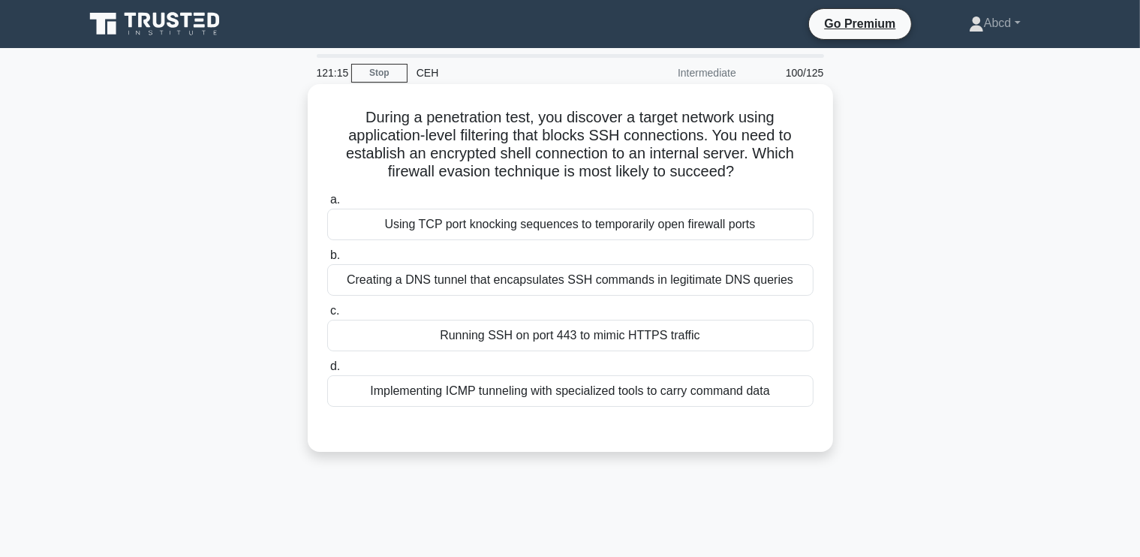
drag, startPoint x: 344, startPoint y: 111, endPoint x: 811, endPoint y: 408, distance: 553.2
click at [811, 408] on div "During a penetration test, you discover a target network using application-leve…" at bounding box center [570, 268] width 513 height 356
click at [554, 285] on div "Creating a DNS tunnel that encapsulates SSH commands in legitimate DNS queries" at bounding box center [570, 280] width 486 height 32
click at [327, 260] on input "b. Creating a DNS tunnel that encapsulates SSH commands in legitimate DNS queri…" at bounding box center [327, 256] width 0 height 10
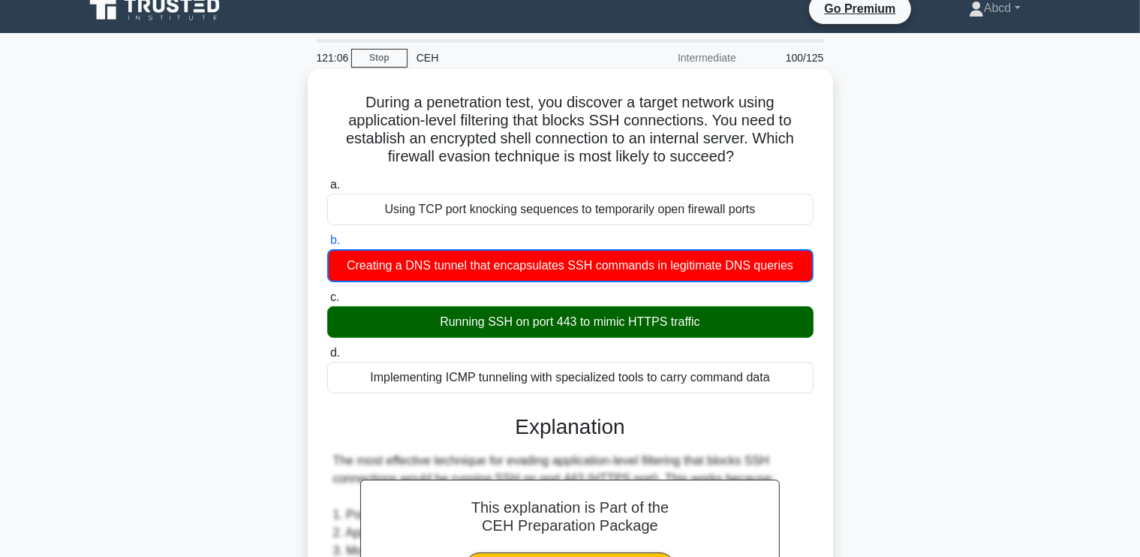
scroll to position [14, 0]
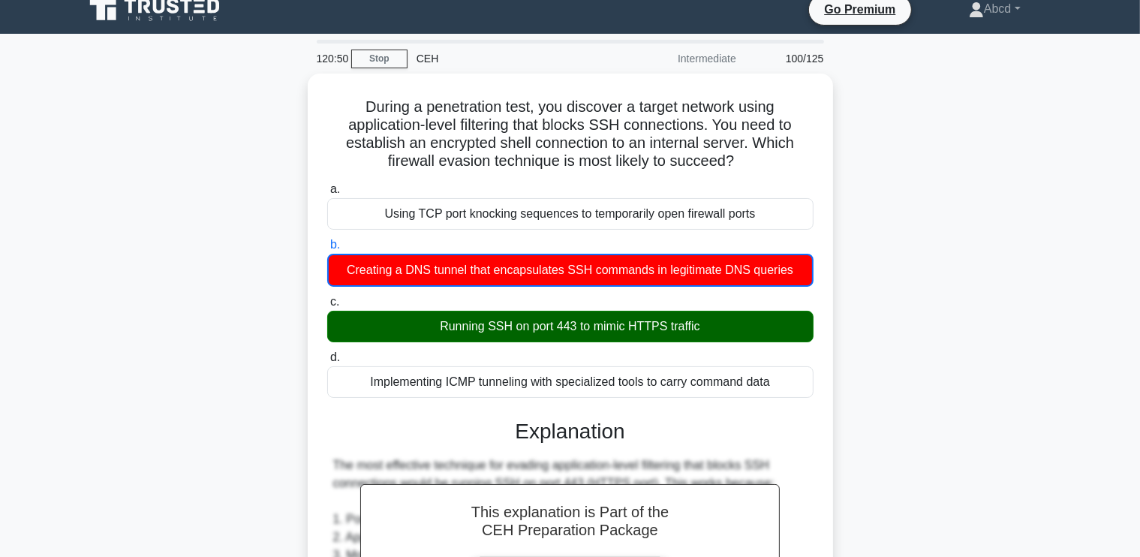
click at [159, 266] on div "During a penetration test, you discover a target network using application-leve…" at bounding box center [570, 508] width 990 height 868
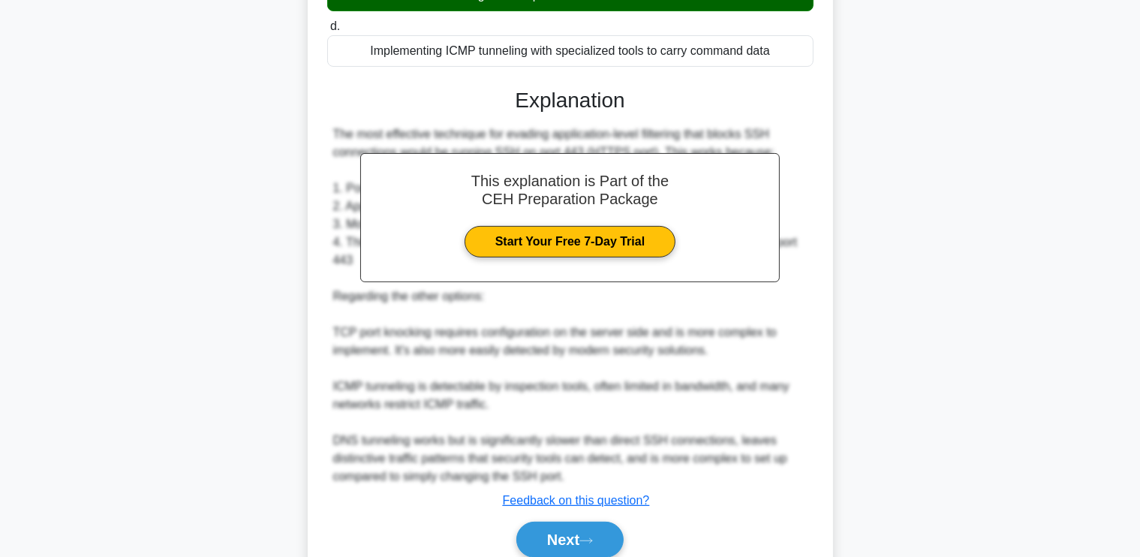
scroll to position [404, 0]
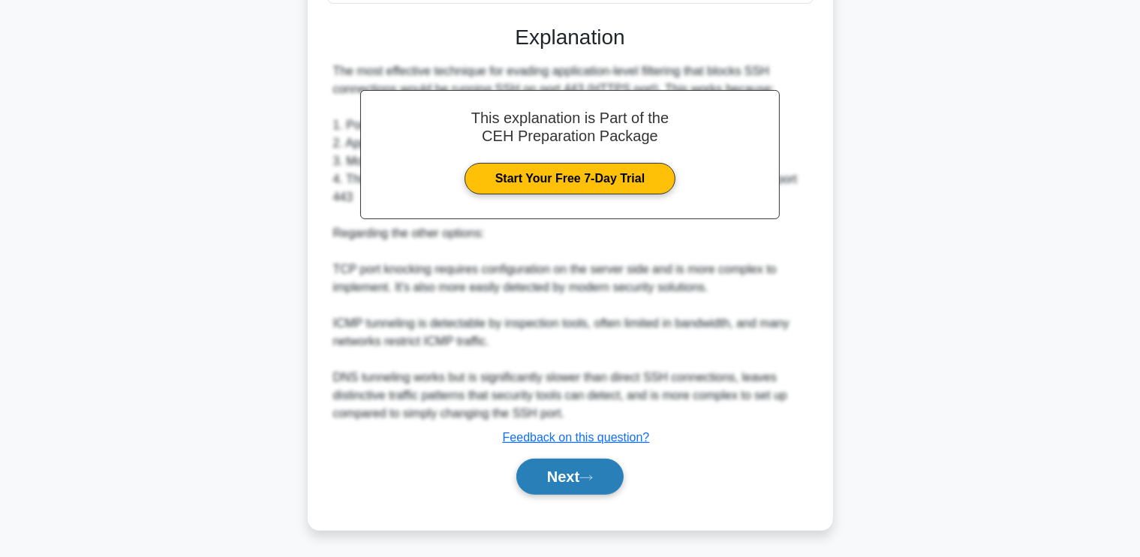
click at [567, 478] on button "Next" at bounding box center [569, 476] width 107 height 36
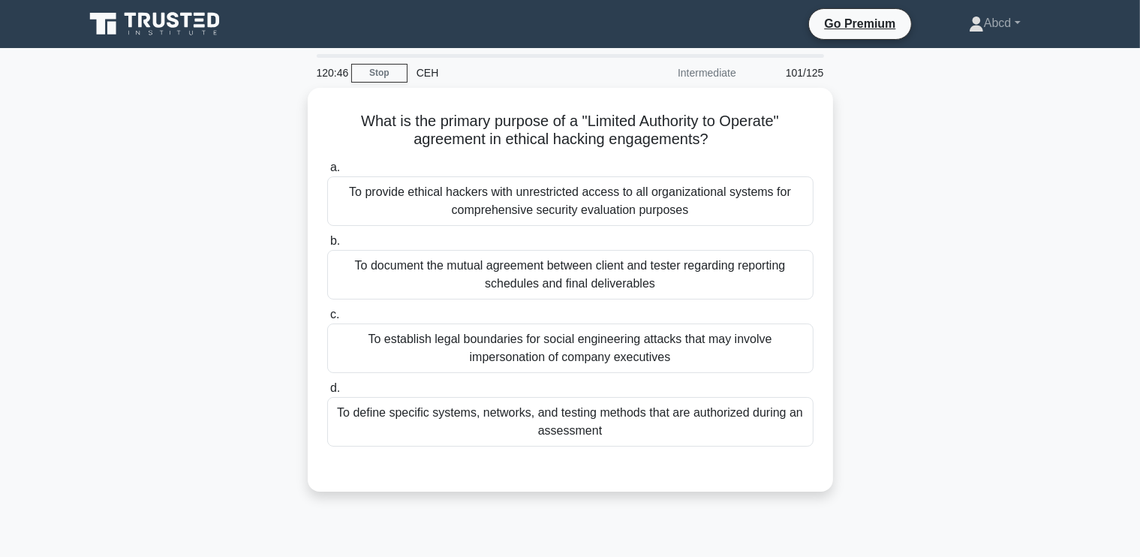
scroll to position [0, 0]
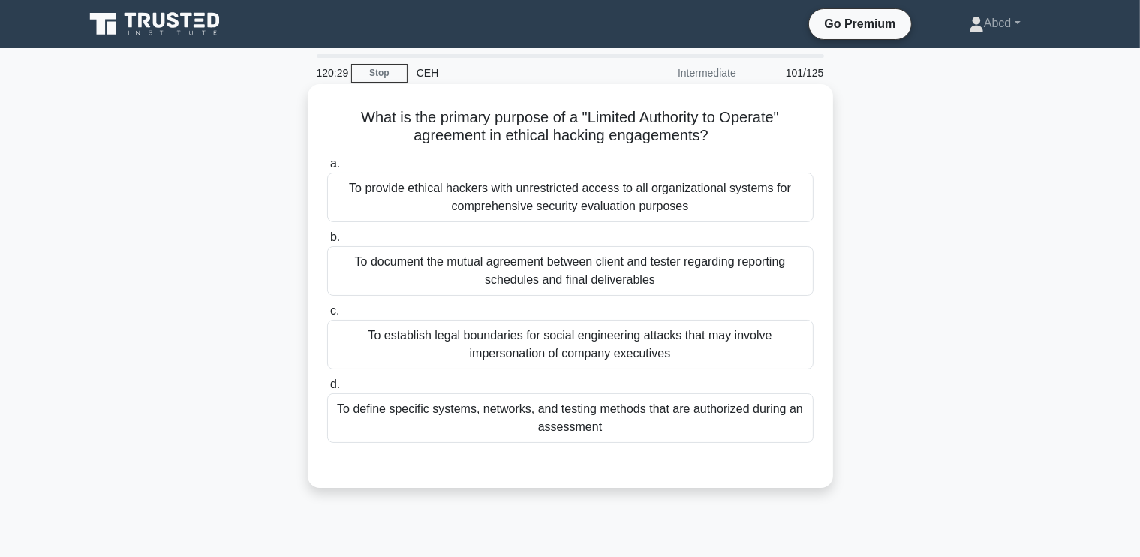
click at [777, 415] on div "To define specific systems, networks, and testing methods that are authorized d…" at bounding box center [570, 418] width 486 height 50
click at [327, 389] on input "d. To define specific systems, networks, and testing methods that are authorize…" at bounding box center [327, 385] width 0 height 10
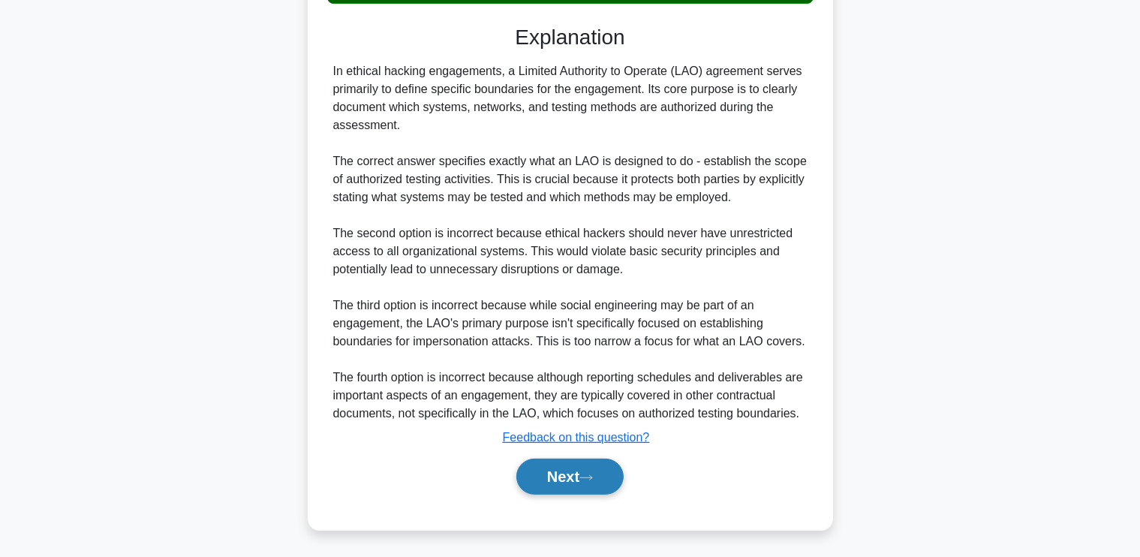
scroll to position [438, 0]
click at [560, 468] on button "Next" at bounding box center [569, 477] width 107 height 36
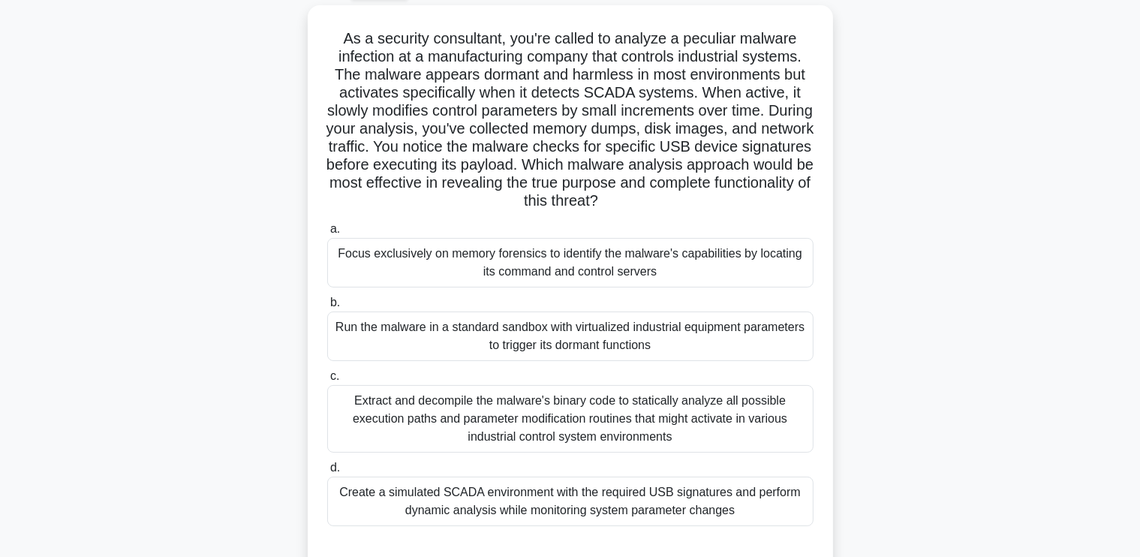
scroll to position [84, 0]
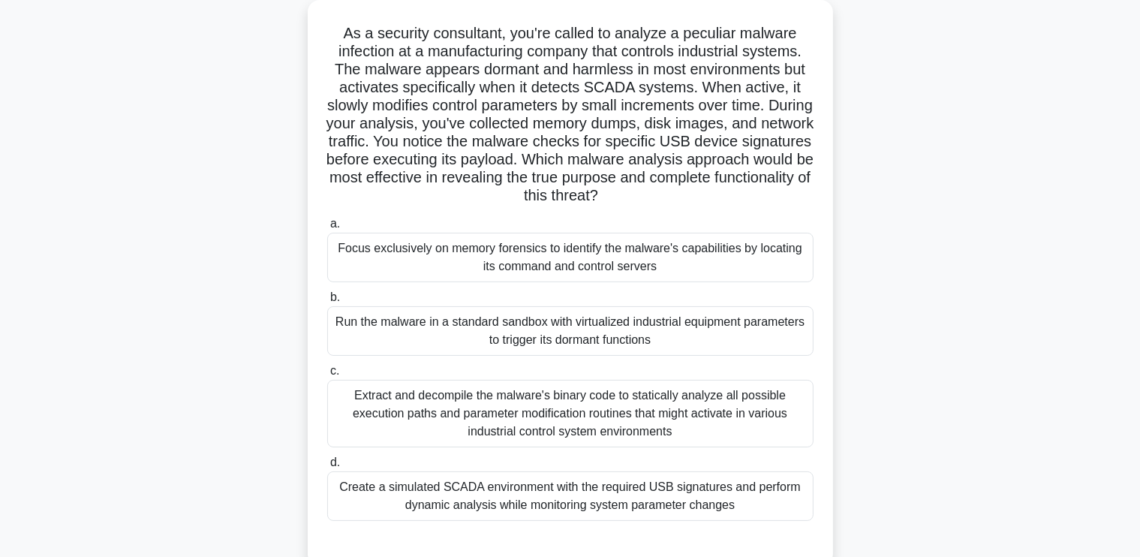
click at [717, 491] on div "Create a simulated SCADA environment with the required USB signatures and perfo…" at bounding box center [570, 496] width 486 height 50
click at [327, 467] on input "d. Create a simulated SCADA environment with the required USB signatures and pe…" at bounding box center [327, 463] width 0 height 10
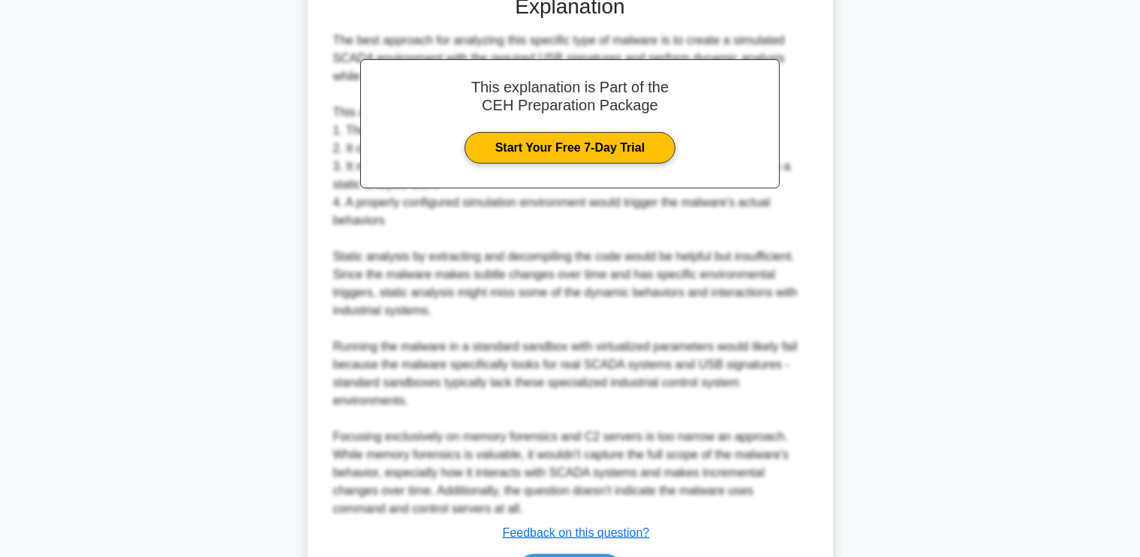
scroll to position [727, 0]
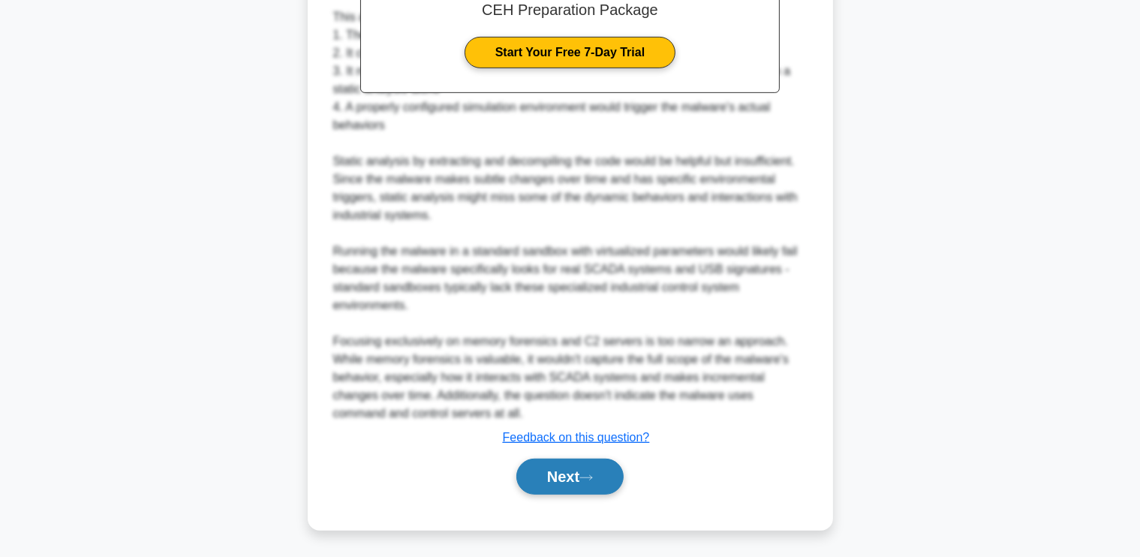
click at [580, 468] on button "Next" at bounding box center [569, 476] width 107 height 36
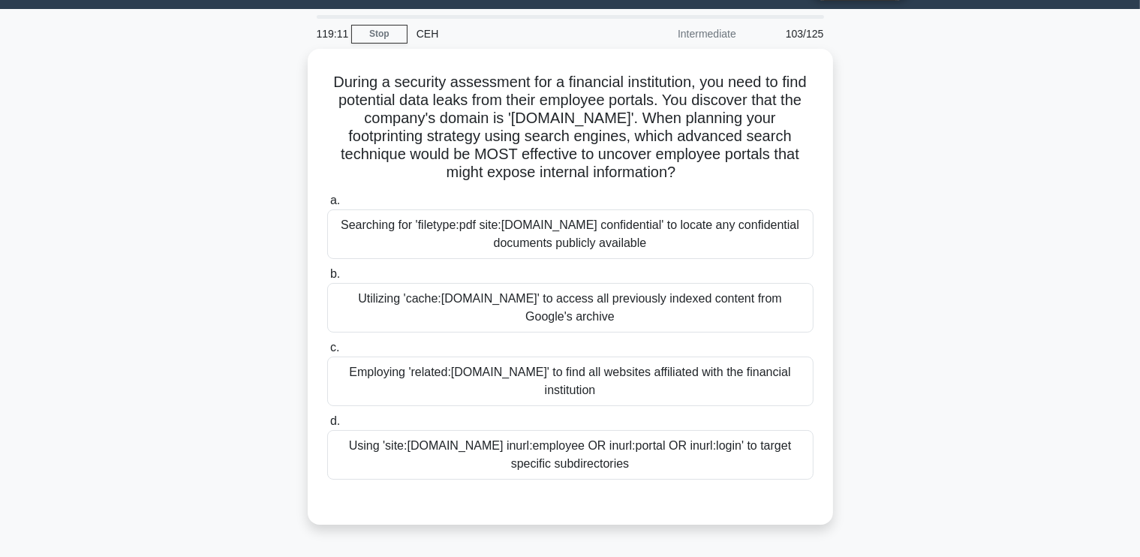
scroll to position [41, 0]
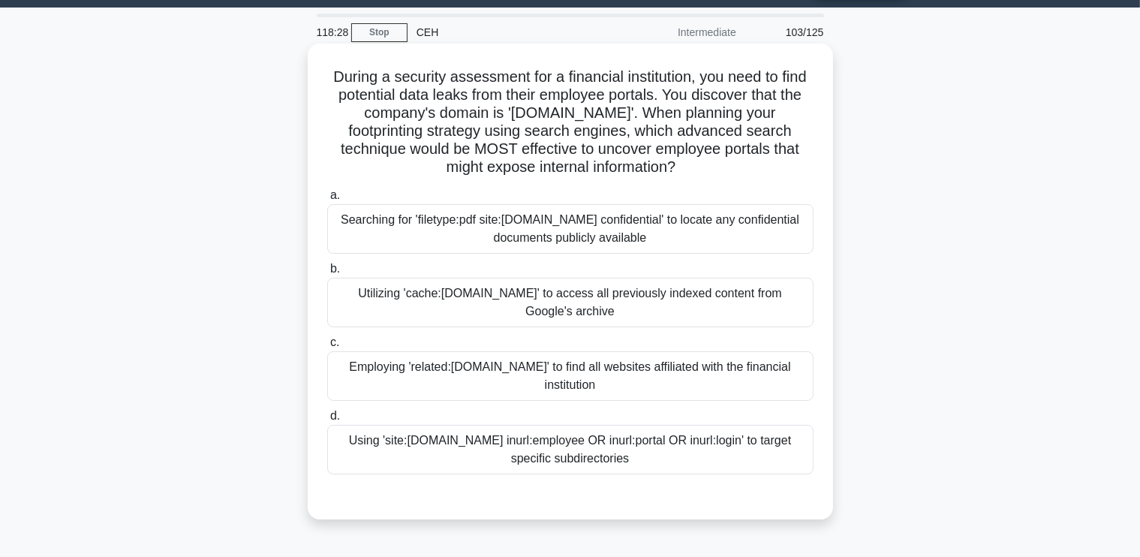
click at [648, 446] on div "Using 'site:globalfinance.com inurl:employee OR inurl:portal OR inurl:login' to…" at bounding box center [570, 450] width 486 height 50
click at [327, 421] on input "d. Using 'site:globalfinance.com inurl:employee OR inurl:portal OR inurl:login'…" at bounding box center [327, 416] width 0 height 10
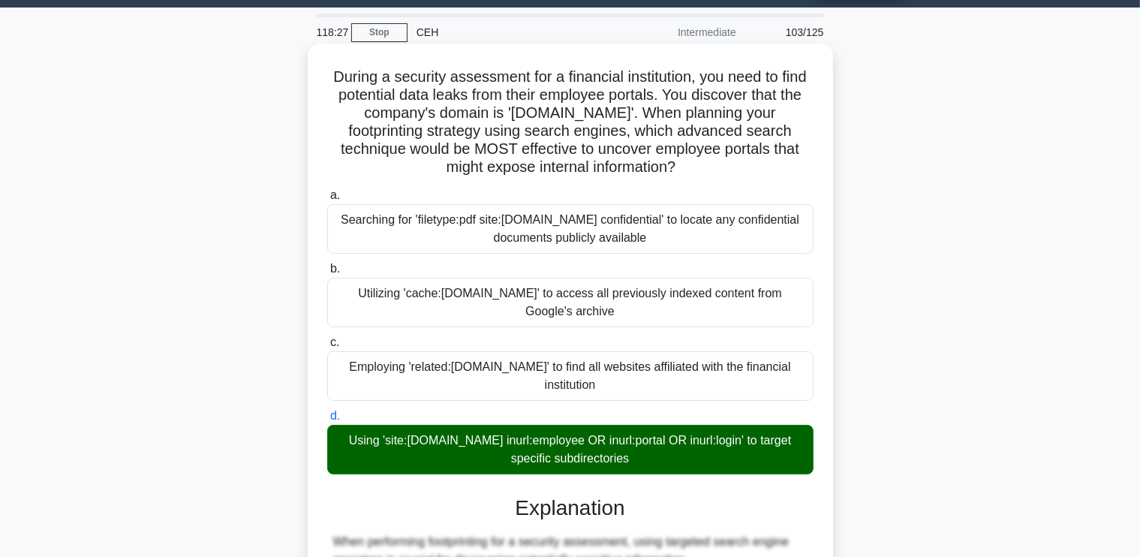
scroll to position [619, 0]
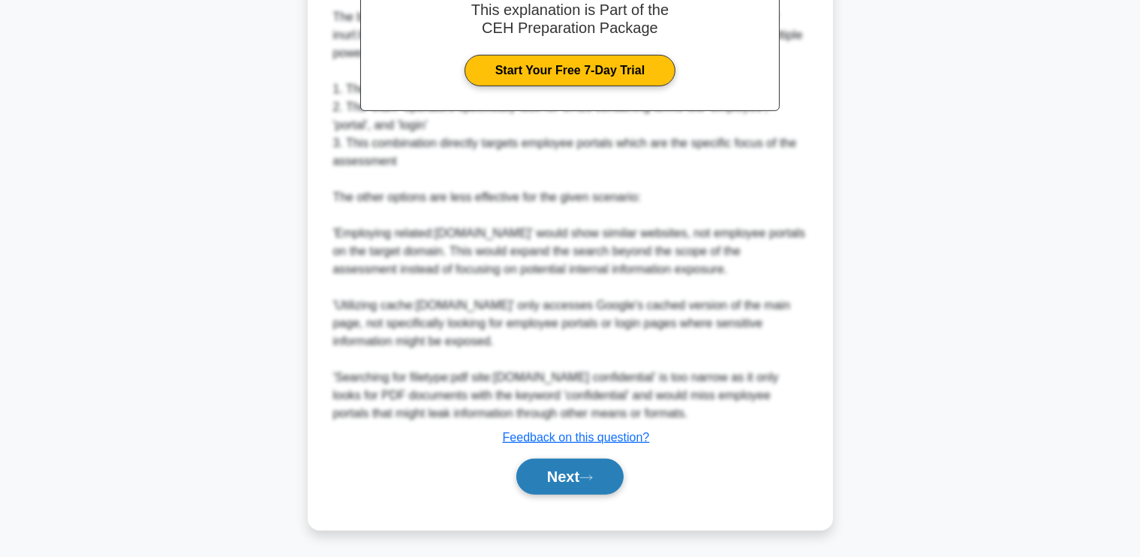
click at [602, 479] on button "Next" at bounding box center [569, 476] width 107 height 36
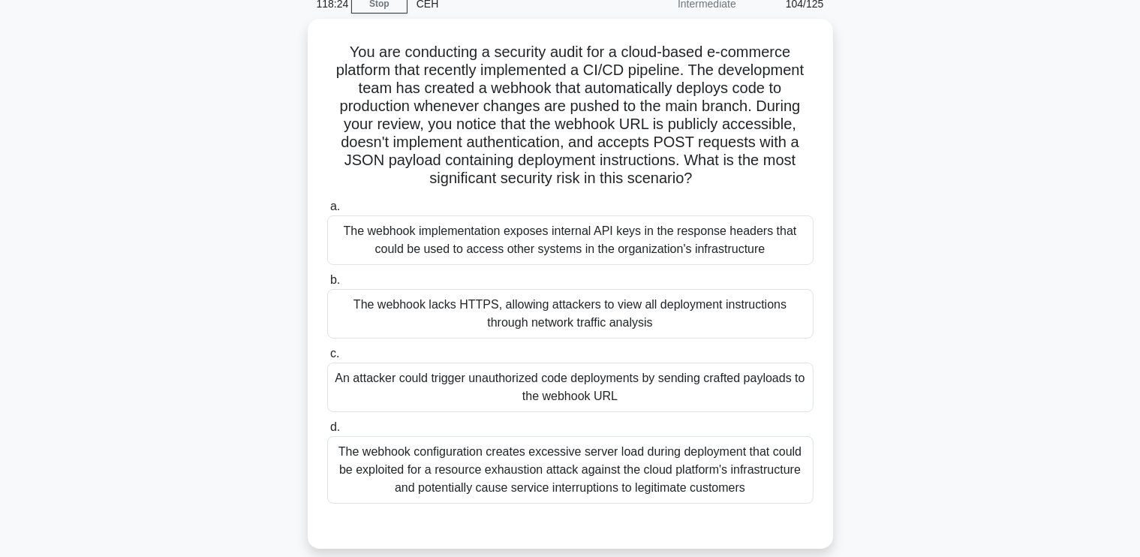
scroll to position [68, 0]
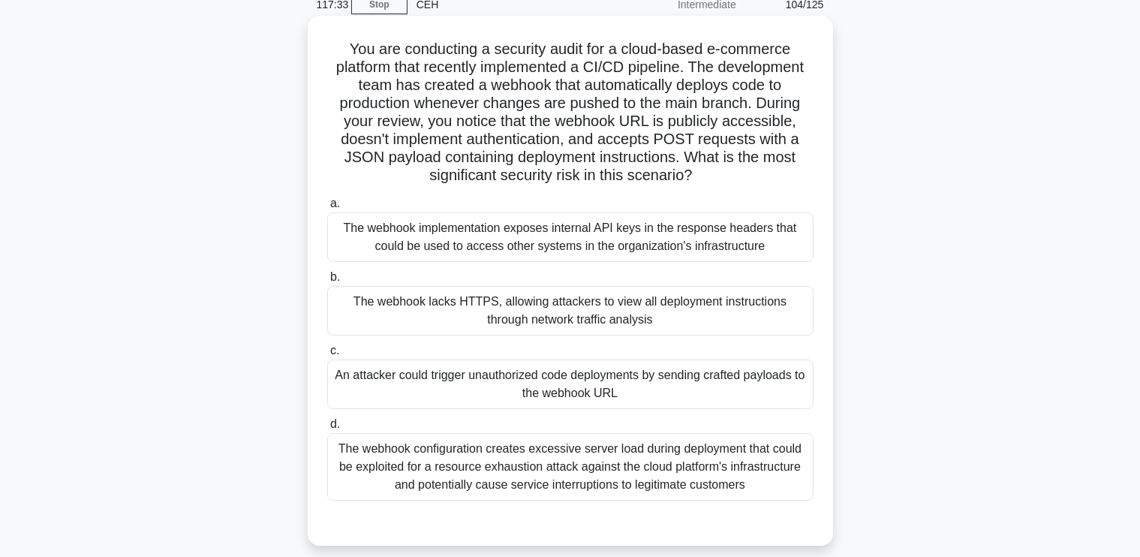
click at [749, 382] on div "An attacker could trigger unauthorized code deployments by sending crafted payl…" at bounding box center [570, 384] width 486 height 50
click at [327, 356] on input "c. An attacker could trigger unauthorized code deployments by sending crafted p…" at bounding box center [327, 351] width 0 height 10
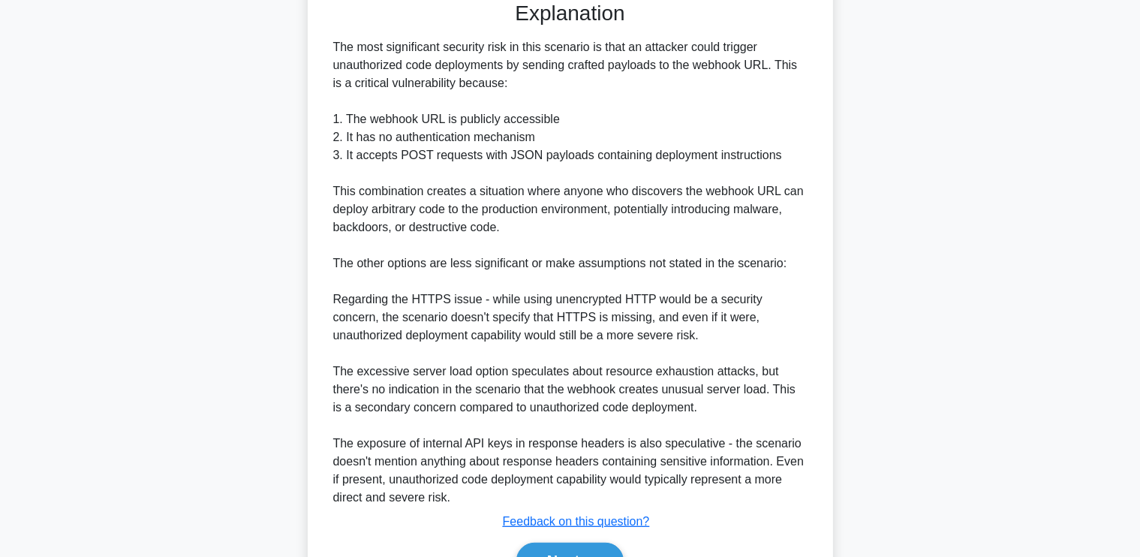
scroll to position [637, 0]
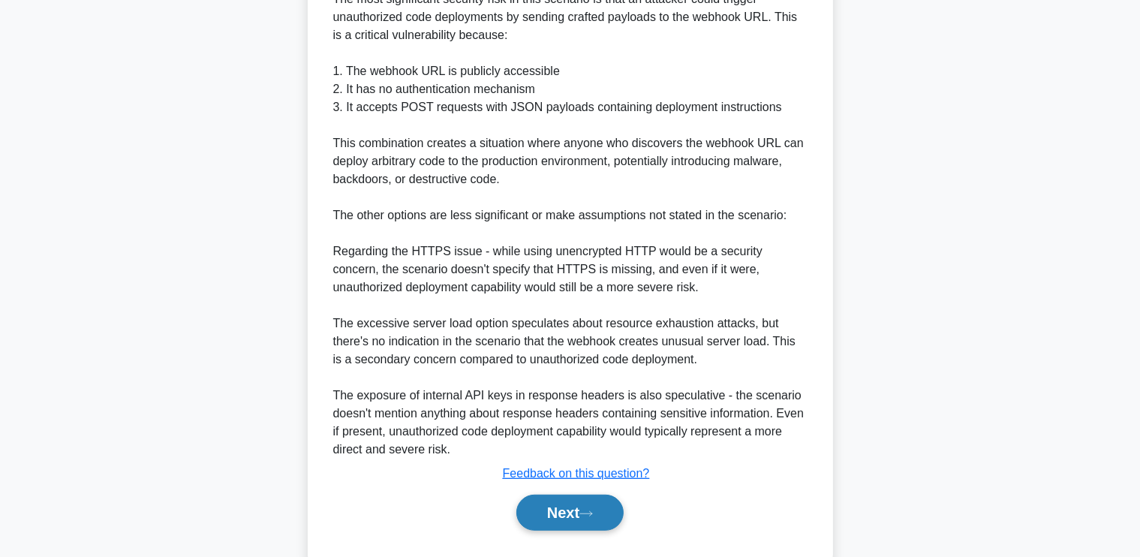
click at [537, 503] on button "Next" at bounding box center [569, 512] width 107 height 36
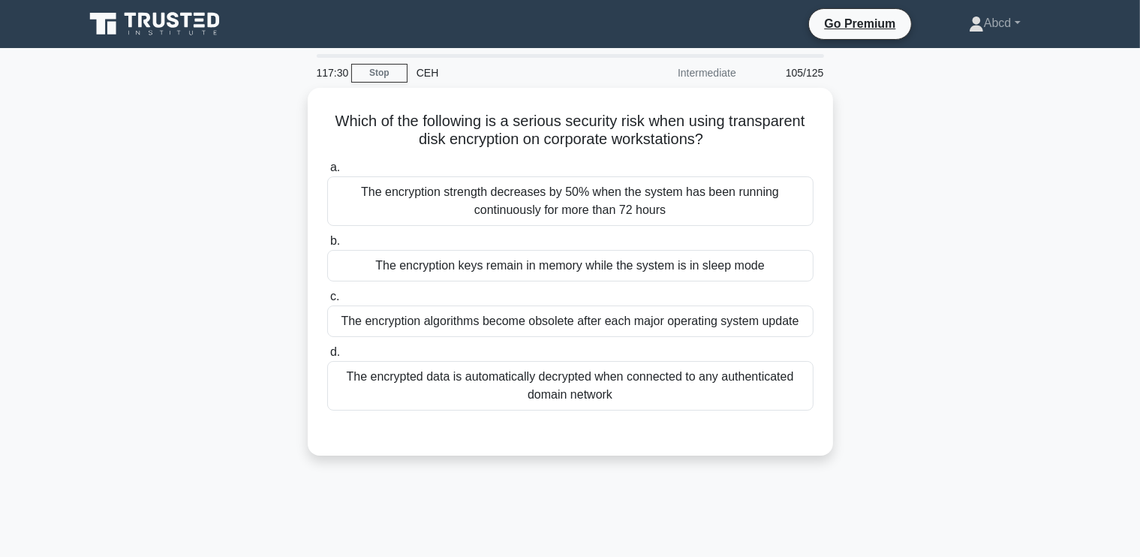
scroll to position [2, 0]
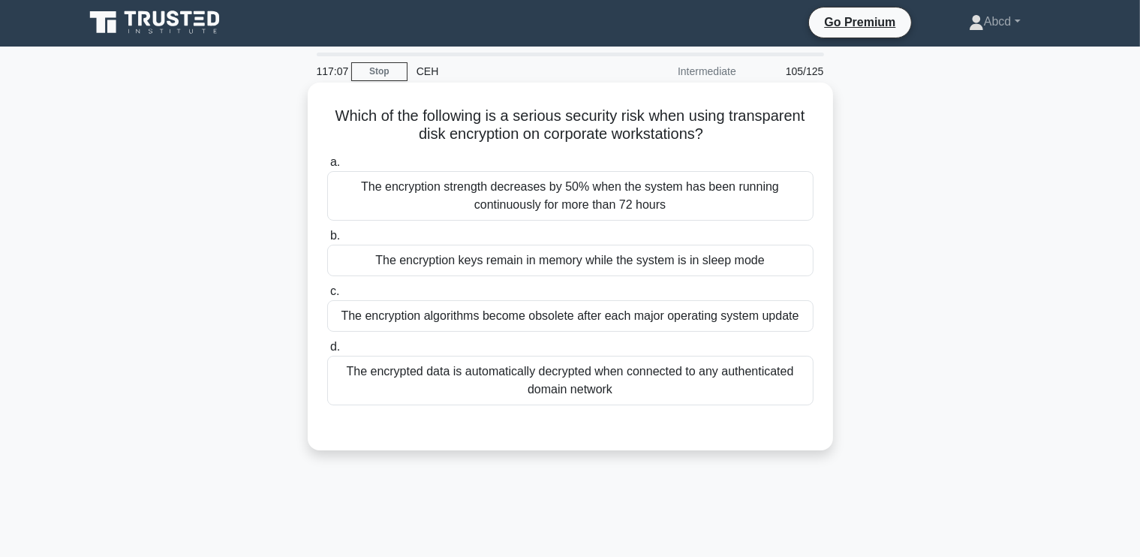
drag, startPoint x: 327, startPoint y: 107, endPoint x: 774, endPoint y: 390, distance: 528.5
click at [774, 390] on div "Which of the following is a serious security risk when using transparent disk e…" at bounding box center [570, 267] width 513 height 356
click at [390, 269] on div "The encryption keys remain in memory while the system is in sleep mode" at bounding box center [570, 261] width 486 height 32
click at [327, 241] on input "b. The encryption keys remain in memory while the system is in sleep mode" at bounding box center [327, 236] width 0 height 10
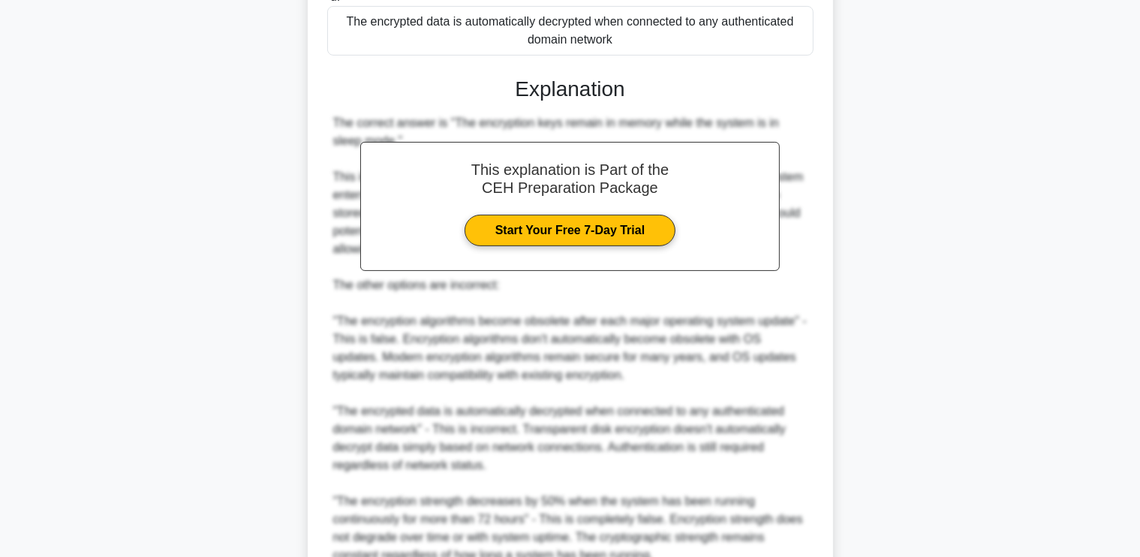
scroll to position [493, 0]
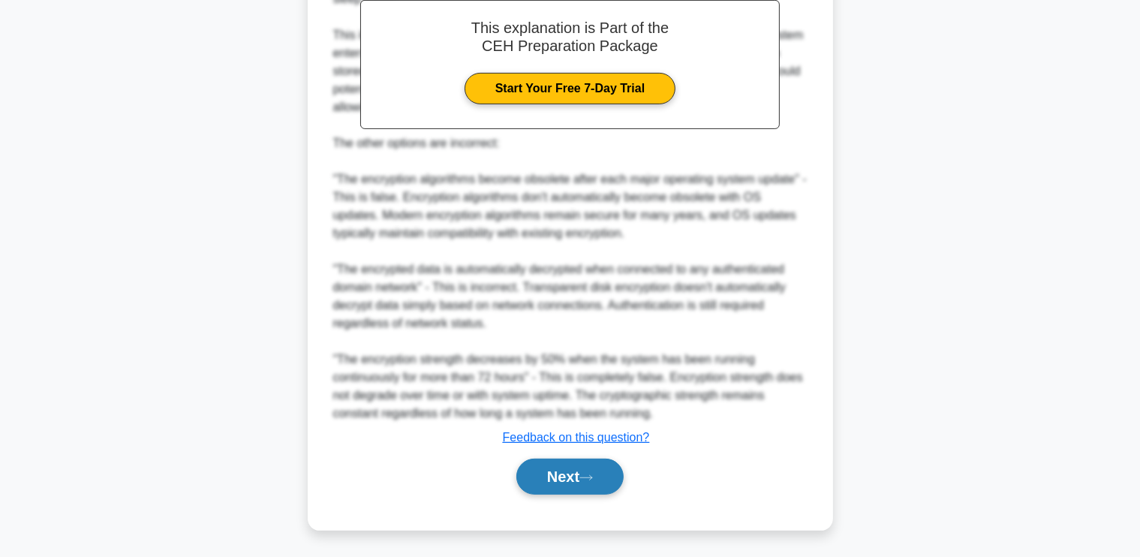
click at [593, 477] on icon at bounding box center [586, 477] width 14 height 8
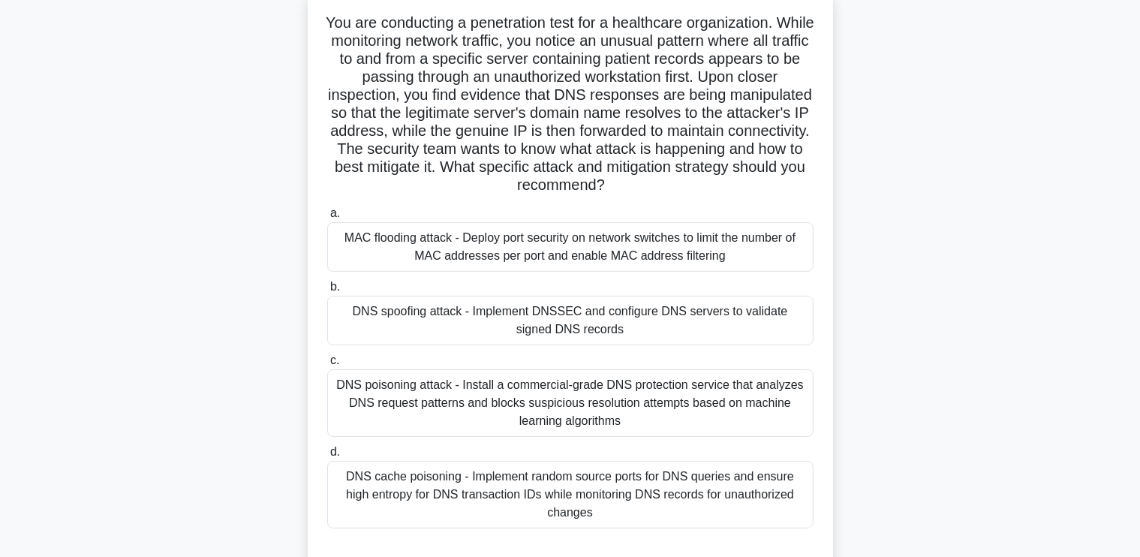
scroll to position [100, 0]
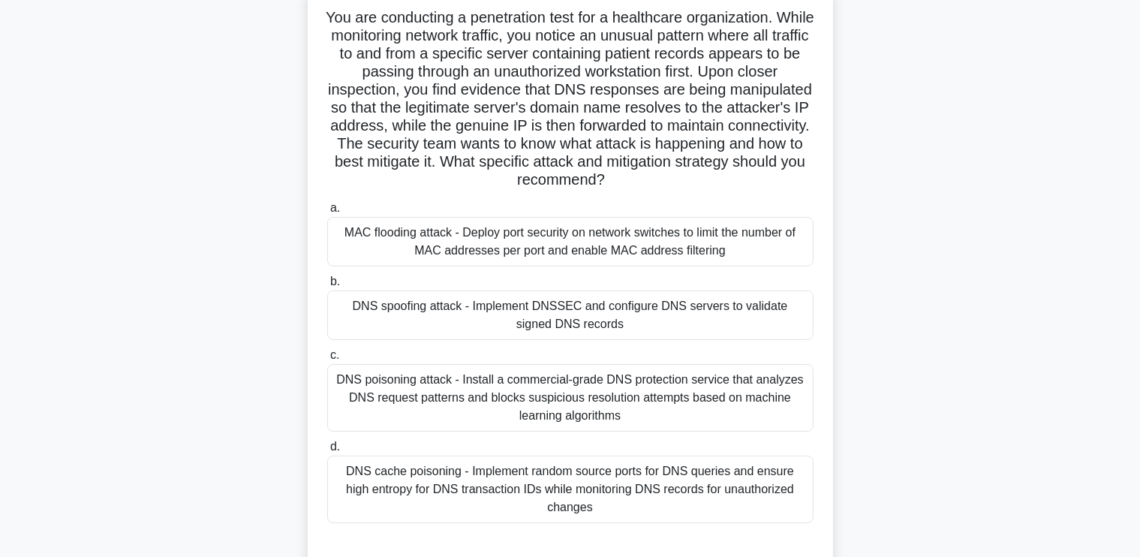
click at [795, 329] on div "DNS spoofing attack - Implement DNSSEC and configure DNS servers to validate si…" at bounding box center [570, 315] width 486 height 50
click at [327, 287] on input "b. DNS spoofing attack - Implement DNSSEC and configure DNS servers to validate…" at bounding box center [327, 282] width 0 height 10
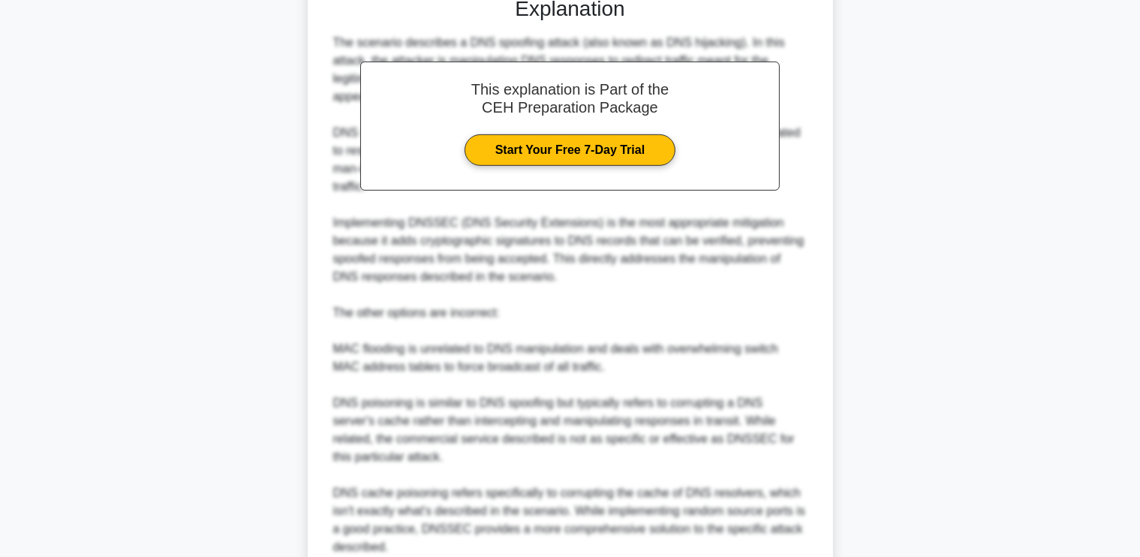
scroll to position [745, 0]
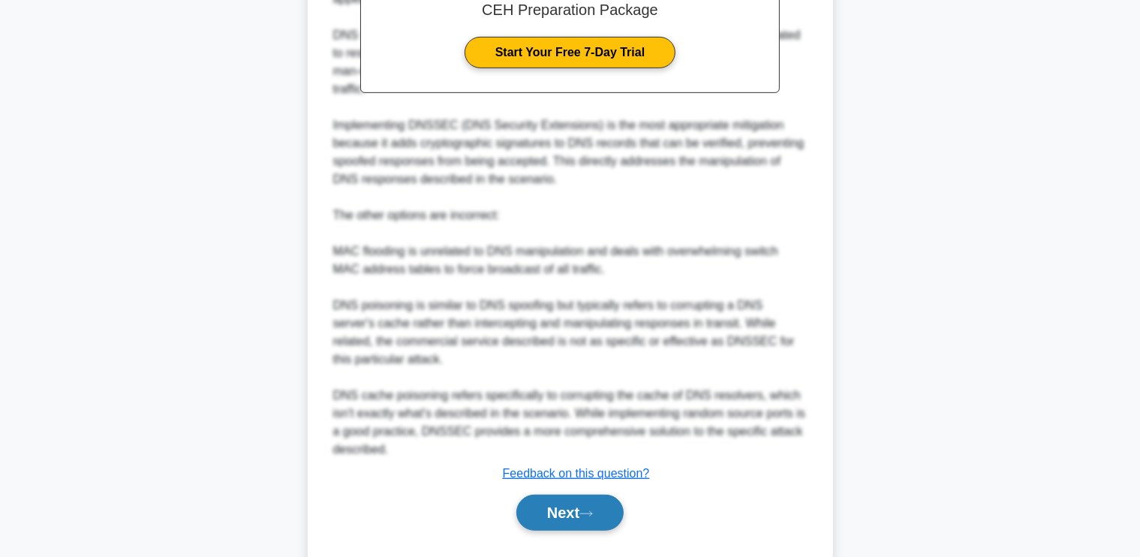
click at [579, 494] on button "Next" at bounding box center [569, 512] width 107 height 36
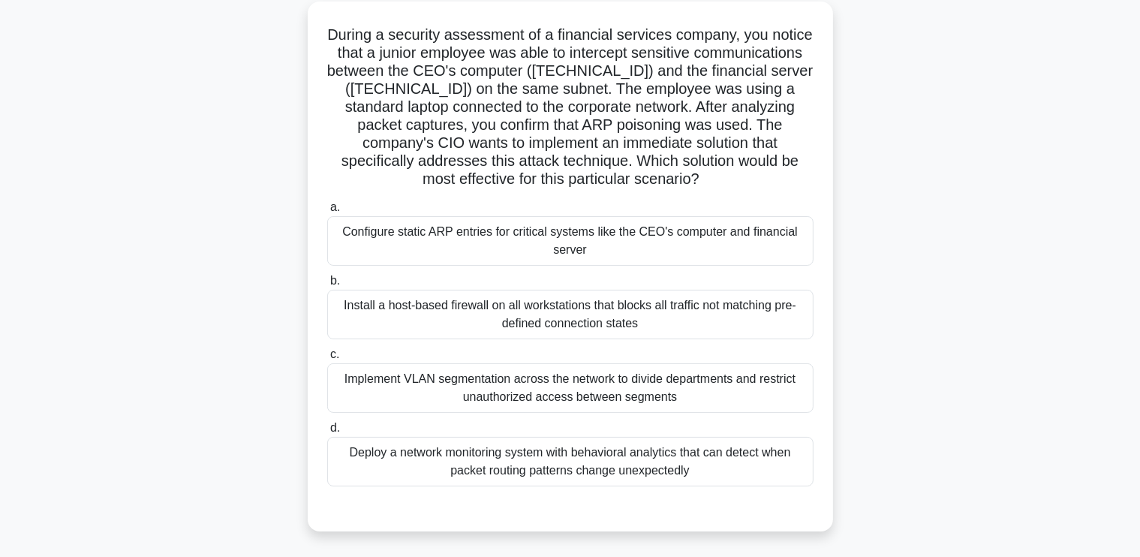
scroll to position [86, 0]
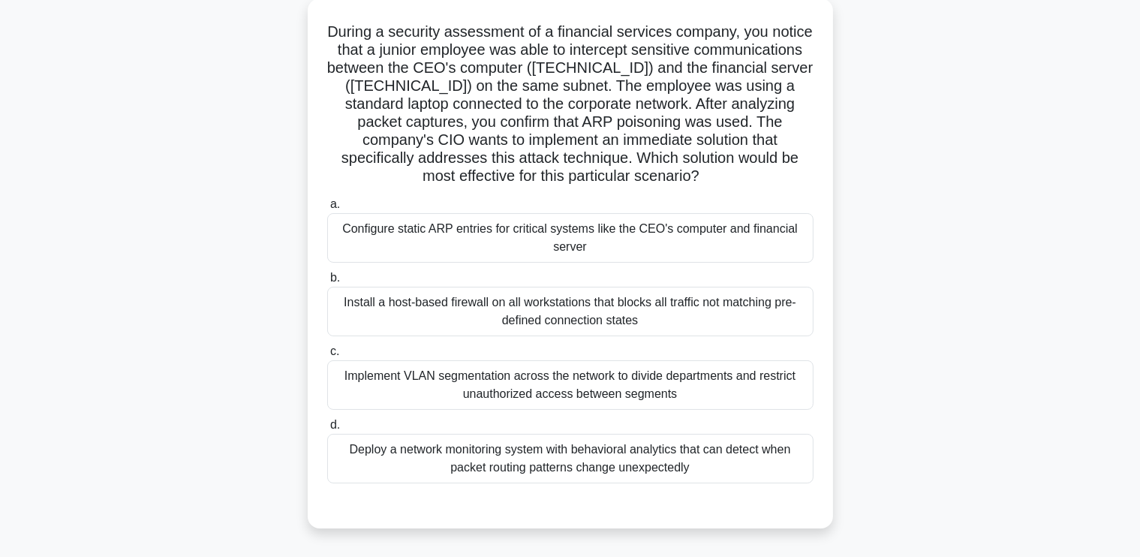
click at [660, 383] on div "Implement VLAN segmentation across the network to divide departments and restri…" at bounding box center [570, 385] width 486 height 50
click at [327, 356] on input "c. Implement VLAN segmentation across the network to divide departments and res…" at bounding box center [327, 352] width 0 height 10
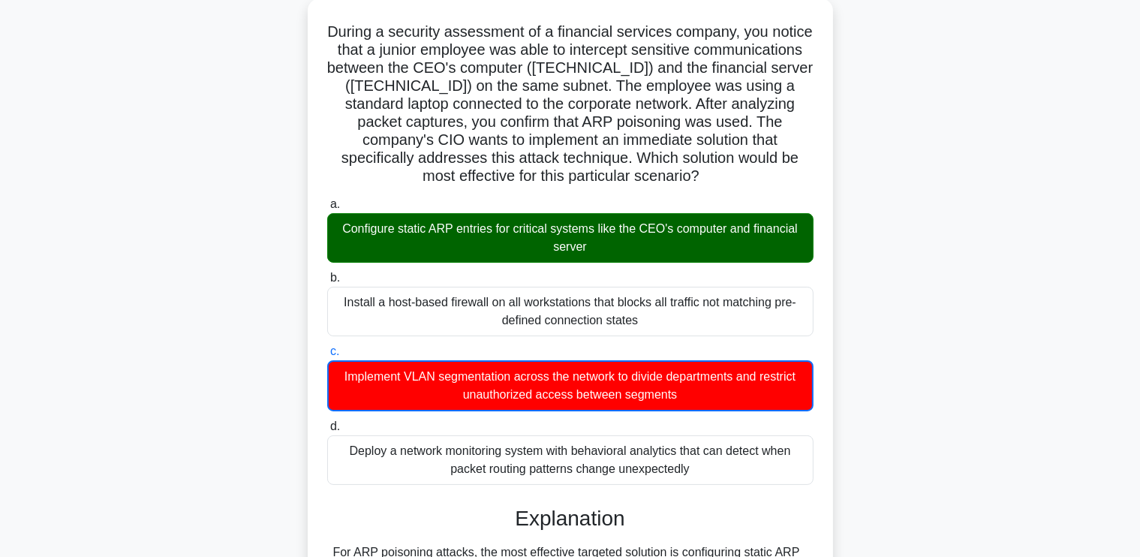
scroll to position [548, 0]
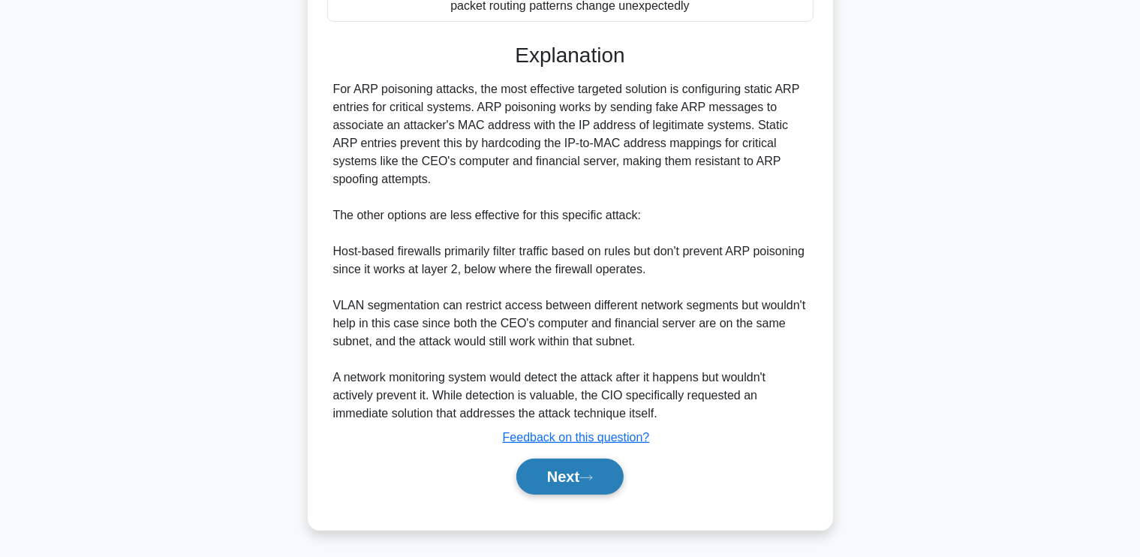
click at [575, 478] on button "Next" at bounding box center [569, 476] width 107 height 36
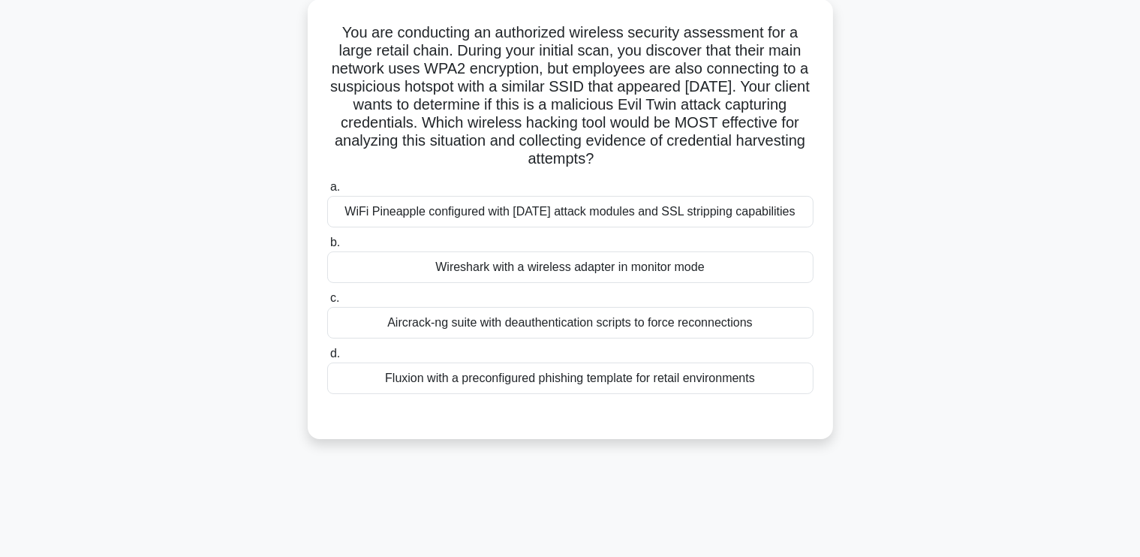
scroll to position [92, 0]
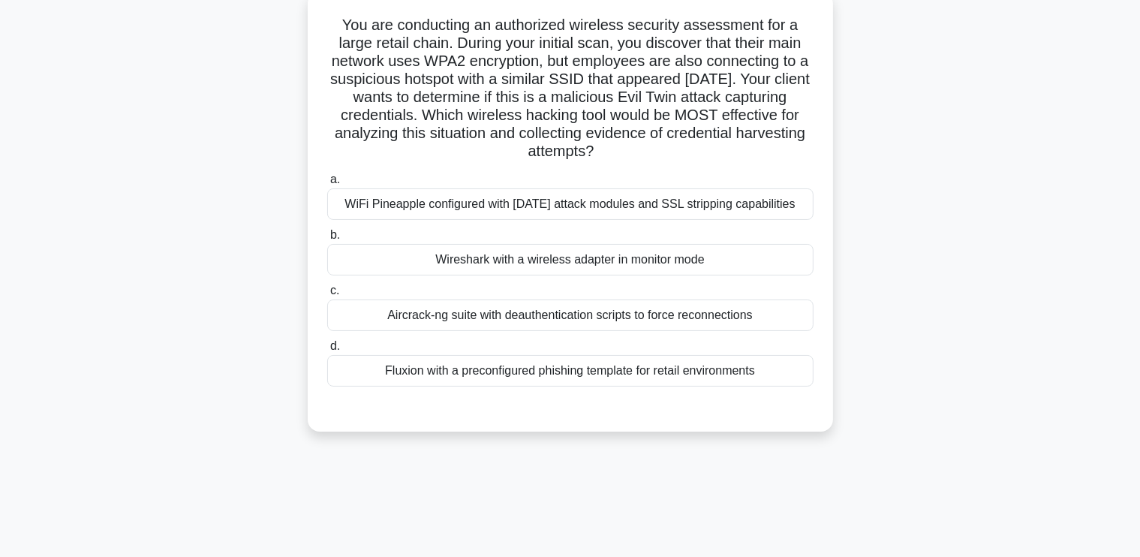
drag, startPoint x: 339, startPoint y: 23, endPoint x: 783, endPoint y: 377, distance: 567.6
click at [783, 377] on div "You are conducting an authorized wireless security assessment for a large retai…" at bounding box center [570, 212] width 513 height 428
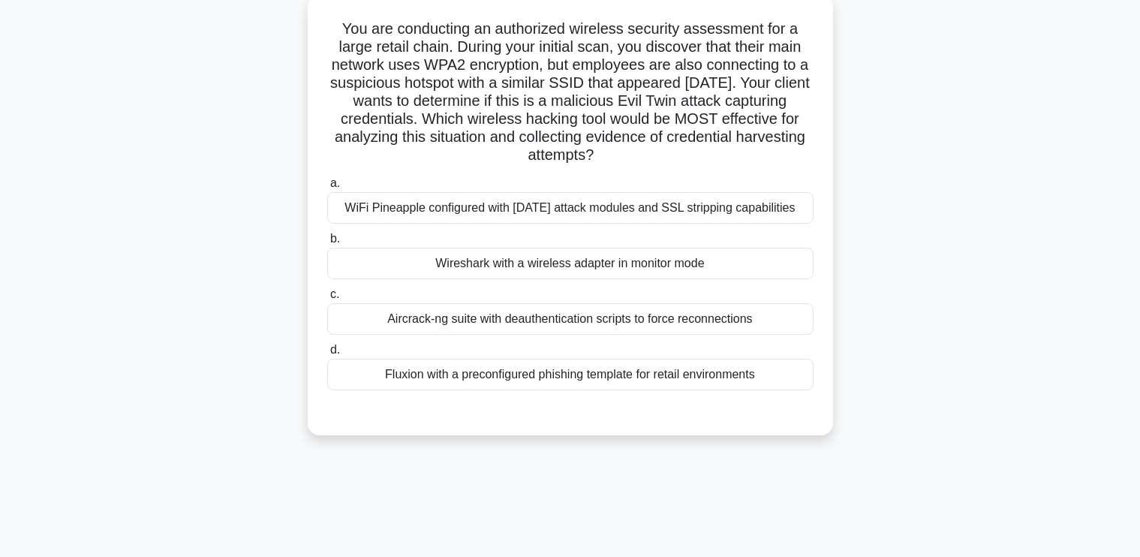
click at [141, 207] on div "You are conducting an authorized wireless security assessment for a large retai…" at bounding box center [570, 224] width 990 height 458
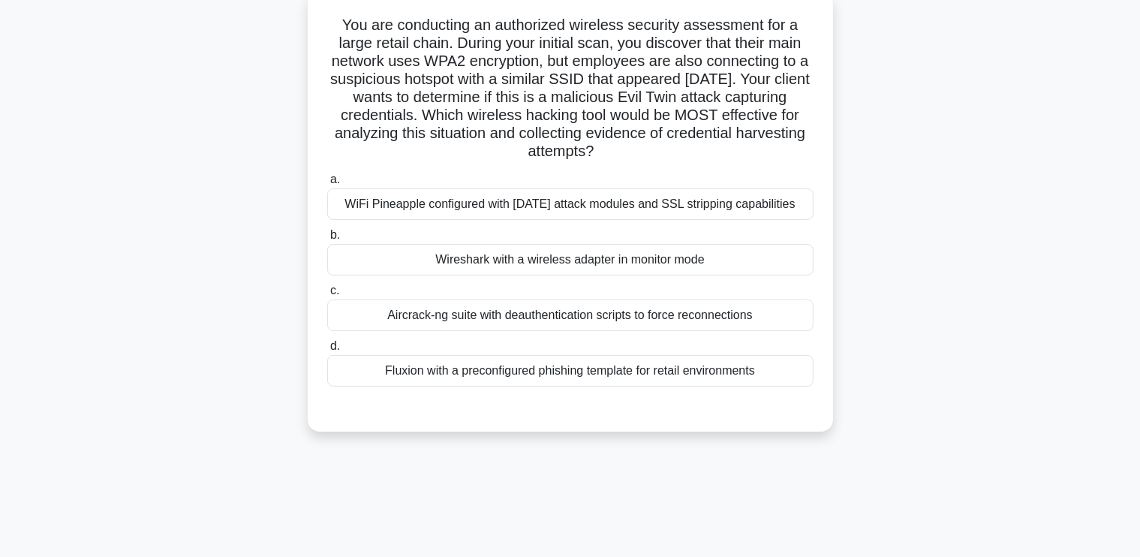
click at [504, 206] on div "WiFi Pineapple configured with karma attack modules and SSL stripping capabilit…" at bounding box center [570, 204] width 486 height 32
click at [327, 185] on input "a. WiFi Pineapple configured with karma attack modules and SSL stripping capabi…" at bounding box center [327, 180] width 0 height 10
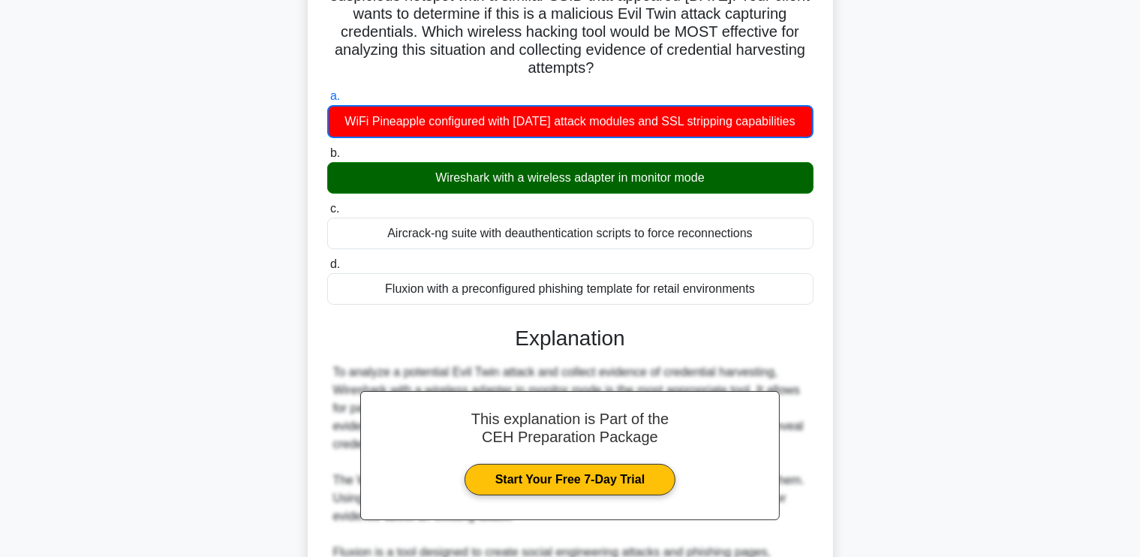
scroll to position [175, 0]
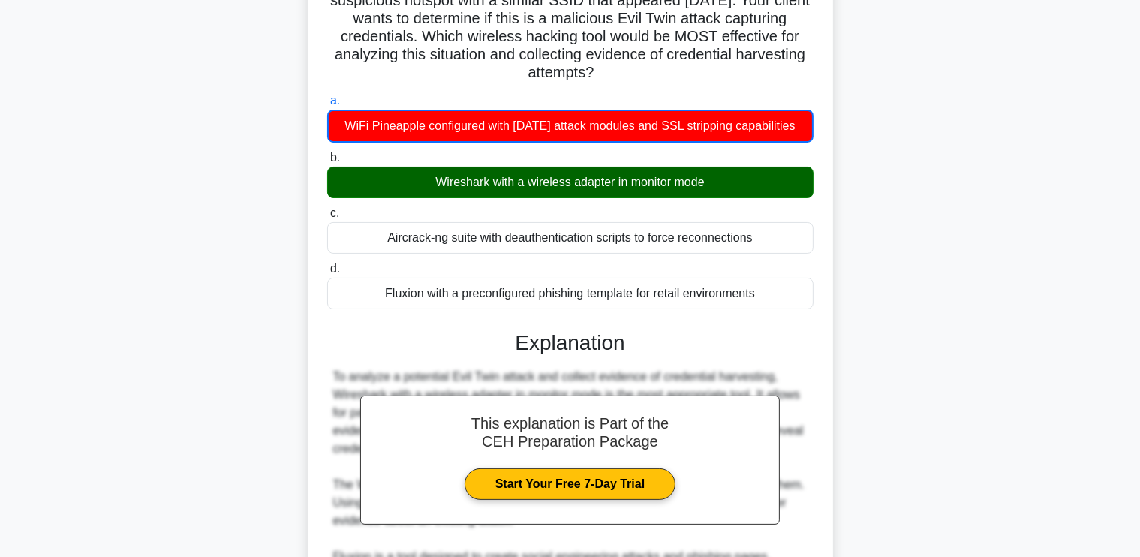
click at [276, 269] on div "You are conducting an authorized wireless security assessment for a large retai…" at bounding box center [570, 347] width 990 height 868
click at [140, 186] on div "You are conducting an authorized wireless security assessment for a large retai…" at bounding box center [570, 347] width 990 height 868
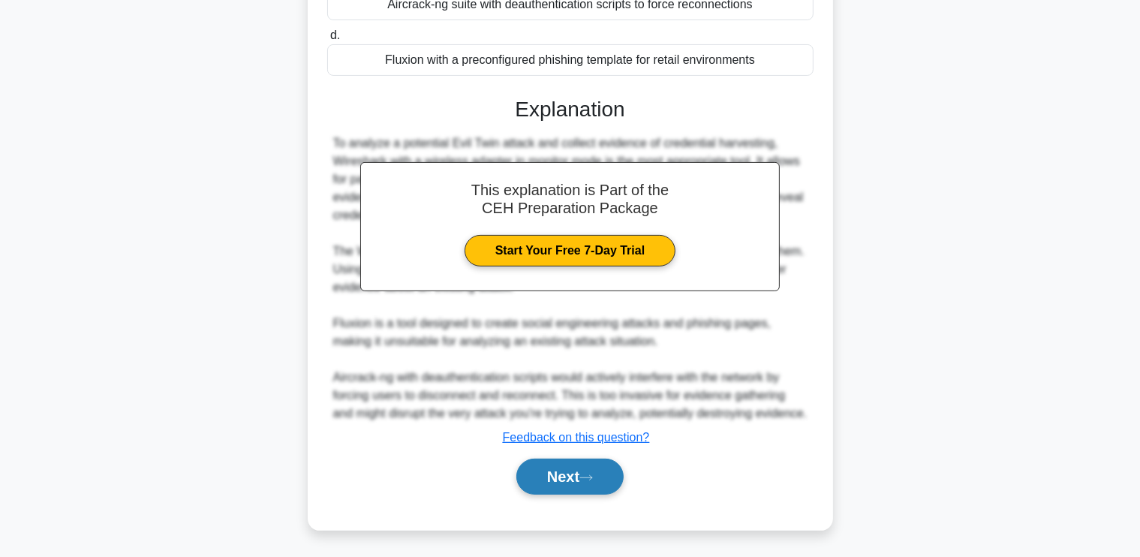
click at [551, 482] on button "Next" at bounding box center [569, 476] width 107 height 36
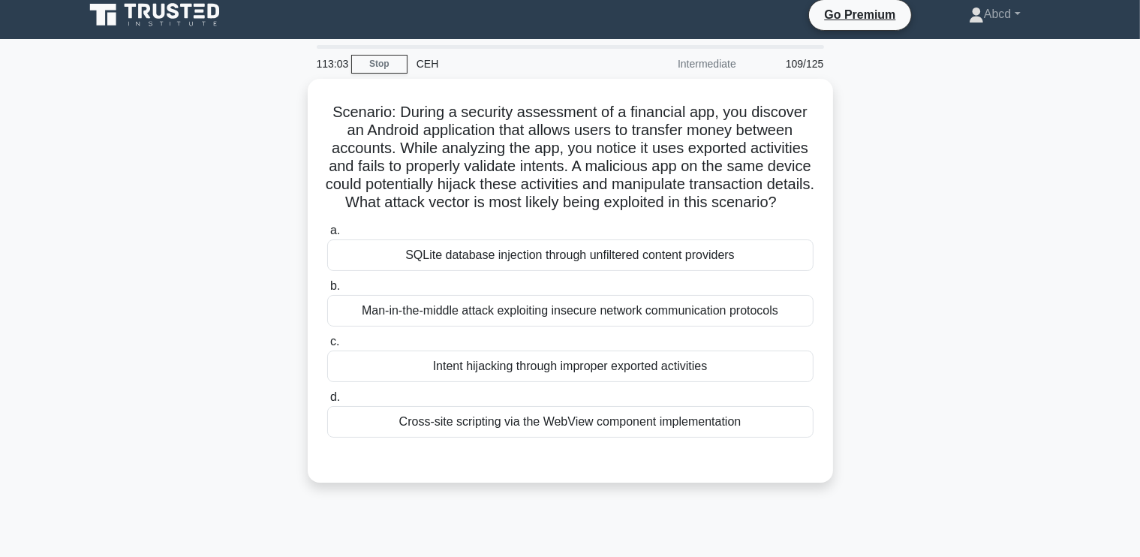
scroll to position [11, 0]
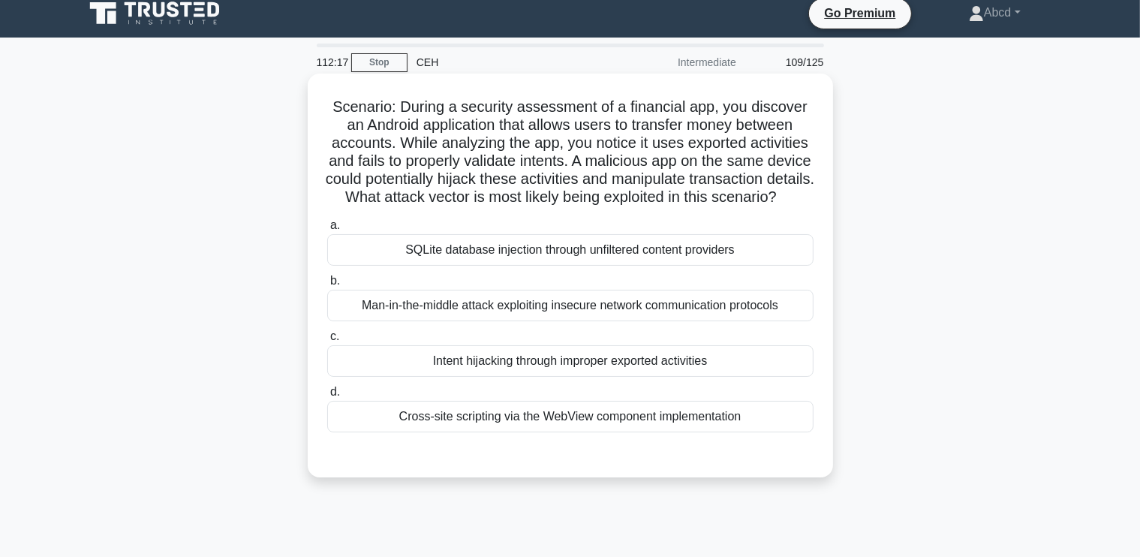
click at [740, 377] on div "Intent hijacking through improper exported activities" at bounding box center [570, 361] width 486 height 32
click at [327, 341] on input "c. Intent hijacking through improper exported activities" at bounding box center [327, 337] width 0 height 10
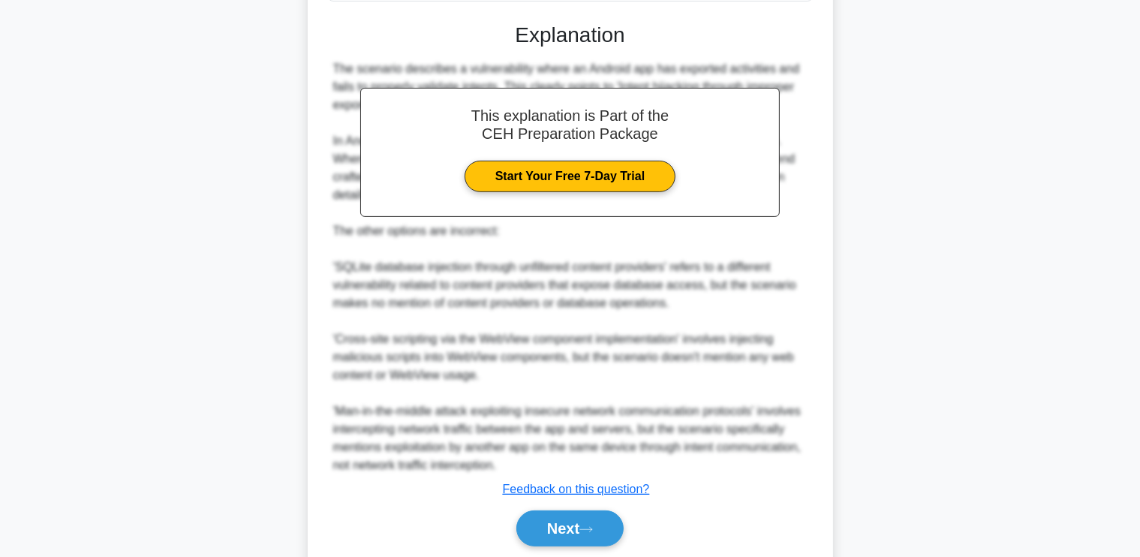
scroll to position [511, 0]
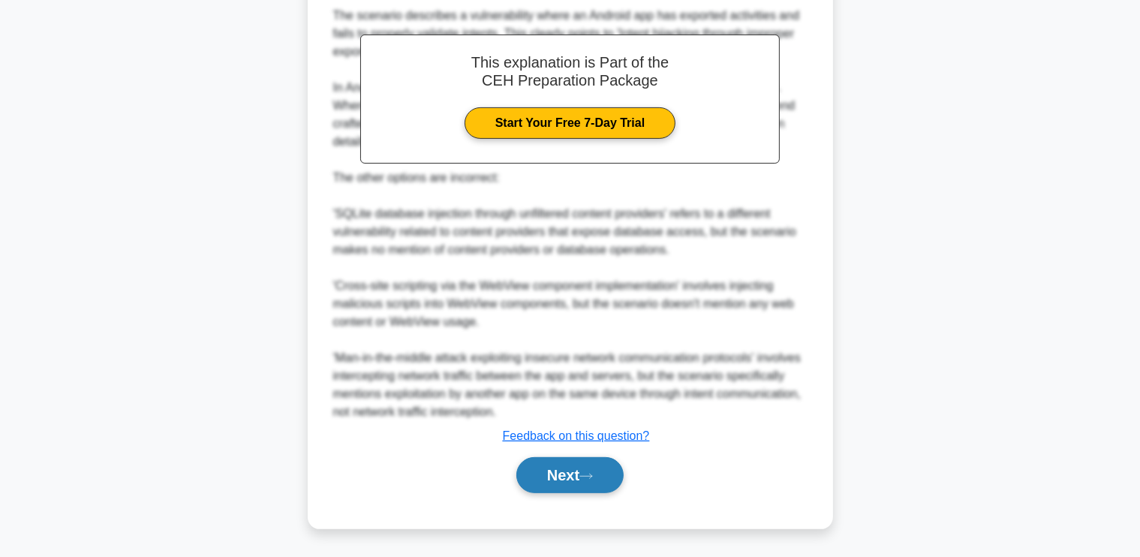
click at [592, 478] on icon at bounding box center [586, 476] width 14 height 8
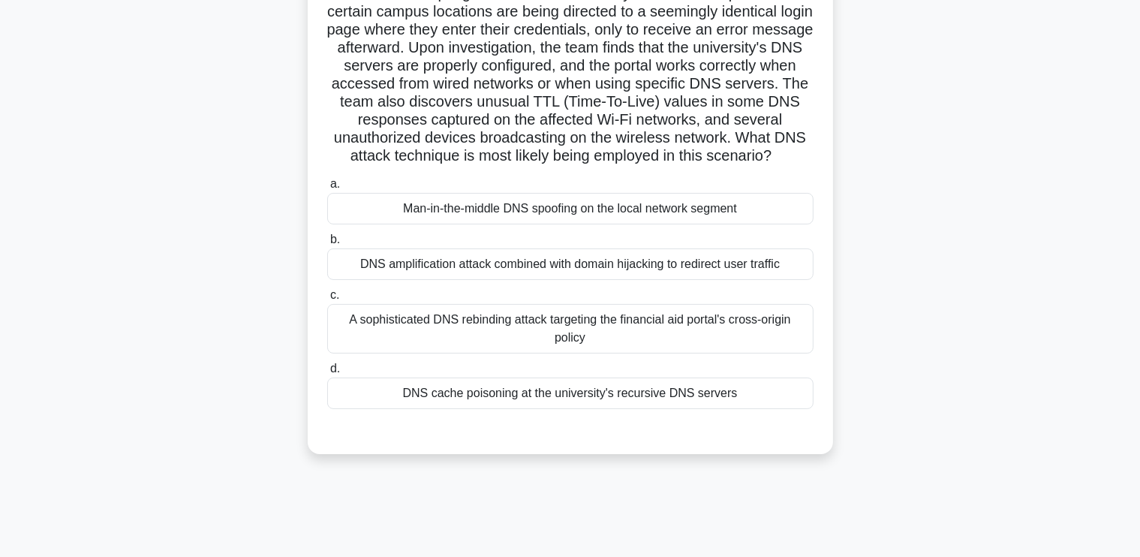
scroll to position [164, 0]
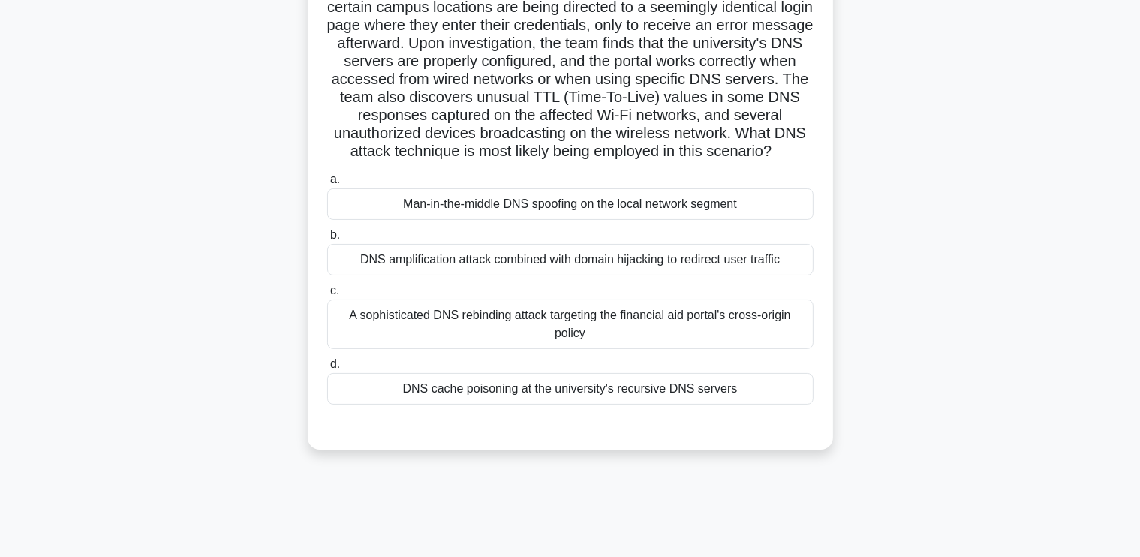
click at [536, 341] on div "A sophisticated DNS rebinding attack targeting the financial aid portal's cross…" at bounding box center [570, 324] width 486 height 50
click at [327, 296] on input "c. A sophisticated DNS rebinding attack targeting the financial aid portal's cr…" at bounding box center [327, 291] width 0 height 10
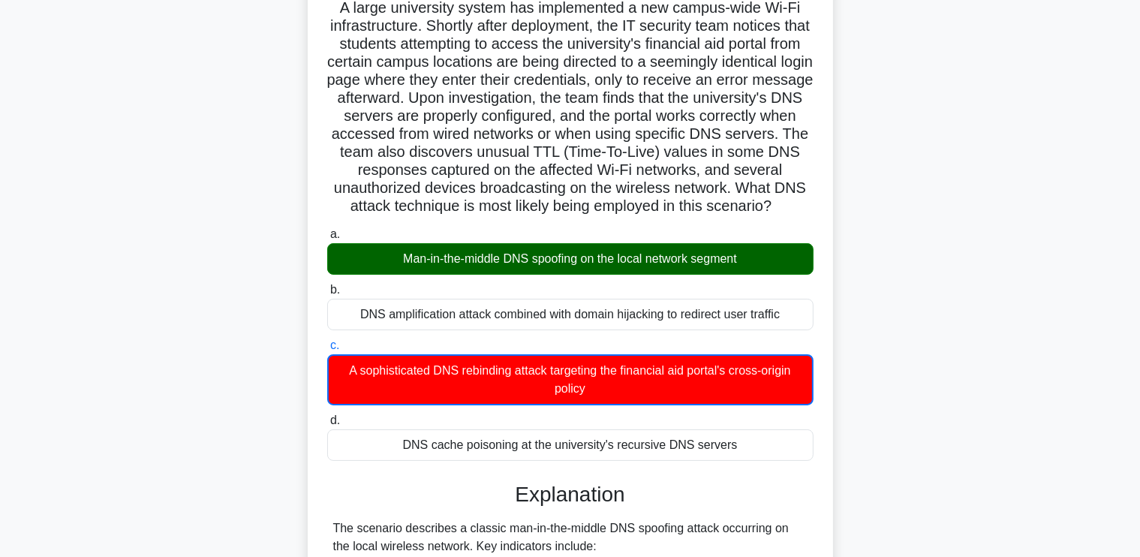
scroll to position [78, 0]
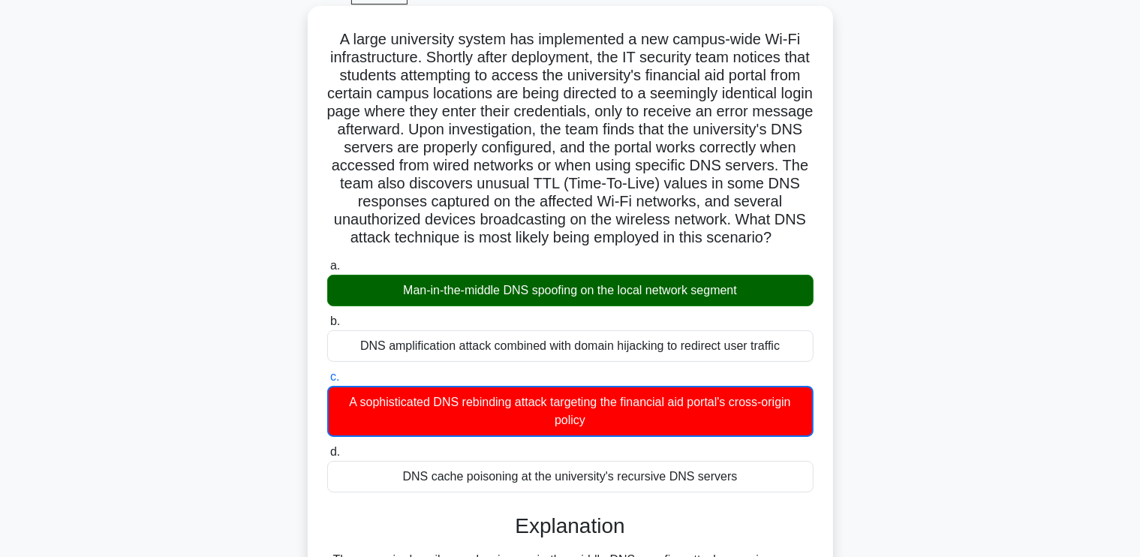
drag, startPoint x: 336, startPoint y: 35, endPoint x: 774, endPoint y: 494, distance: 634.7
click at [774, 494] on div "A large university system has implemented a new campus-wide Wi-Fi infrastructur…" at bounding box center [570, 539] width 513 height 1054
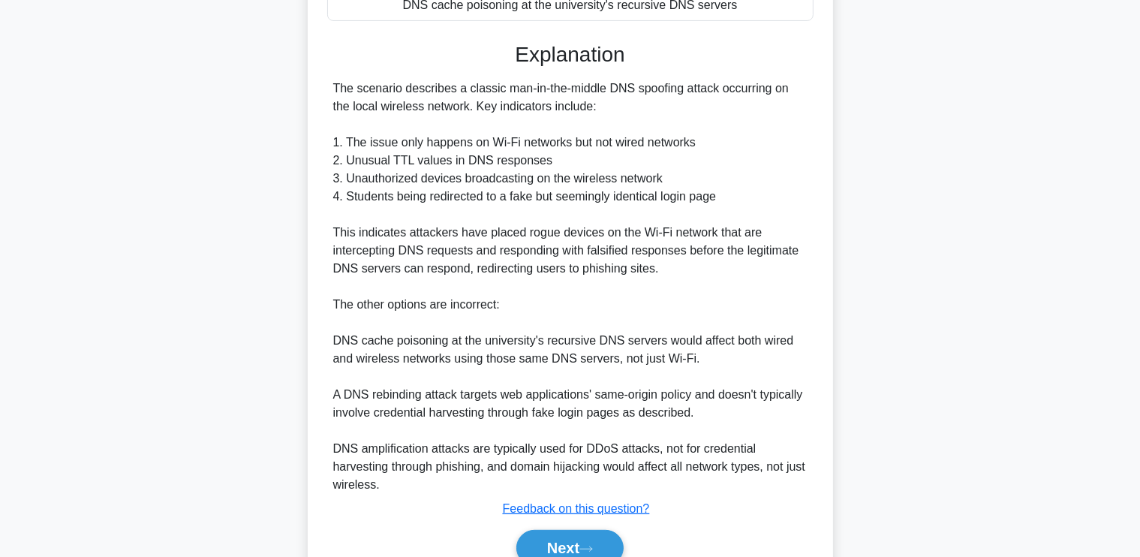
scroll to position [582, 0]
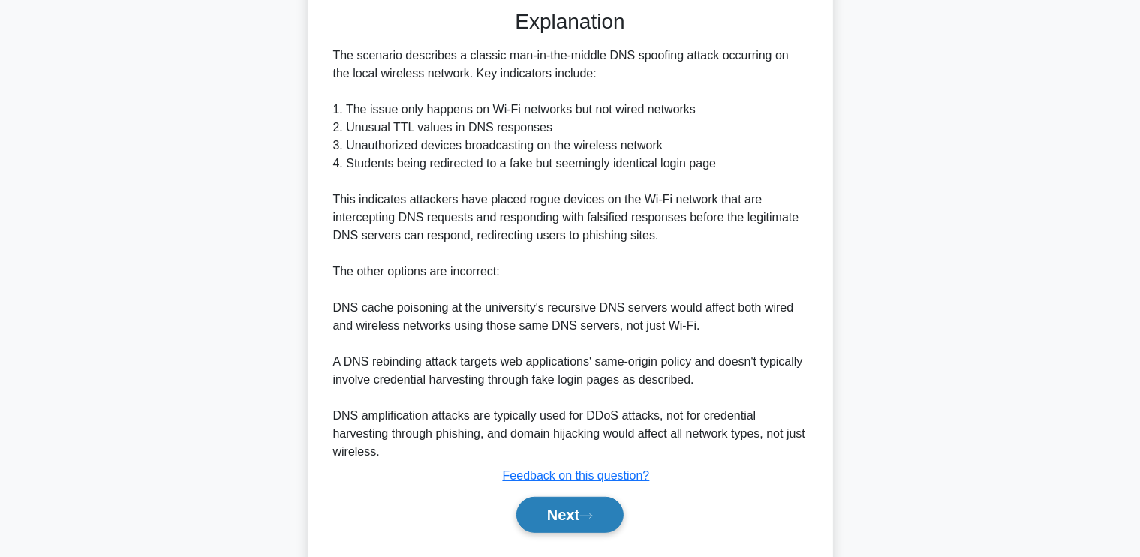
click at [561, 524] on button "Next" at bounding box center [569, 515] width 107 height 36
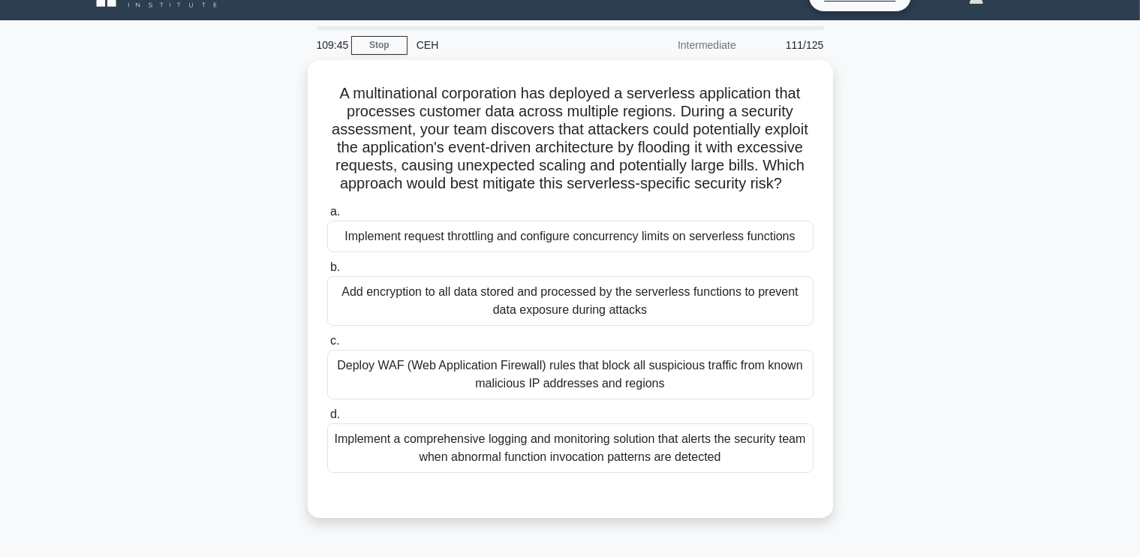
scroll to position [21, 0]
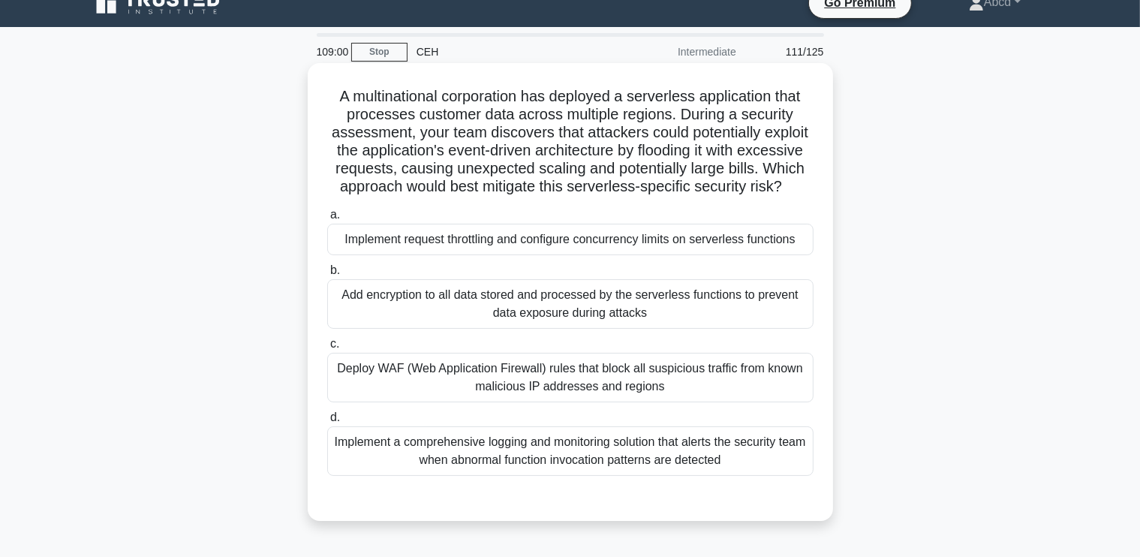
click at [718, 230] on div "Implement request throttling and configure concurrency limits on serverless fun…" at bounding box center [570, 240] width 486 height 32
click at [327, 220] on input "a. Implement request throttling and configure concurrency limits on serverless …" at bounding box center [327, 215] width 0 height 10
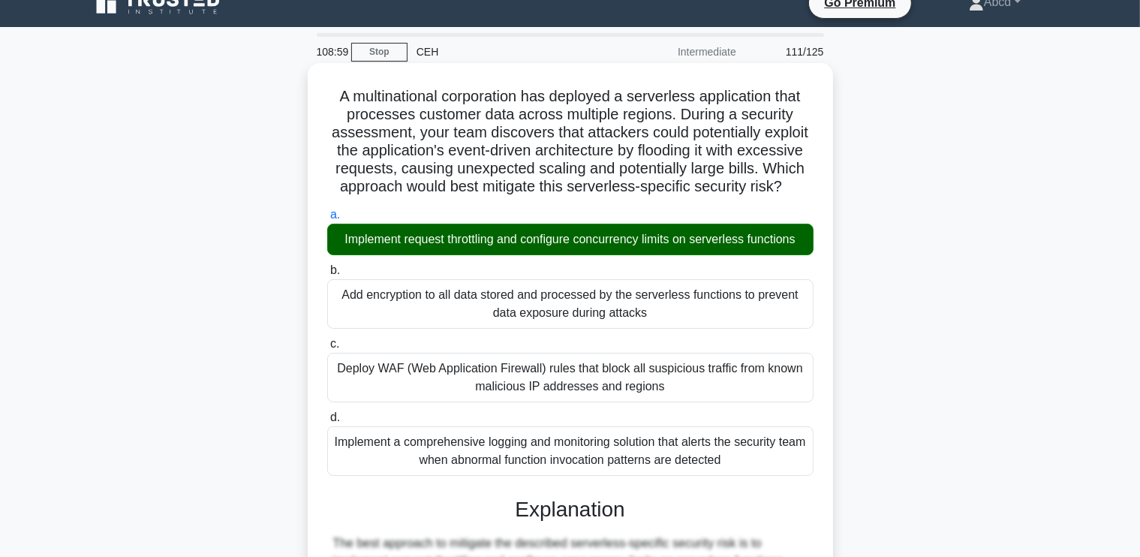
scroll to position [601, 0]
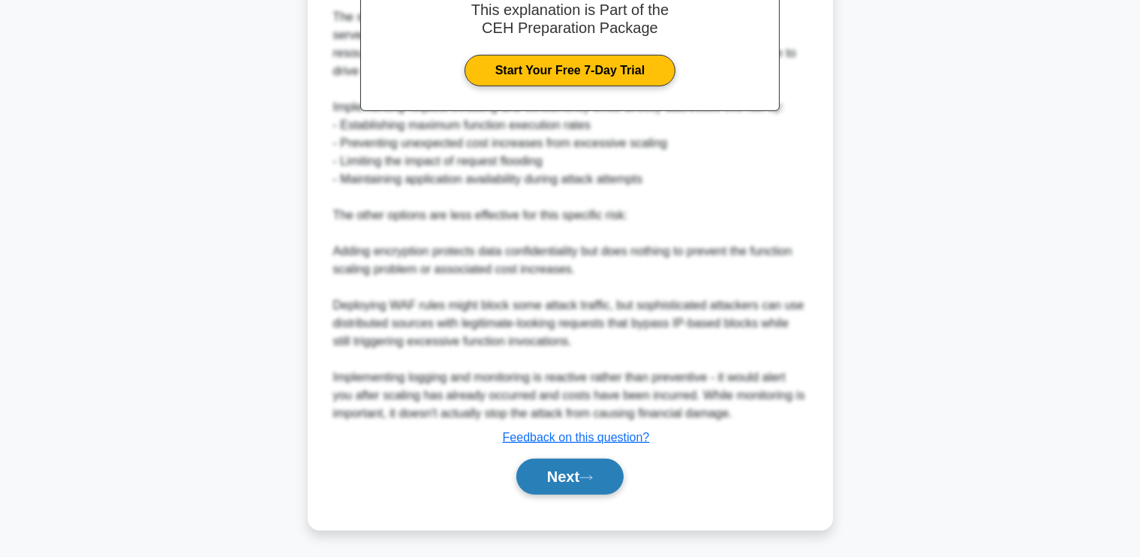
click at [573, 482] on button "Next" at bounding box center [569, 476] width 107 height 36
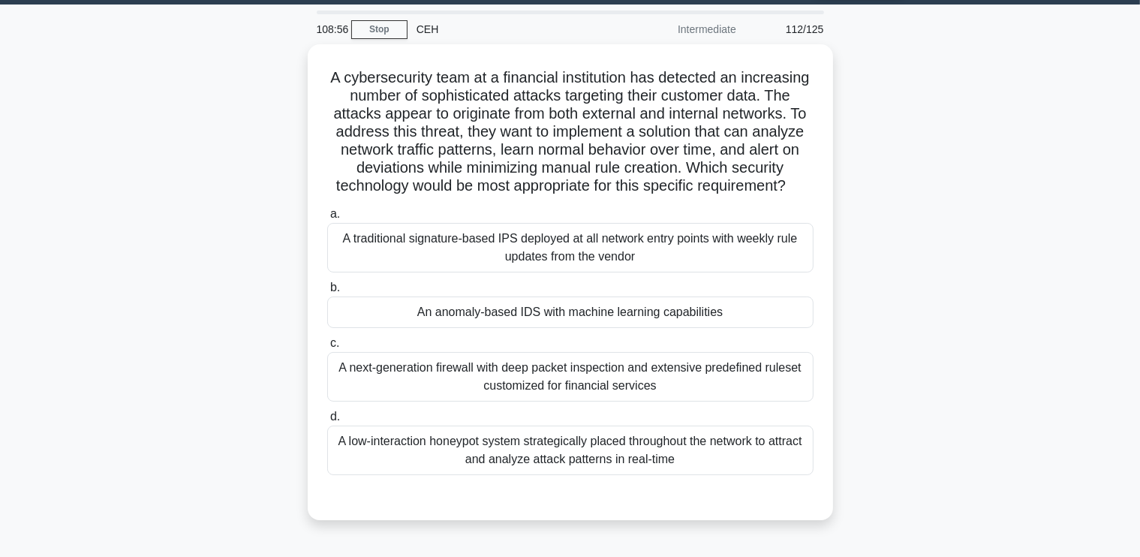
scroll to position [48, 0]
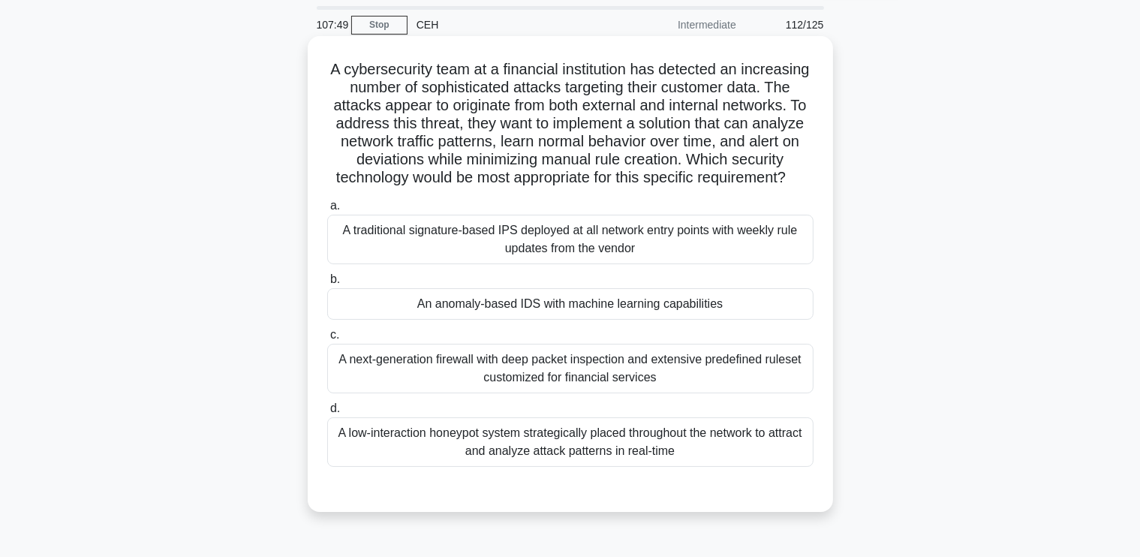
click at [752, 314] on div "An anomaly-based IDS with machine learning capabilities" at bounding box center [570, 304] width 486 height 32
click at [327, 284] on input "b. An anomaly-based IDS with machine learning capabilities" at bounding box center [327, 280] width 0 height 10
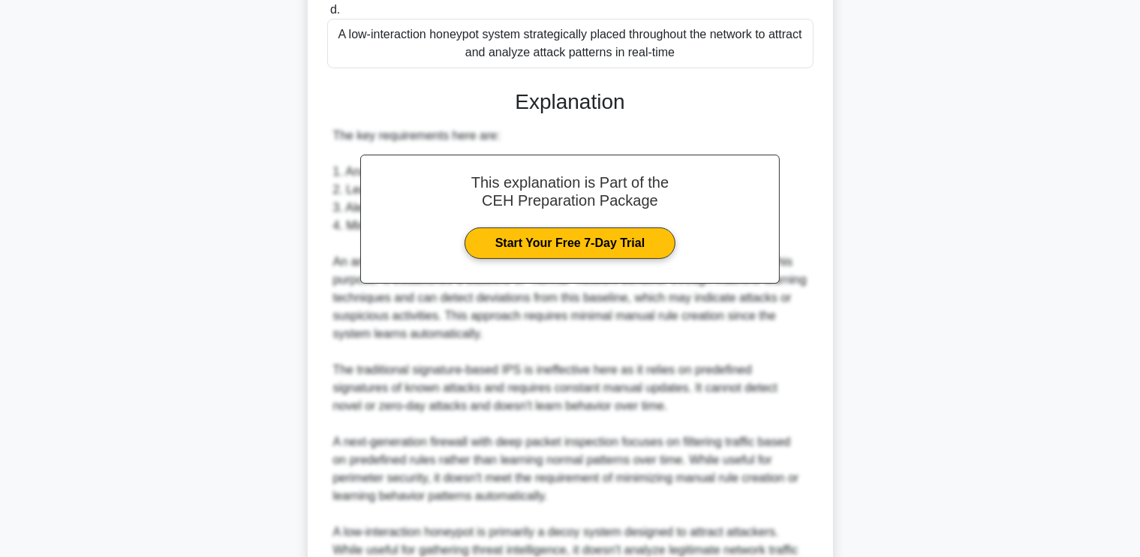
scroll to position [619, 0]
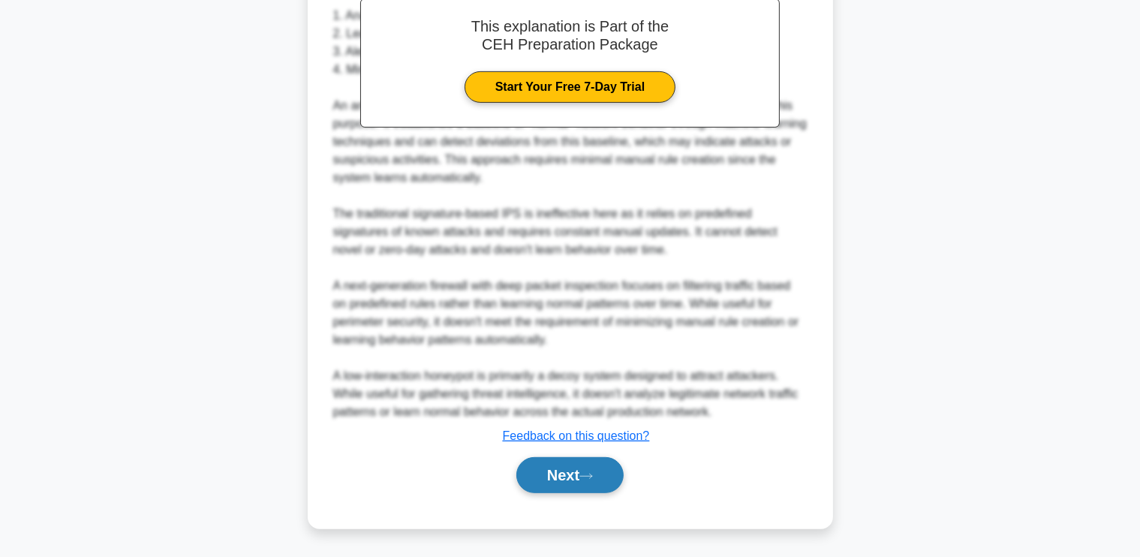
click at [584, 469] on button "Next" at bounding box center [569, 475] width 107 height 36
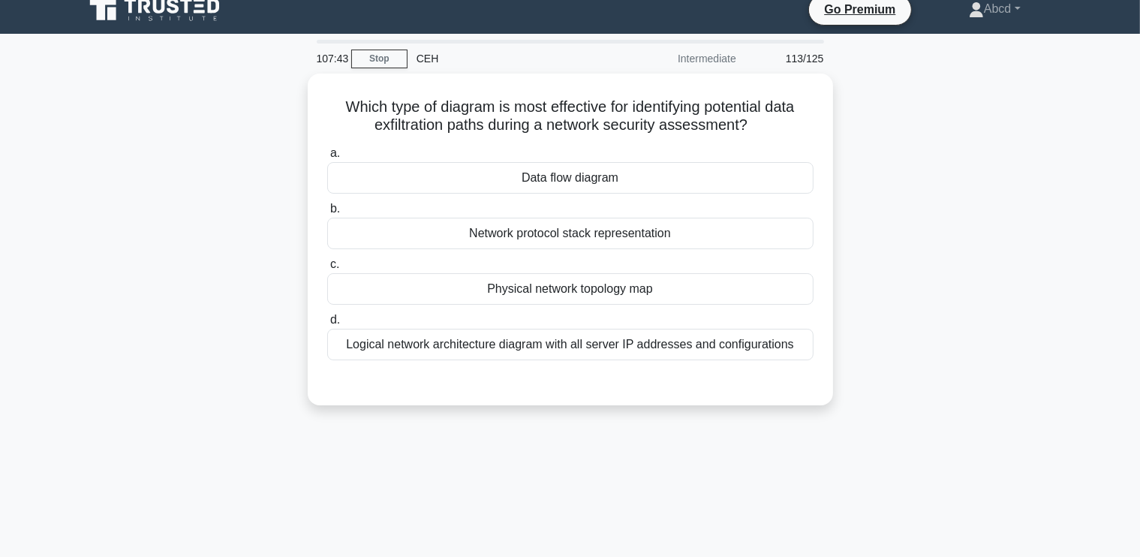
scroll to position [14, 0]
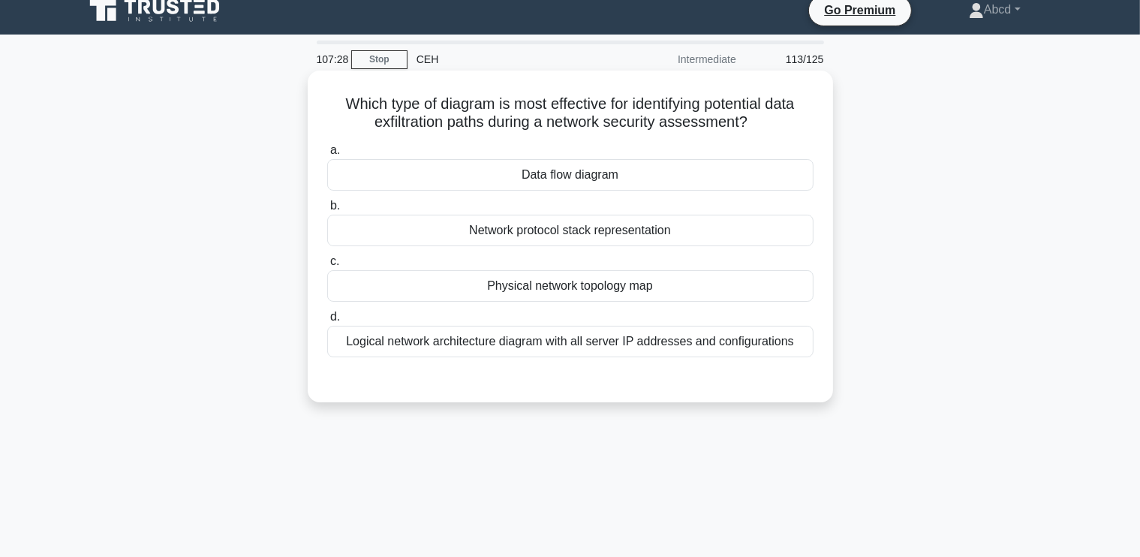
click at [745, 347] on div "Logical network architecture diagram with all server IP addresses and configura…" at bounding box center [570, 342] width 486 height 32
click at [327, 322] on input "d. Logical network architecture diagram with all server IP addresses and config…" at bounding box center [327, 317] width 0 height 10
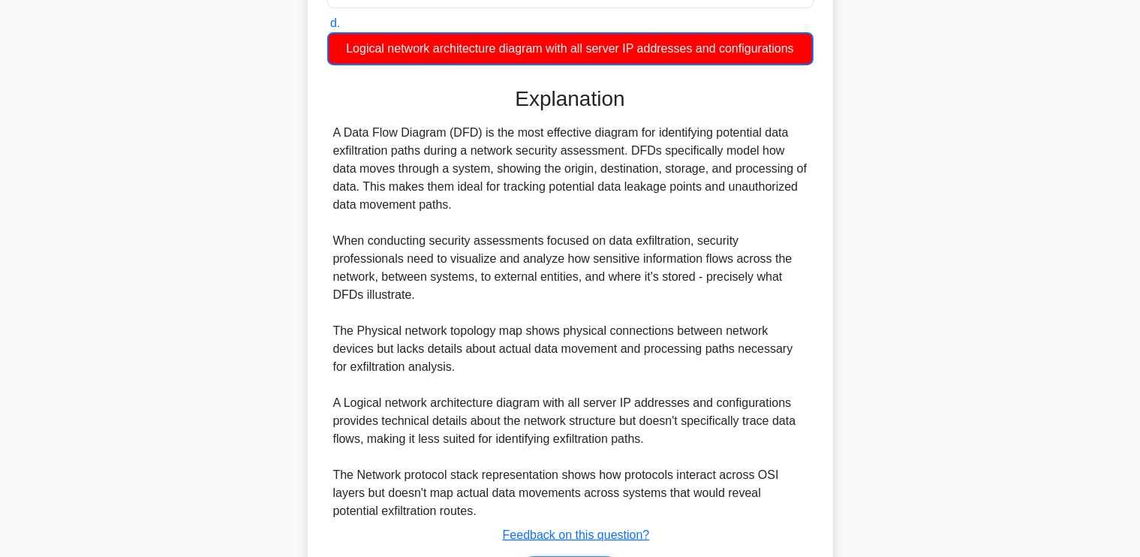
scroll to position [404, 0]
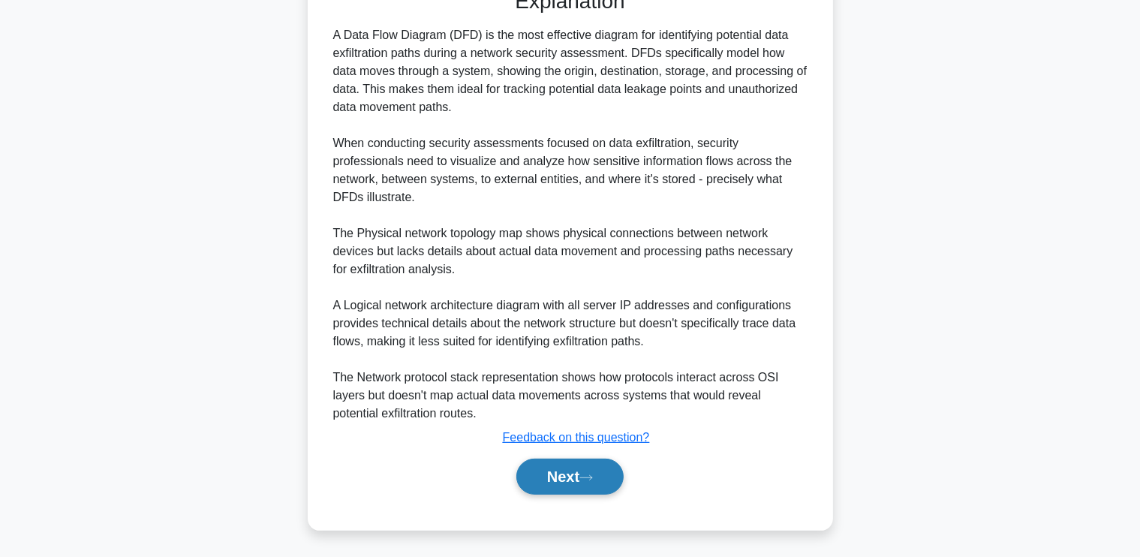
click at [564, 473] on button "Next" at bounding box center [569, 476] width 107 height 36
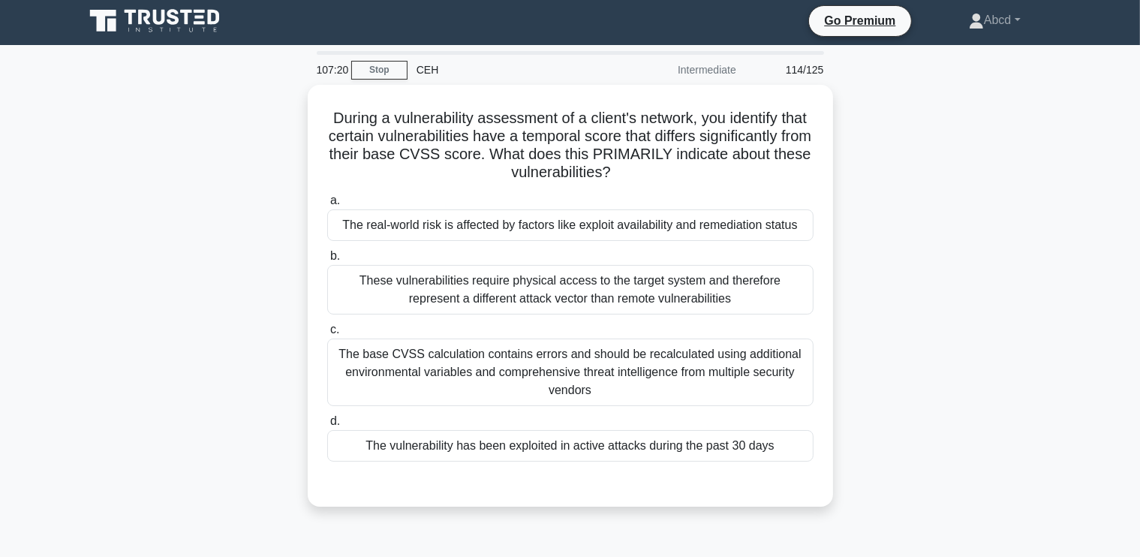
scroll to position [5, 0]
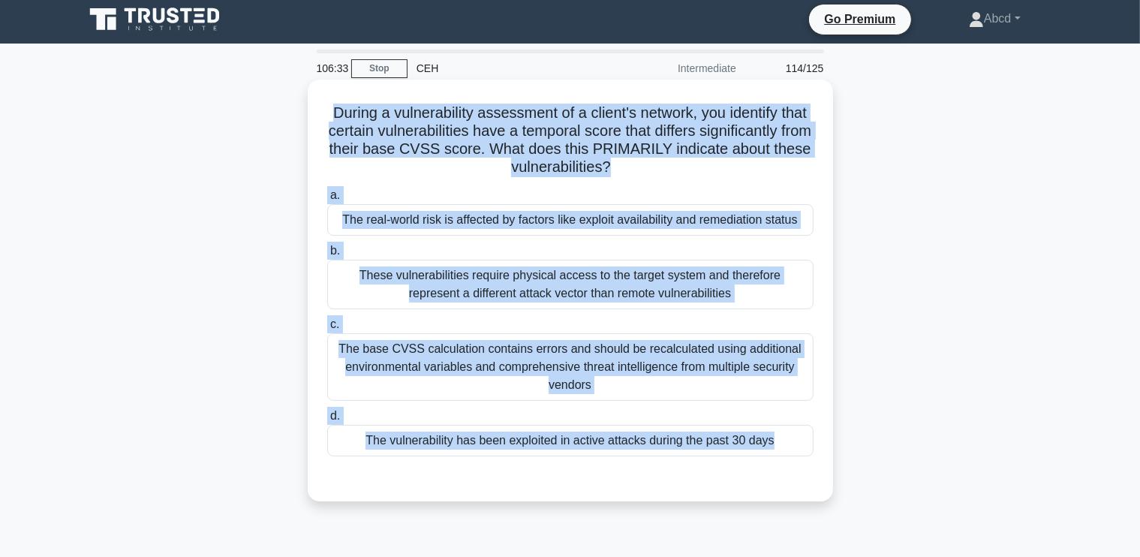
drag, startPoint x: 337, startPoint y: 109, endPoint x: 791, endPoint y: 474, distance: 582.7
click at [791, 474] on div "During a vulnerability assessment of a client's network, you identify that cert…" at bounding box center [570, 291] width 513 height 410
click at [545, 218] on div "The real-world risk is affected by factors like exploit availability and remedi…" at bounding box center [570, 220] width 486 height 32
click at [327, 200] on input "a. The real-world risk is affected by factors like exploit availability and rem…" at bounding box center [327, 196] width 0 height 10
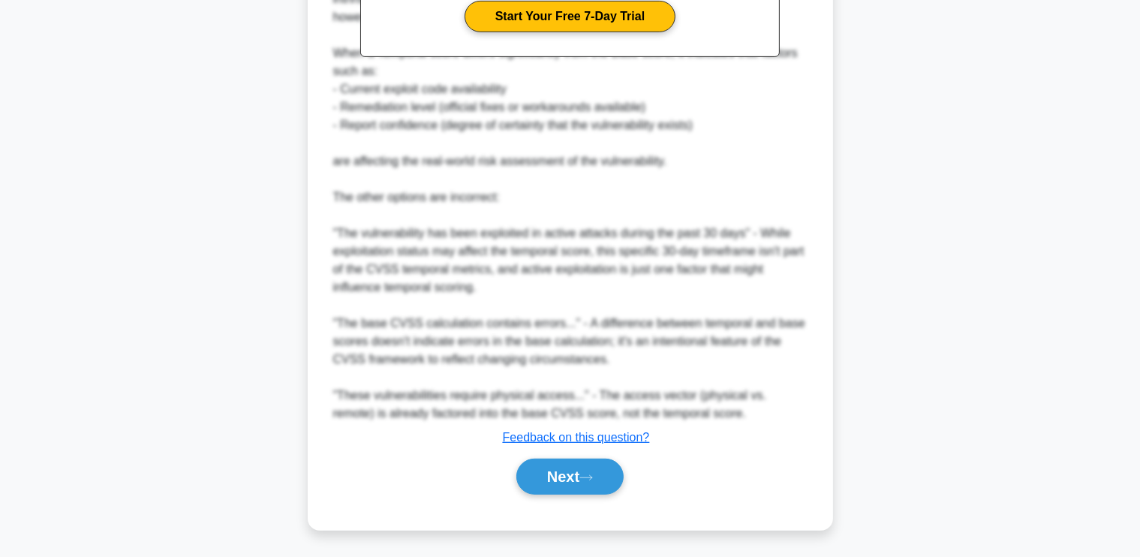
scroll to position [618, 0]
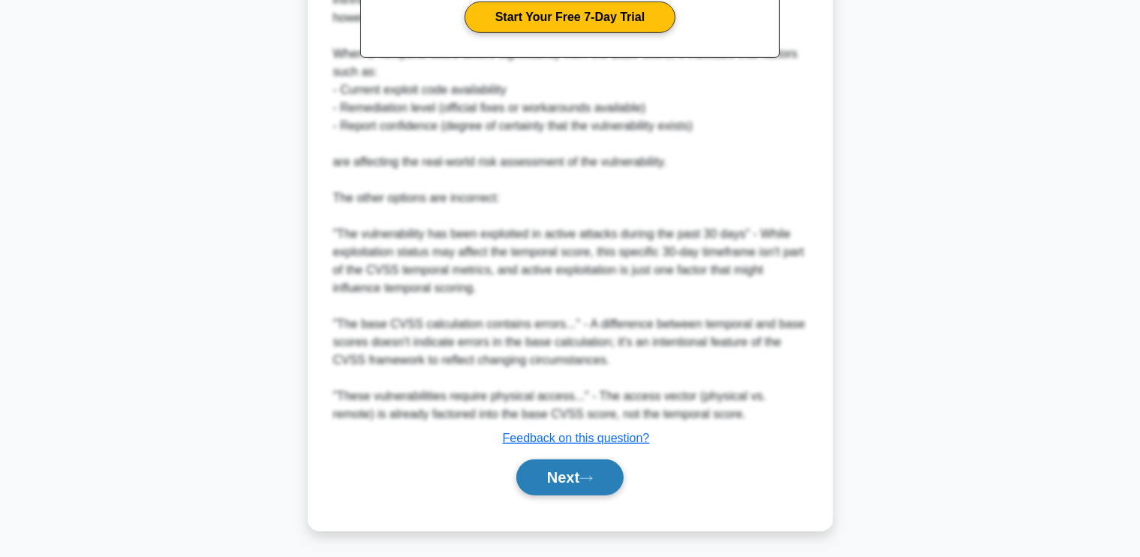
click at [557, 467] on button "Next" at bounding box center [569, 477] width 107 height 36
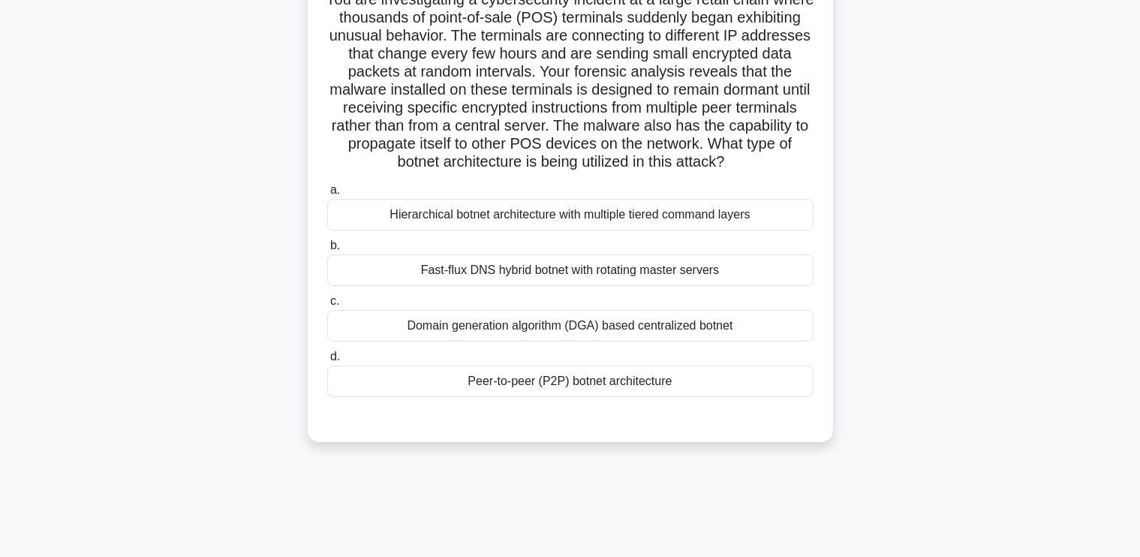
scroll to position [65, 0]
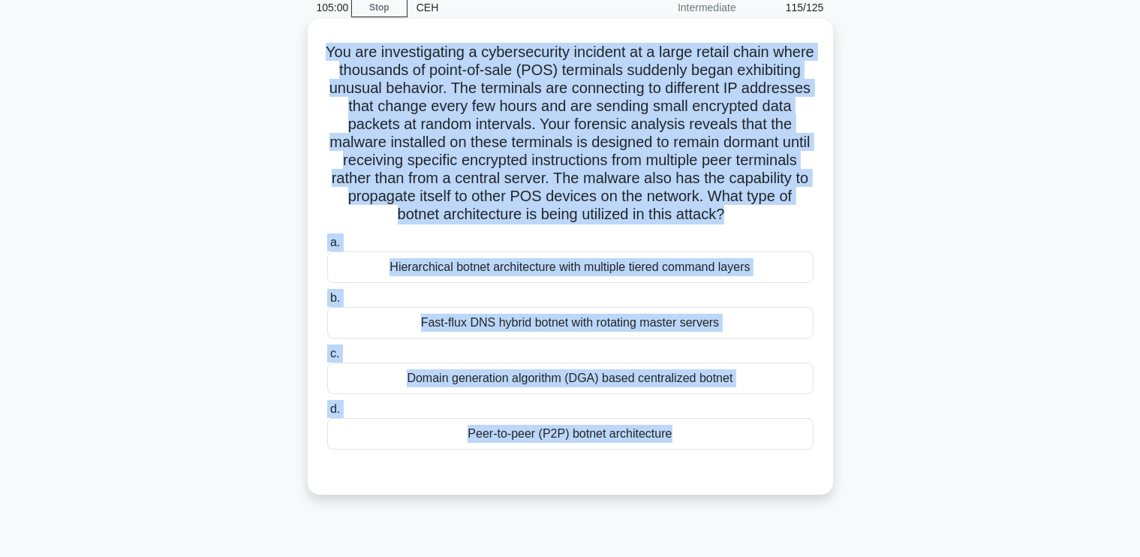
drag, startPoint x: 338, startPoint y: 47, endPoint x: 705, endPoint y: 471, distance: 560.6
click at [705, 471] on div "You are investigating a cybersecurity incident at a large retail chain where th…" at bounding box center [570, 257] width 513 height 464
click at [623, 449] on div "Peer-to-peer (P2P) botnet architecture" at bounding box center [570, 434] width 486 height 32
click at [327, 414] on input "d. Peer-to-peer (P2P) botnet architecture" at bounding box center [327, 409] width 0 height 10
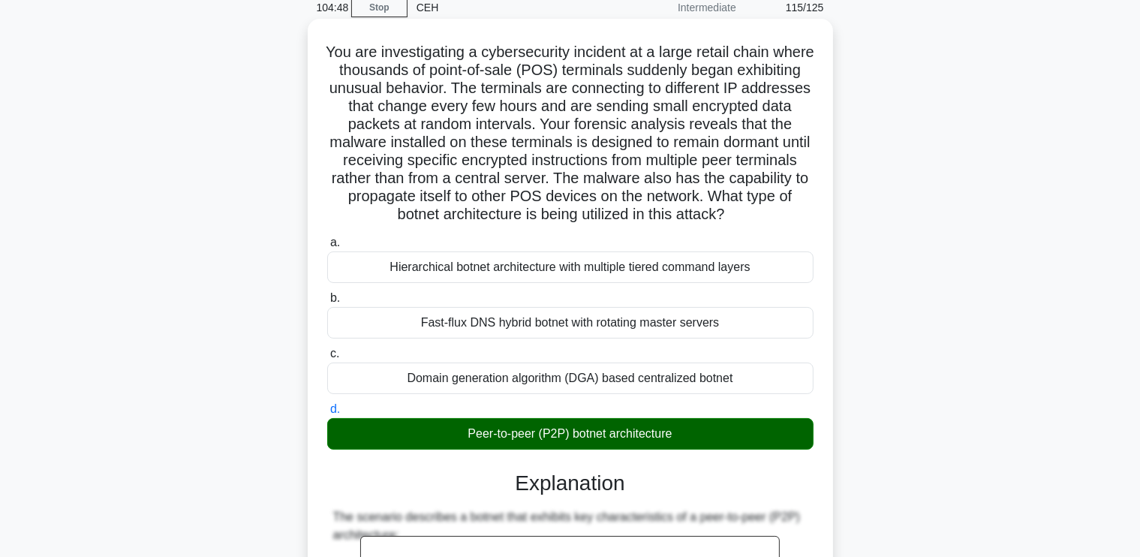
scroll to position [601, 0]
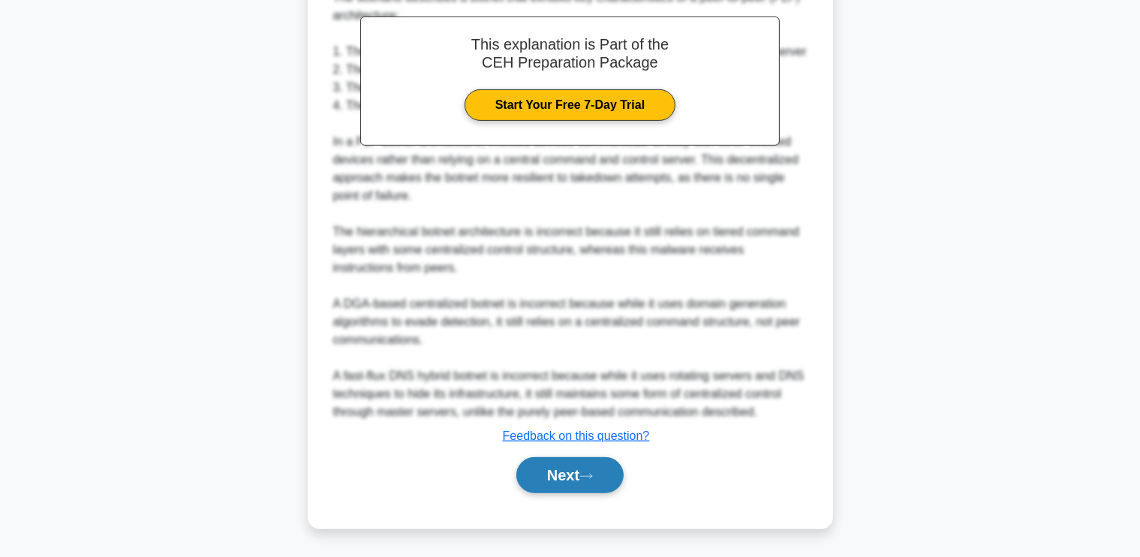
click at [523, 479] on button "Next" at bounding box center [569, 475] width 107 height 36
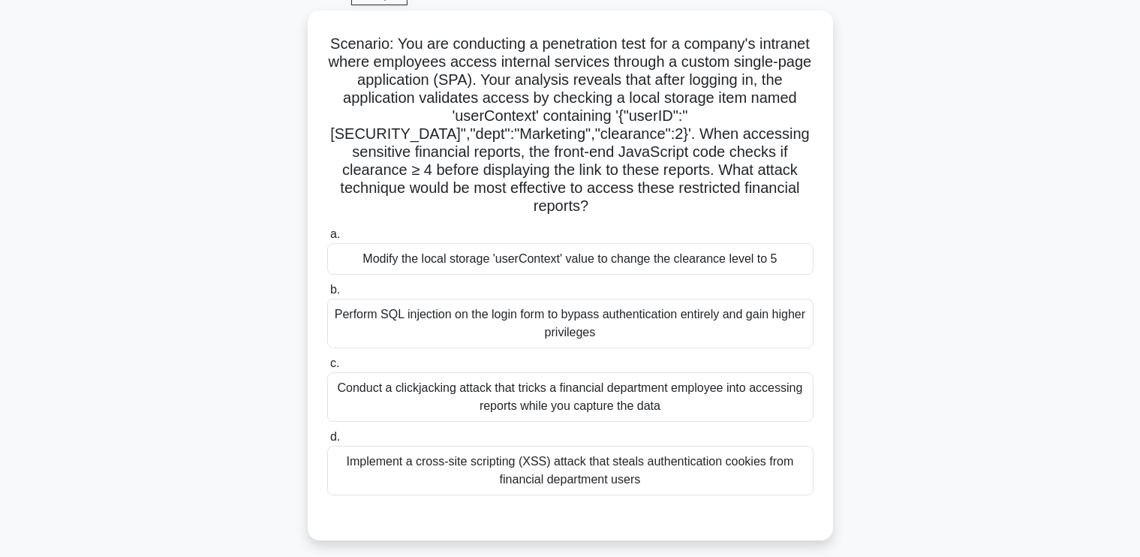
scroll to position [77, 0]
click at [212, 197] on div "Scenario: You are conducting a penetration test for a company's intranet where …" at bounding box center [570, 285] width 990 height 548
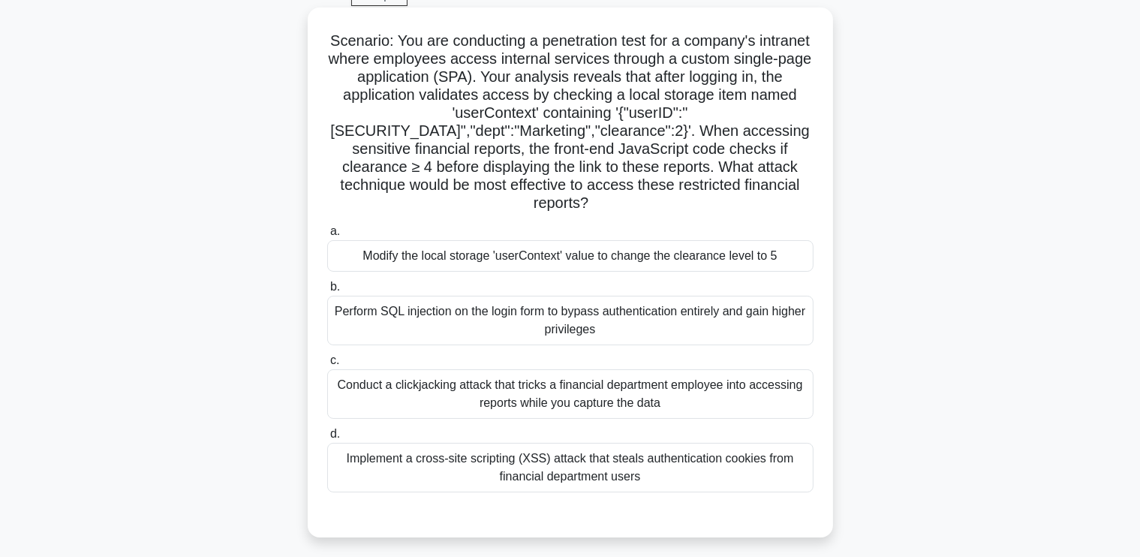
click at [474, 260] on div "Modify the local storage 'userContext' value to change the clearance level to 5" at bounding box center [570, 256] width 486 height 32
click at [327, 236] on input "a. Modify the local storage 'userContext' value to change the clearance level t…" at bounding box center [327, 232] width 0 height 10
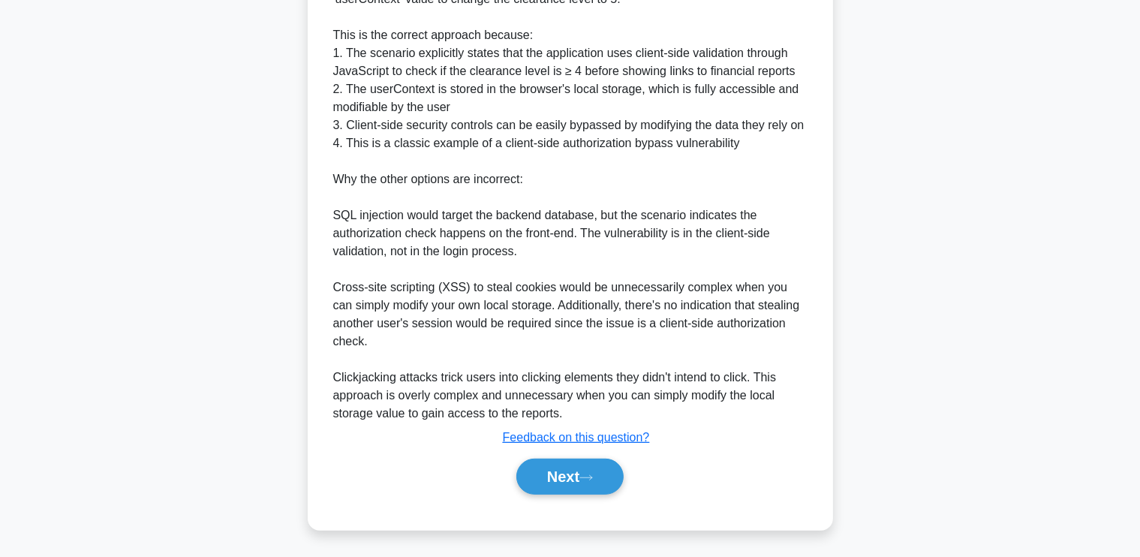
scroll to position [654, 0]
click at [539, 468] on button "Next" at bounding box center [569, 477] width 107 height 36
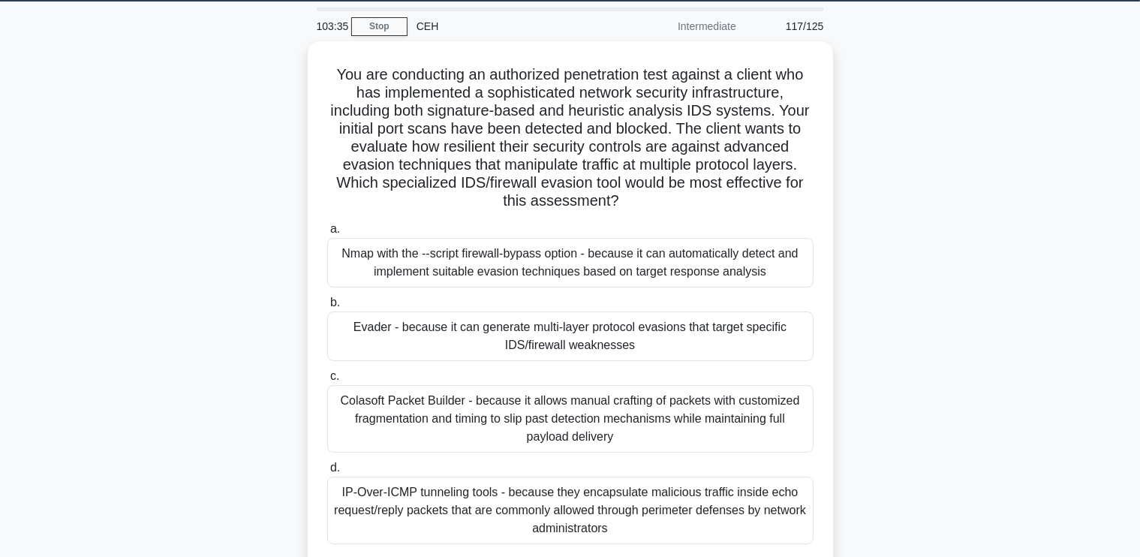
scroll to position [68, 0]
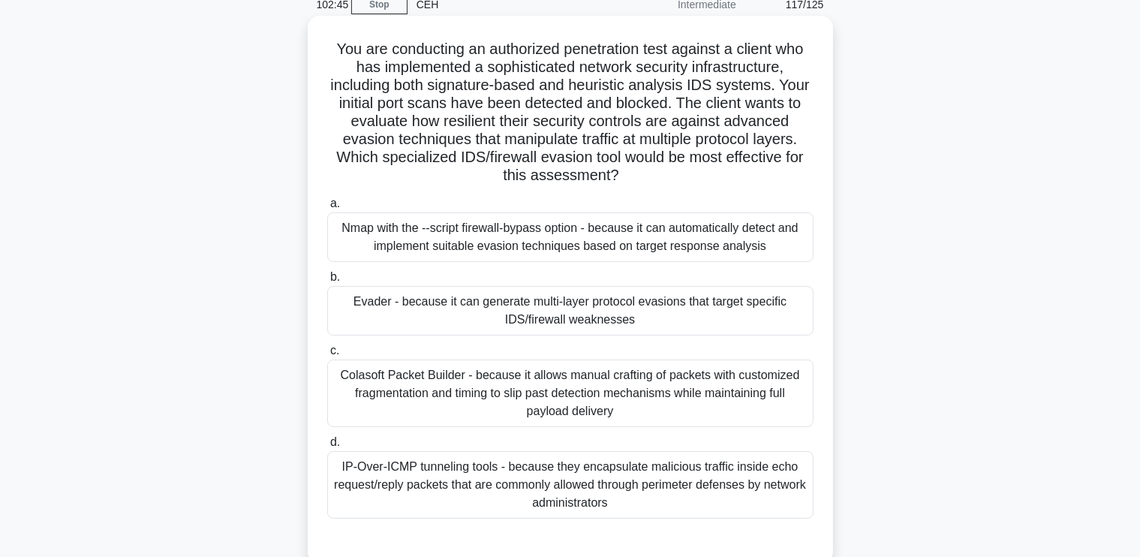
click at [656, 374] on div "Colasoft Packet Builder - because it allows manual crafting of packets with cus…" at bounding box center [570, 393] width 486 height 68
click at [327, 356] on input "c. Colasoft Packet Builder - because it allows manual crafting of packets with …" at bounding box center [327, 351] width 0 height 10
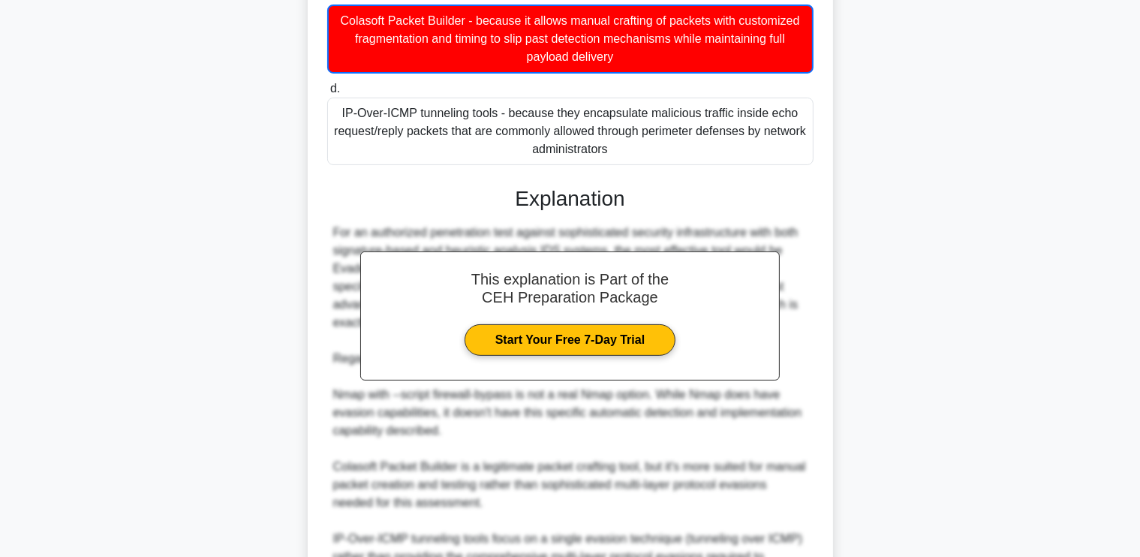
scroll to position [584, 0]
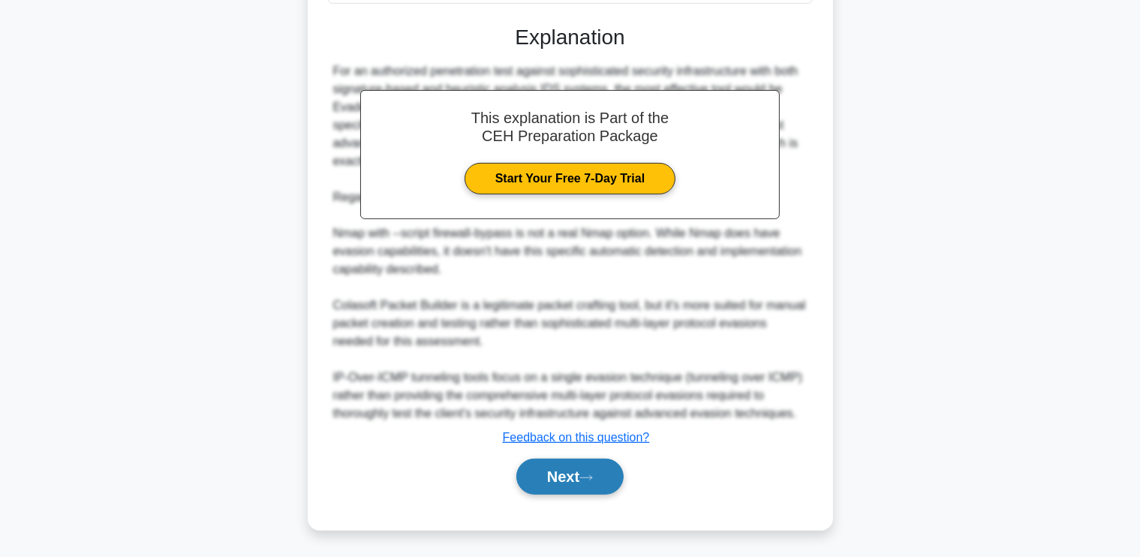
click at [593, 470] on button "Next" at bounding box center [569, 476] width 107 height 36
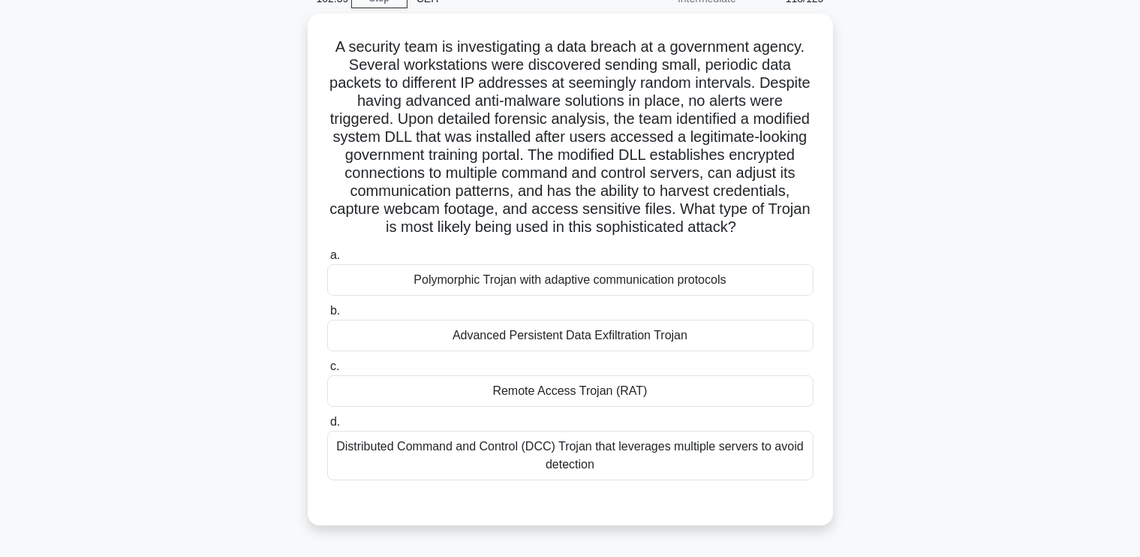
scroll to position [72, 0]
drag, startPoint x: 323, startPoint y: 50, endPoint x: 685, endPoint y: 497, distance: 576.1
click at [685, 497] on div "A security team is investigating a data breach at a government agency. Several …" at bounding box center [570, 268] width 513 height 500
click at [552, 404] on div "Remote Access Trojan (RAT)" at bounding box center [570, 390] width 486 height 32
click at [327, 370] on input "c. Remote Access Trojan (RAT)" at bounding box center [327, 365] width 0 height 10
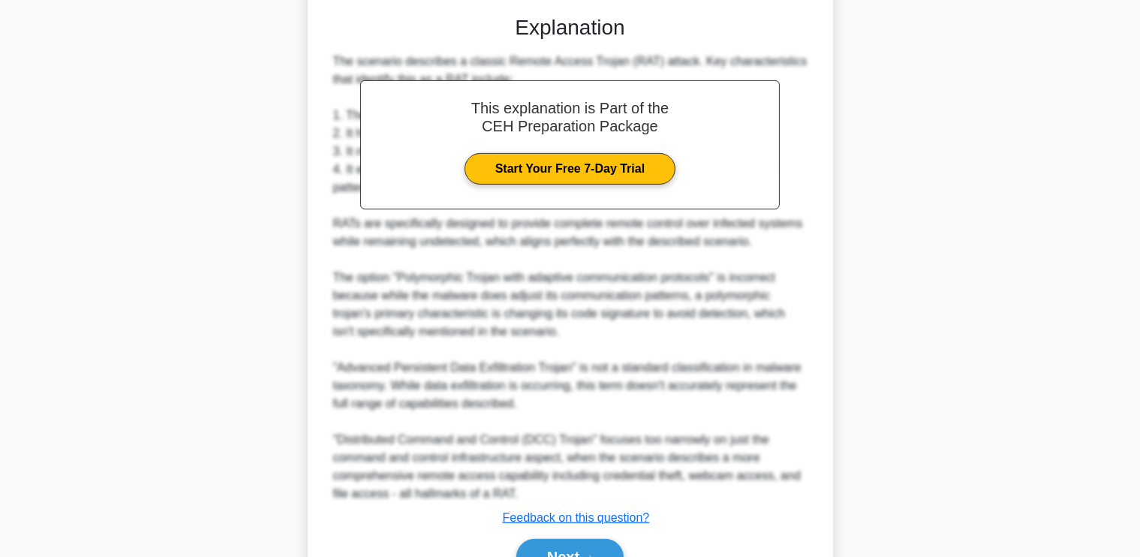
scroll to position [651, 0]
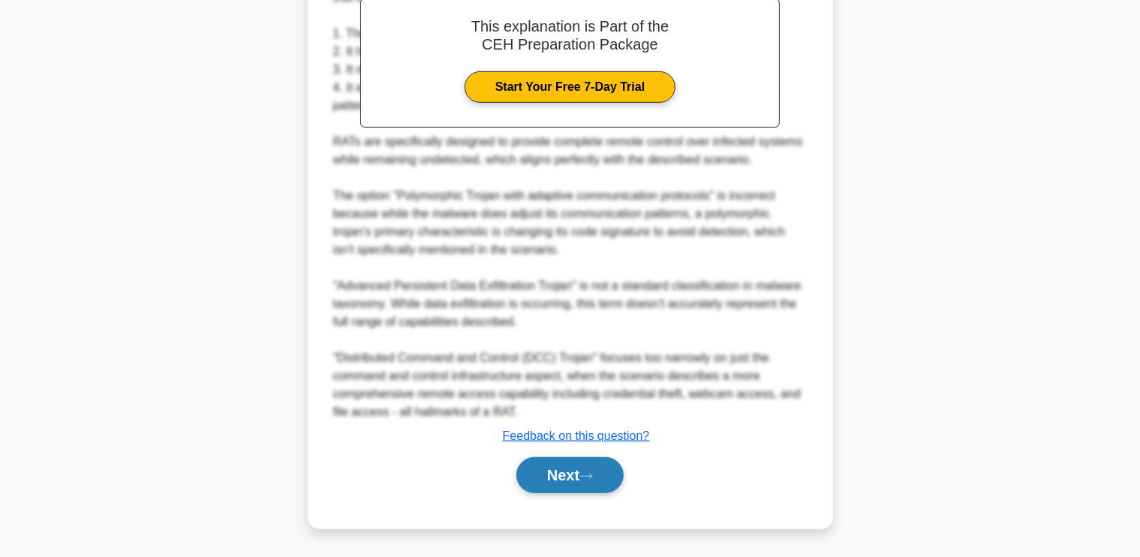
click at [552, 473] on button "Next" at bounding box center [569, 475] width 107 height 36
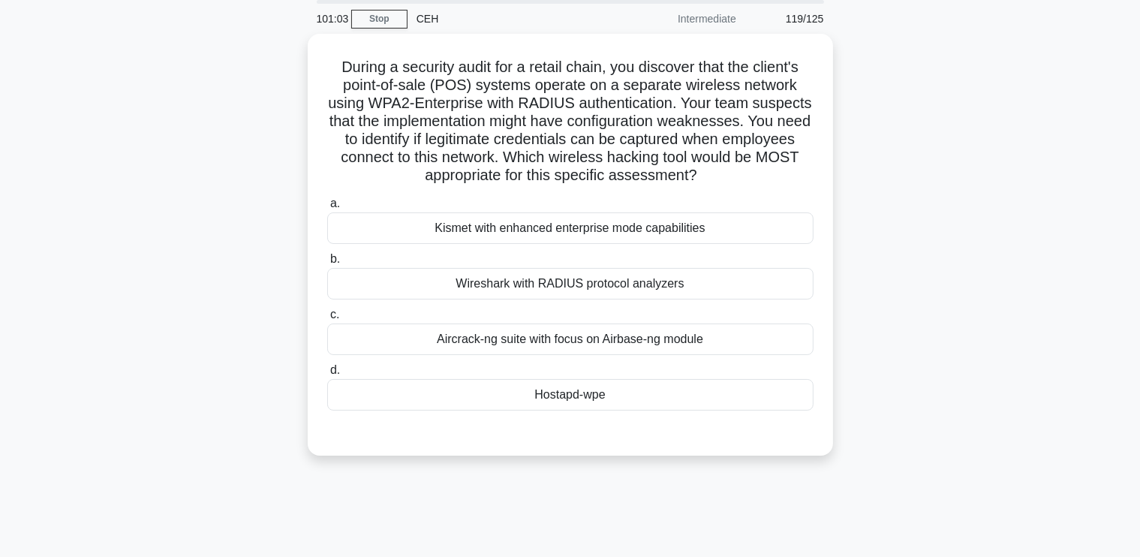
scroll to position [59, 0]
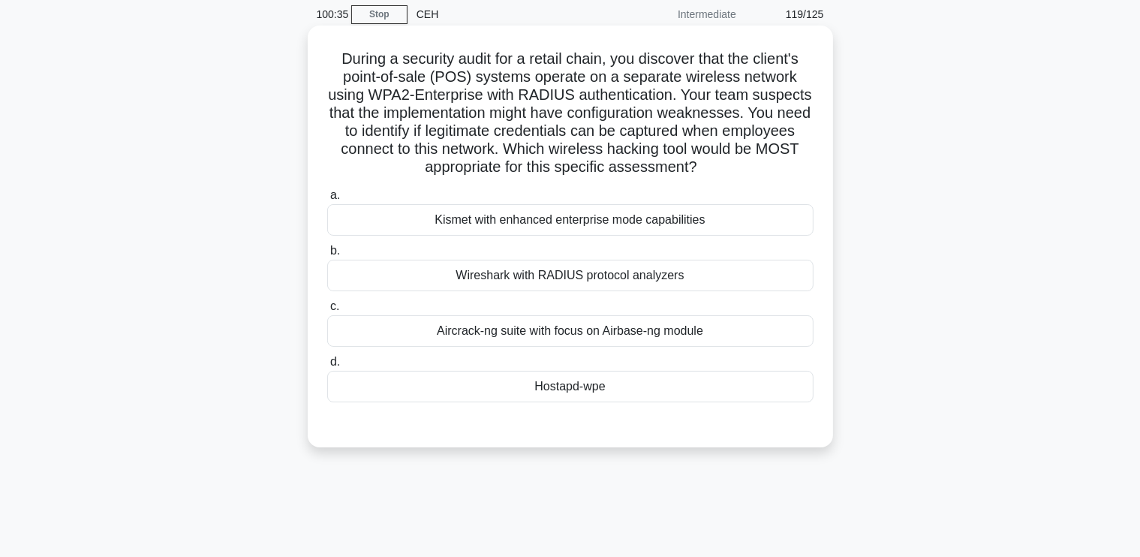
click at [470, 227] on div "Kismet with enhanced enterprise mode capabilities" at bounding box center [570, 220] width 486 height 32
click at [327, 200] on input "a. Kismet with enhanced enterprise mode capabilities" at bounding box center [327, 196] width 0 height 10
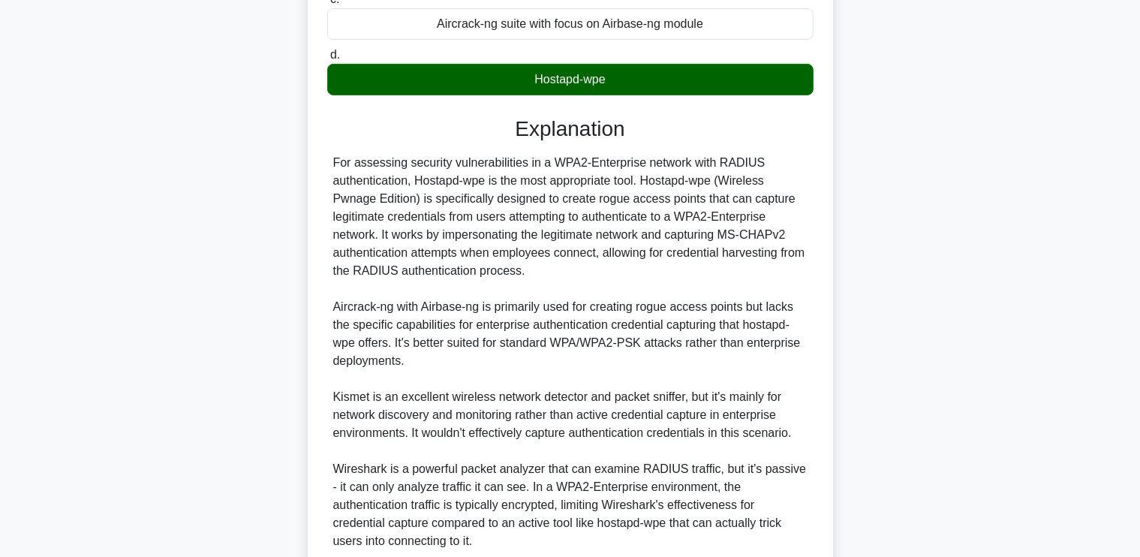
scroll to position [494, 0]
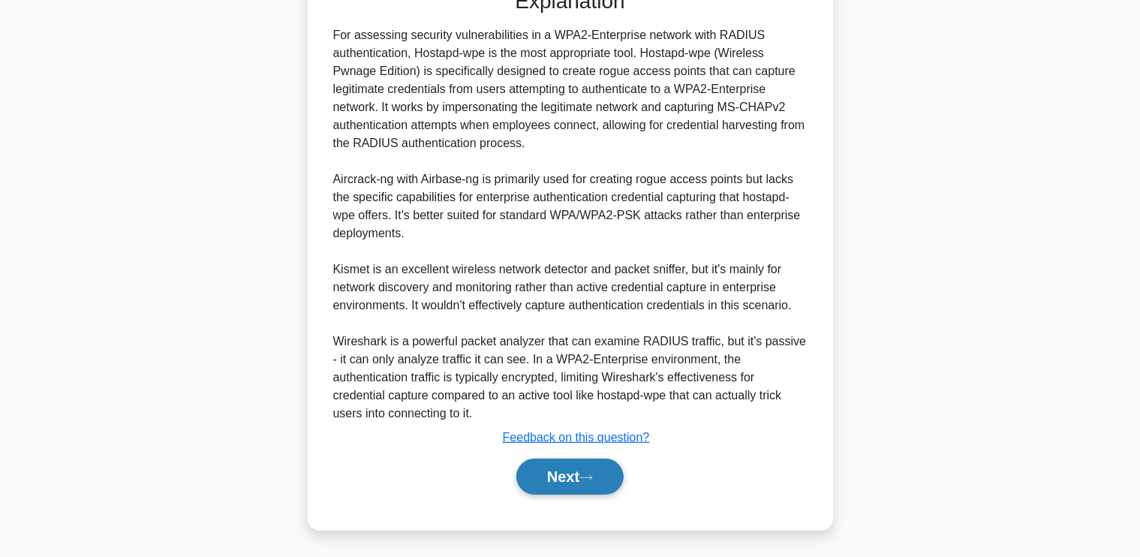
click at [535, 473] on button "Next" at bounding box center [569, 476] width 107 height 36
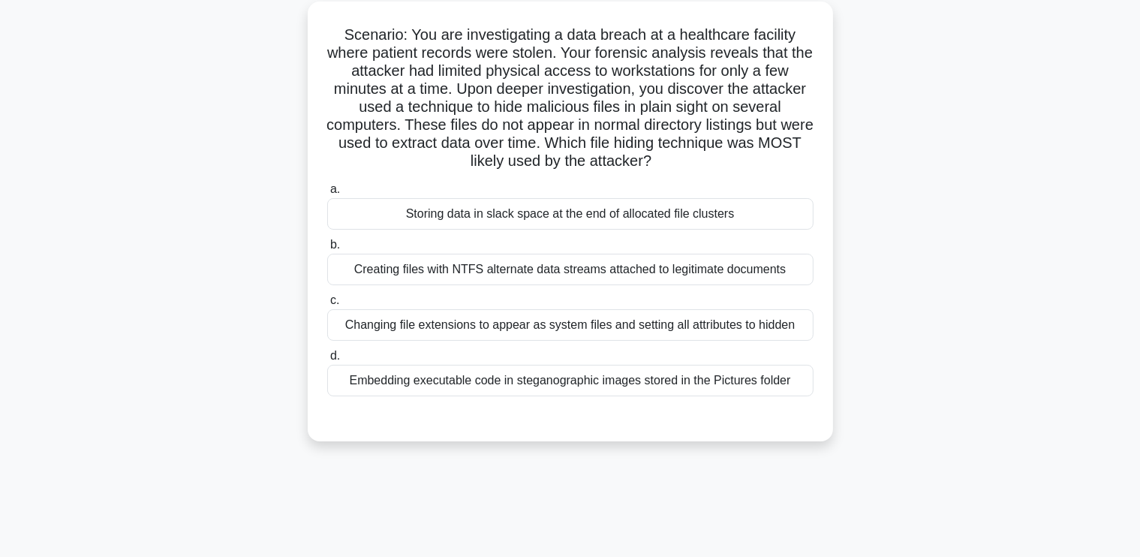
scroll to position [87, 0]
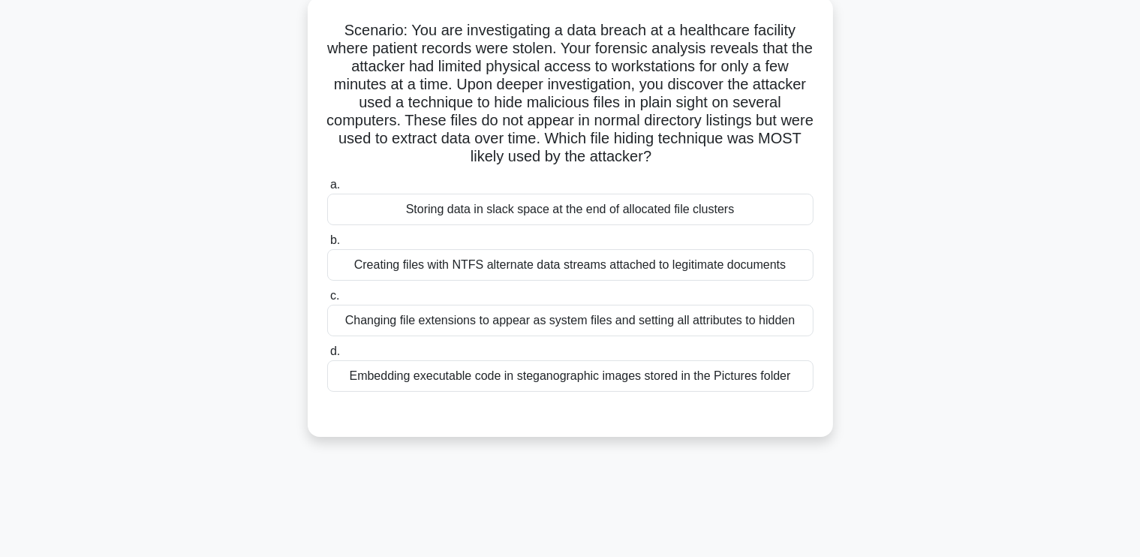
click at [587, 380] on div "Embedding executable code in steganographic images stored in the Pictures folder" at bounding box center [570, 376] width 486 height 32
click at [327, 356] on input "d. Embedding executable code in steganographic images stored in the Pictures fo…" at bounding box center [327, 352] width 0 height 10
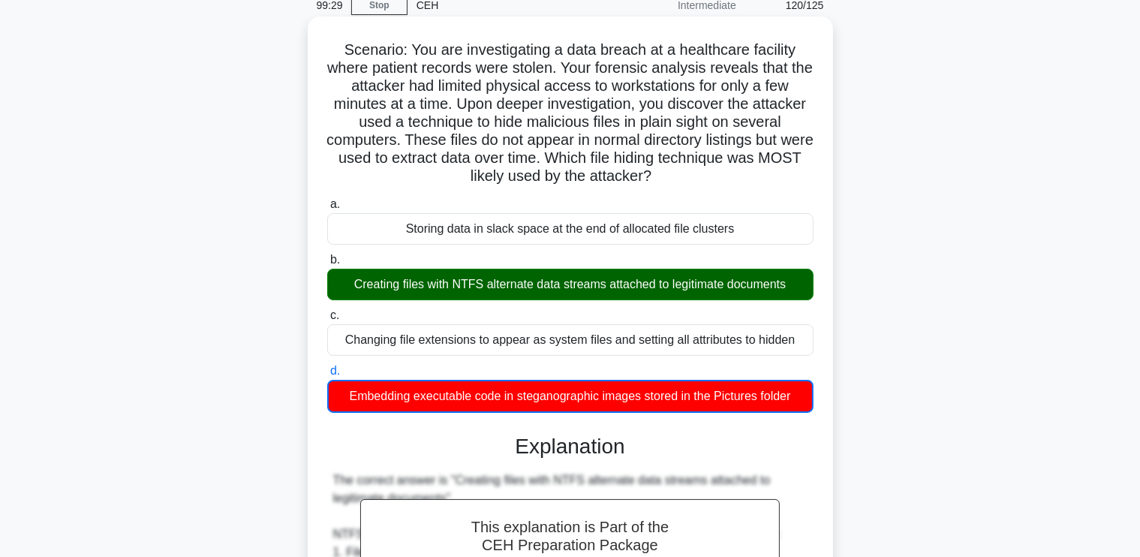
scroll to position [46, 0]
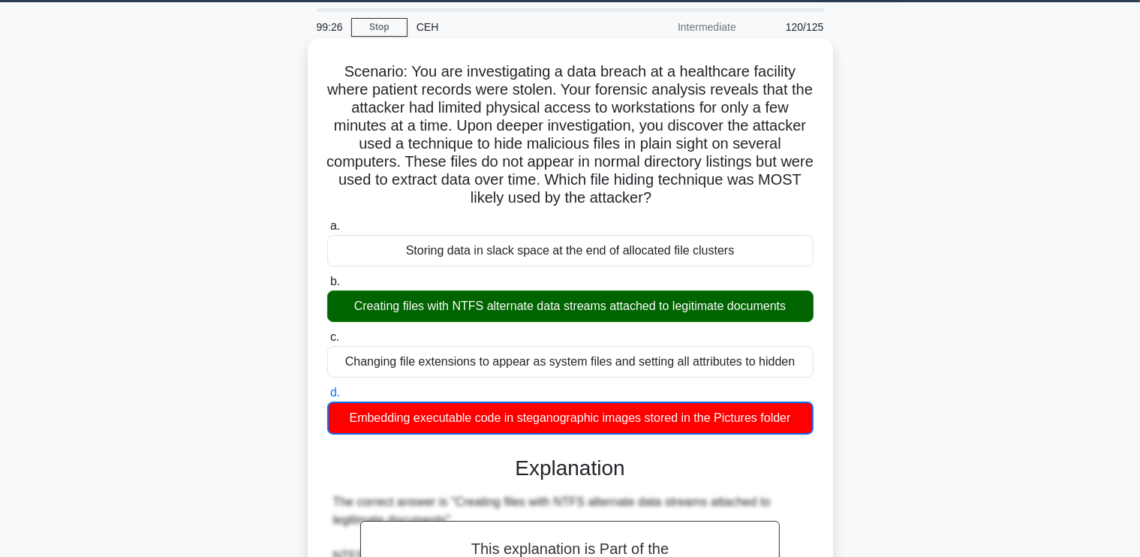
drag, startPoint x: 342, startPoint y: 72, endPoint x: 795, endPoint y: 410, distance: 564.9
click at [795, 410] on div "Scenario: You are investigating a data breach at a healthcare facility where pa…" at bounding box center [570, 544] width 513 height 1000
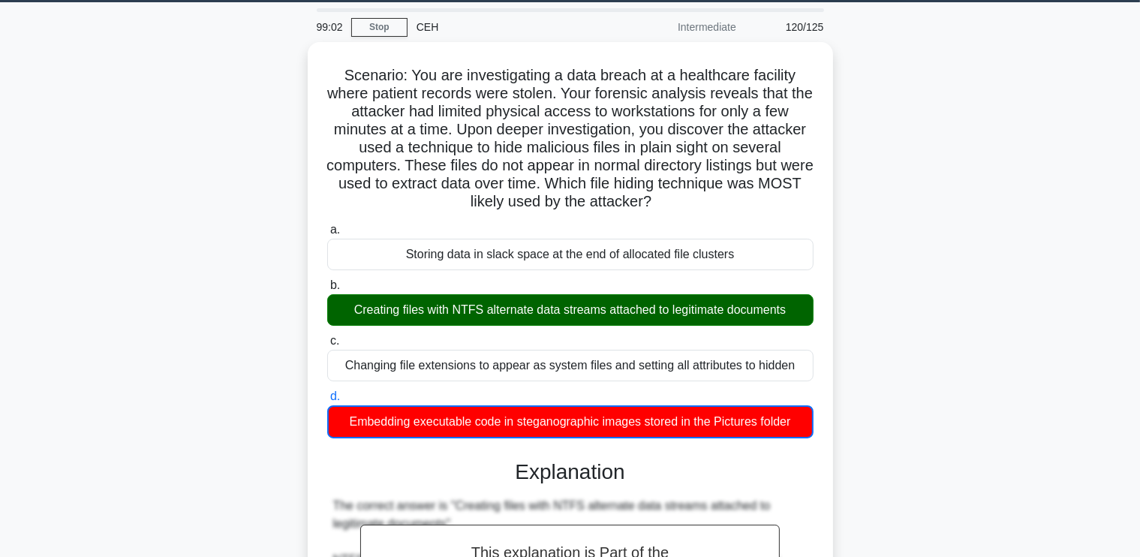
click at [192, 173] on div "Scenario: You are investigating a data breach at a healthcare facility where pa…" at bounding box center [570, 557] width 990 height 1030
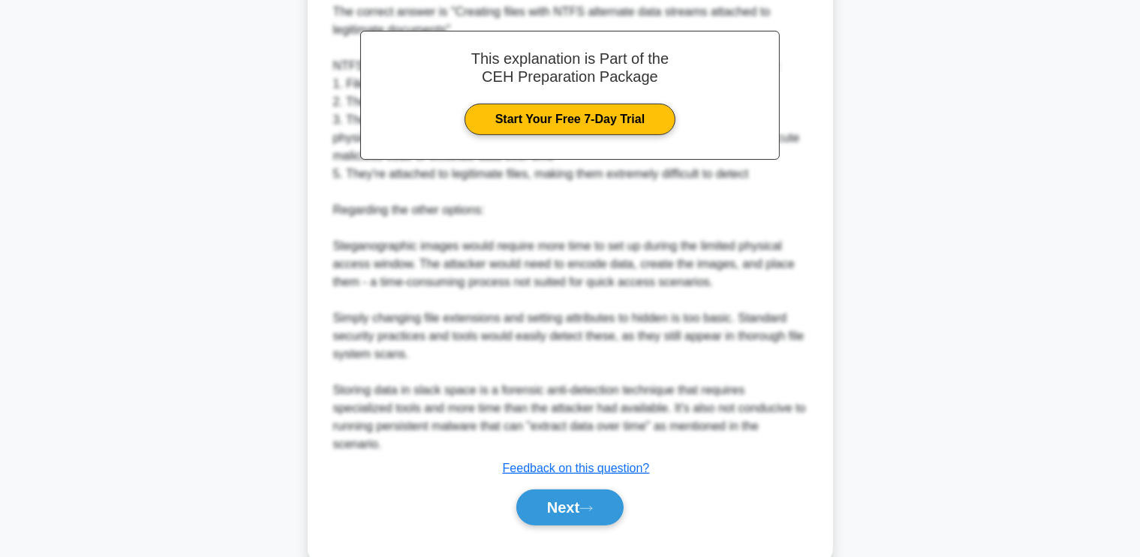
scroll to position [548, 0]
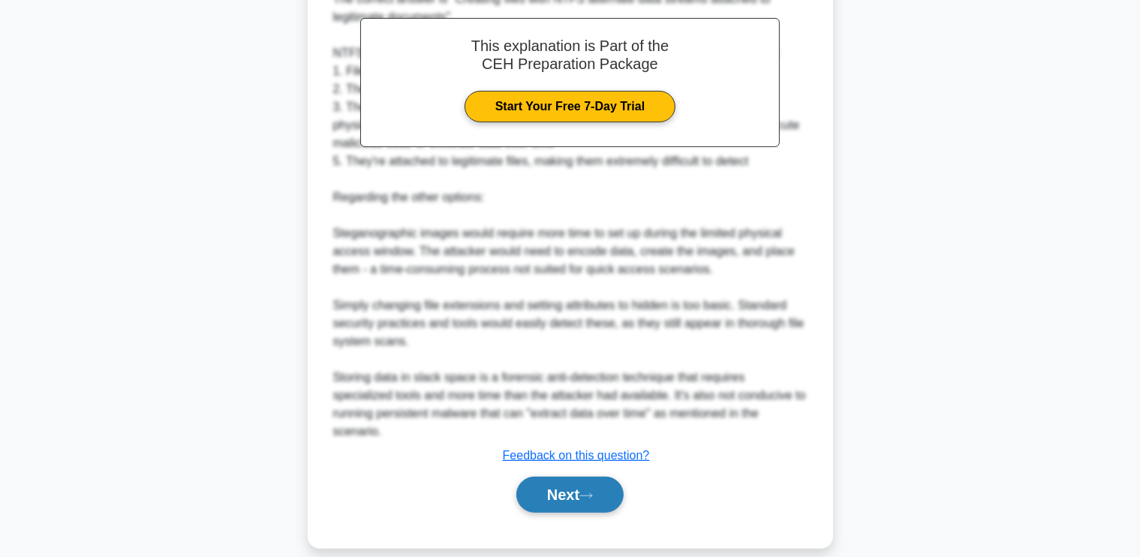
click at [577, 476] on button "Next" at bounding box center [569, 494] width 107 height 36
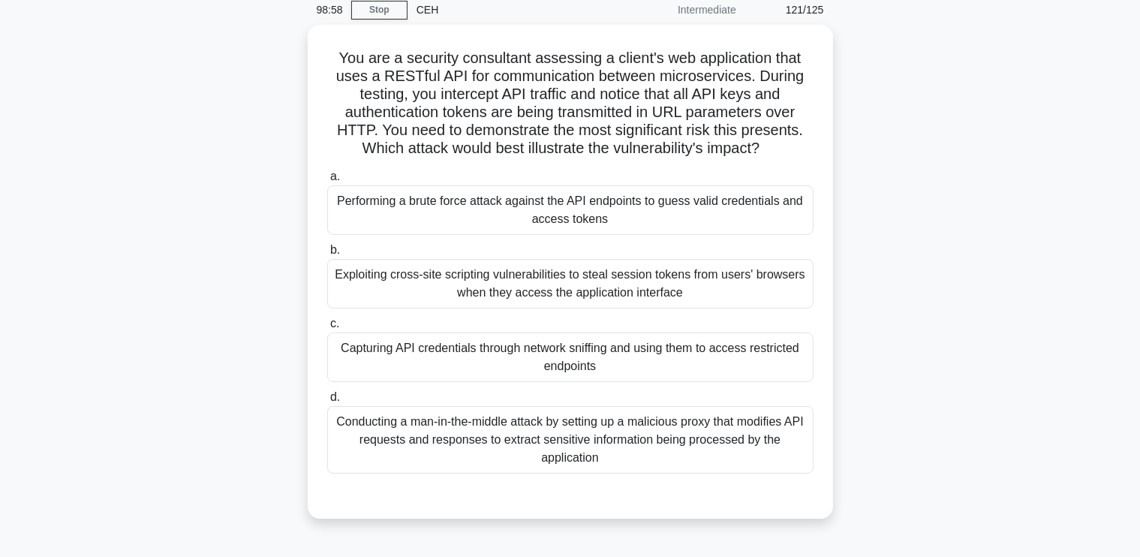
scroll to position [64, 0]
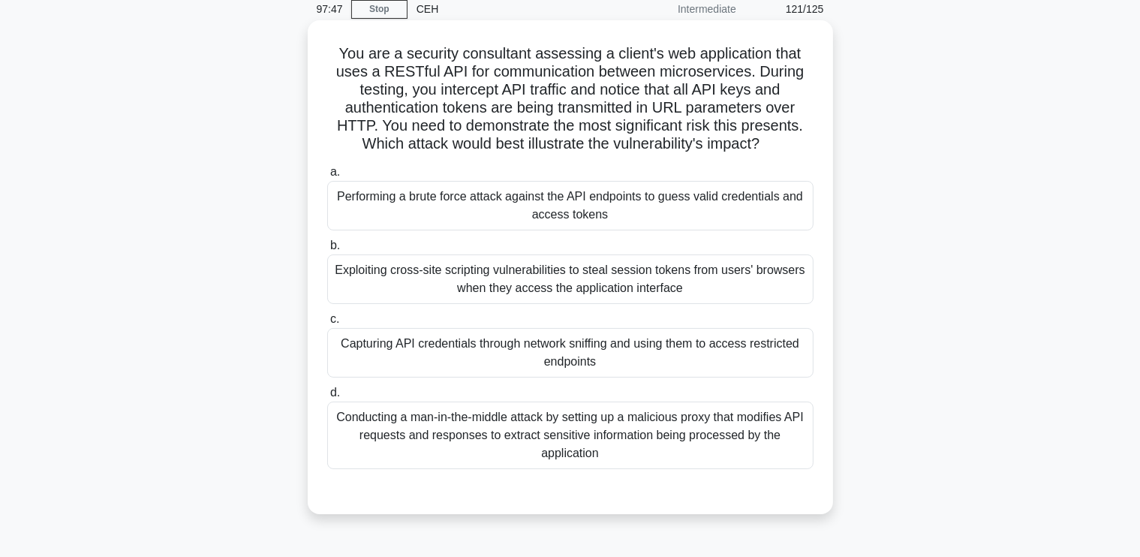
click at [692, 417] on div "Conducting a man-in-the-middle attack by setting up a malicious proxy that modi…" at bounding box center [570, 435] width 486 height 68
click at [327, 398] on input "d. Conducting a man-in-the-middle attack by setting up a malicious proxy that m…" at bounding box center [327, 393] width 0 height 10
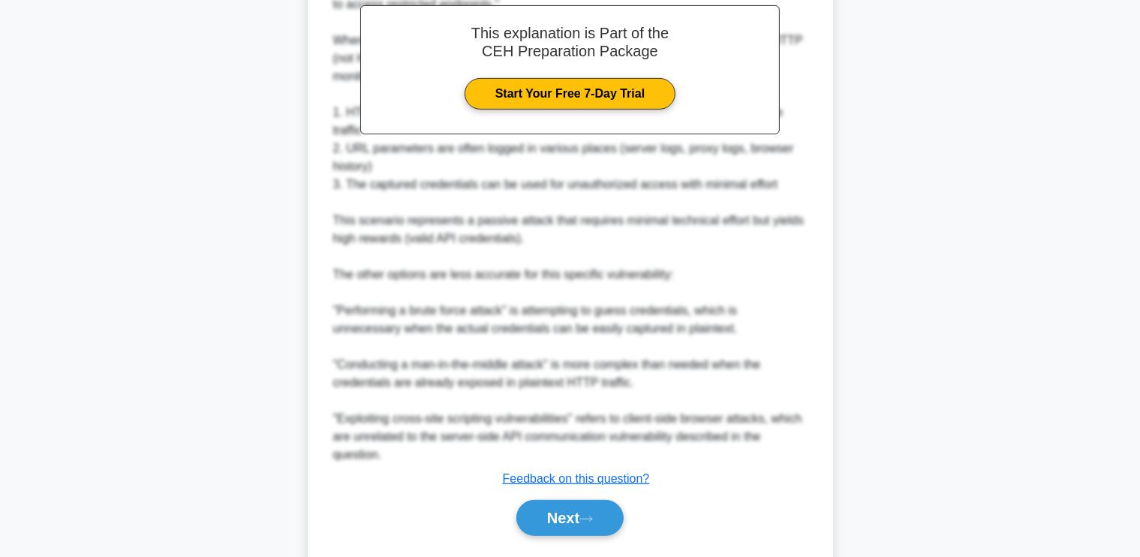
scroll to position [656, 0]
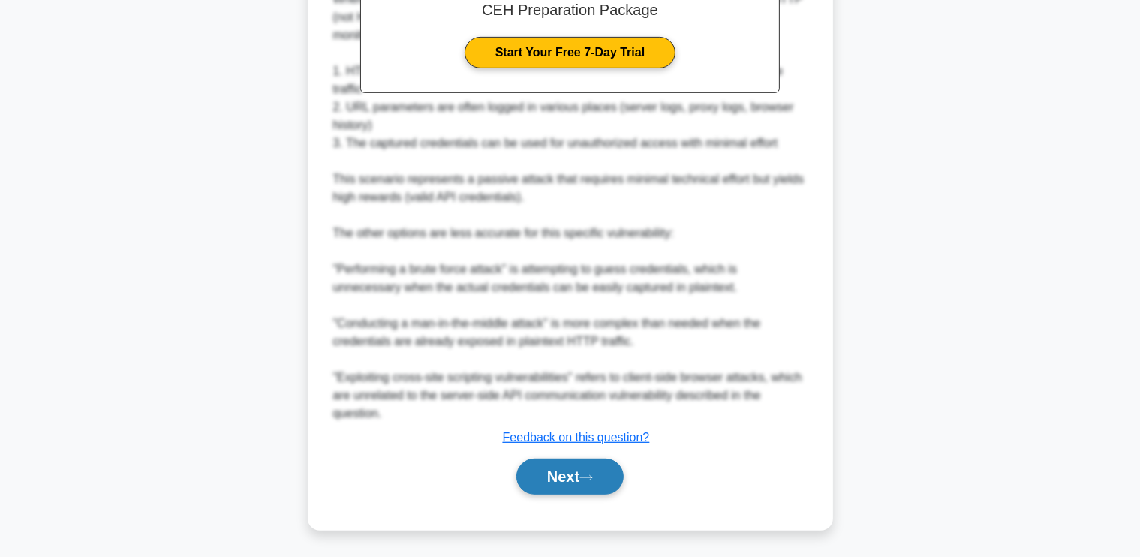
click at [572, 471] on button "Next" at bounding box center [569, 476] width 107 height 36
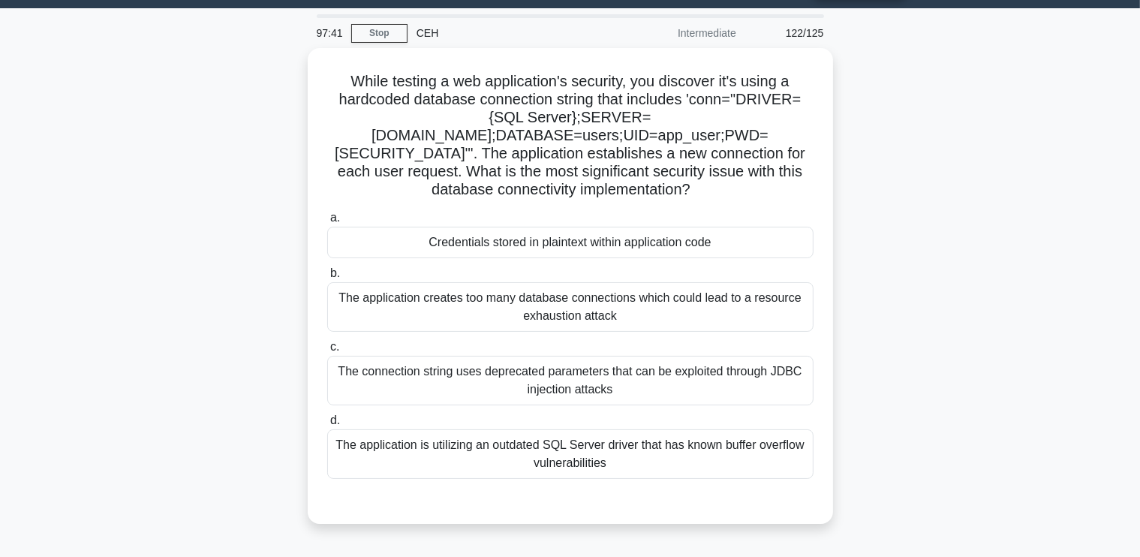
scroll to position [41, 0]
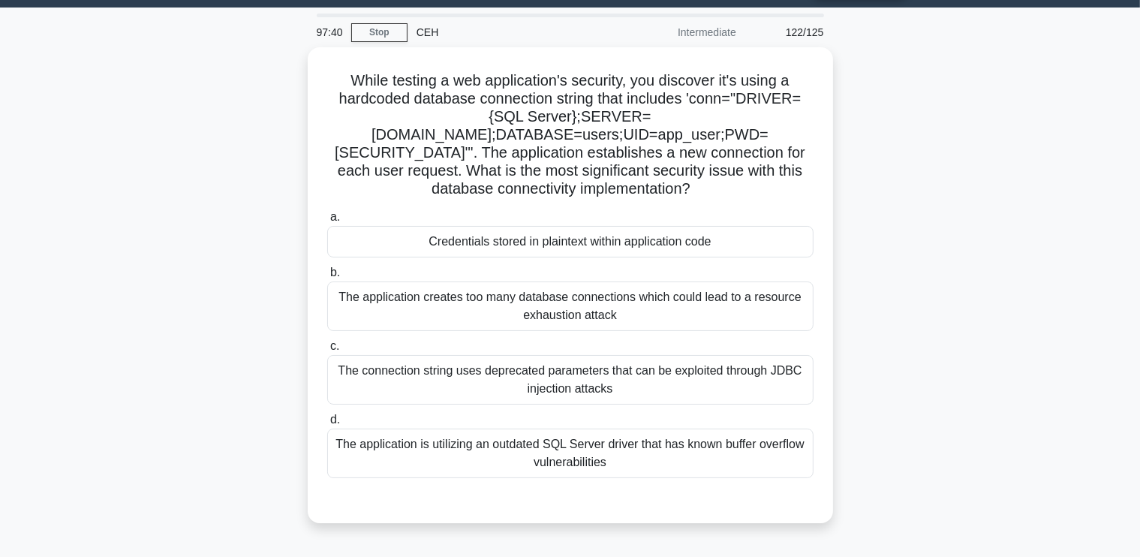
click at [1032, 290] on div "While testing a web application's security, you discover it's using a hardcoded…" at bounding box center [570, 294] width 990 height 494
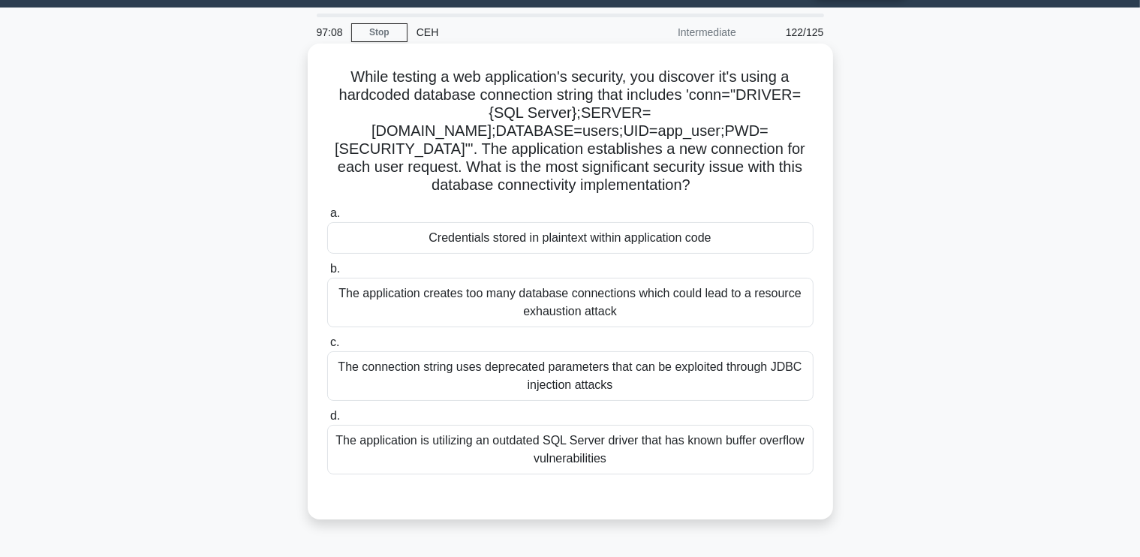
click at [729, 222] on div "Credentials stored in plaintext within application code" at bounding box center [570, 238] width 486 height 32
click at [327, 209] on input "a. Credentials stored in plaintext within application code" at bounding box center [327, 214] width 0 height 10
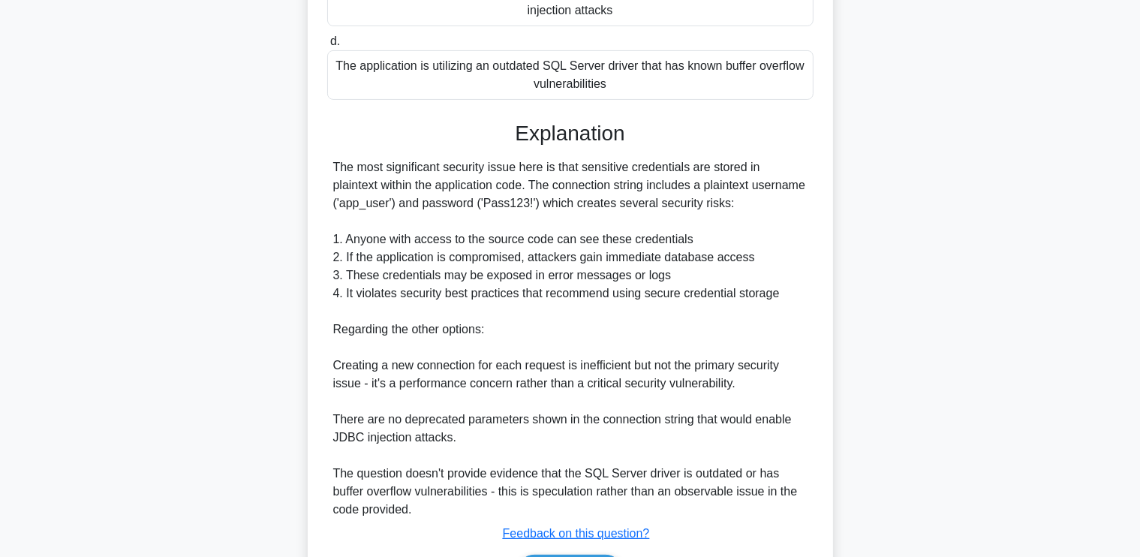
scroll to position [421, 0]
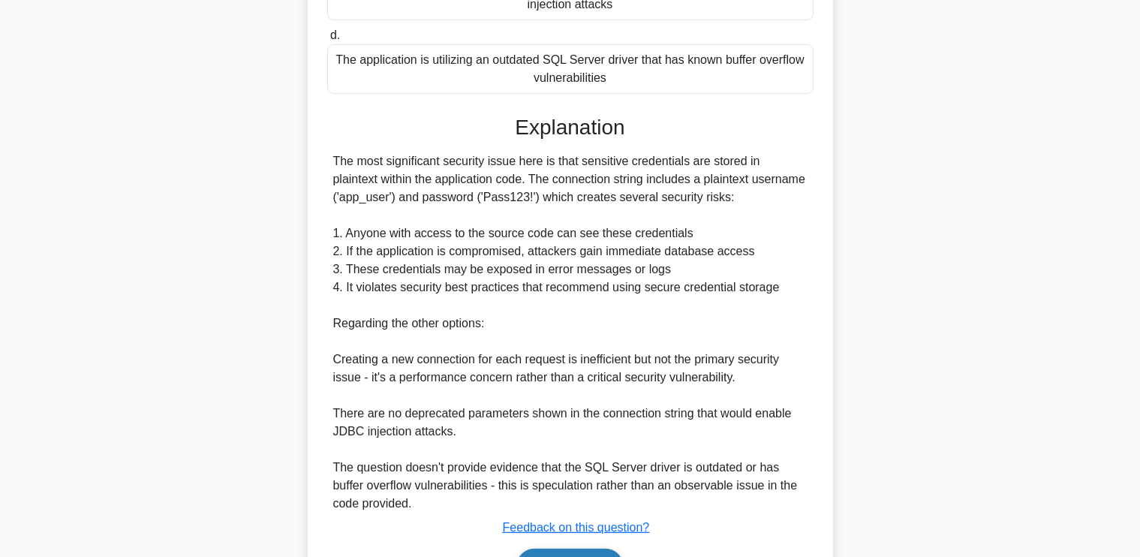
click at [607, 548] on button "Next" at bounding box center [569, 566] width 107 height 36
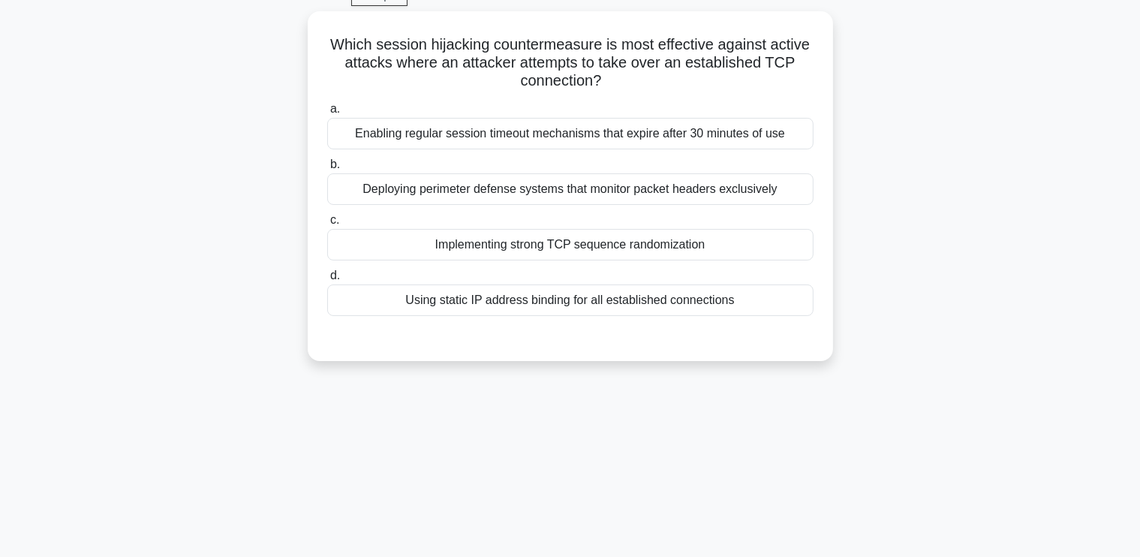
scroll to position [26, 0]
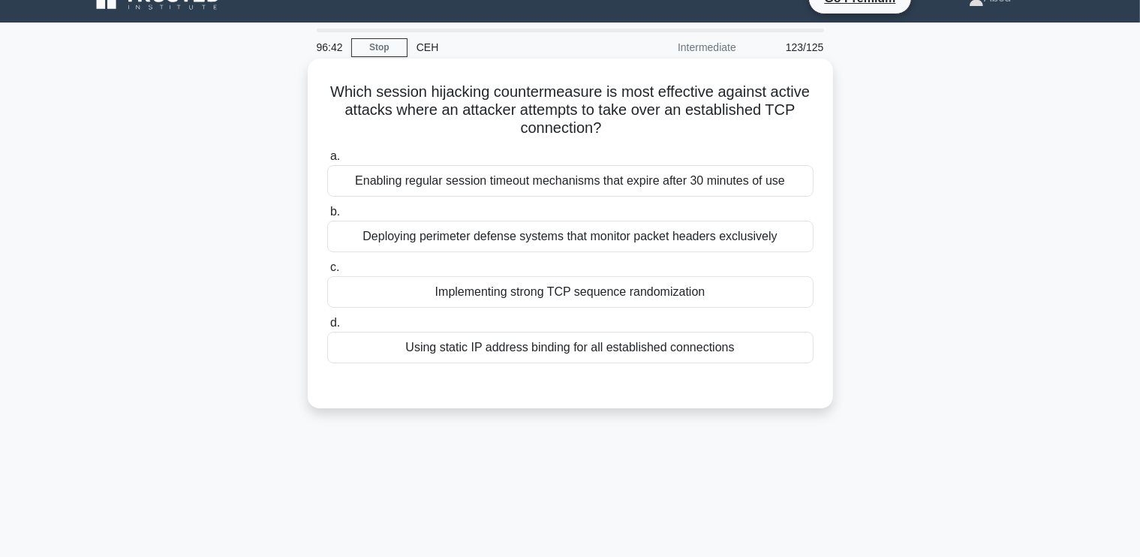
drag, startPoint x: 329, startPoint y: 87, endPoint x: 788, endPoint y: 349, distance: 527.9
click at [788, 349] on div "Which session hijacking countermeasure is most effective against active attacks…" at bounding box center [570, 234] width 513 height 338
click at [493, 308] on div "a. Enabling regular session timeout mechanisms that expire after 30 minutes of …" at bounding box center [570, 255] width 504 height 222
click at [489, 293] on div "Implementing strong TCP sequence randomization" at bounding box center [570, 292] width 486 height 32
click at [327, 272] on input "c. Implementing strong TCP sequence randomization" at bounding box center [327, 268] width 0 height 10
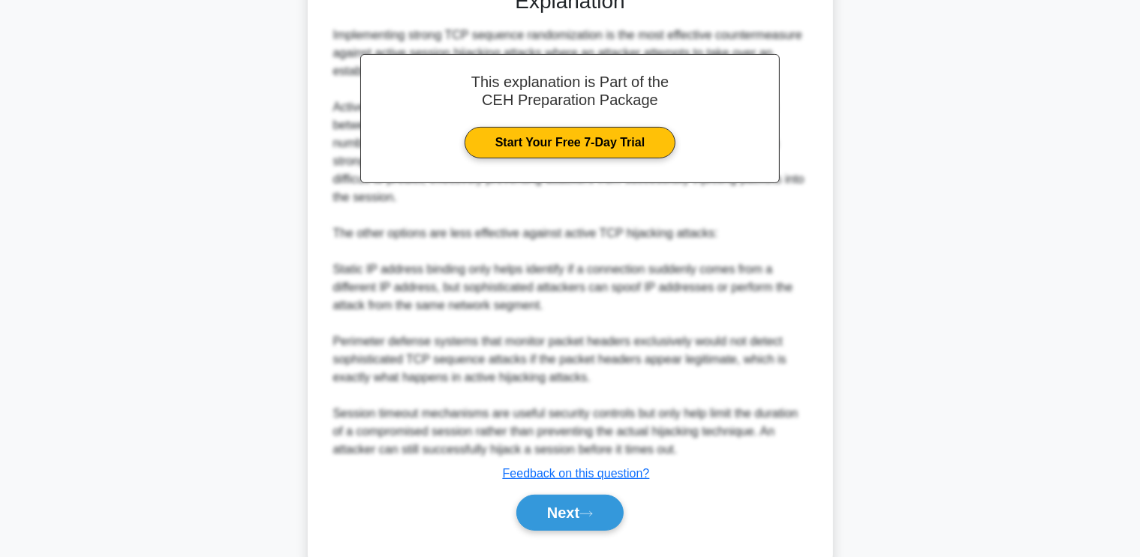
scroll to position [439, 0]
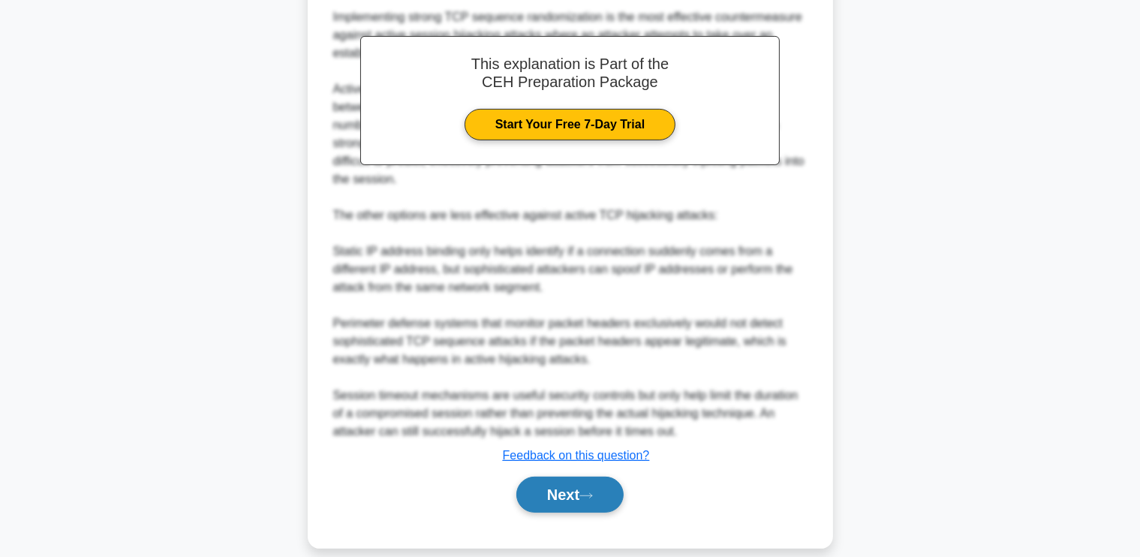
click at [548, 482] on button "Next" at bounding box center [569, 494] width 107 height 36
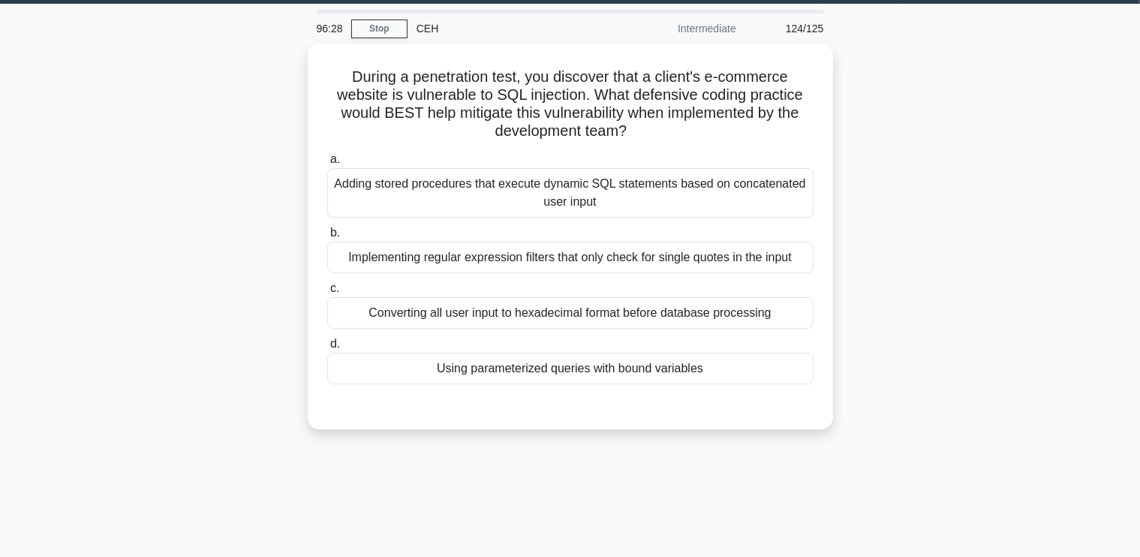
scroll to position [44, 0]
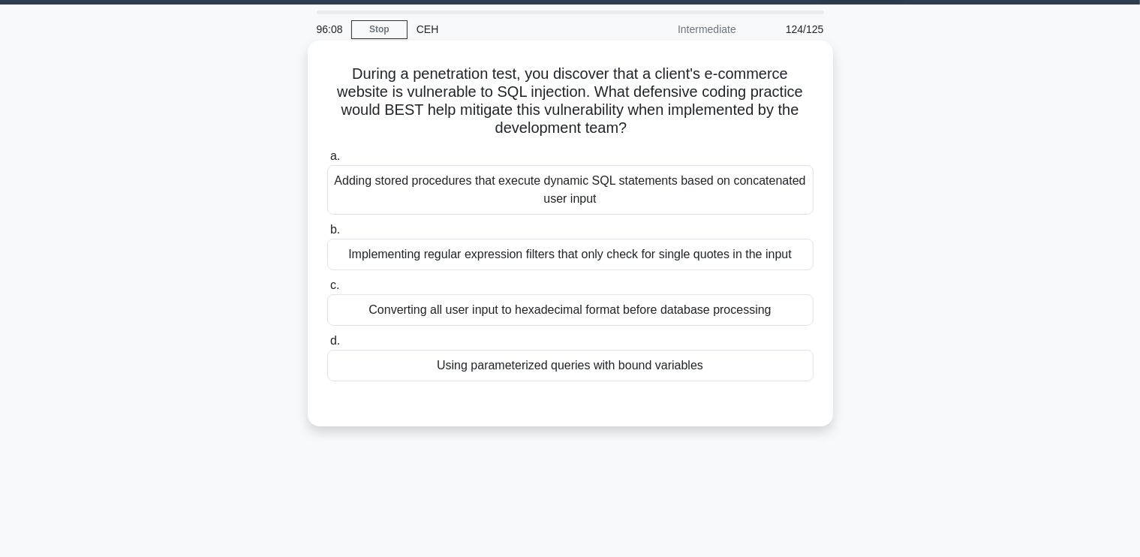
click at [744, 359] on div "Using parameterized queries with bound variables" at bounding box center [570, 366] width 486 height 32
click at [327, 346] on input "d. Using parameterized queries with bound variables" at bounding box center [327, 341] width 0 height 10
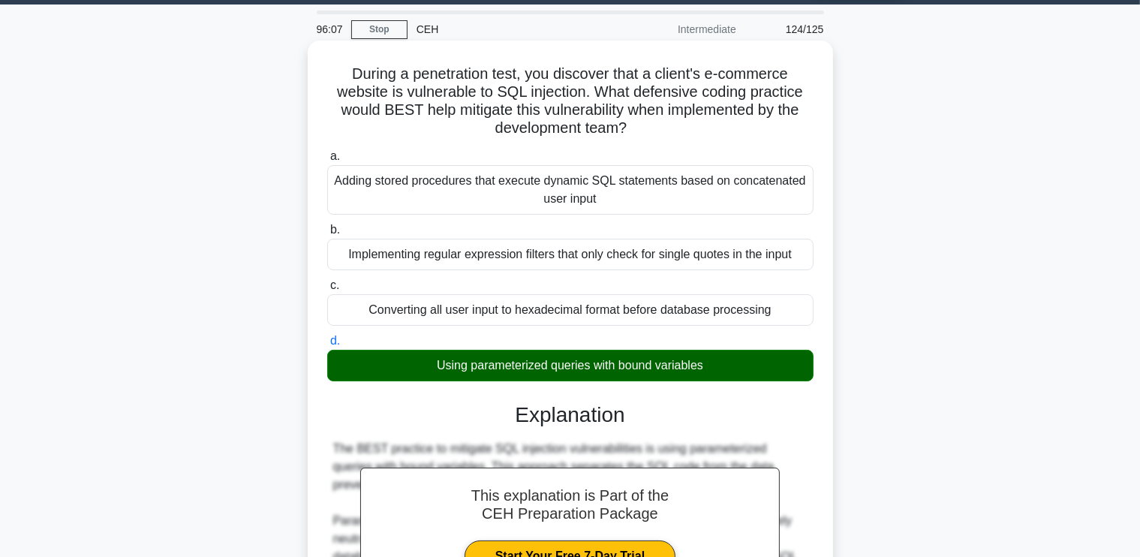
scroll to position [421, 0]
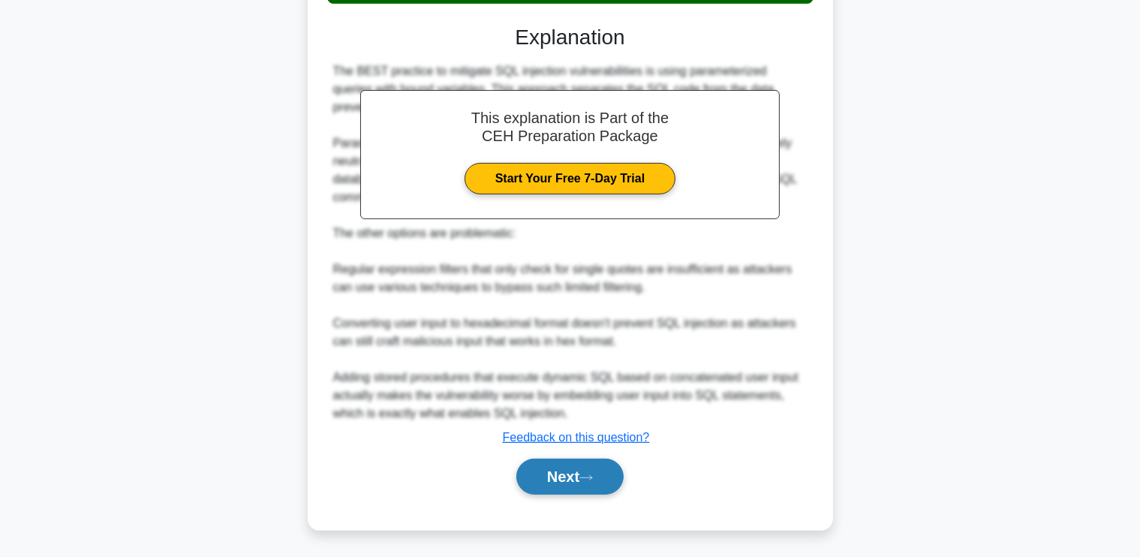
click at [606, 473] on button "Next" at bounding box center [569, 476] width 107 height 36
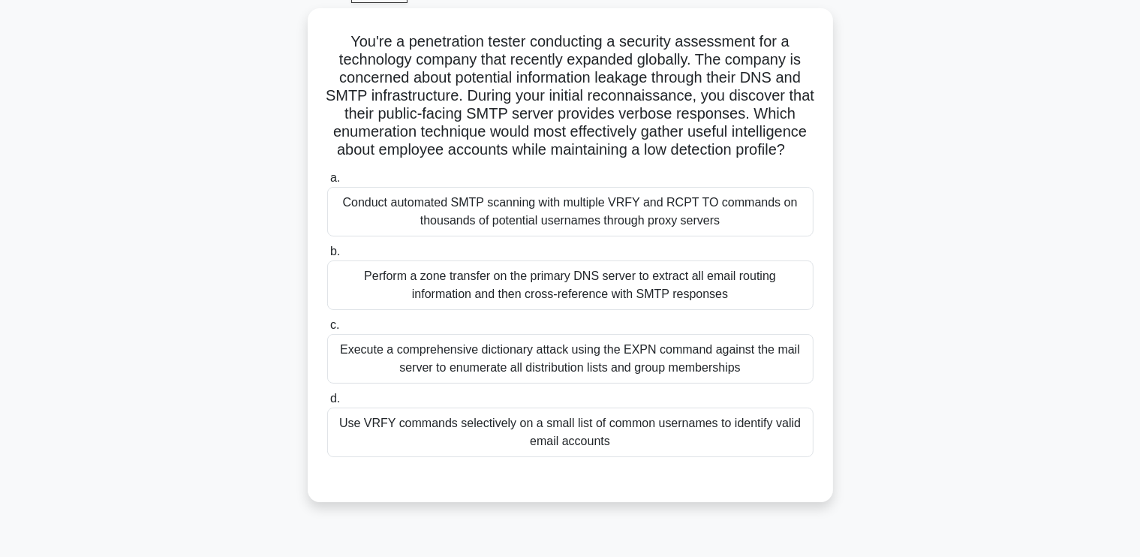
scroll to position [80, 0]
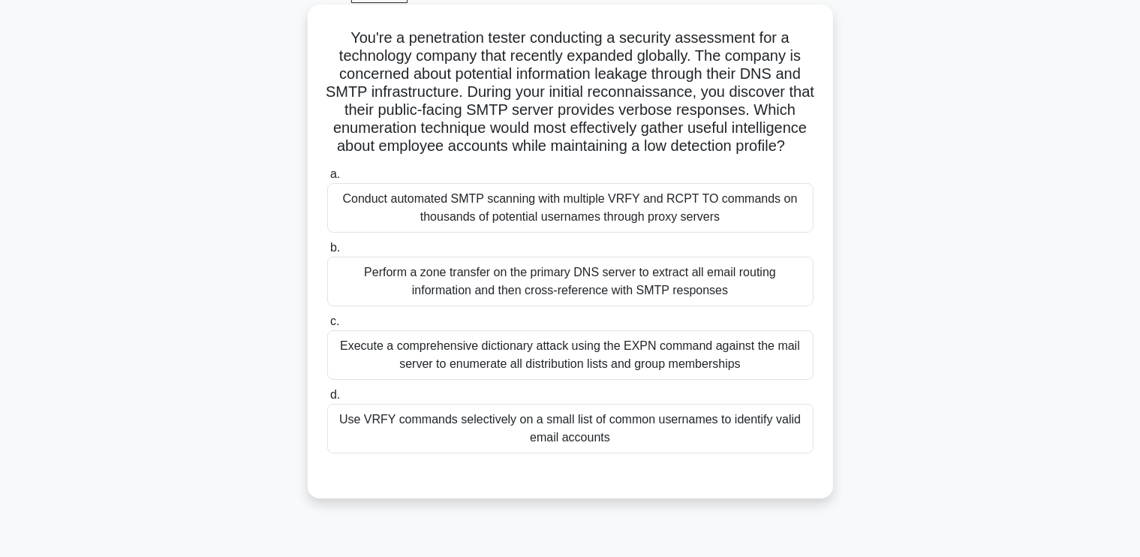
click at [764, 299] on div "Perform a zone transfer on the primary DNS server to extract all email routing …" at bounding box center [570, 282] width 486 height 50
click at [327, 253] on input "b. Perform a zone transfer on the primary DNS server to extract all email routi…" at bounding box center [327, 248] width 0 height 10
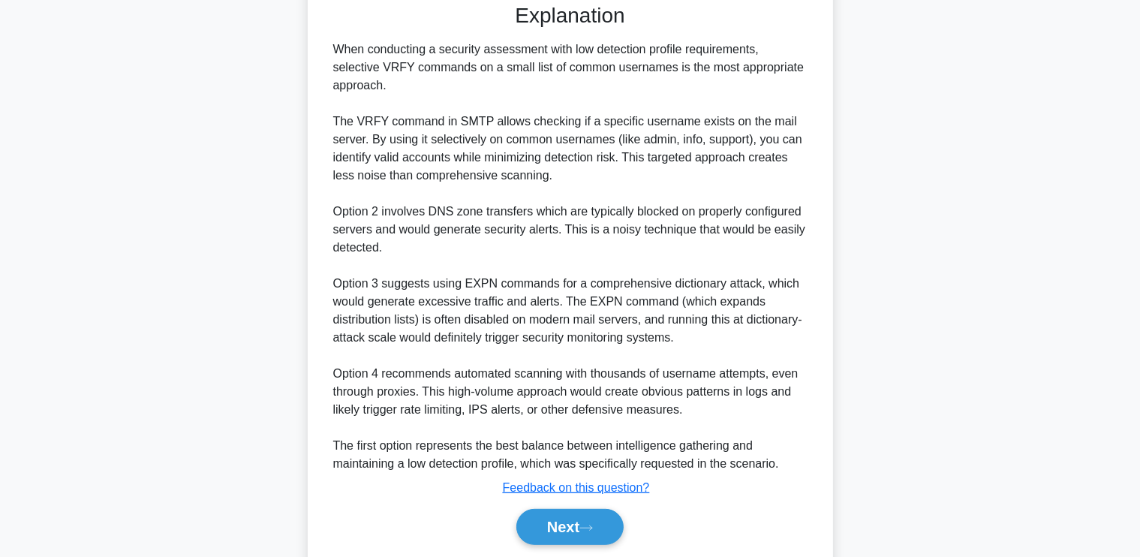
scroll to position [602, 0]
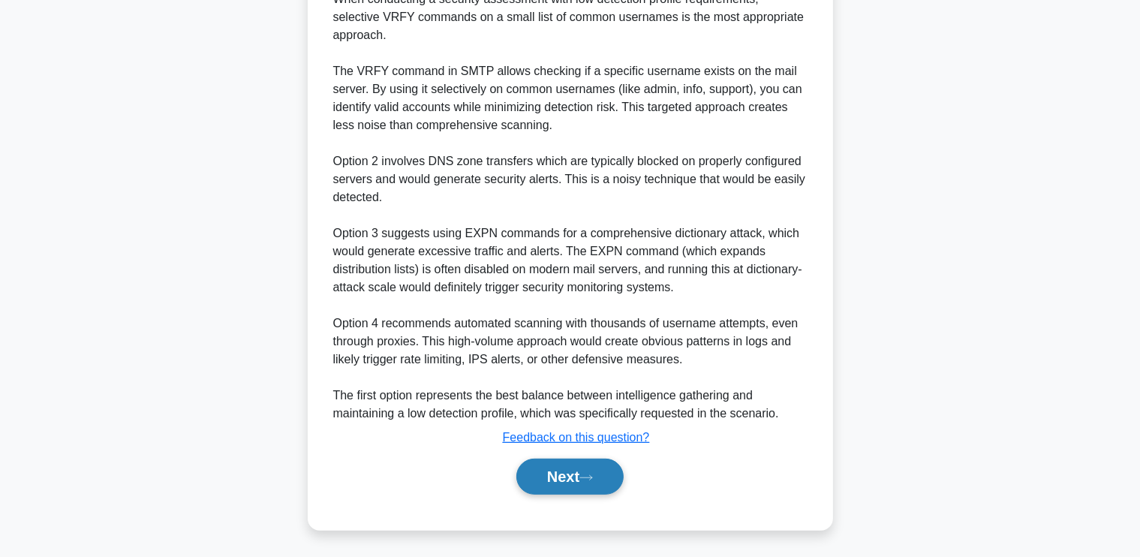
click at [576, 475] on button "Next" at bounding box center [569, 476] width 107 height 36
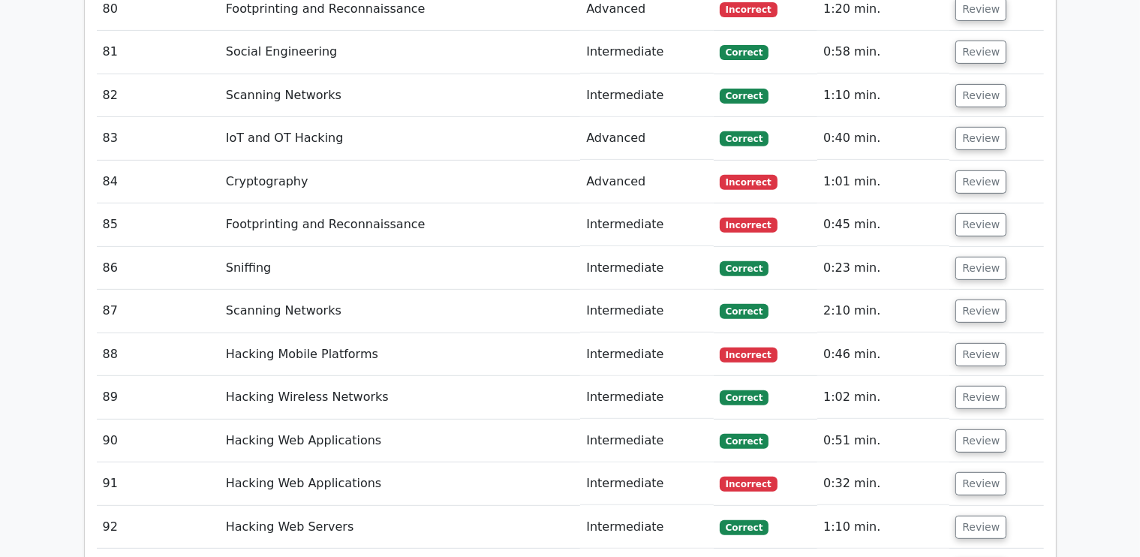
scroll to position [6296, 0]
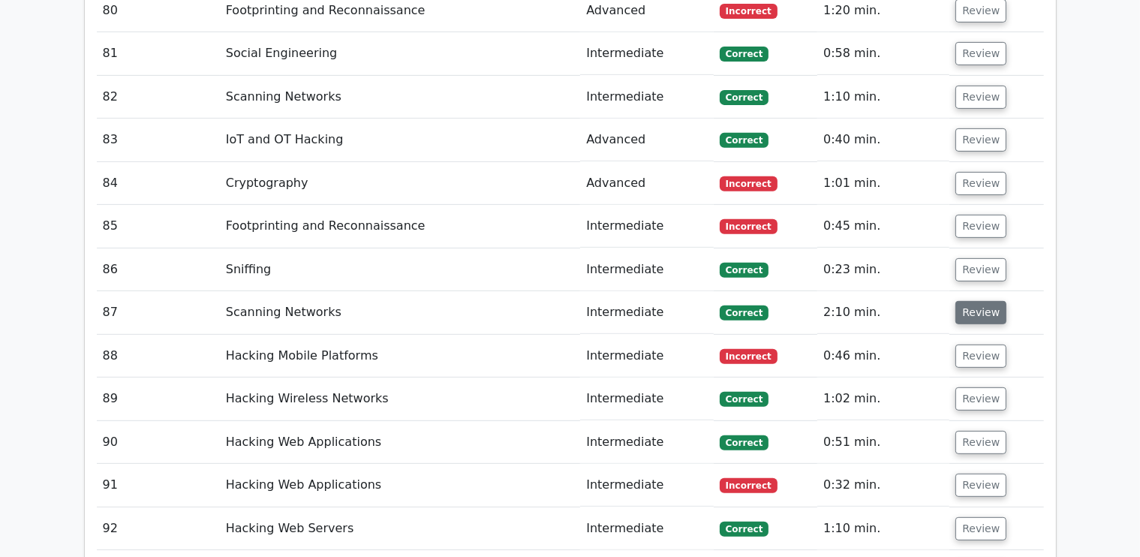
click at [959, 301] on button "Review" at bounding box center [980, 312] width 51 height 23
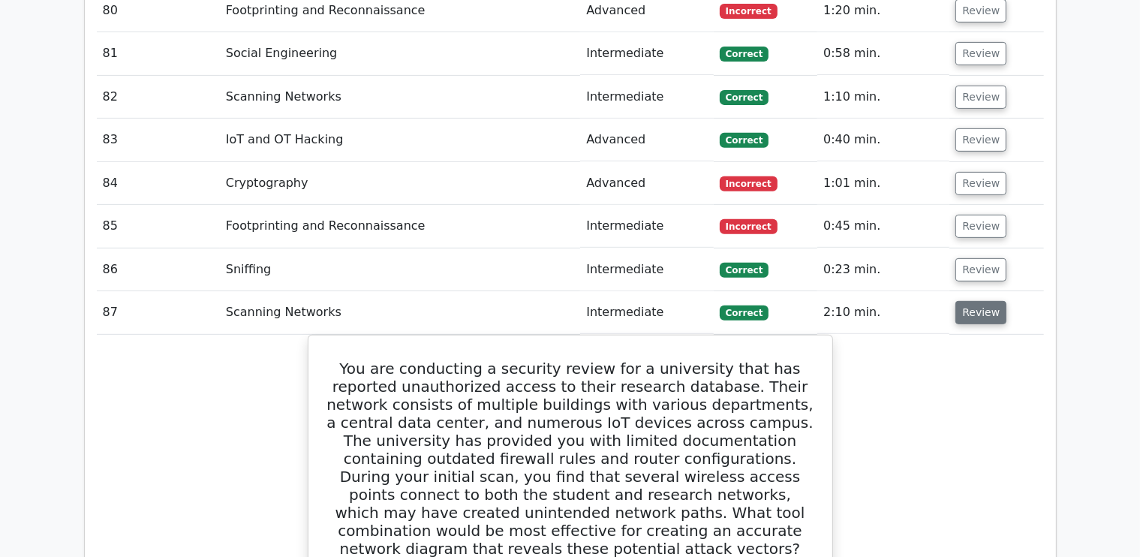
click at [959, 301] on button "Review" at bounding box center [980, 312] width 51 height 23
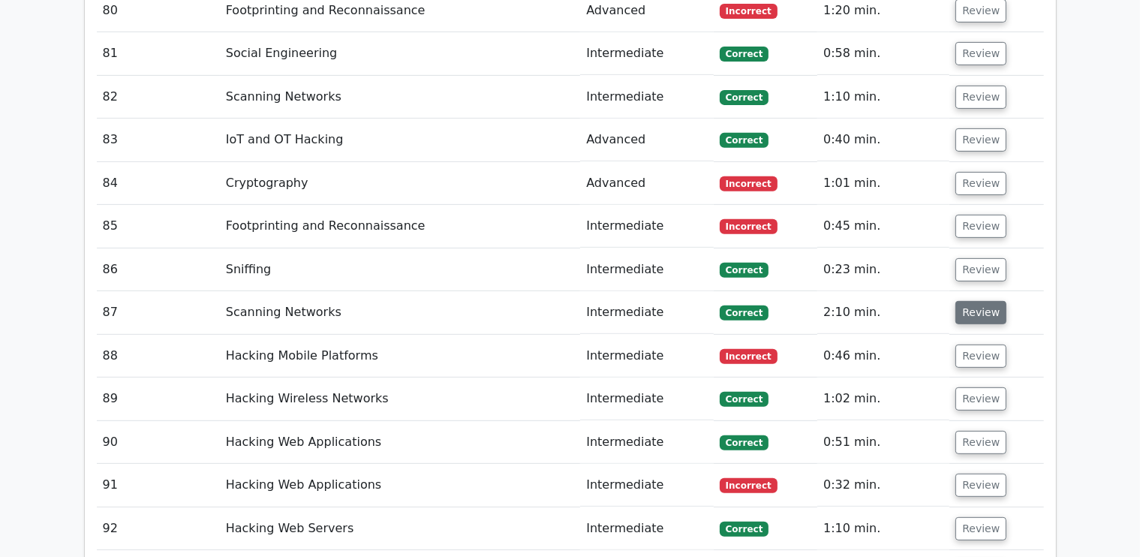
click at [959, 301] on button "Review" at bounding box center [980, 312] width 51 height 23
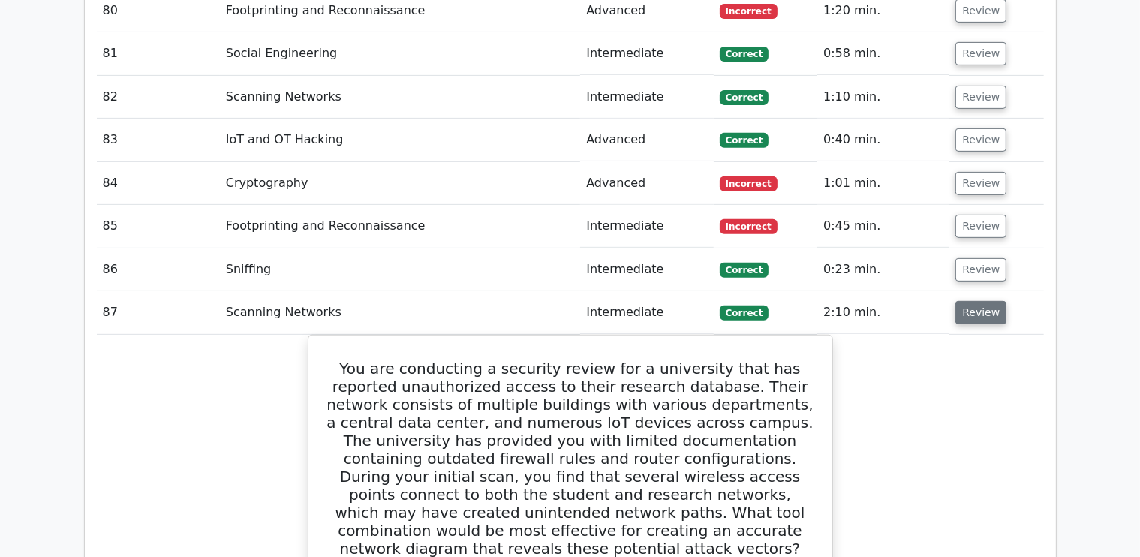
click at [959, 301] on button "Review" at bounding box center [980, 312] width 51 height 23
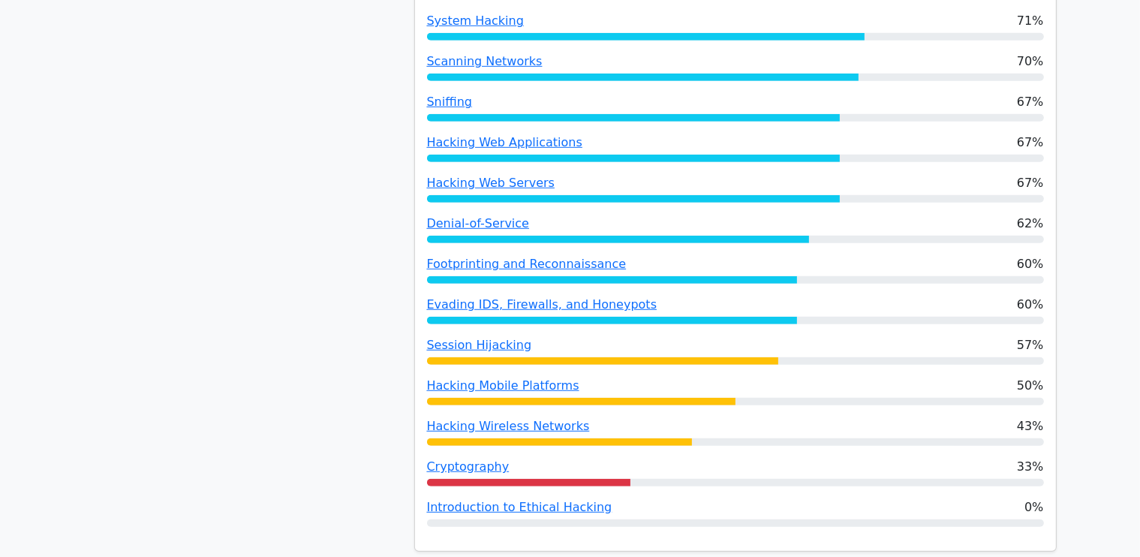
scroll to position [948, 0]
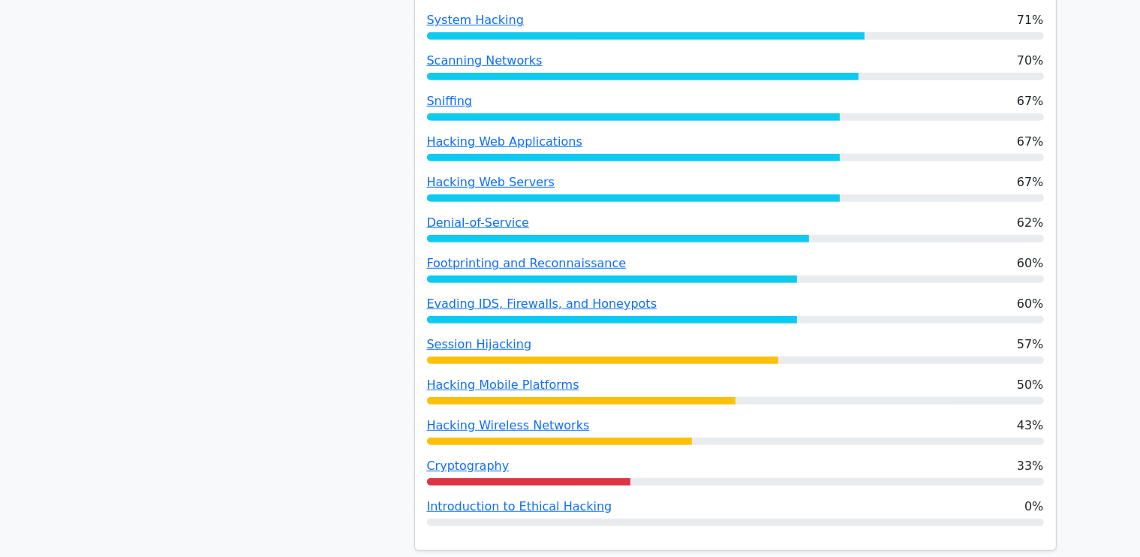
click at [728, 275] on div at bounding box center [612, 279] width 370 height 8
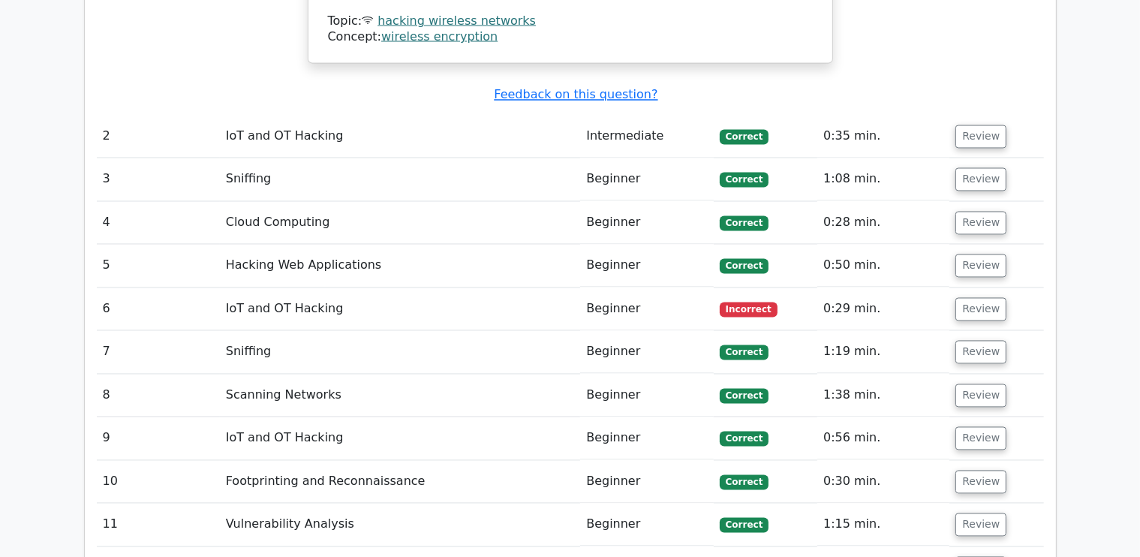
scroll to position [2808, 0]
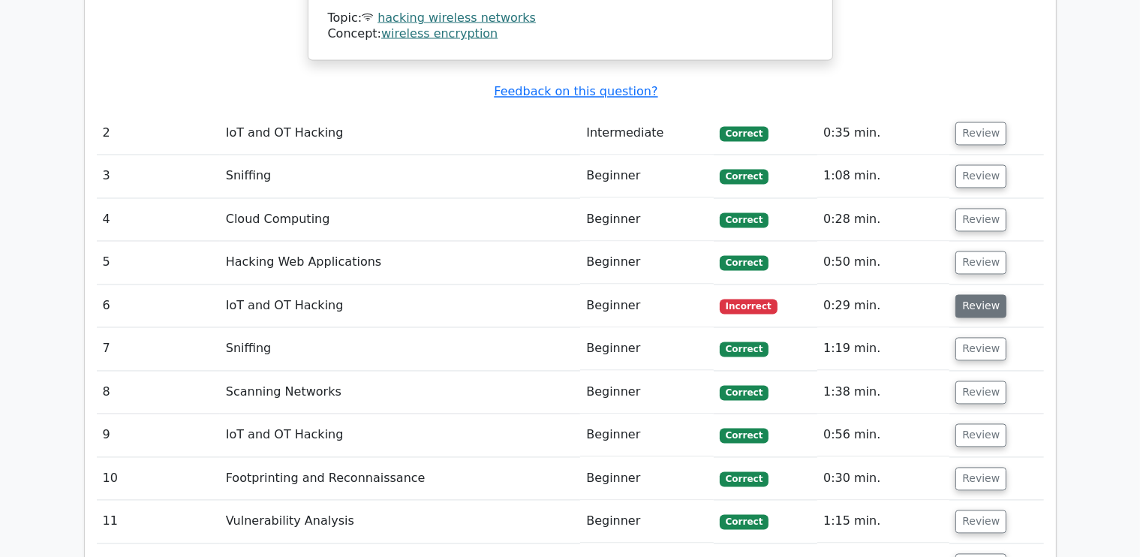
click at [986, 295] on button "Review" at bounding box center [980, 306] width 51 height 23
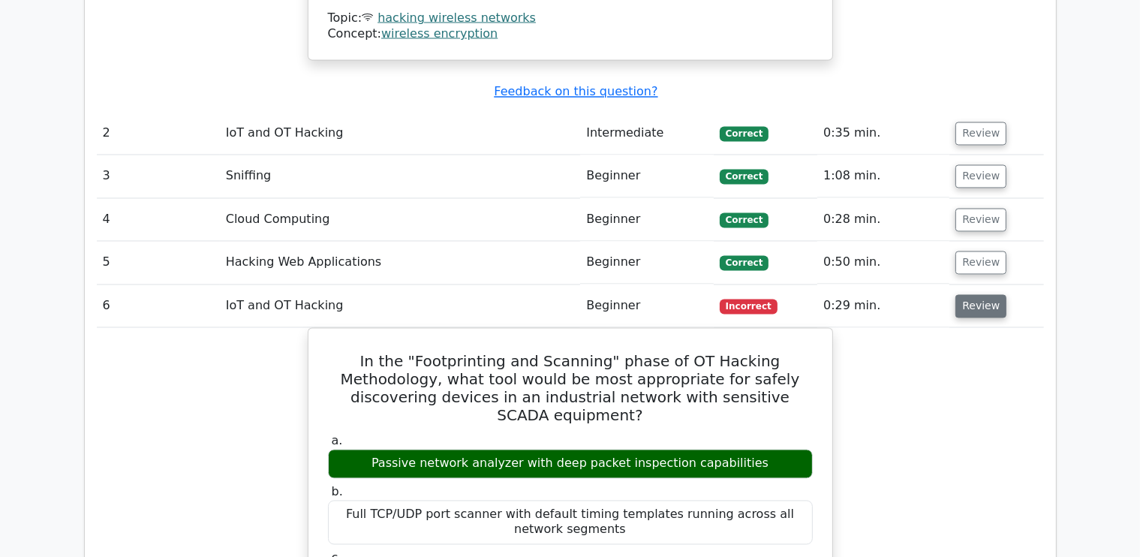
click at [986, 295] on button "Review" at bounding box center [980, 306] width 51 height 23
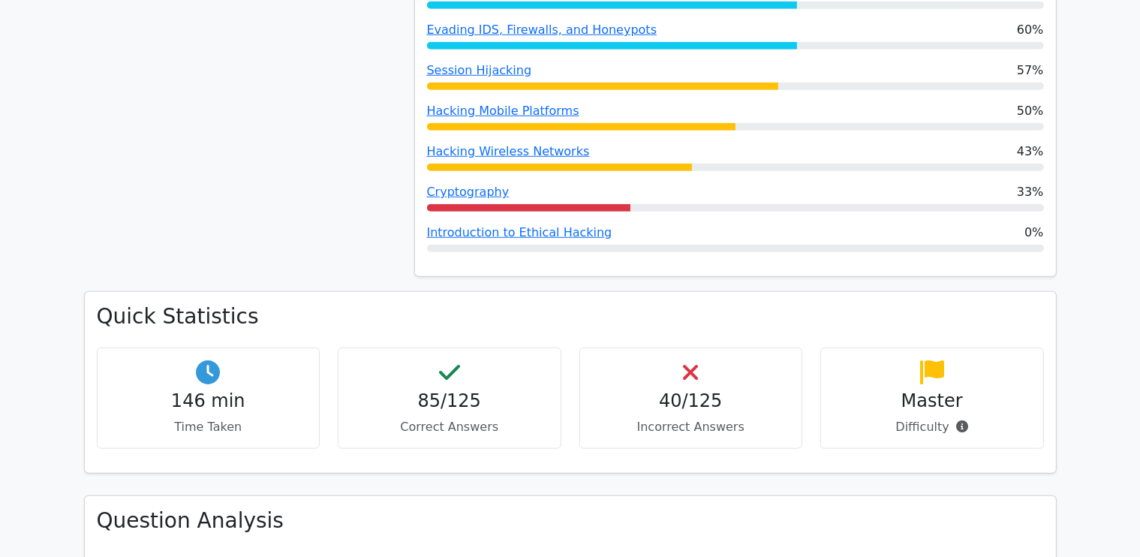
scroll to position [1227, 0]
